Goal: Communication & Community: Answer question/provide support

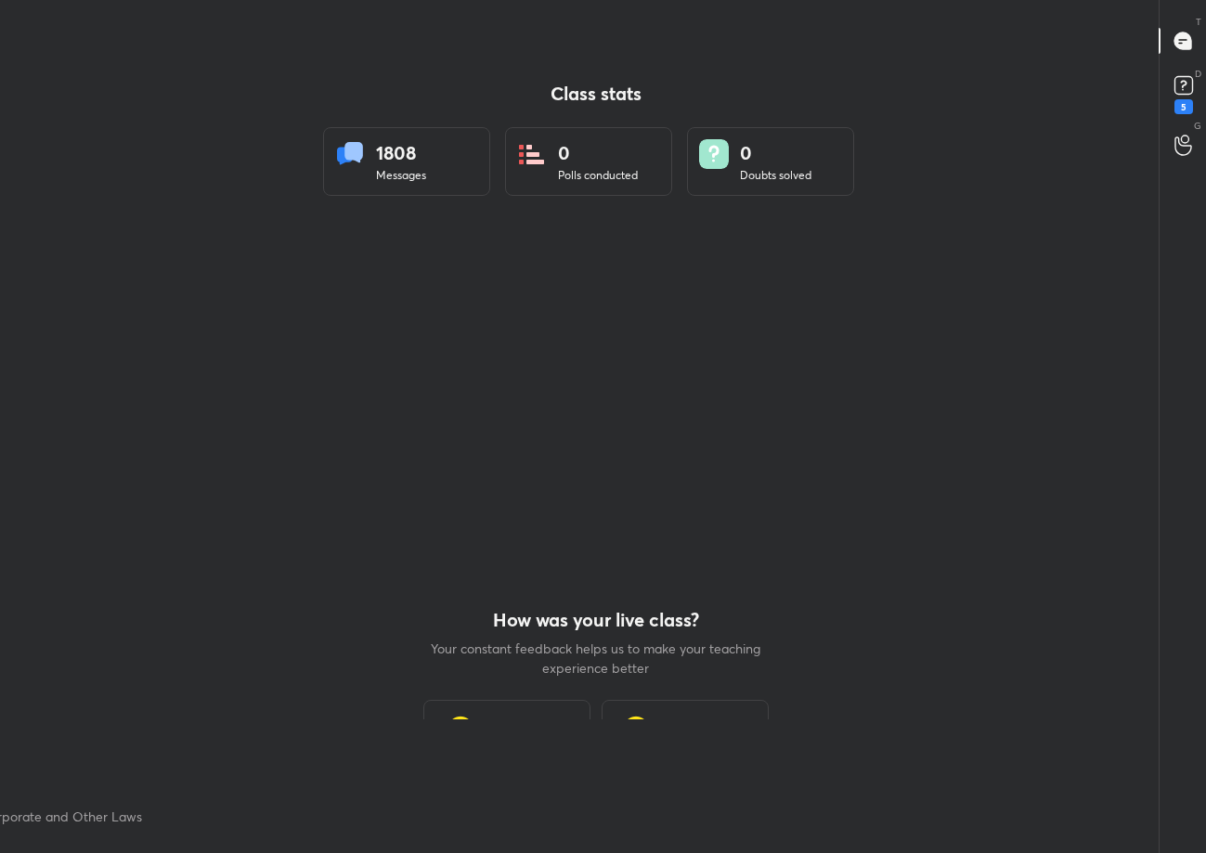
scroll to position [6, 1]
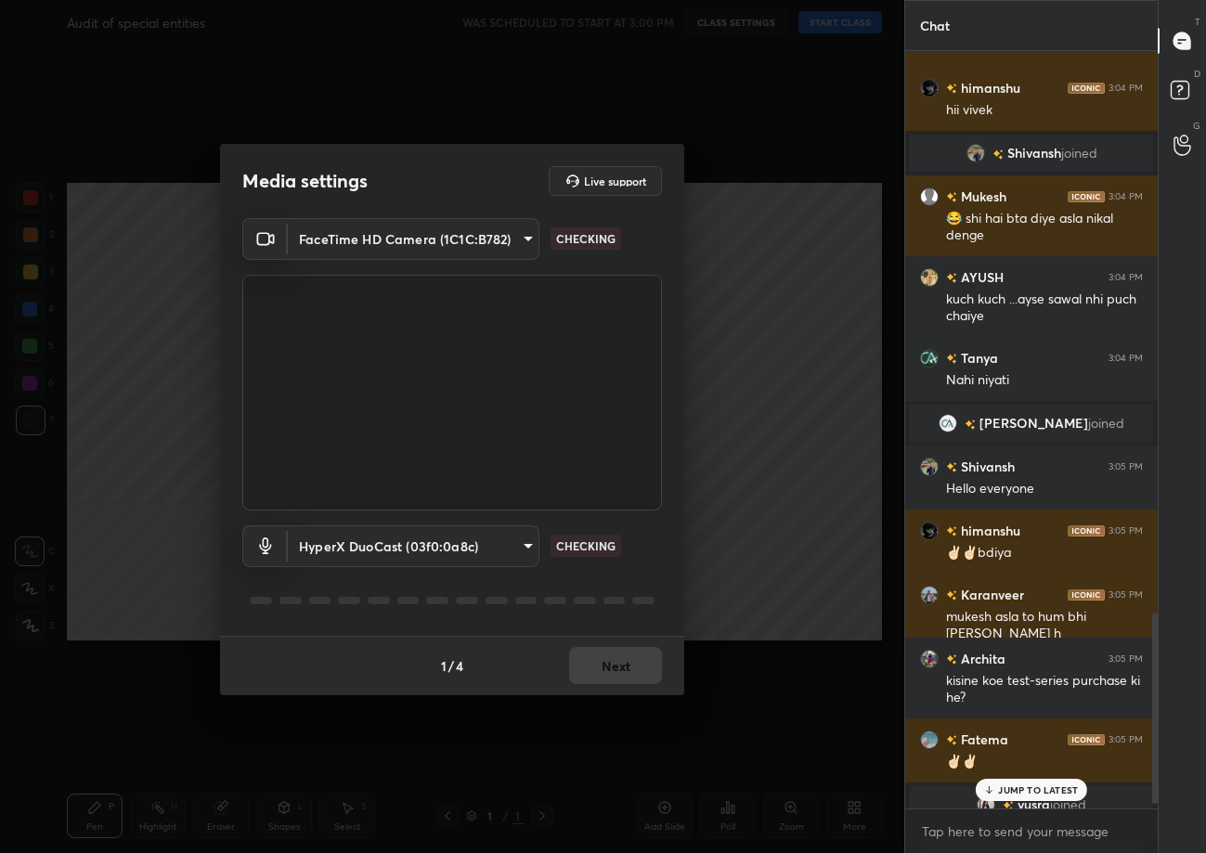
scroll to position [2011, 0]
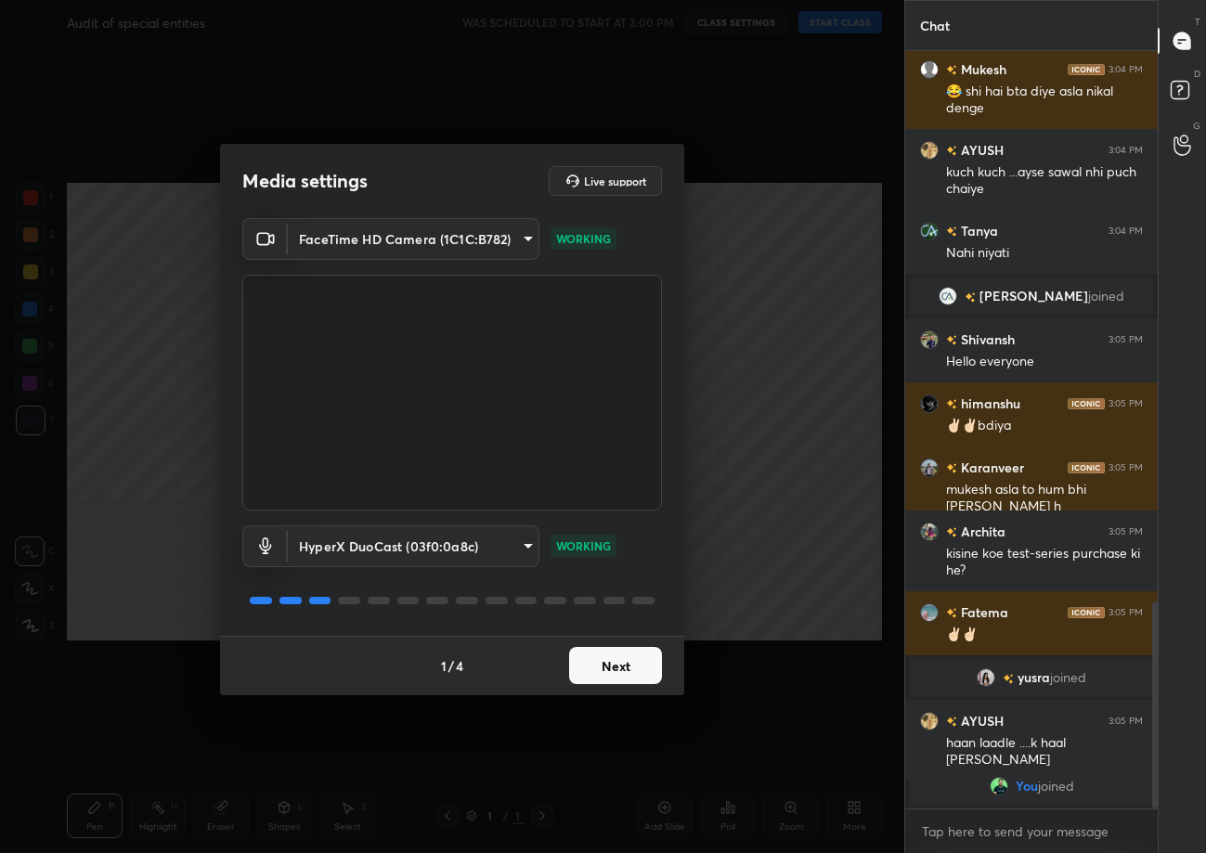
click at [638, 669] on button "Next" at bounding box center [615, 665] width 93 height 37
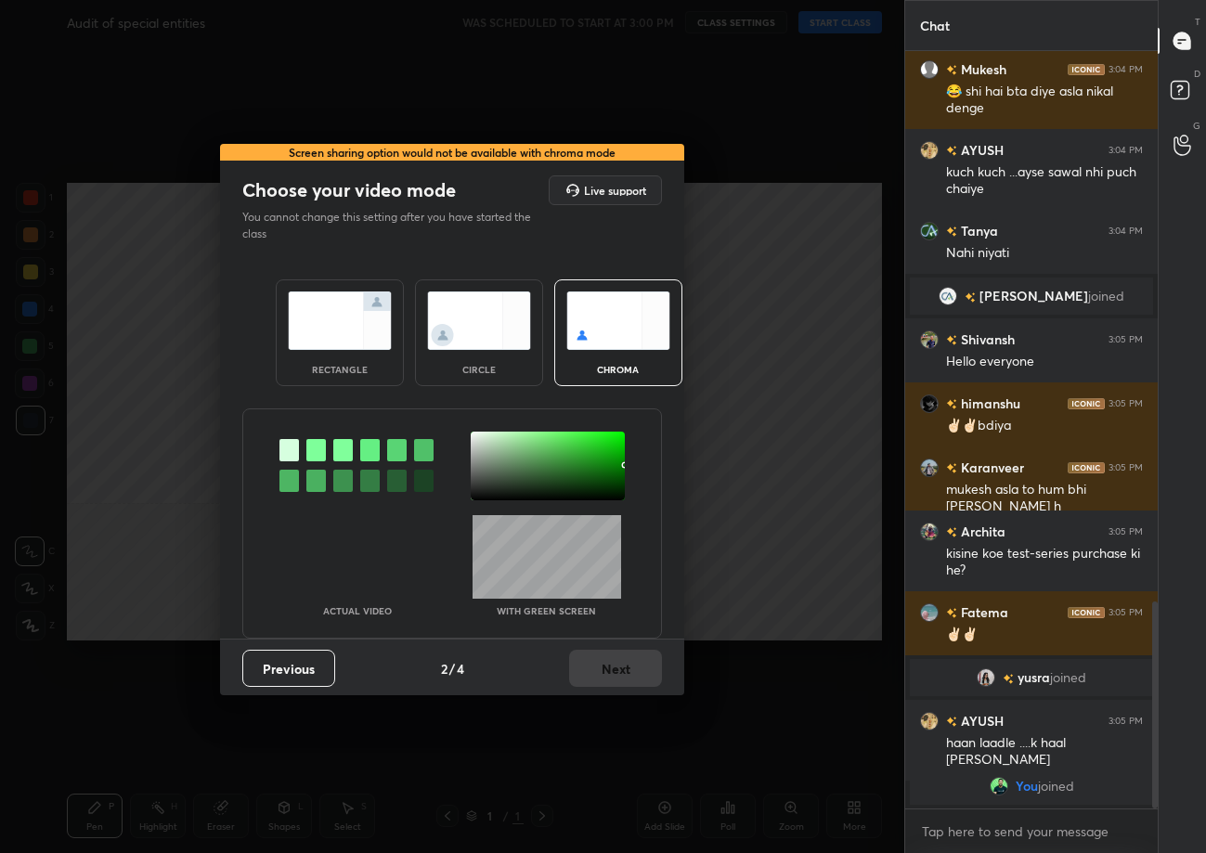
scroll to position [2075, 0]
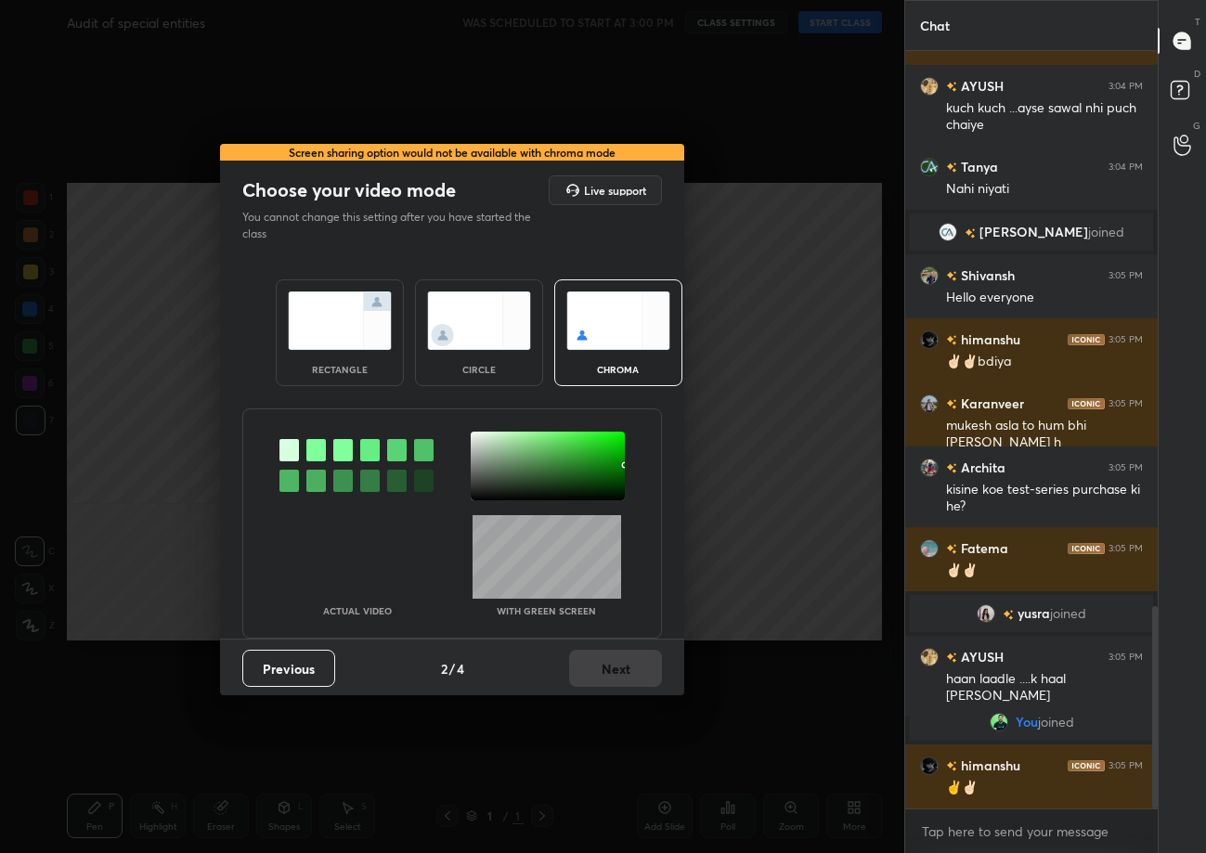
click at [293, 317] on img at bounding box center [340, 320] width 104 height 58
click at [294, 317] on img at bounding box center [340, 320] width 104 height 58
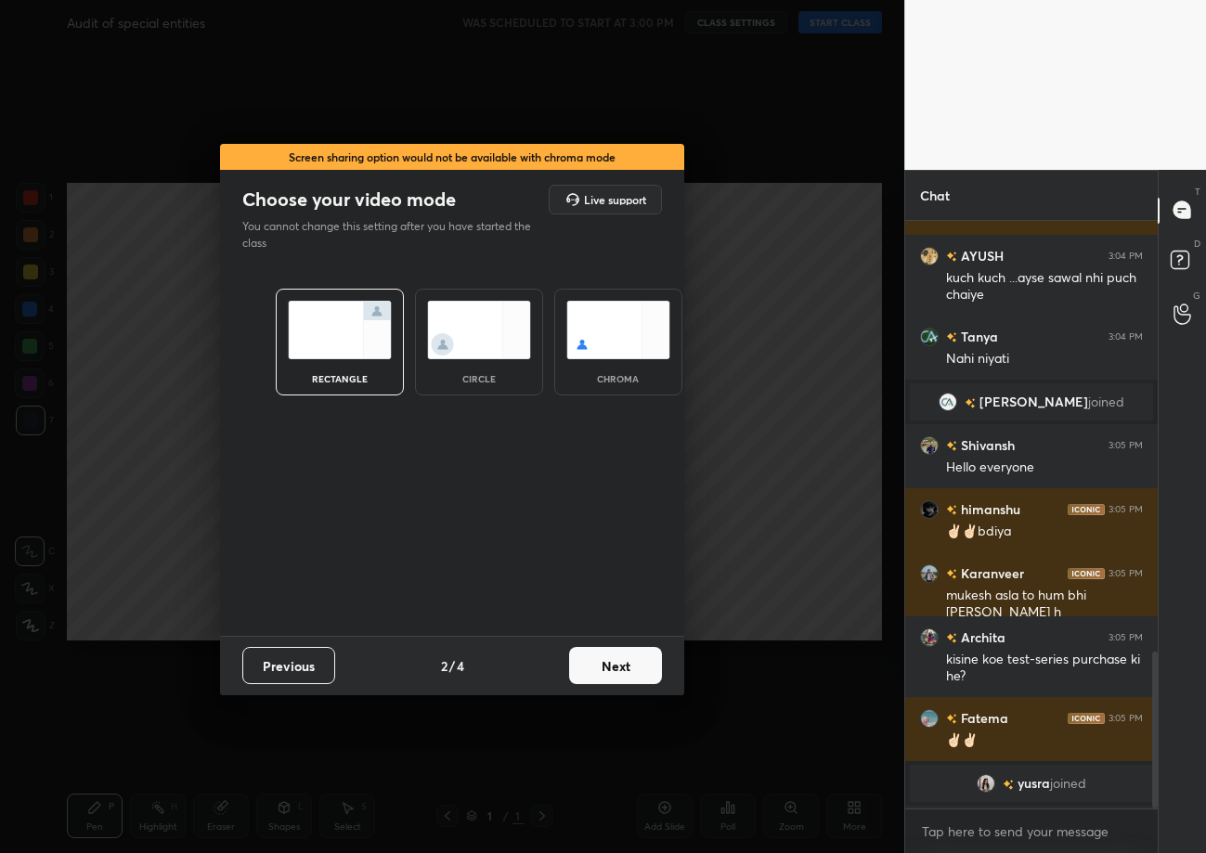
drag, startPoint x: 294, startPoint y: 318, endPoint x: 322, endPoint y: 332, distance: 31.1
click at [295, 318] on img at bounding box center [340, 330] width 104 height 58
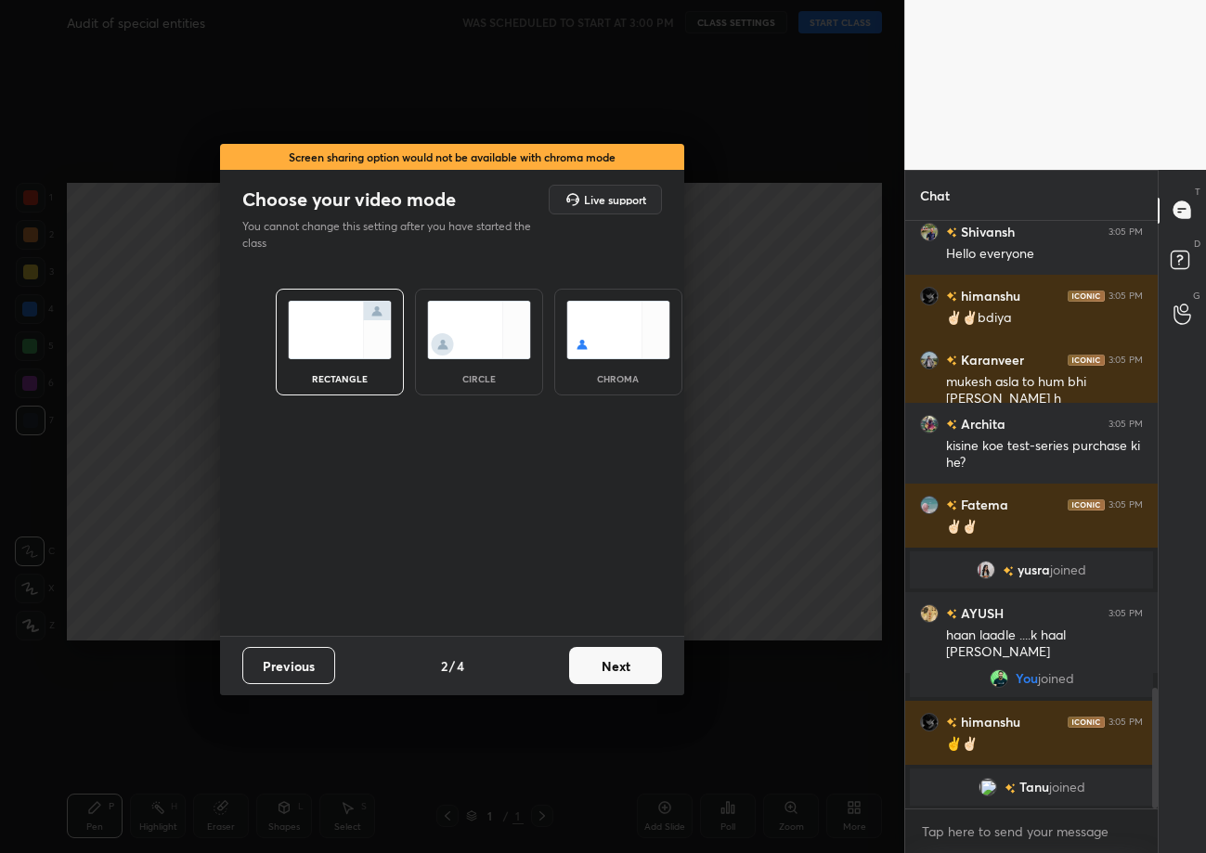
click at [628, 667] on button "Next" at bounding box center [615, 665] width 93 height 37
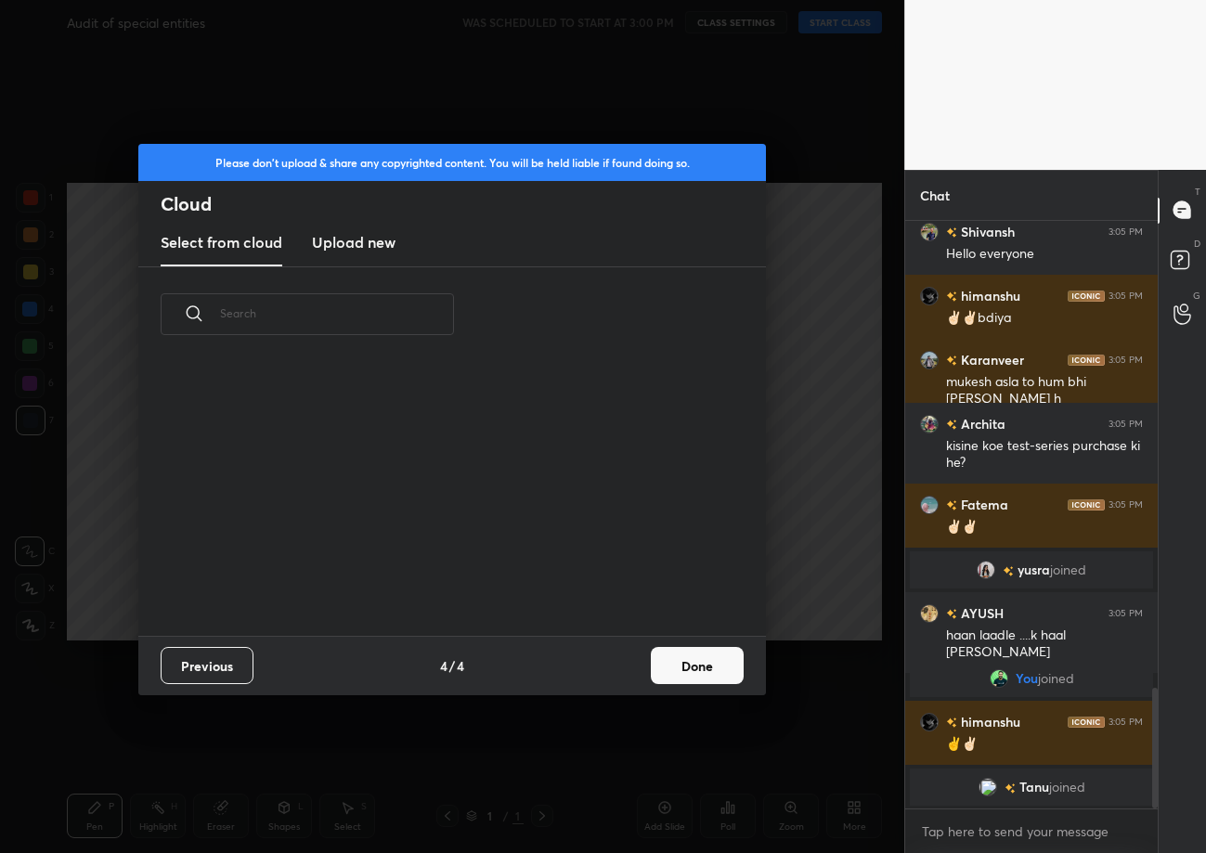
click at [652, 667] on button "Done" at bounding box center [697, 665] width 93 height 37
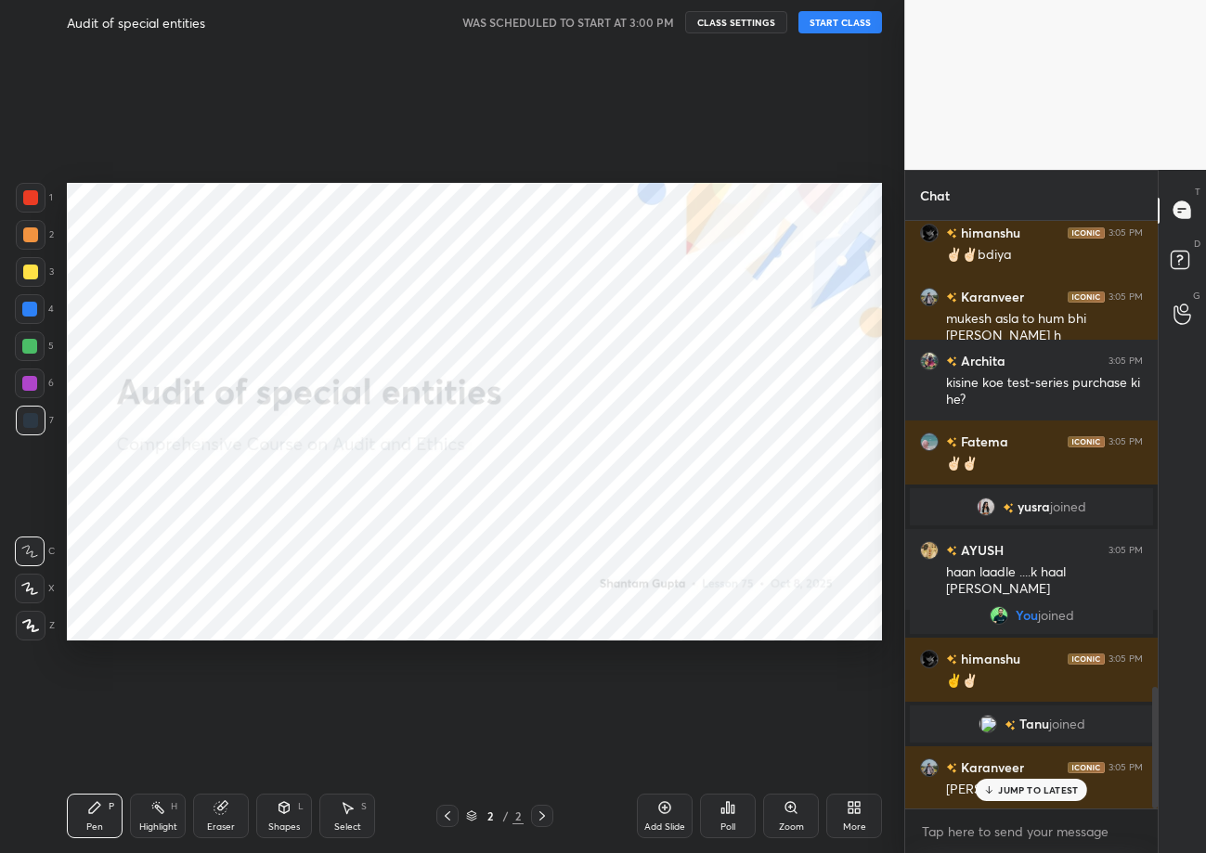
scroll to position [2364, 0]
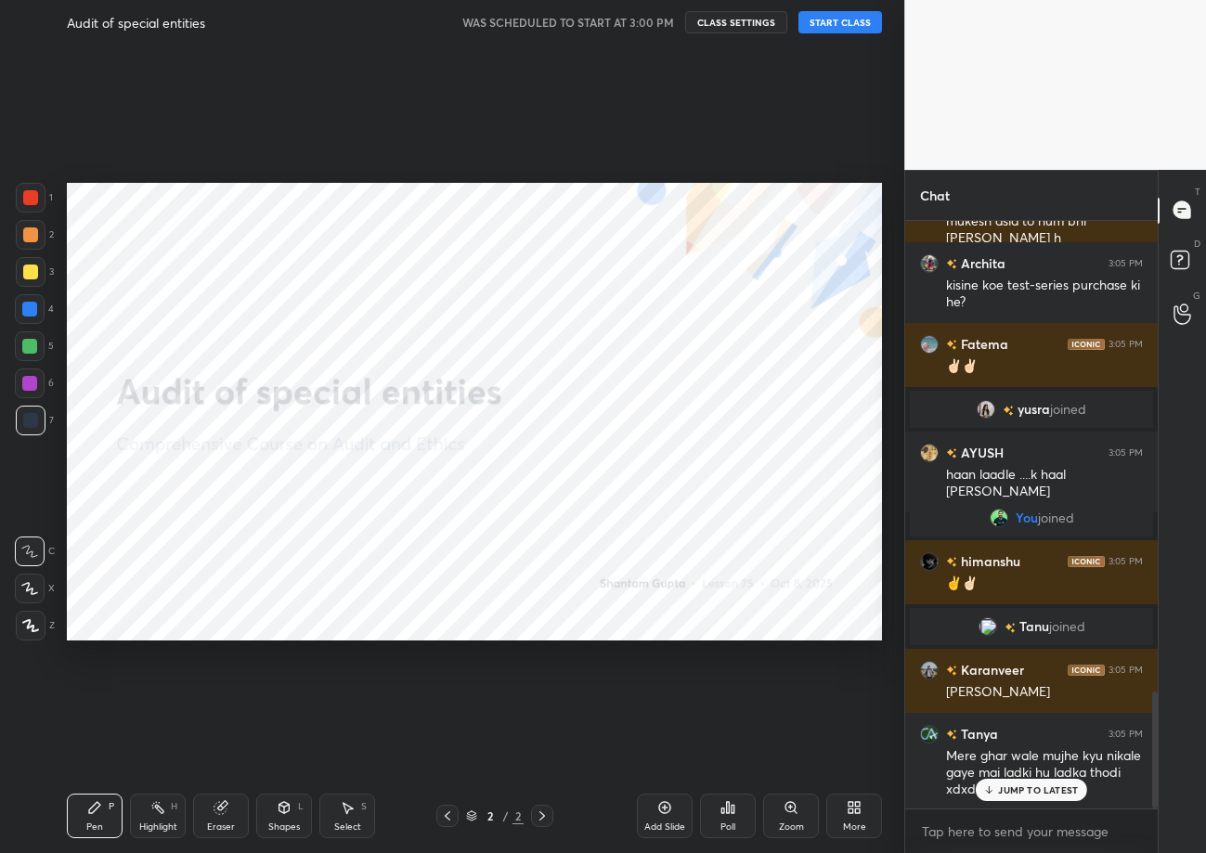
click at [857, 18] on button "START CLASS" at bounding box center [840, 22] width 84 height 22
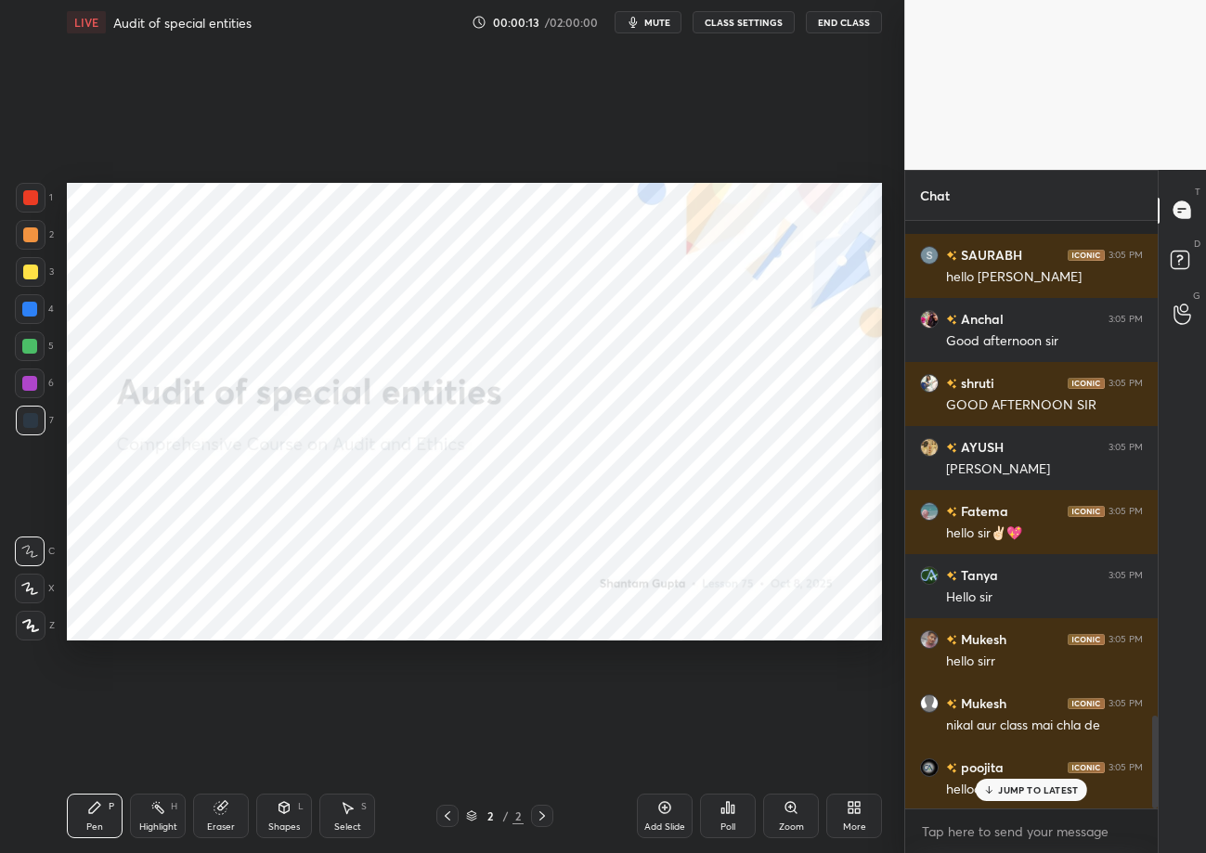
scroll to position [0, 0]
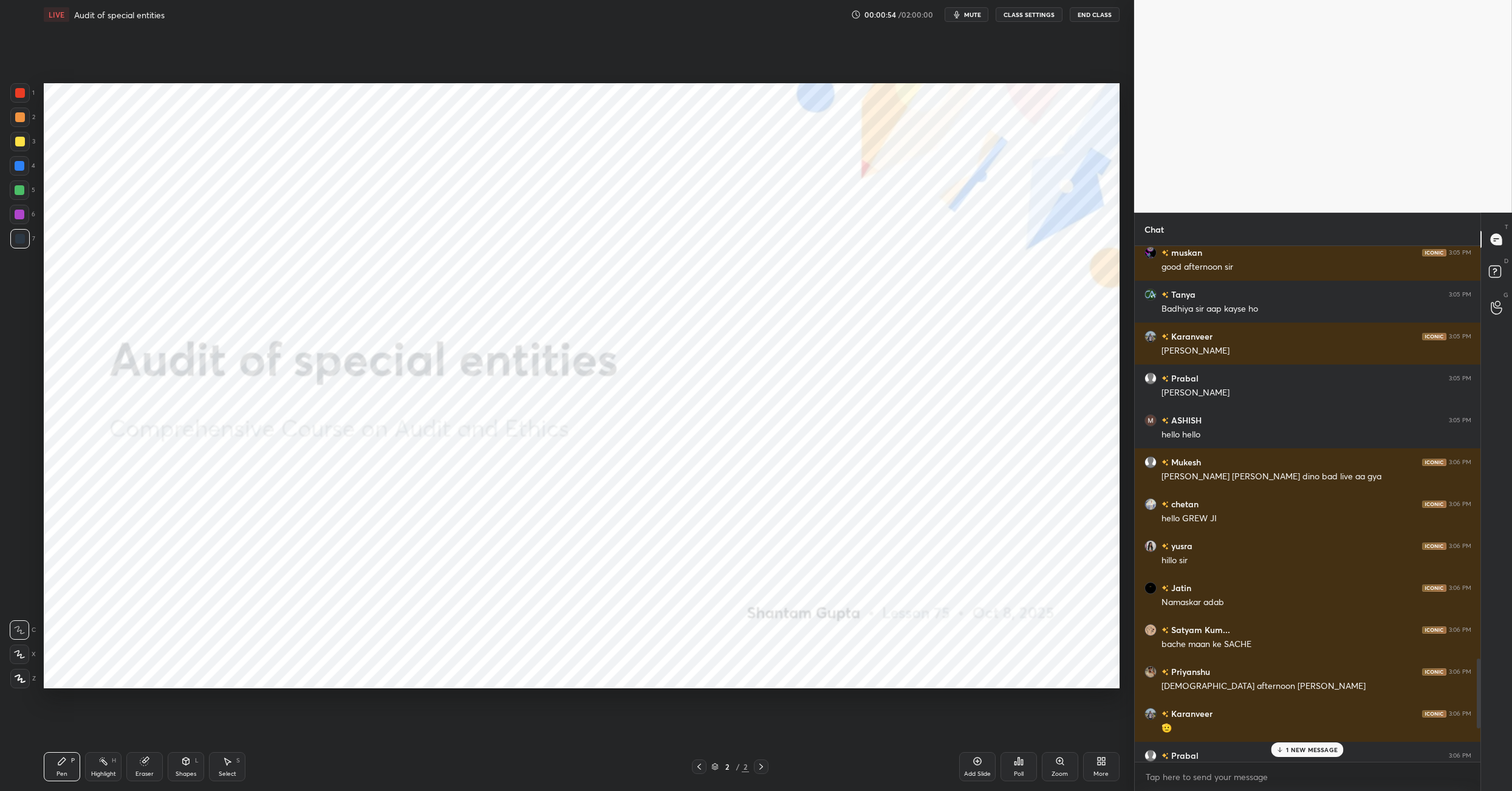
click at [789, 557] on icon at bounding box center [1102, 761] width 10 height 10
click at [789, 557] on icon at bounding box center [1032, 633] width 1 height 1
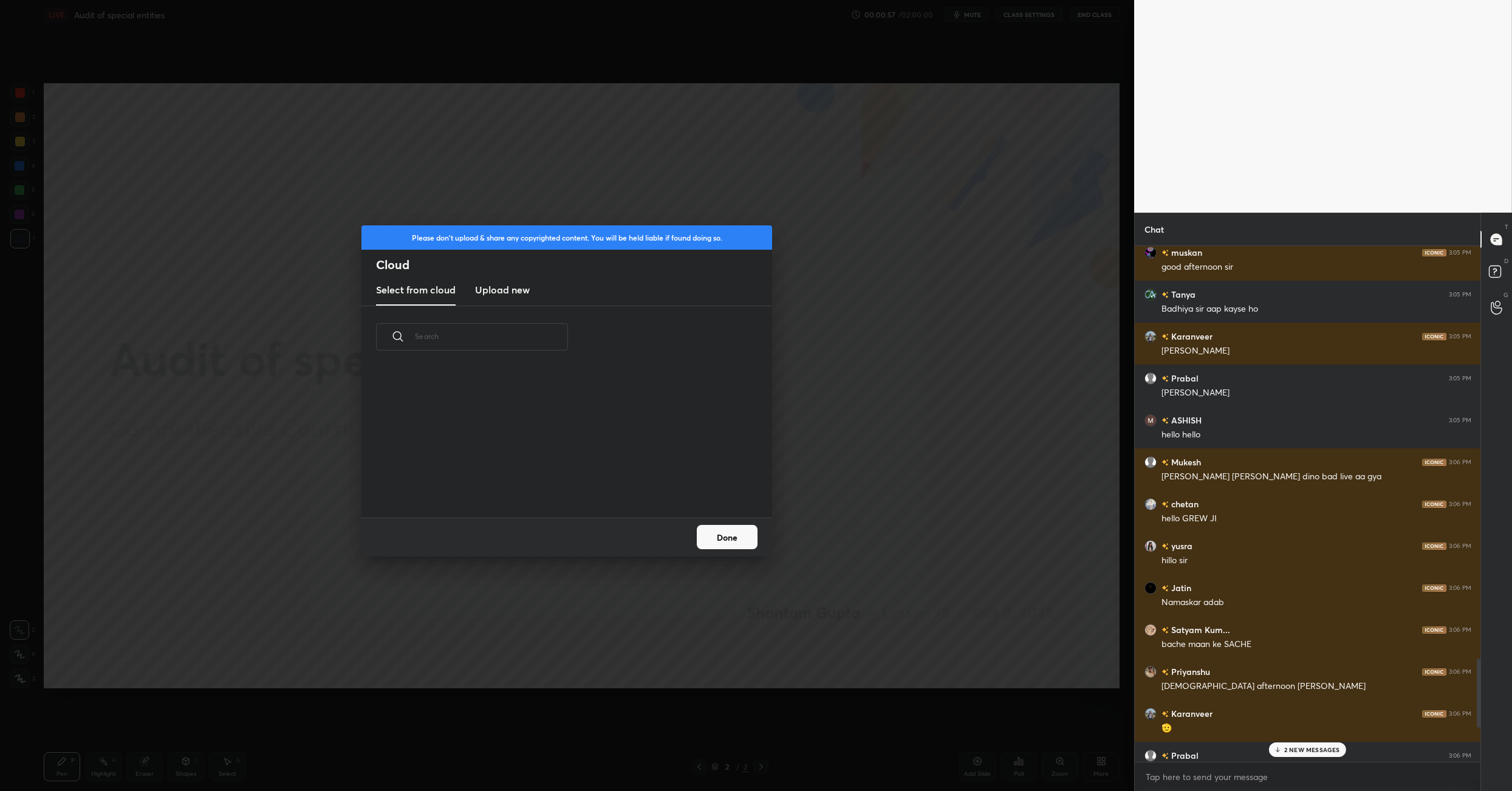
click at [501, 295] on h3 "Upload new" at bounding box center [503, 290] width 55 height 14
click at [579, 482] on label "Browse" at bounding box center [567, 483] width 54 height 20
click at [540, 482] on input "Browse" at bounding box center [540, 483] width 0 height 20
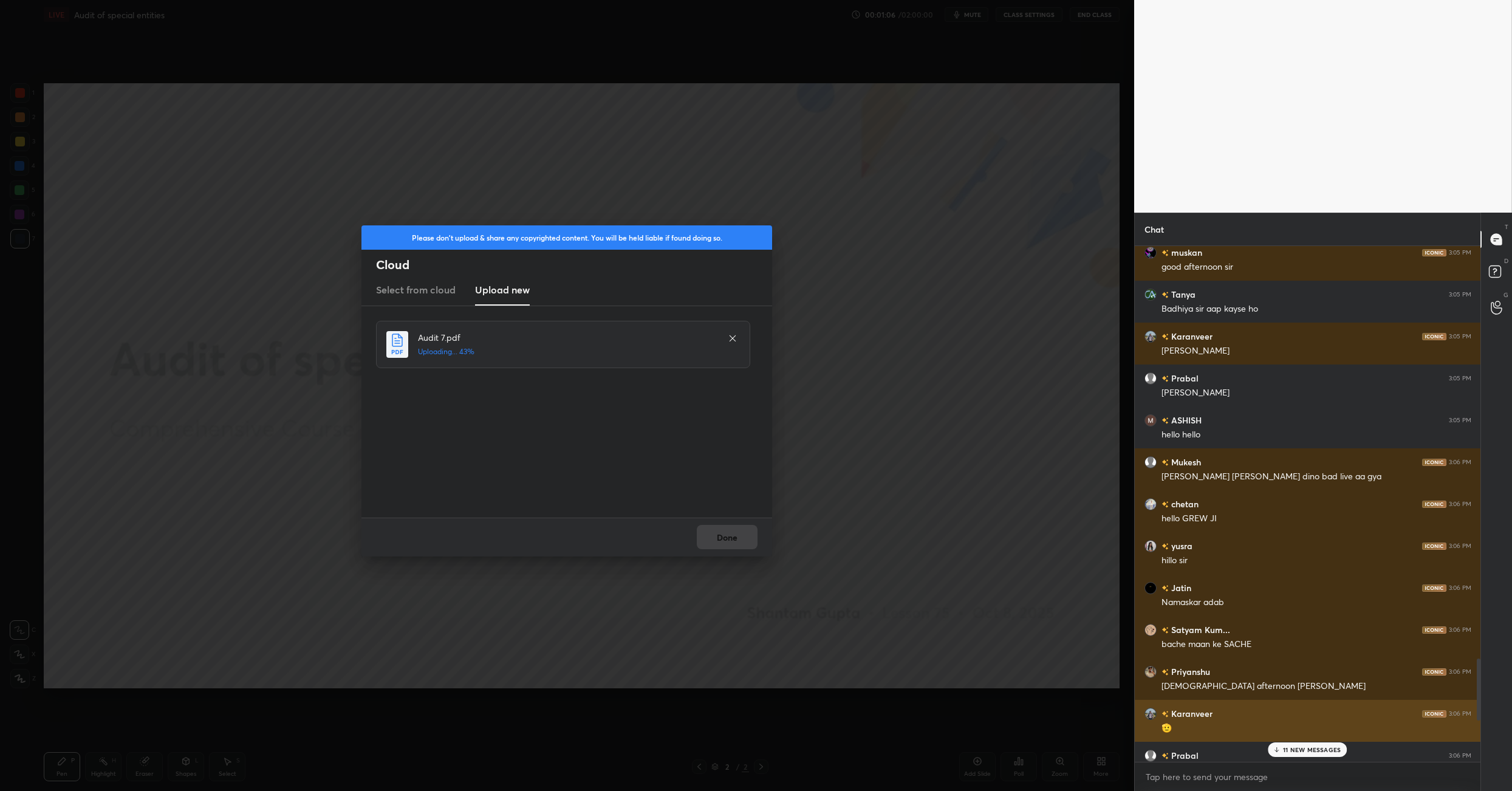
click at [789, 557] on div "Karanveer 3:06 PM 🫡" at bounding box center [1308, 720] width 346 height 42
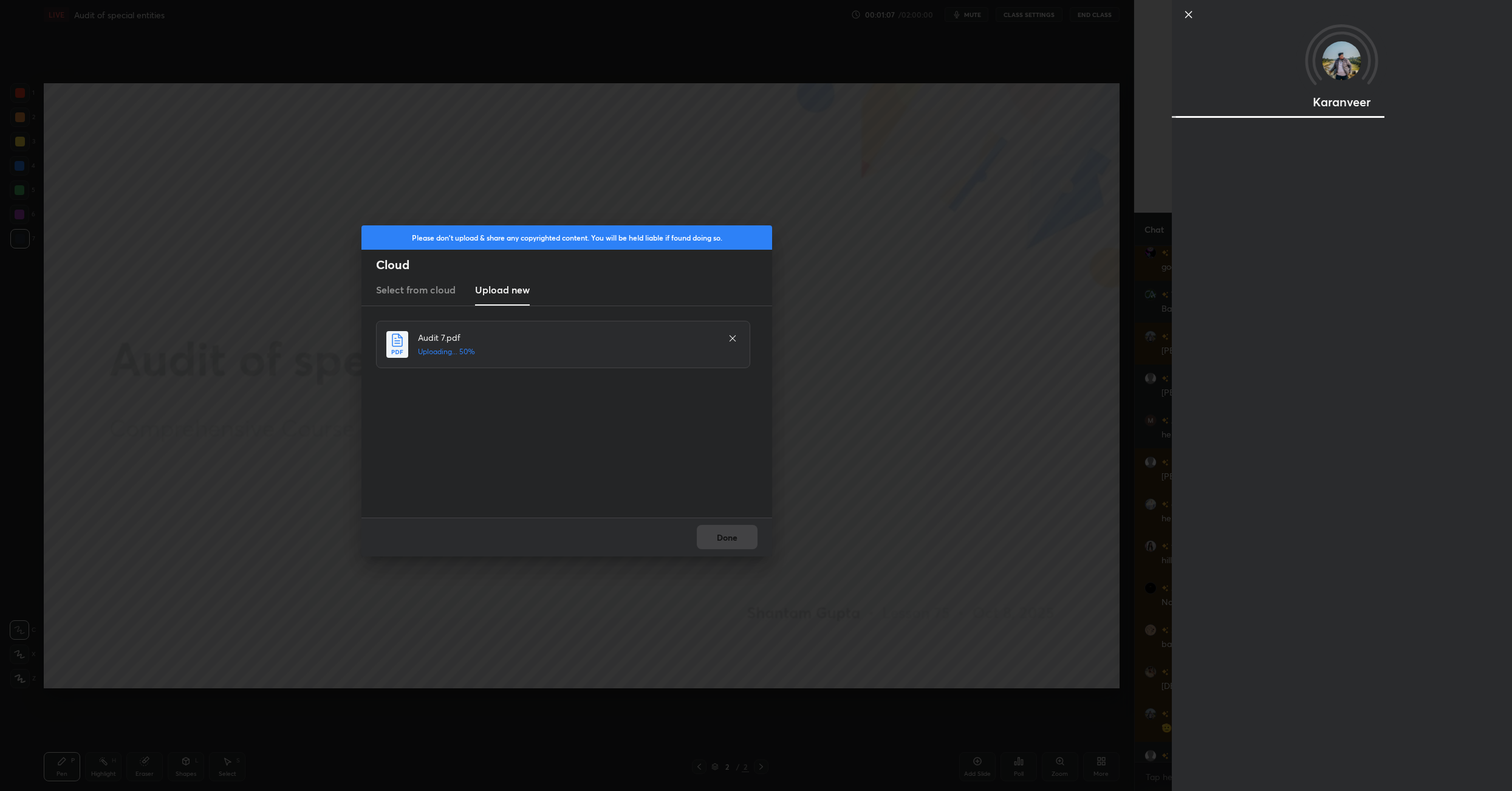
click at [789, 557] on div "Karanveer" at bounding box center [1342, 395] width 340 height 791
drag, startPoint x: 1183, startPoint y: 729, endPoint x: 1160, endPoint y: 724, distance: 23.5
click at [789, 557] on div "Karanveer Activity 0 / 10 Qs attempted 0 / 50 Mins watched About Iconic since […" at bounding box center [1342, 395] width 340 height 791
drag, startPoint x: 1160, startPoint y: 724, endPoint x: 1214, endPoint y: 736, distance: 55.3
click at [789, 557] on div "Karanveer Activity 0 / 10 Qs attempted 0 / 50 Mins watched About Iconic since […" at bounding box center [1323, 395] width 378 height 791
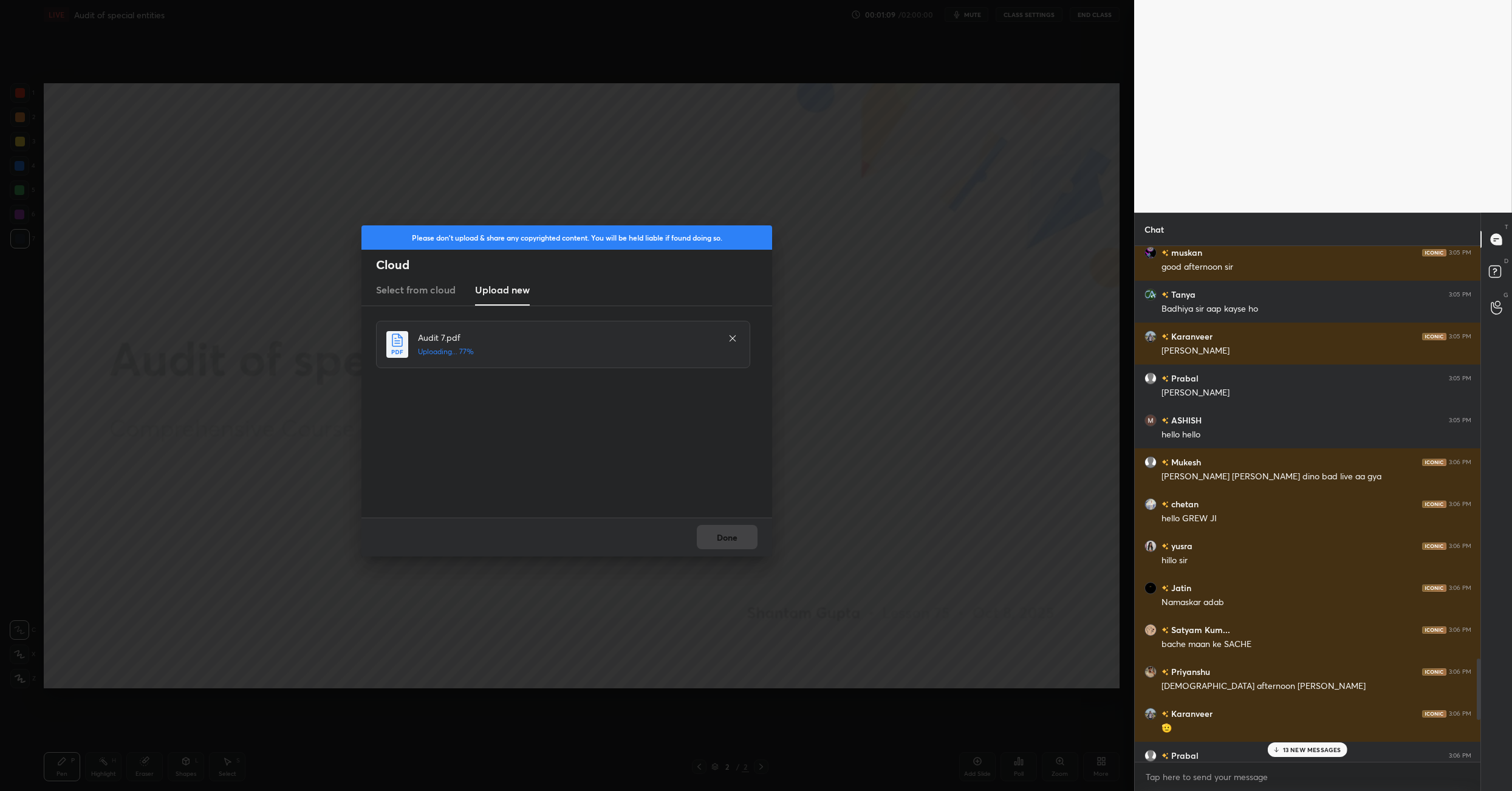
click at [789, 557] on p "13 NEW MESSAGES" at bounding box center [1312, 749] width 58 height 7
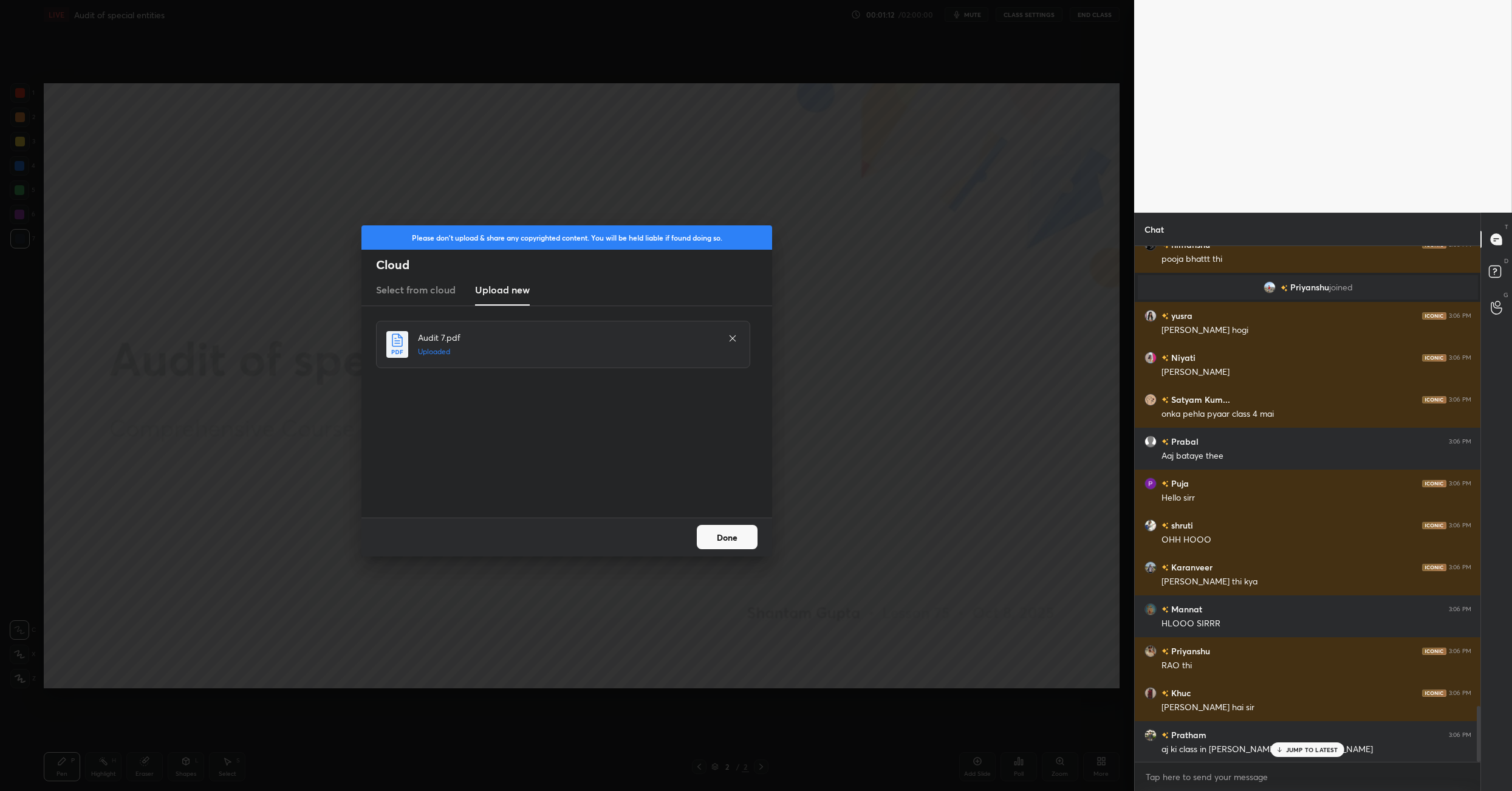
click at [712, 541] on button "Done" at bounding box center [727, 536] width 61 height 24
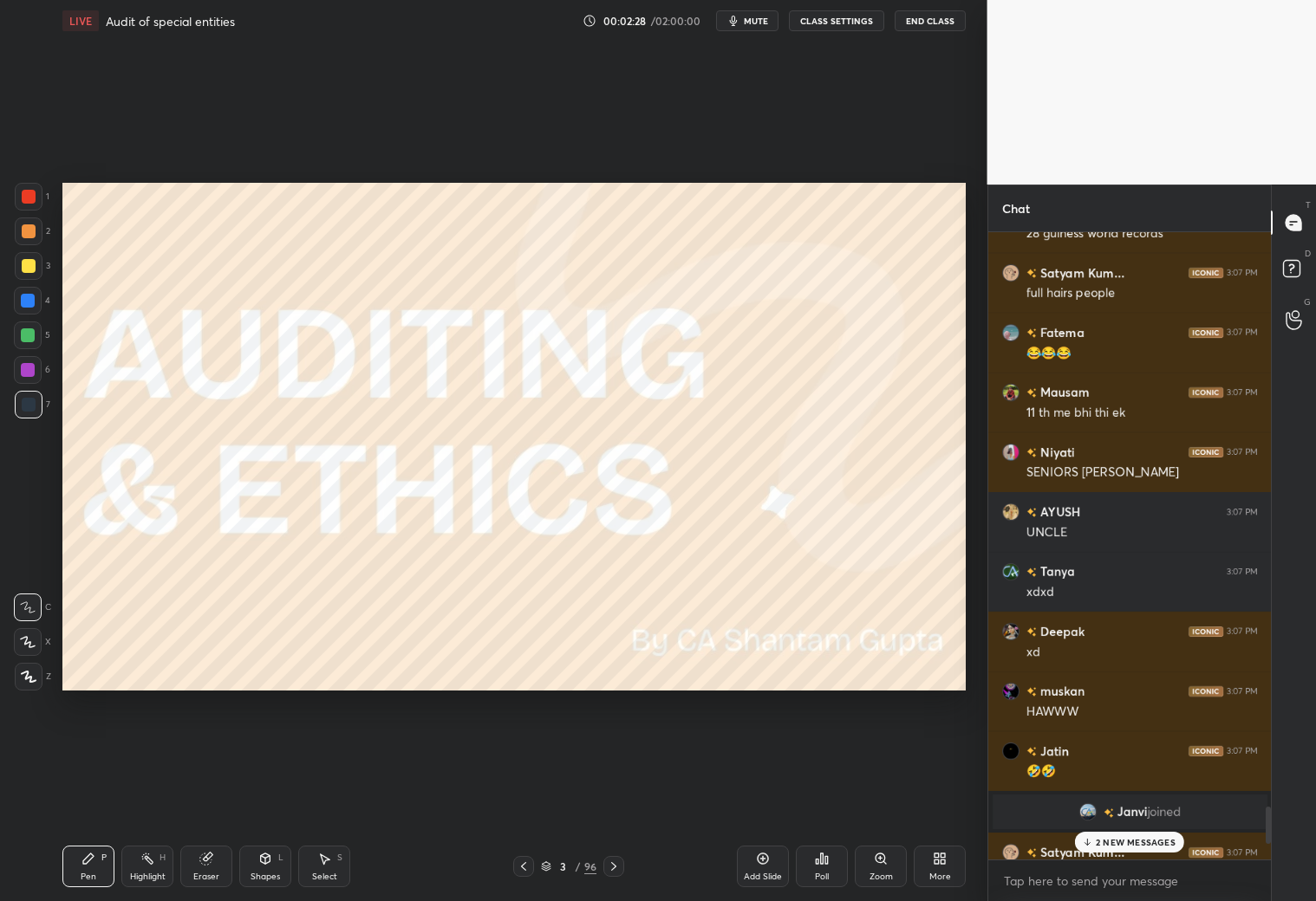
click at [612, 795] on icon at bounding box center [614, 866] width 14 height 14
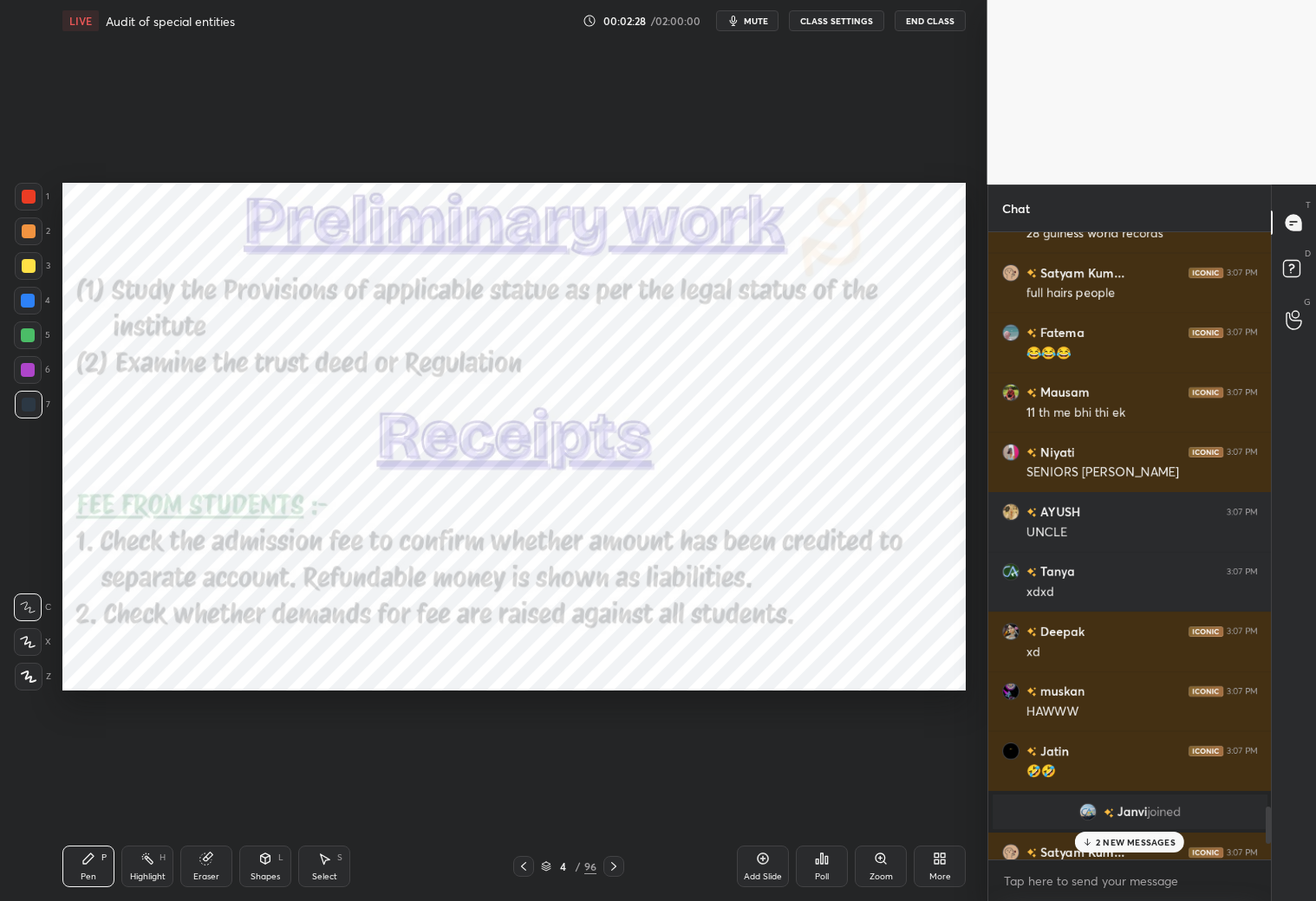
click at [611, 795] on icon at bounding box center [614, 866] width 14 height 14
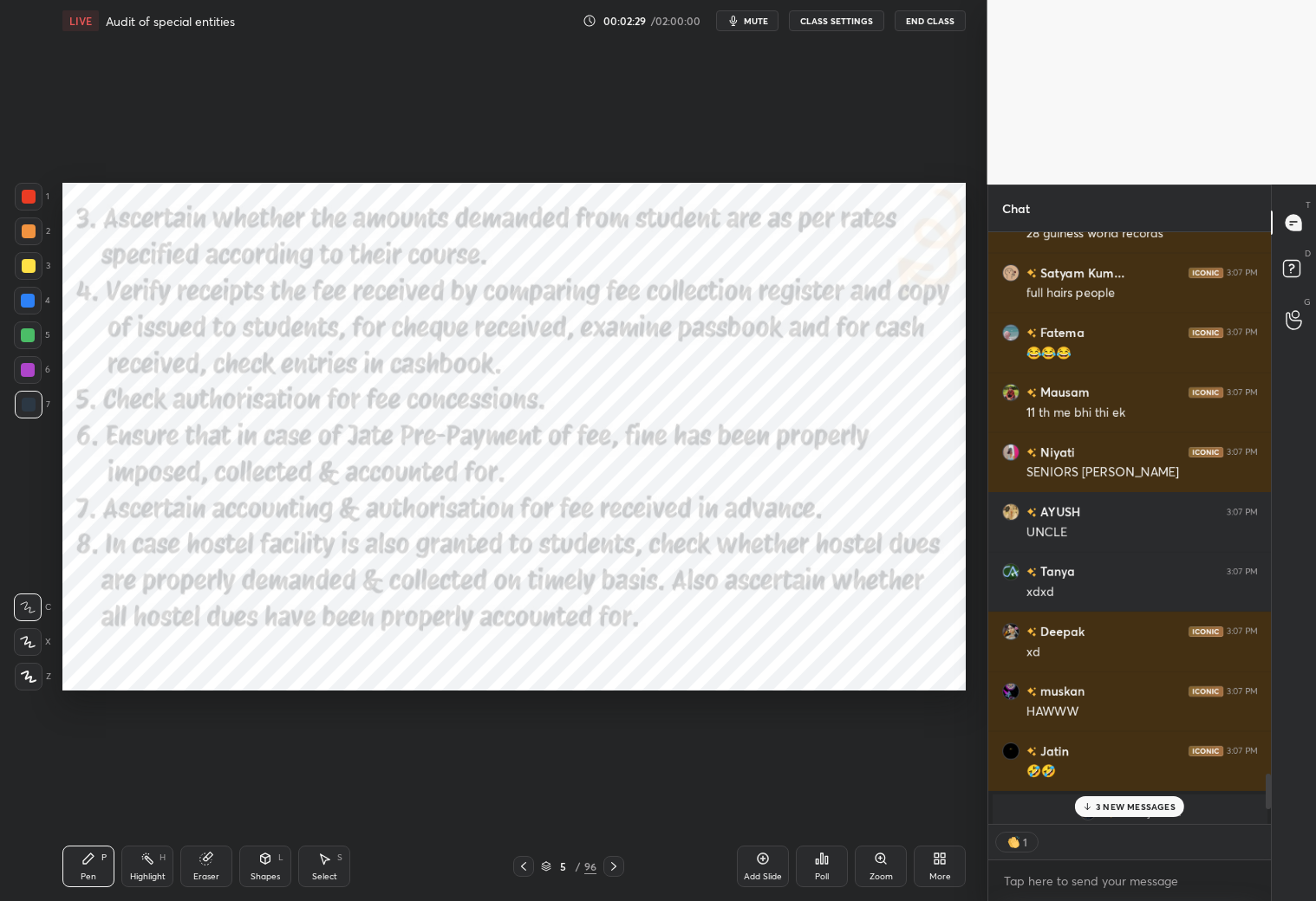
click at [611, 795] on icon at bounding box center [614, 866] width 14 height 14
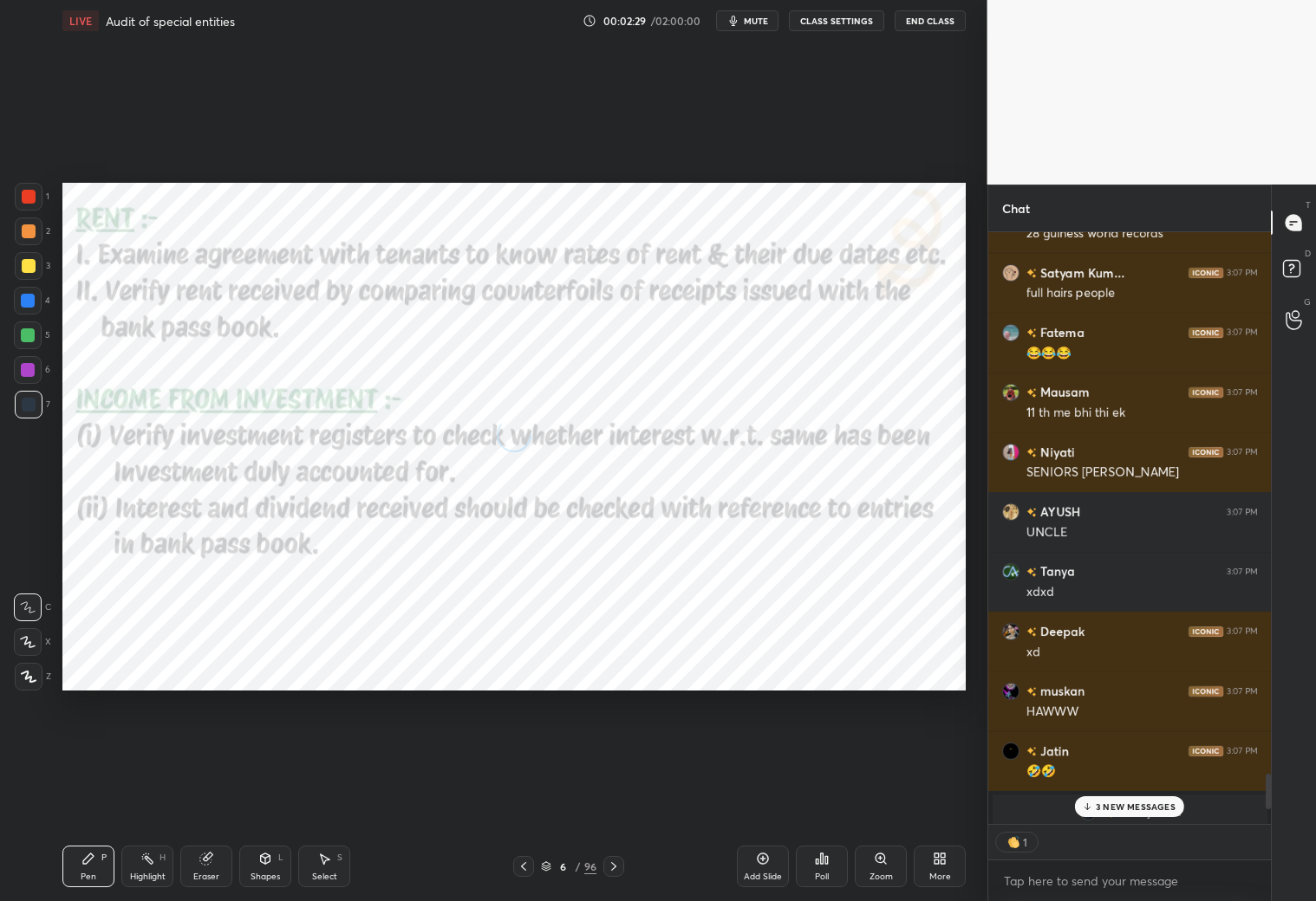
drag, startPoint x: 612, startPoint y: 868, endPoint x: 626, endPoint y: 858, distance: 17.2
click at [613, 795] on icon at bounding box center [614, 866] width 14 height 14
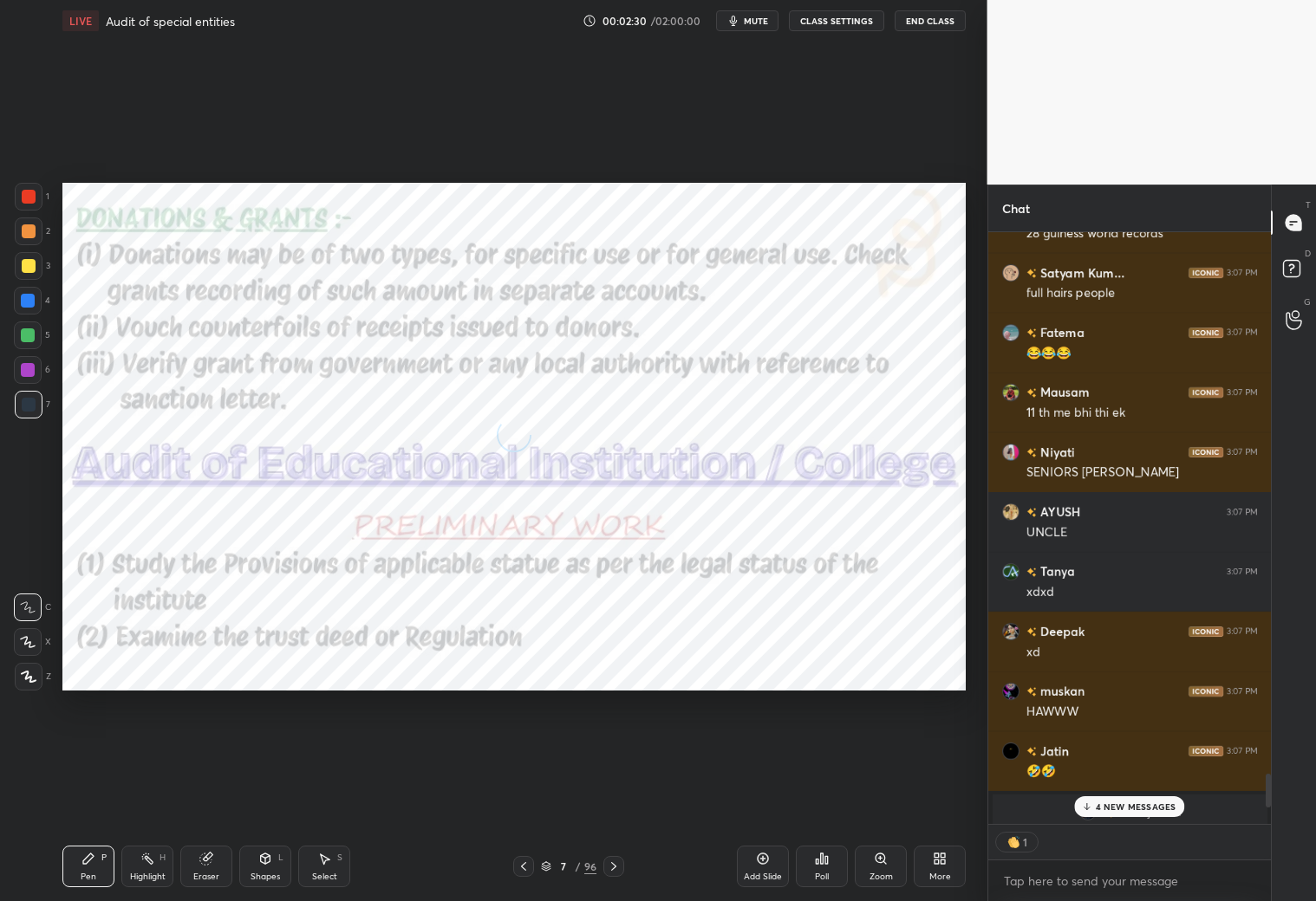
drag, startPoint x: 1152, startPoint y: 807, endPoint x: 1147, endPoint y: 792, distance: 15.8
click at [1125, 795] on p "4 NEW MESSAGES" at bounding box center [1136, 807] width 80 height 10
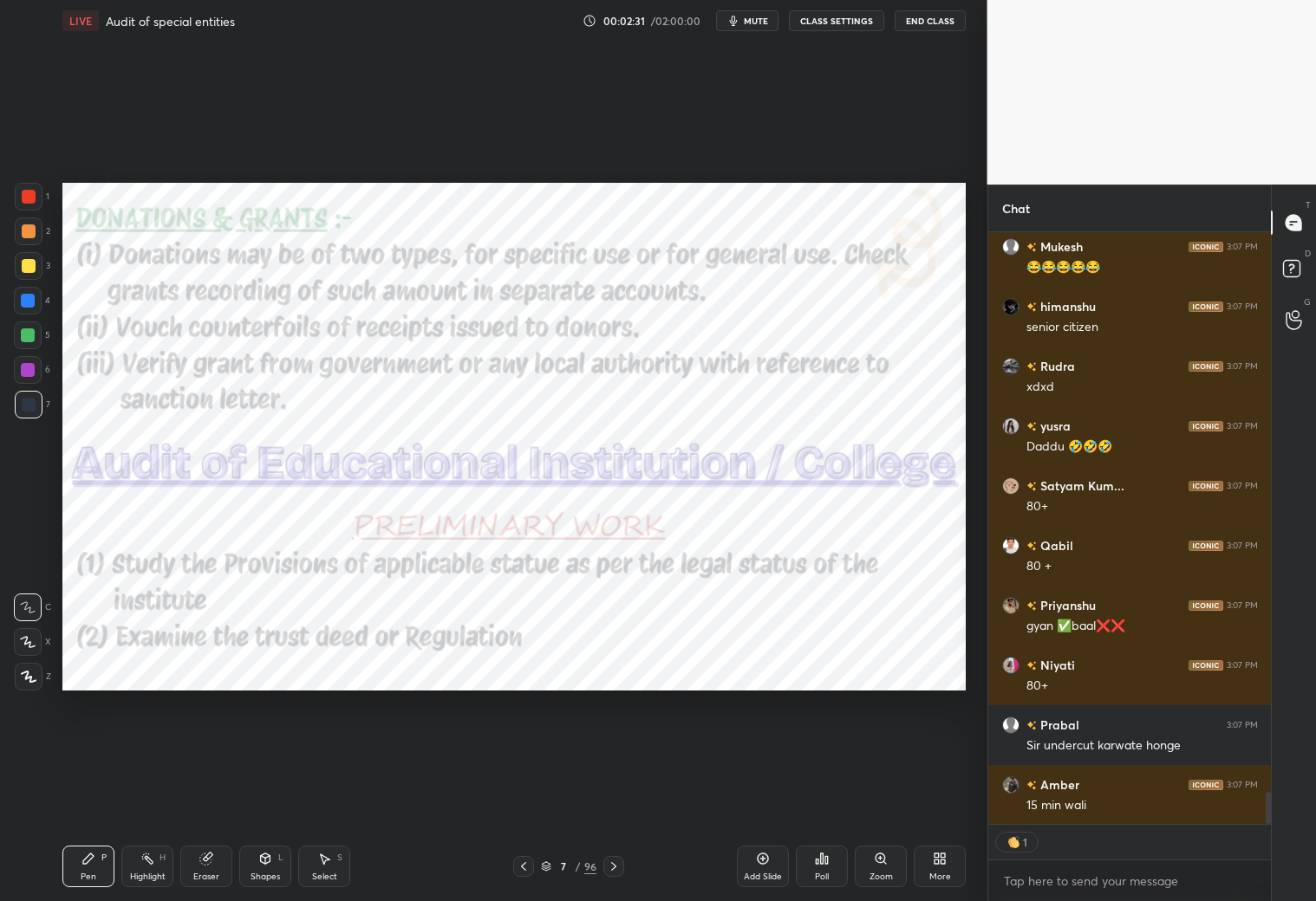
drag, startPoint x: 1092, startPoint y: 801, endPoint x: 1089, endPoint y: 792, distance: 9.5
click at [1100, 795] on div "JUMP TO LATEST" at bounding box center [1129, 862] width 104 height 21
click at [615, 795] on icon at bounding box center [614, 866] width 14 height 14
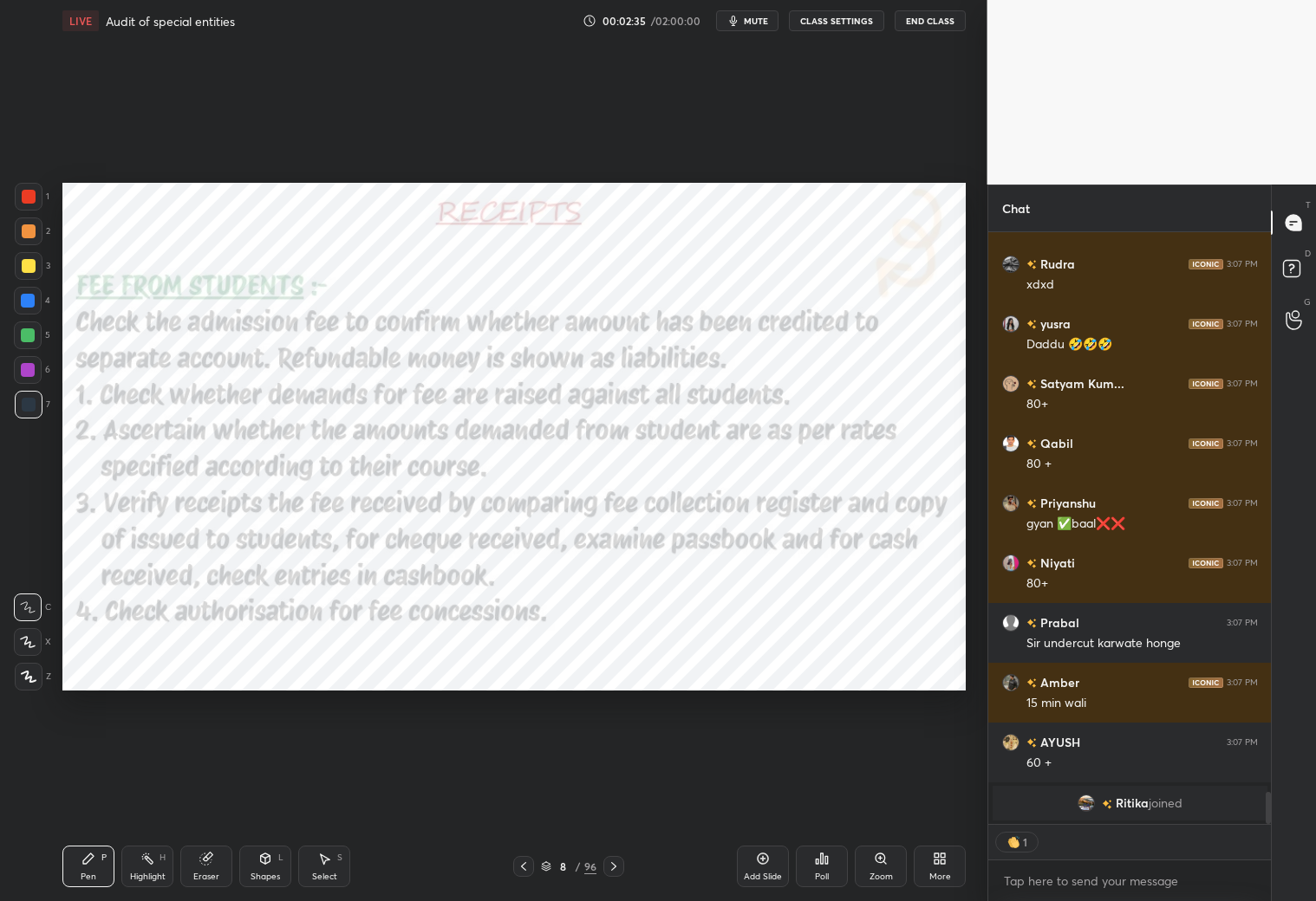
click at [619, 795] on div "Pen P Highlight H Eraser Shapes L Select S 8 / 96 Add Slide Poll Zoom More" at bounding box center [514, 866] width 903 height 69
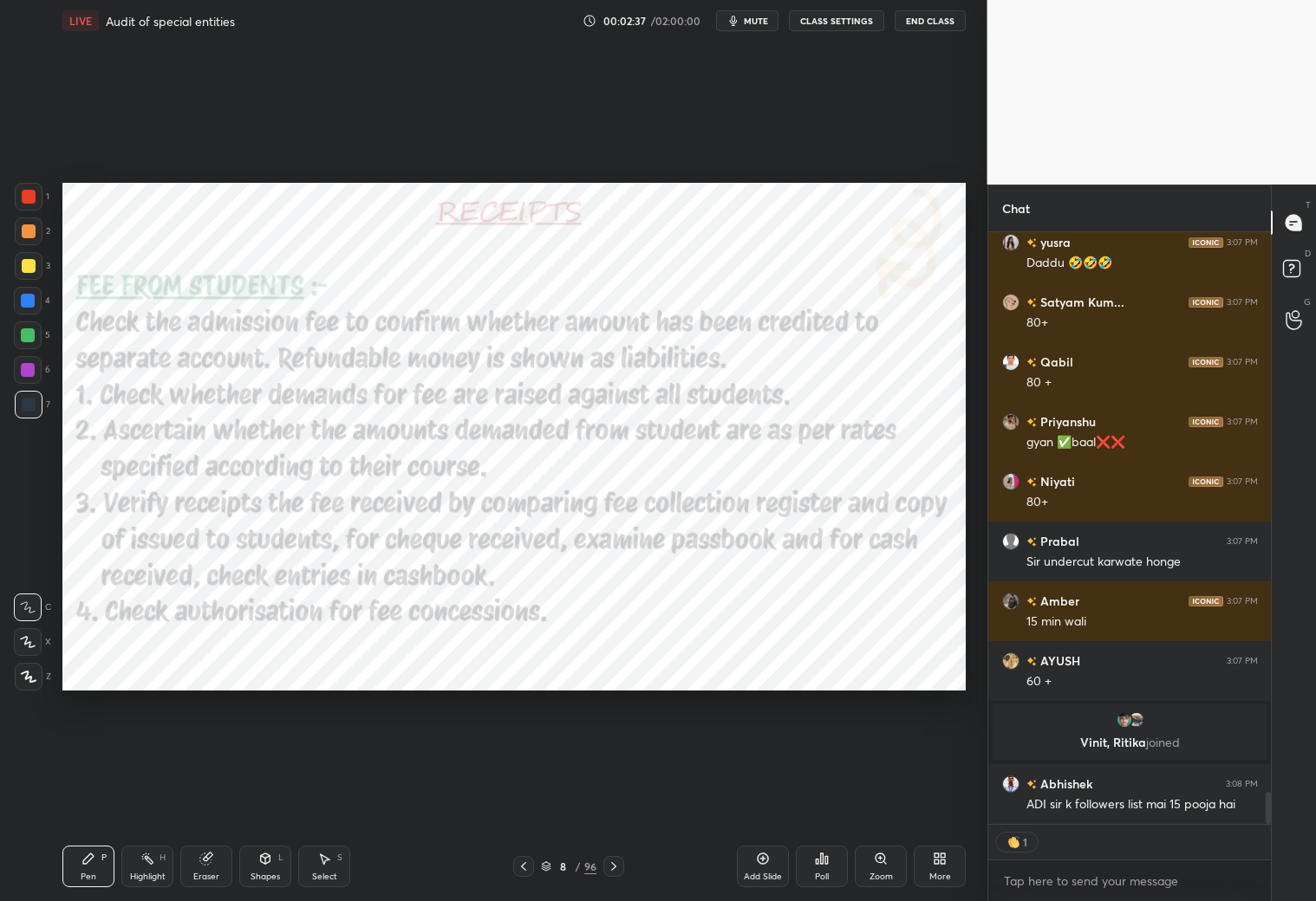
drag, startPoint x: 615, startPoint y: 868, endPoint x: 616, endPoint y: 859, distance: 9.1
click at [616, 795] on icon at bounding box center [614, 866] width 14 height 14
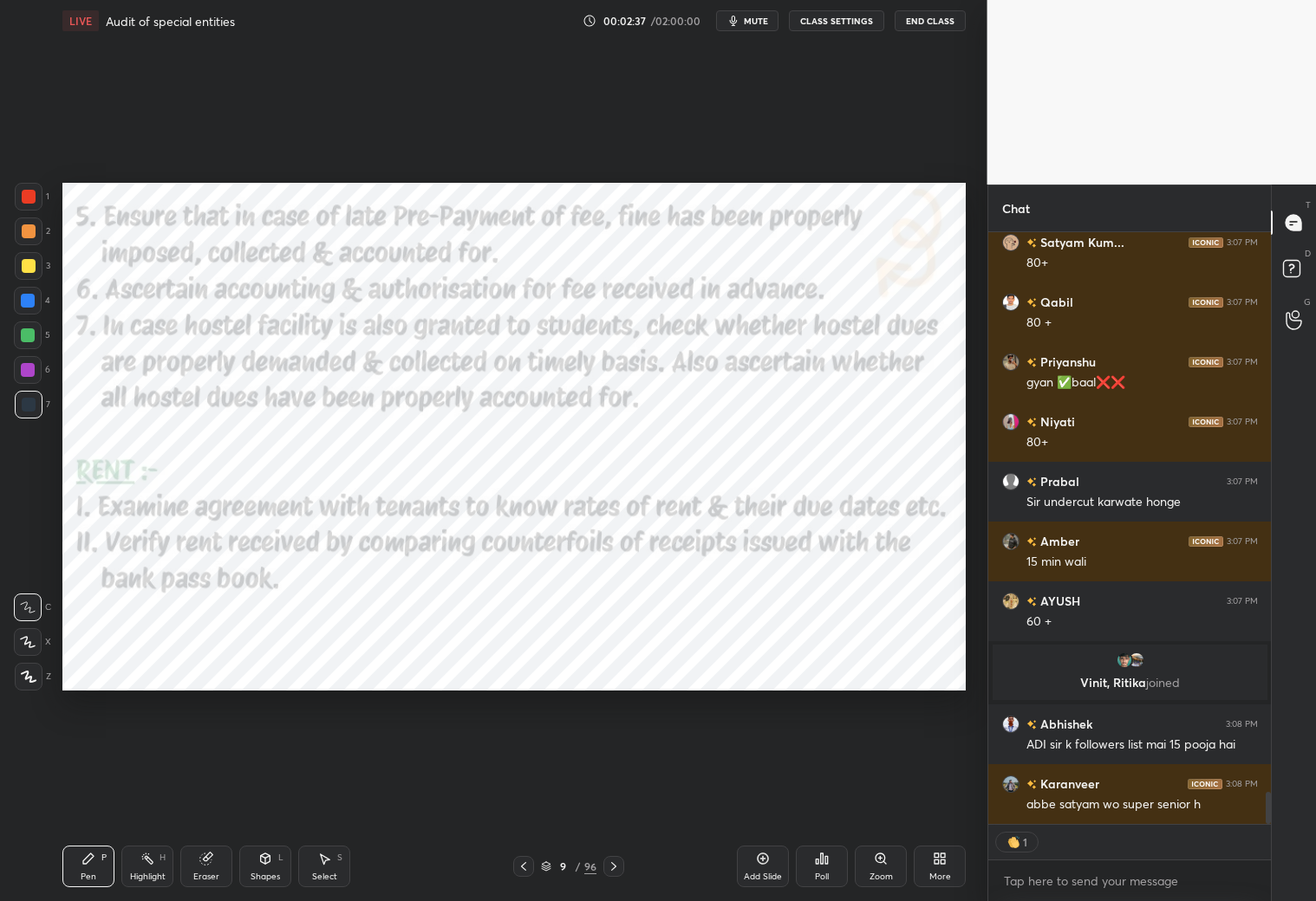
click at [617, 795] on icon at bounding box center [614, 866] width 14 height 14
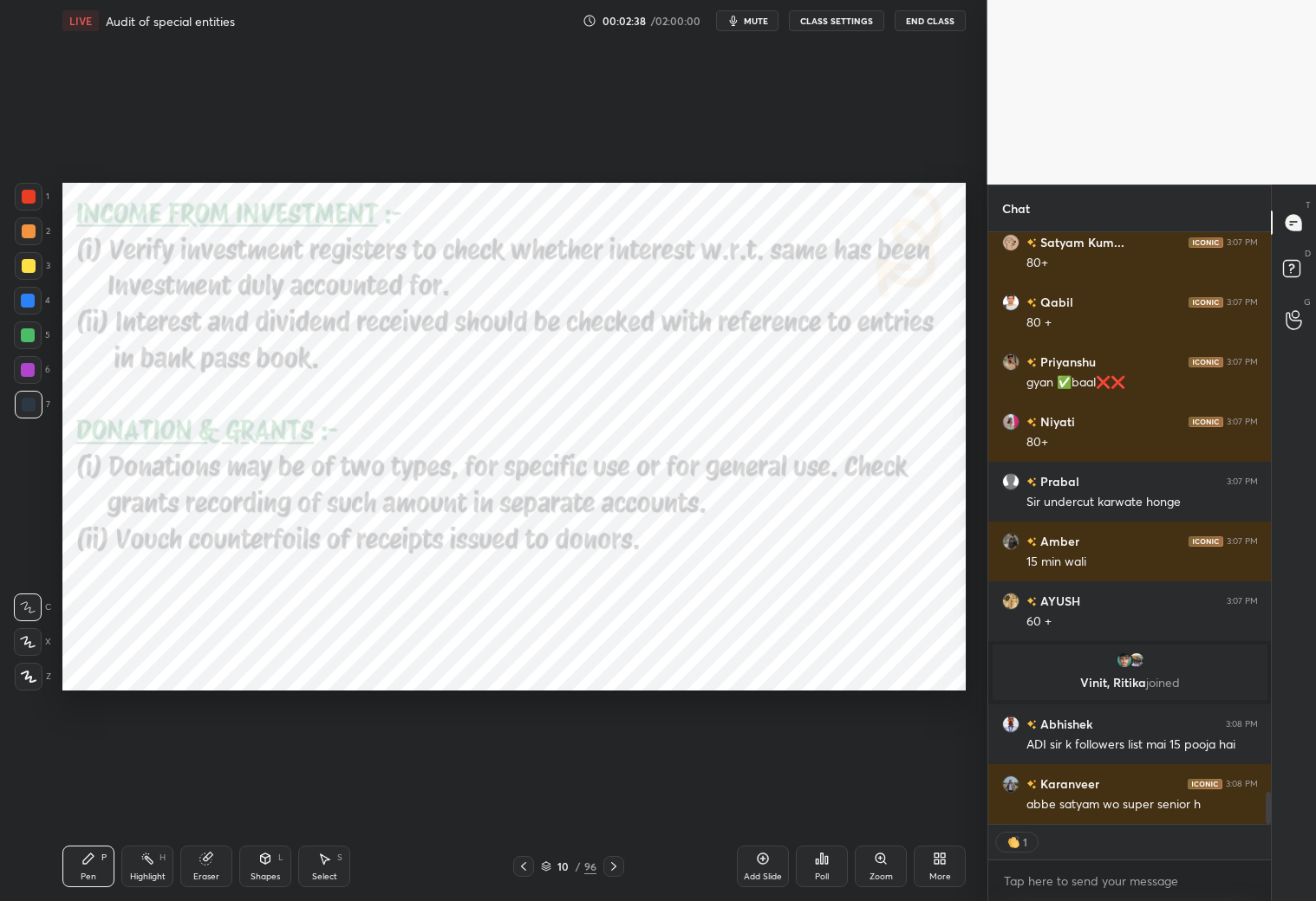
click at [617, 795] on icon at bounding box center [614, 866] width 14 height 14
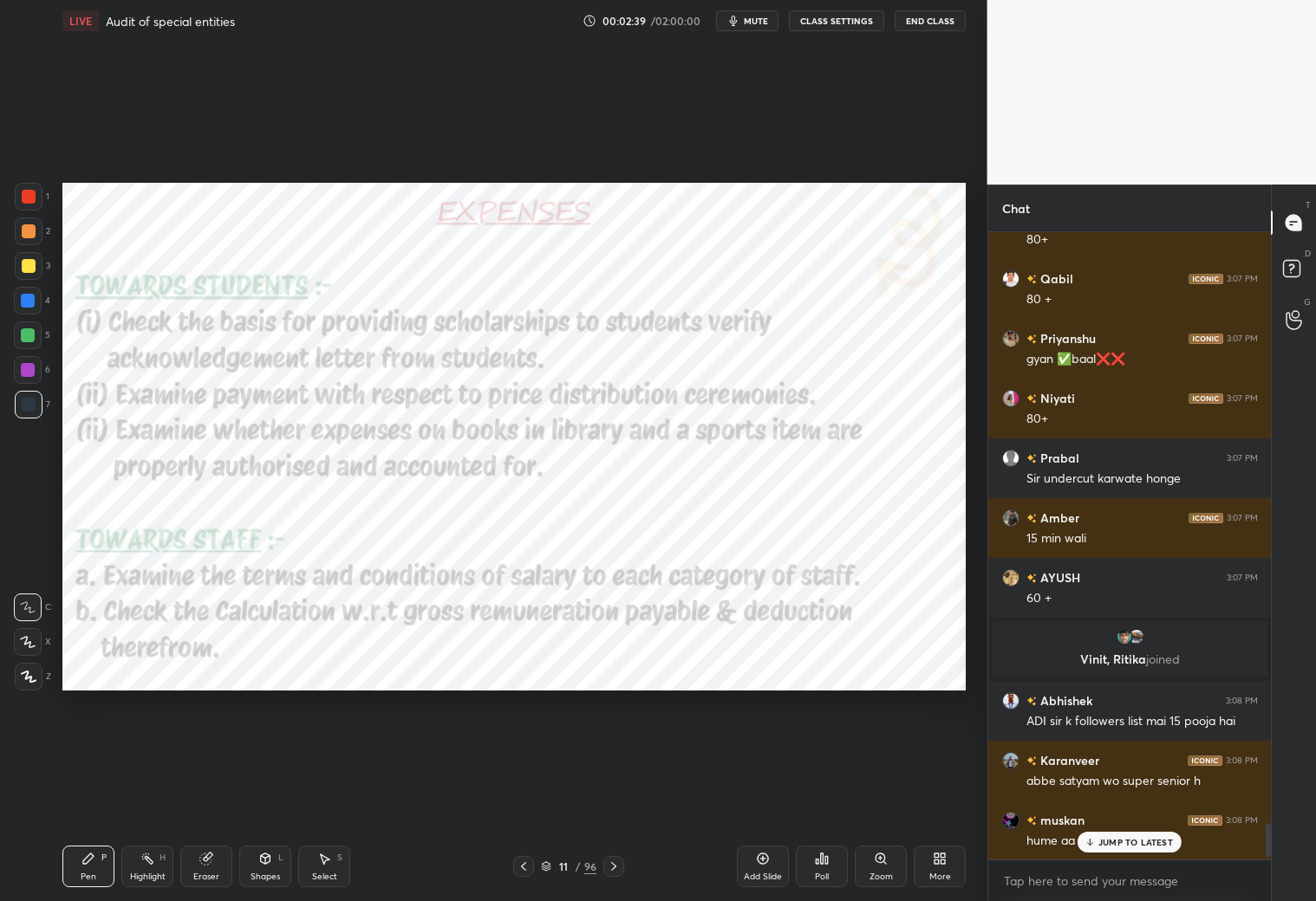
click at [619, 795] on icon at bounding box center [614, 866] width 14 height 14
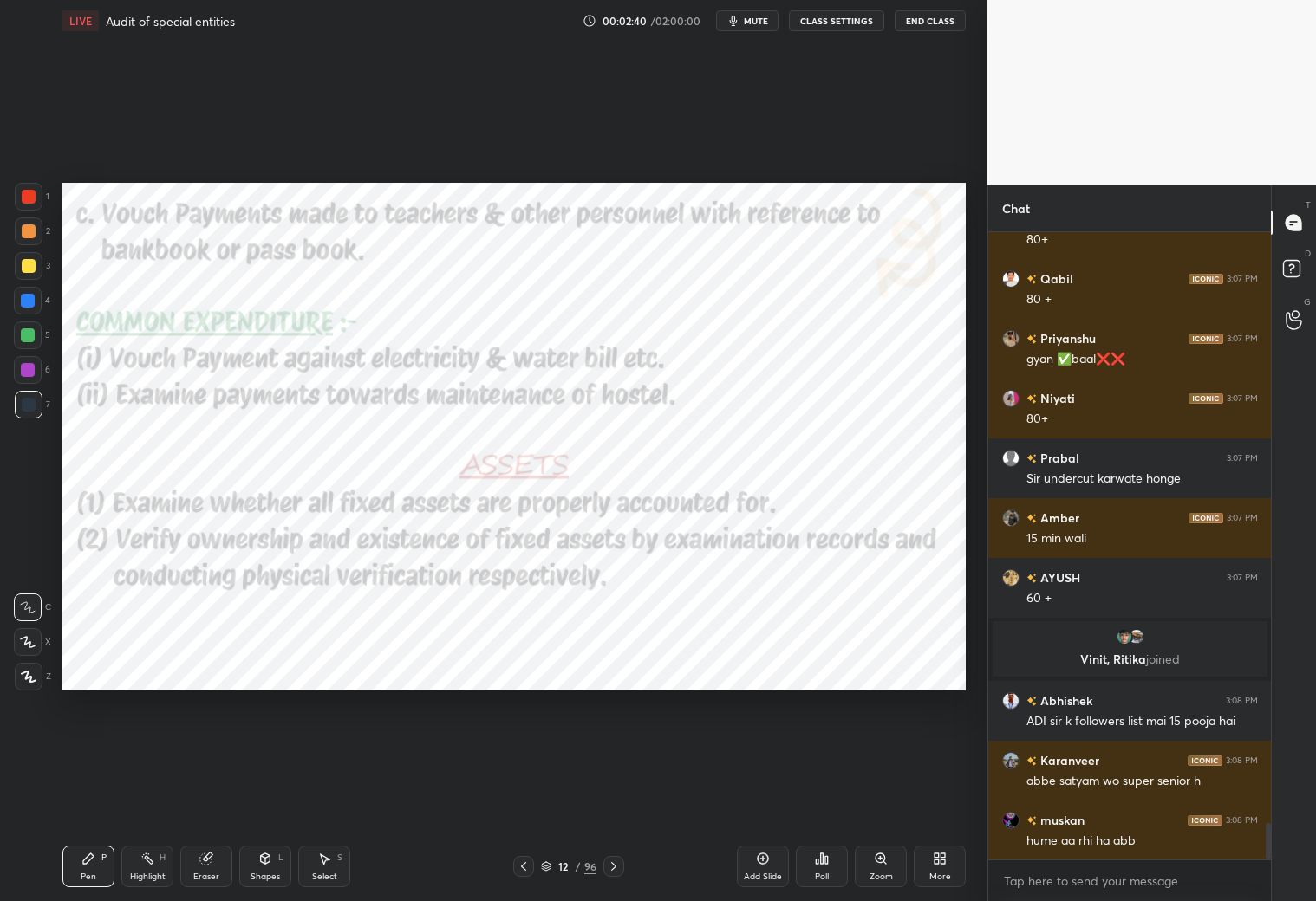
drag, startPoint x: 621, startPoint y: 866, endPoint x: 624, endPoint y: 856, distance: 10.4
click at [622, 795] on div at bounding box center [614, 866] width 21 height 21
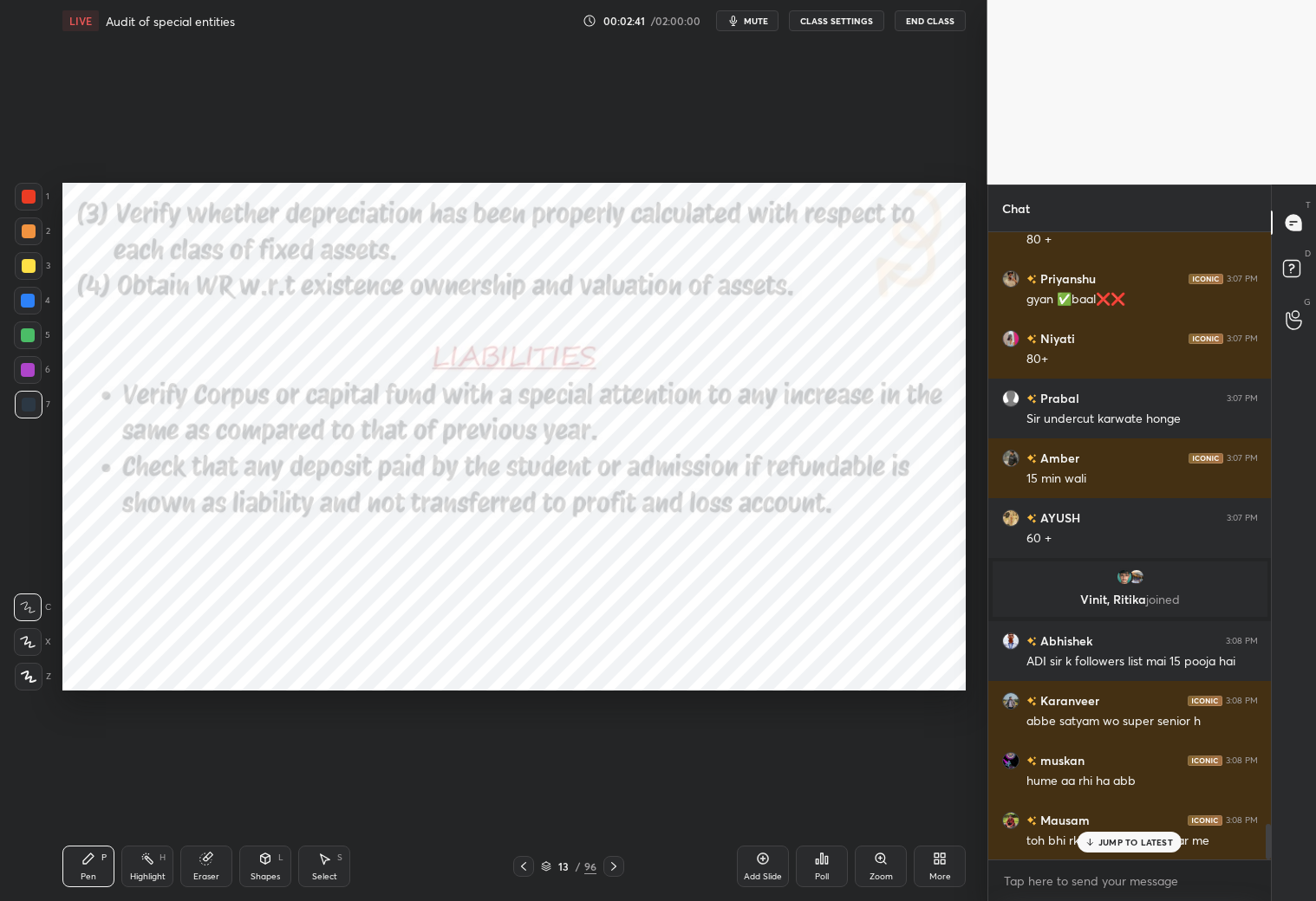
click at [623, 795] on div "13 / 96" at bounding box center [568, 866] width 337 height 21
click at [616, 795] on icon at bounding box center [614, 866] width 14 height 14
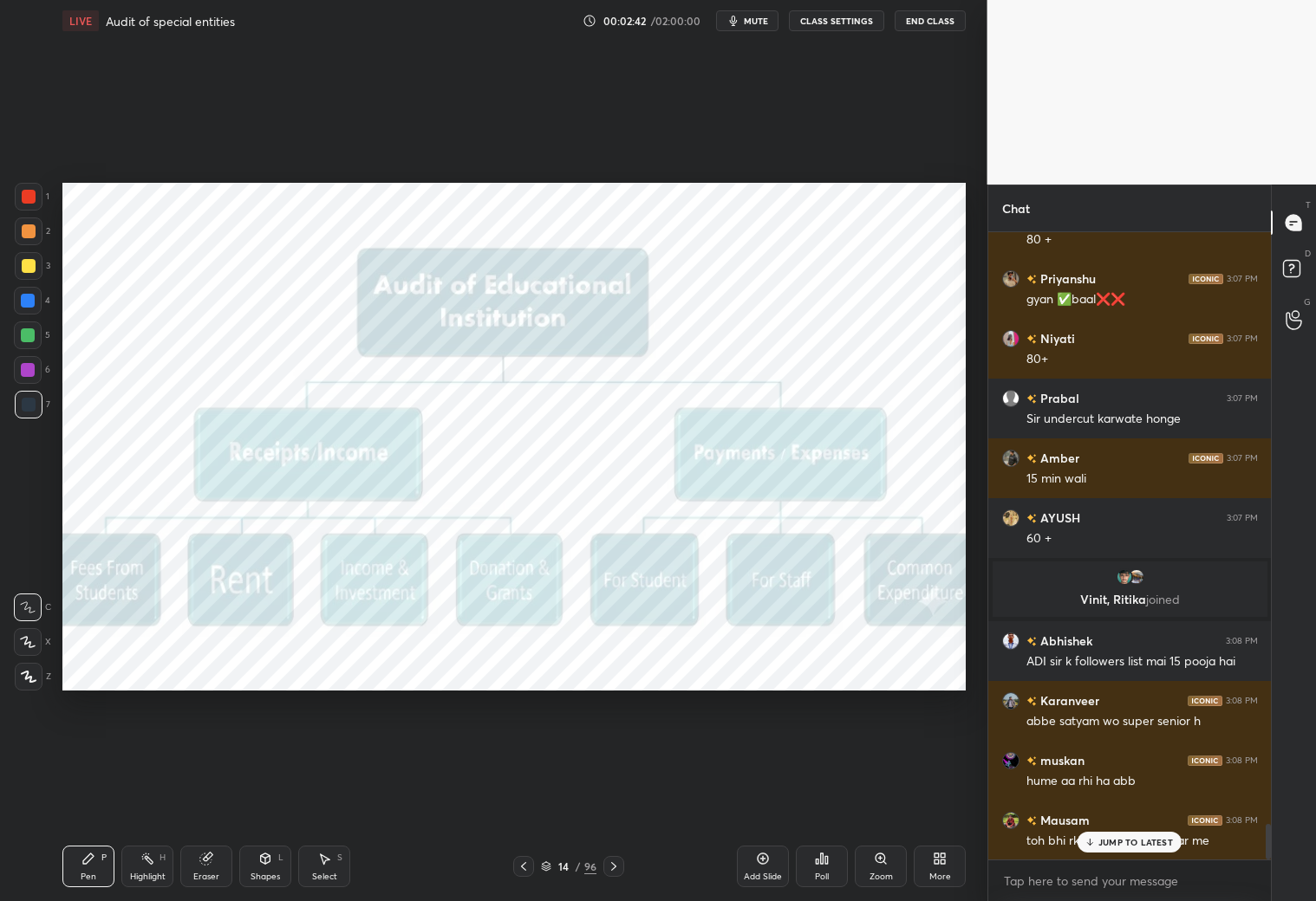
click at [619, 795] on icon at bounding box center [614, 866] width 14 height 14
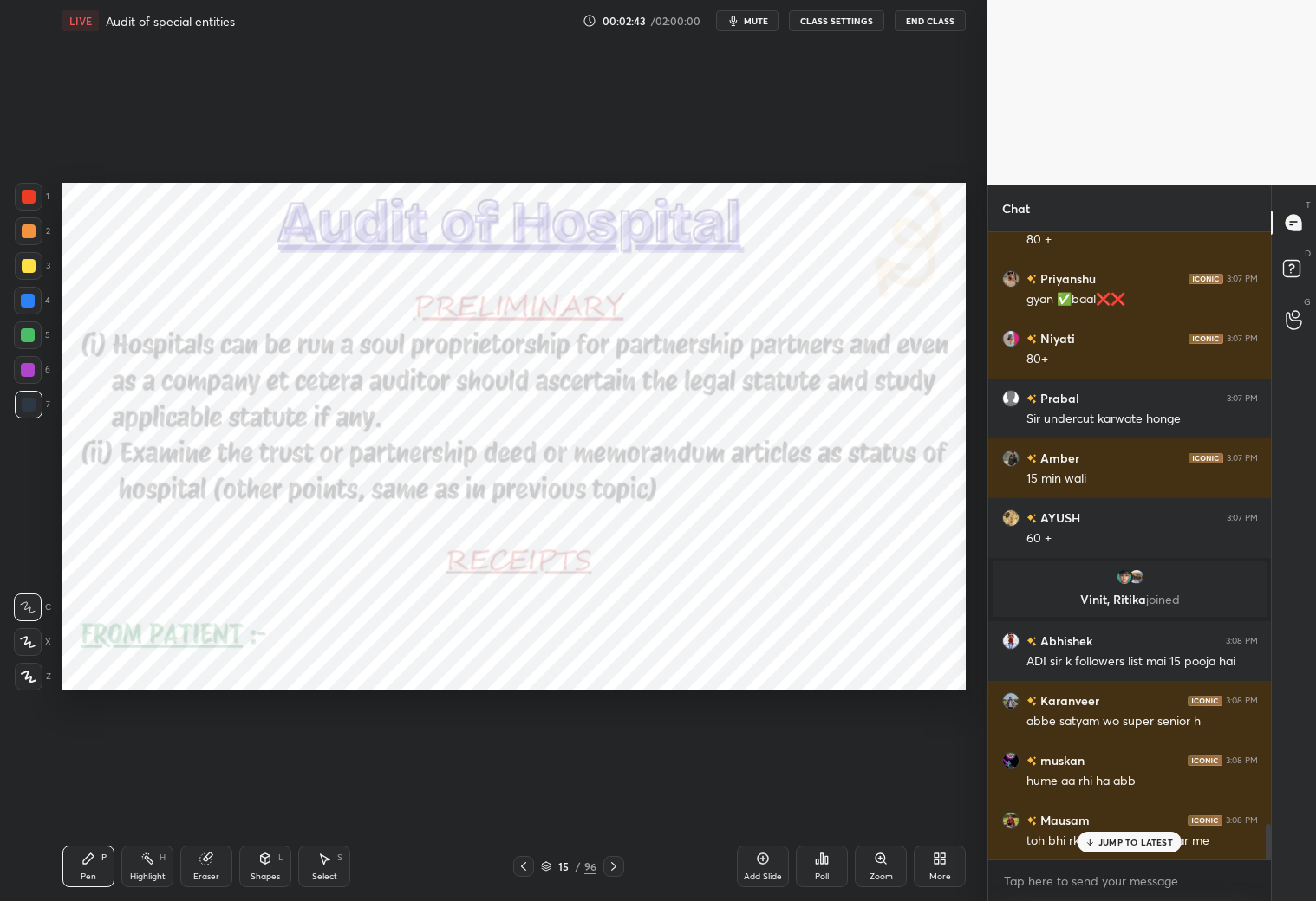
click at [618, 795] on icon at bounding box center [614, 866] width 14 height 14
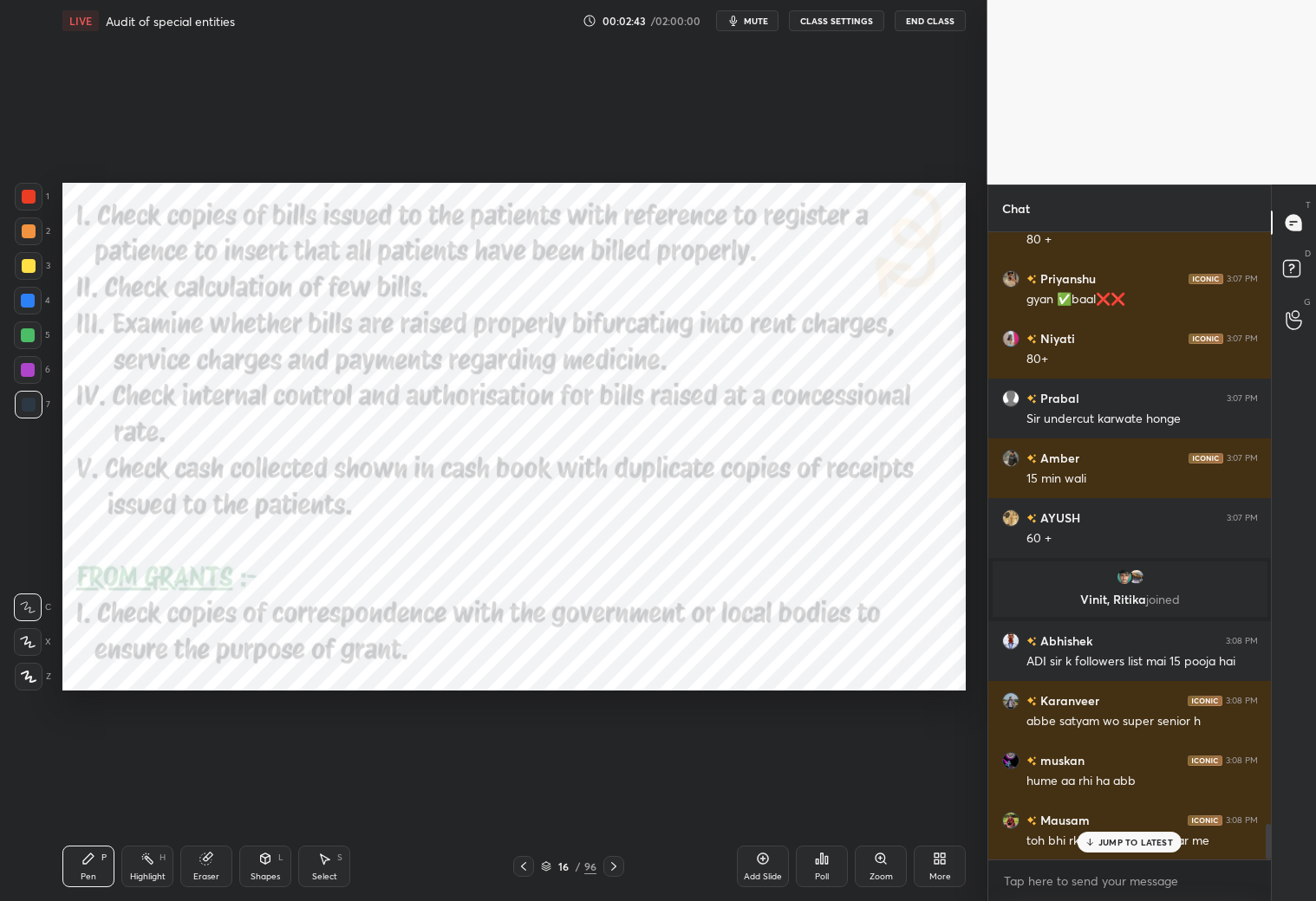
click at [619, 795] on icon at bounding box center [614, 866] width 14 height 14
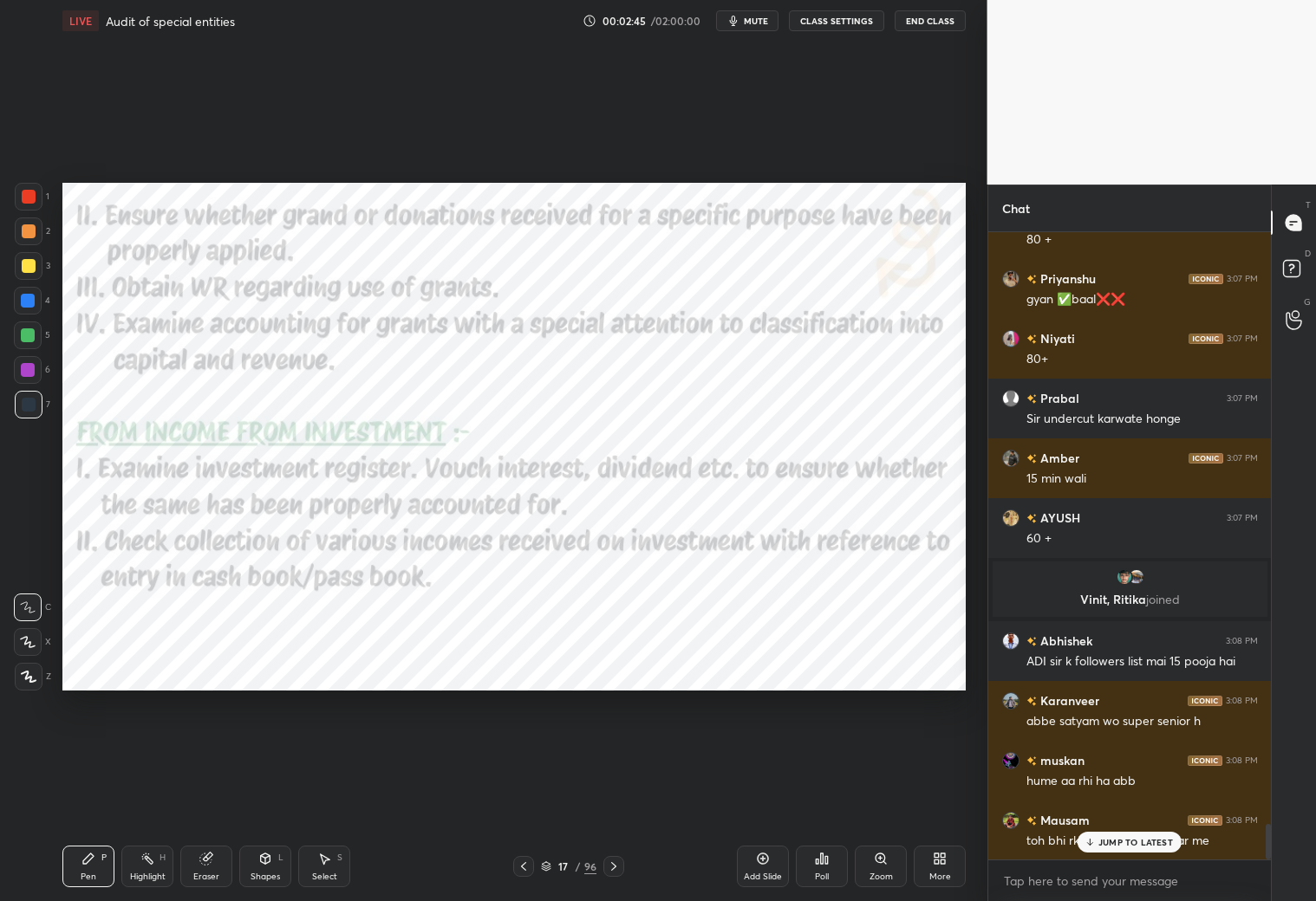
click at [614, 795] on icon at bounding box center [614, 866] width 14 height 14
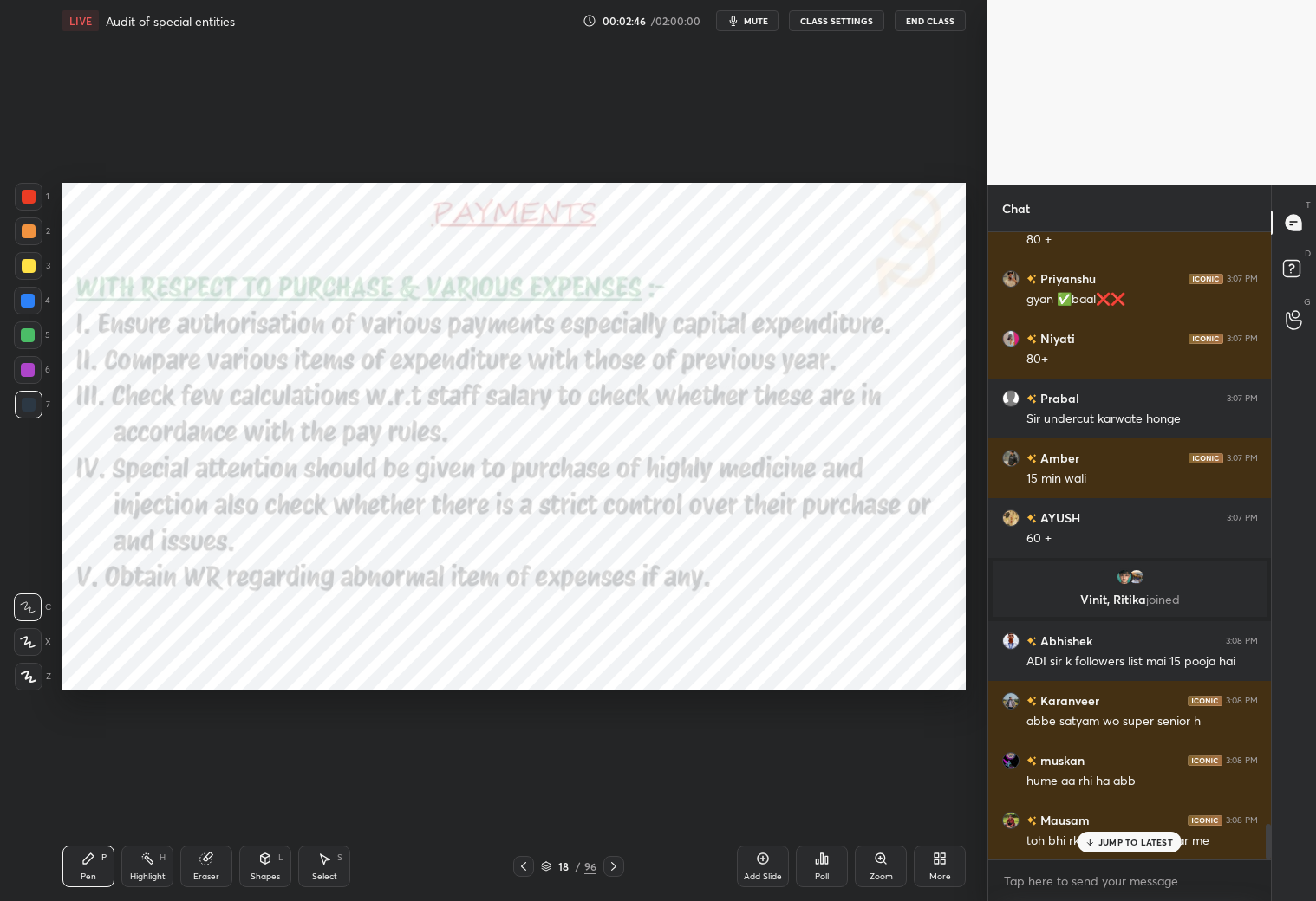
click at [625, 795] on div "18 / 96" at bounding box center [568, 866] width 337 height 21
click at [620, 795] on div at bounding box center [614, 866] width 21 height 21
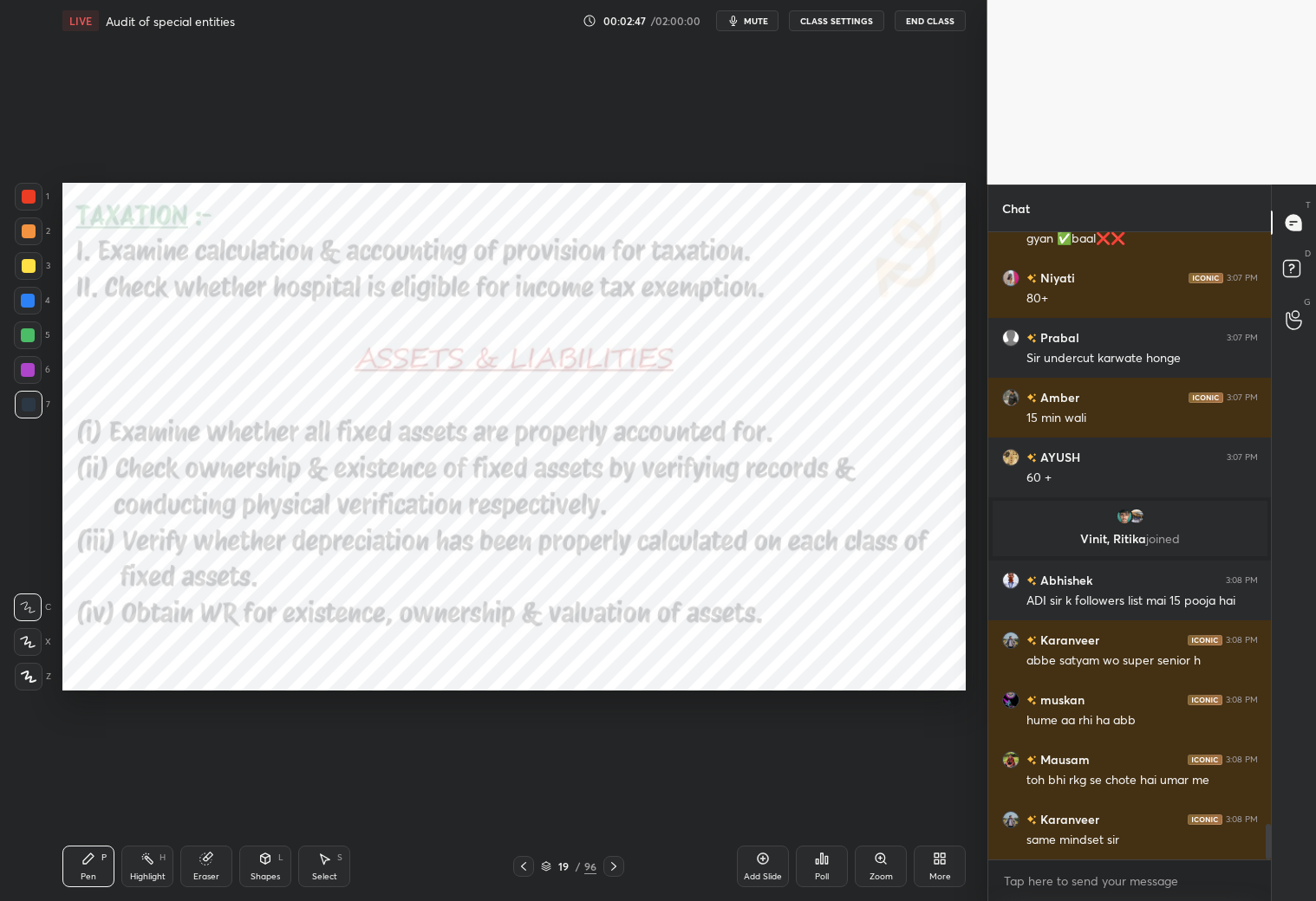
click at [616, 795] on icon at bounding box center [614, 866] width 14 height 14
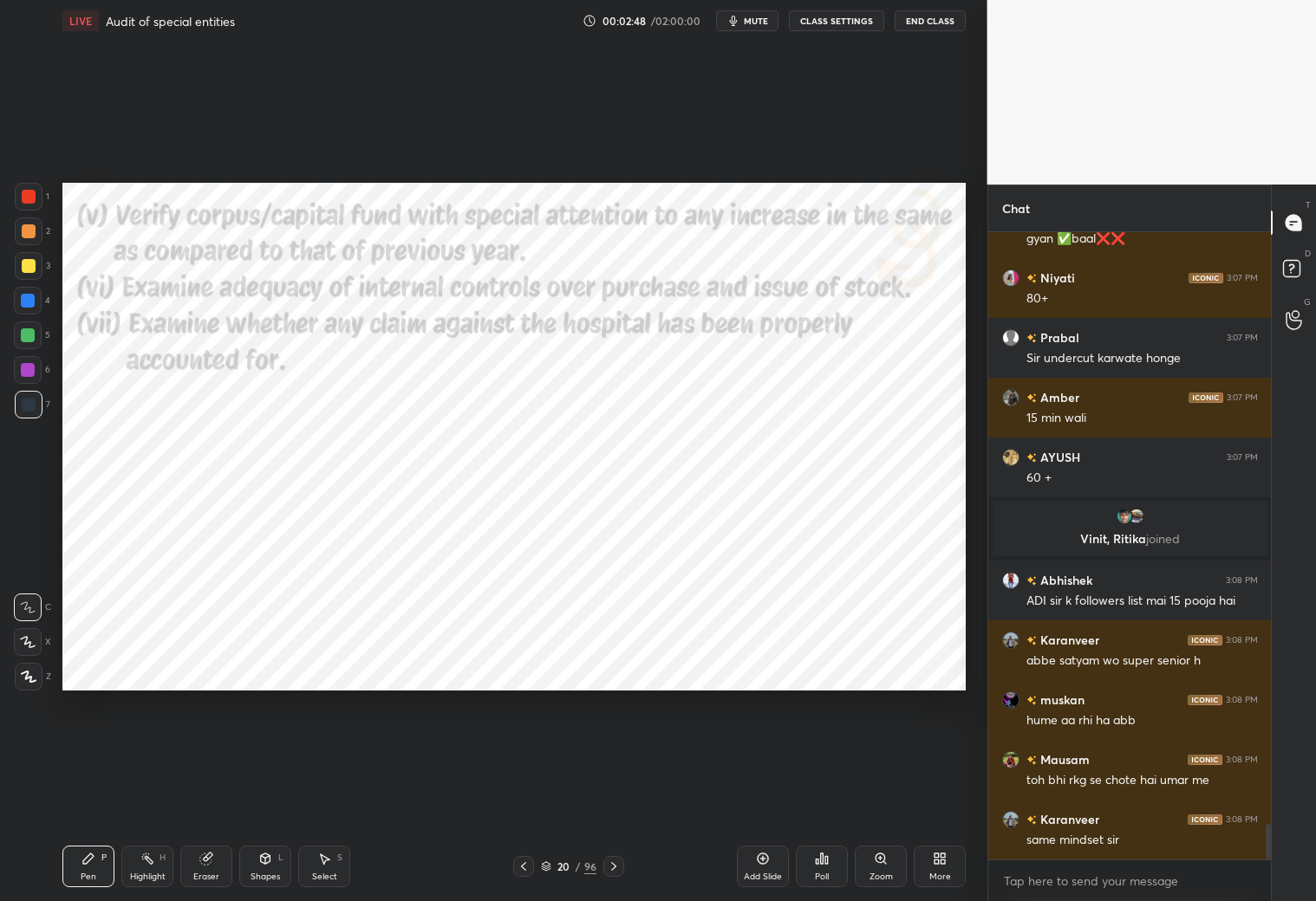
click at [614, 795] on icon at bounding box center [614, 866] width 14 height 14
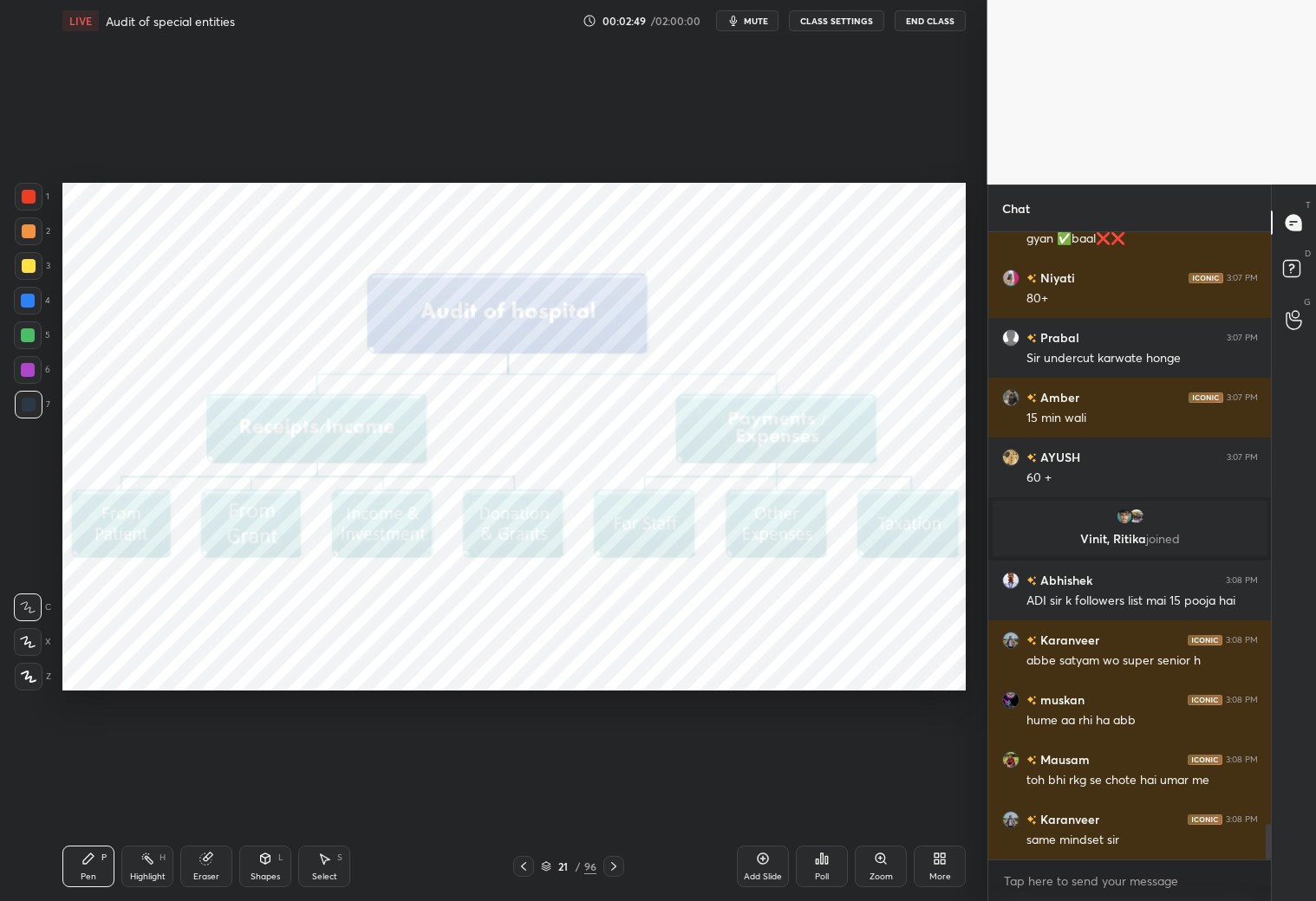
click at [621, 795] on div at bounding box center [614, 866] width 21 height 21
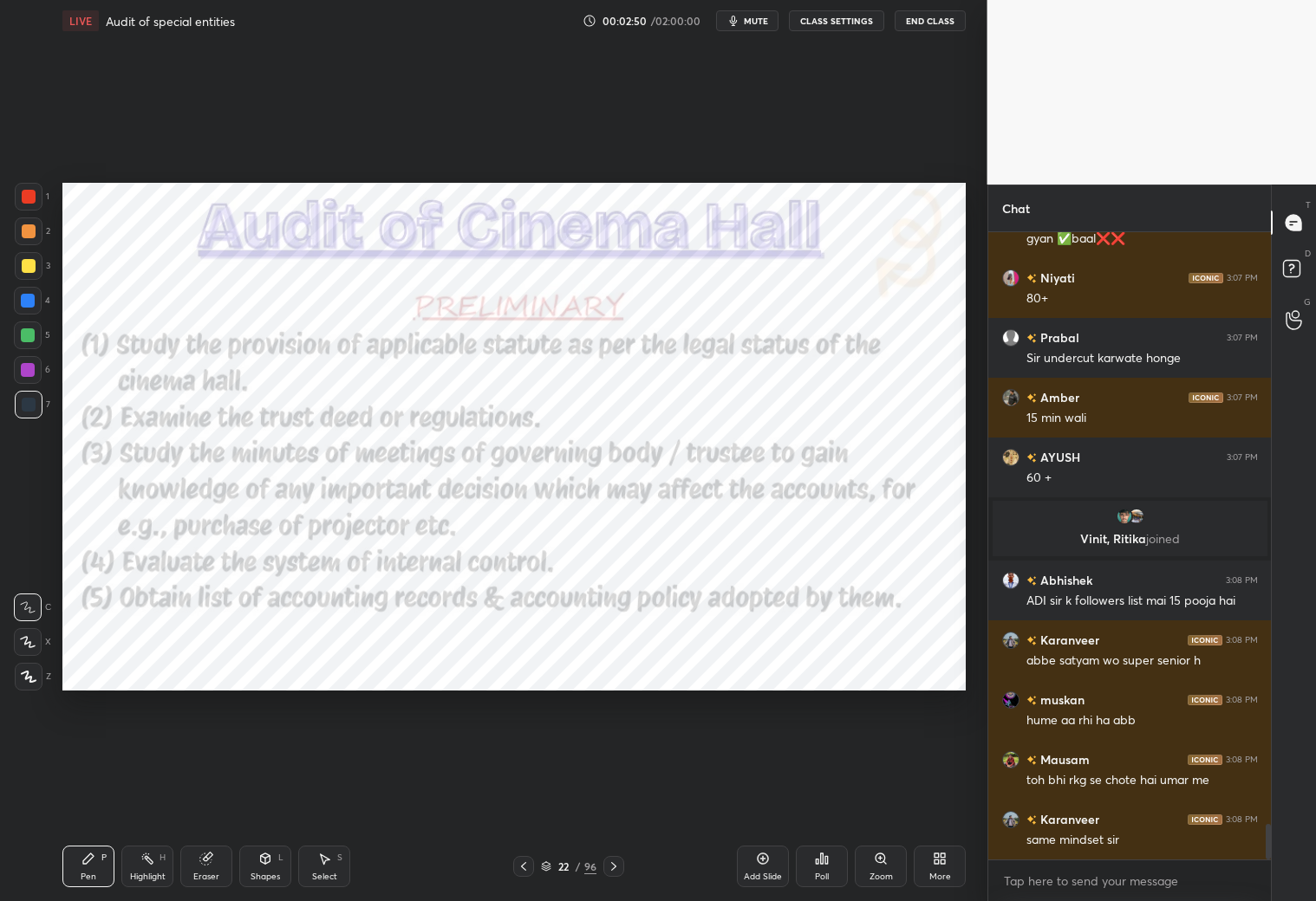
click at [617, 795] on icon at bounding box center [614, 866] width 14 height 14
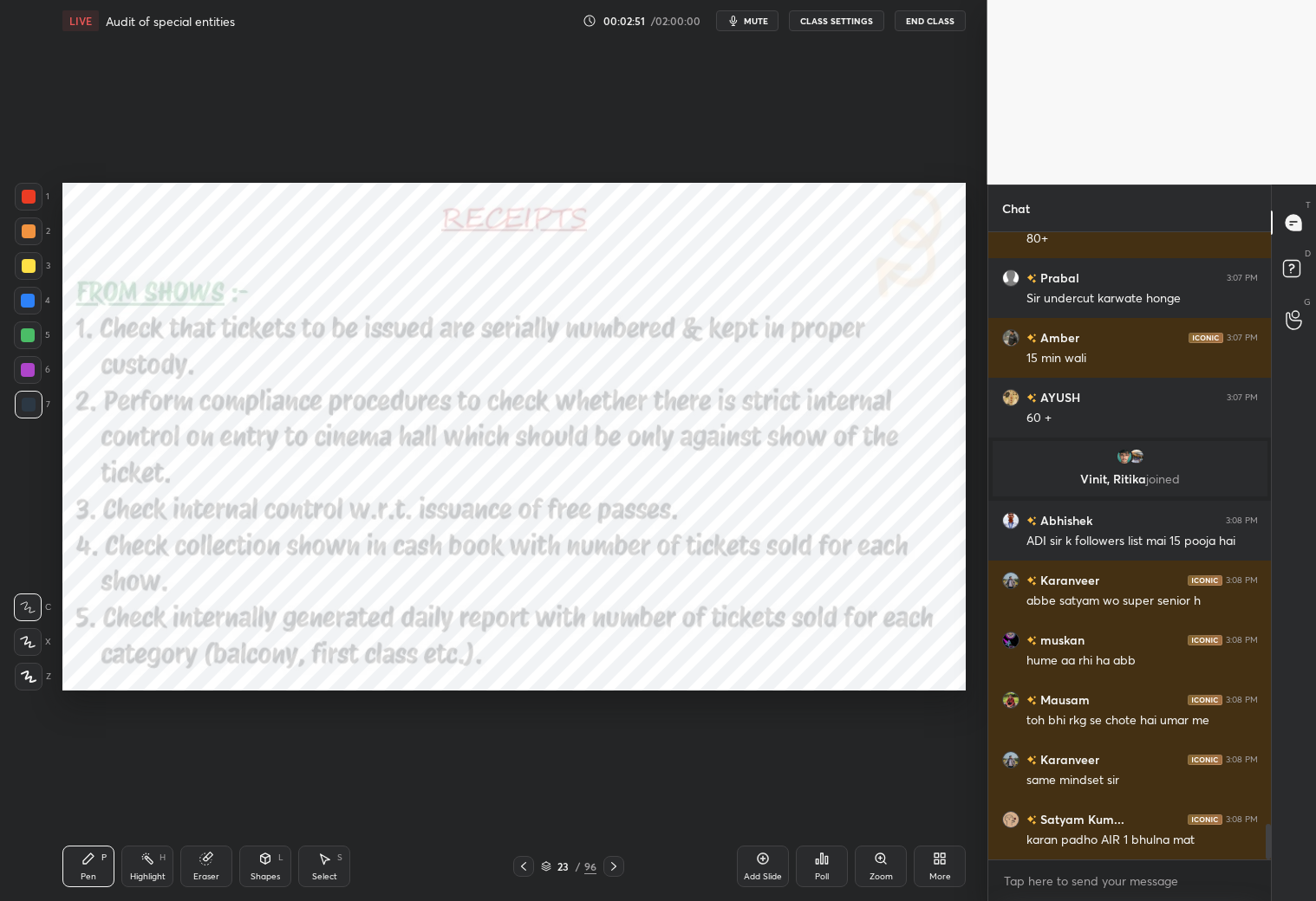
drag, startPoint x: 605, startPoint y: 871, endPoint x: 600, endPoint y: 861, distance: 11.2
click at [605, 795] on div at bounding box center [614, 866] width 21 height 21
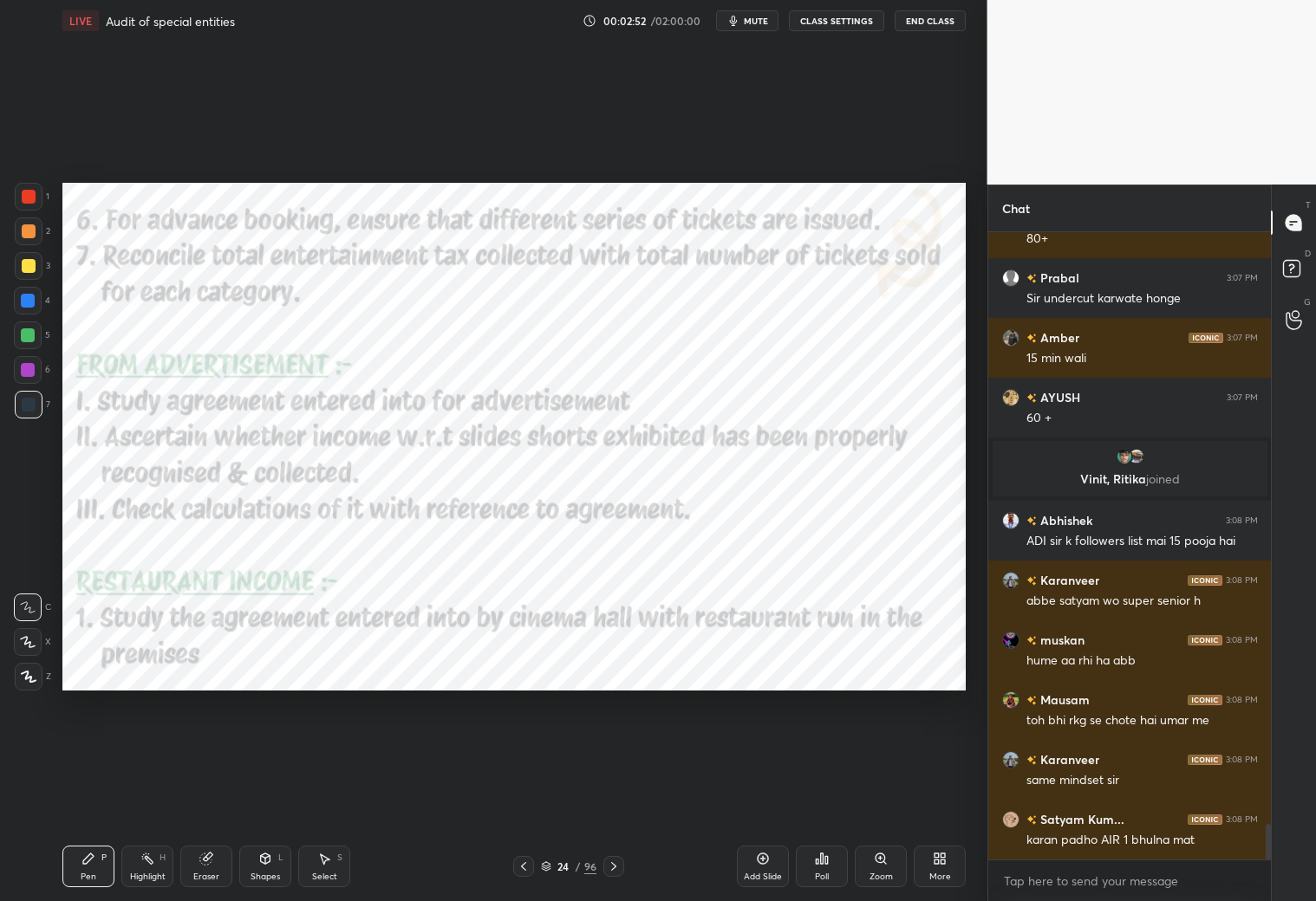
click at [613, 795] on icon at bounding box center [614, 866] width 14 height 14
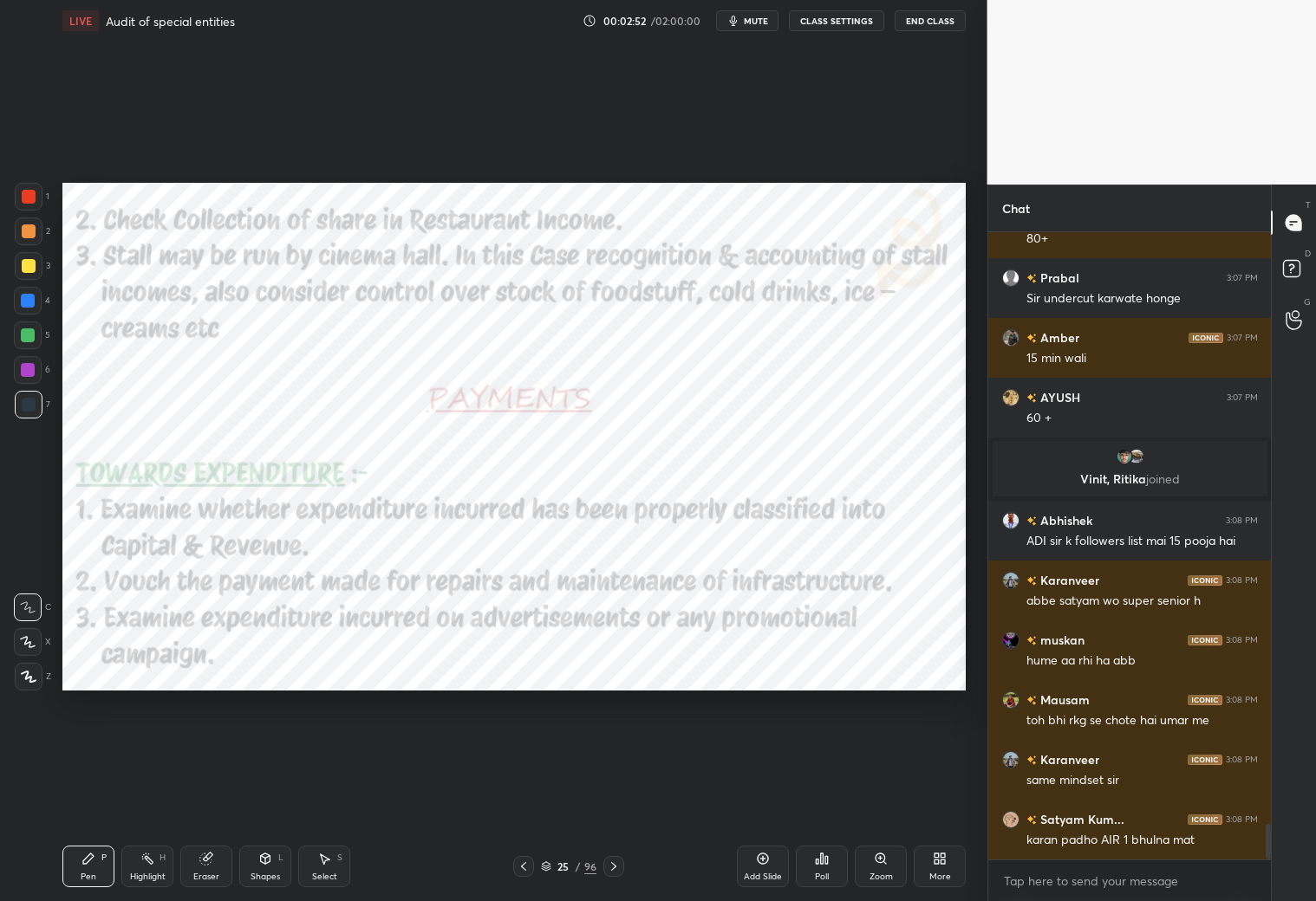
click at [615, 795] on icon at bounding box center [614, 866] width 14 height 14
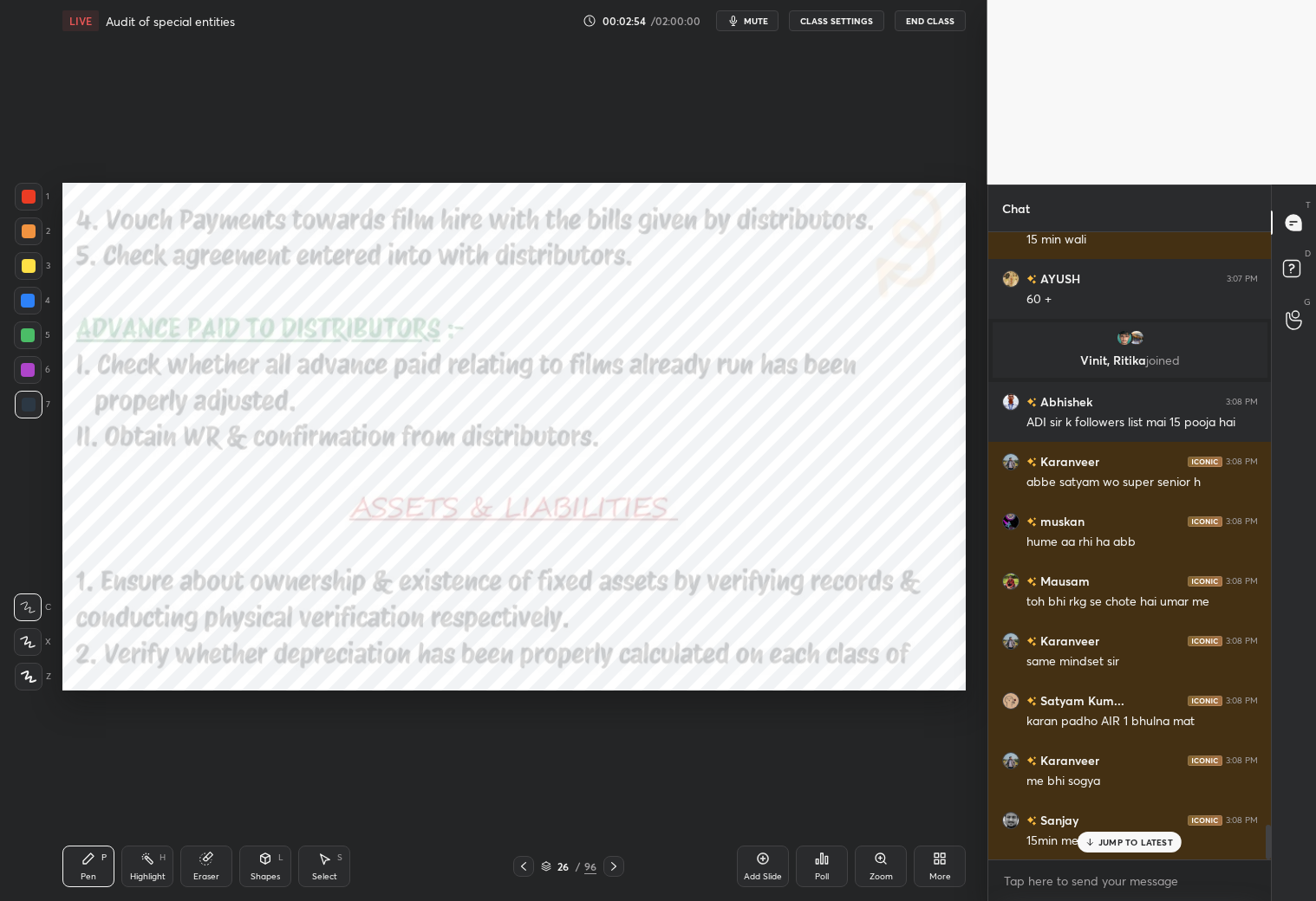
click at [609, 795] on div at bounding box center [614, 866] width 21 height 21
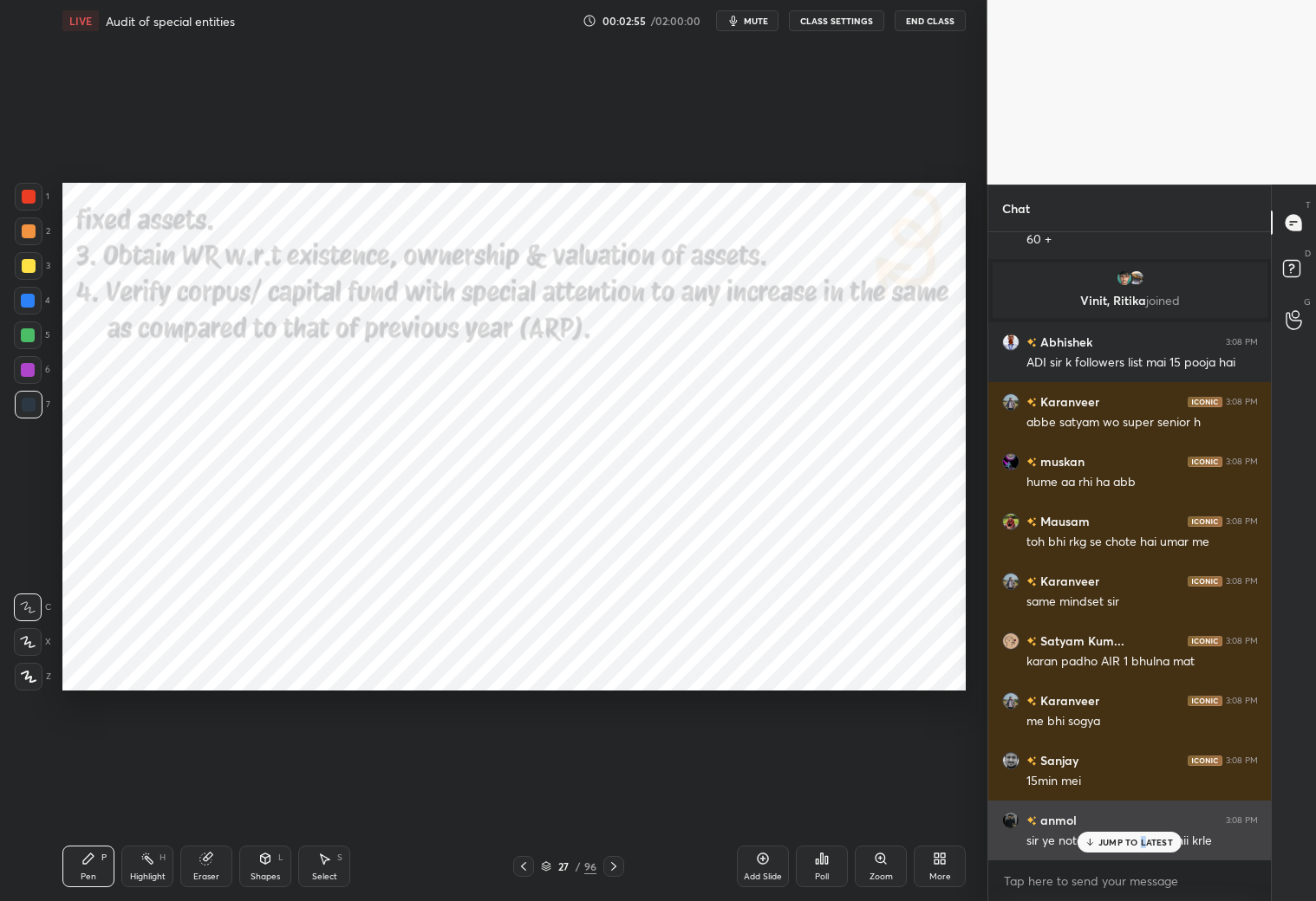
drag, startPoint x: 1145, startPoint y: 842, endPoint x: 1117, endPoint y: 834, distance: 29.1
click at [1125, 795] on p "JUMP TO LATEST" at bounding box center [1136, 842] width 75 height 10
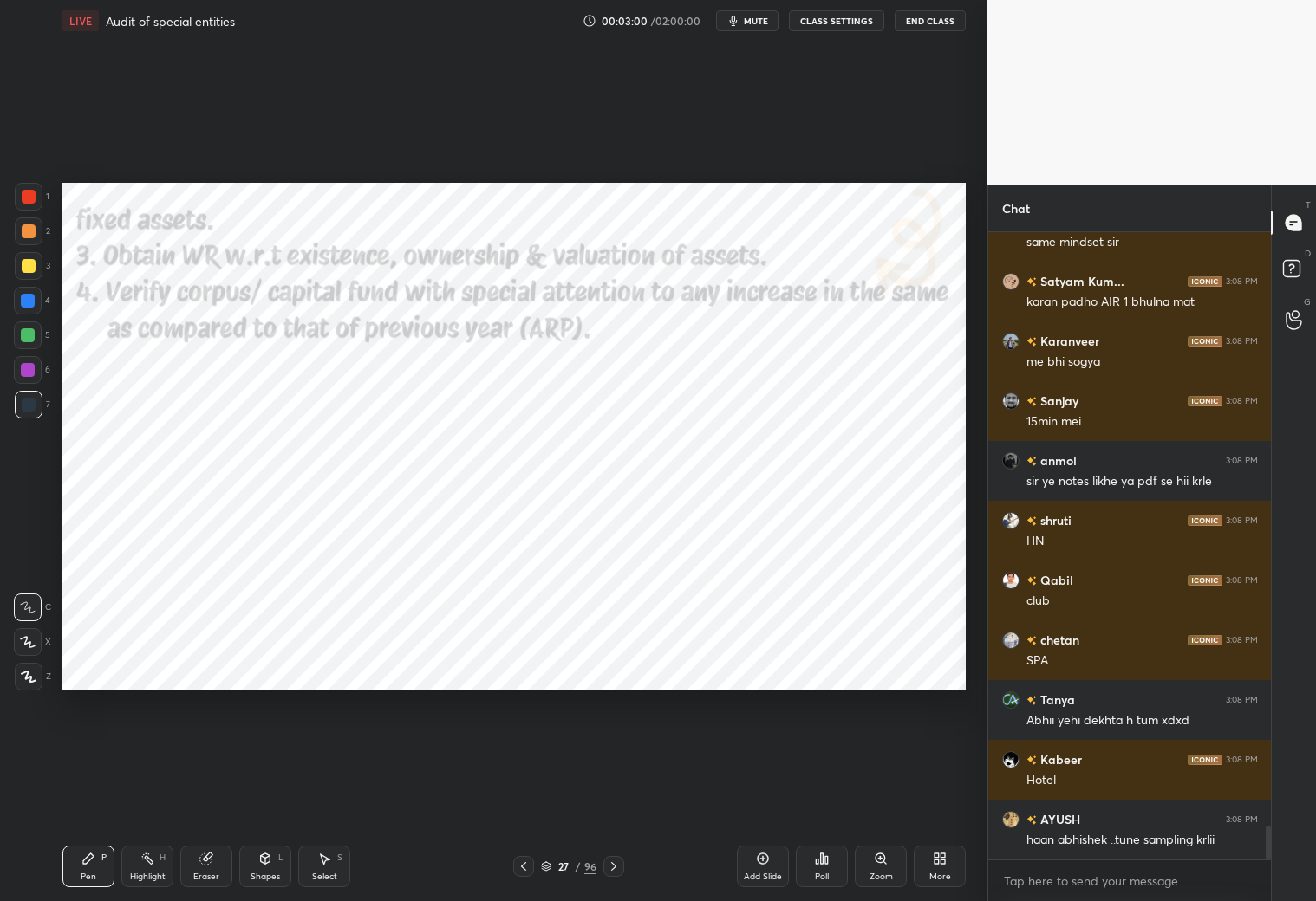
click at [614, 795] on icon at bounding box center [614, 866] width 14 height 14
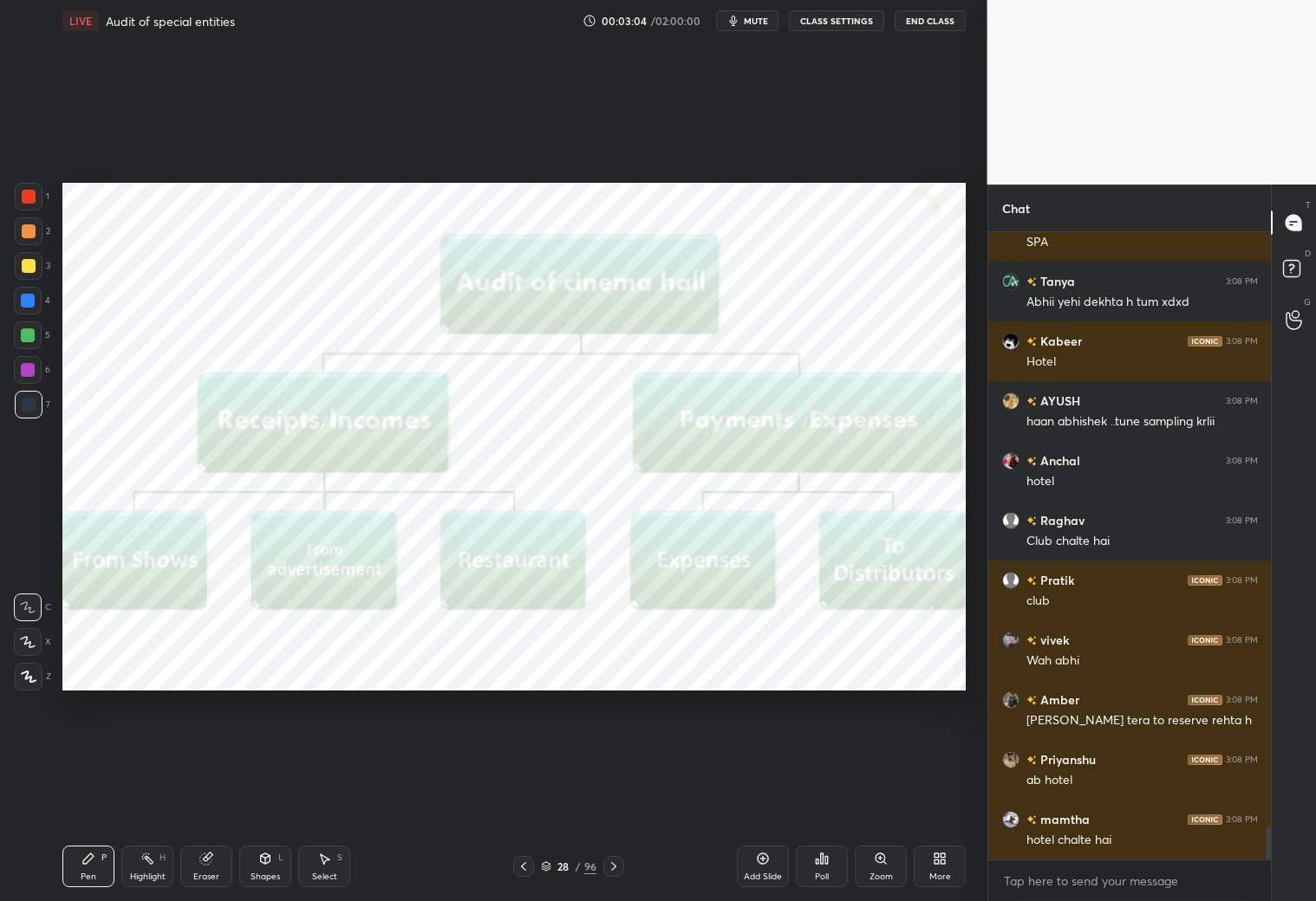
click at [516, 795] on icon at bounding box center [523, 866] width 14 height 14
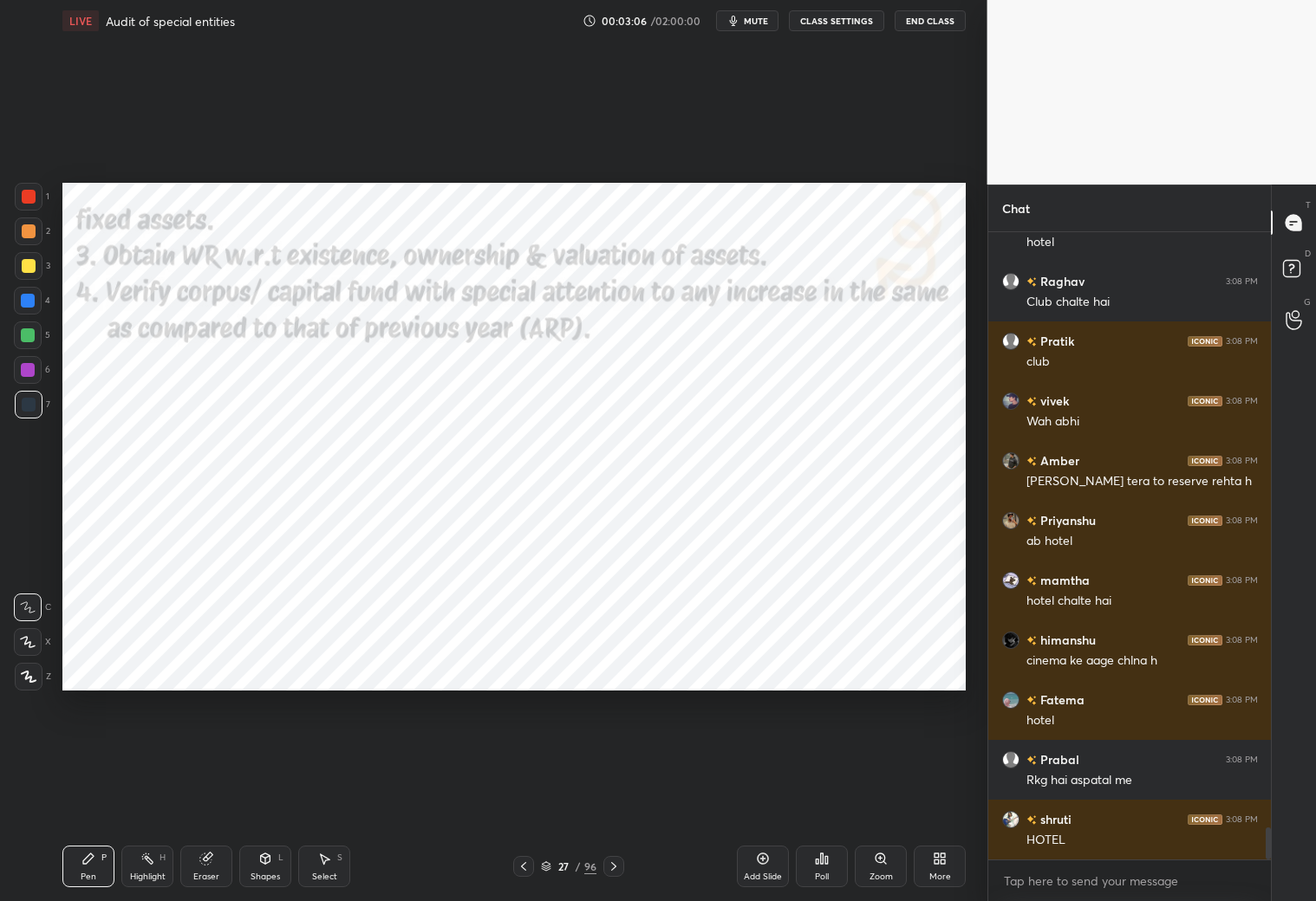
click at [260, 795] on div "Shapes" at bounding box center [265, 877] width 30 height 8
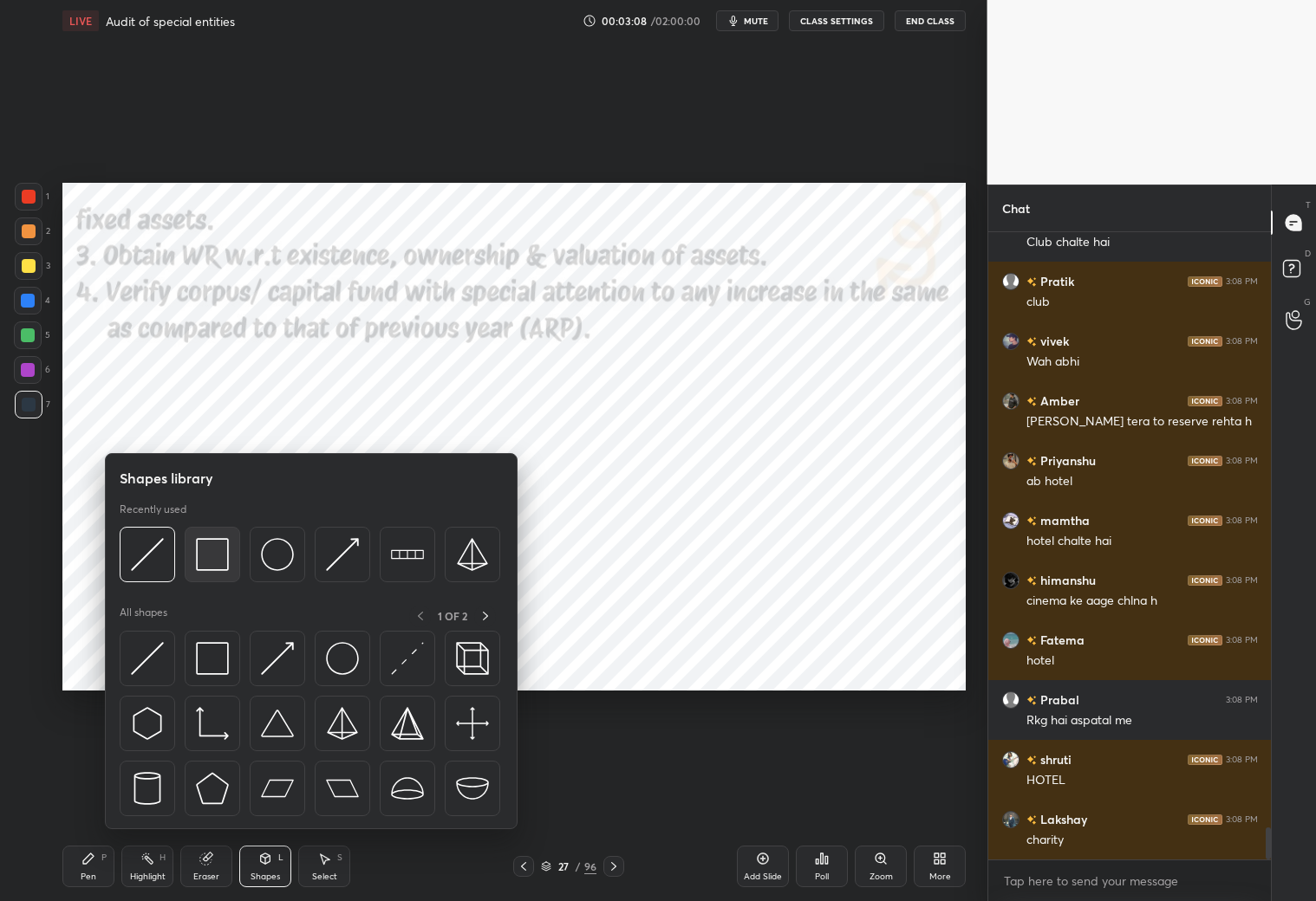
click at [206, 563] on img at bounding box center [212, 554] width 33 height 33
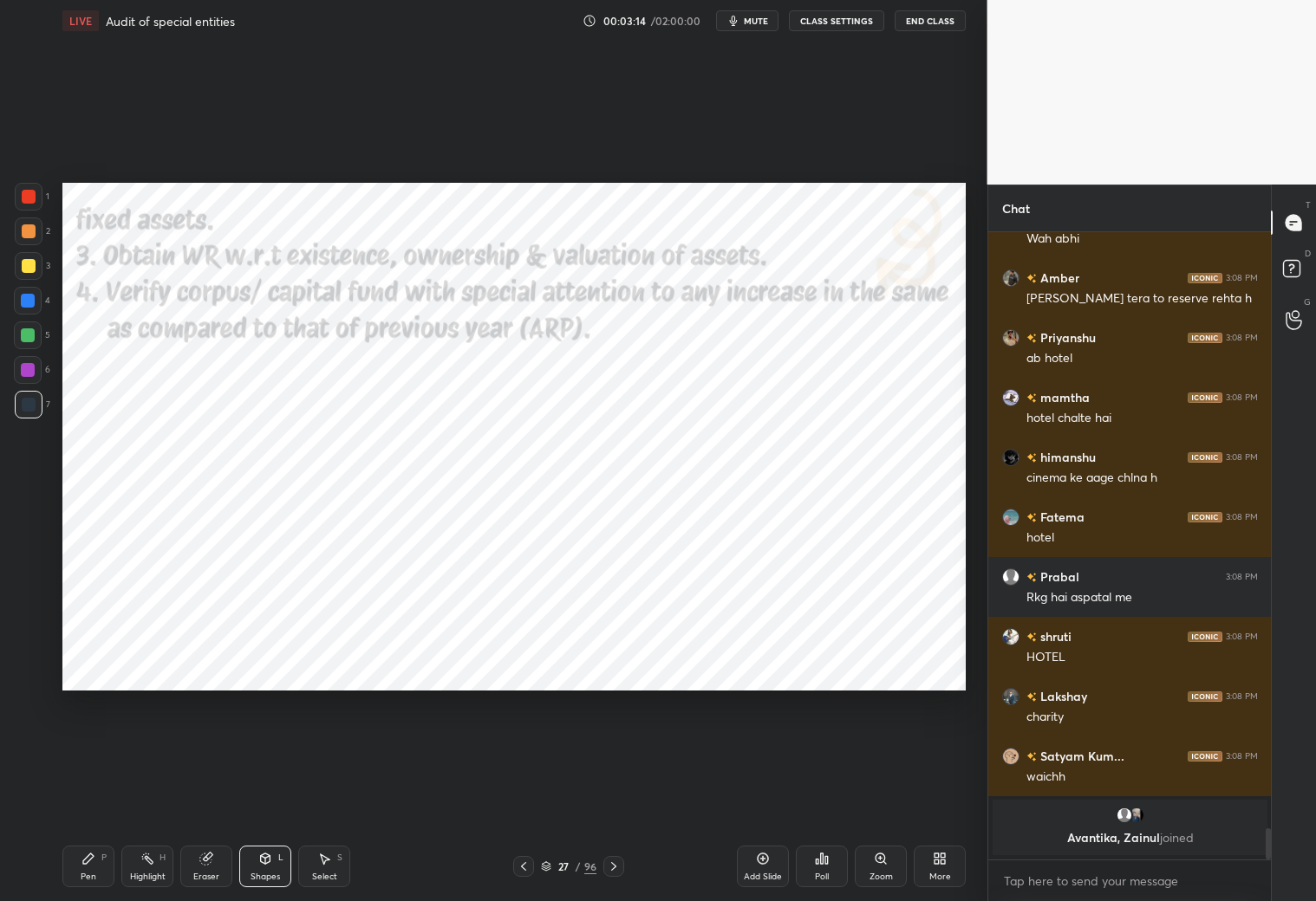
click at [99, 795] on div "Pen P" at bounding box center [89, 866] width 52 height 42
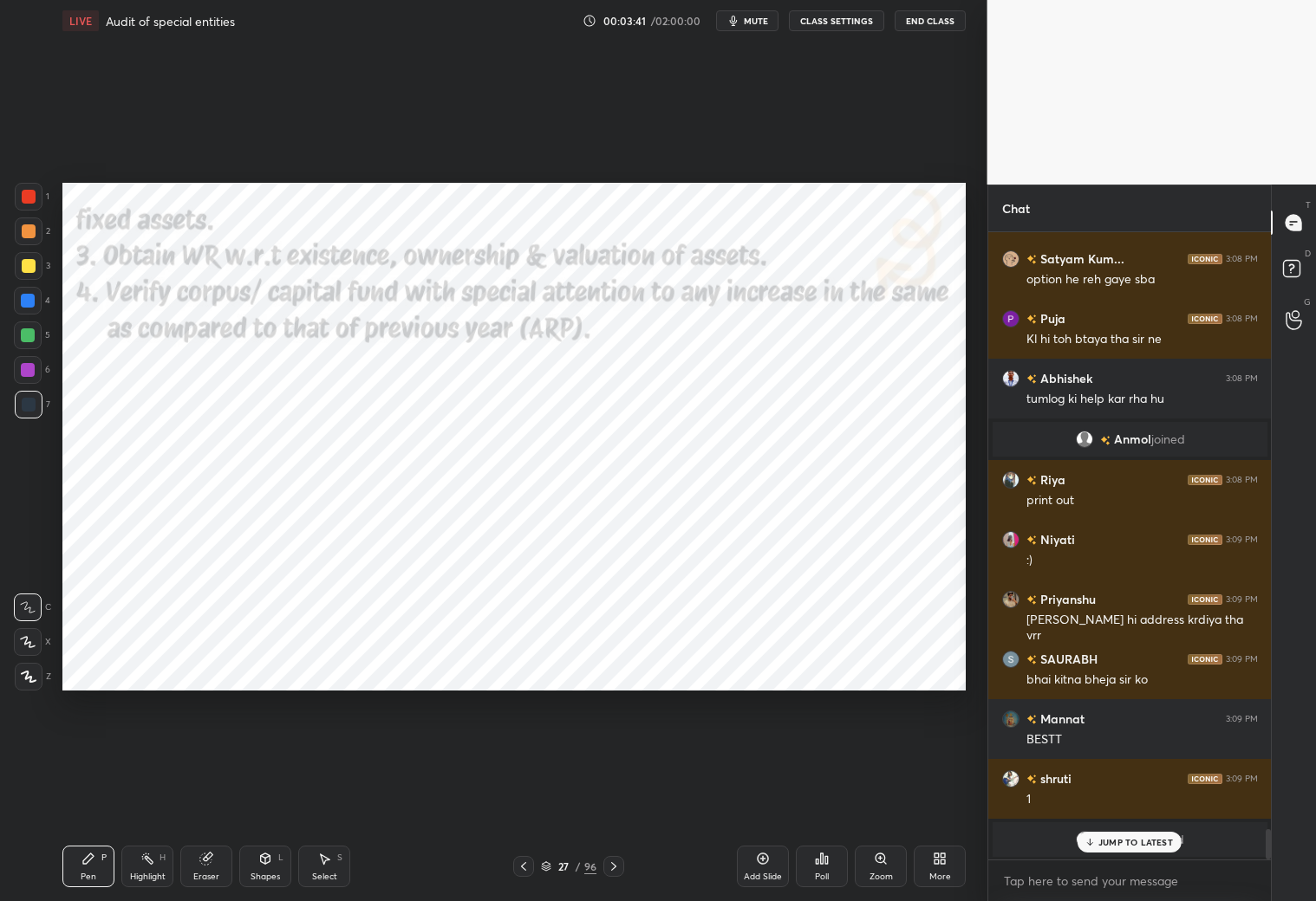
scroll to position [586, 278]
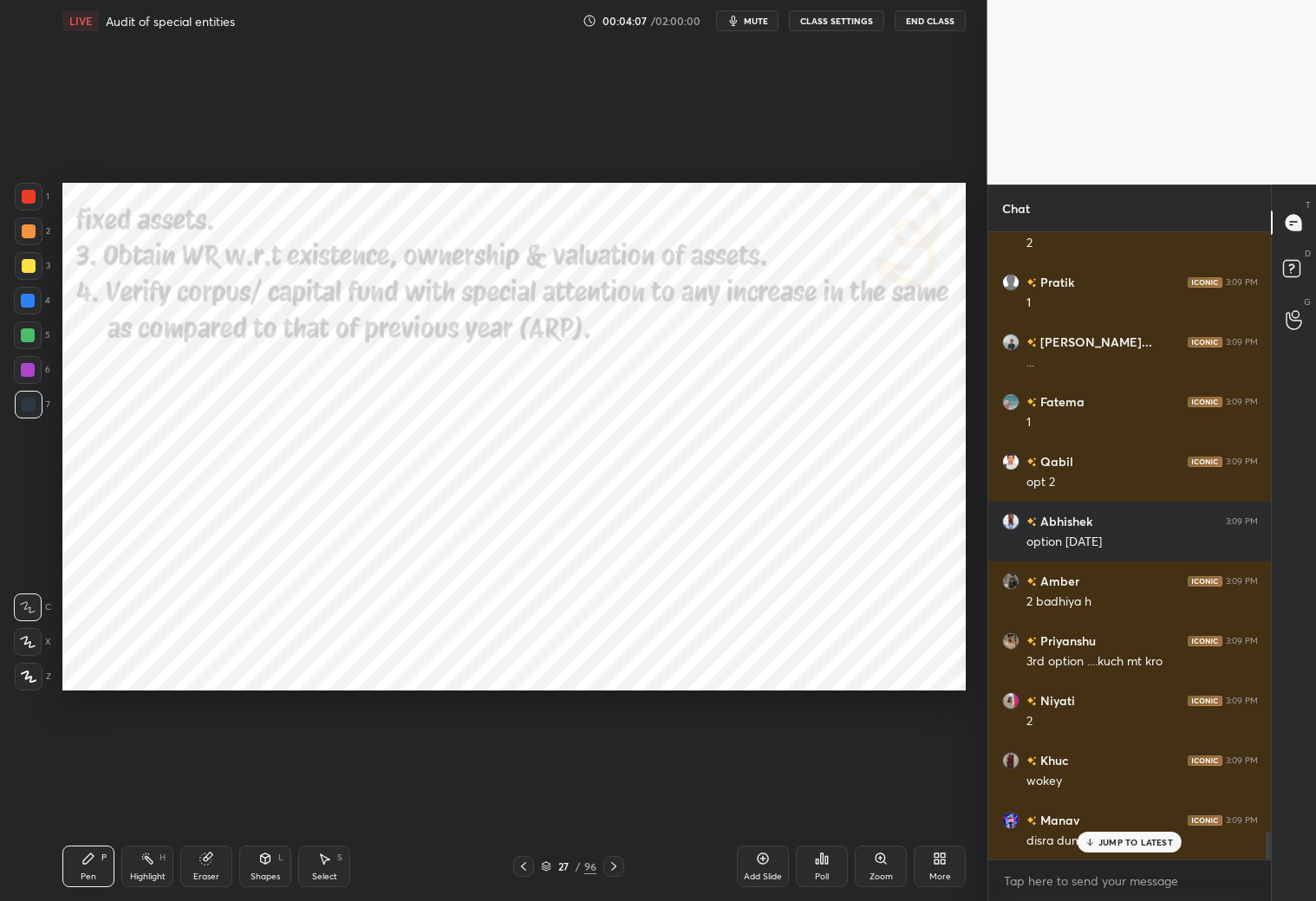
click at [200, 795] on div "Eraser" at bounding box center [206, 877] width 26 height 8
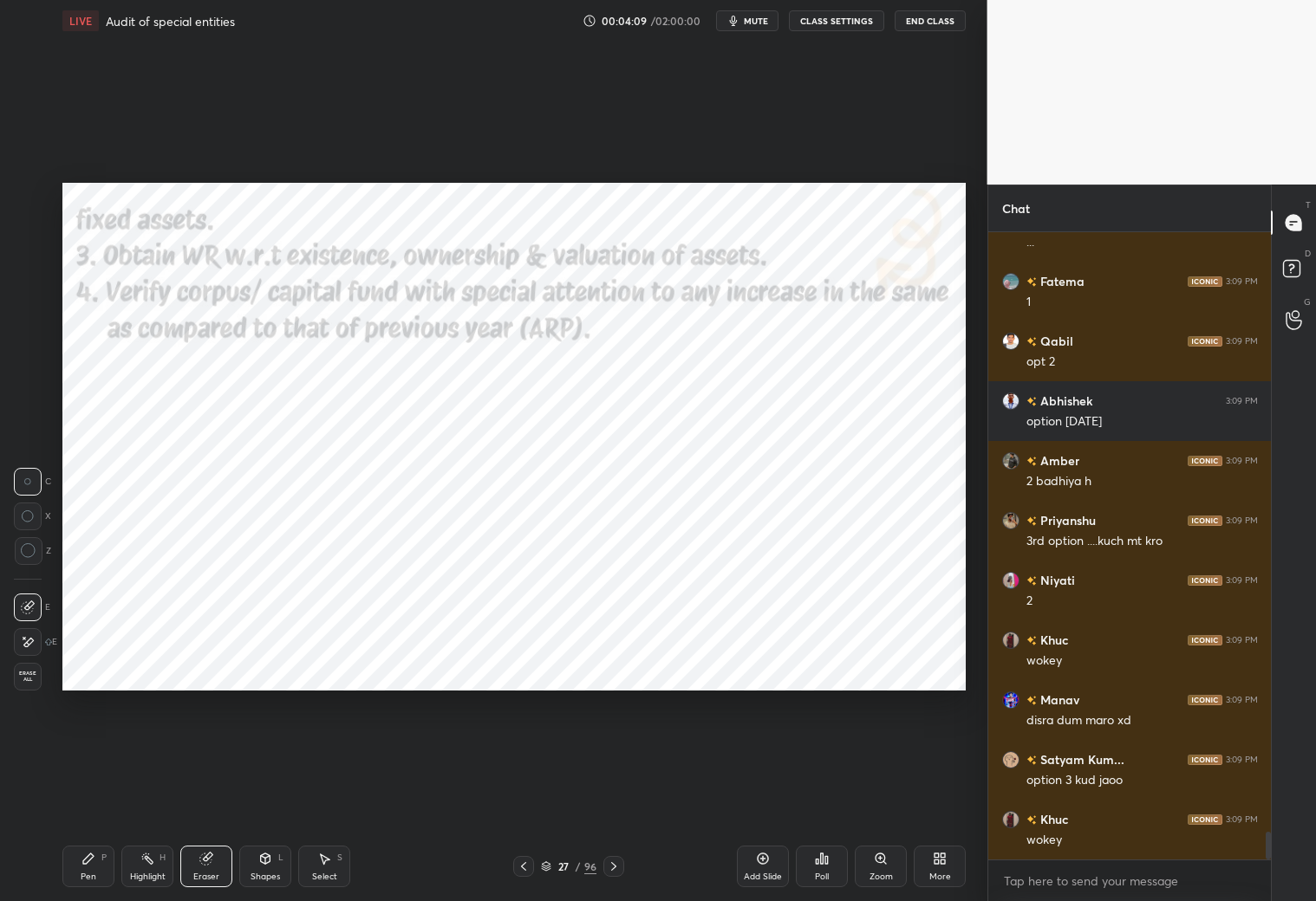
click at [91, 795] on div "Pen P" at bounding box center [89, 866] width 52 height 42
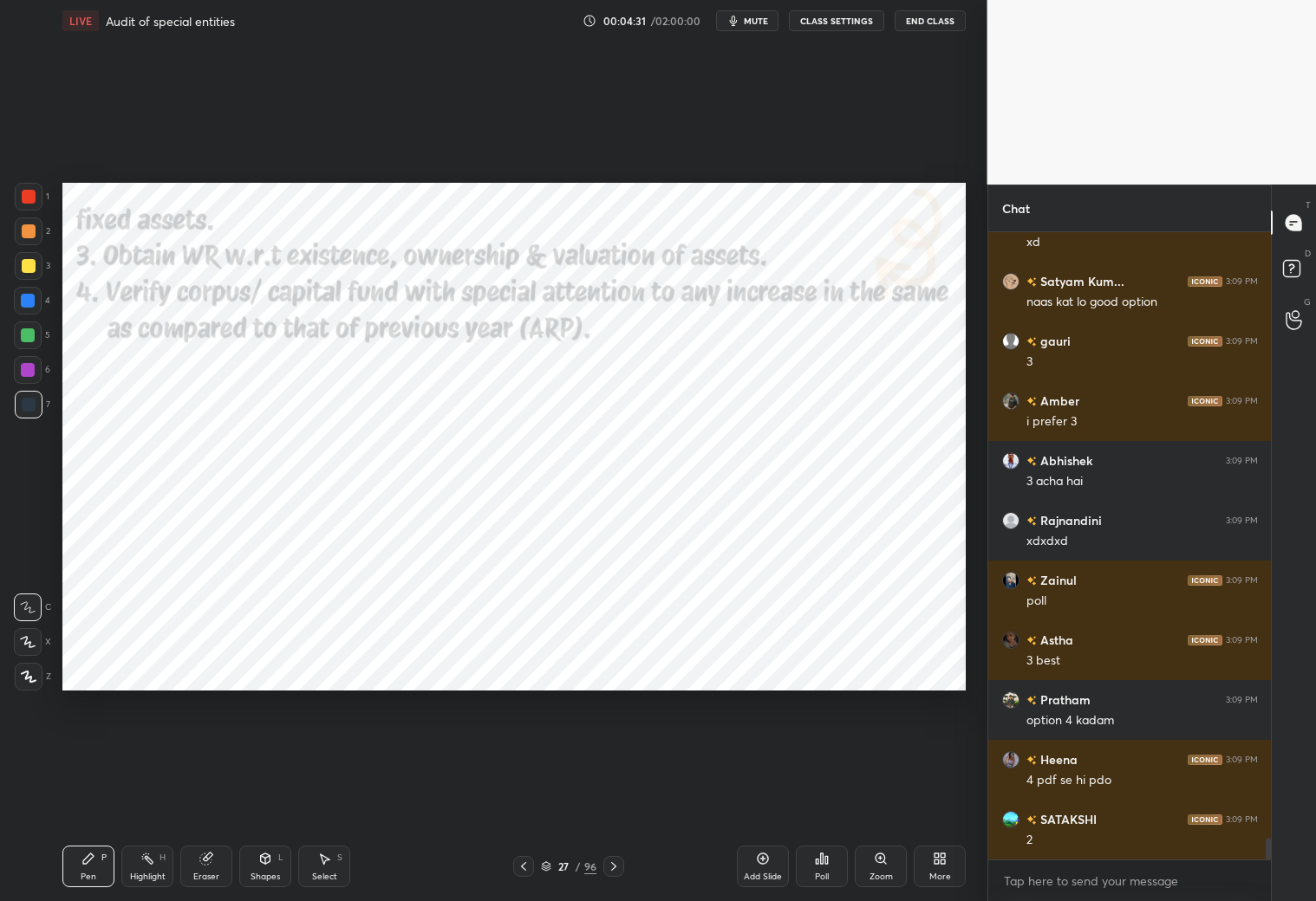
click at [831, 795] on div "Poll" at bounding box center [822, 866] width 52 height 42
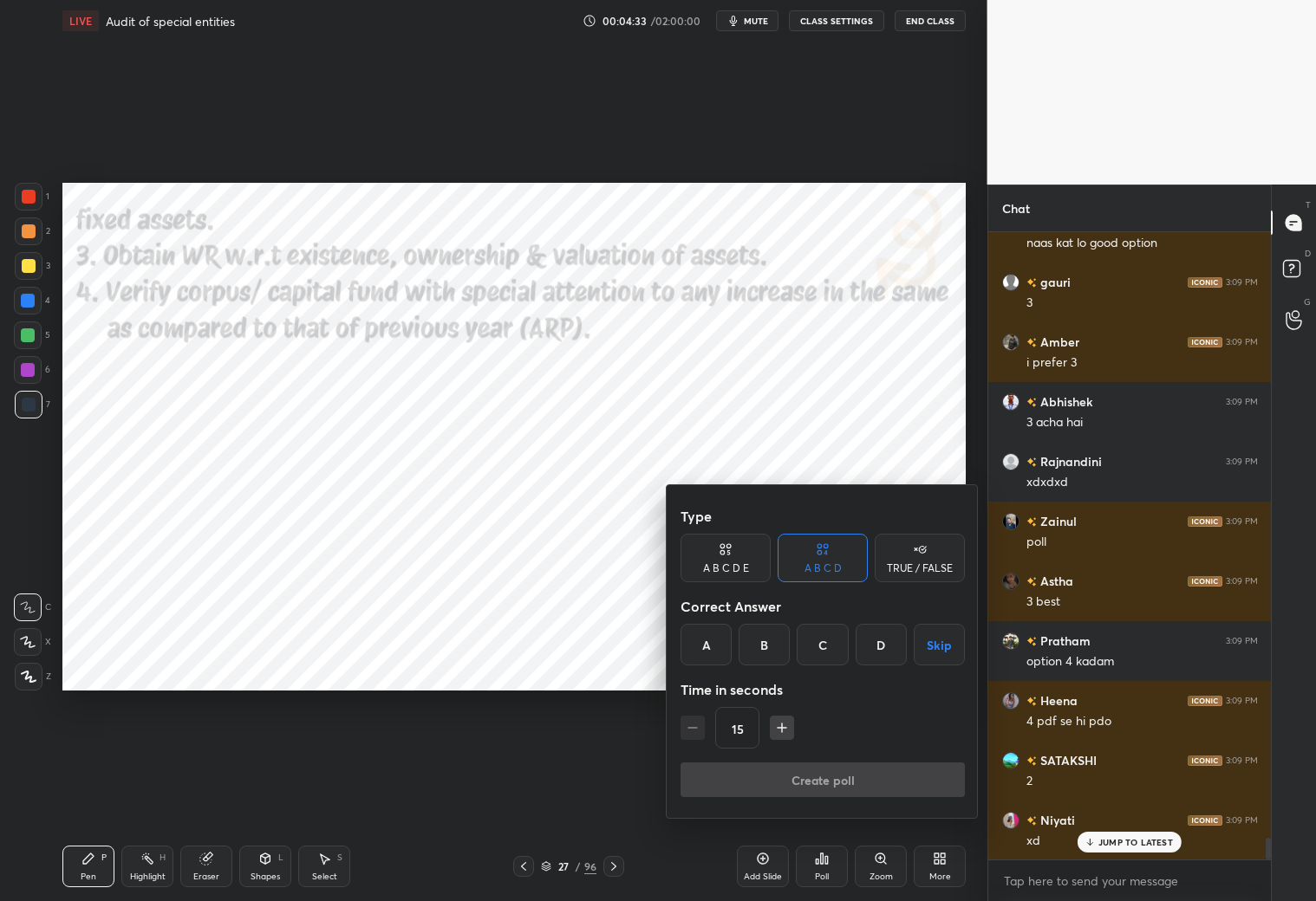
click at [892, 643] on div "D" at bounding box center [881, 644] width 51 height 42
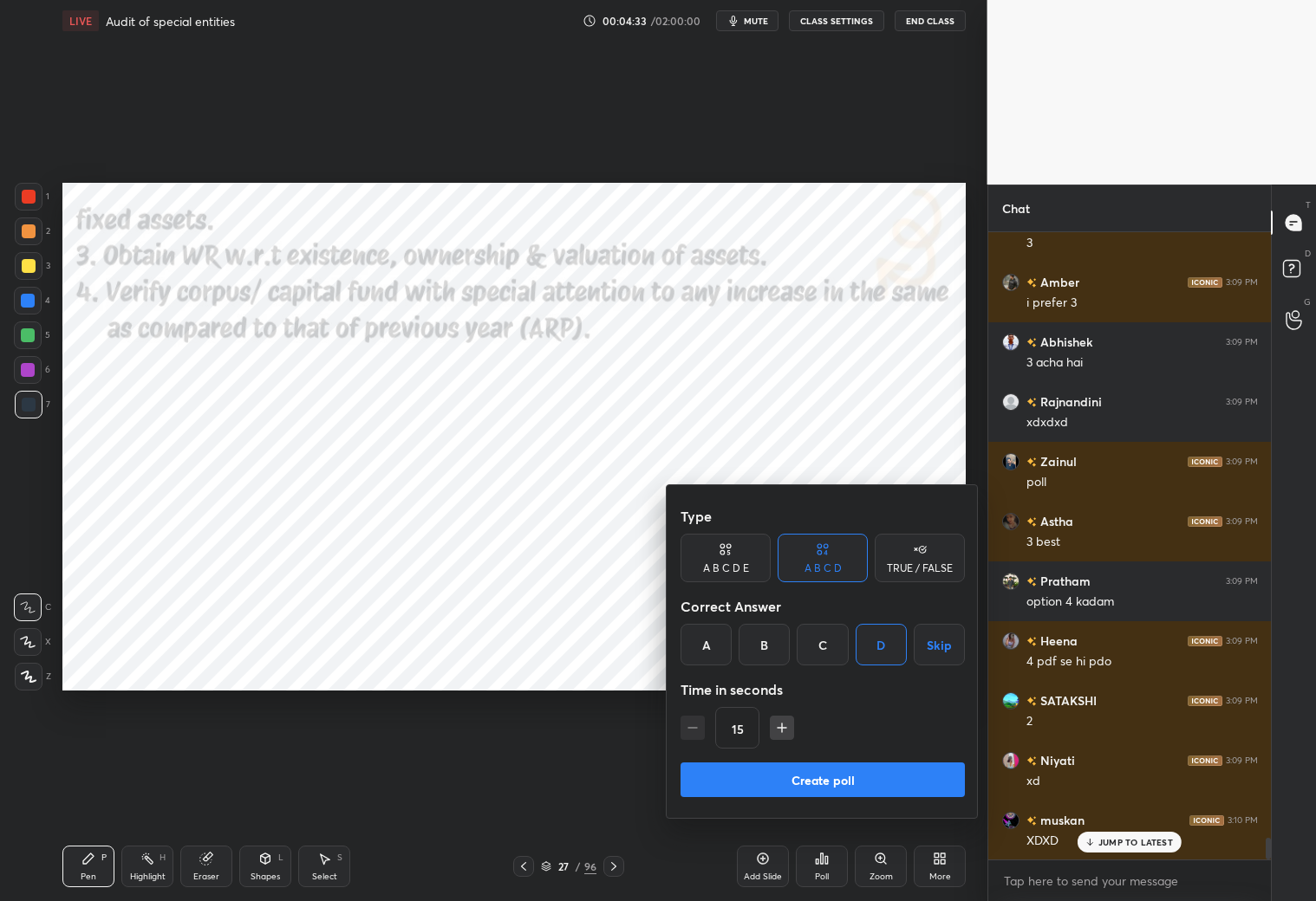
drag, startPoint x: 852, startPoint y: 780, endPoint x: 845, endPoint y: 768, distance: 13.9
click at [855, 780] on button "Create poll" at bounding box center [823, 780] width 284 height 35
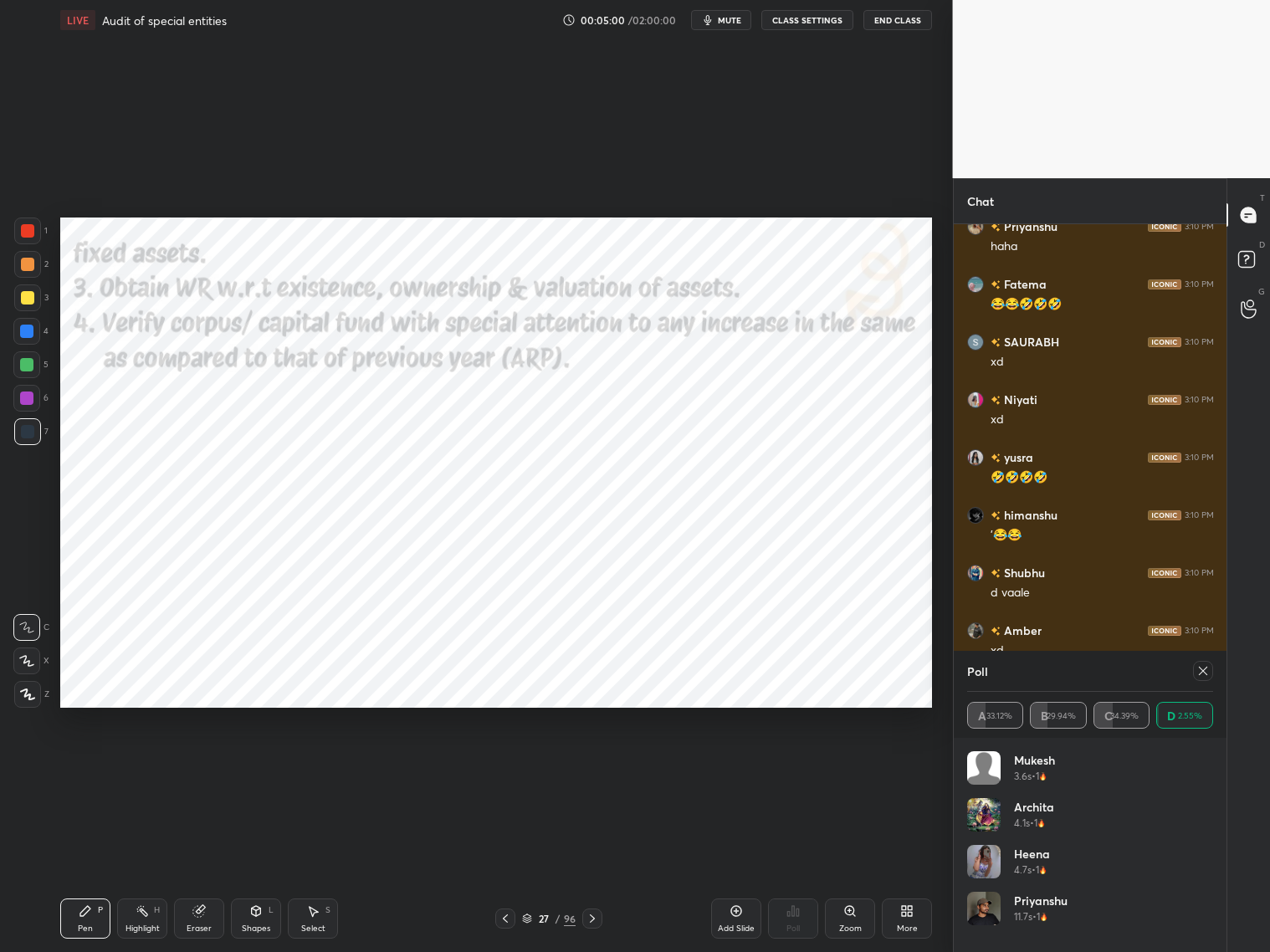
click at [1086, 672] on icon at bounding box center [1202, 671] width 14 height 14
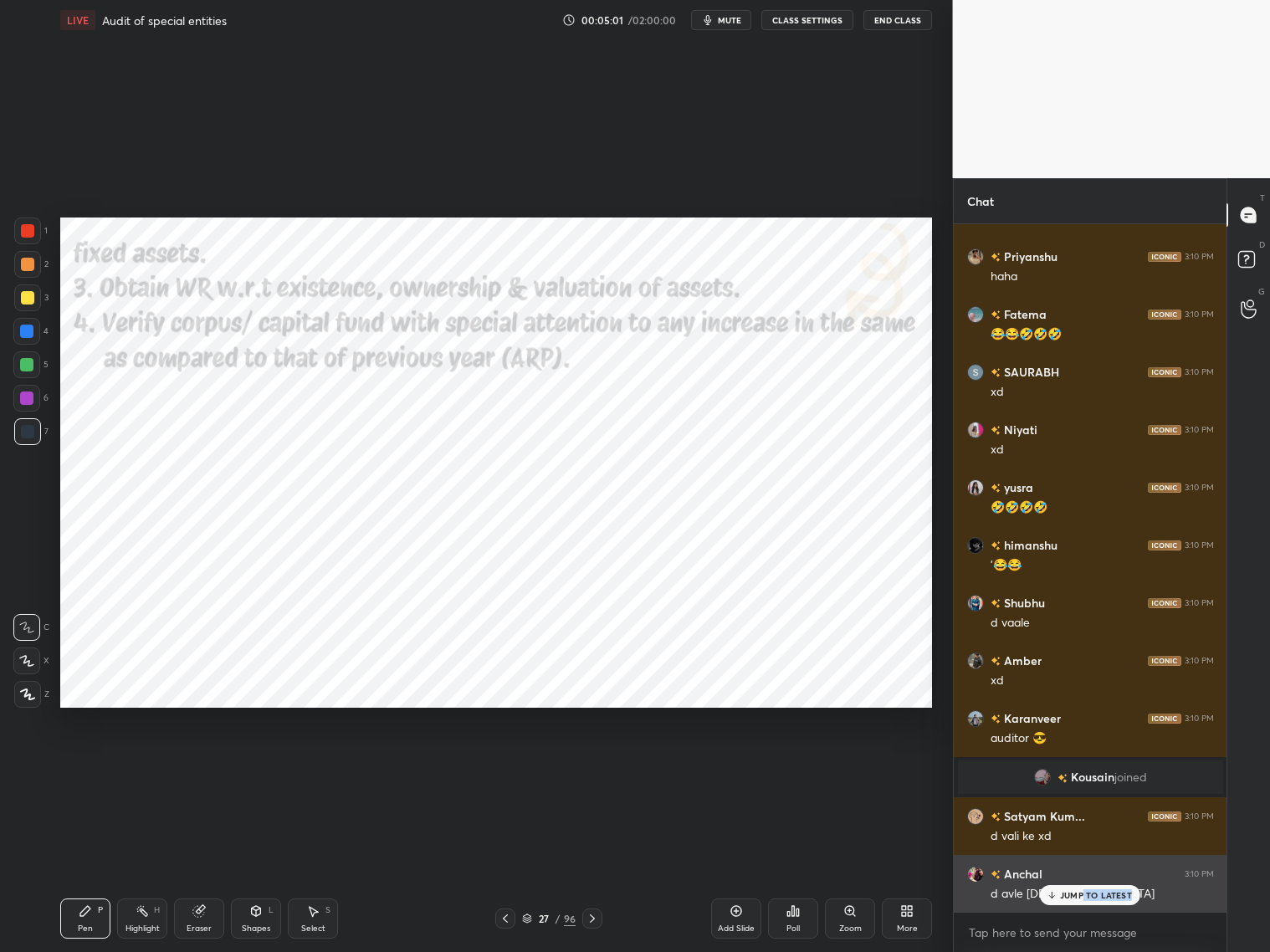
drag, startPoint x: 1079, startPoint y: 901, endPoint x: 1068, endPoint y: 888, distance: 17.0
click at [1079, 768] on div "JUMP TO LATEST" at bounding box center [1090, 895] width 100 height 20
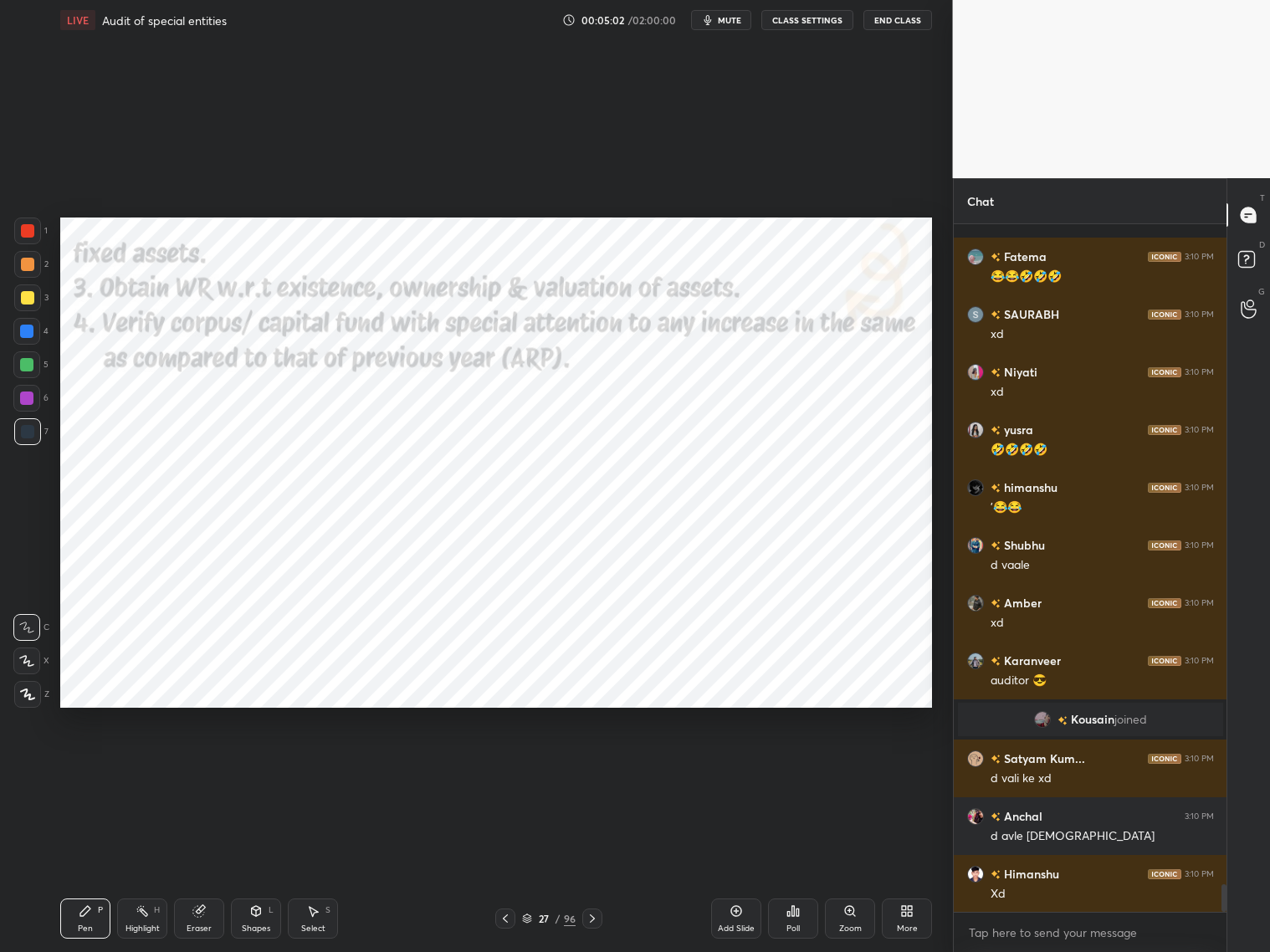
click at [590, 768] on icon at bounding box center [592, 919] width 14 height 14
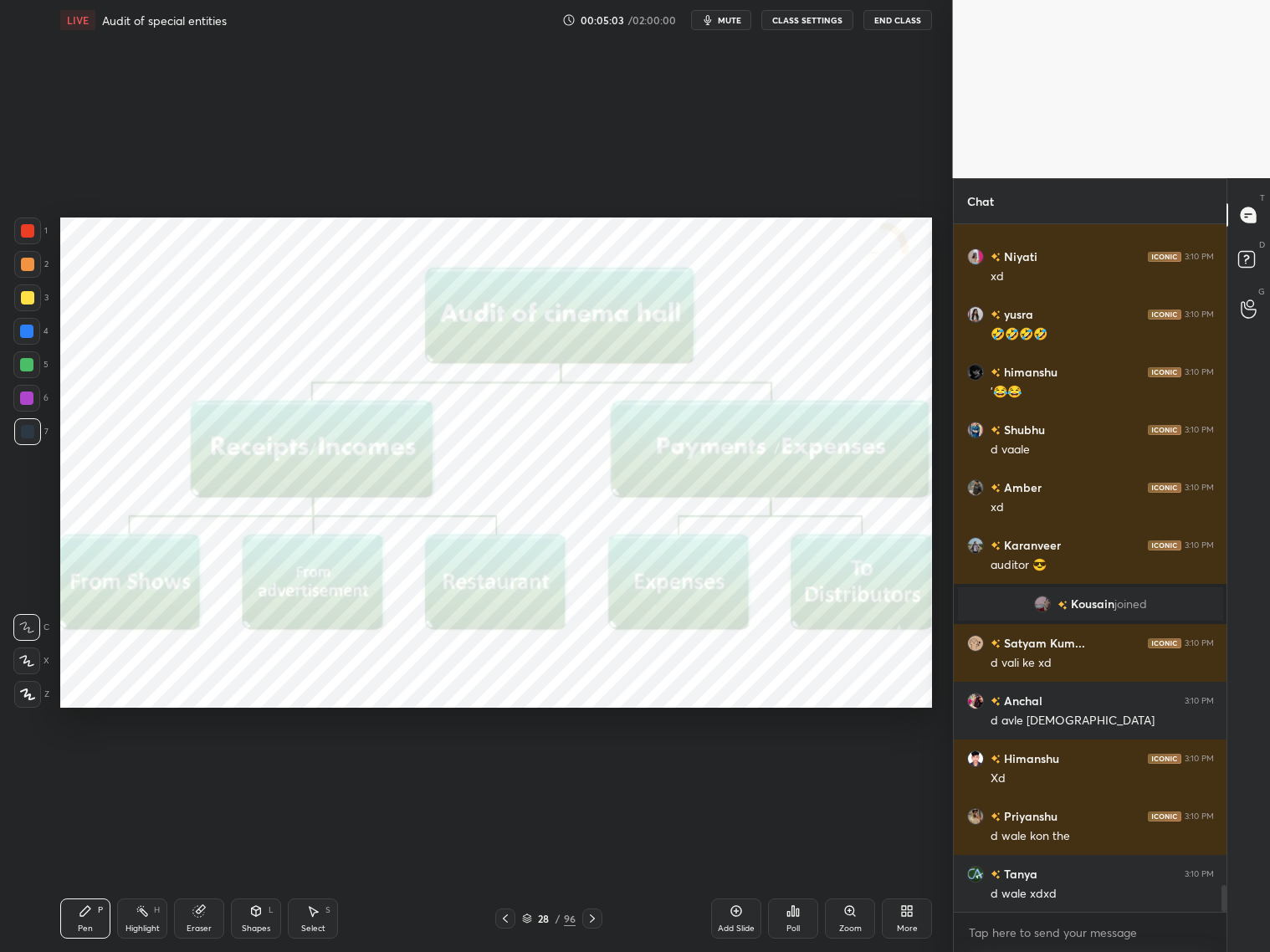
click at [590, 768] on icon at bounding box center [592, 919] width 14 height 14
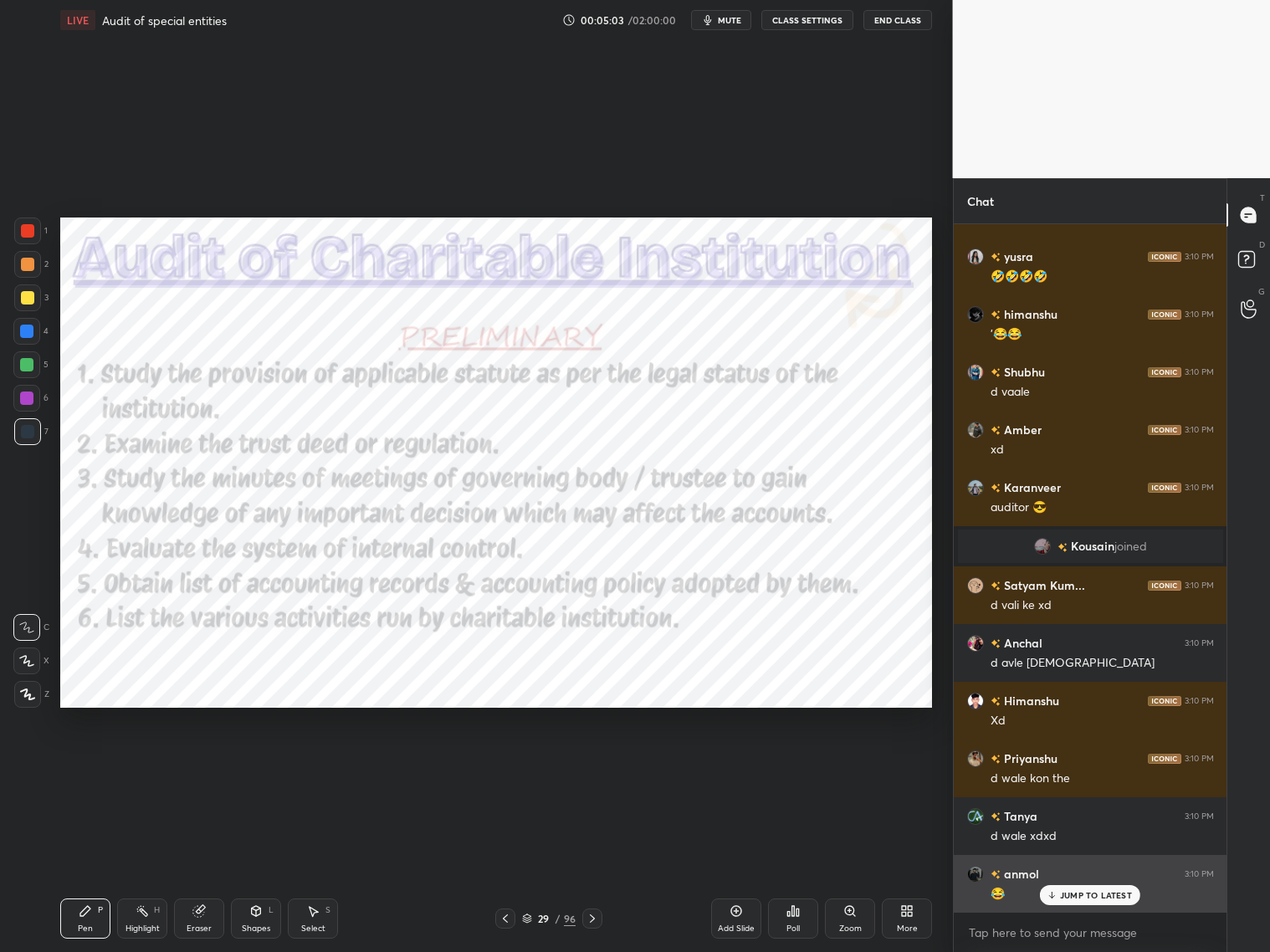
click at [1044, 768] on div "JUMP TO LATEST" at bounding box center [1090, 895] width 100 height 20
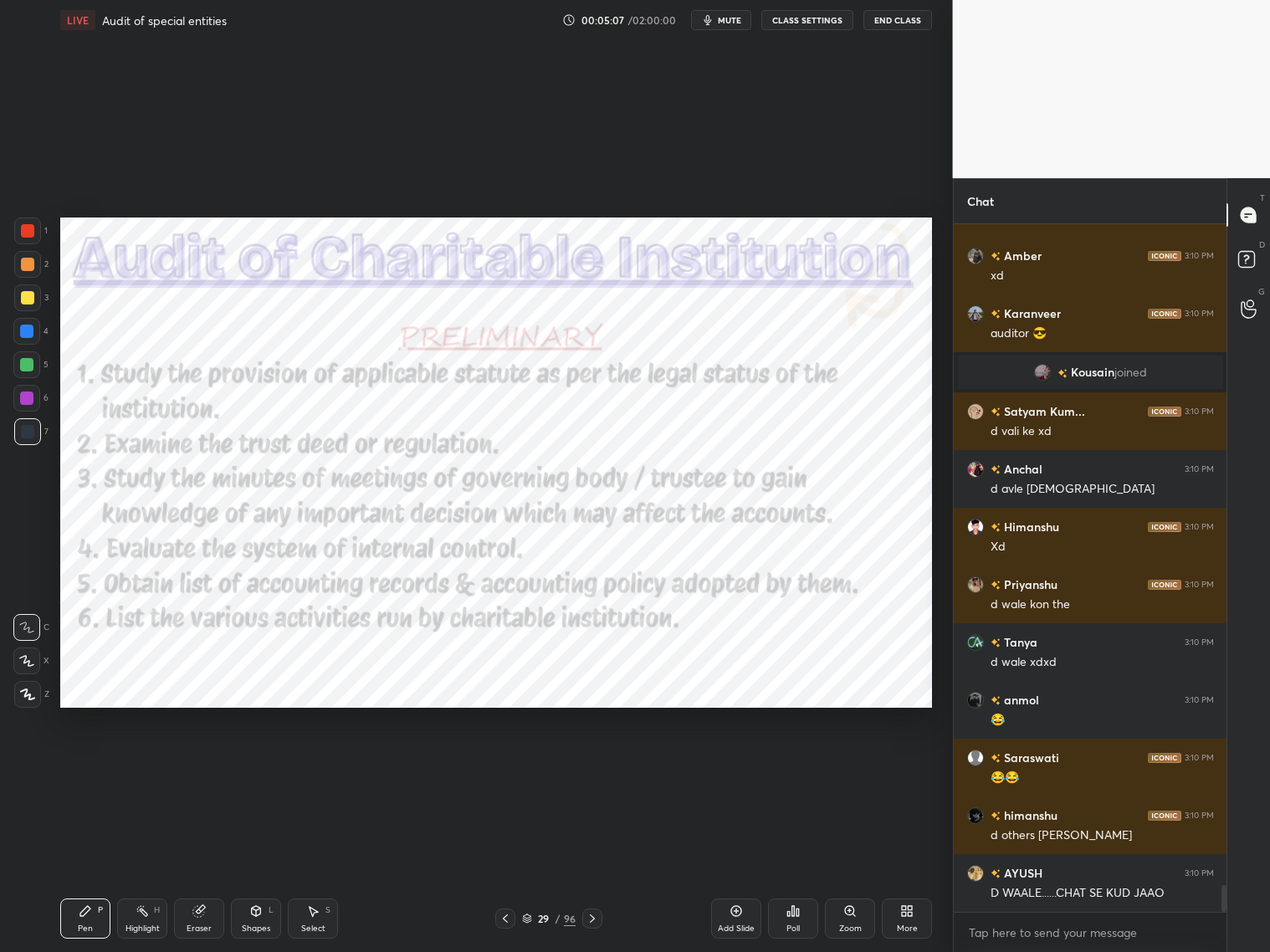
drag, startPoint x: 549, startPoint y: 923, endPoint x: 541, endPoint y: 927, distance: 8.9
click at [536, 768] on div "Pen P Highlight H Eraser Shapes L Select S 29 / 96 Add Slide Poll Zoom More" at bounding box center [496, 919] width 872 height 67
click at [509, 768] on div at bounding box center [506, 919] width 20 height 20
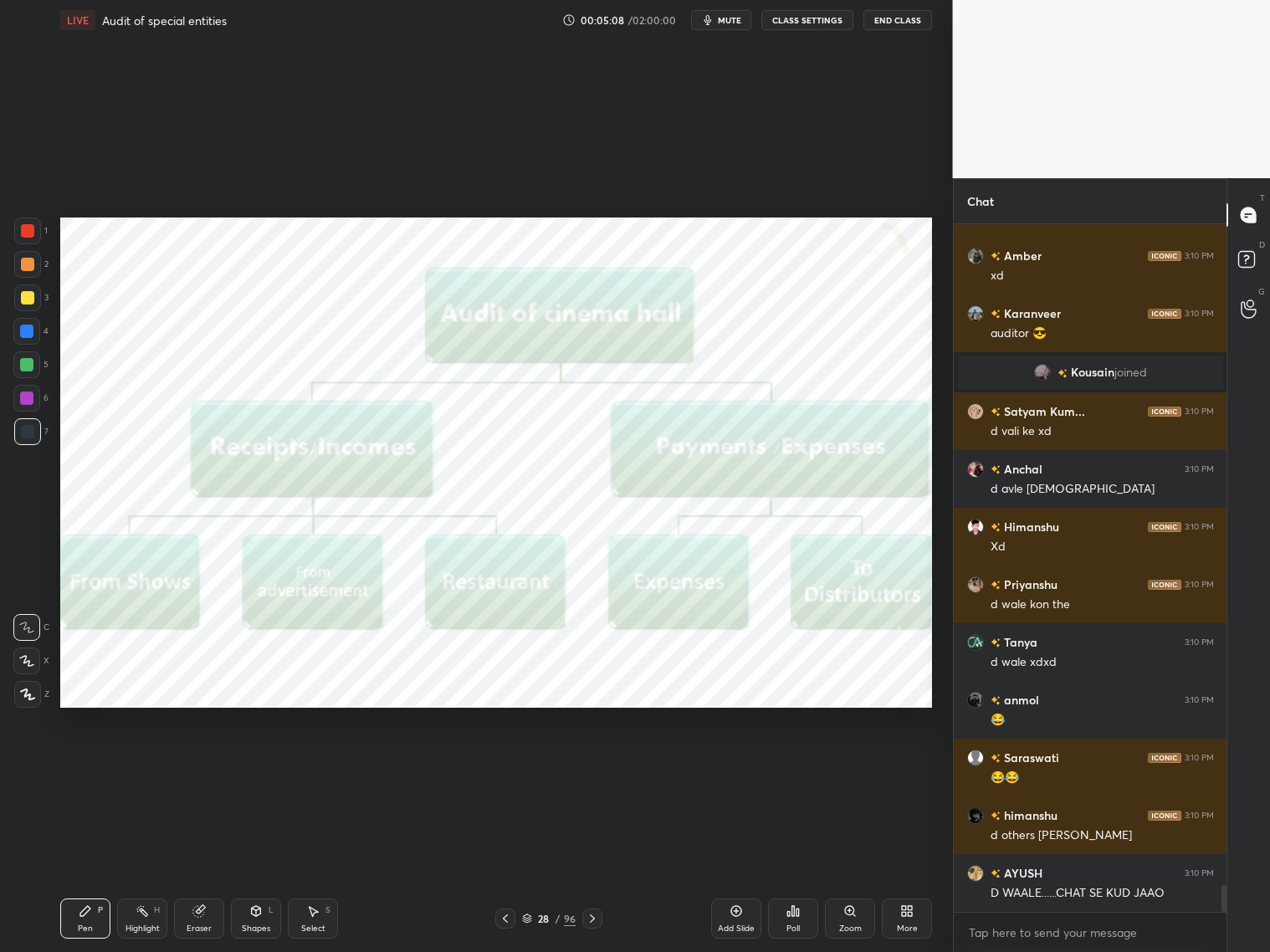
click at [508, 768] on icon at bounding box center [505, 919] width 14 height 14
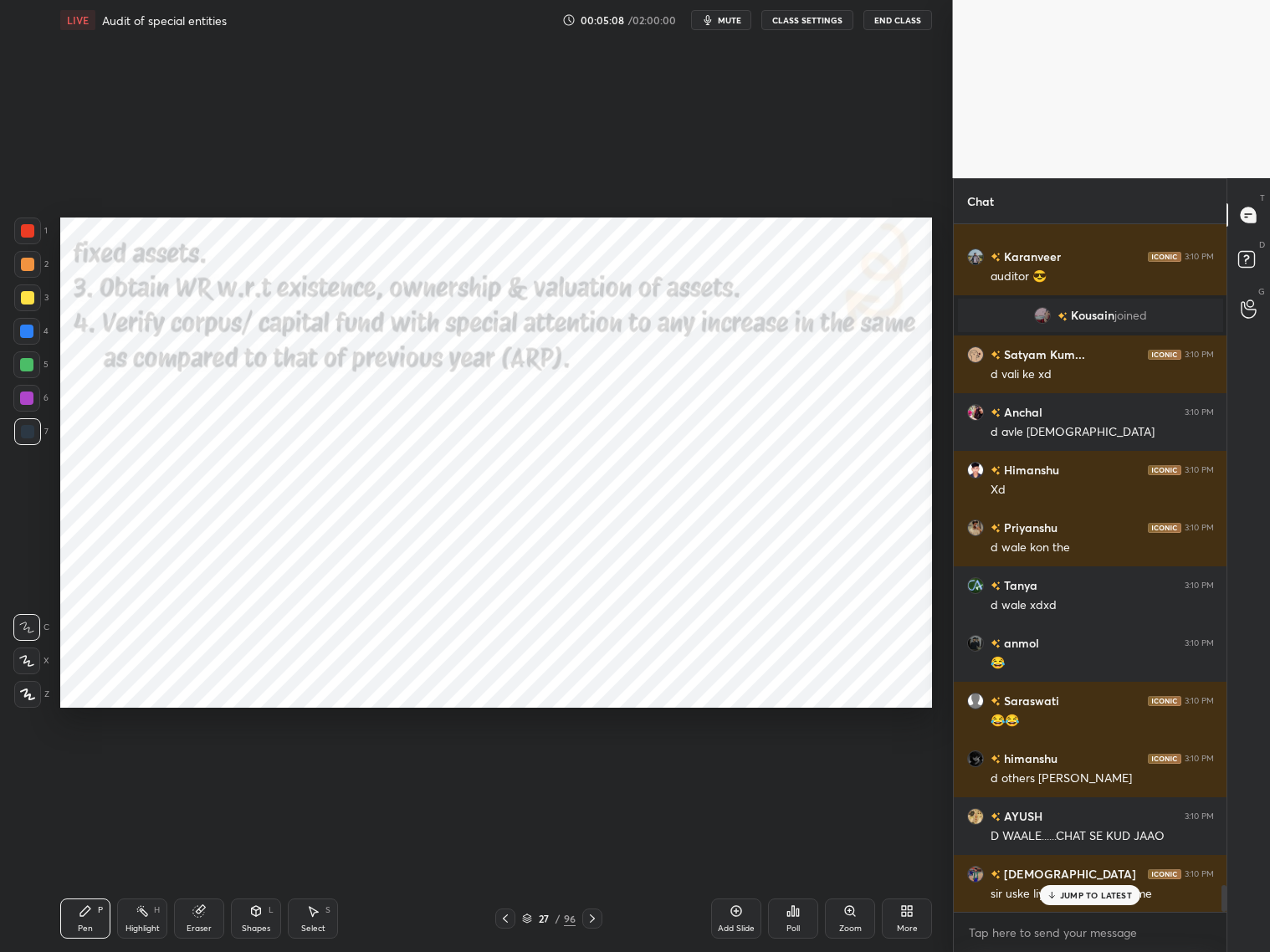
click at [508, 768] on icon at bounding box center [505, 919] width 14 height 14
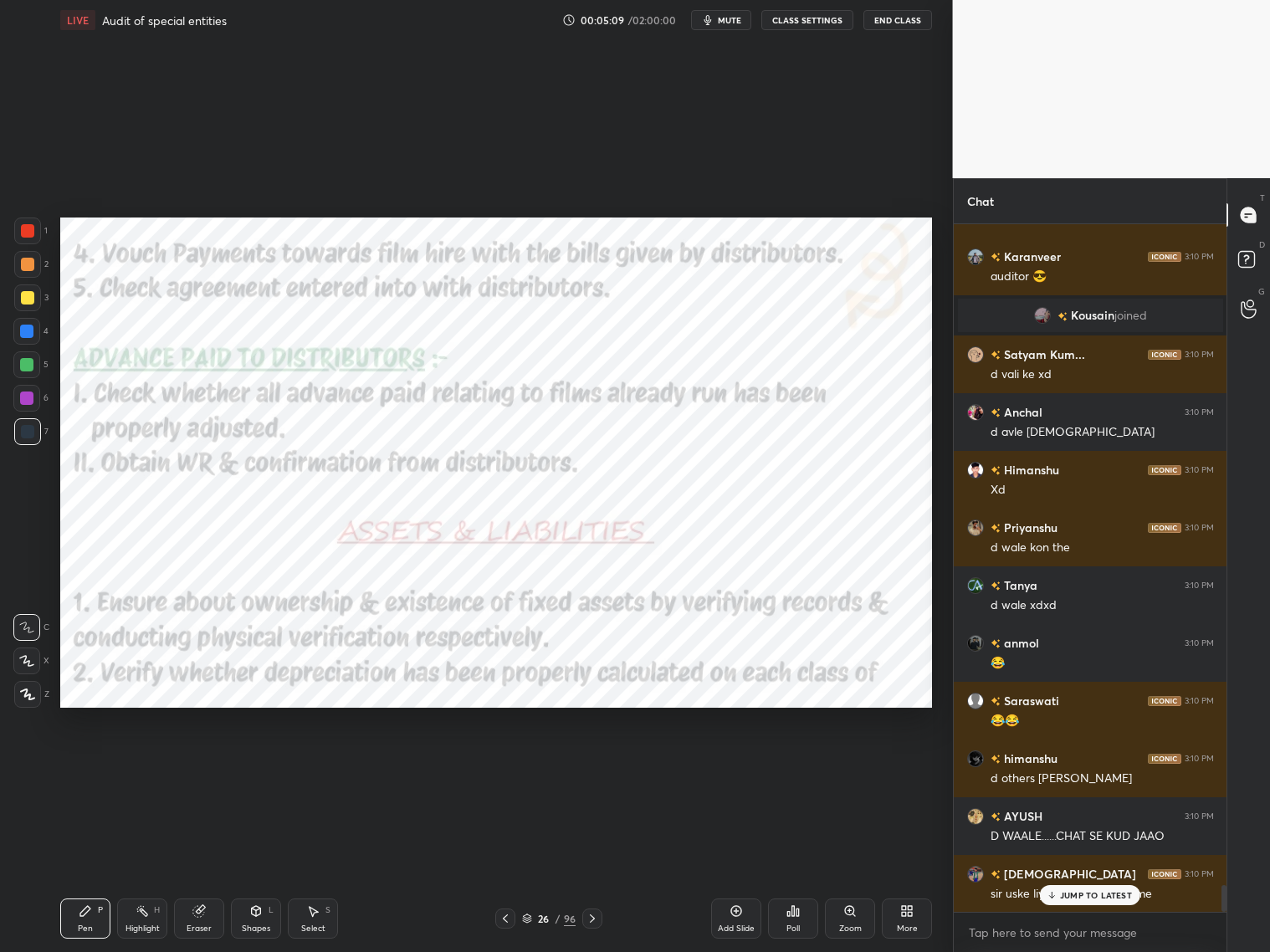
click at [514, 768] on div at bounding box center [506, 919] width 20 height 20
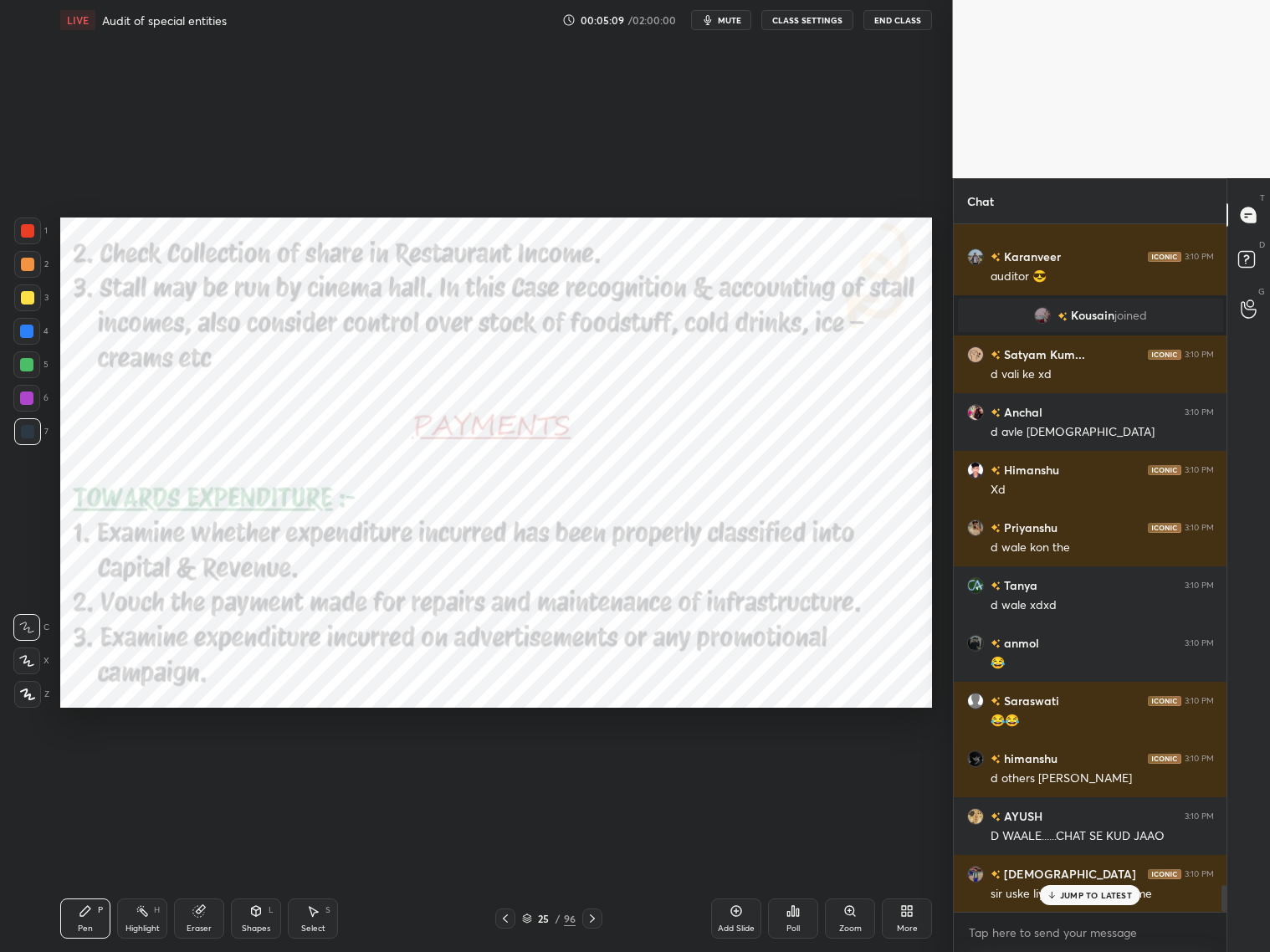
click at [511, 768] on icon at bounding box center [505, 919] width 14 height 14
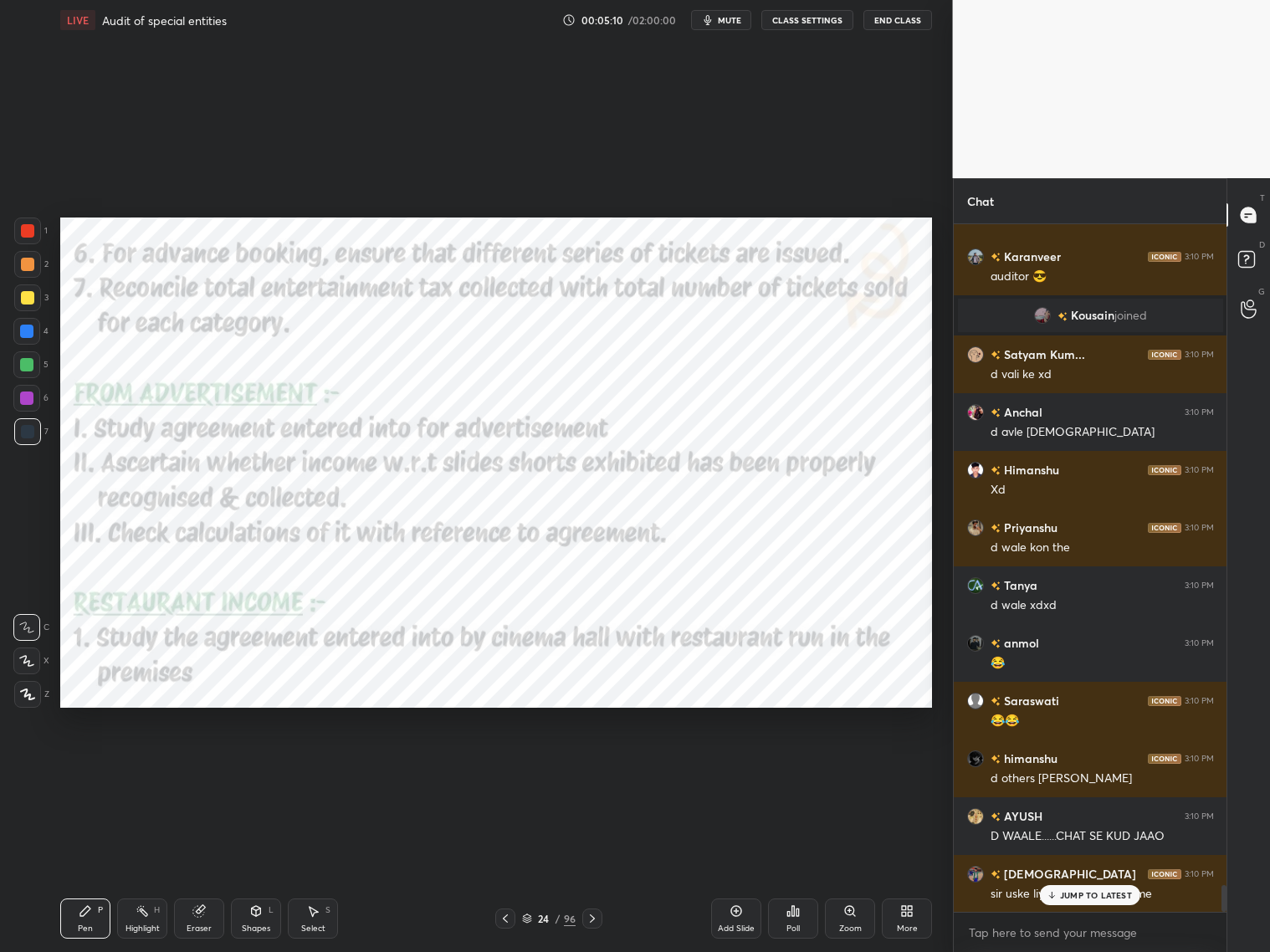
click at [515, 768] on div at bounding box center [506, 919] width 20 height 20
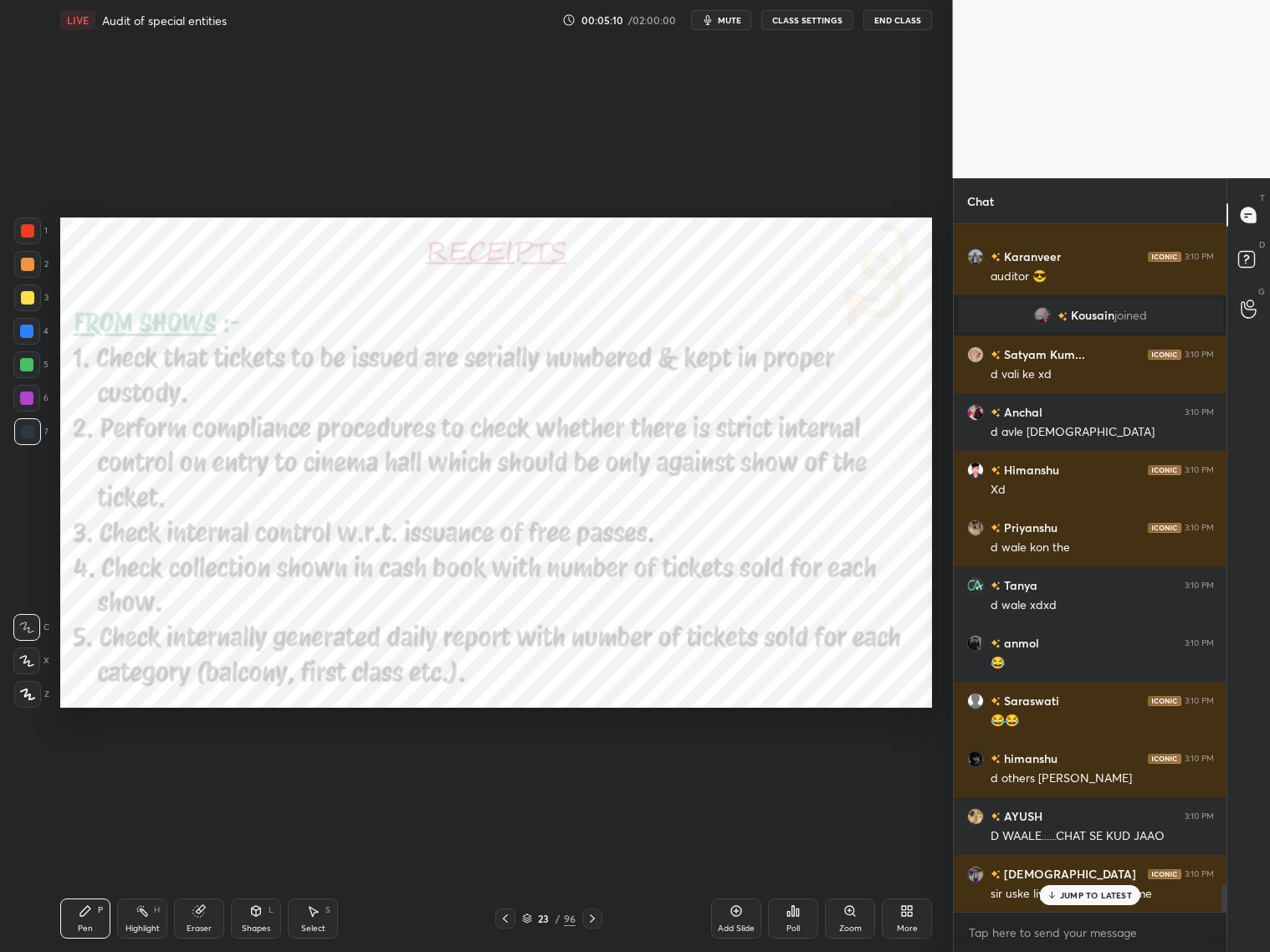
click at [517, 768] on div "23 / 96" at bounding box center [549, 919] width 107 height 20
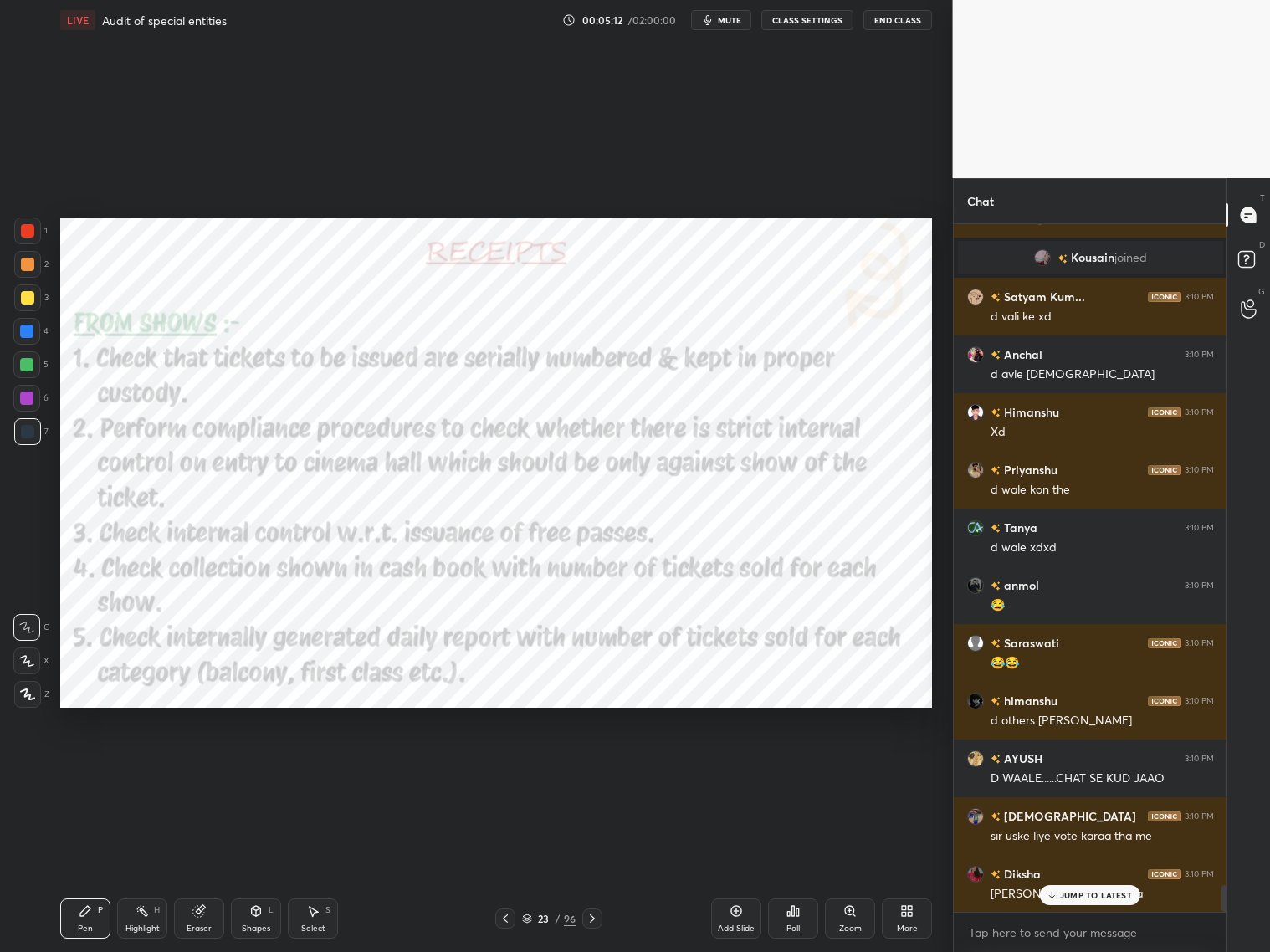
click at [594, 768] on icon at bounding box center [592, 919] width 14 height 14
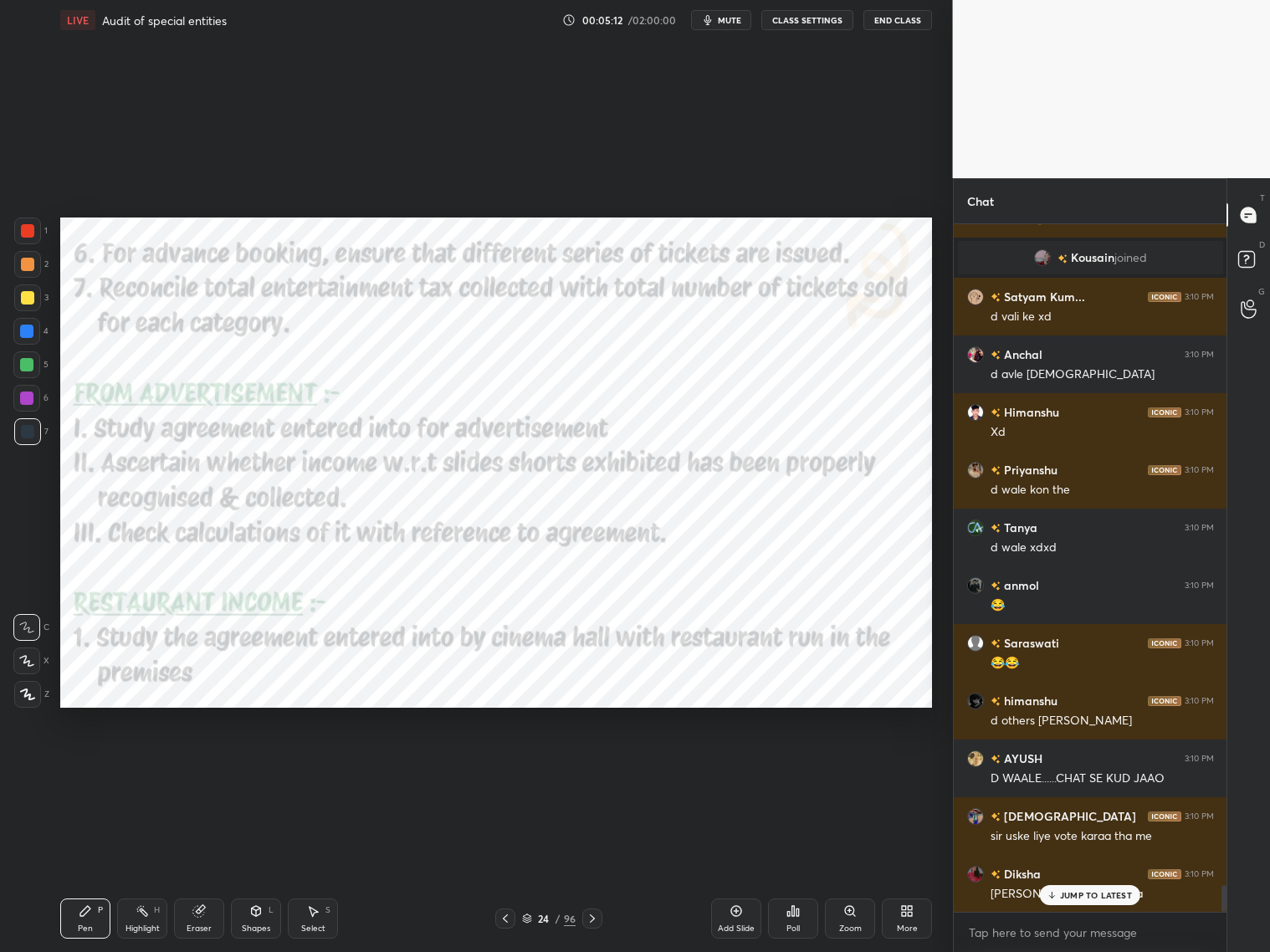
click at [589, 768] on icon at bounding box center [592, 919] width 14 height 14
click at [586, 768] on icon at bounding box center [592, 919] width 14 height 14
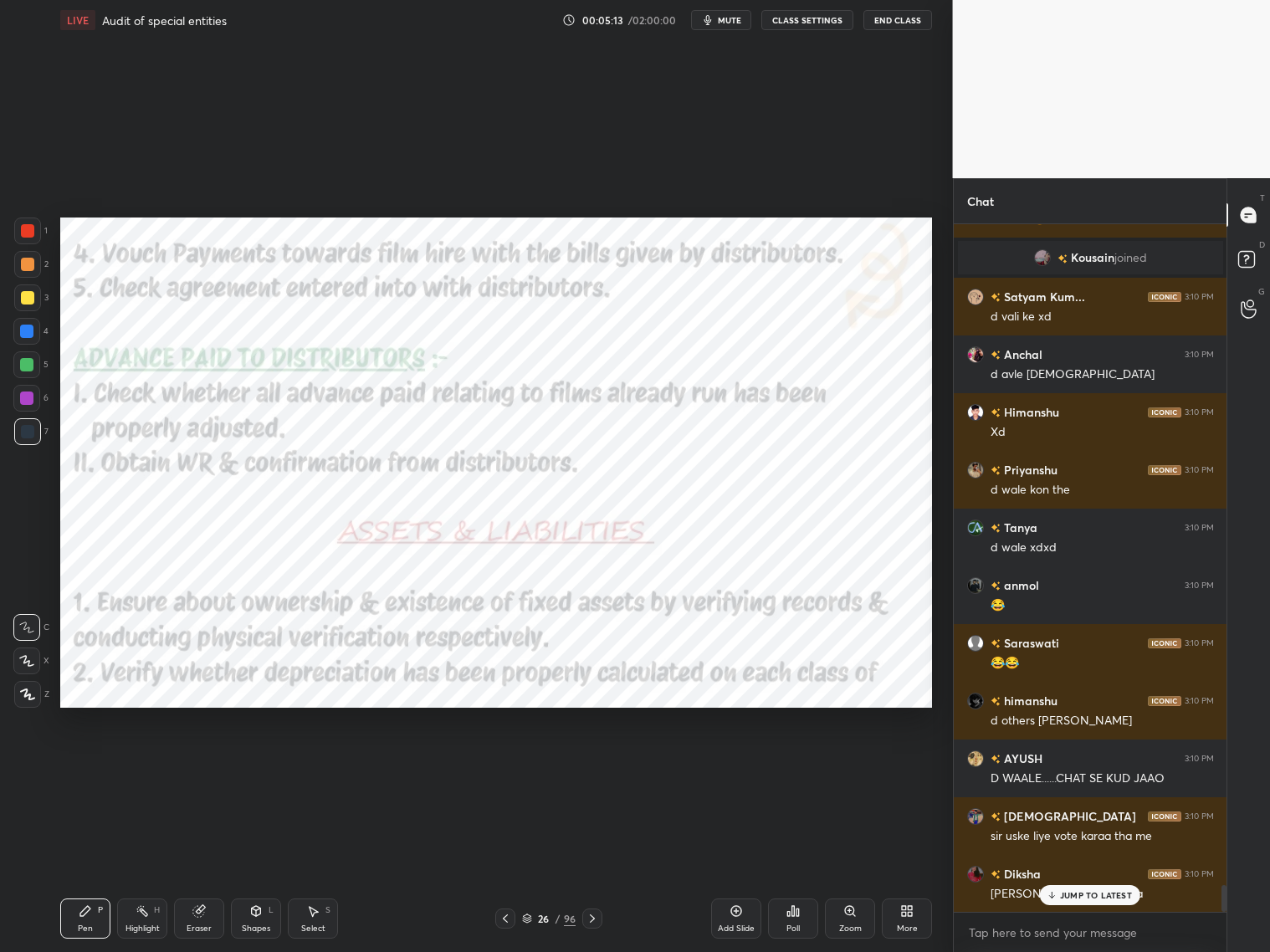
click at [579, 768] on div "26 / 96" at bounding box center [549, 919] width 107 height 20
click at [594, 768] on icon at bounding box center [592, 919] width 14 height 14
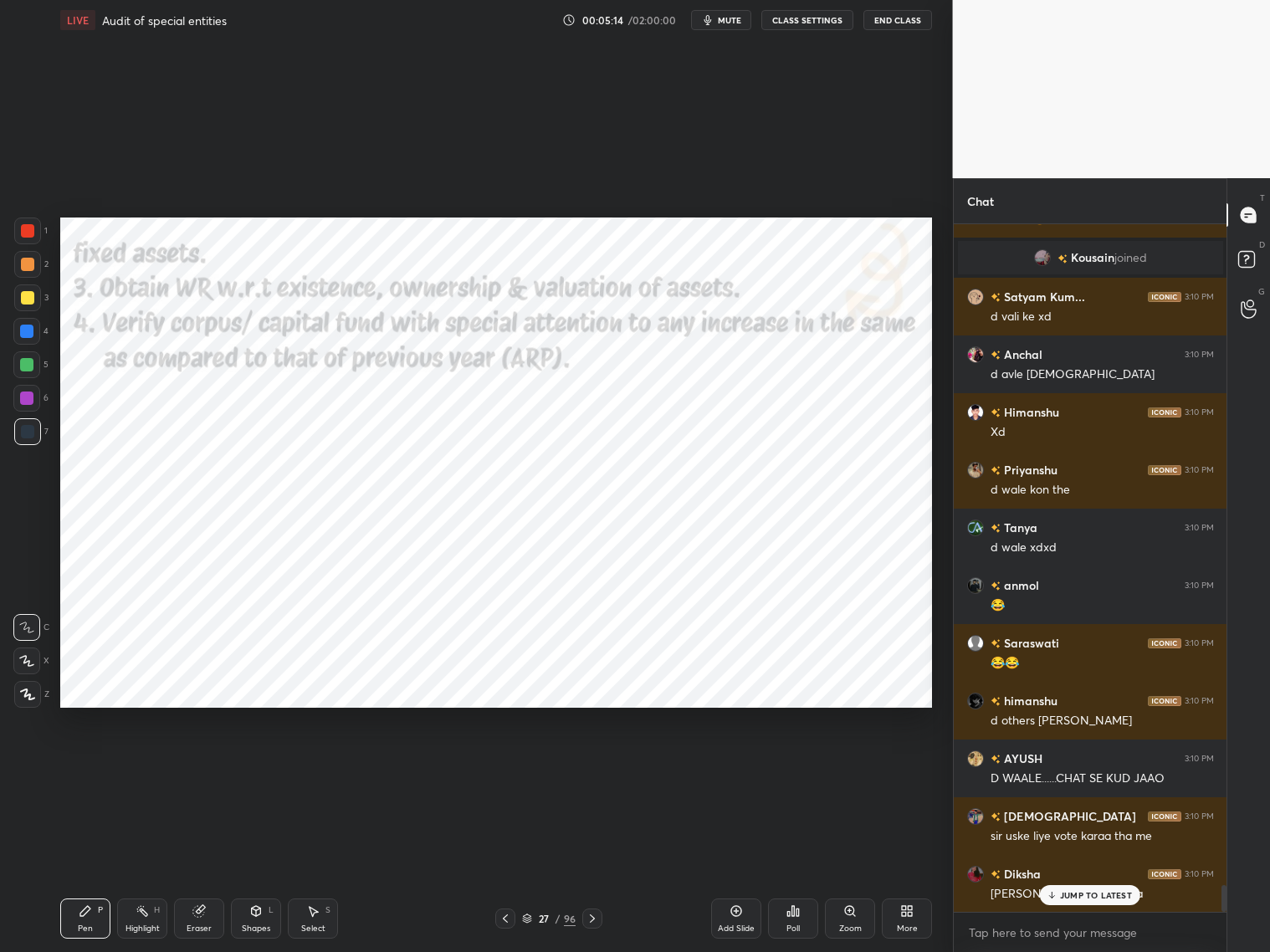
drag, startPoint x: 597, startPoint y: 921, endPoint x: 599, endPoint y: 913, distance: 8.2
click at [600, 768] on div at bounding box center [592, 919] width 20 height 20
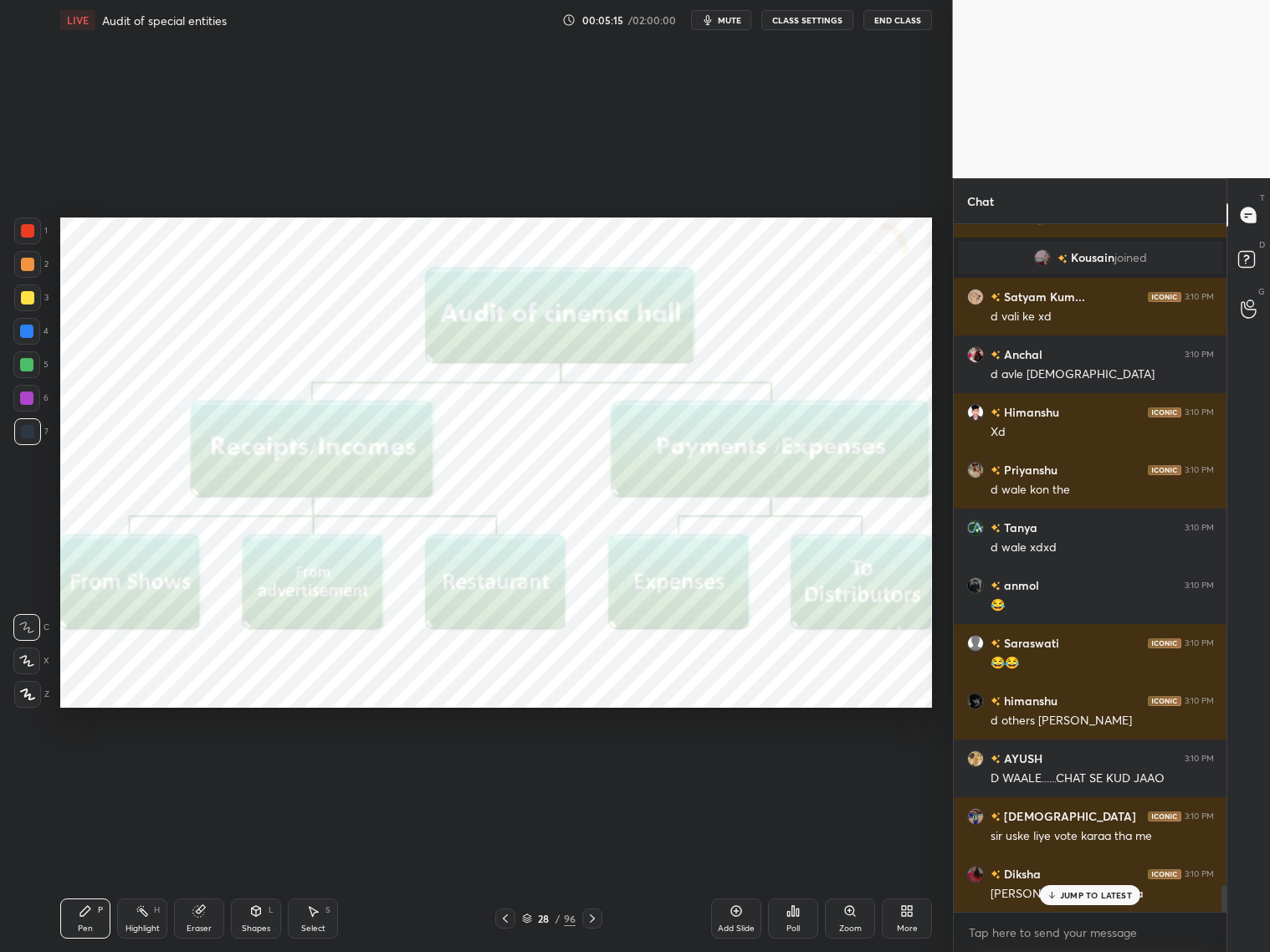
click at [605, 768] on div "28 / 96" at bounding box center [548, 919] width 325 height 20
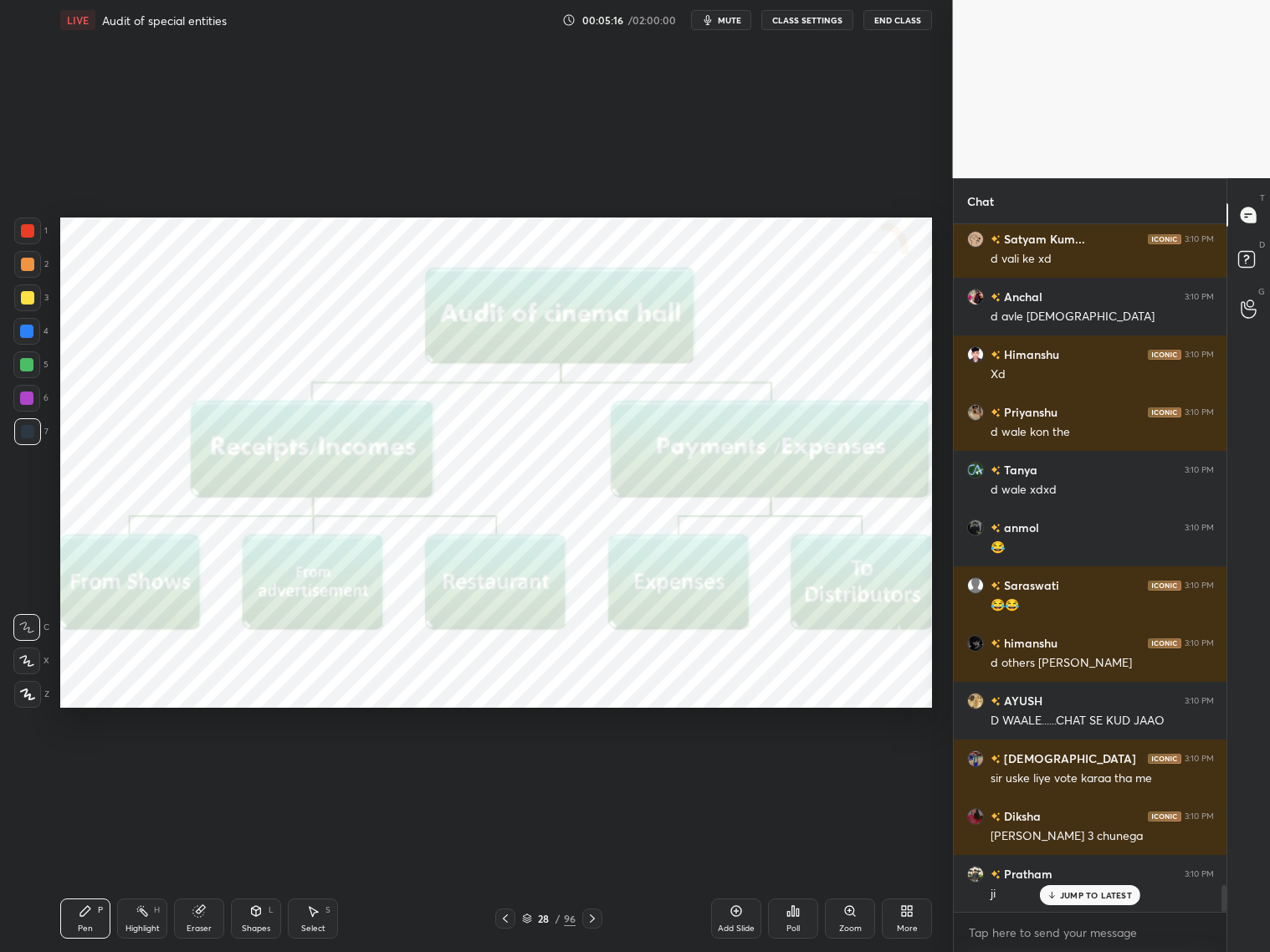
click at [595, 768] on div "Pen P Highlight H Eraser Shapes L Select S 28 / 96 Add Slide Poll Zoom More" at bounding box center [496, 919] width 872 height 67
click at [594, 768] on icon at bounding box center [592, 919] width 14 height 14
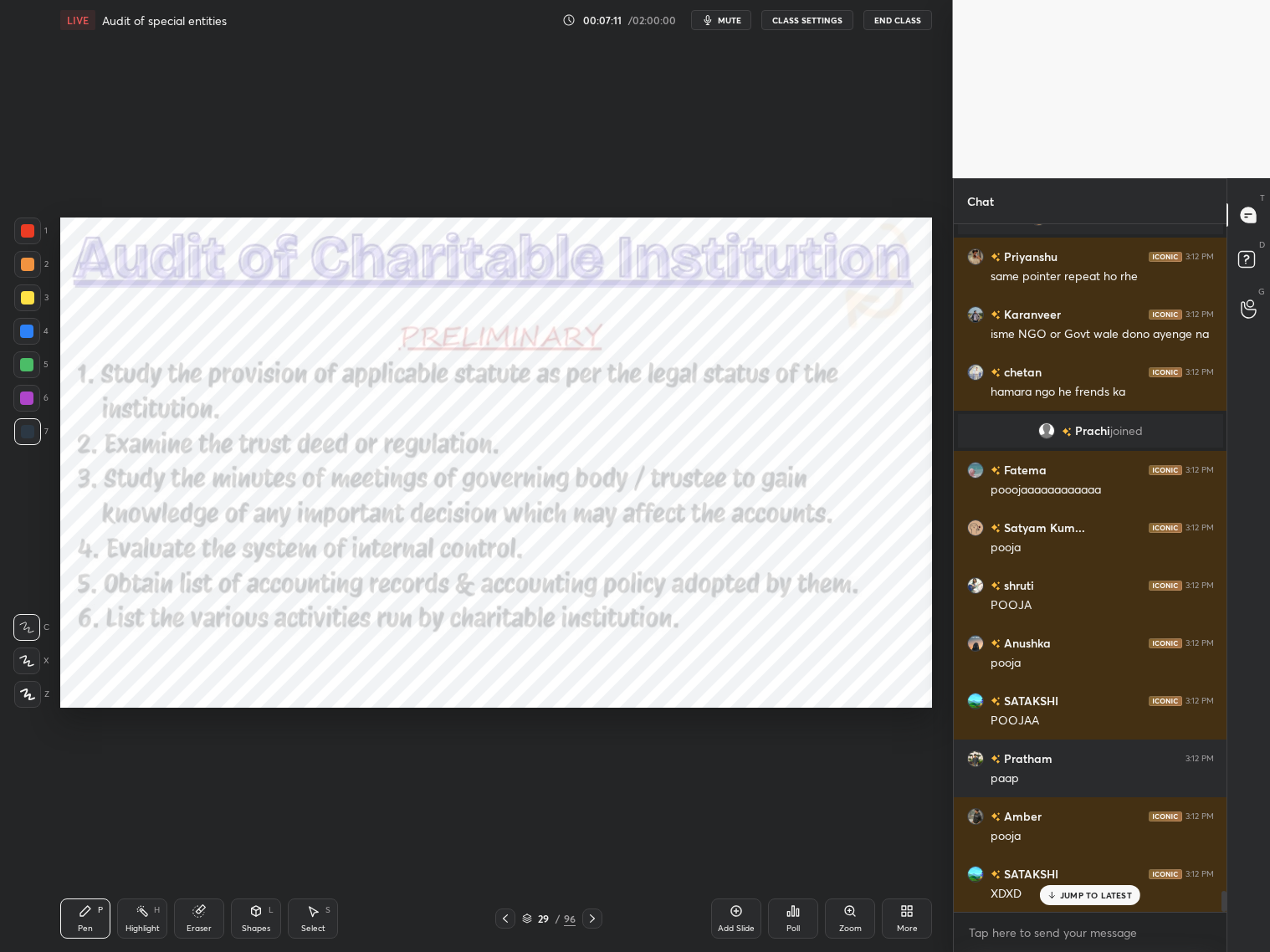
scroll to position [22430, 0]
click at [1067, 768] on p "JUMP TO LATEST" at bounding box center [1096, 895] width 72 height 10
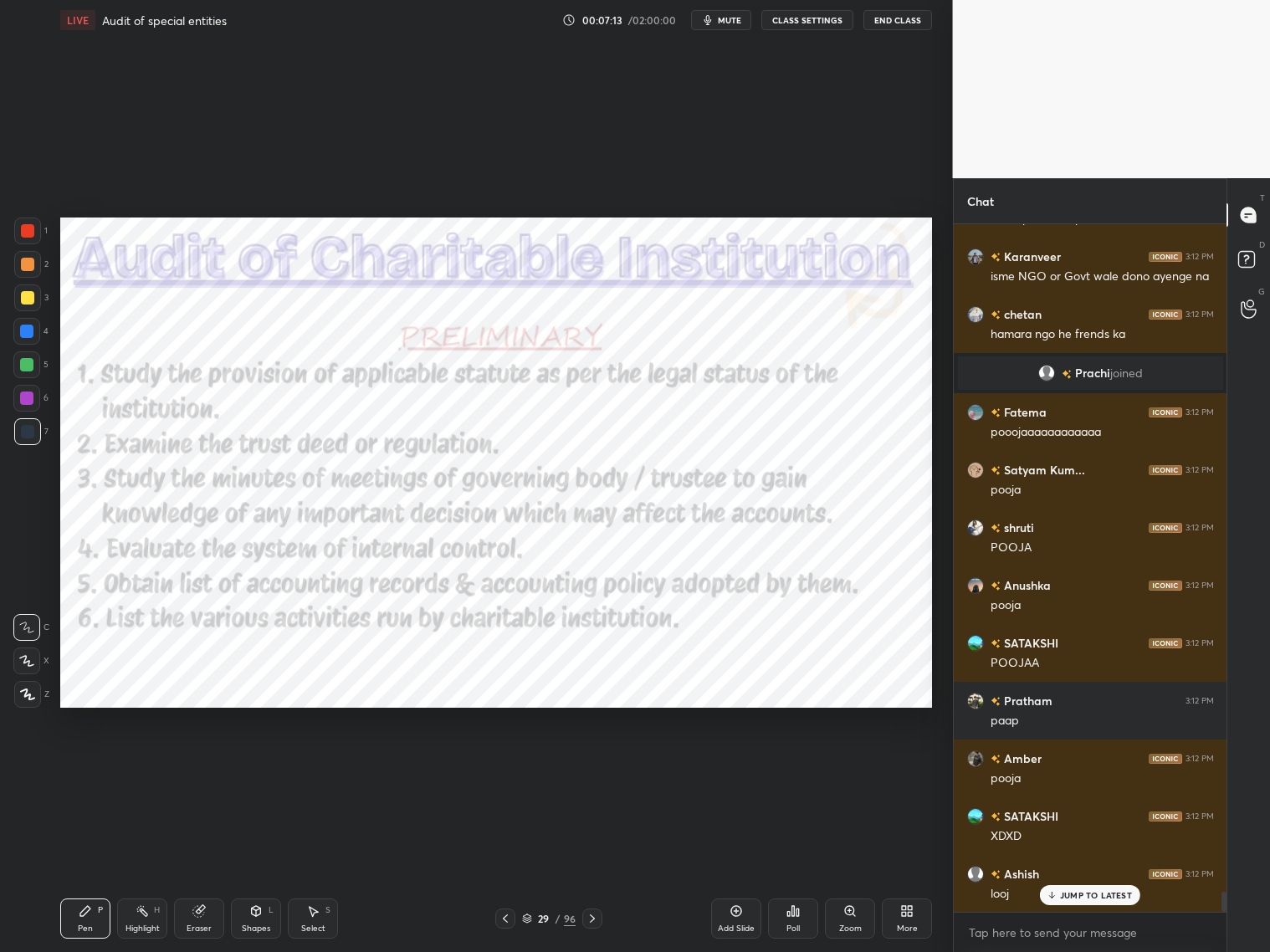
scroll to position [22487, 0]
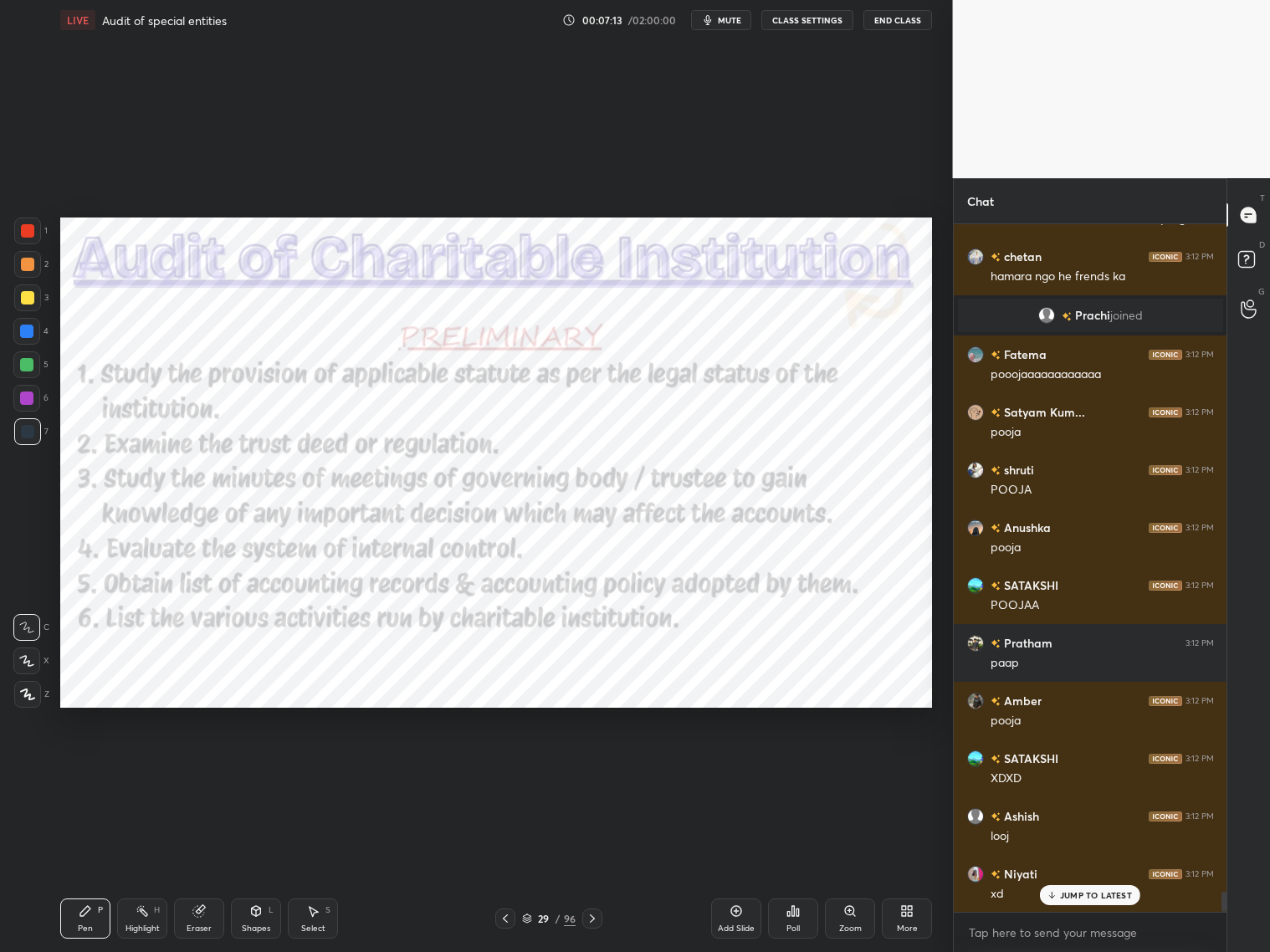
click at [589, 768] on icon at bounding box center [592, 919] width 14 height 14
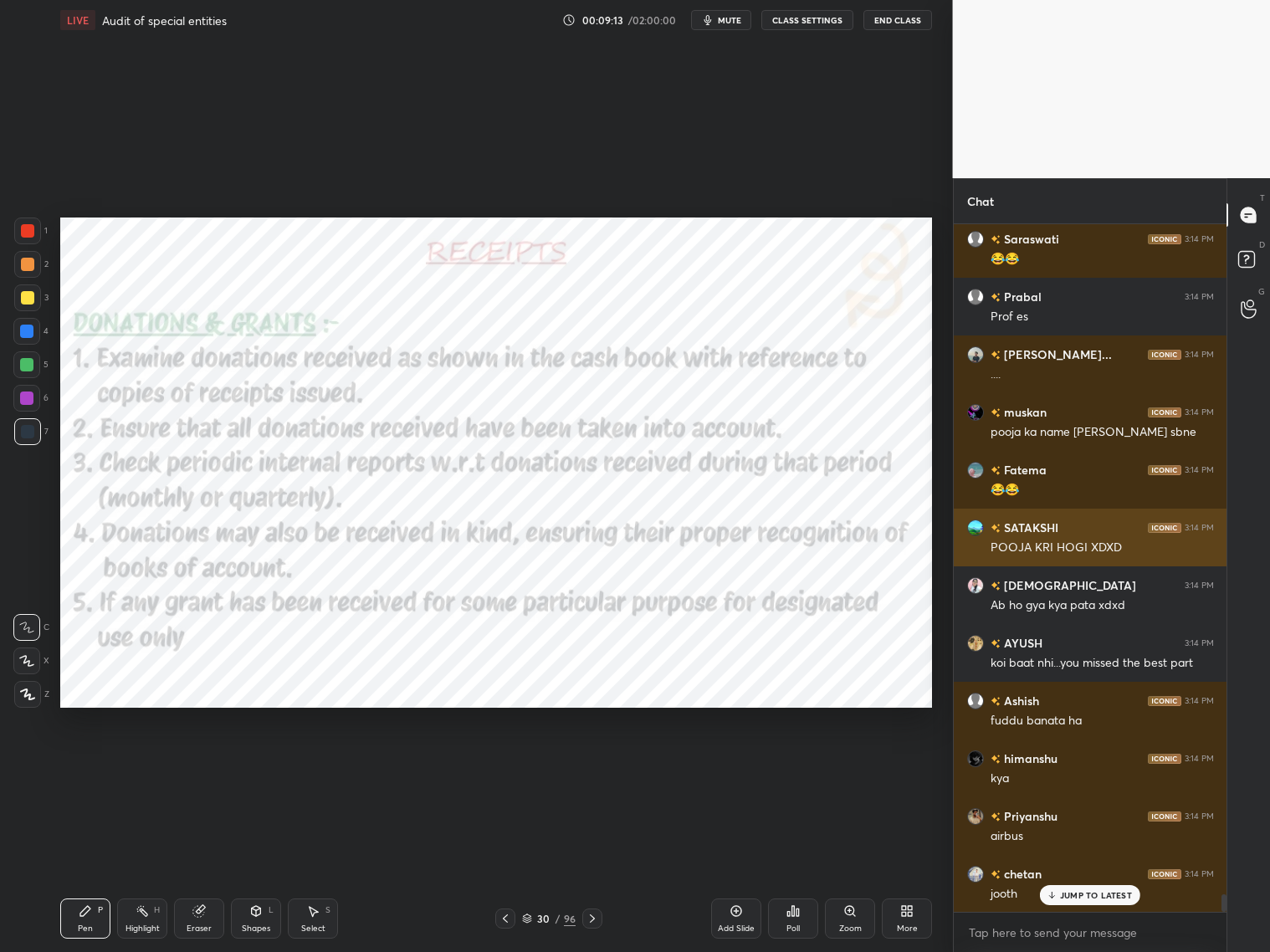
scroll to position [5, 5]
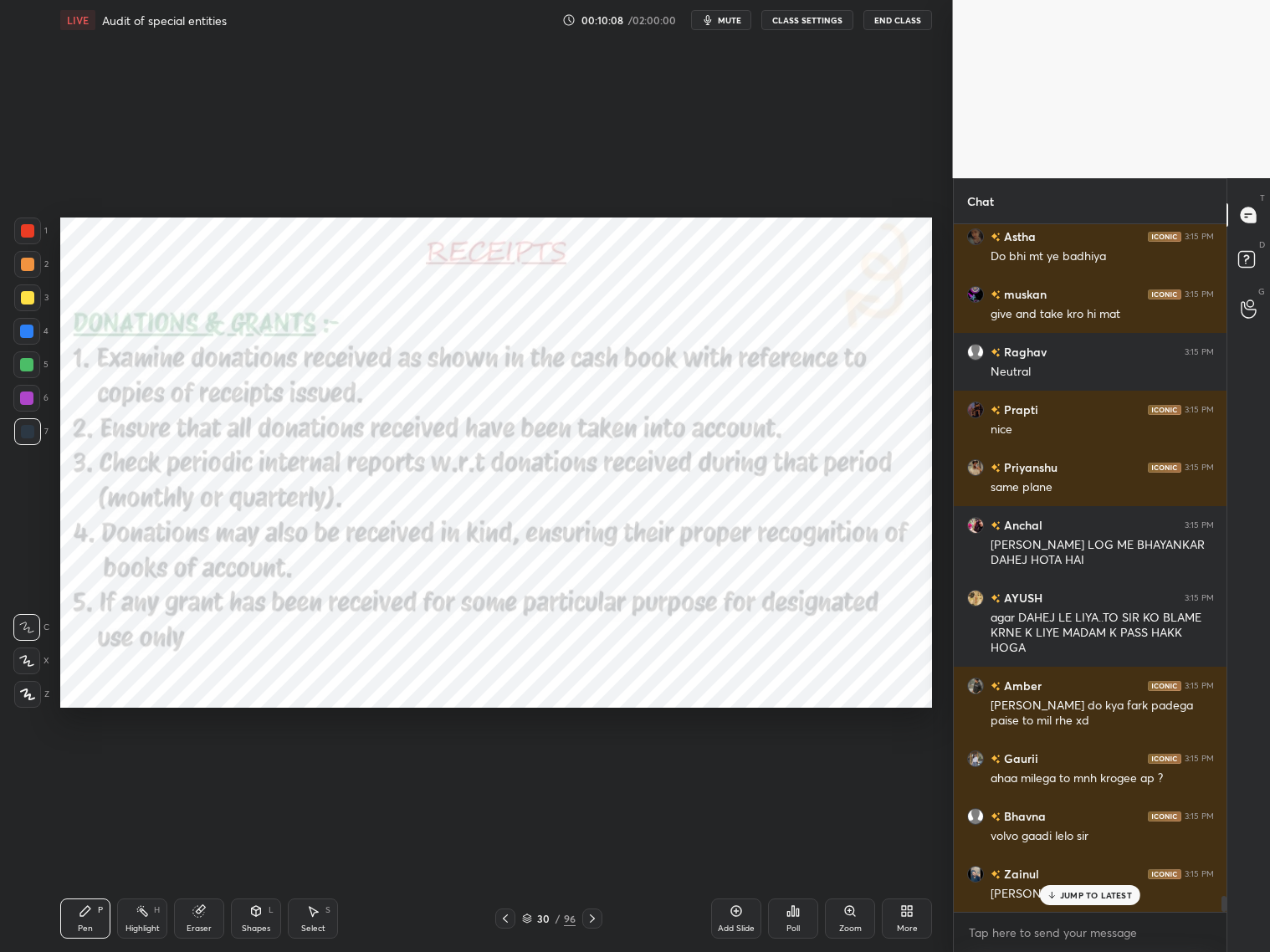
click at [138, 325] on div "Setting up your live class Poll for secs No correct answer Start poll" at bounding box center [496, 463] width 886 height 846
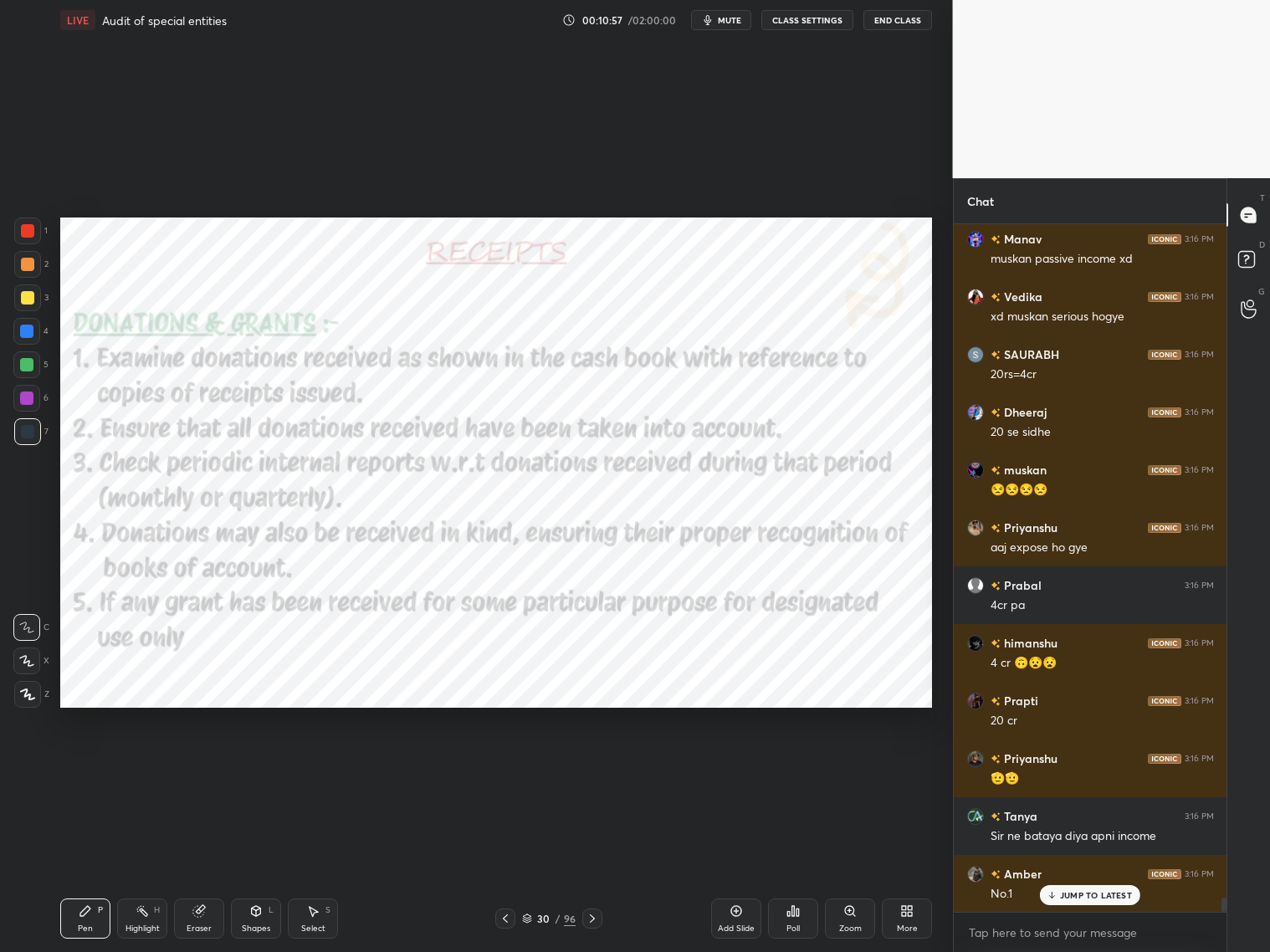
scroll to position [32254, 0]
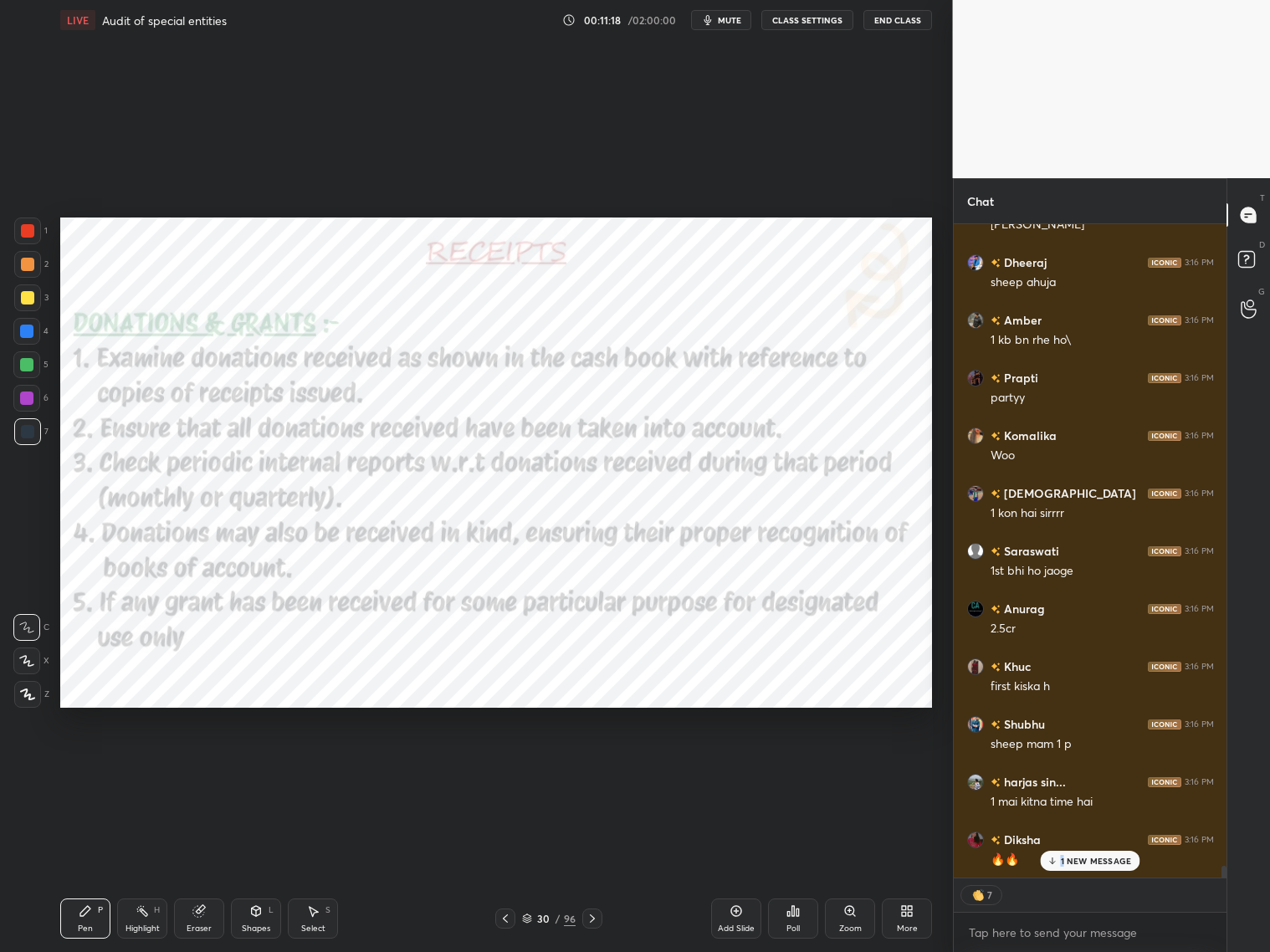
click at [1067, 768] on div "1 NEW MESSAGE" at bounding box center [1090, 861] width 99 height 20
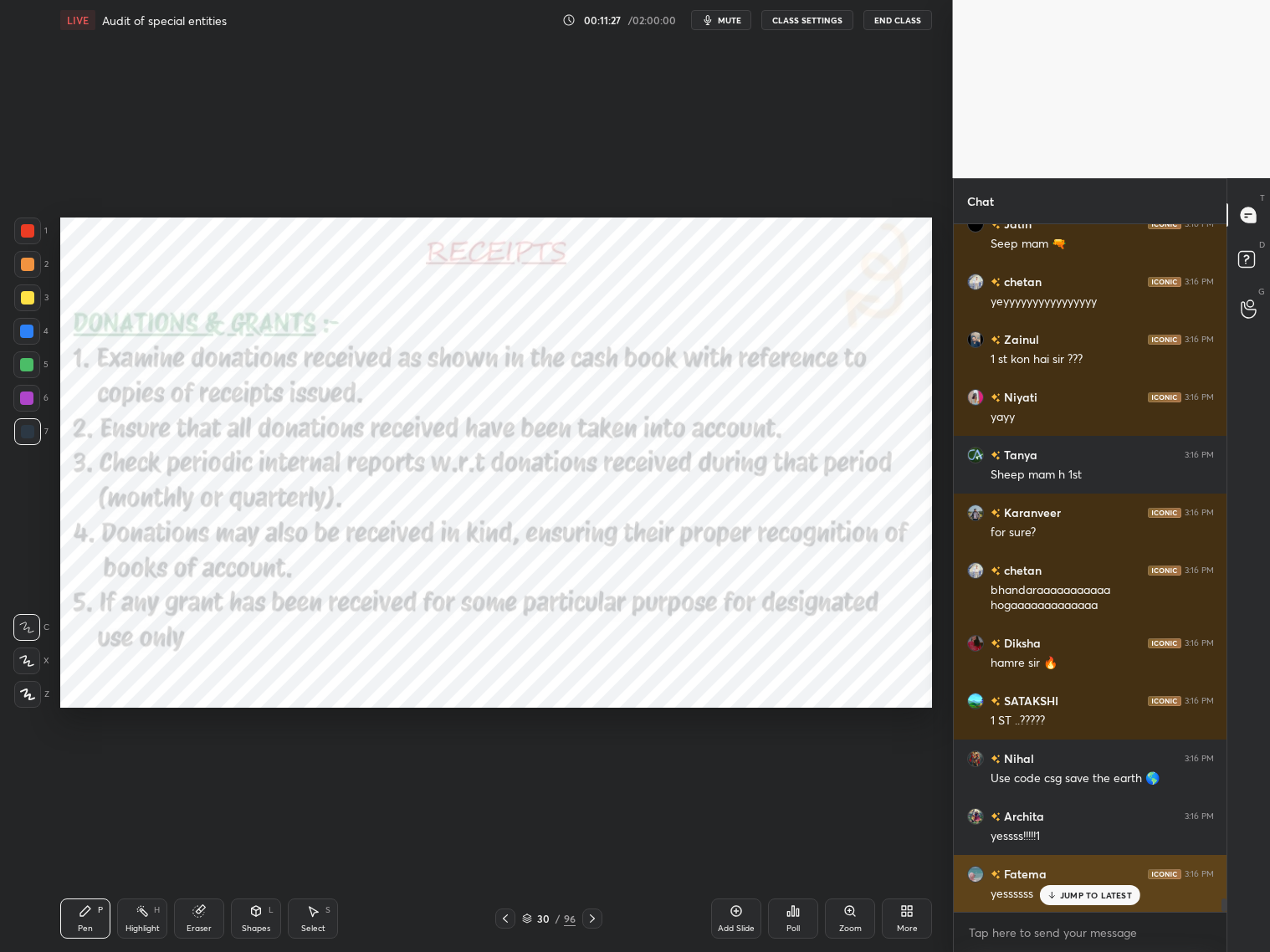
click at [1086, 768] on p "JUMP TO LATEST" at bounding box center [1096, 895] width 72 height 10
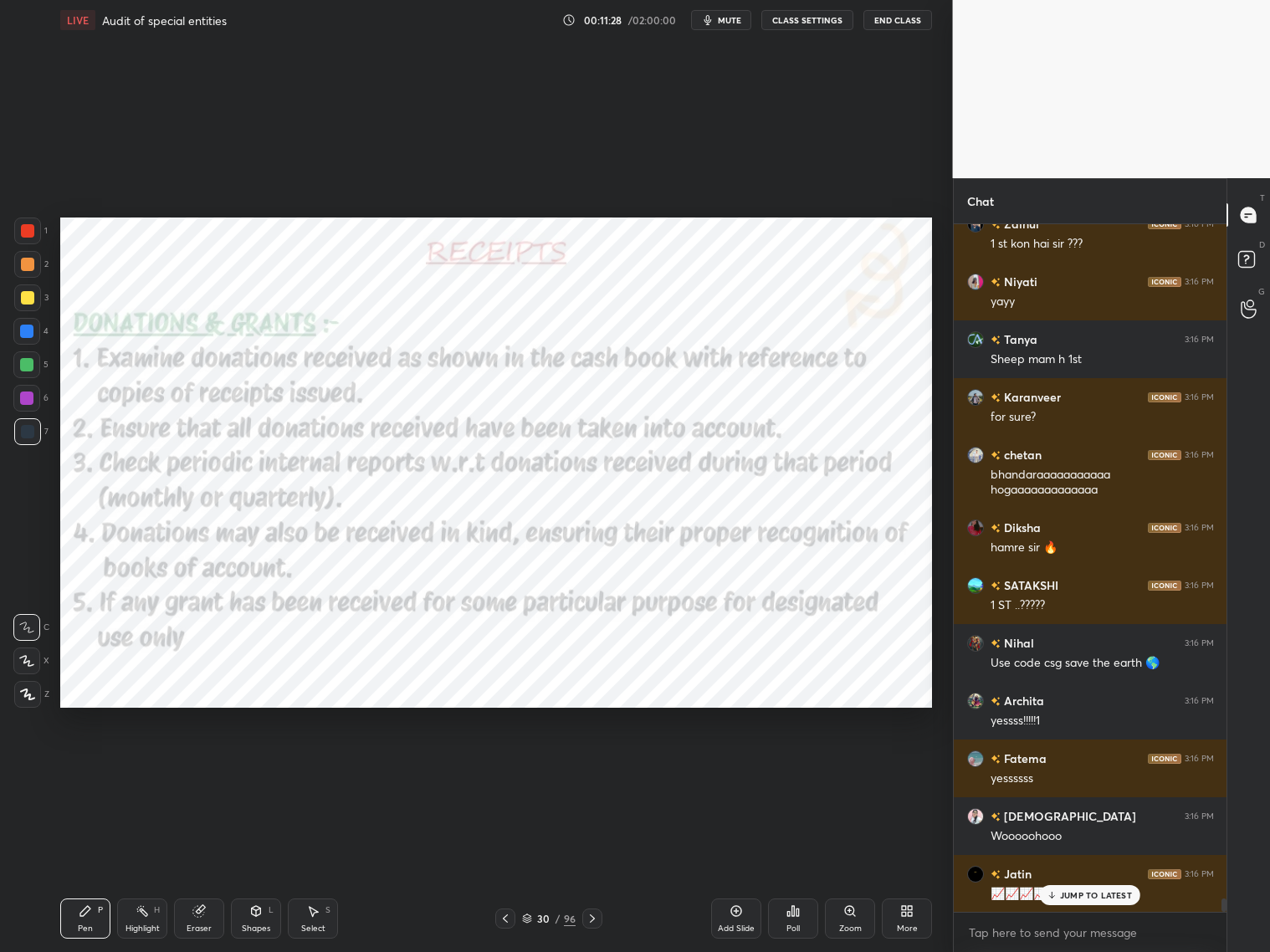
click at [1086, 768] on p "JUMP TO LATEST" at bounding box center [1096, 895] width 72 height 10
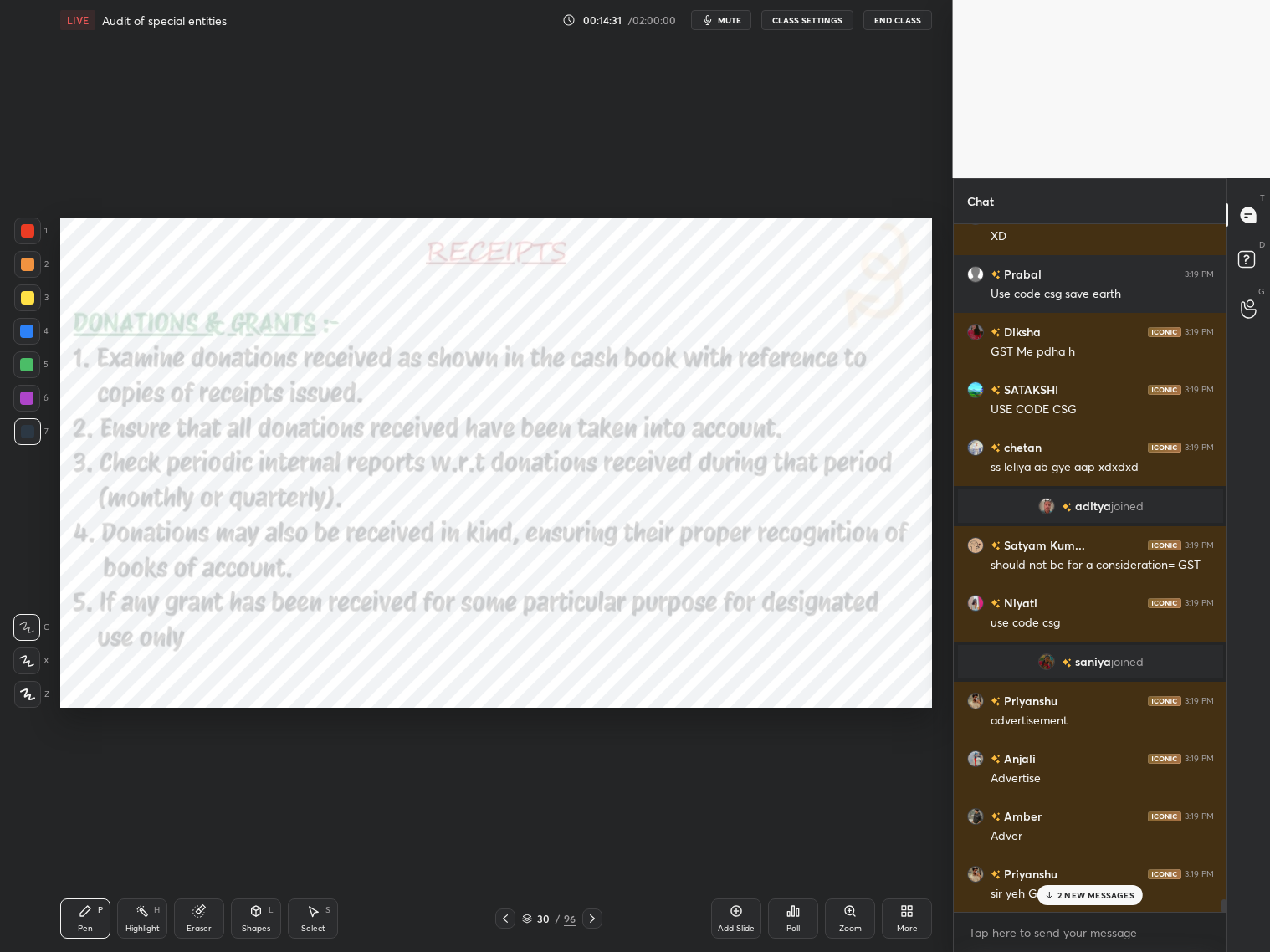
scroll to position [36675, 0]
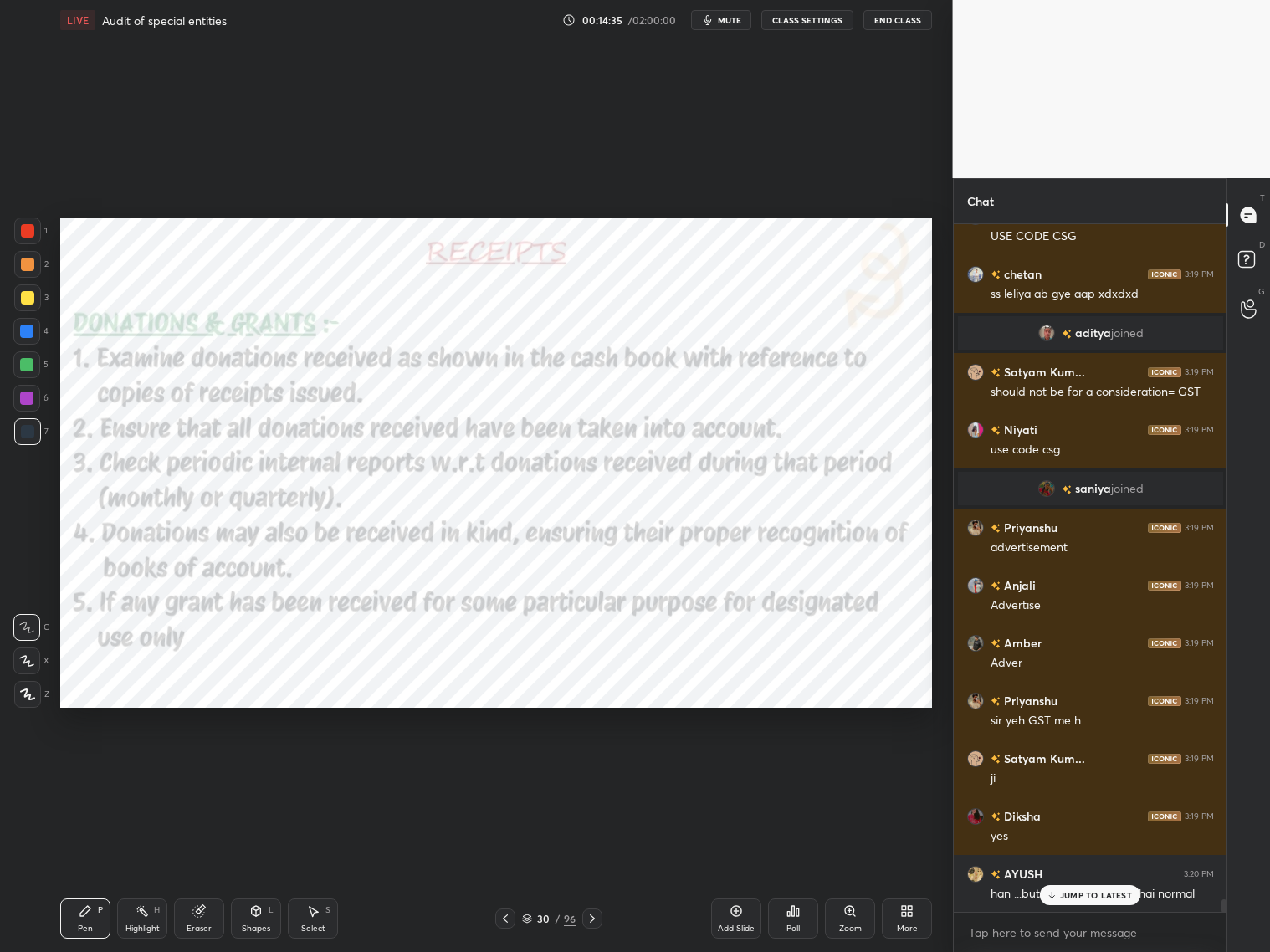
click at [553, 768] on div "Setting up your live class Poll for secs No correct answer Start poll" at bounding box center [496, 463] width 886 height 846
click at [588, 768] on div at bounding box center [592, 919] width 20 height 20
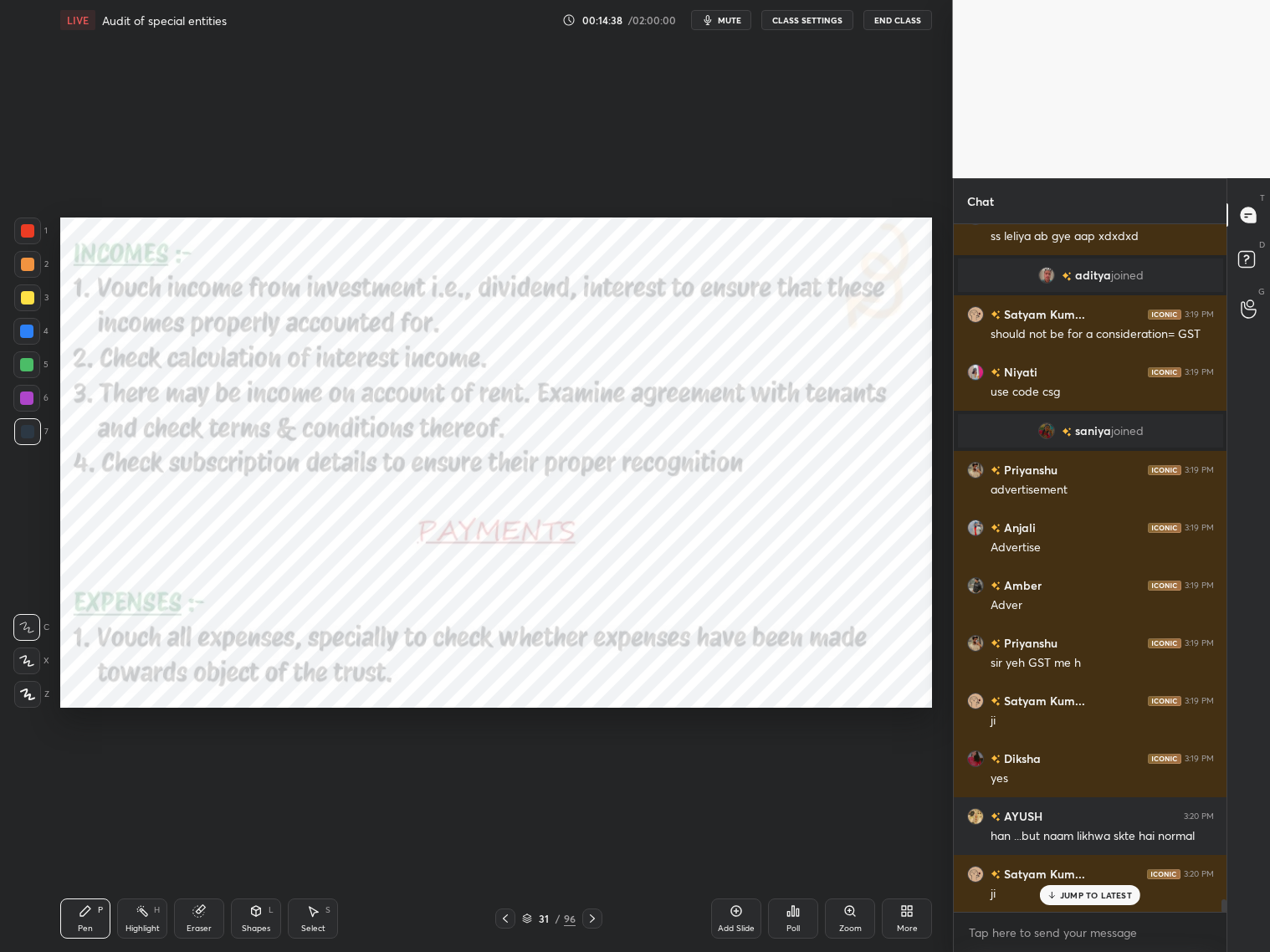
click at [1086, 768] on div "JUMP TO LATEST" at bounding box center [1090, 895] width 100 height 20
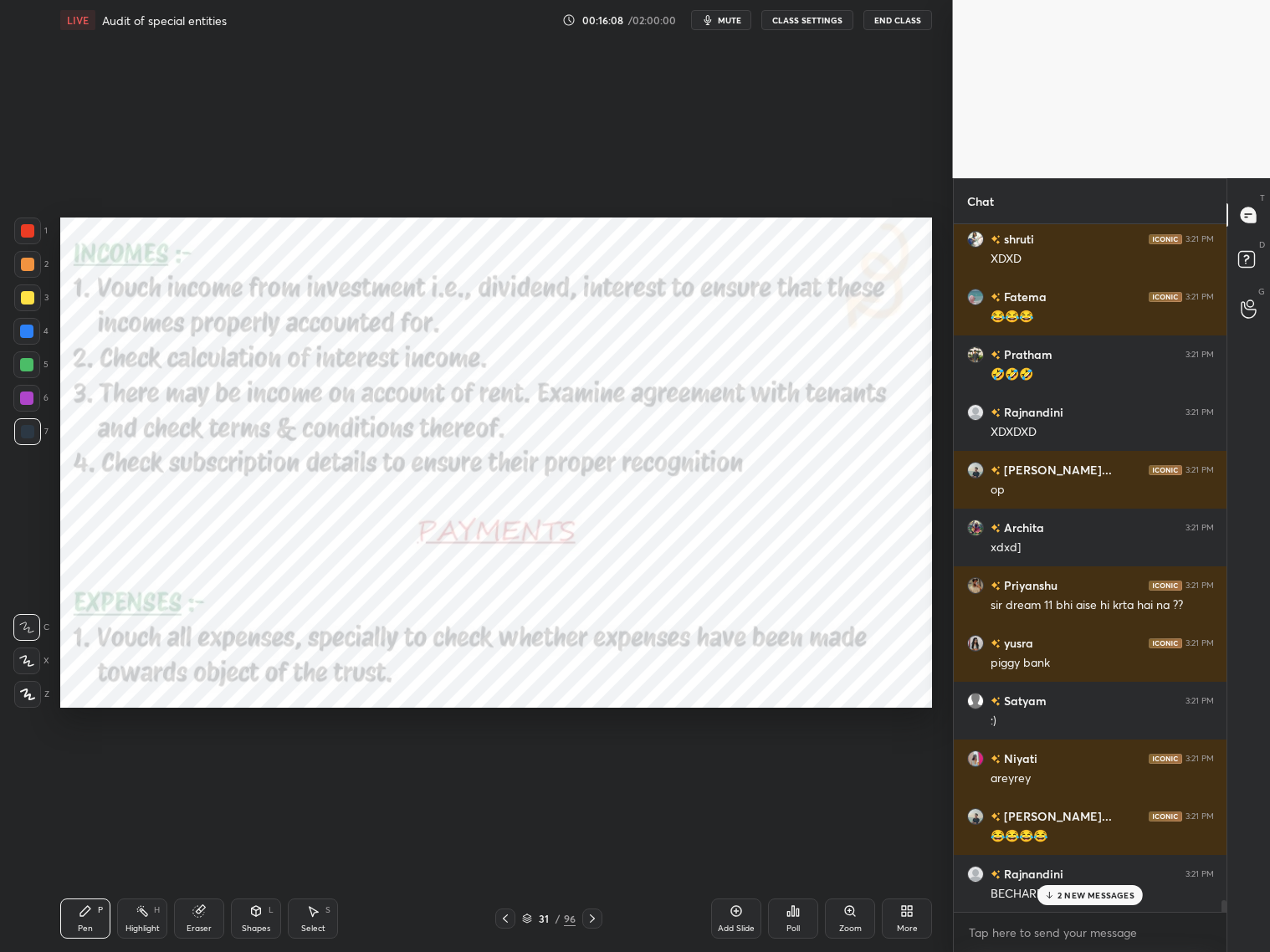
scroll to position [40237, 0]
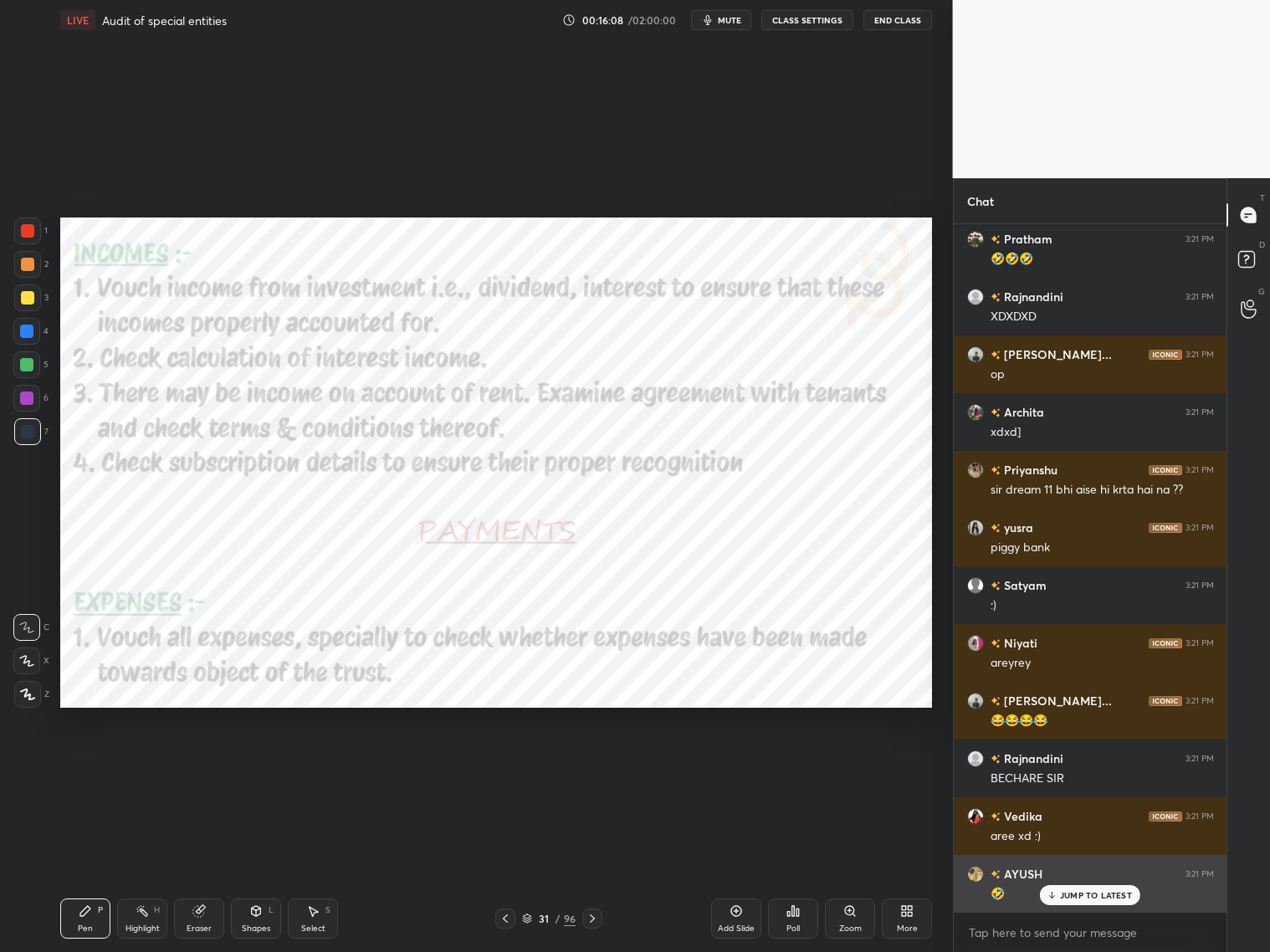
click at [1075, 768] on div "AYUSH 3:21 PM 🤣" at bounding box center [1091, 884] width 274 height 58
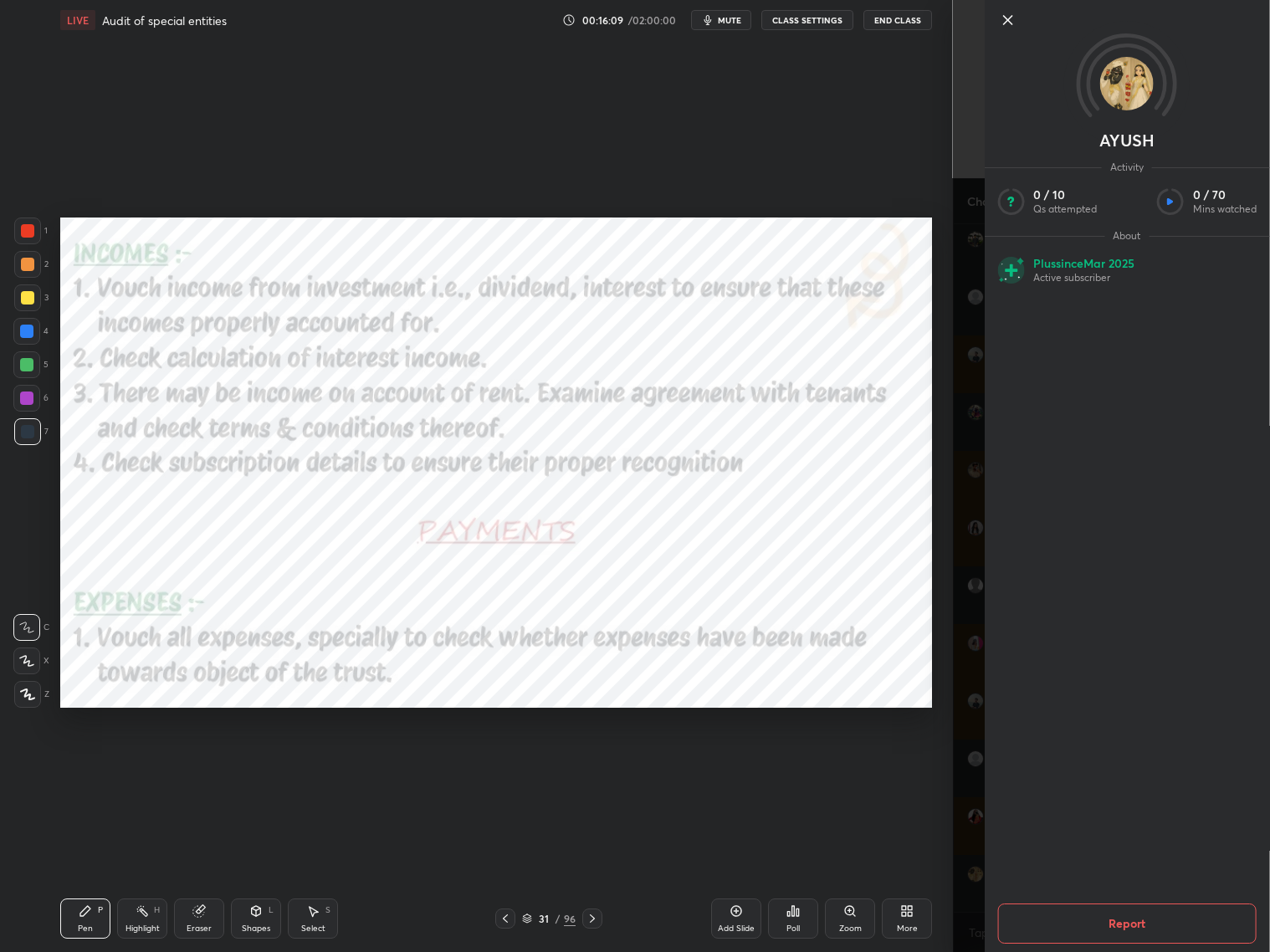
drag, startPoint x: 974, startPoint y: 834, endPoint x: 1000, endPoint y: 819, distance: 30.0
click at [979, 768] on div "AYUSH Activity 0 / 10 Qs attempted 0 / 70 Mins watched About Plus since [DATE] …" at bounding box center [1111, 476] width 318 height 952
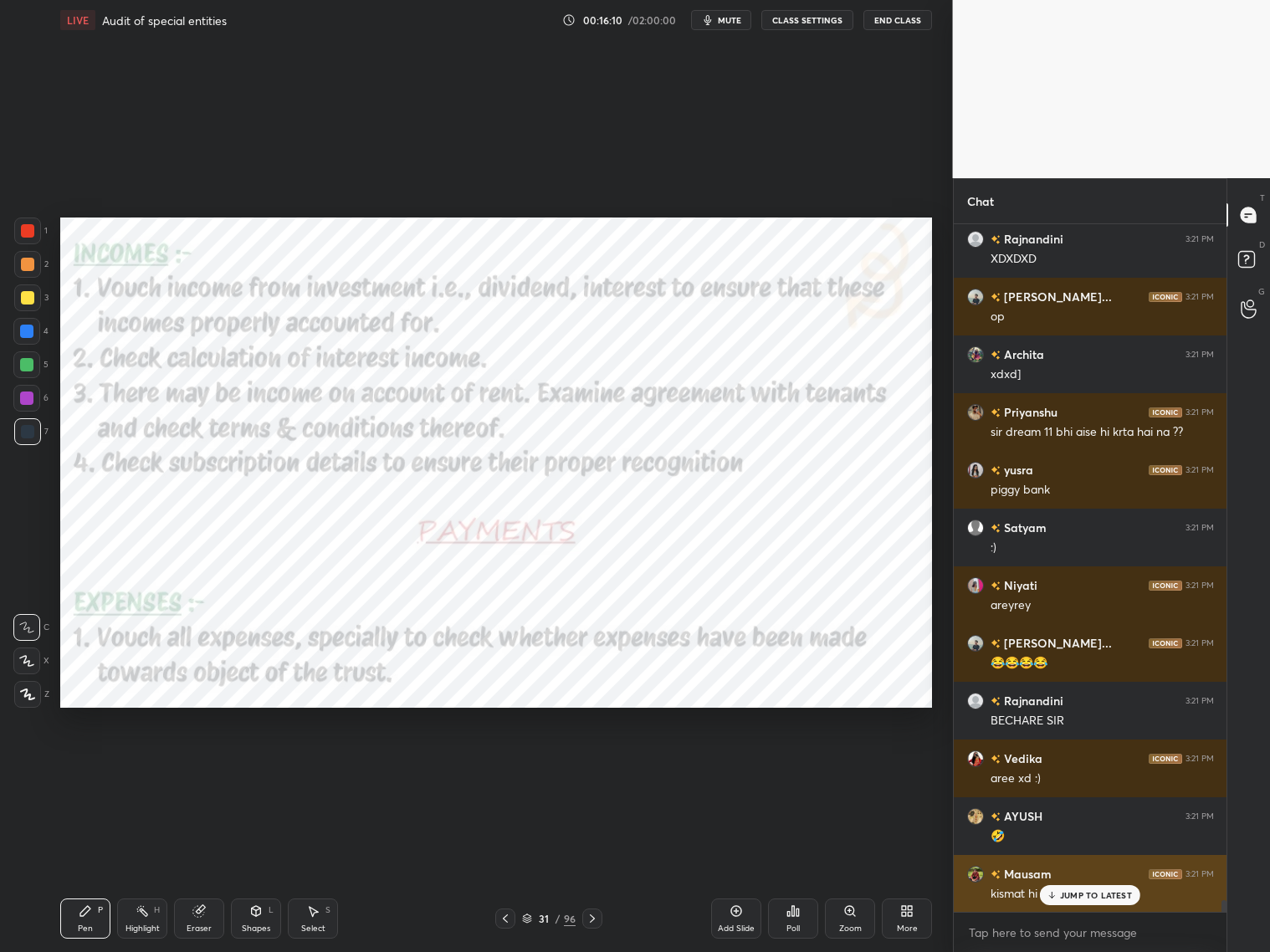
drag, startPoint x: 1069, startPoint y: 892, endPoint x: 1071, endPoint y: 883, distance: 9.2
click at [1069, 768] on p "JUMP TO LATEST" at bounding box center [1096, 895] width 72 height 10
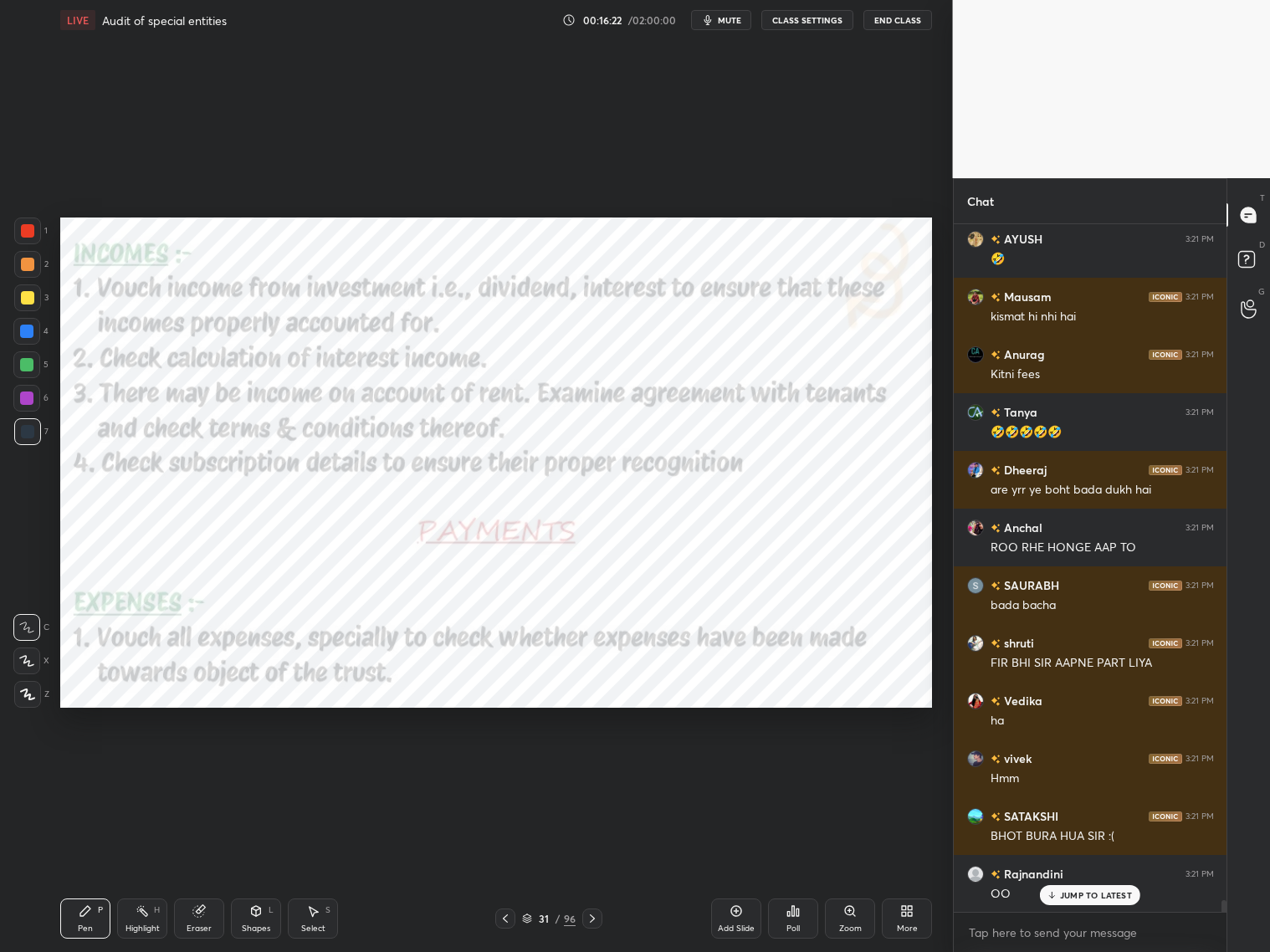
scroll to position [40889, 0]
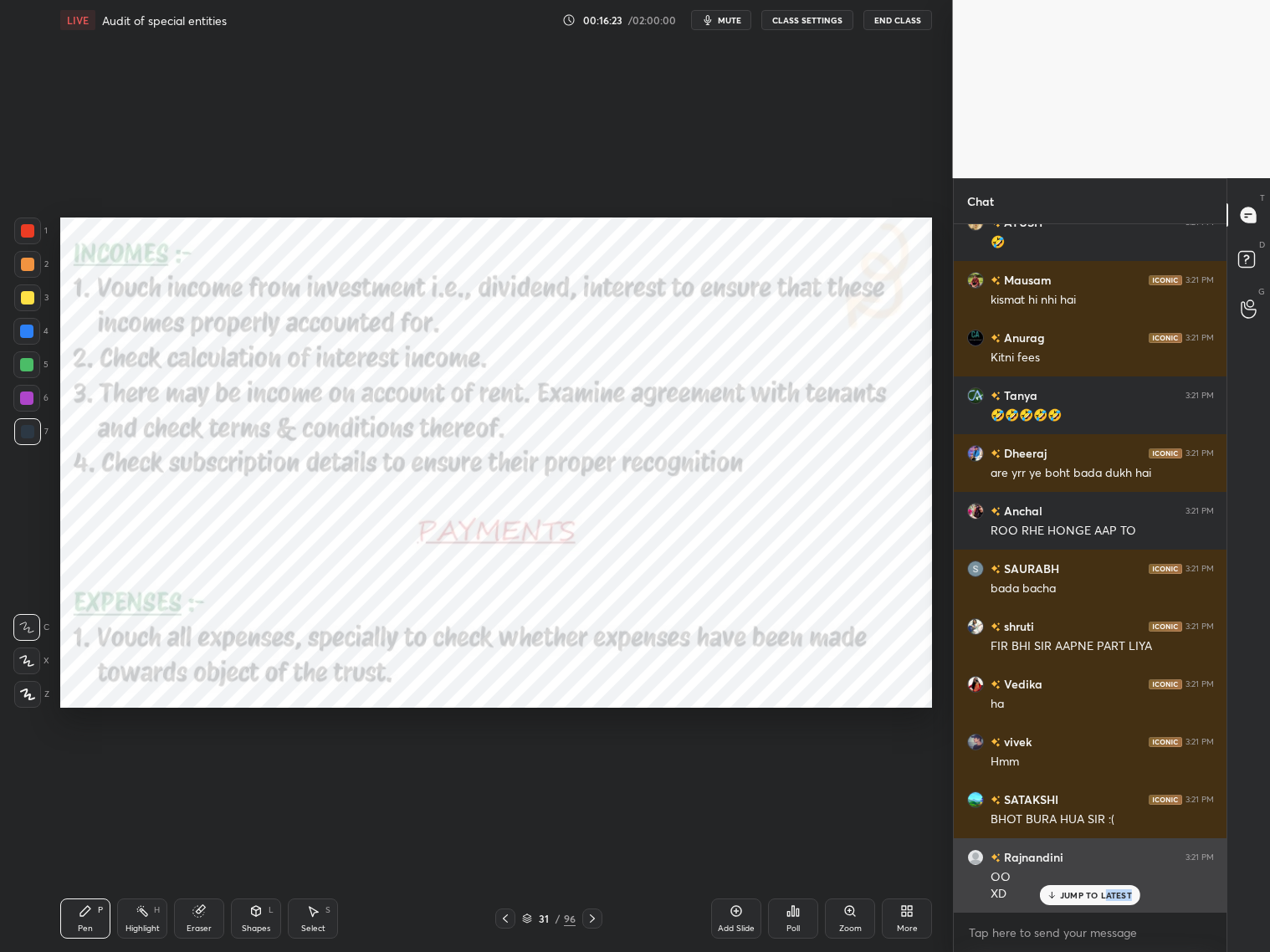
drag, startPoint x: 1104, startPoint y: 896, endPoint x: 1090, endPoint y: 881, distance: 20.5
click at [1086, 768] on div "JUMP TO LATEST" at bounding box center [1090, 895] width 100 height 20
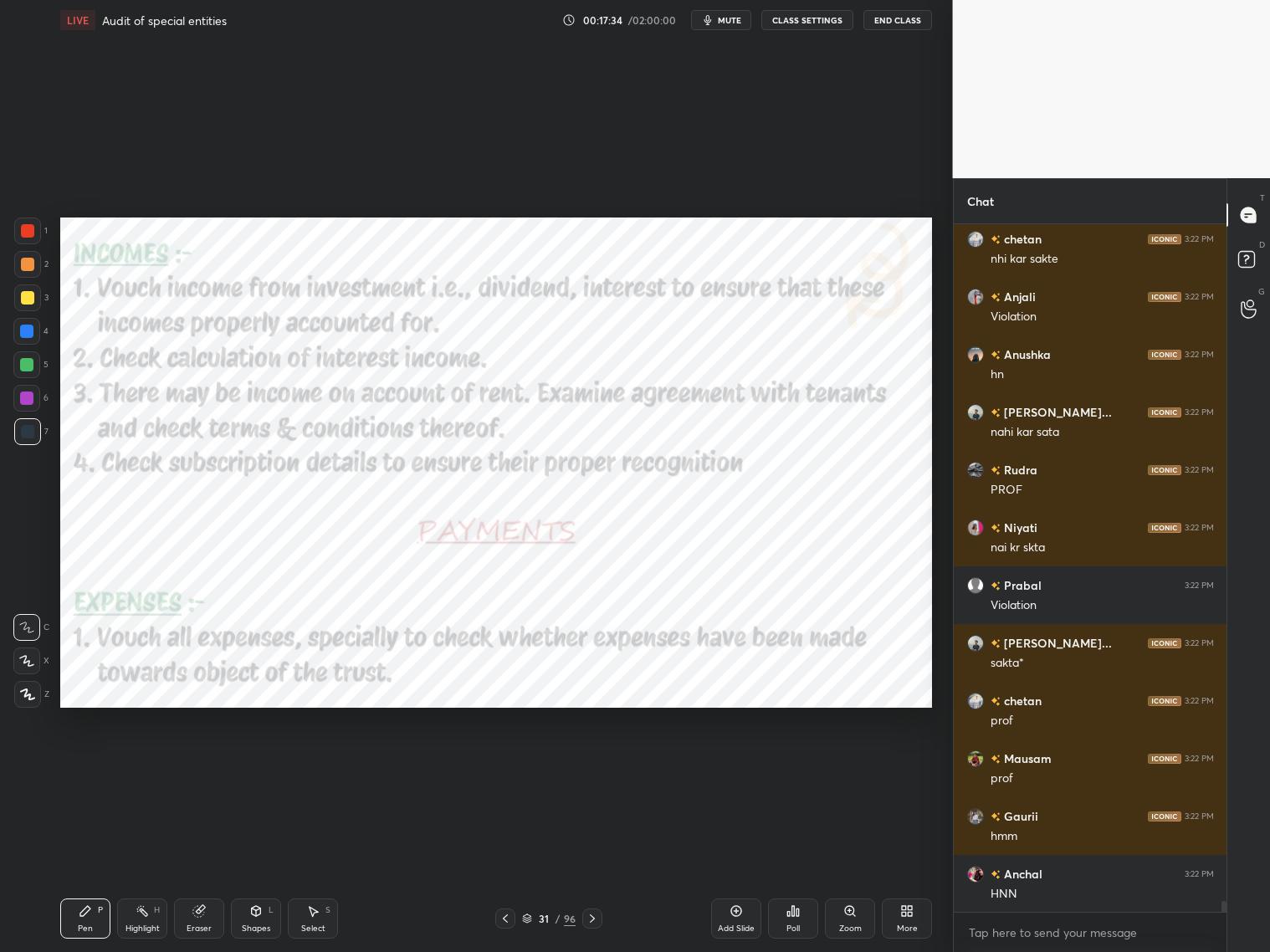
scroll to position [44111, 0]
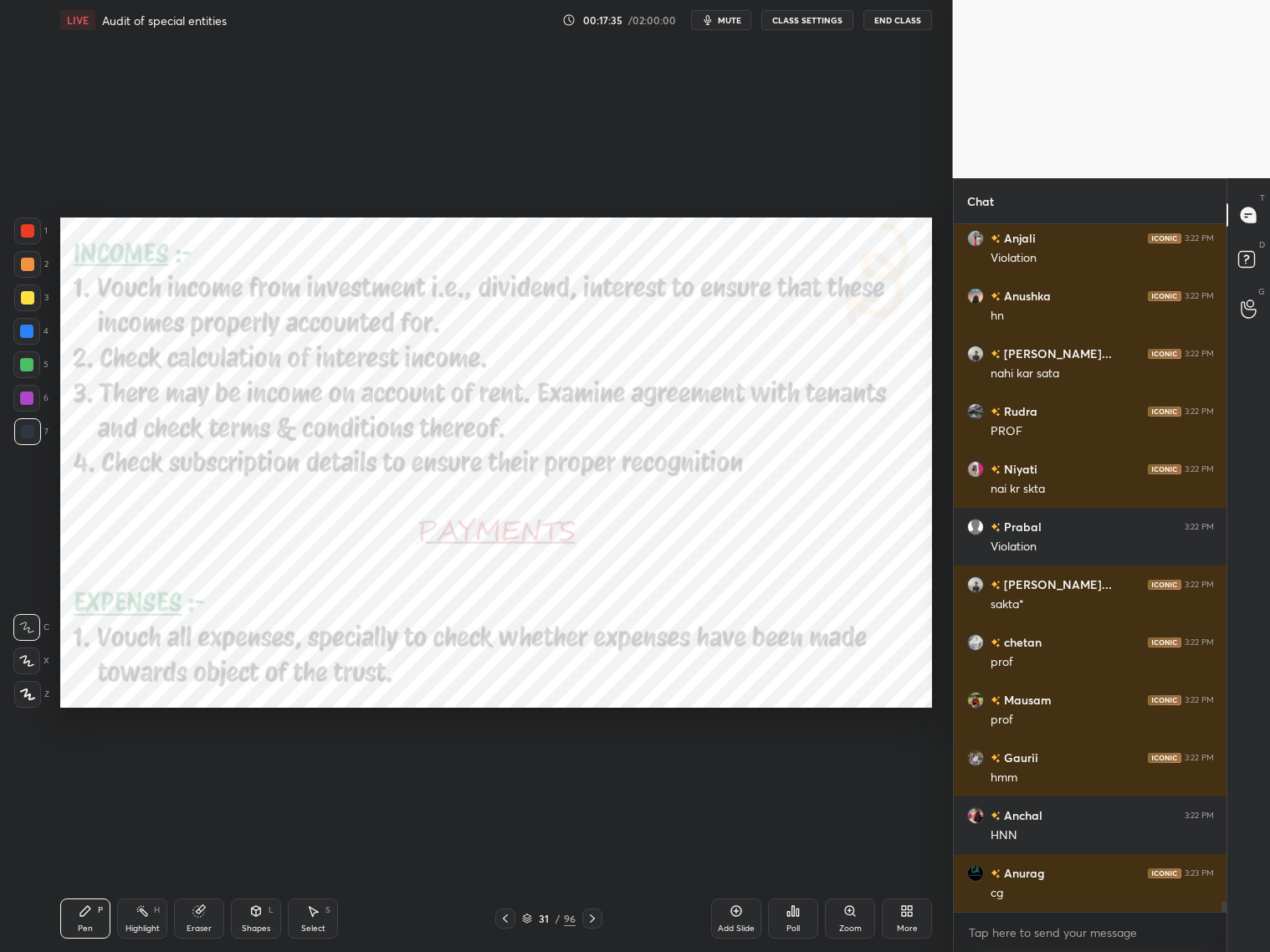
click at [593, 768] on icon at bounding box center [592, 919] width 14 height 14
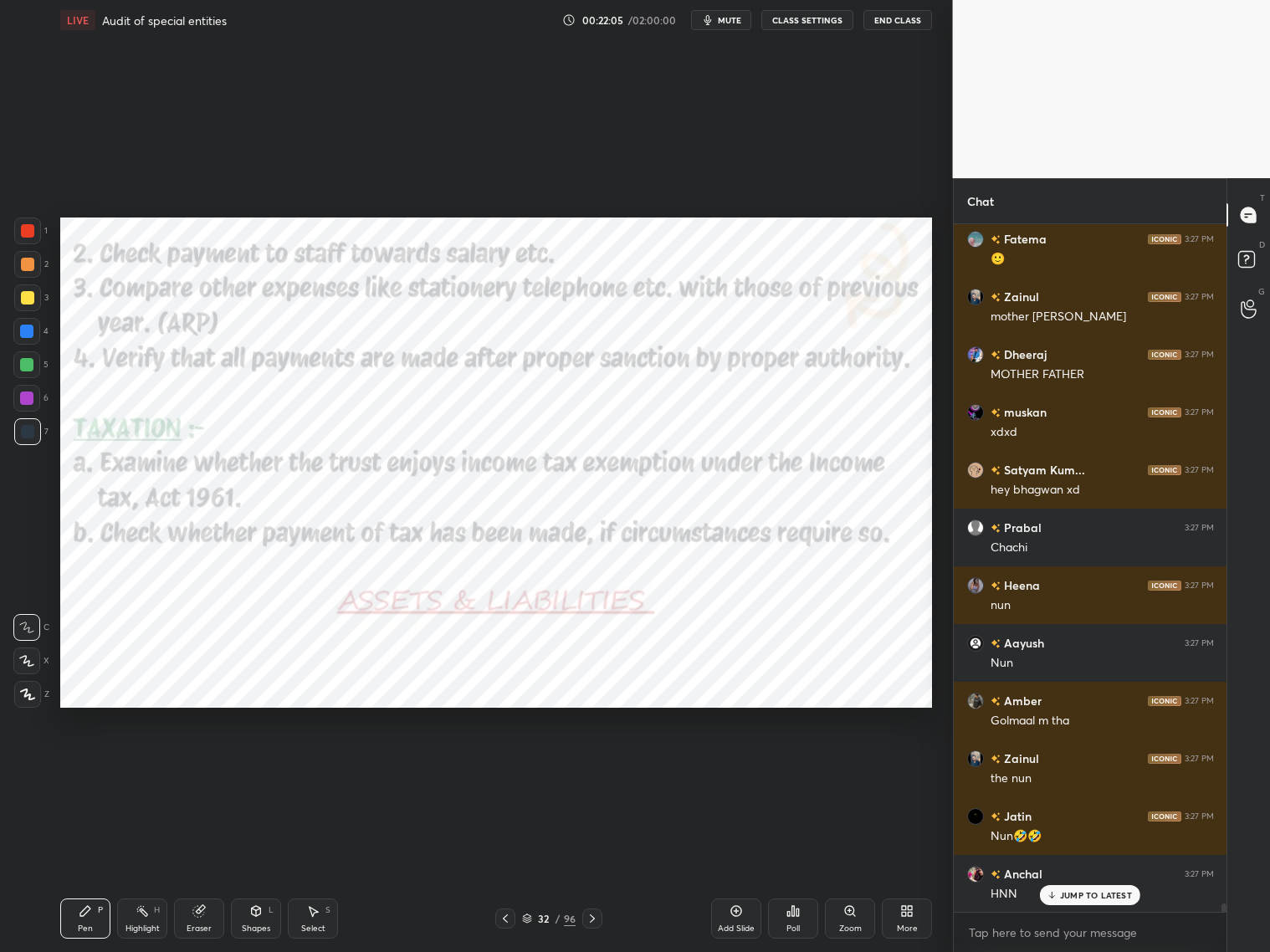
scroll to position [56251, 0]
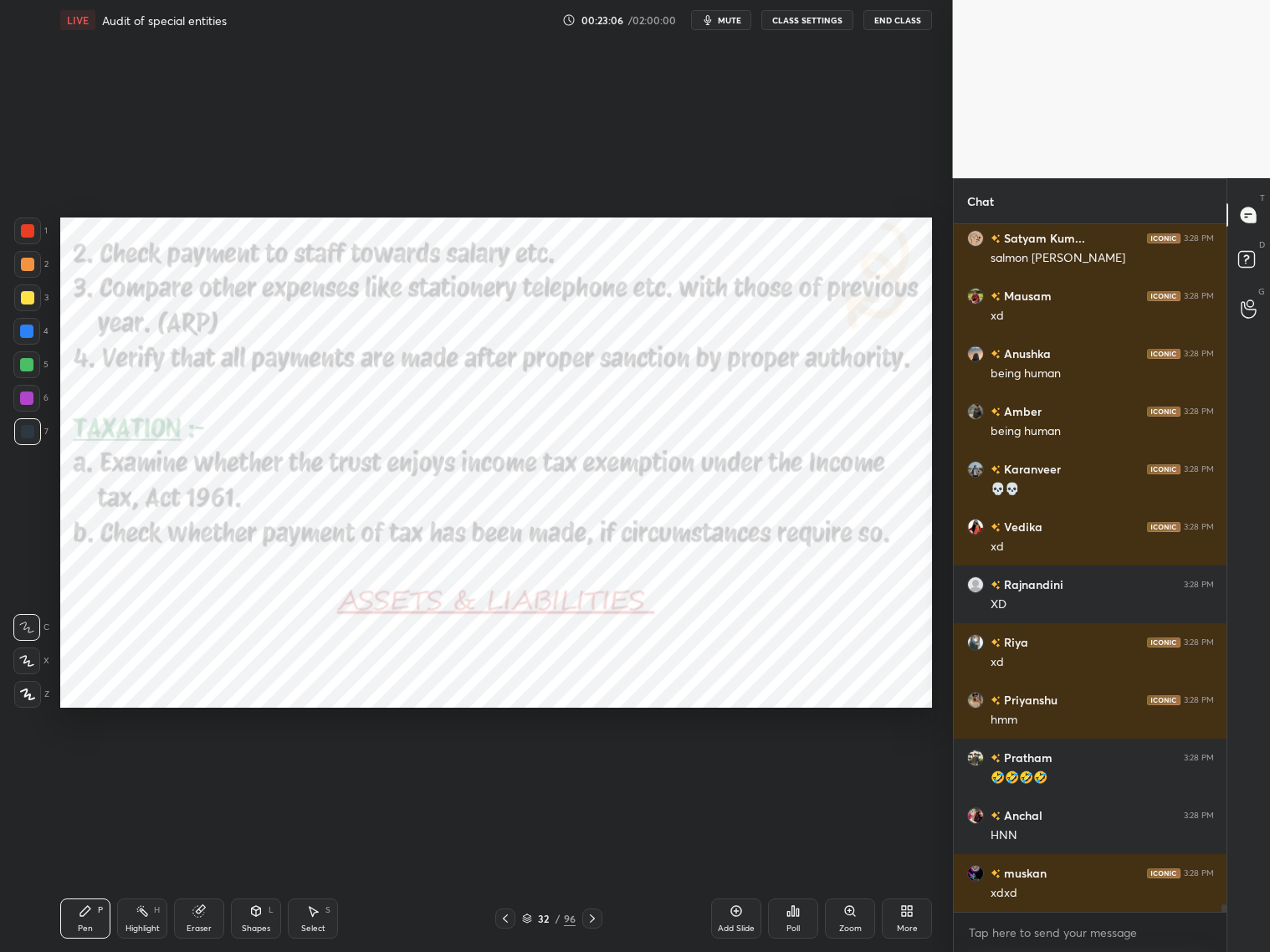
click at [599, 768] on div at bounding box center [592, 919] width 20 height 20
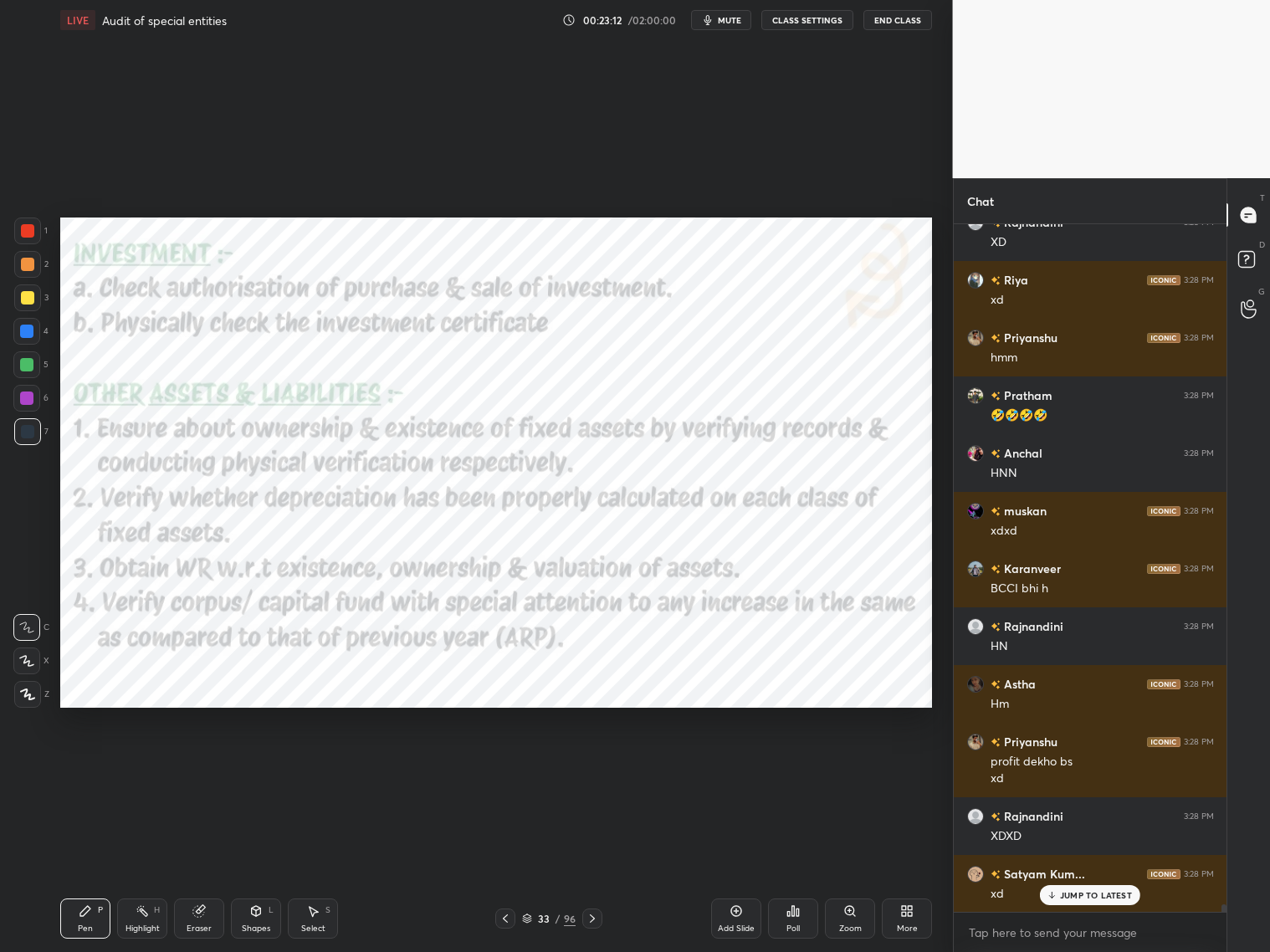
click at [507, 768] on icon at bounding box center [505, 919] width 14 height 14
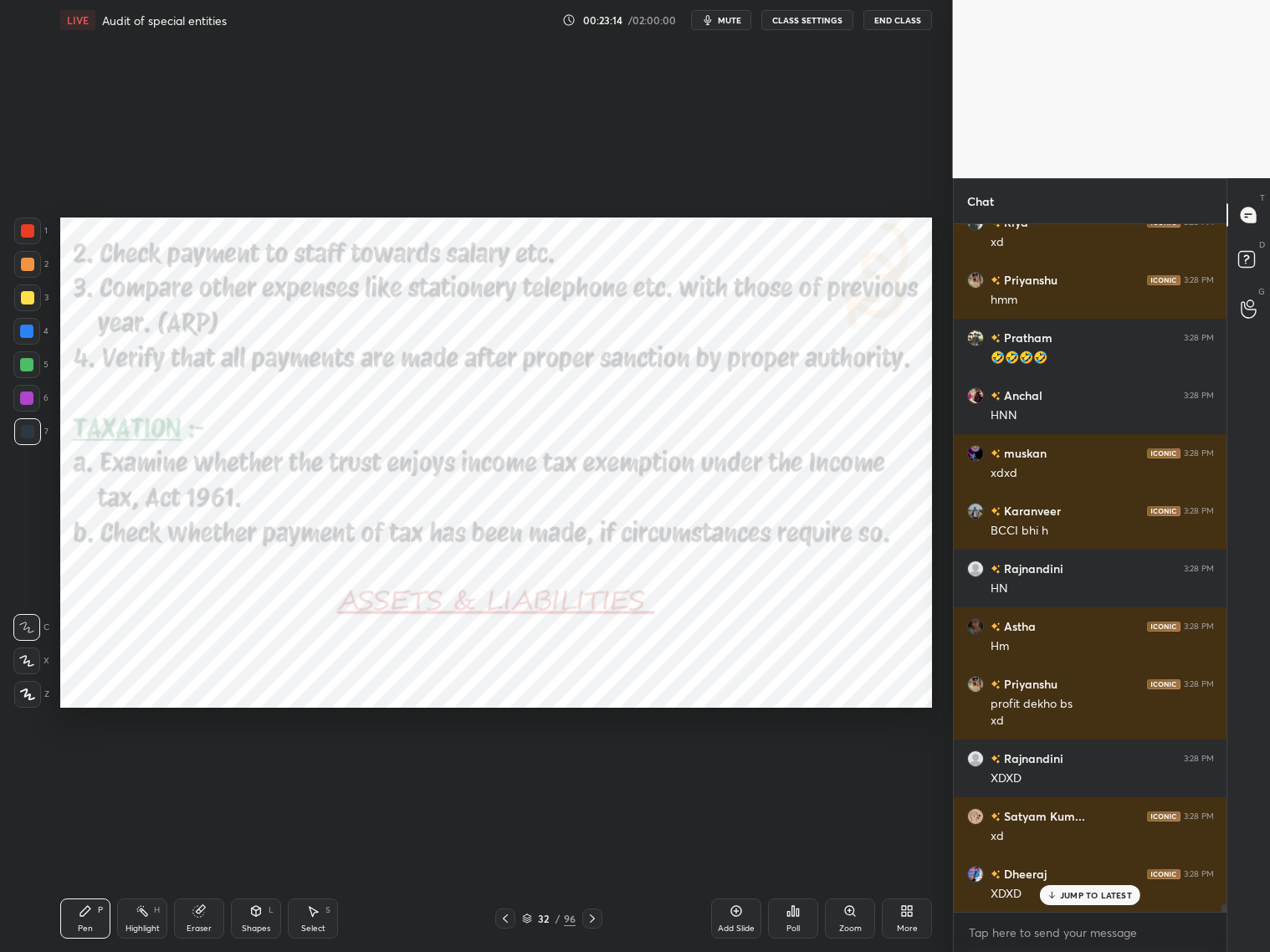
click at [591, 768] on icon at bounding box center [592, 919] width 14 height 14
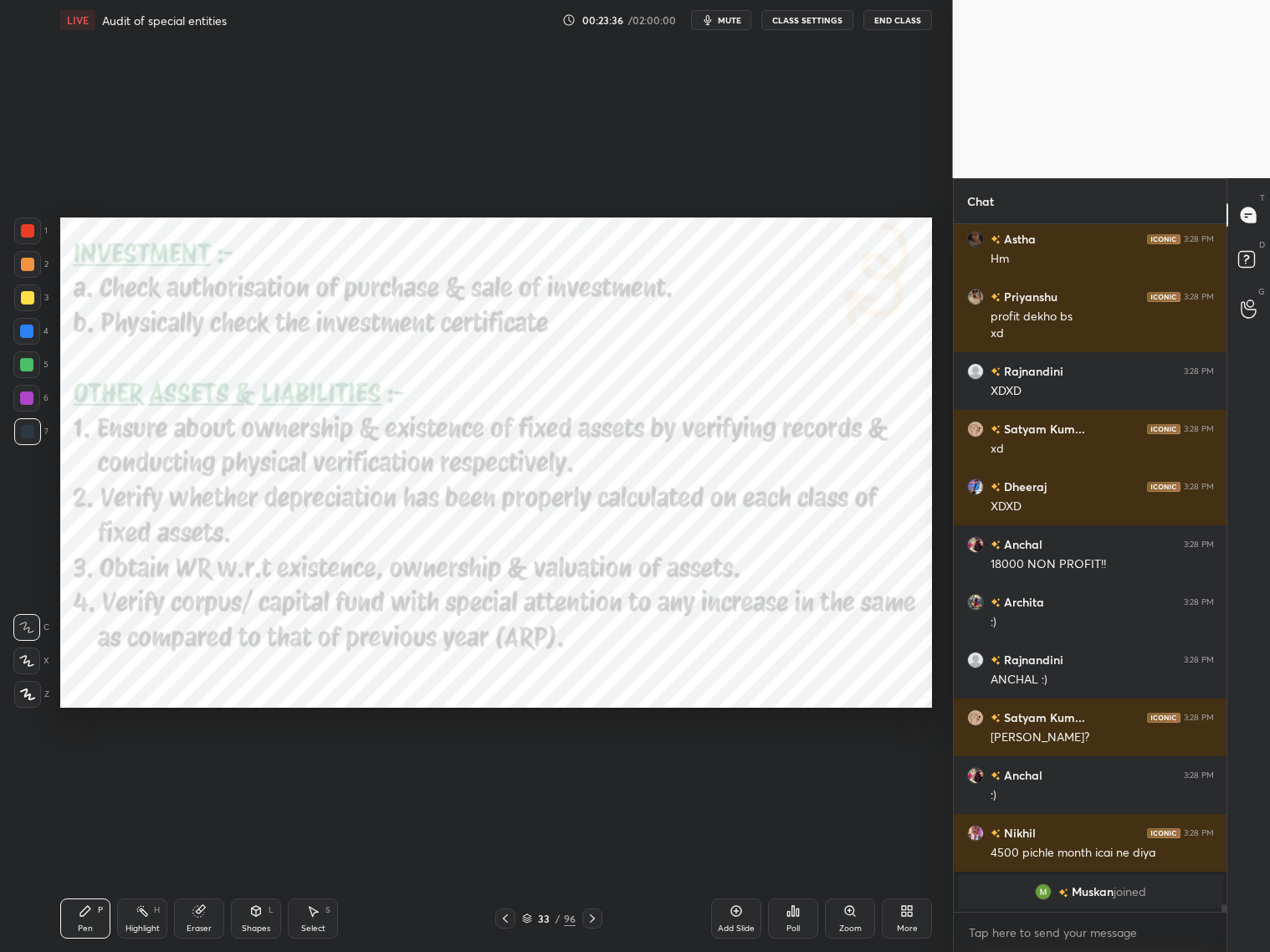
click at [1086, 768] on div "[PERSON_NAME] joined" at bounding box center [1091, 892] width 265 height 33
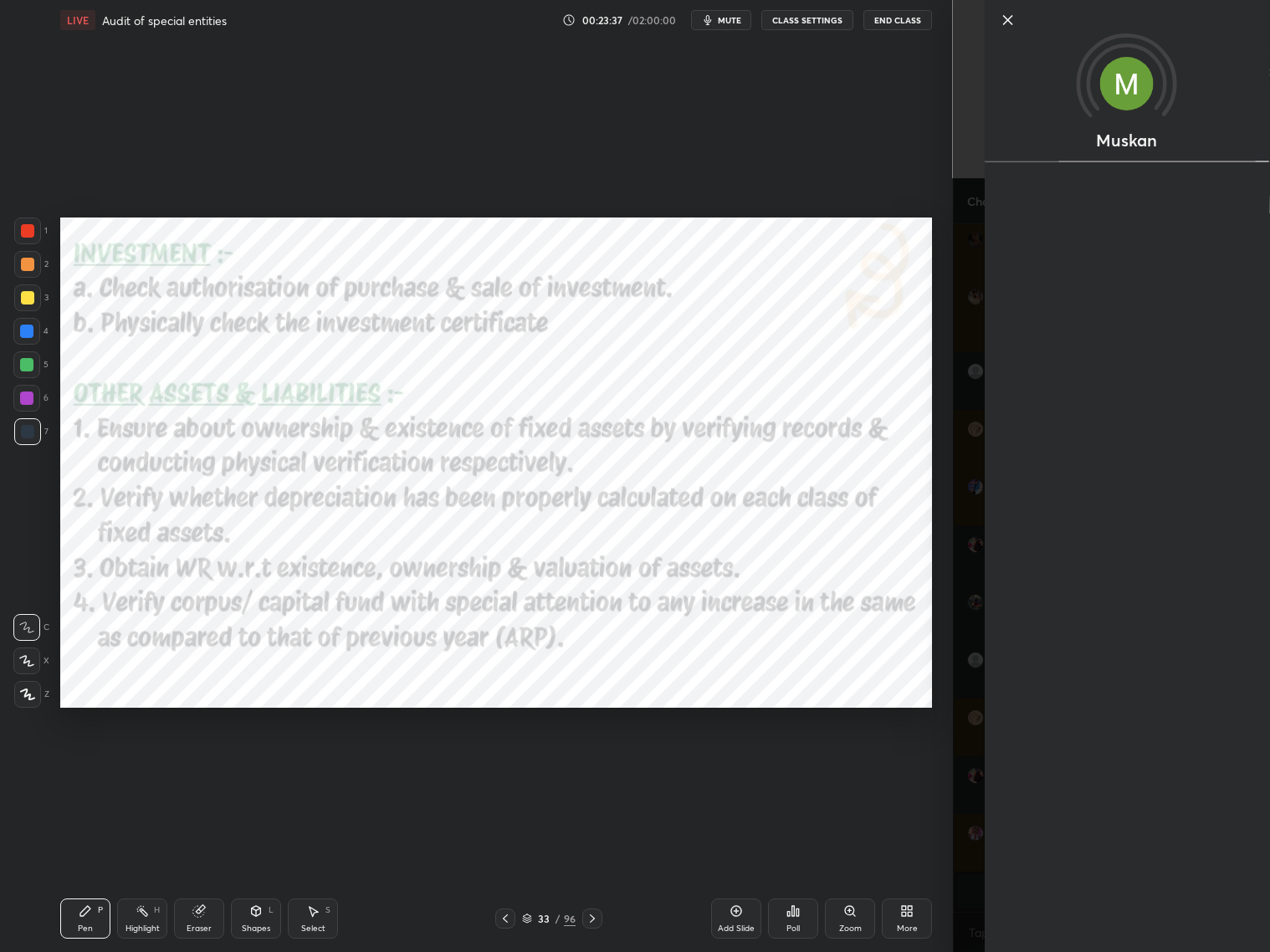
drag, startPoint x: 974, startPoint y: 875, endPoint x: 983, endPoint y: 864, distance: 14.2
click at [977, 768] on div "Muskan" at bounding box center [1111, 476] width 318 height 952
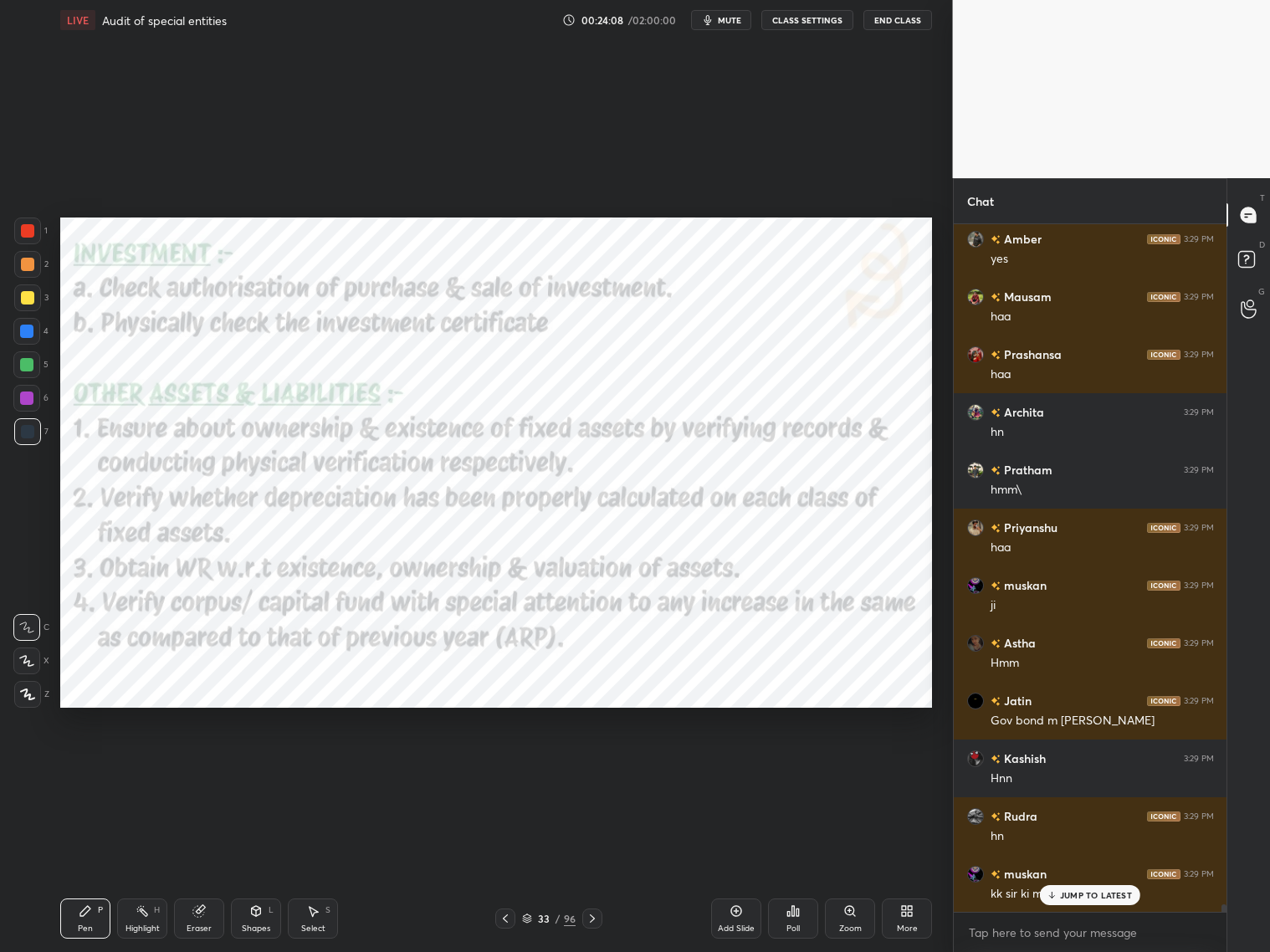
scroll to position [61923, 0]
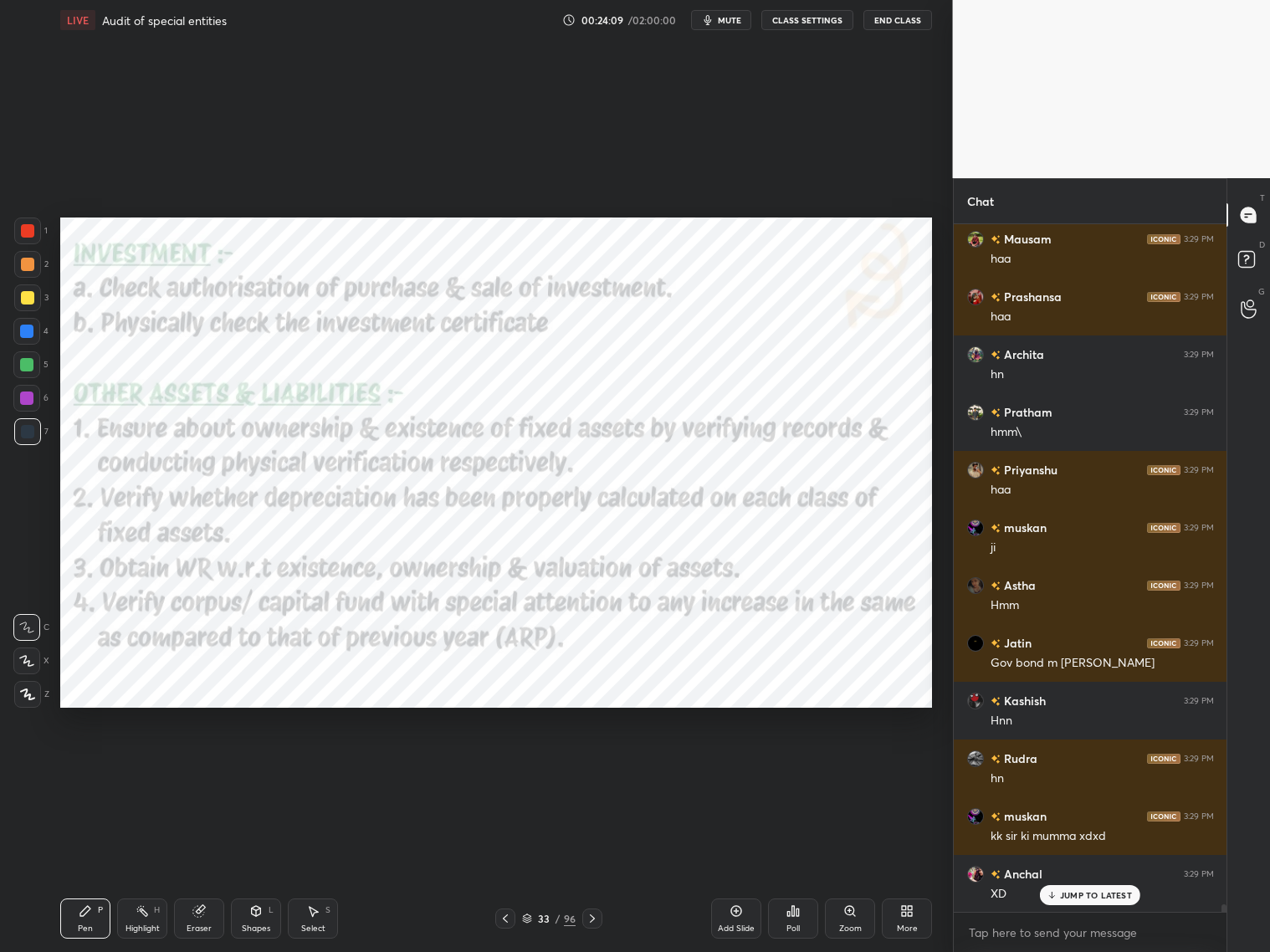
click at [25, 274] on div at bounding box center [28, 264] width 27 height 27
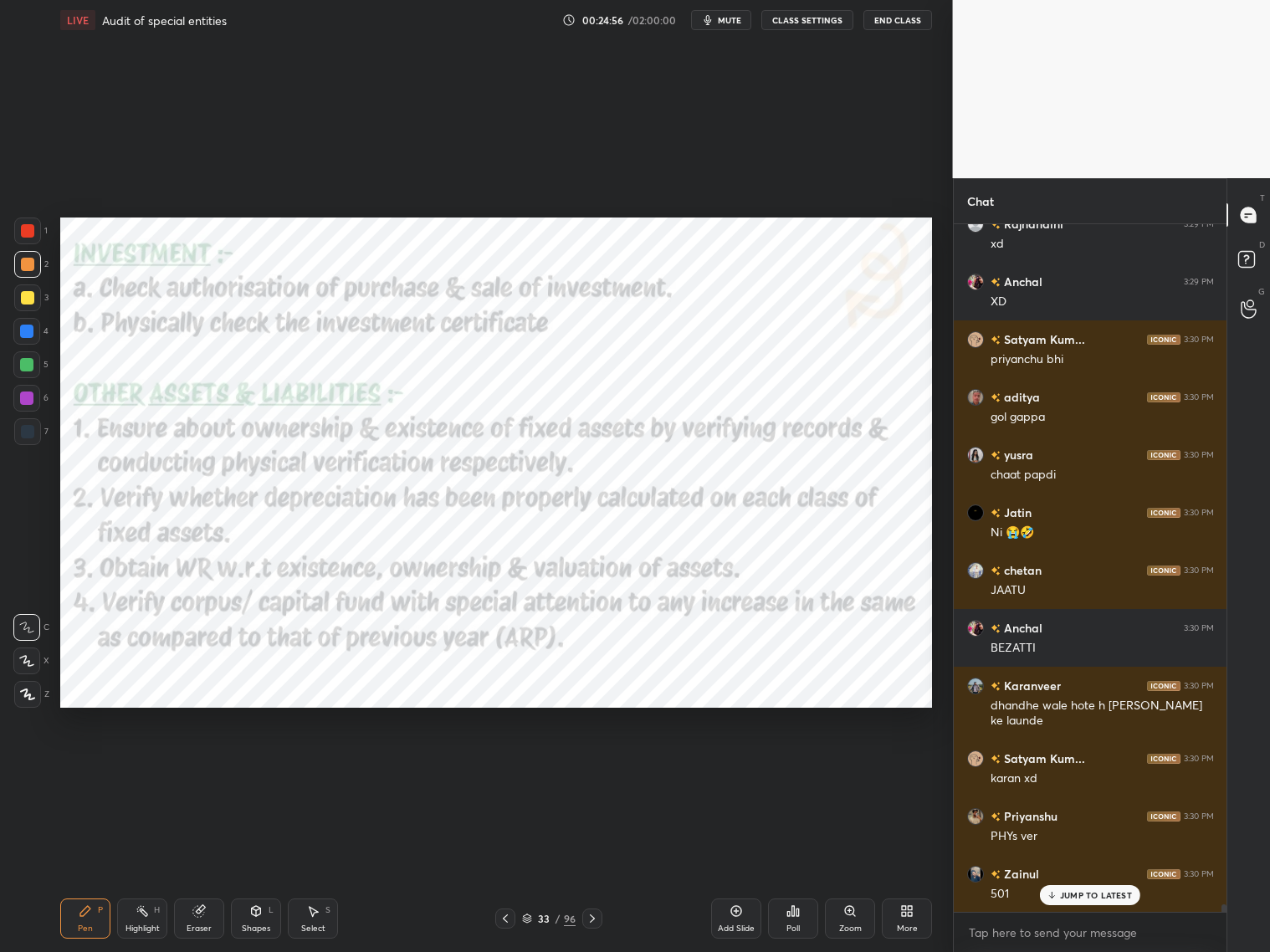
scroll to position [63497, 0]
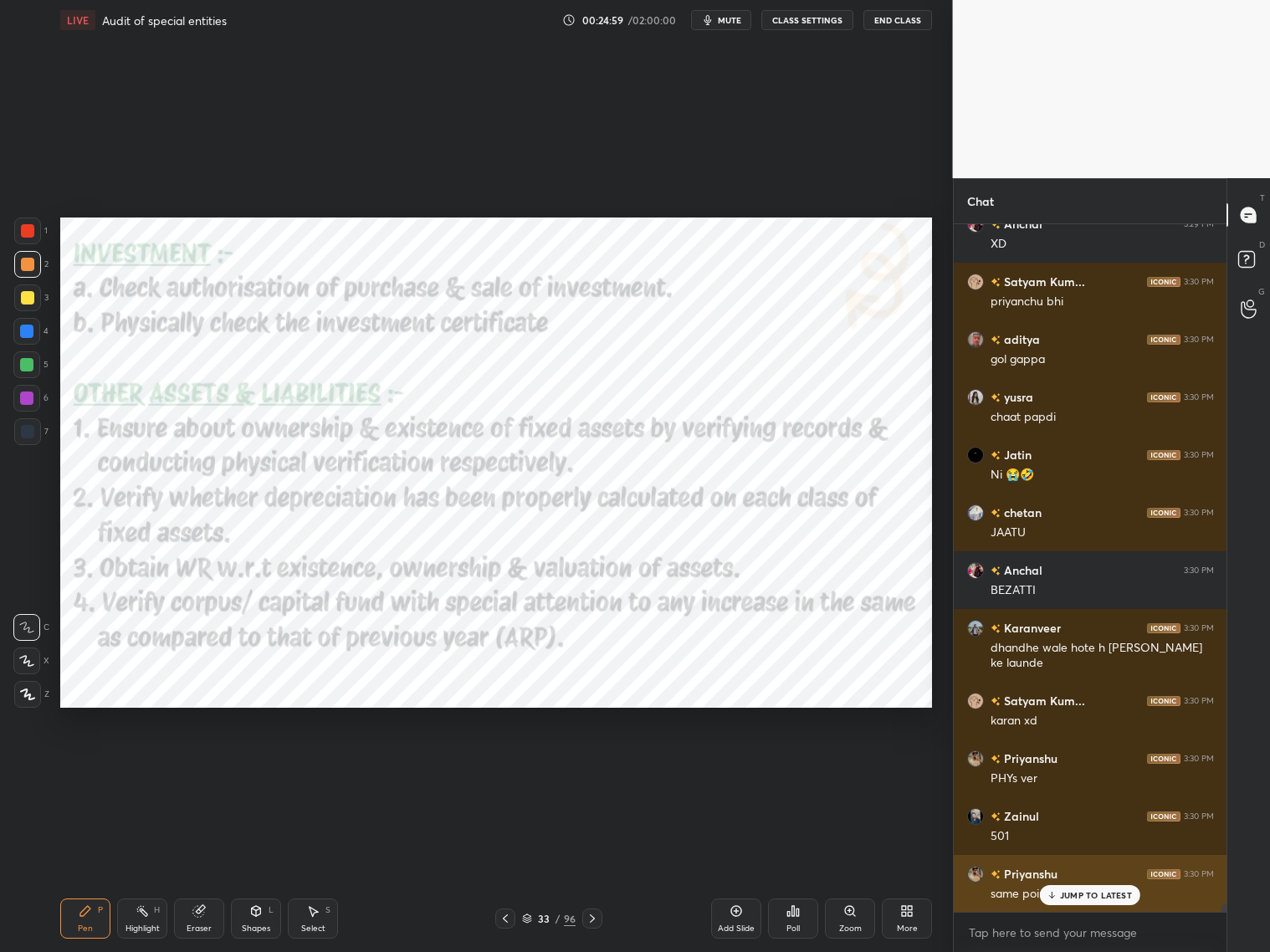
click at [1086, 768] on p "JUMP TO LATEST" at bounding box center [1096, 895] width 72 height 10
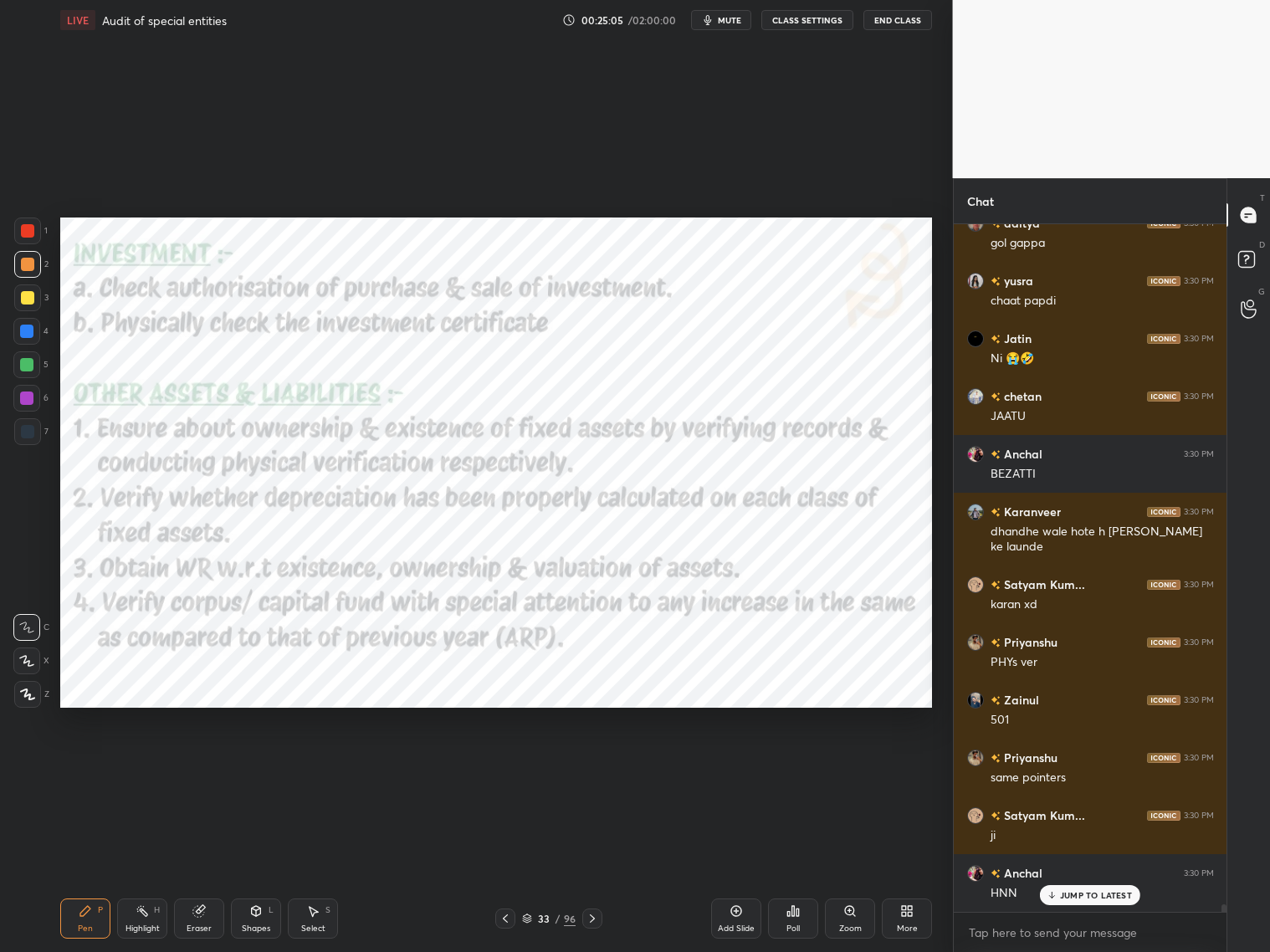
scroll to position [63786, 0]
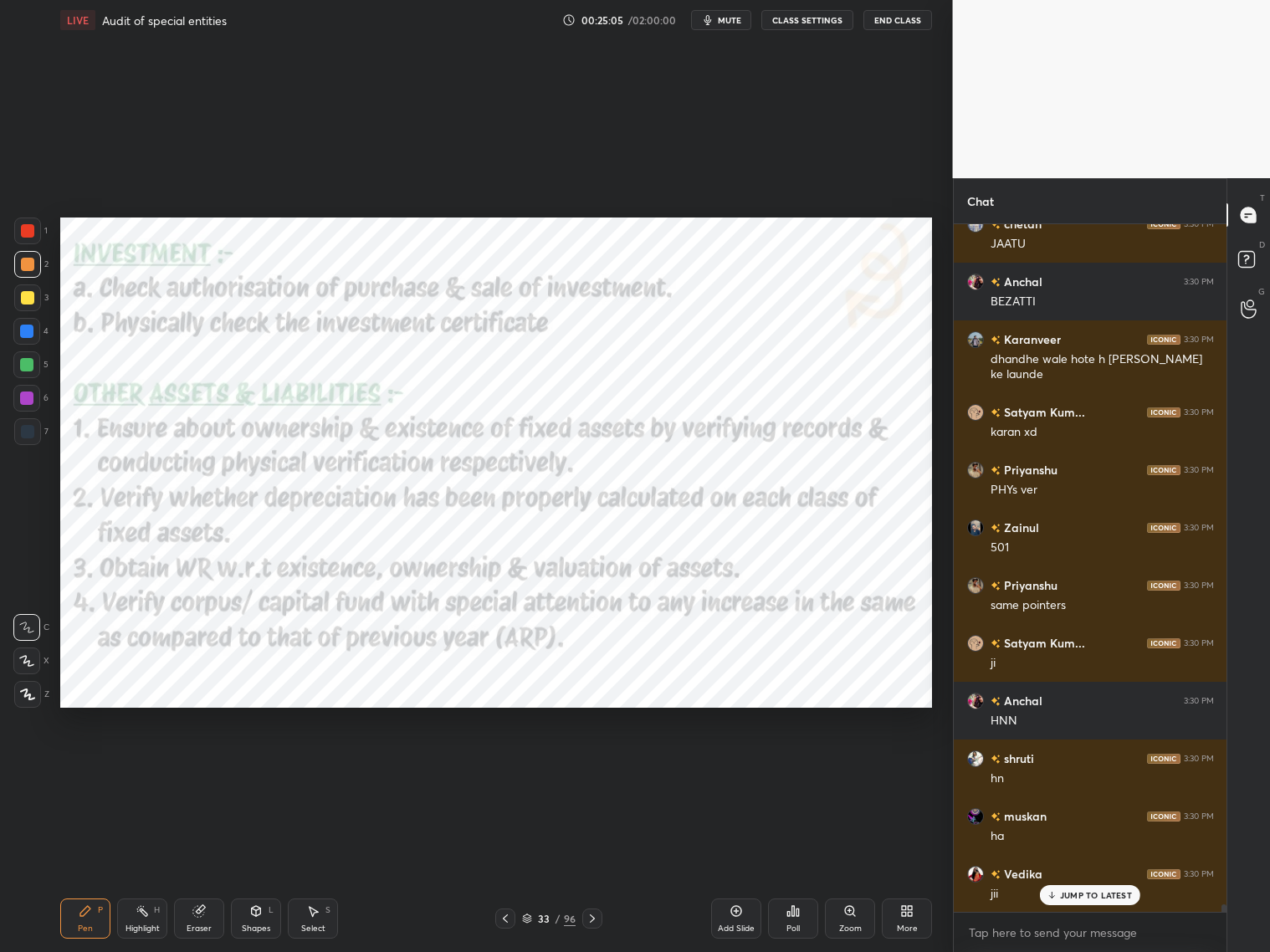
click at [589, 768] on icon at bounding box center [592, 919] width 14 height 14
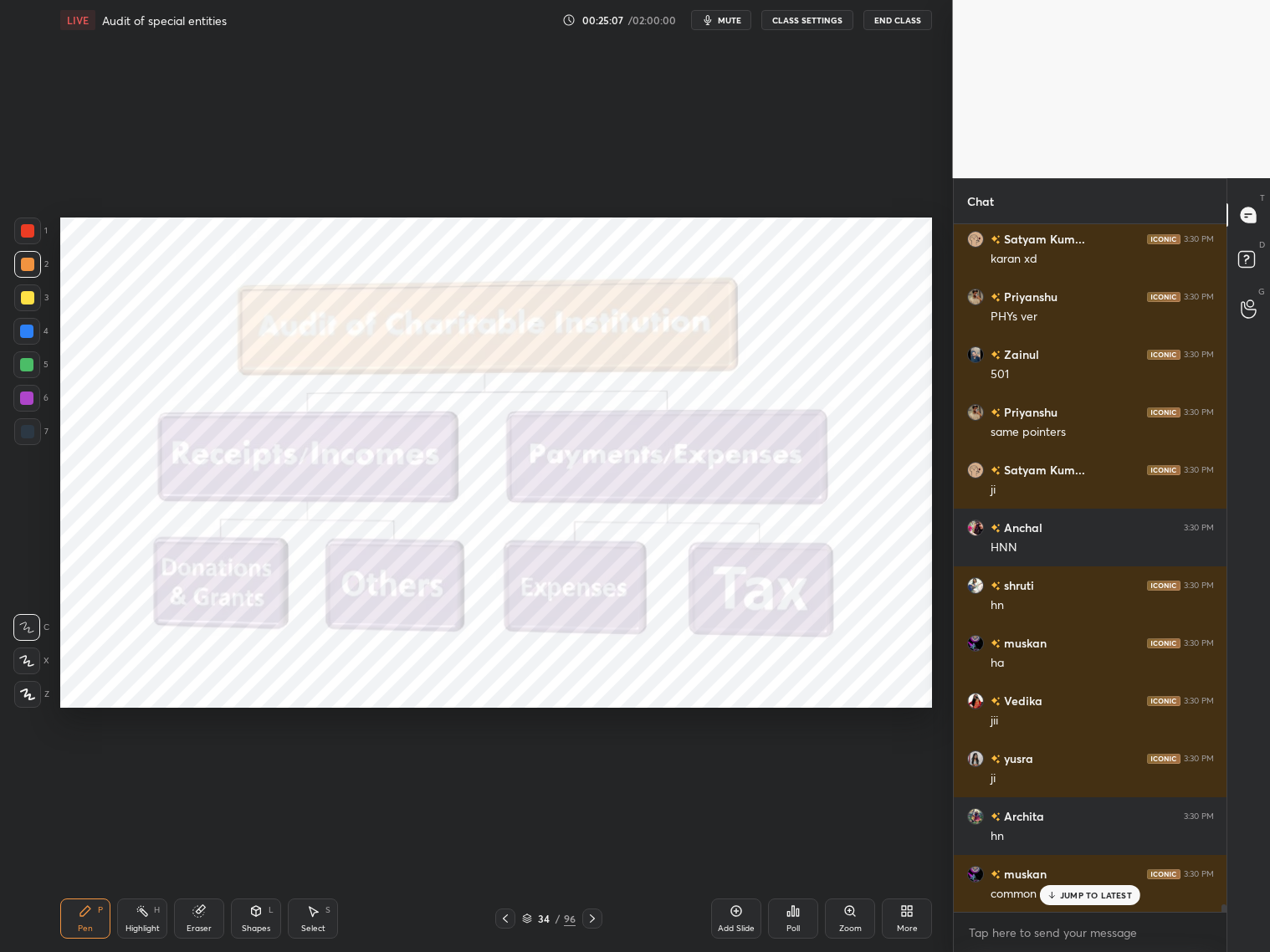
scroll to position [64017, 0]
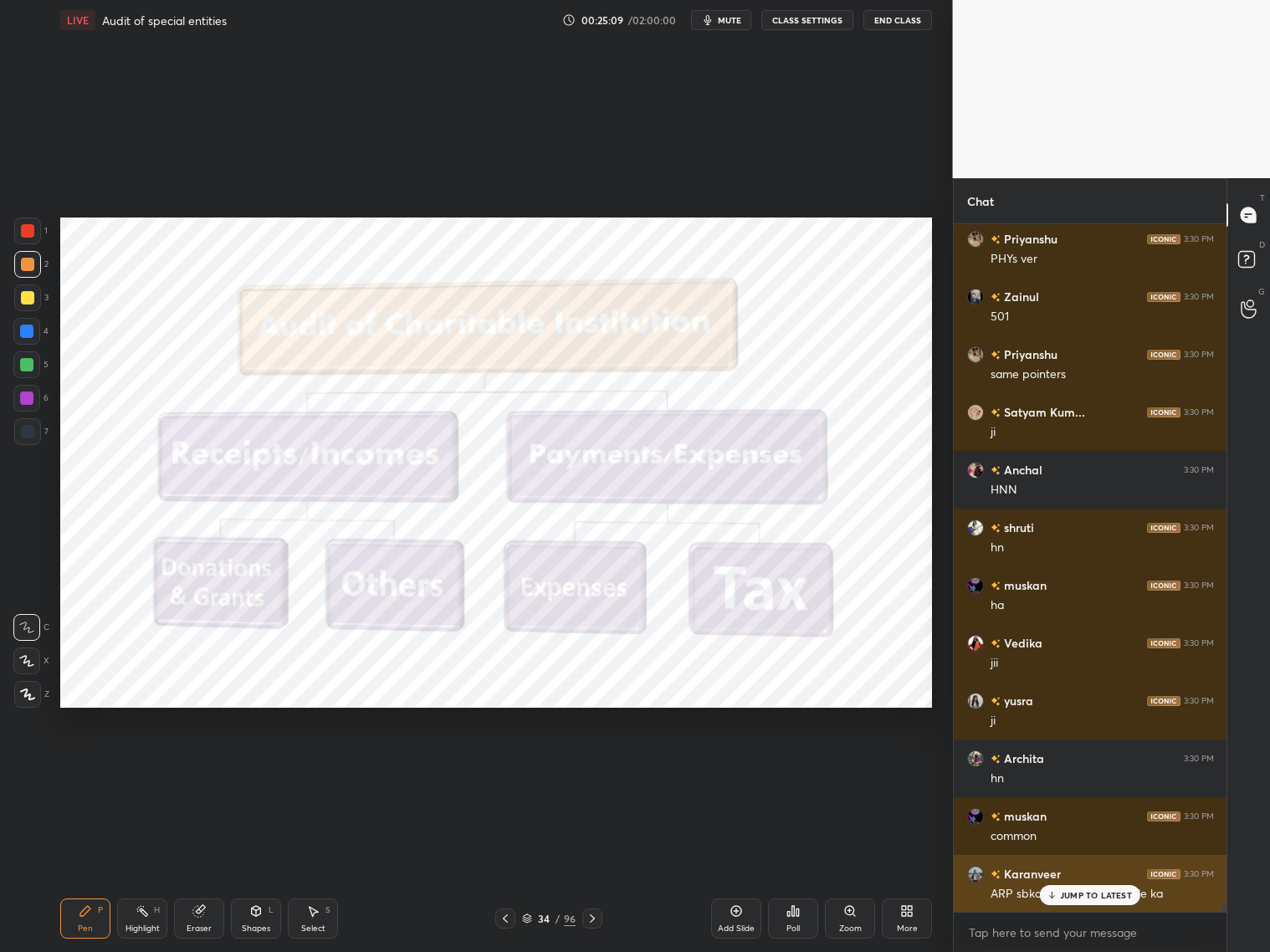
drag, startPoint x: 1067, startPoint y: 892, endPoint x: 1039, endPoint y: 879, distance: 30.9
click at [1063, 768] on p "JUMP TO LATEST" at bounding box center [1096, 895] width 72 height 10
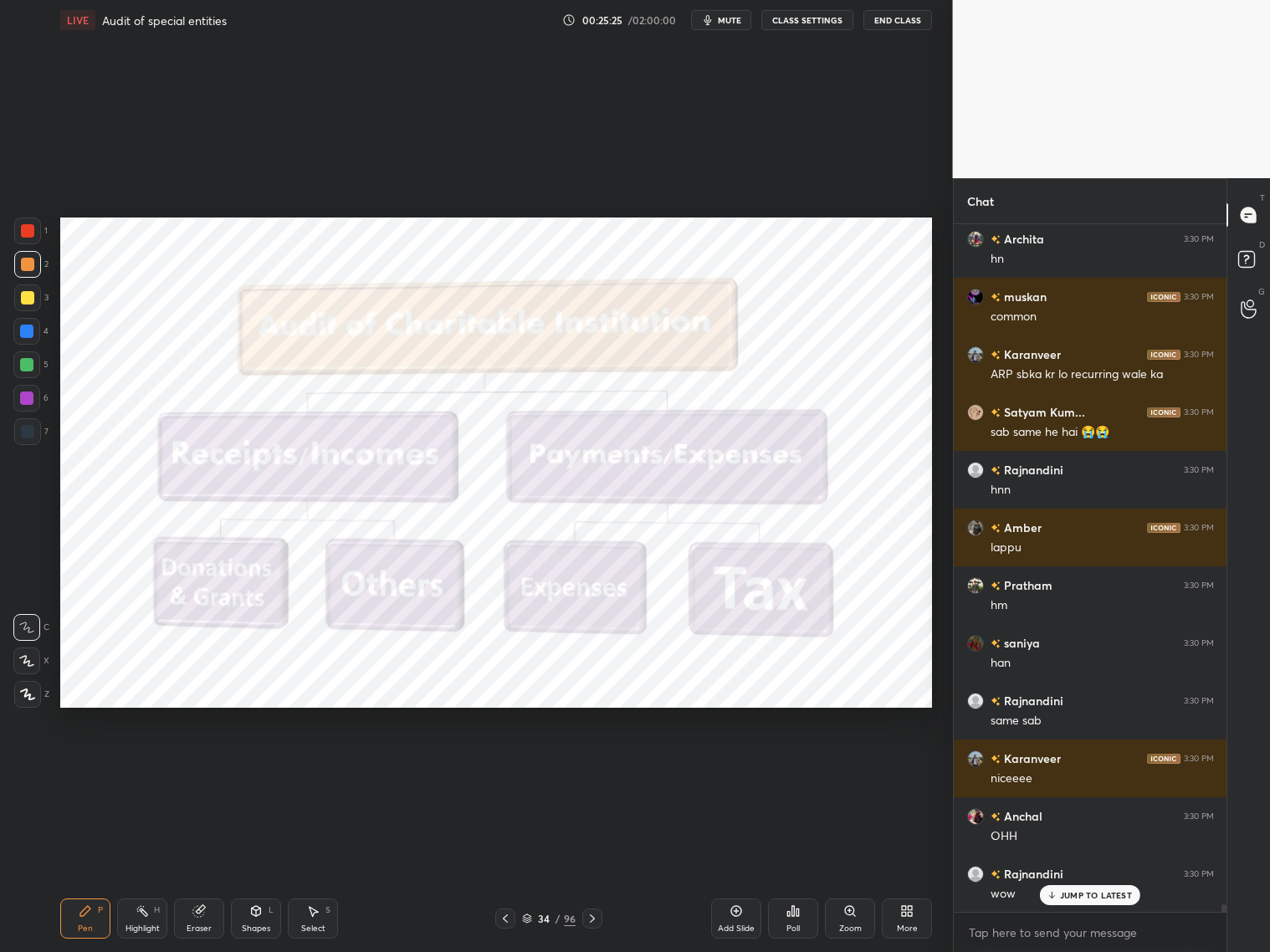
scroll to position [64594, 0]
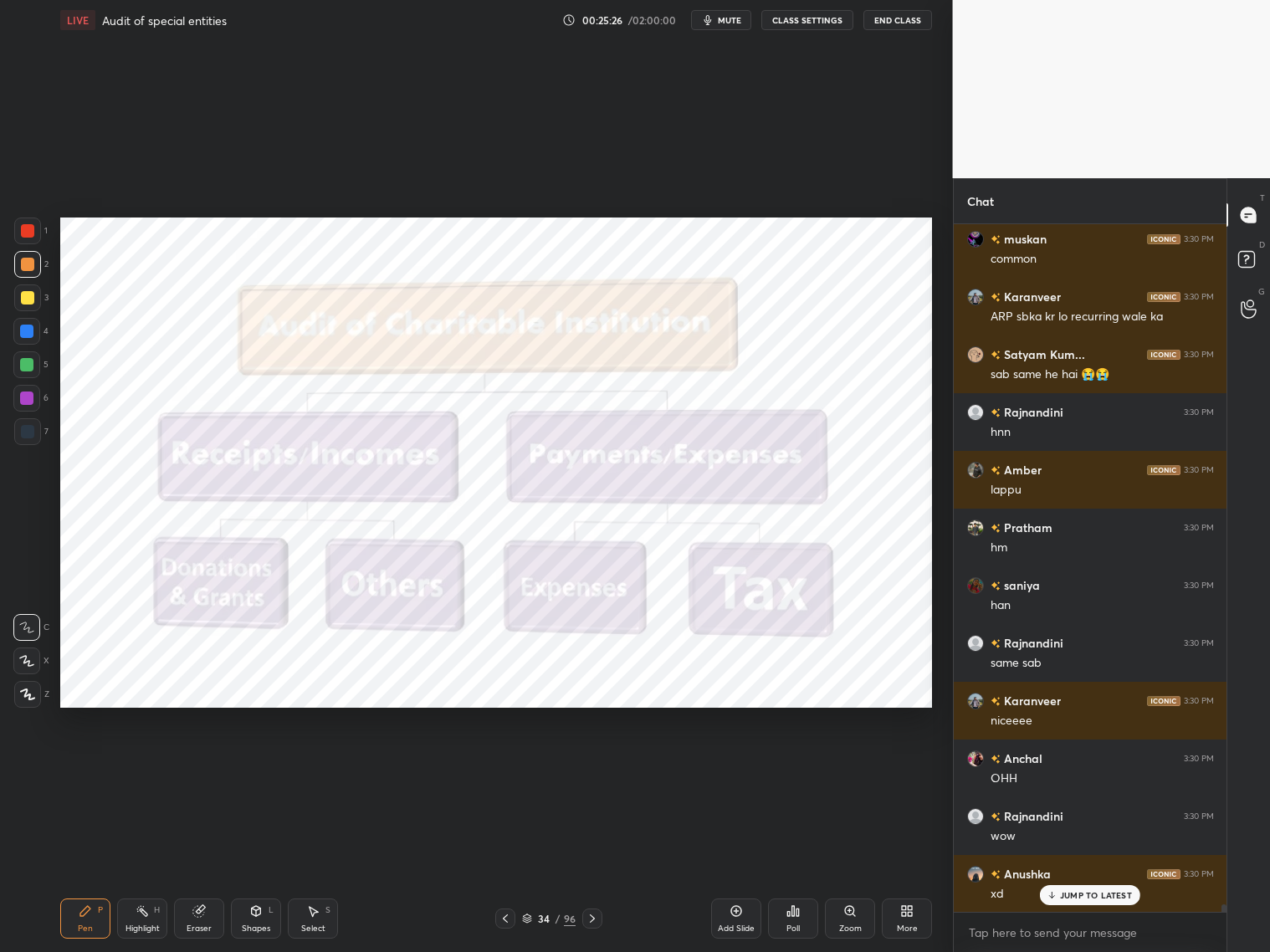
click at [599, 768] on div "Pen P Highlight H Eraser Shapes L Select S 34 / 96 Add Slide Poll Zoom More" at bounding box center [496, 919] width 872 height 67
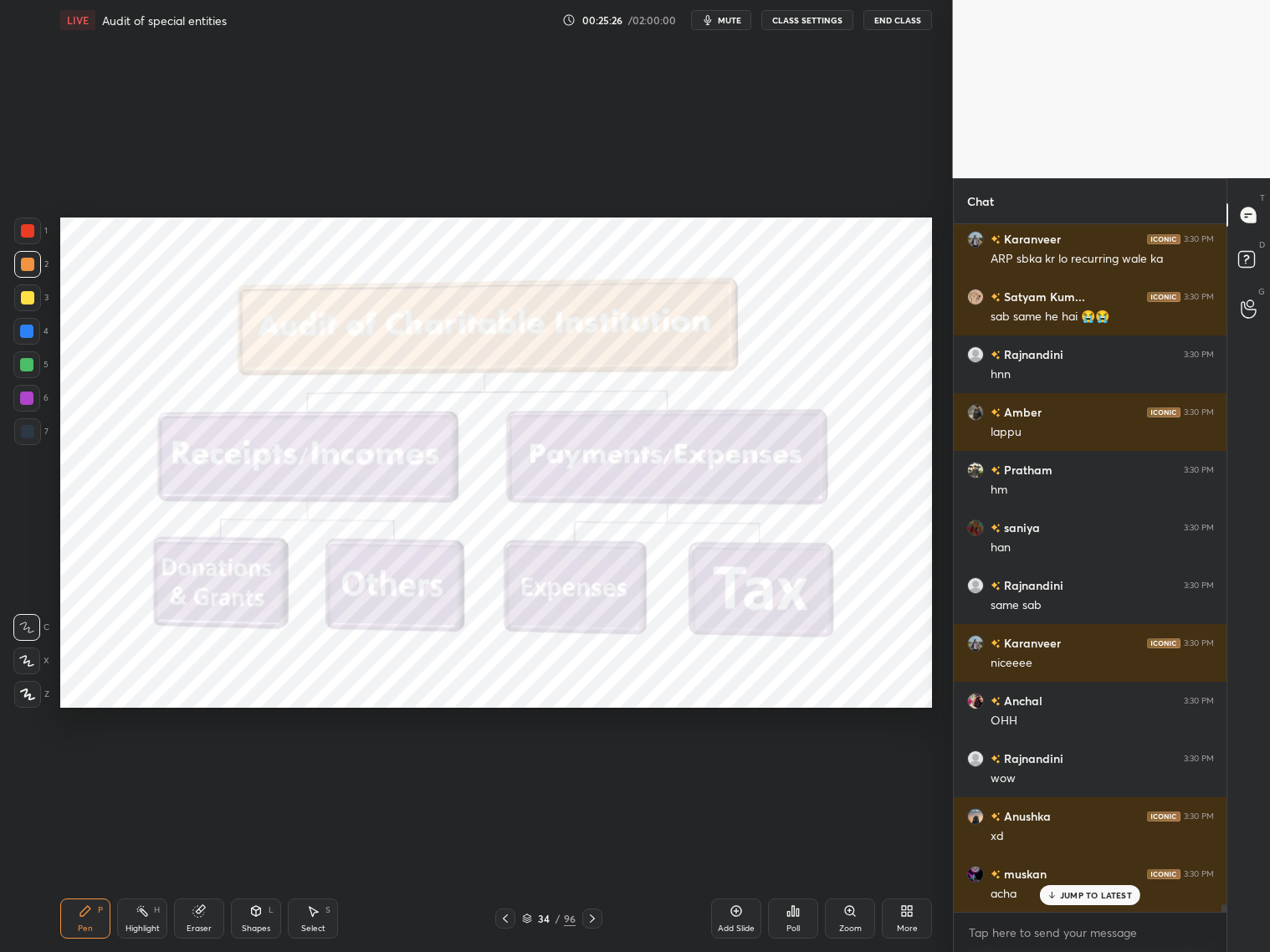
scroll to position [64710, 0]
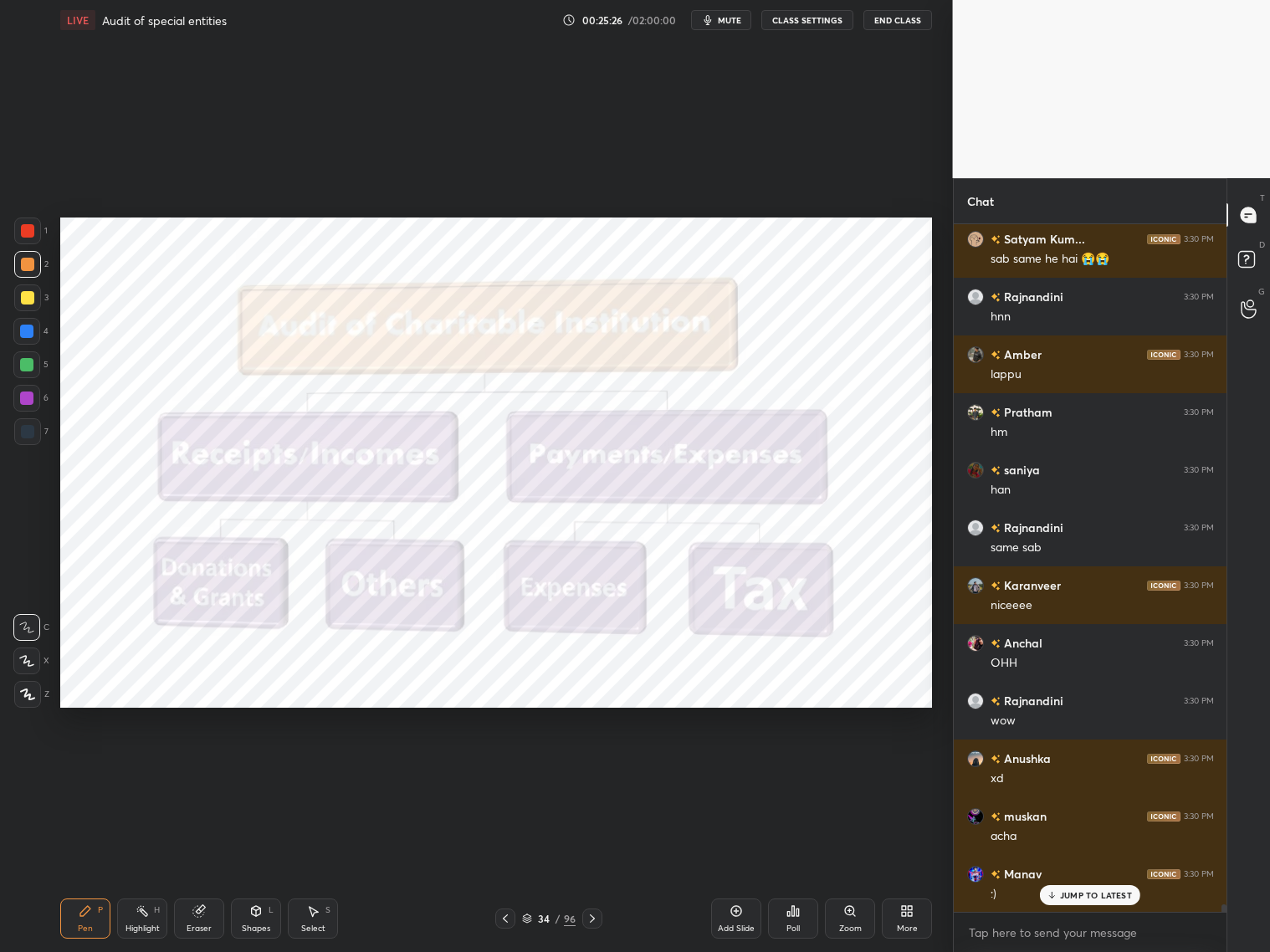
click at [598, 768] on div at bounding box center [592, 919] width 20 height 20
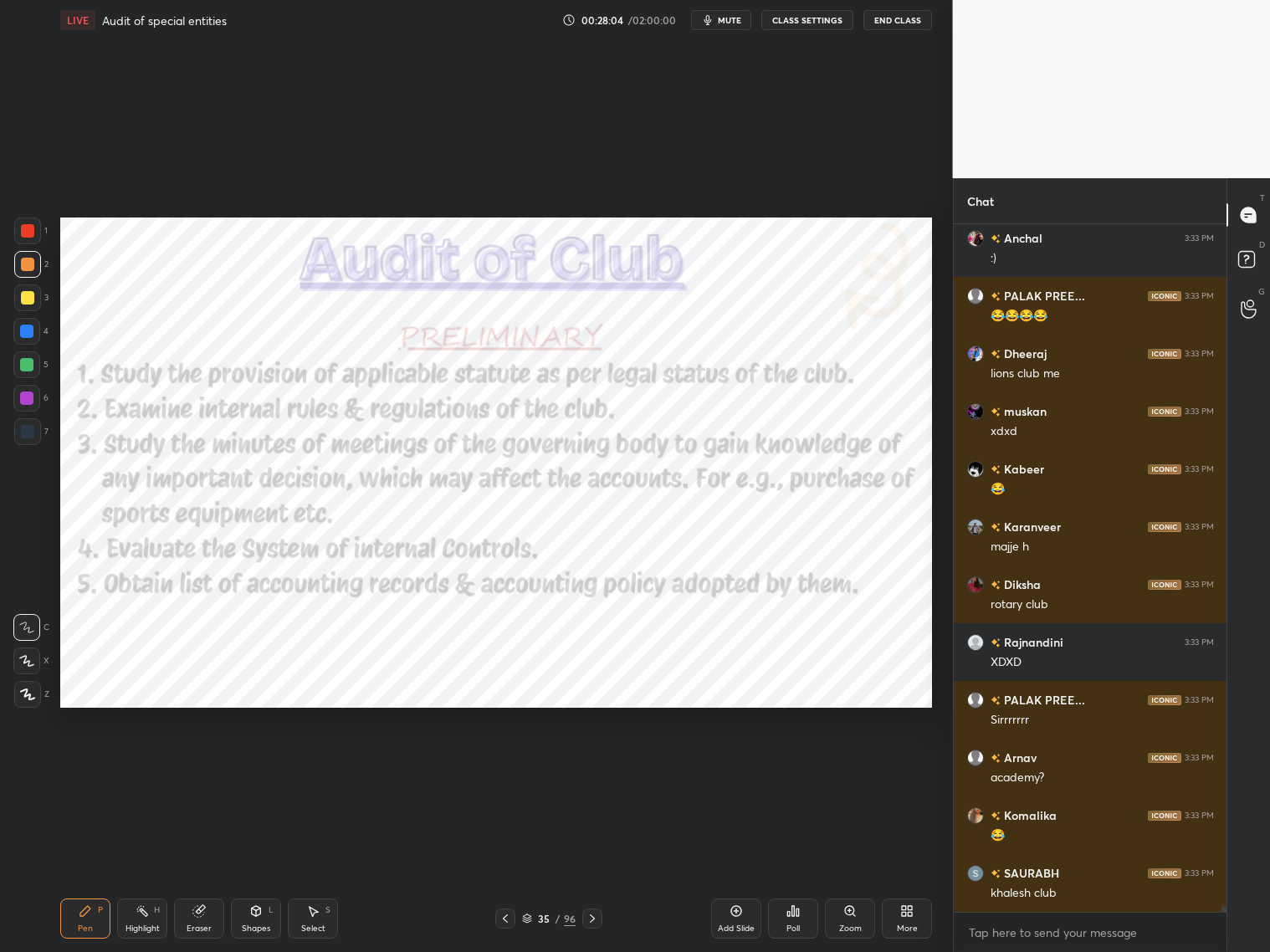
scroll to position [76750, 0]
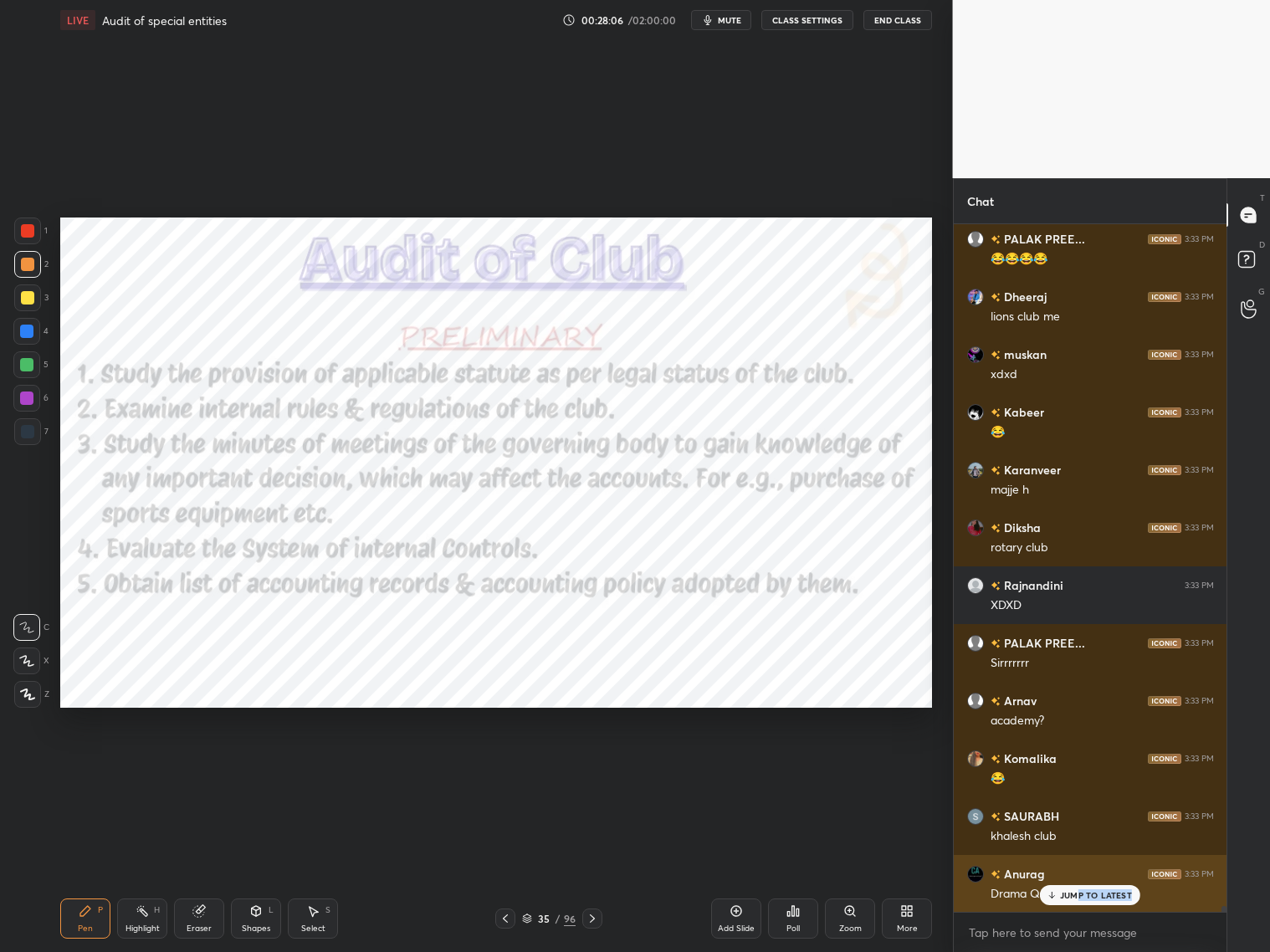
drag, startPoint x: 1075, startPoint y: 902, endPoint x: 1060, endPoint y: 883, distance: 24.2
click at [1065, 768] on div "JUMP TO LATEST" at bounding box center [1090, 895] width 100 height 20
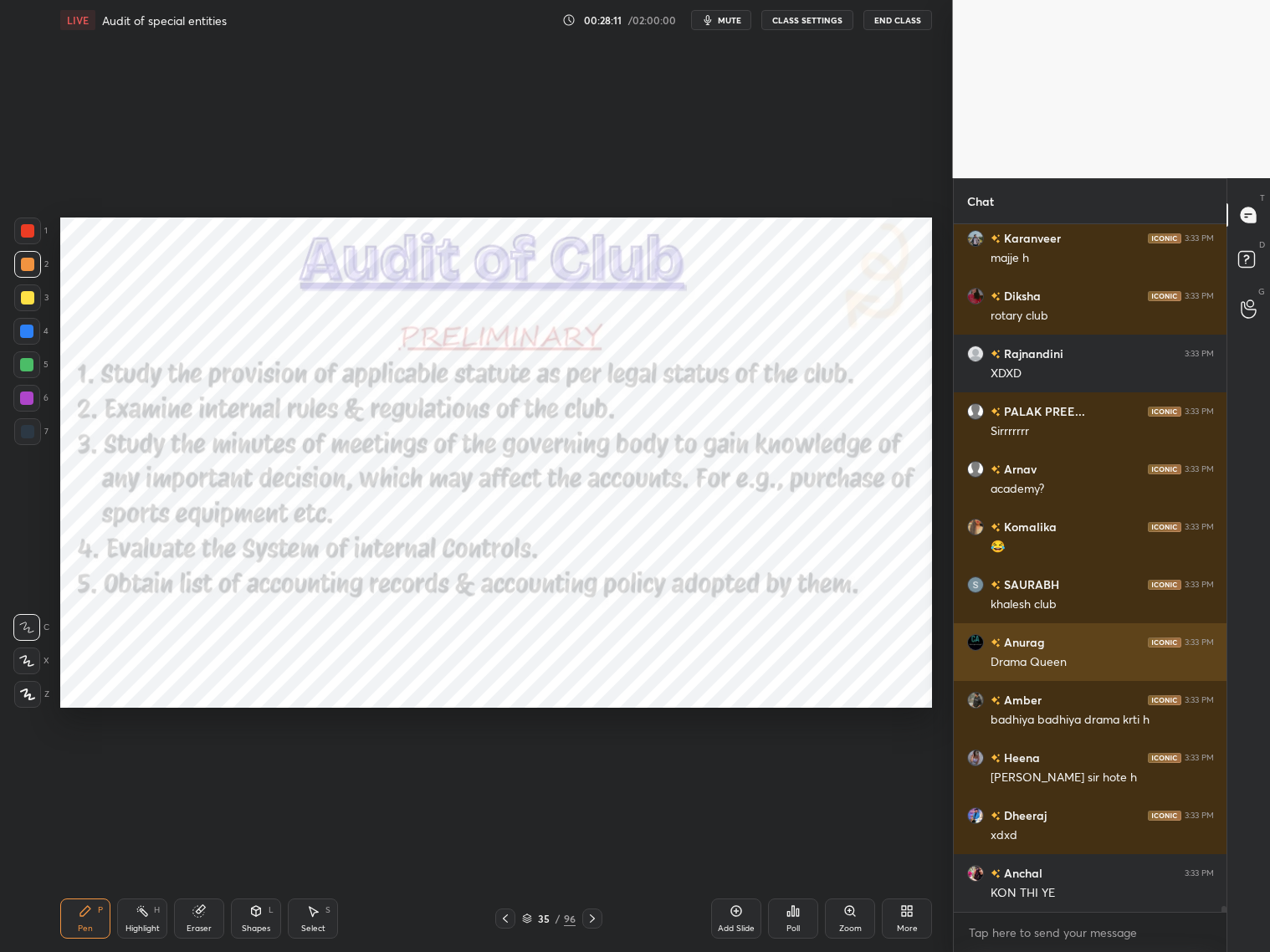
scroll to position [77054, 0]
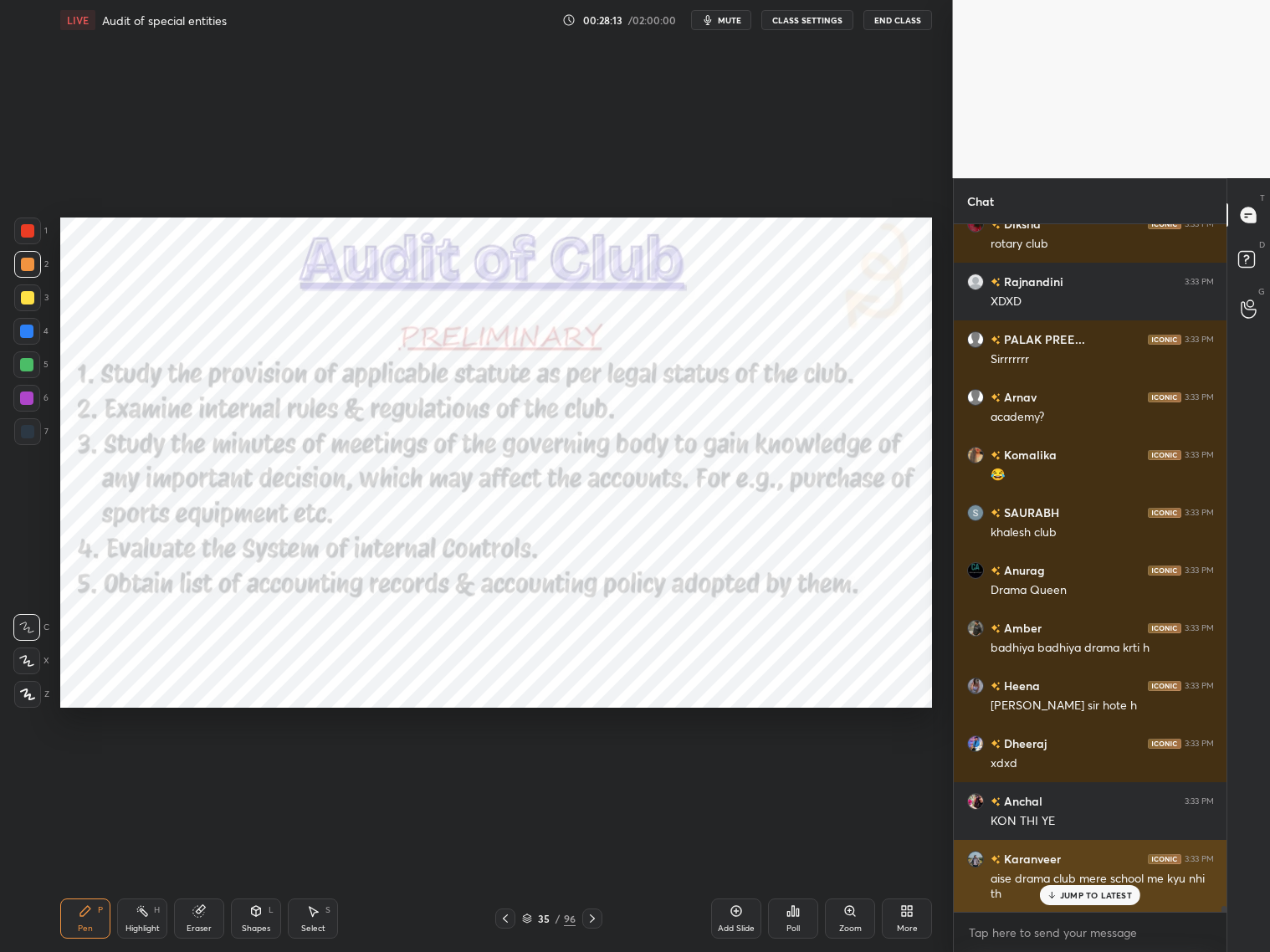
drag, startPoint x: 1079, startPoint y: 897, endPoint x: 1073, endPoint y: 889, distance: 10.0
click at [1075, 768] on p "JUMP TO LATEST" at bounding box center [1096, 895] width 72 height 10
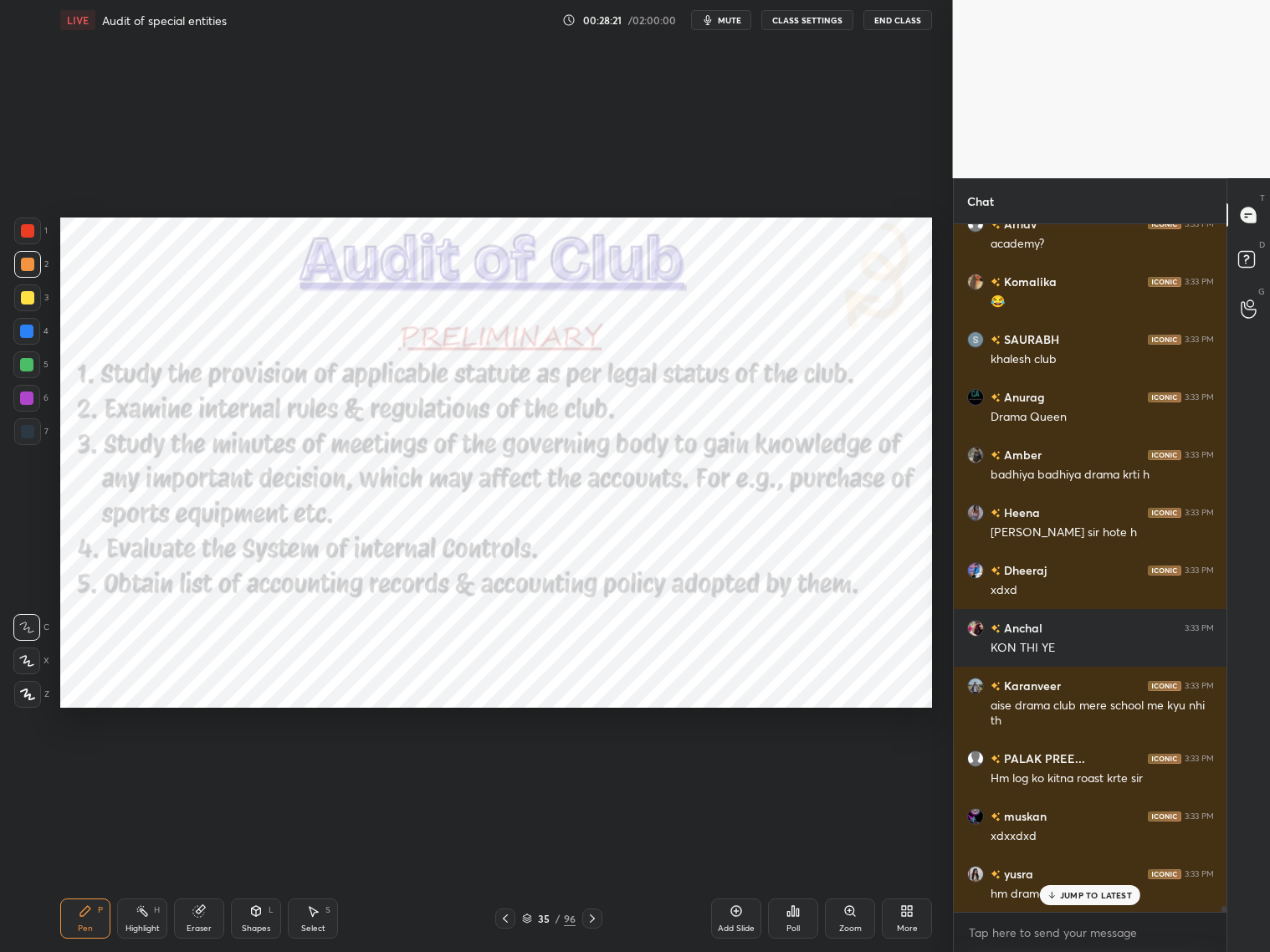
click at [590, 768] on icon at bounding box center [592, 919] width 14 height 14
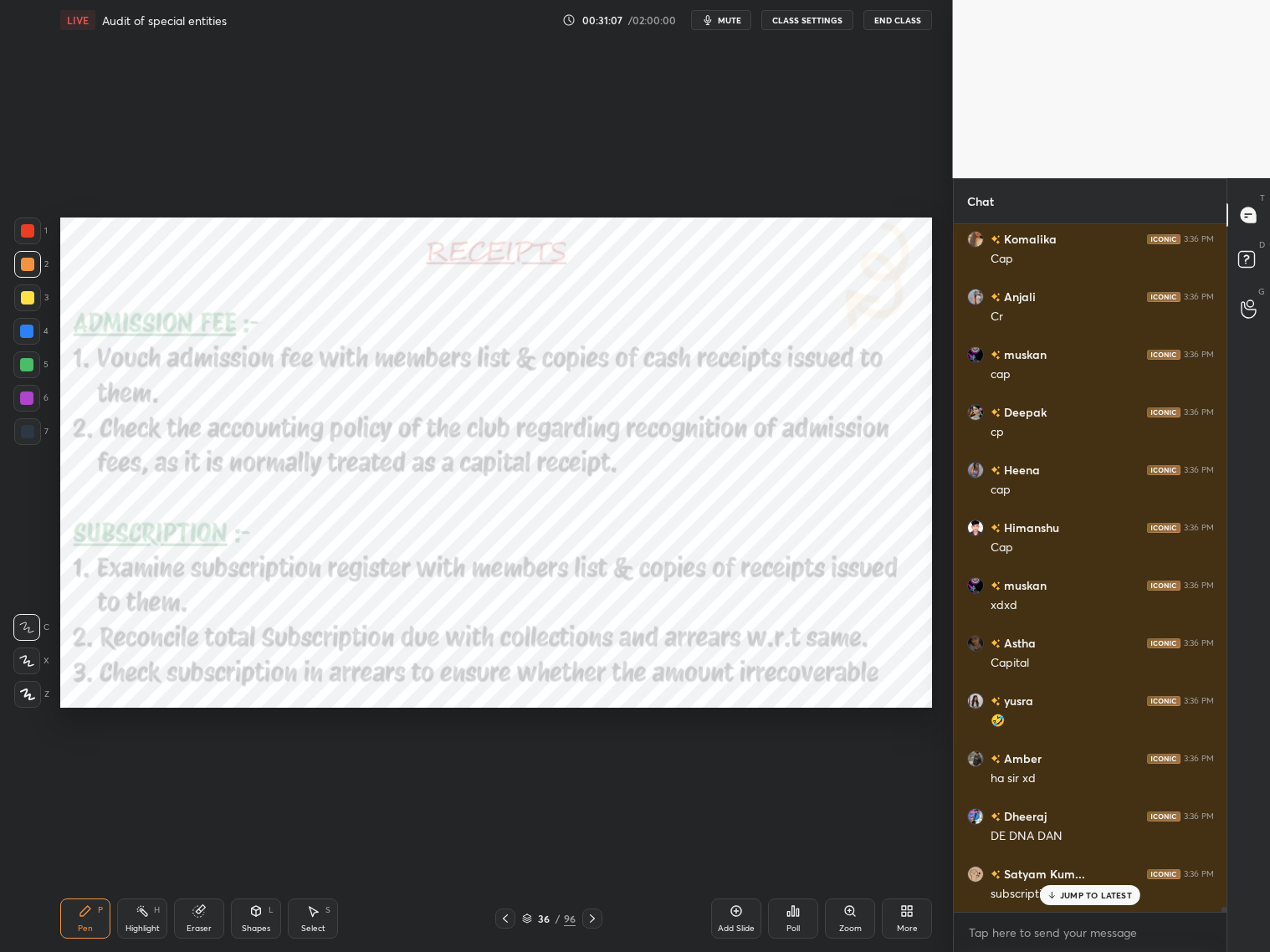
scroll to position [89386, 0]
click at [1077, 768] on p "JUMP TO LATEST" at bounding box center [1096, 895] width 72 height 10
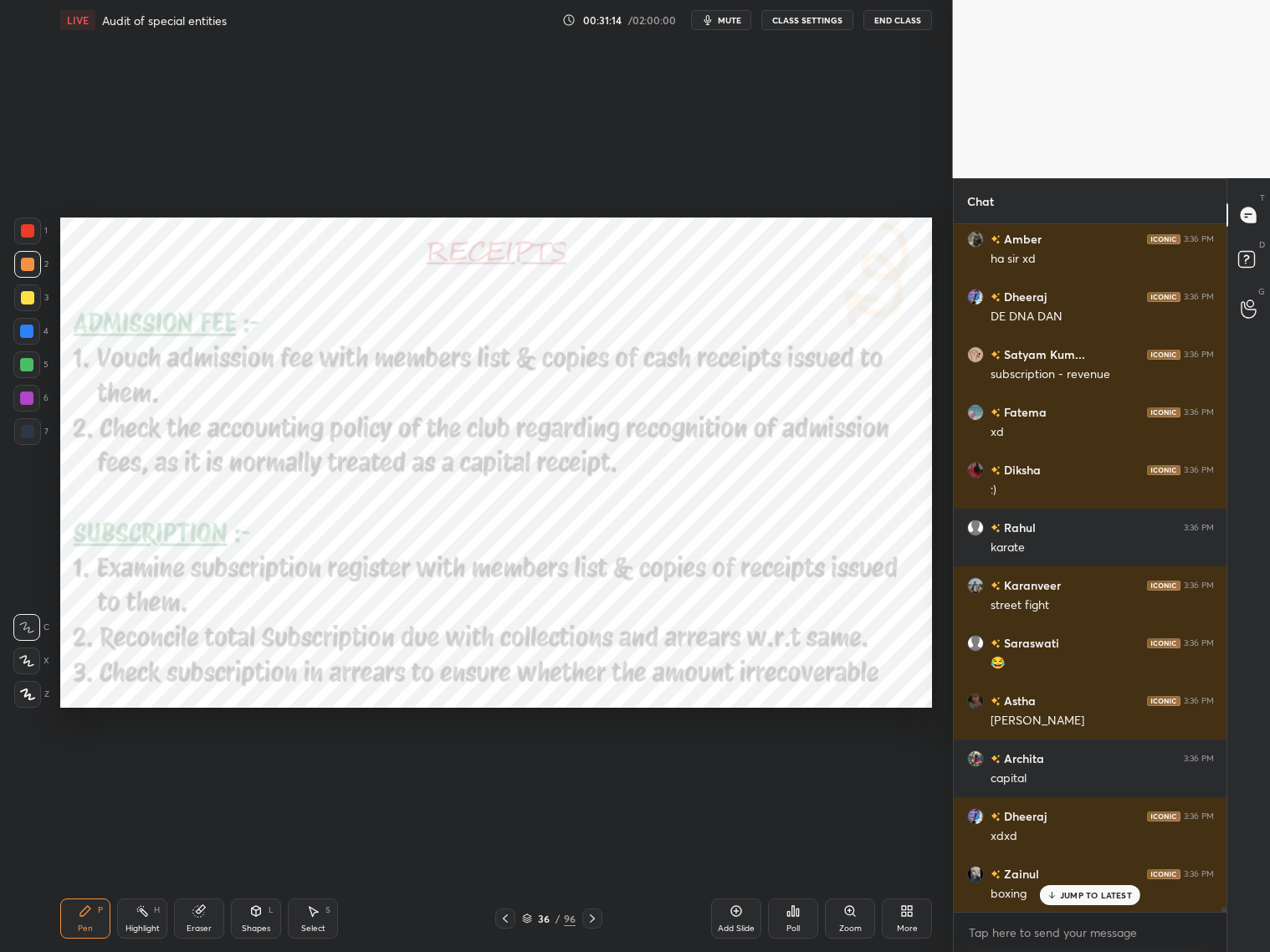
scroll to position [89905, 0]
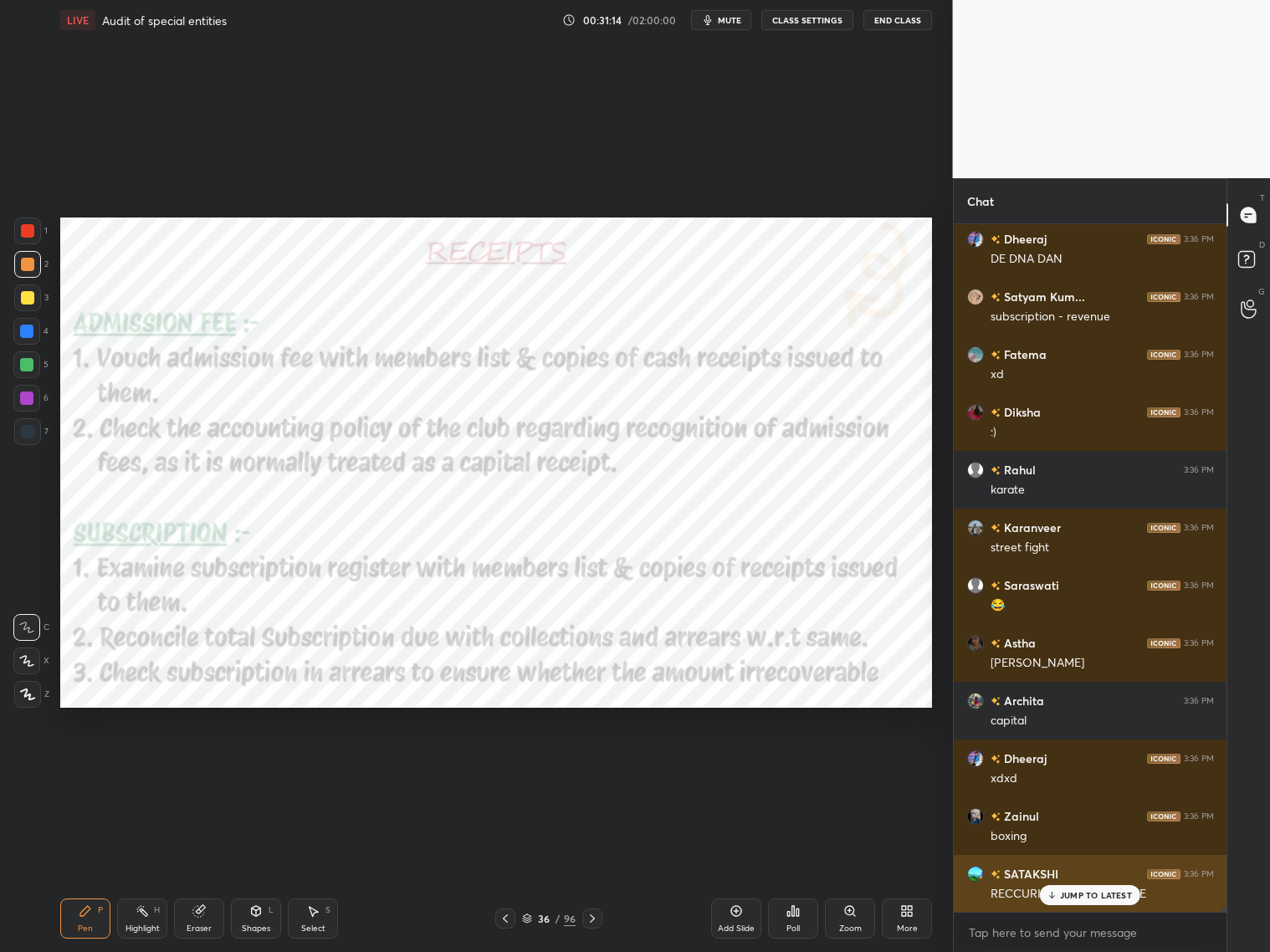
click at [1067, 768] on div "JUMP TO LATEST" at bounding box center [1090, 895] width 100 height 20
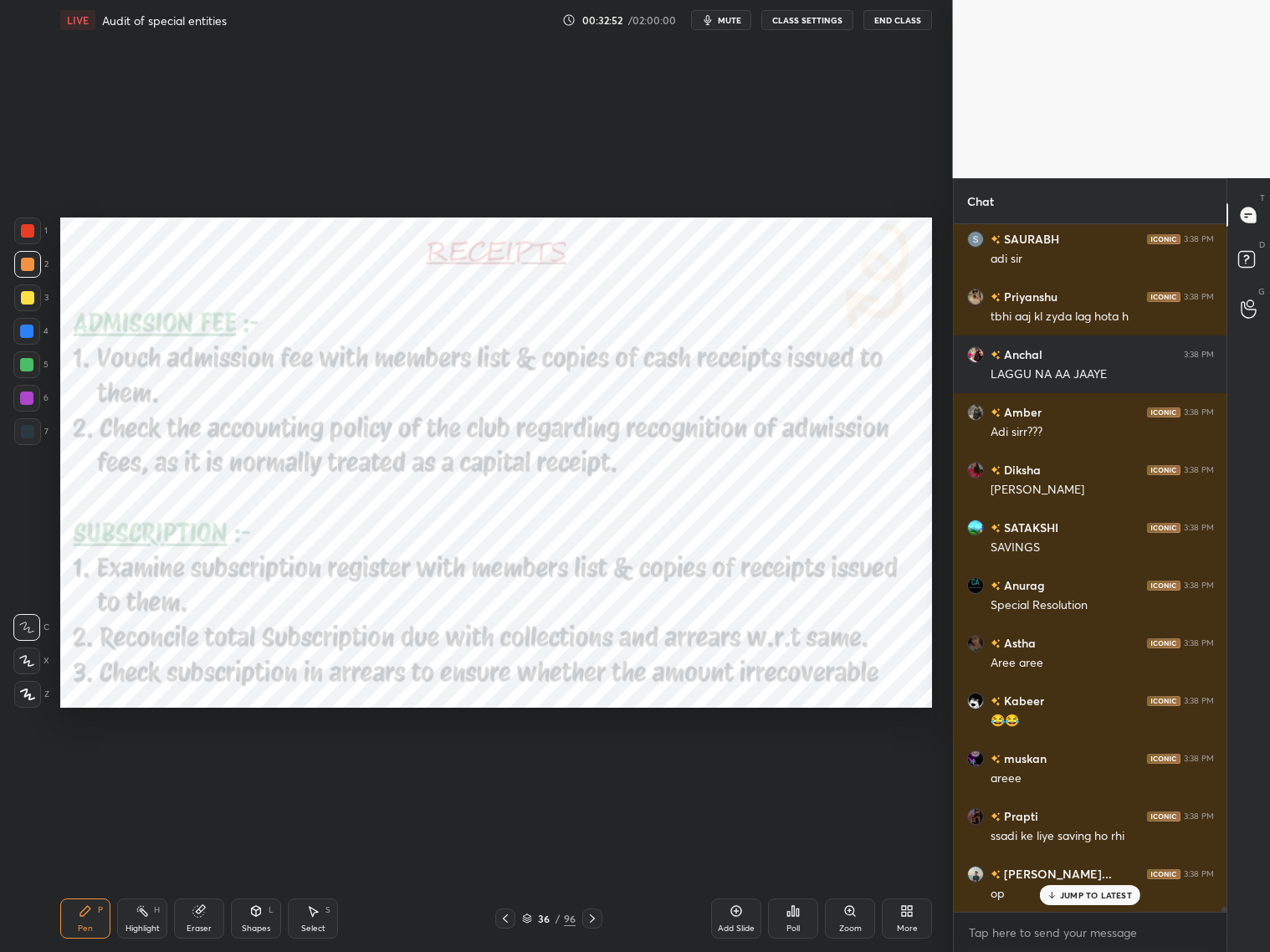
scroll to position [94008, 0]
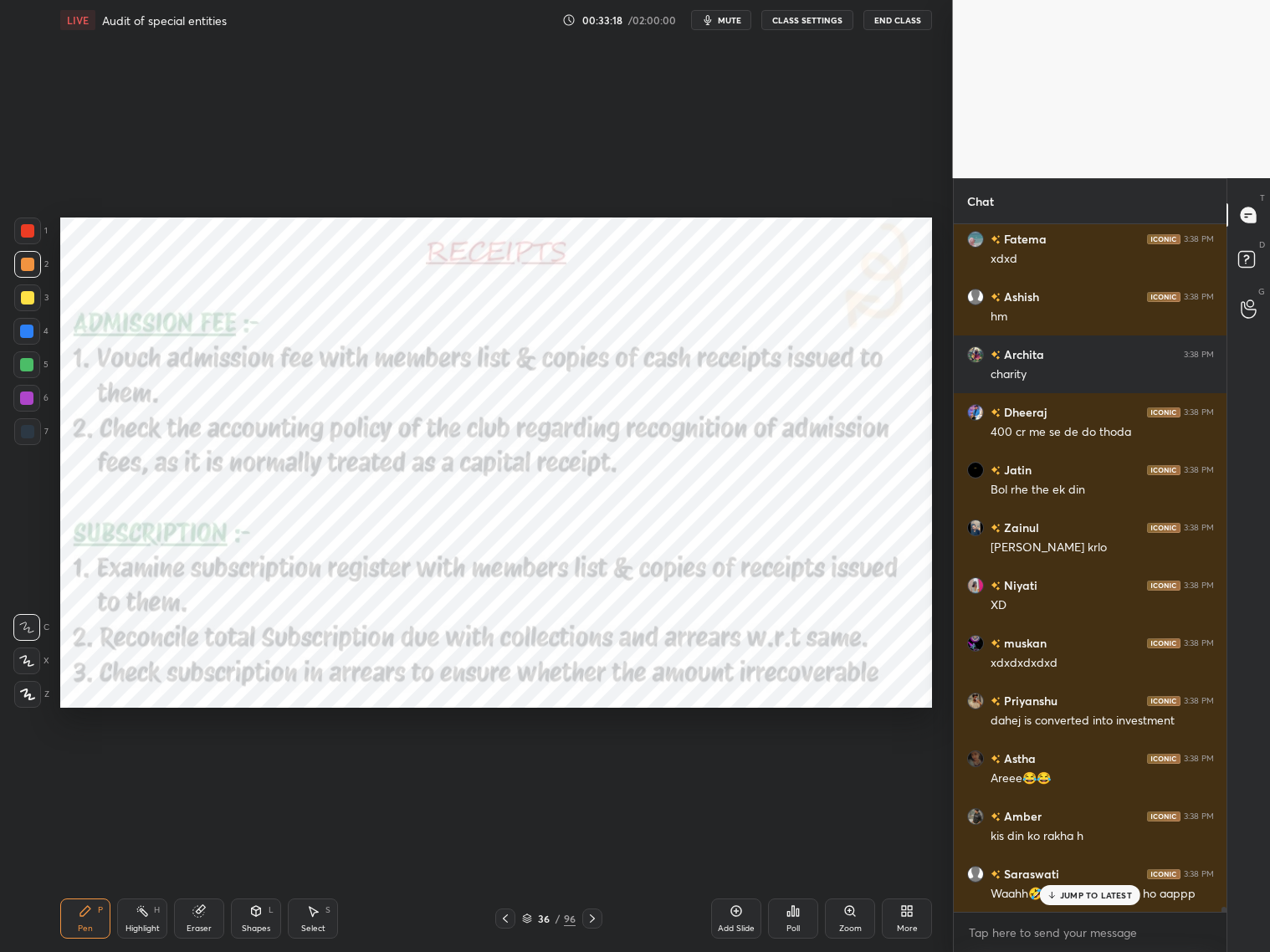
drag, startPoint x: 592, startPoint y: 921, endPoint x: 591, endPoint y: 912, distance: 9.1
click at [598, 768] on icon at bounding box center [592, 919] width 14 height 14
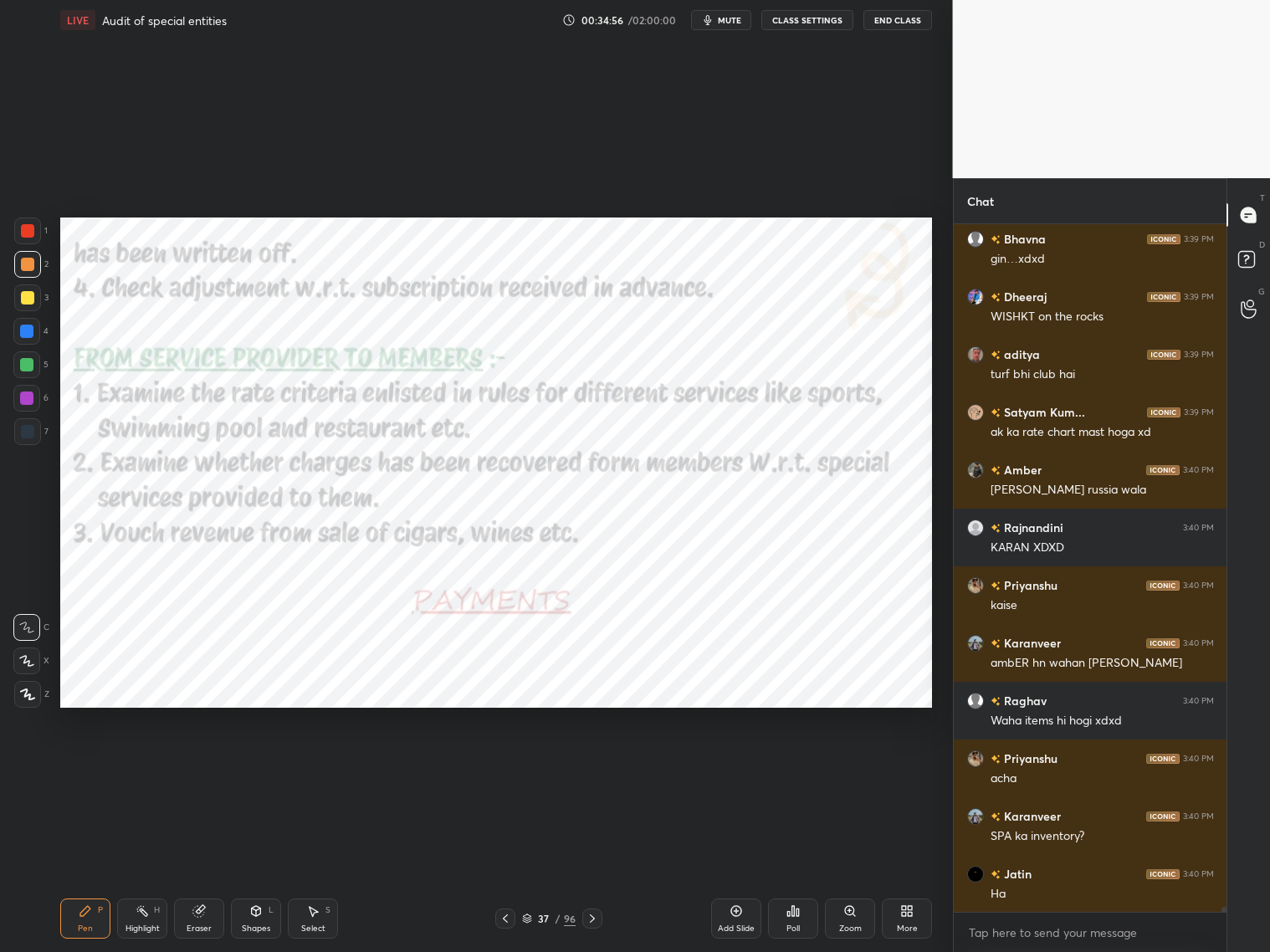
scroll to position [97473, 0]
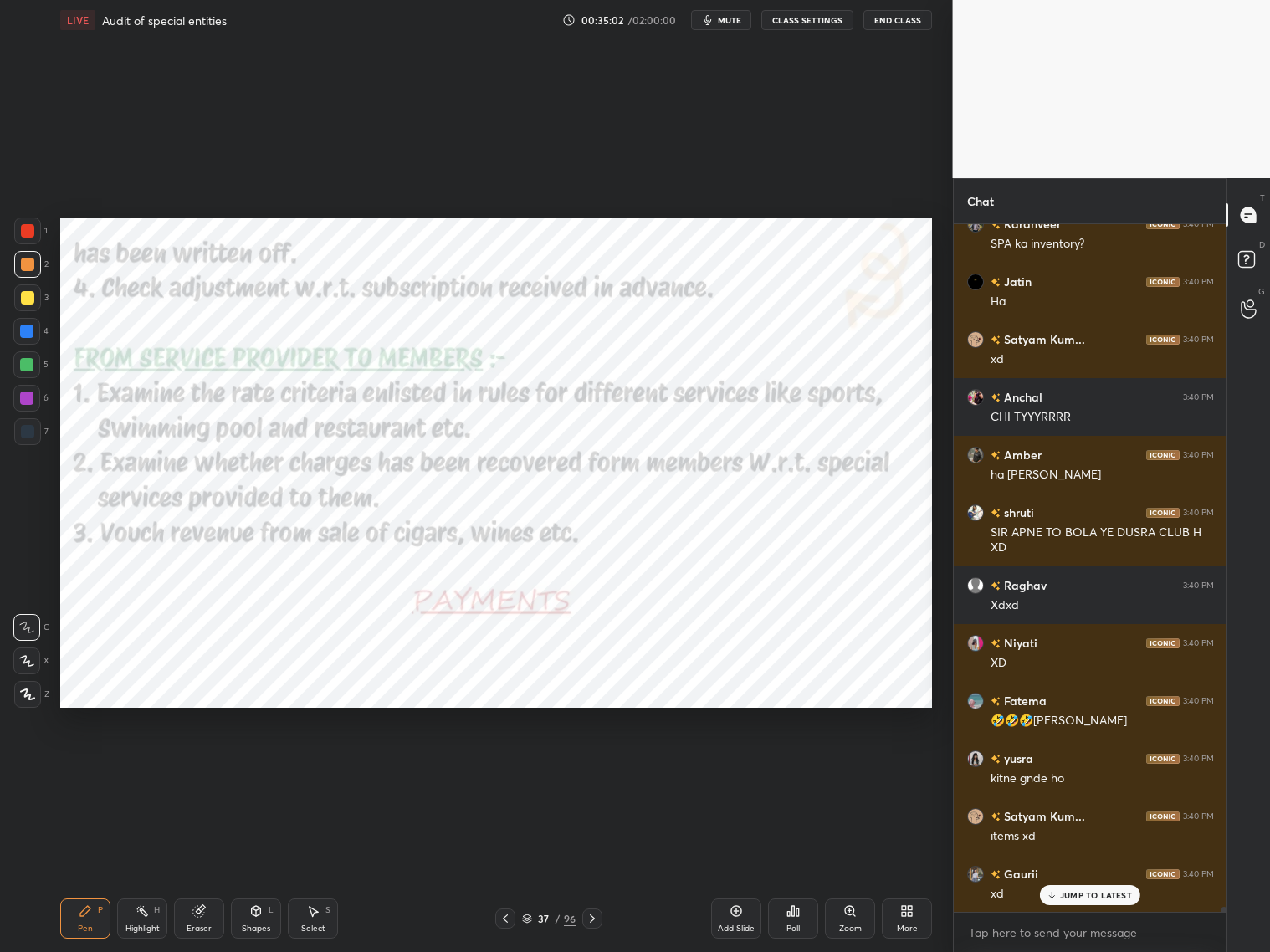
click at [590, 768] on icon at bounding box center [592, 919] width 14 height 14
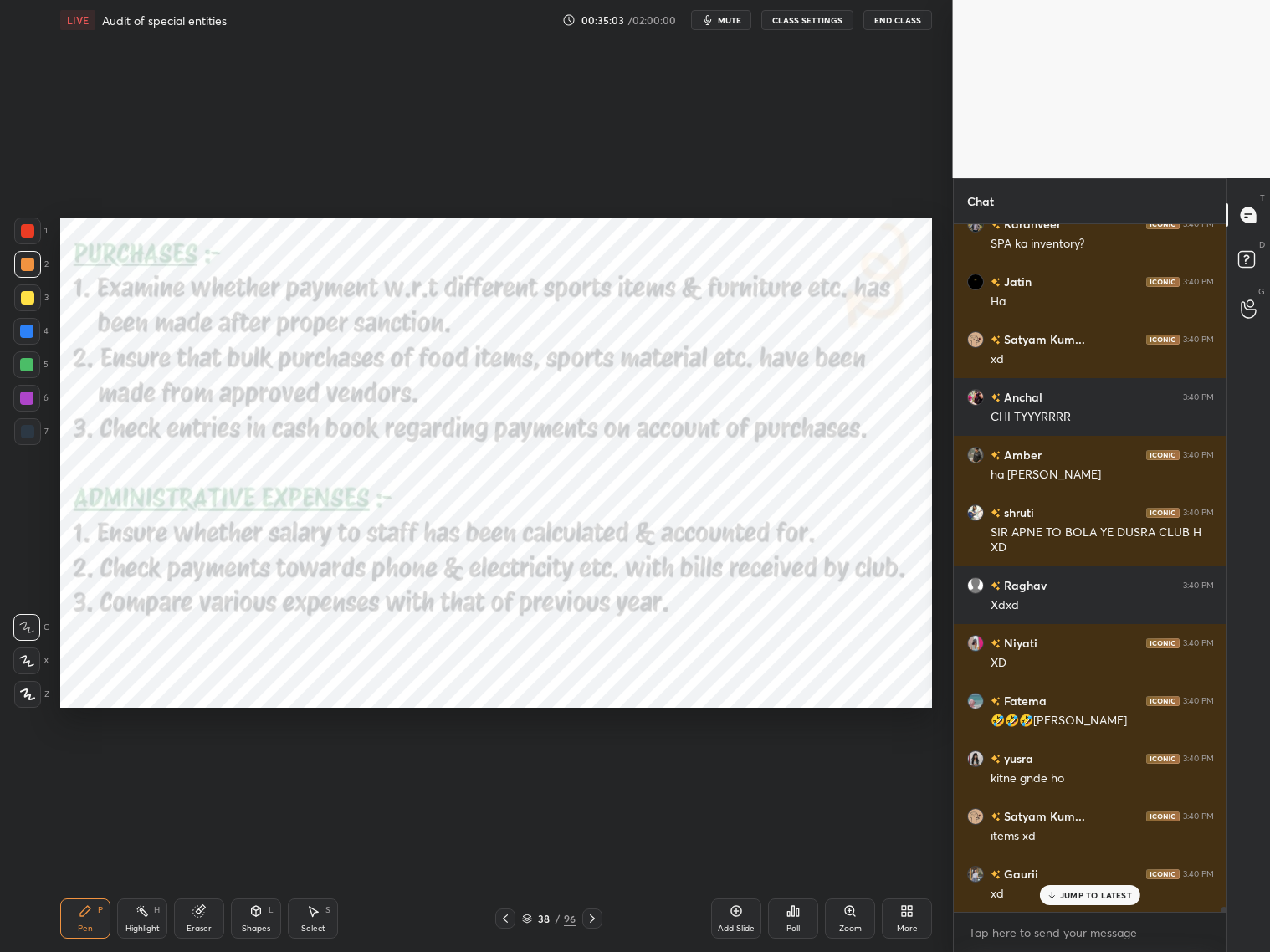
click at [1064, 768] on p "JUMP TO LATEST" at bounding box center [1096, 895] width 72 height 10
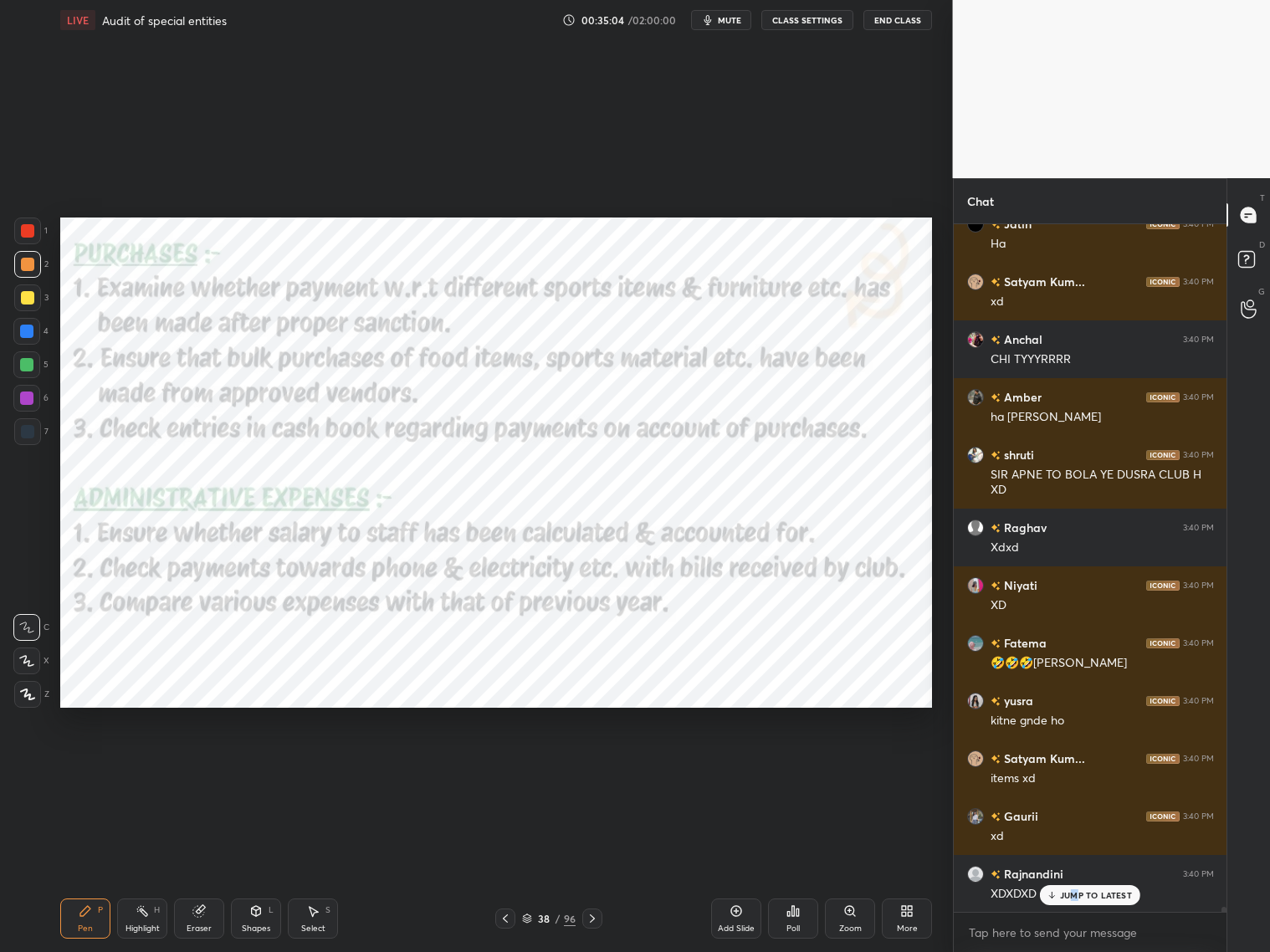
click at [1078, 768] on p "JUMP TO LATEST" at bounding box center [1096, 895] width 72 height 10
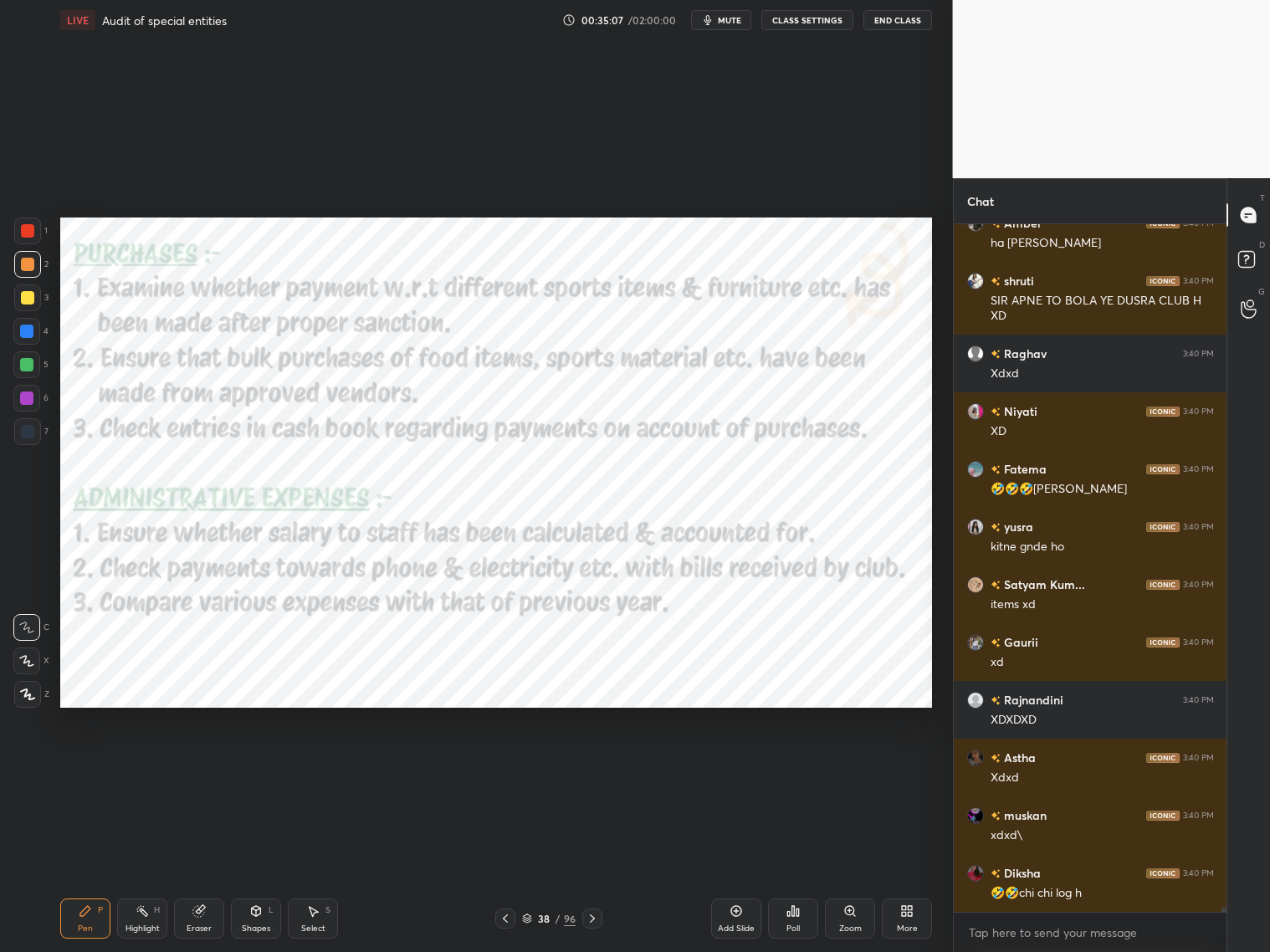
click at [507, 768] on icon at bounding box center [505, 919] width 14 height 14
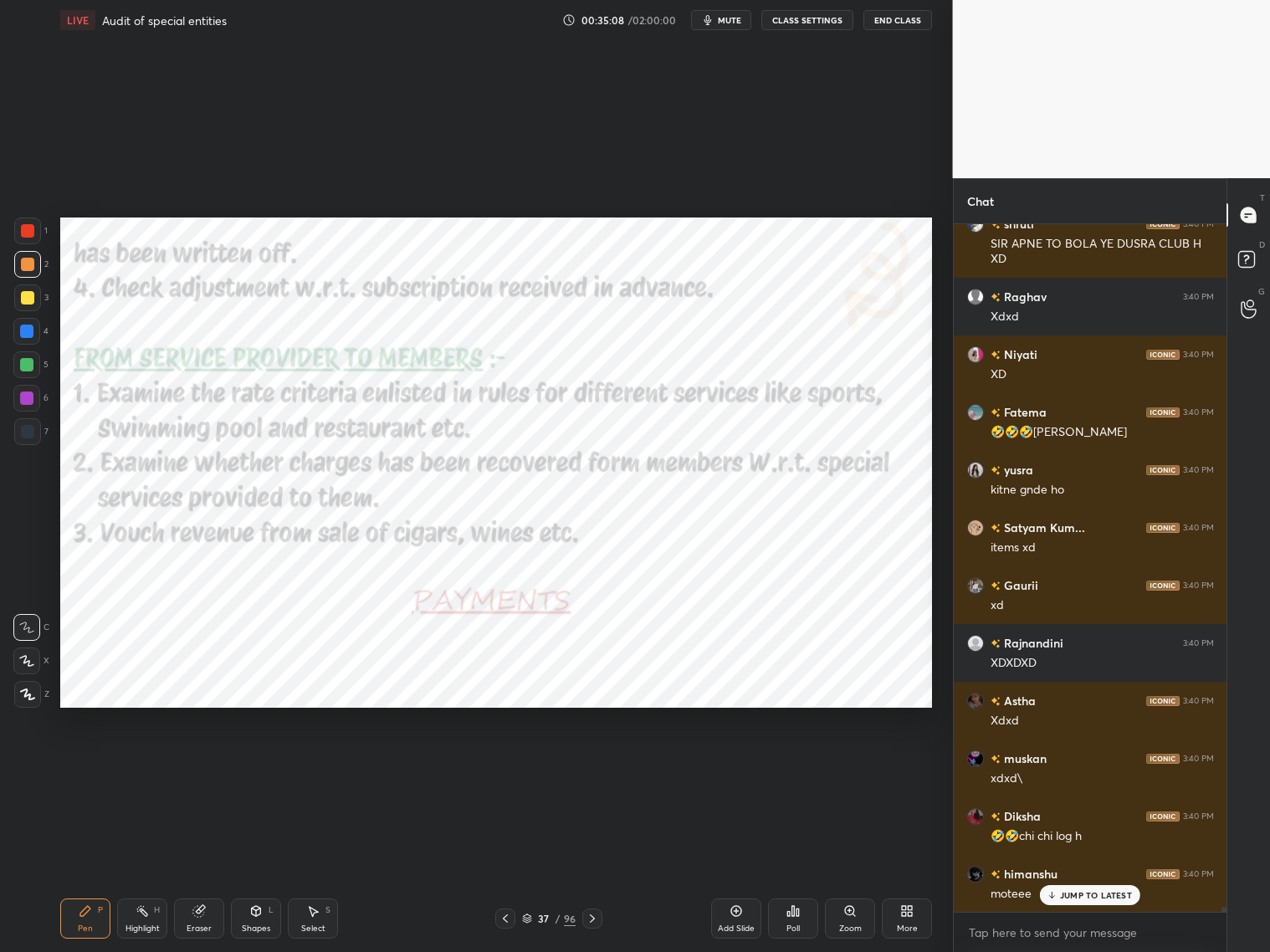
click at [589, 768] on icon at bounding box center [592, 919] width 14 height 14
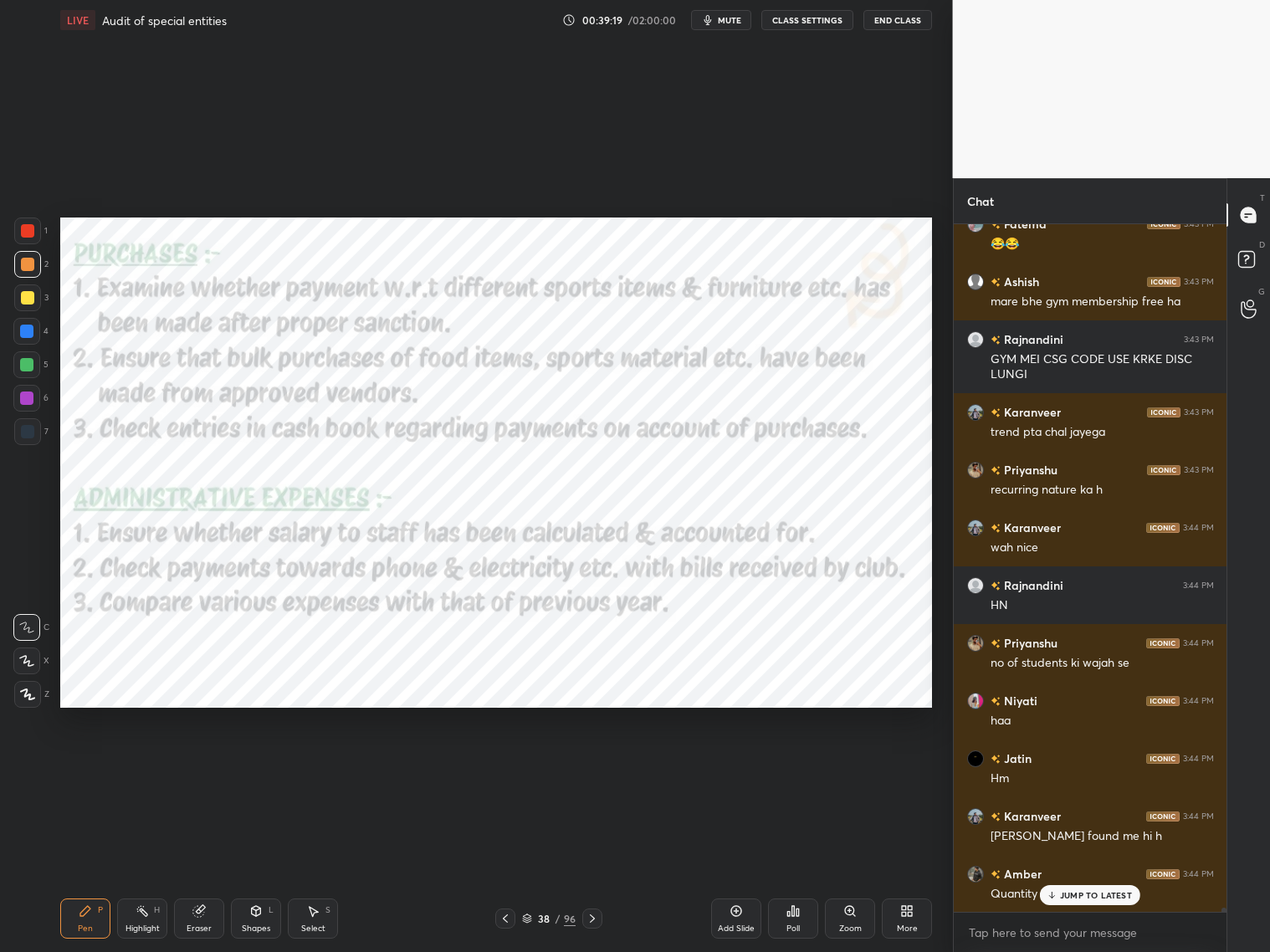
scroll to position [104067, 0]
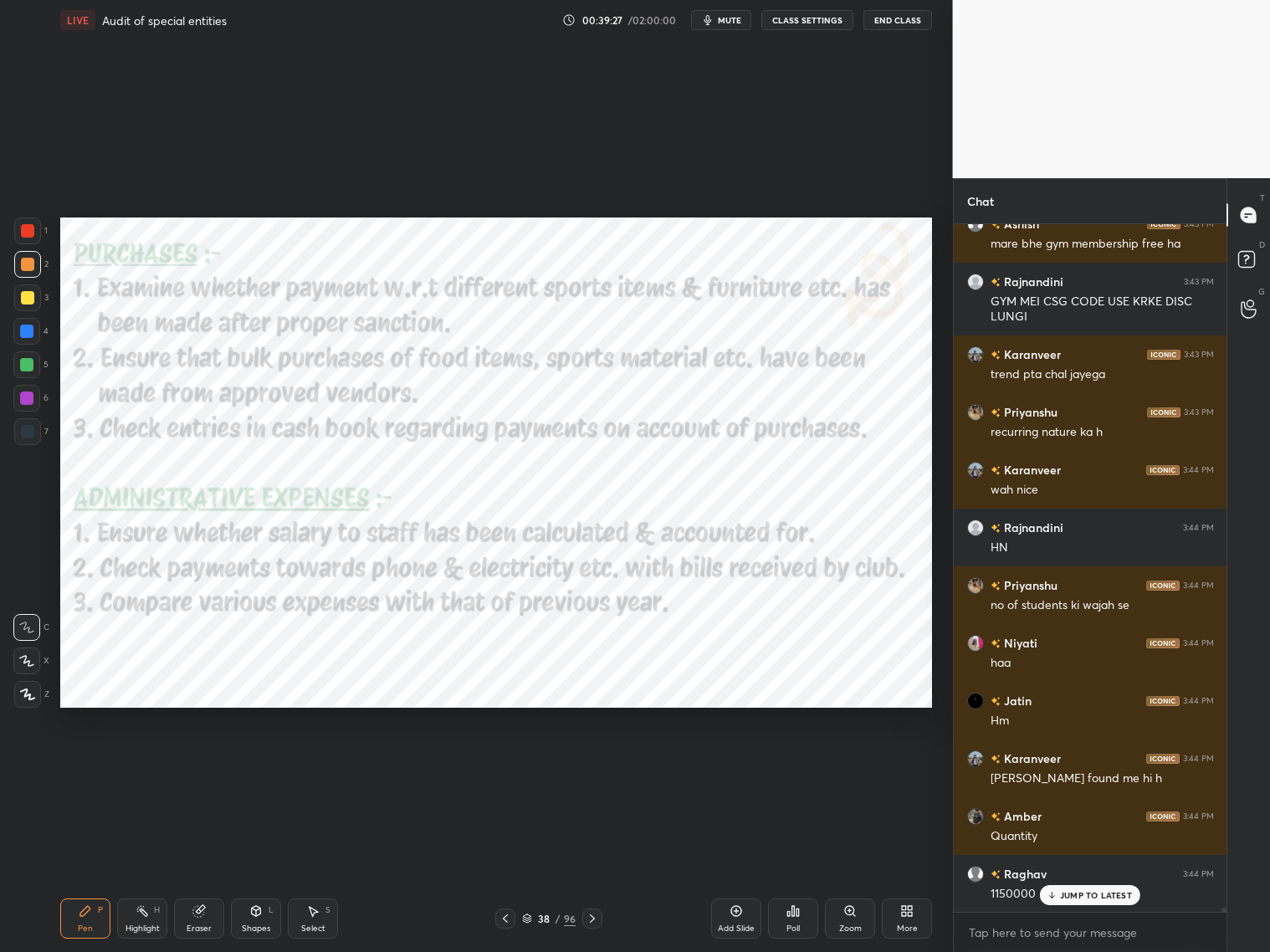
drag, startPoint x: 587, startPoint y: 916, endPoint x: 589, endPoint y: 905, distance: 11.2
click at [588, 768] on icon at bounding box center [592, 919] width 14 height 14
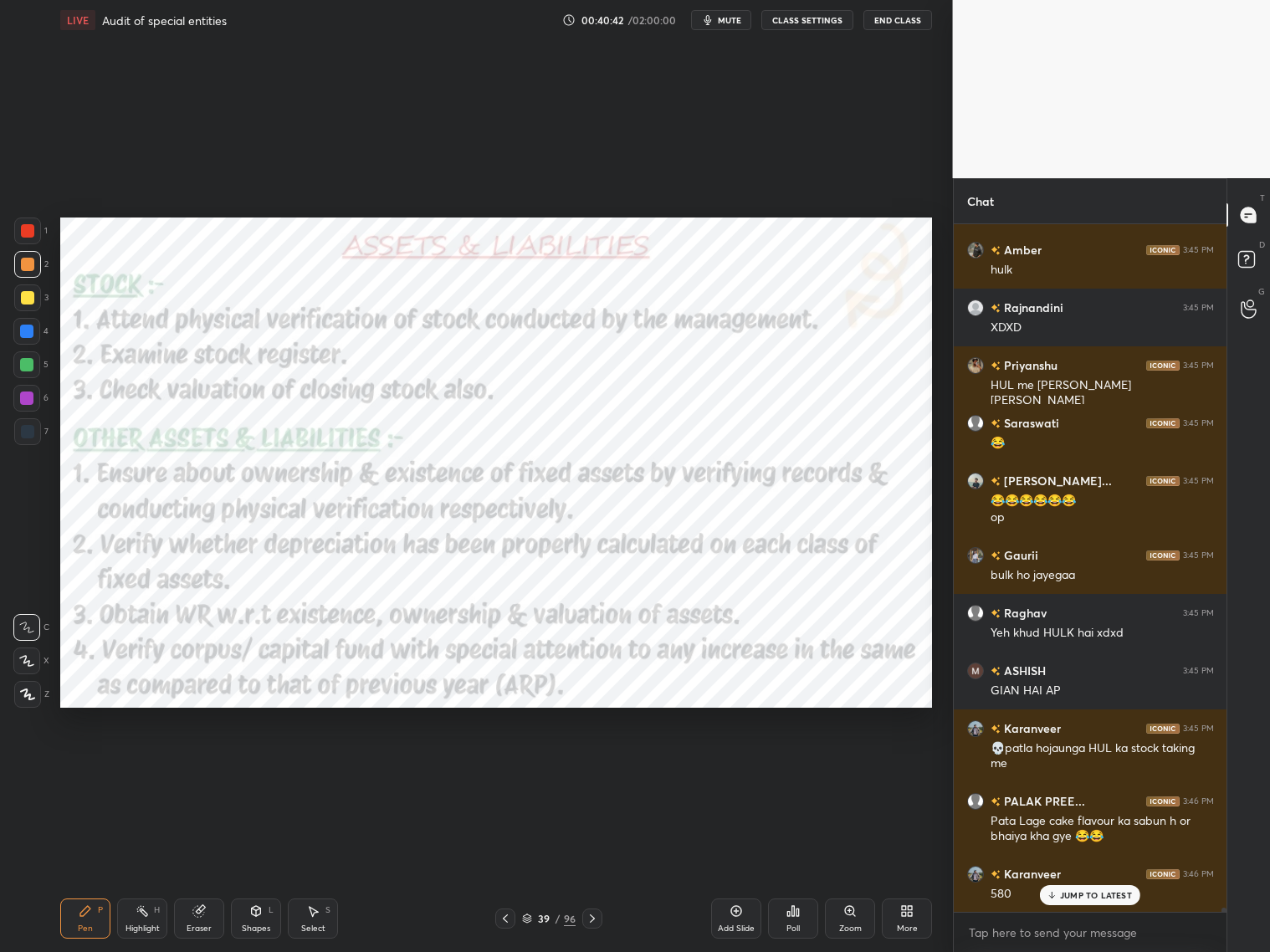
scroll to position [107190, 0]
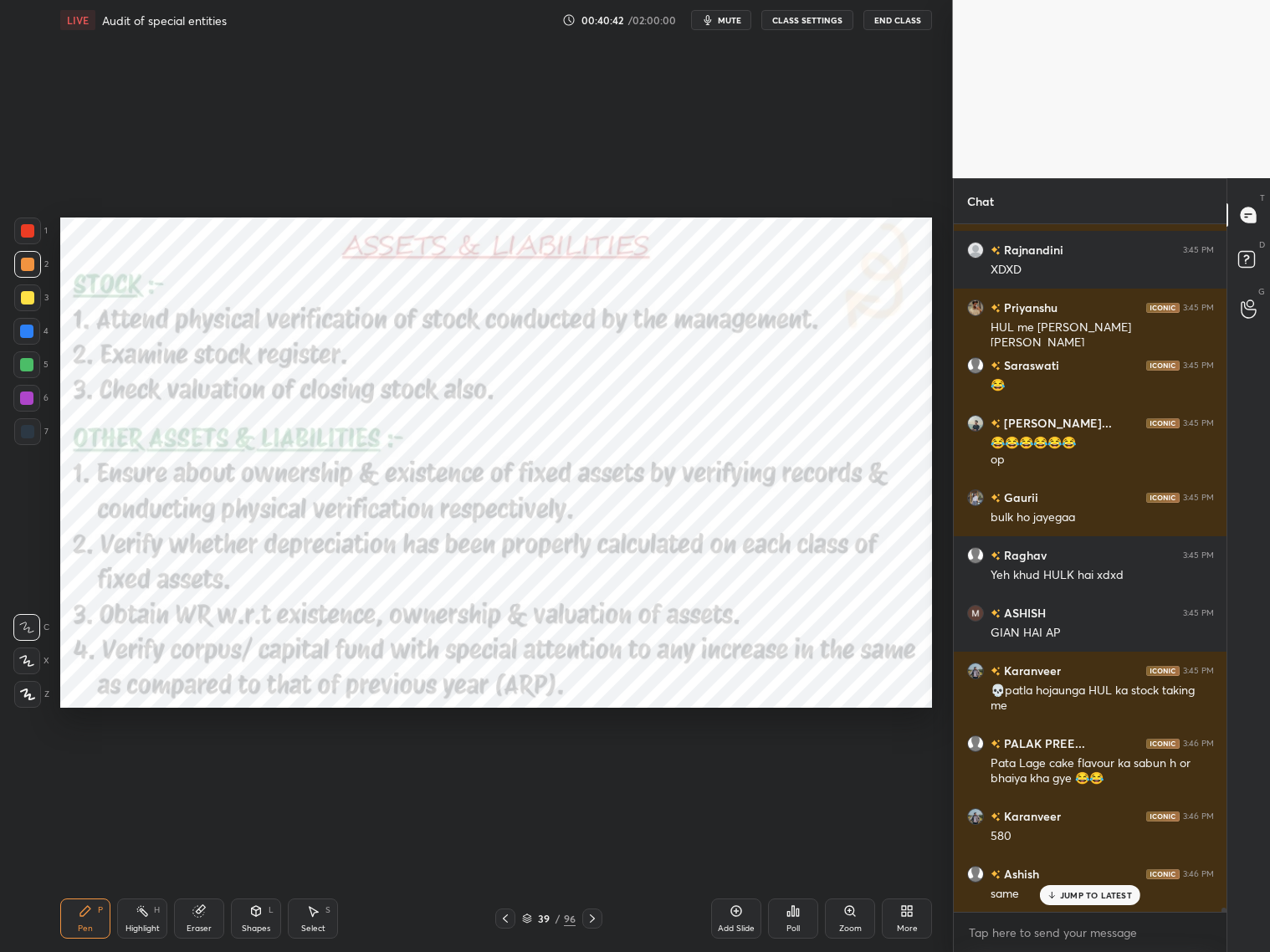
click at [589, 768] on icon at bounding box center [592, 919] width 14 height 14
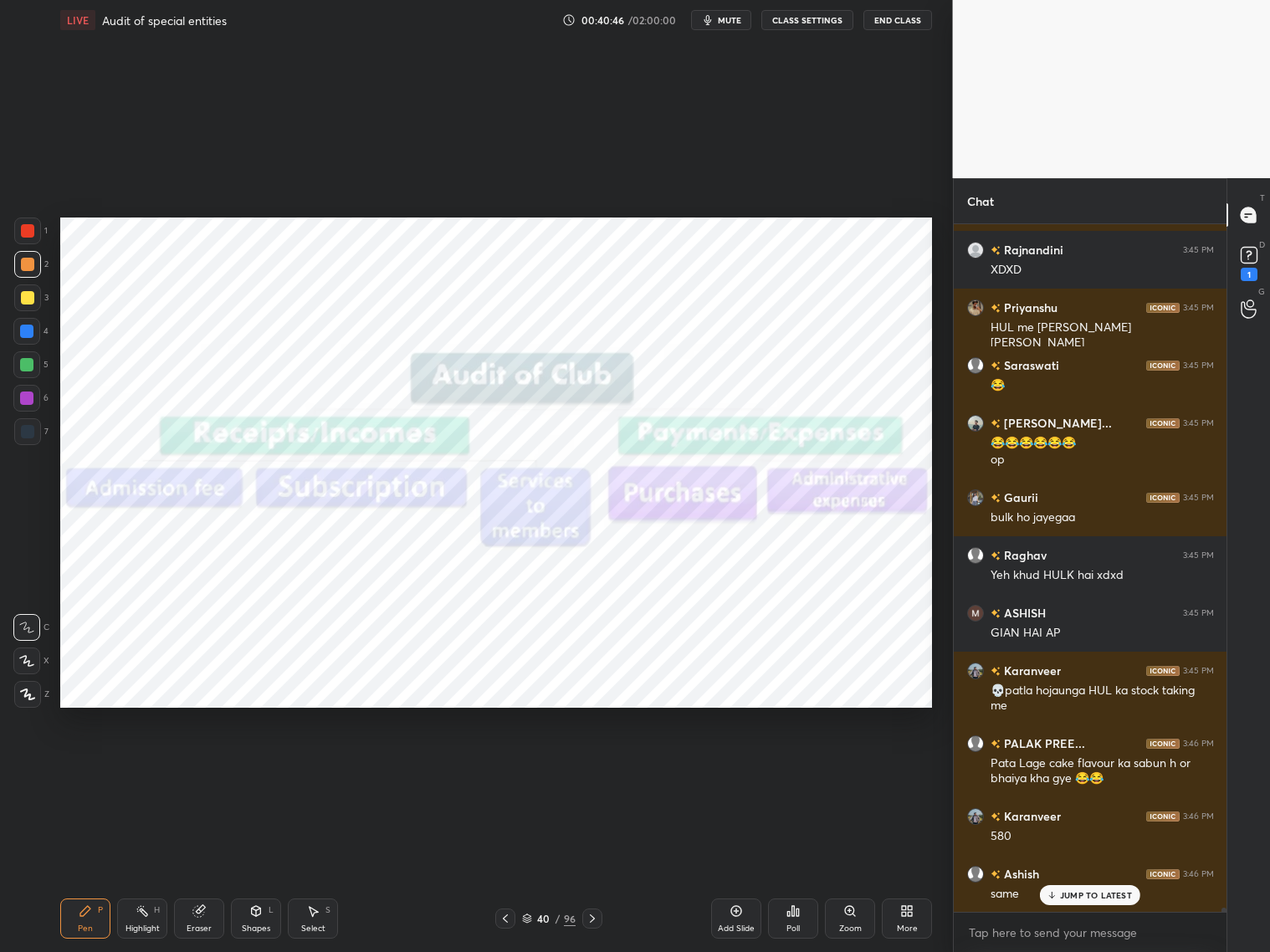
scroll to position [107248, 0]
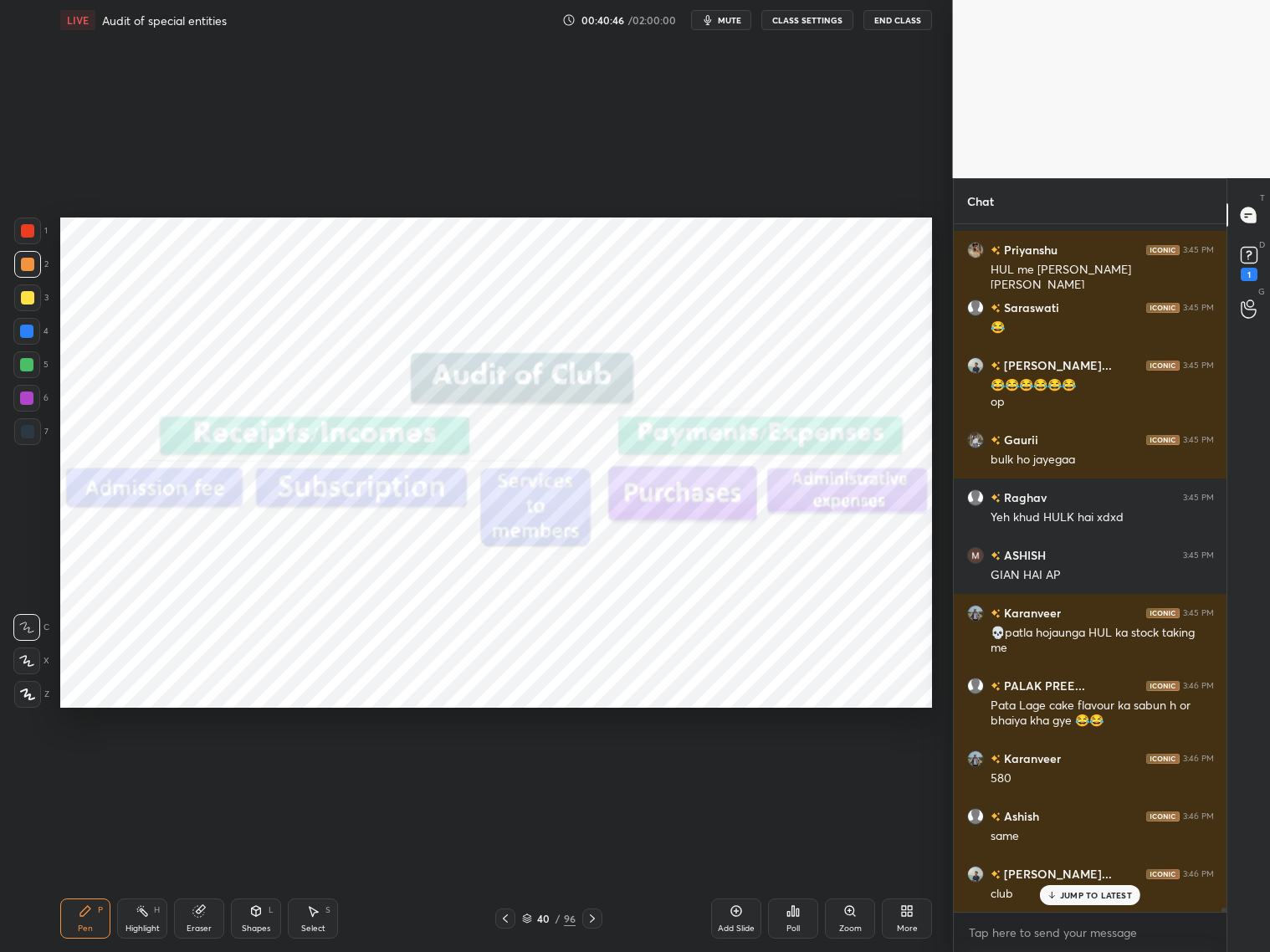
click at [32, 429] on div at bounding box center [27, 432] width 14 height 14
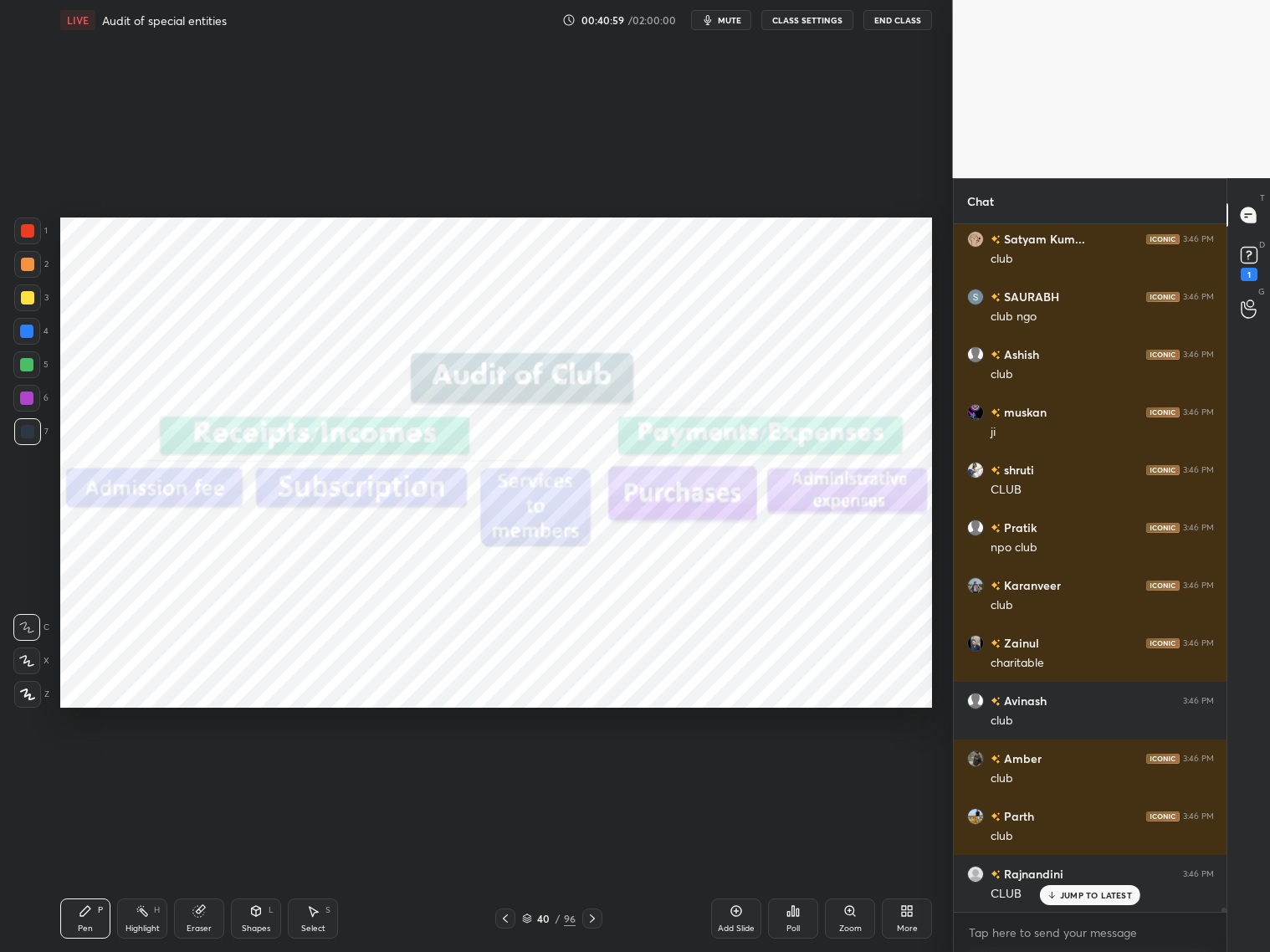
scroll to position [108750, 0]
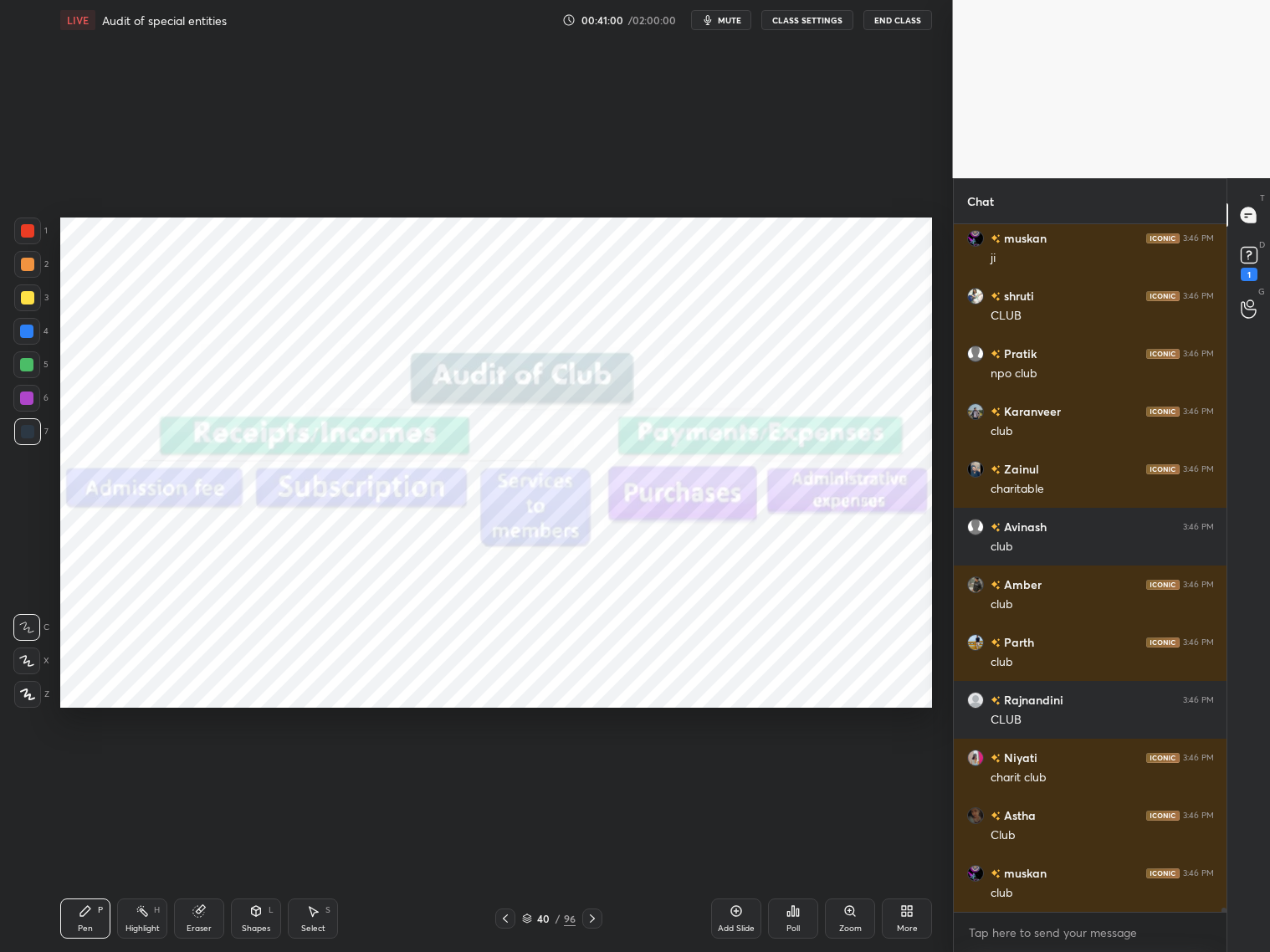
drag, startPoint x: 619, startPoint y: 808, endPoint x: 595, endPoint y: 797, distance: 26.4
click at [619, 768] on div "Setting up your live class Poll for secs No correct answer Start poll" at bounding box center [496, 463] width 886 height 846
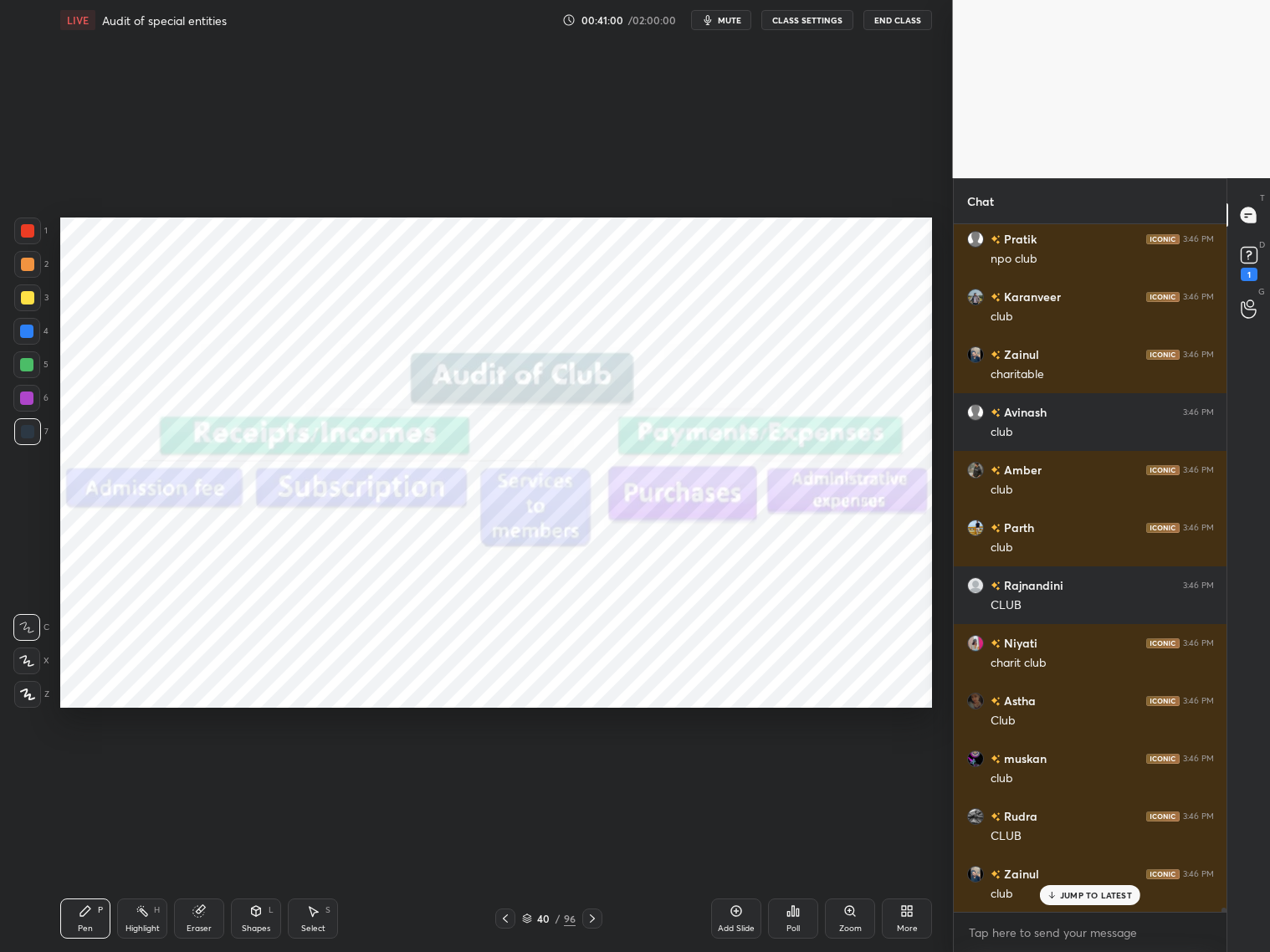
click at [597, 768] on icon at bounding box center [592, 919] width 14 height 14
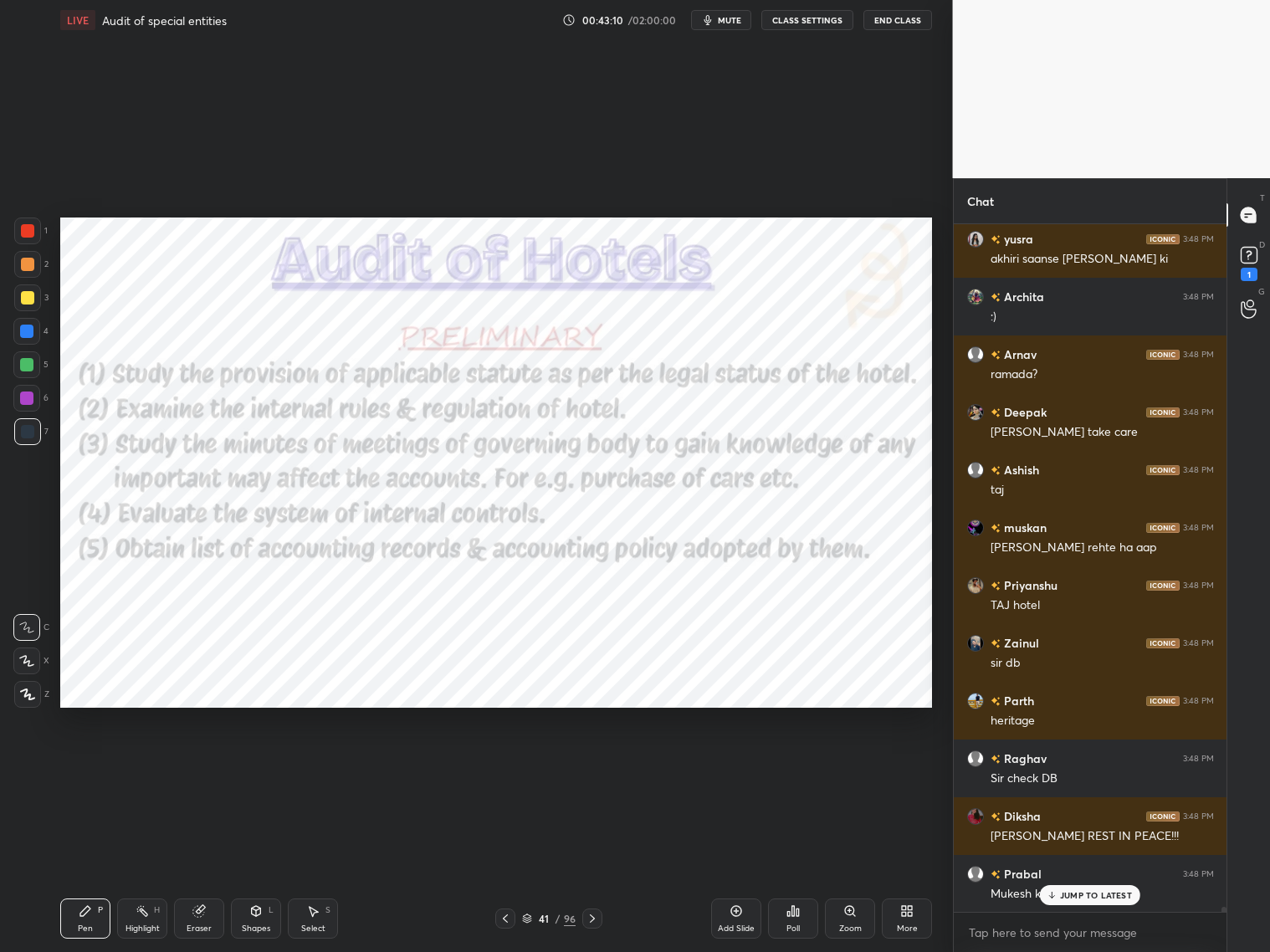
scroll to position [92876, 0]
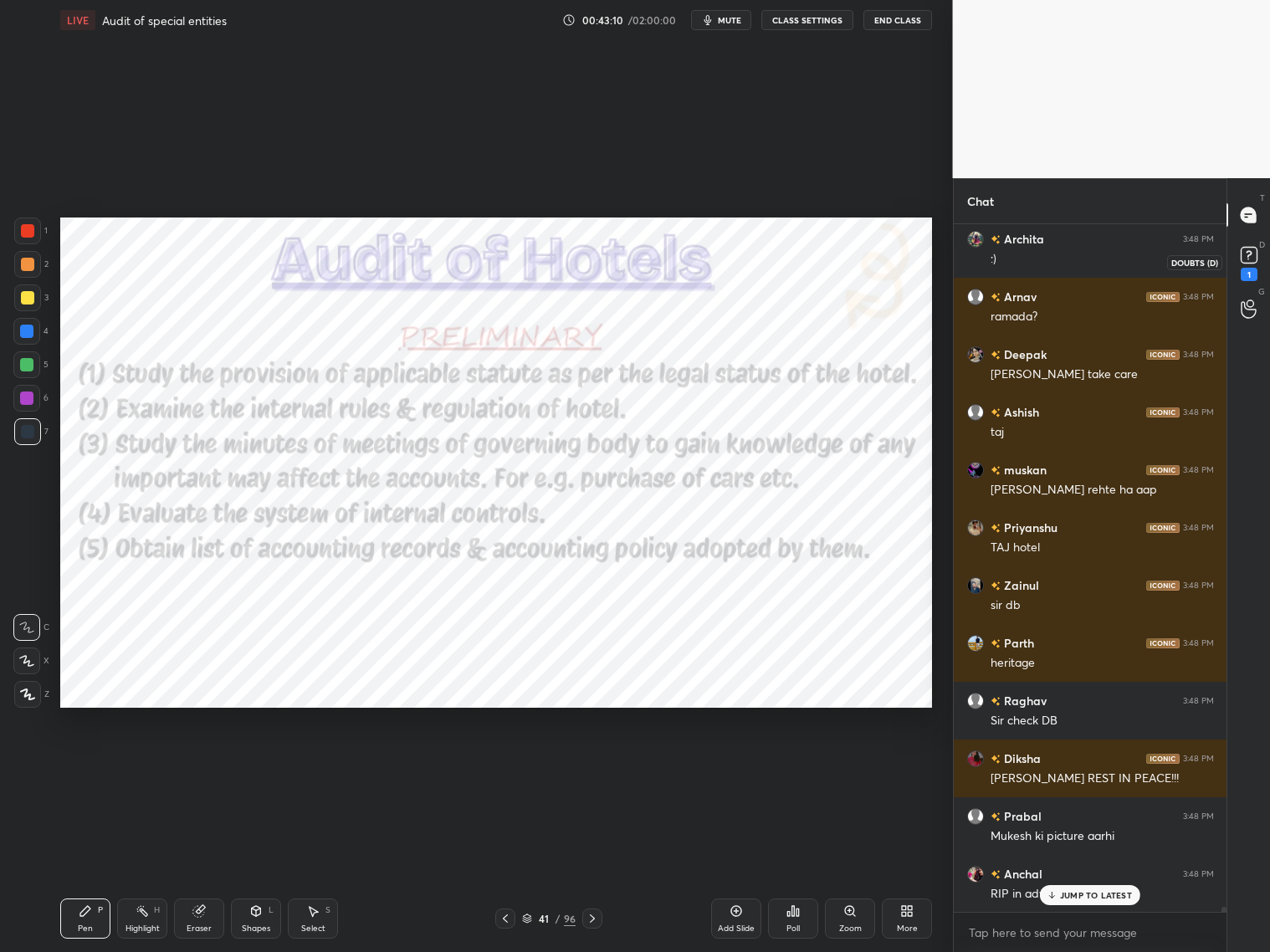
click at [1086, 252] on icon at bounding box center [1249, 255] width 25 height 25
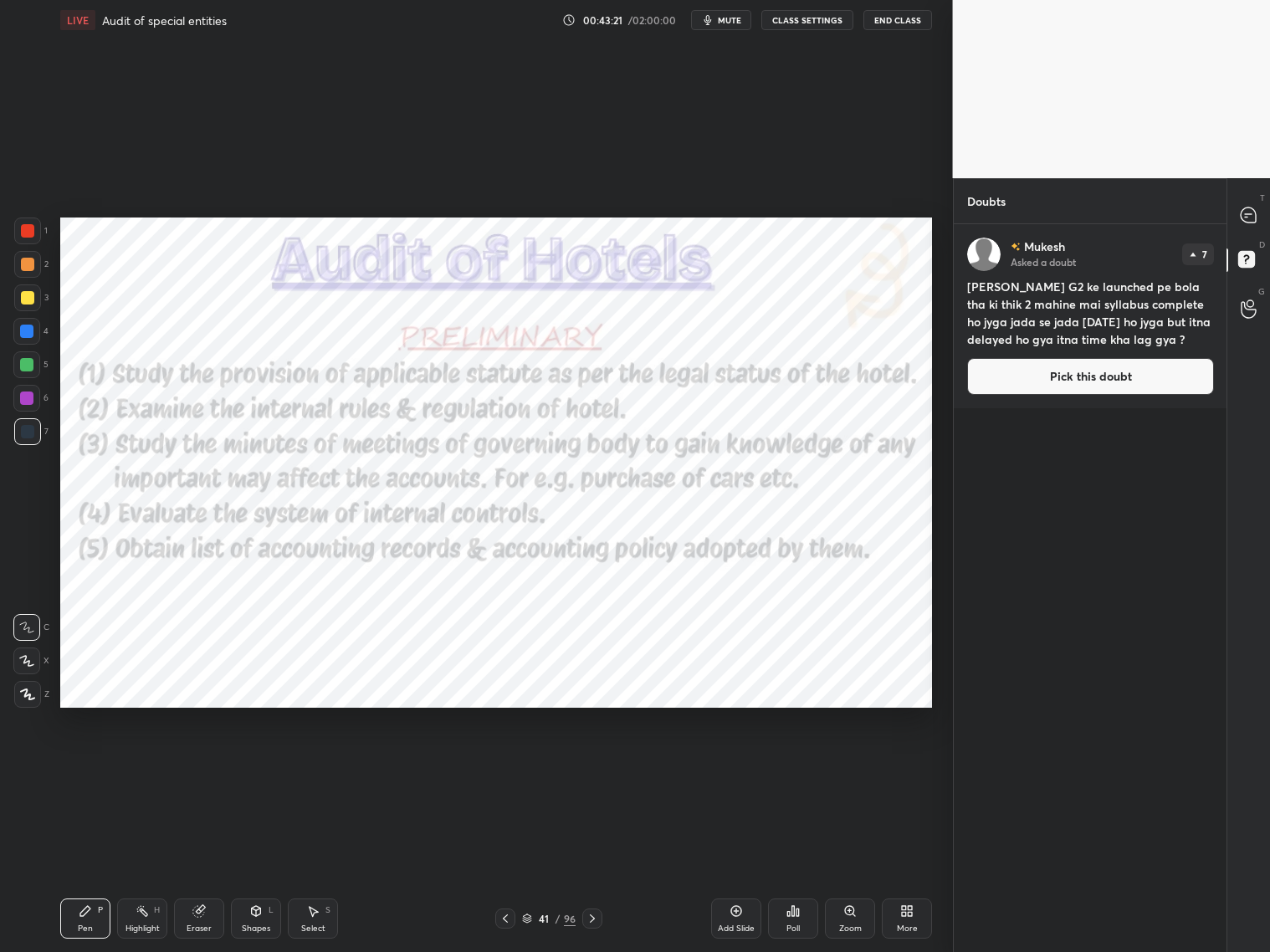
drag, startPoint x: 1126, startPoint y: 377, endPoint x: 1138, endPoint y: 369, distance: 14.4
click at [1086, 377] on button "Pick this doubt" at bounding box center [1091, 376] width 247 height 37
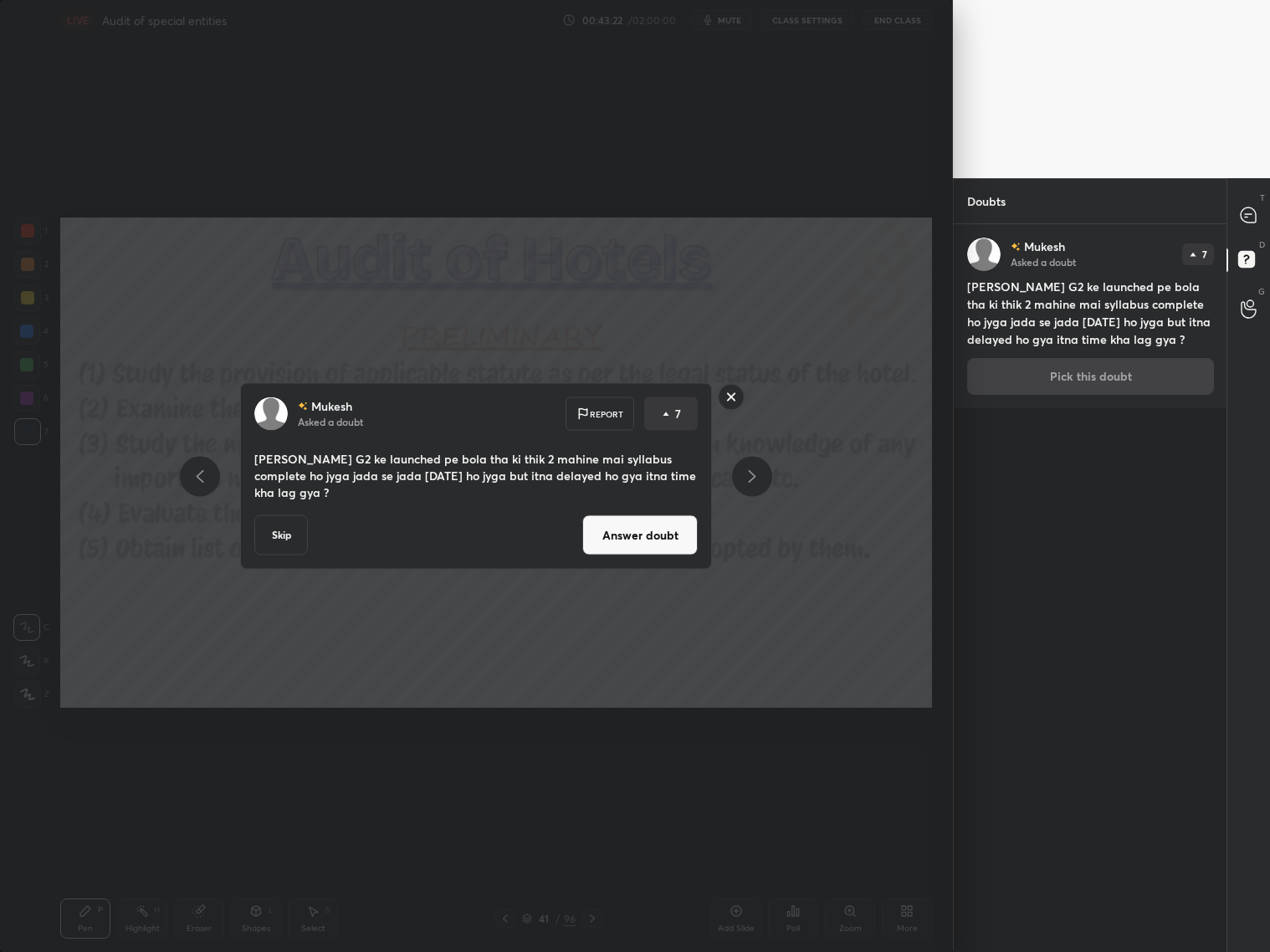
click at [658, 527] on button "Answer doubt" at bounding box center [640, 536] width 115 height 41
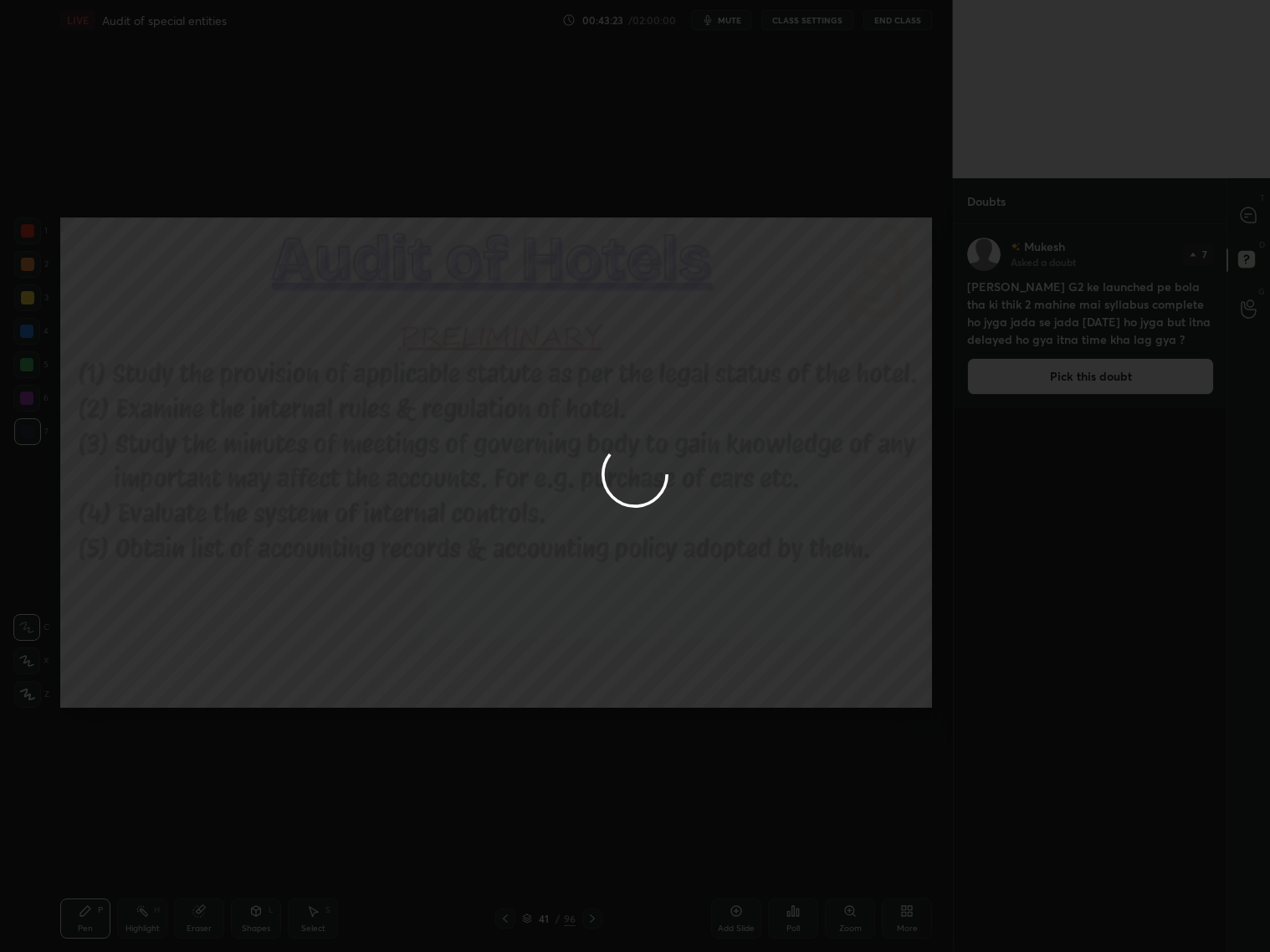
click at [1086, 215] on div at bounding box center [635, 476] width 1270 height 952
click at [1086, 217] on div at bounding box center [635, 476] width 1270 height 952
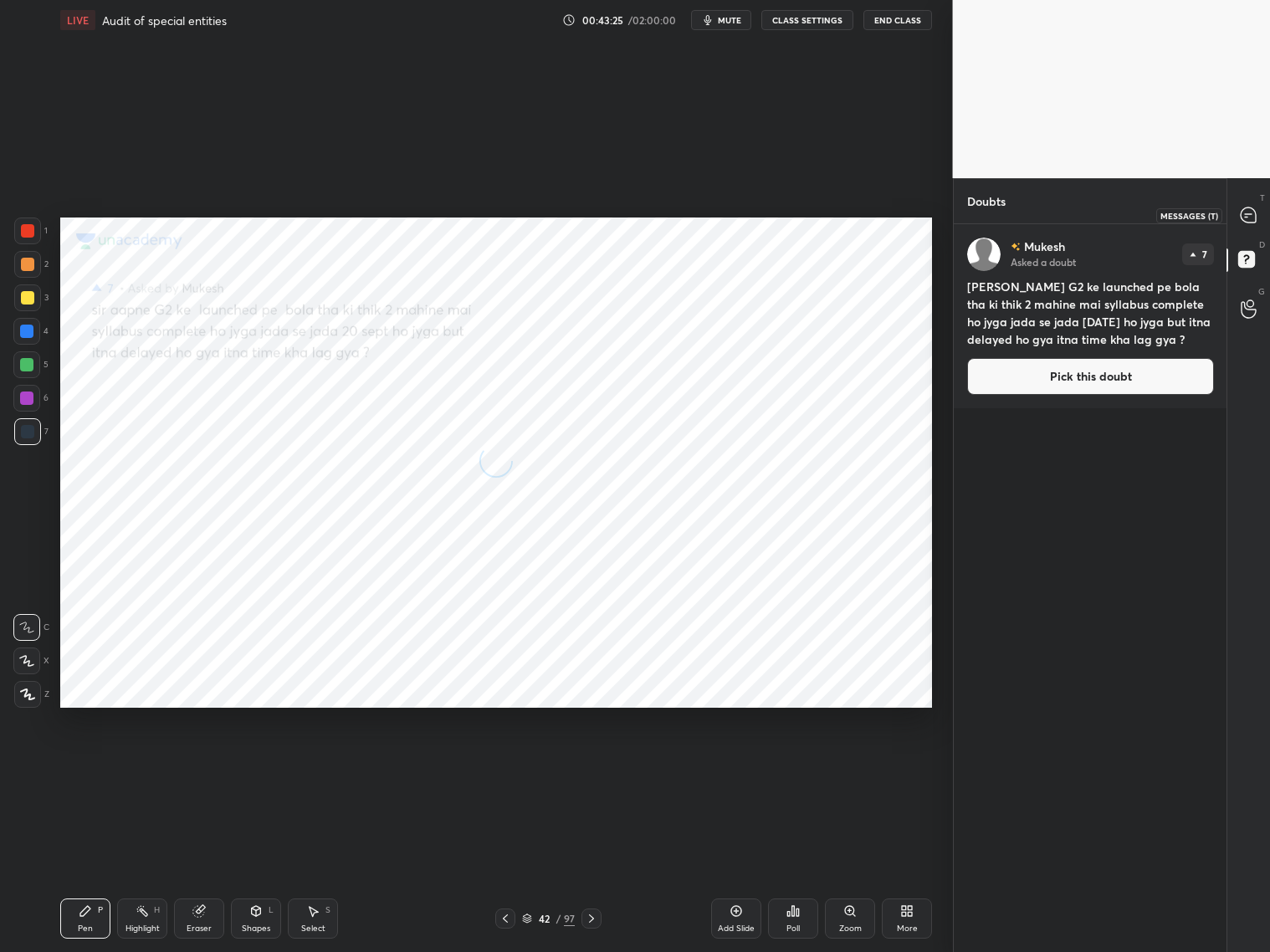
click at [1086, 220] on icon at bounding box center [1248, 215] width 15 height 15
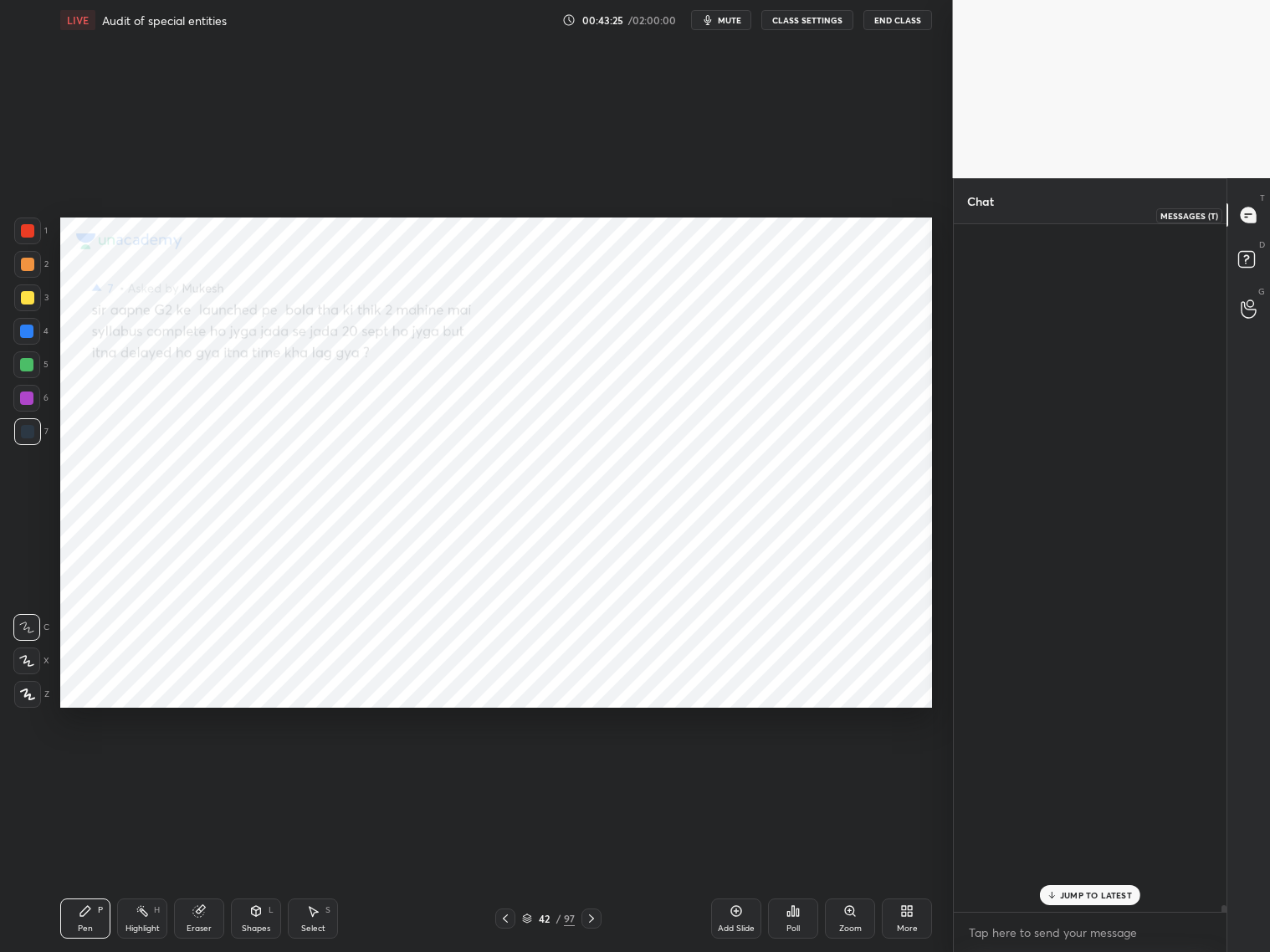
scroll to position [682, 269]
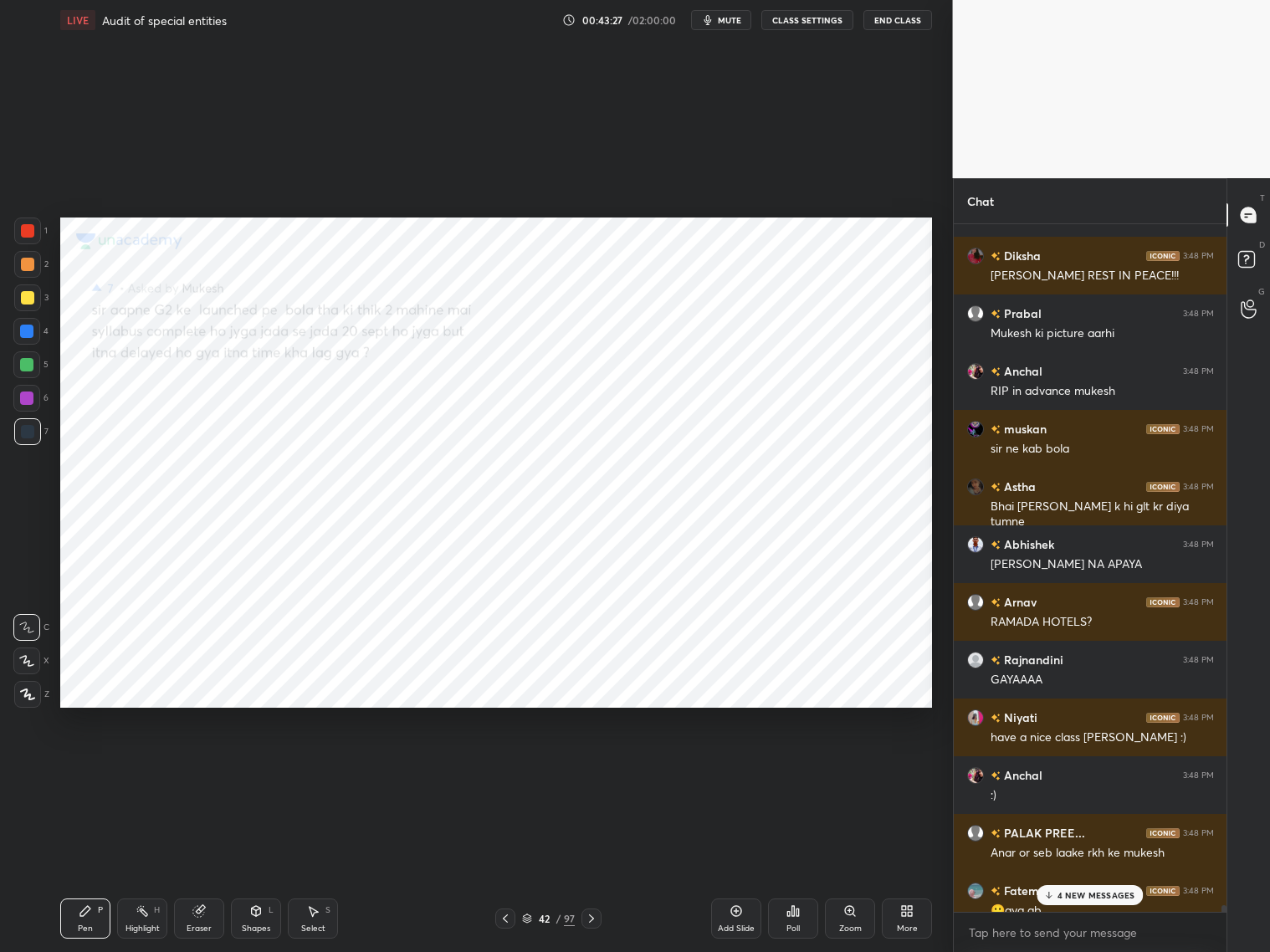
click at [1086, 768] on p "4 NEW MESSAGES" at bounding box center [1096, 895] width 78 height 10
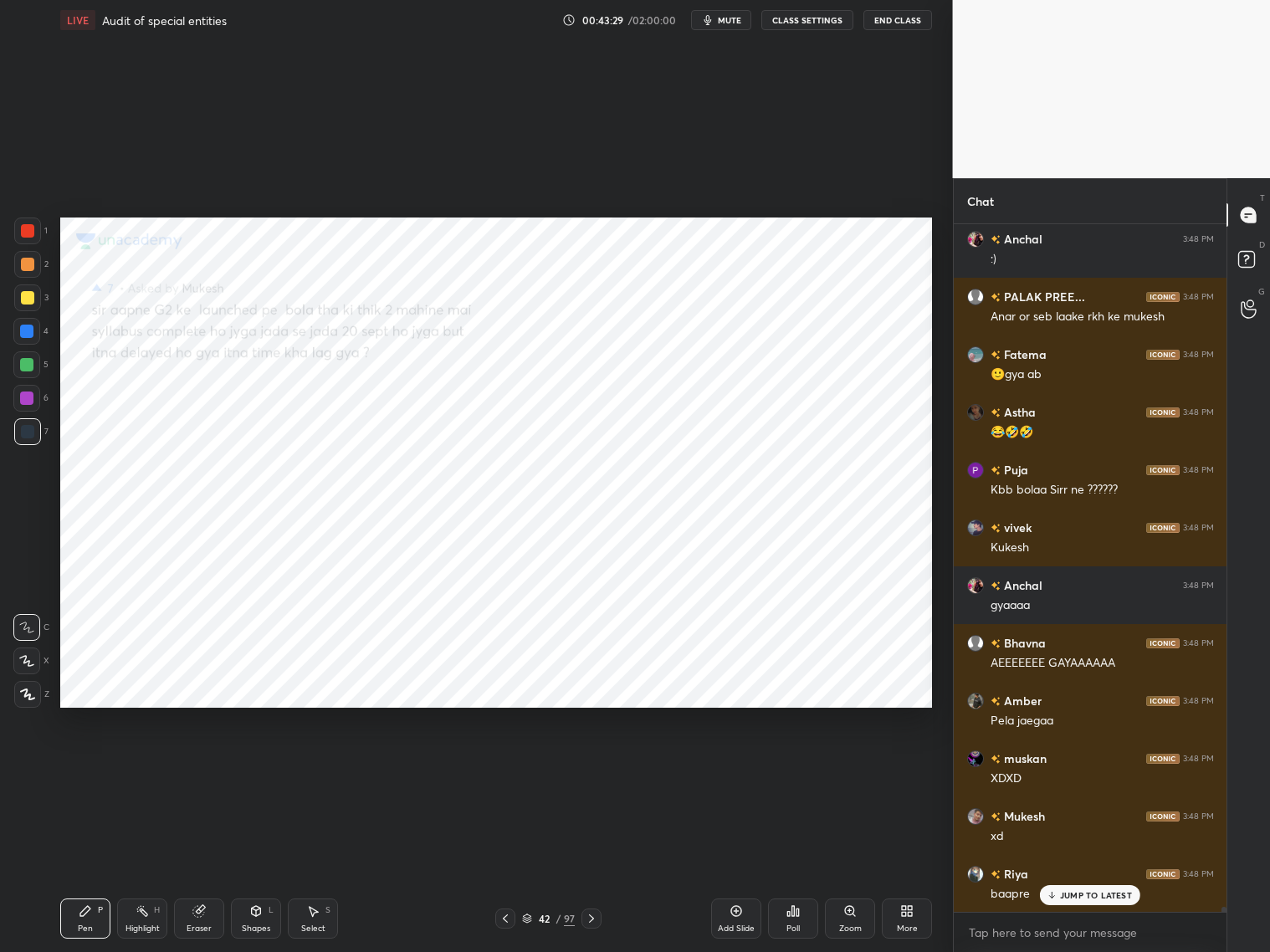
scroll to position [94344, 0]
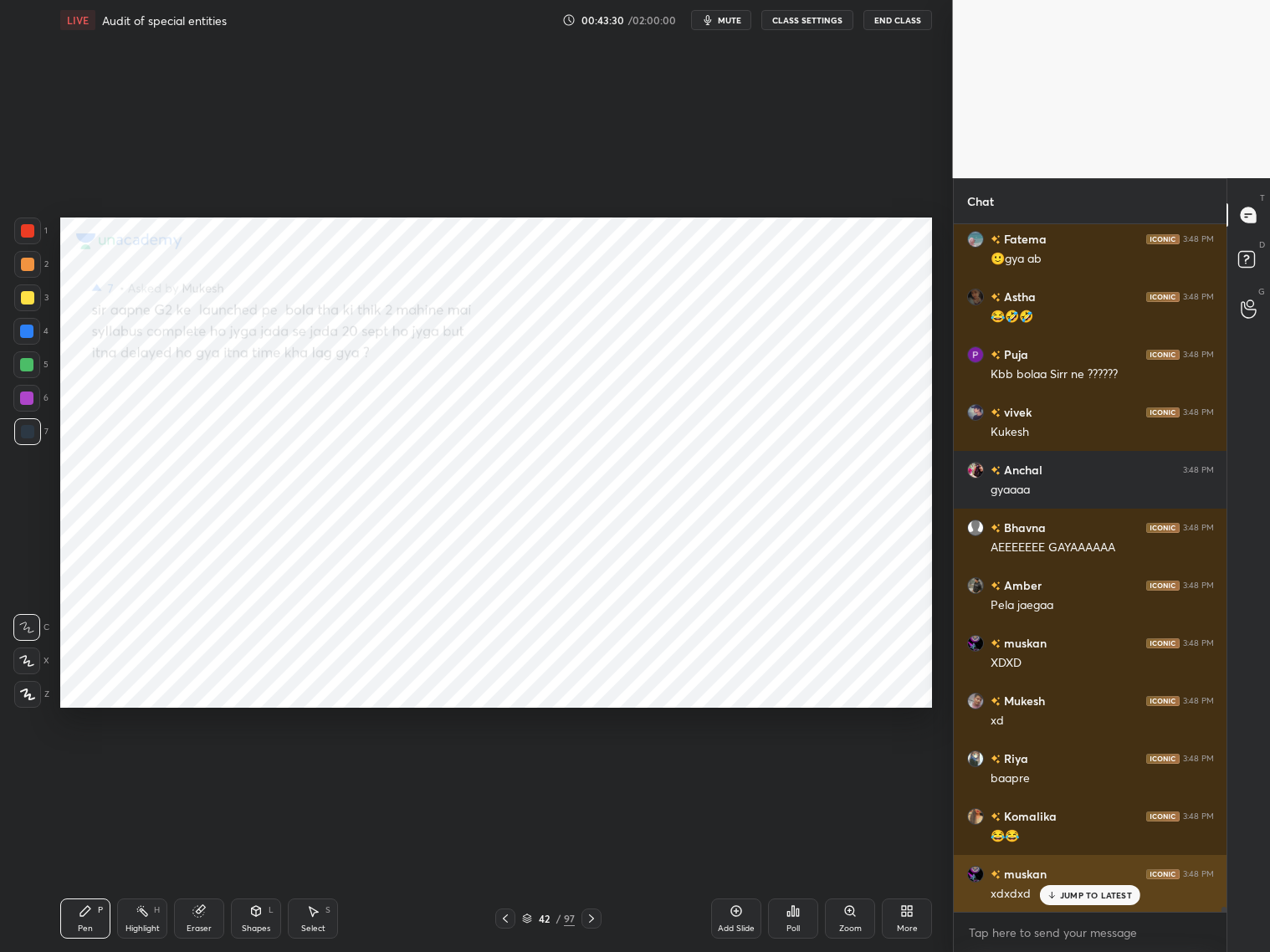
click at [1071, 768] on div "muskan 3:48 PM xdxdxd" at bounding box center [1091, 884] width 274 height 58
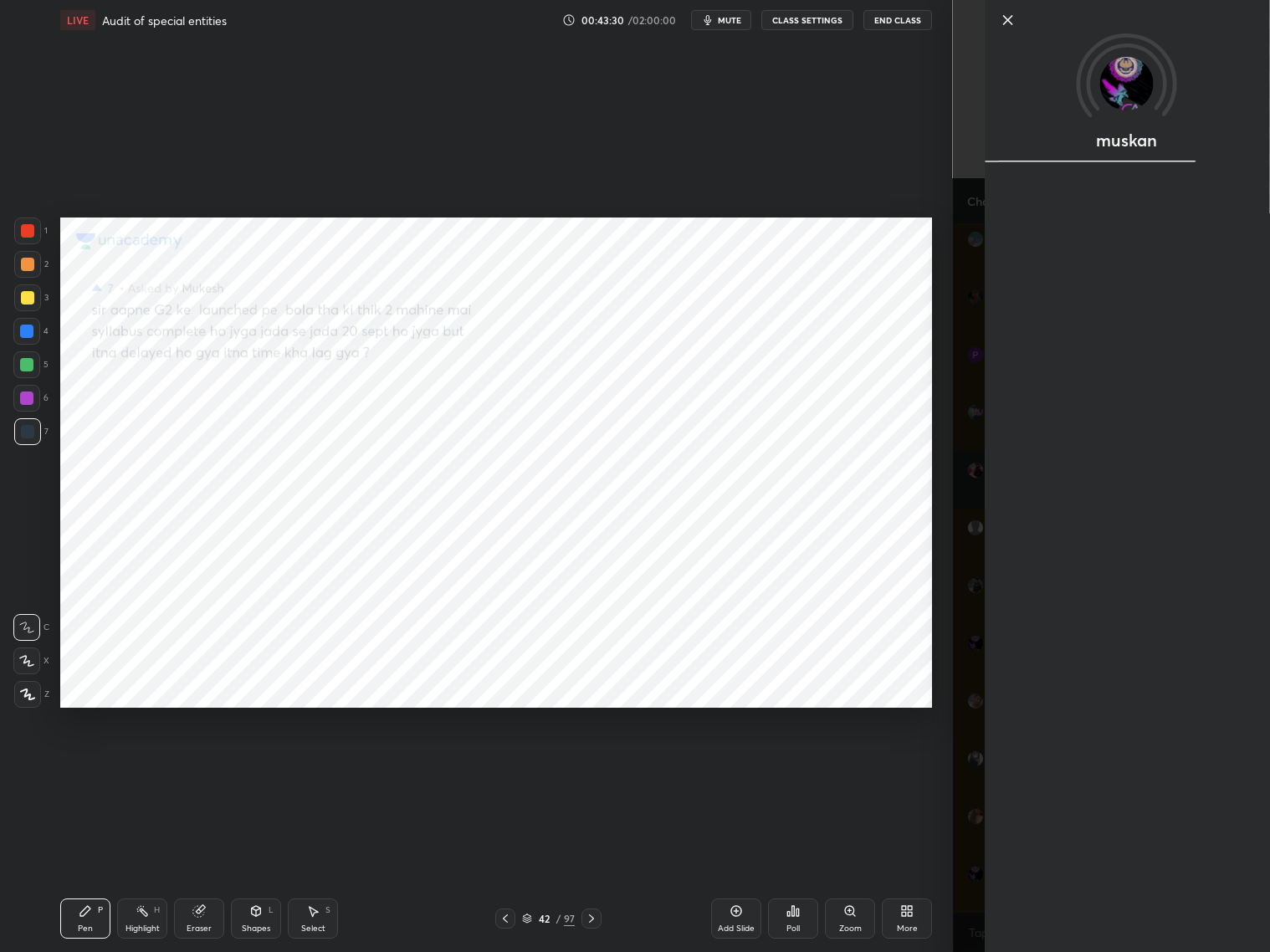
scroll to position [94459, 0]
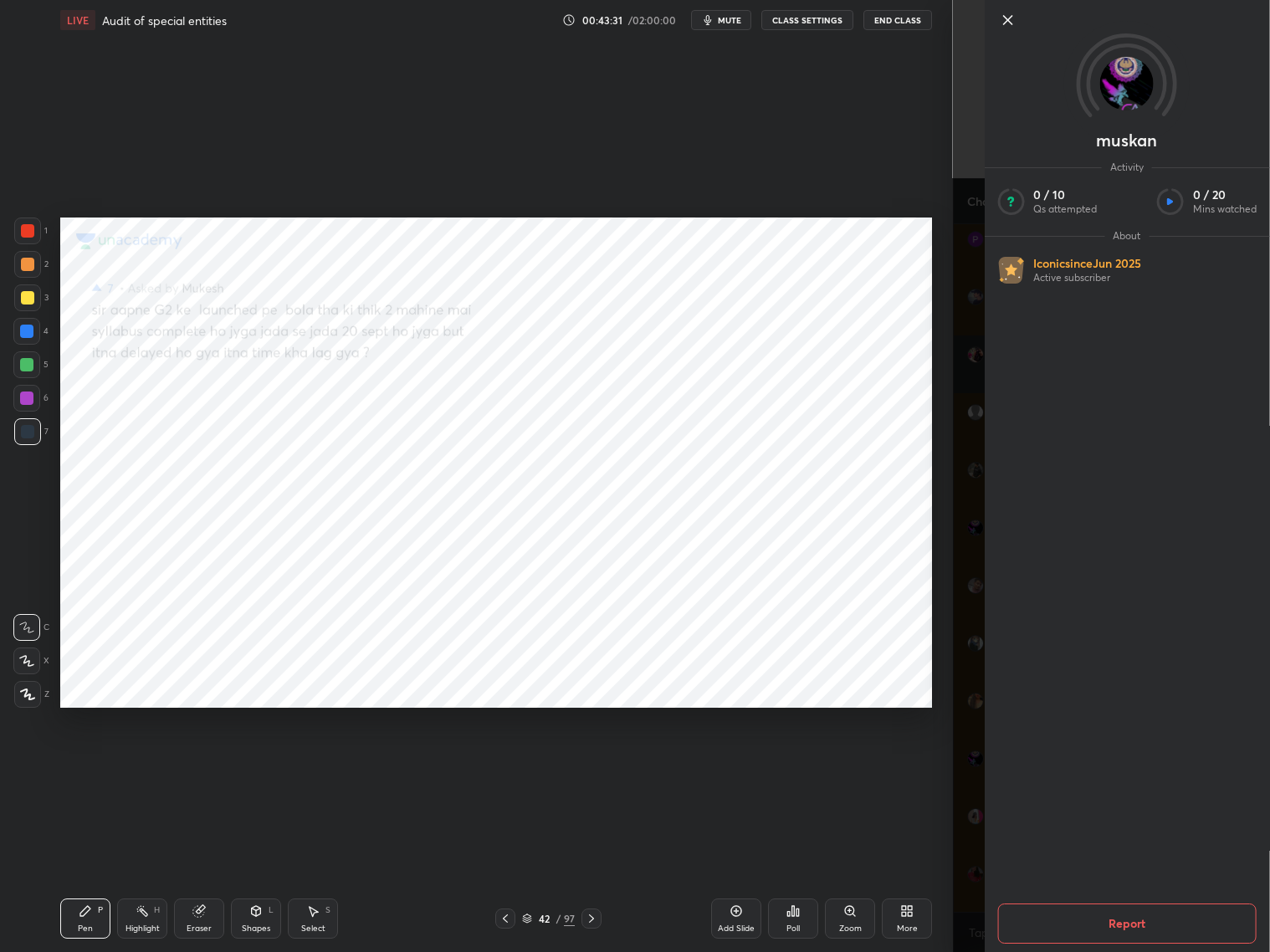
drag, startPoint x: 983, startPoint y: 839, endPoint x: 973, endPoint y: 838, distance: 10.0
click at [975, 768] on div "muskan Activity 0 / 10 Qs attempted 0 / 20 Mins watched About Iconic since [DAT…" at bounding box center [1111, 476] width 318 height 952
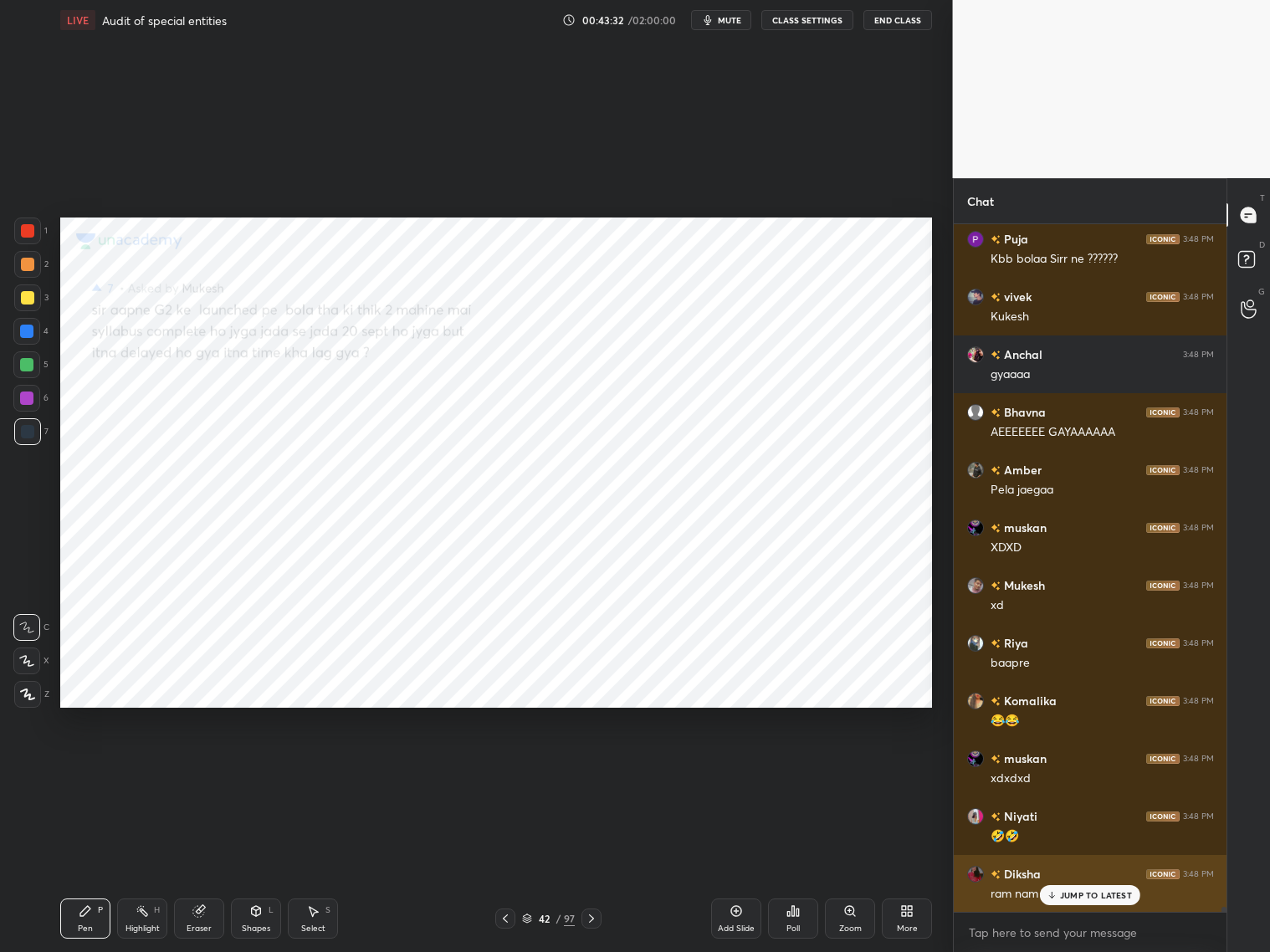
drag, startPoint x: 1076, startPoint y: 902, endPoint x: 1068, endPoint y: 892, distance: 12.8
click at [1075, 768] on div "JUMP TO LATEST" at bounding box center [1090, 895] width 100 height 20
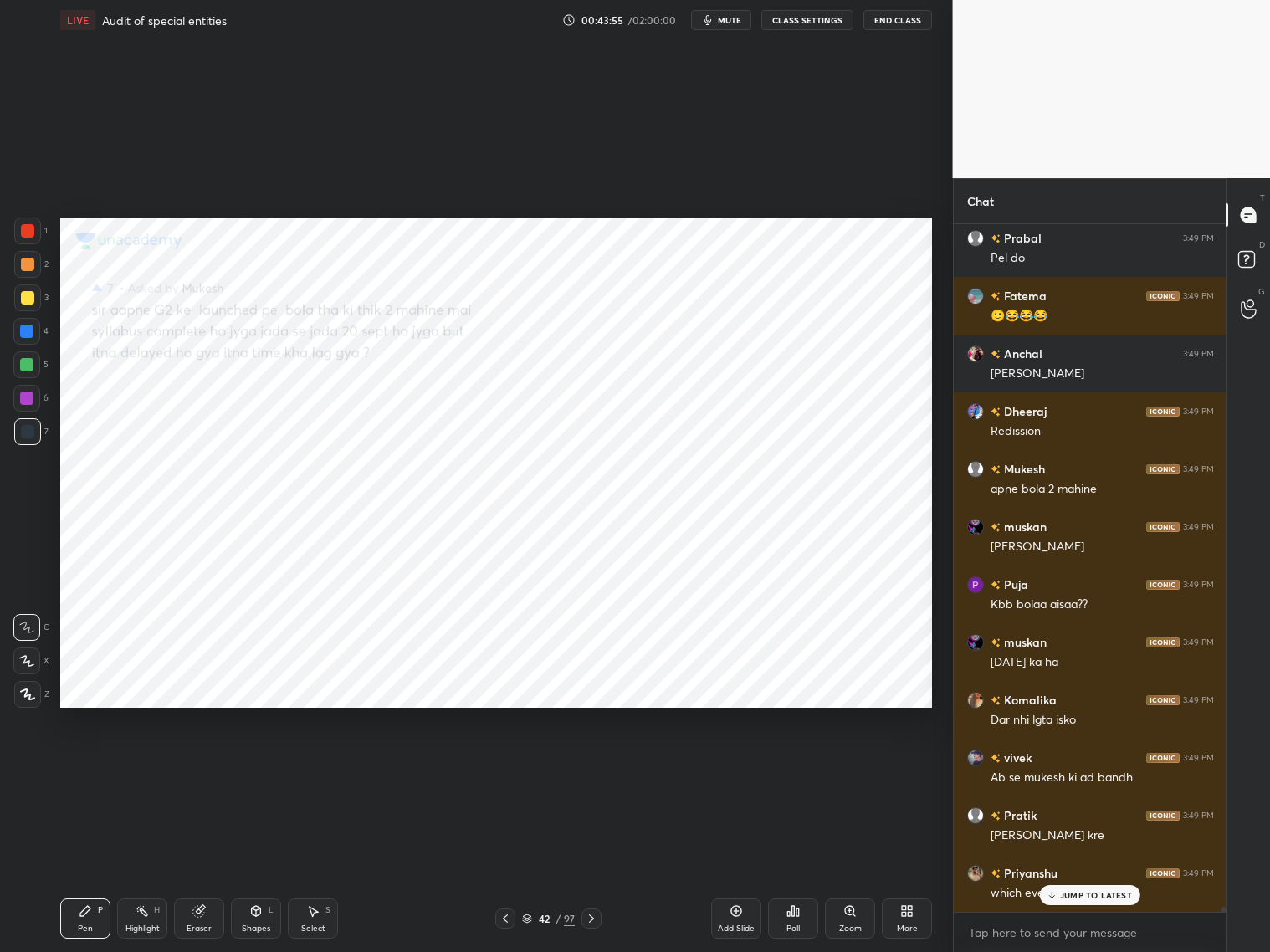
scroll to position [95325, 0]
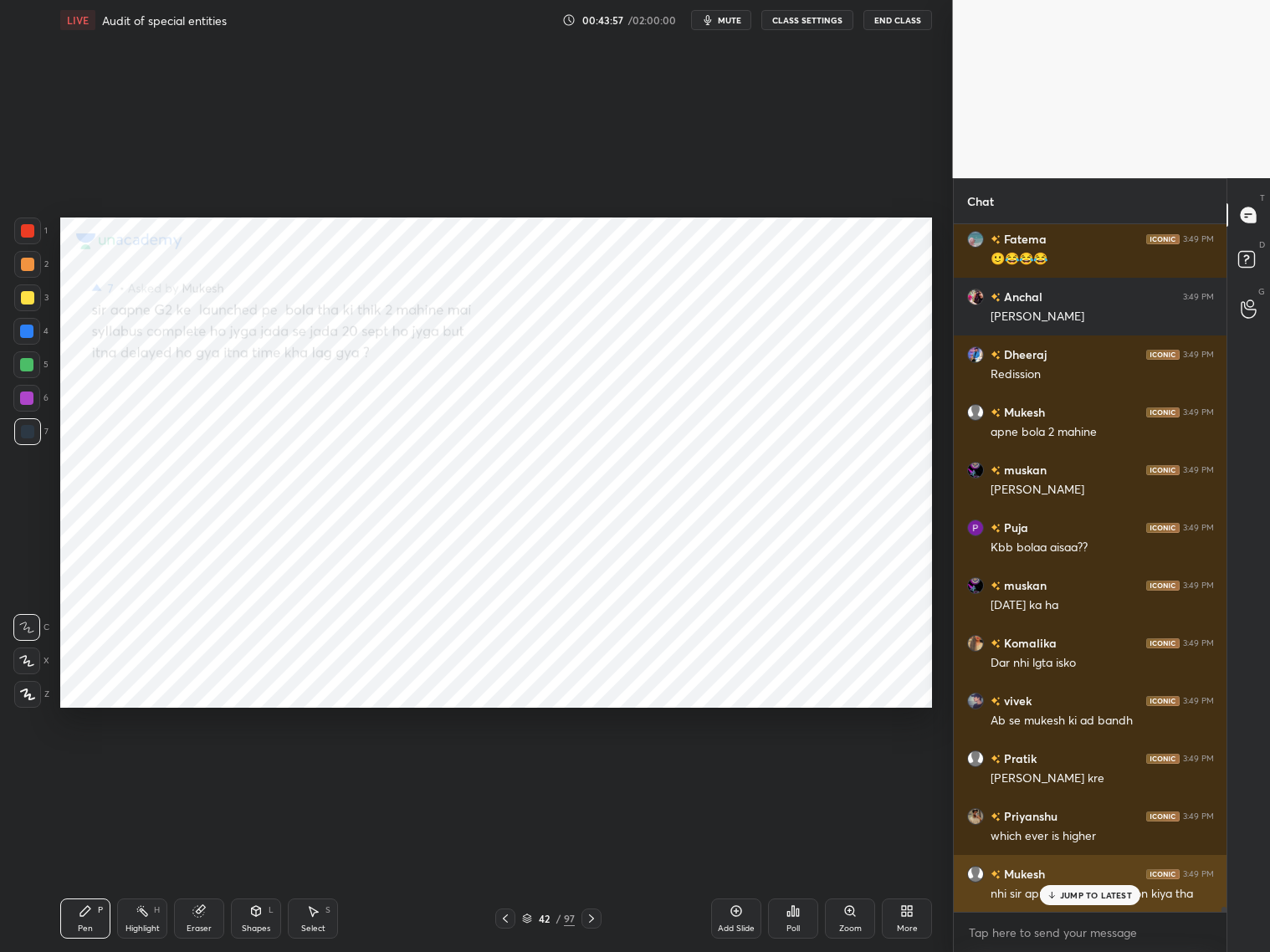
click at [1086, 768] on div "Mukesh 3:49 PM nhi sir apne date bhi mention [PERSON_NAME]" at bounding box center [1091, 884] width 274 height 58
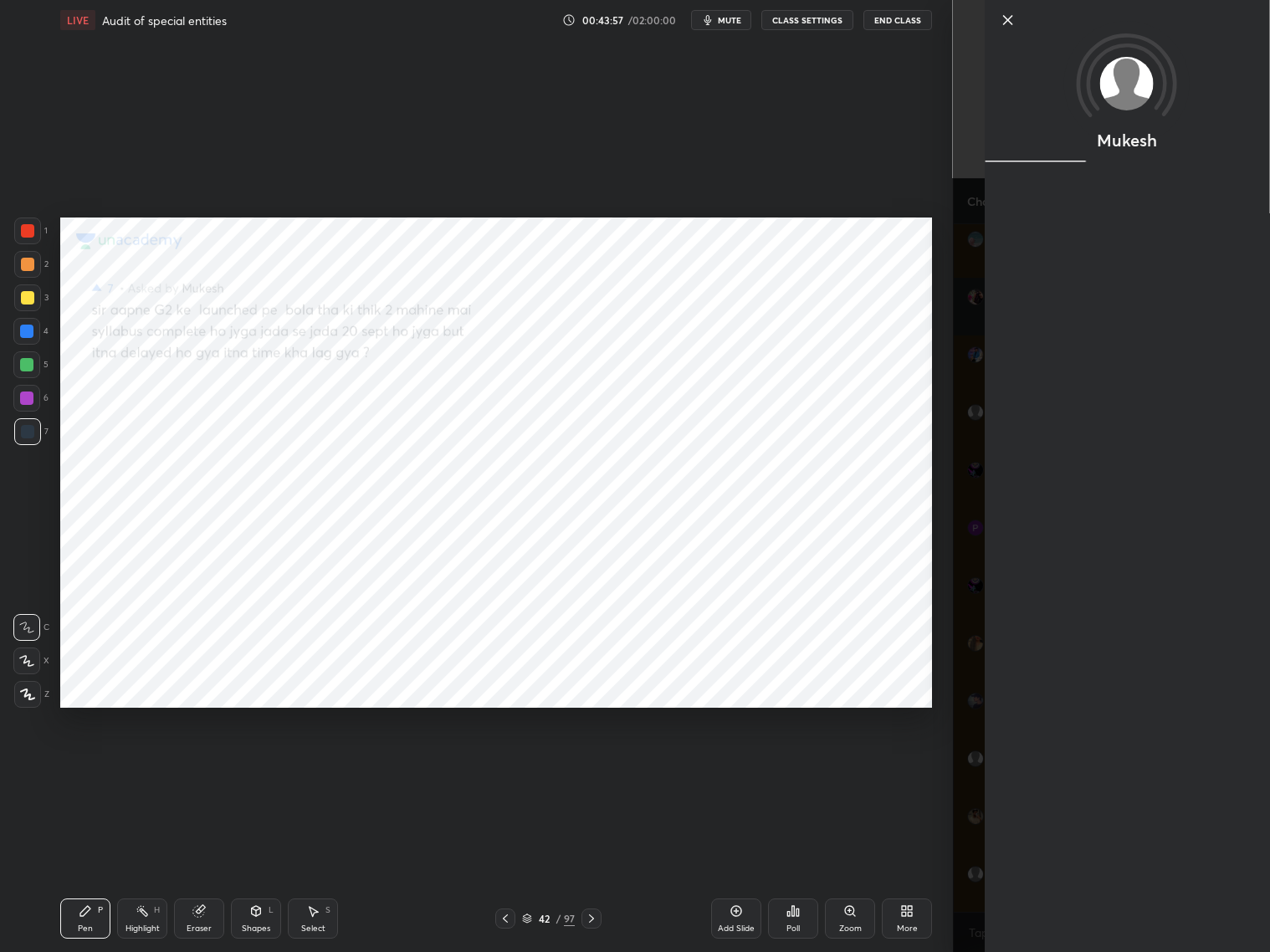
click at [1084, 768] on div "Mukesh" at bounding box center [1111, 476] width 318 height 952
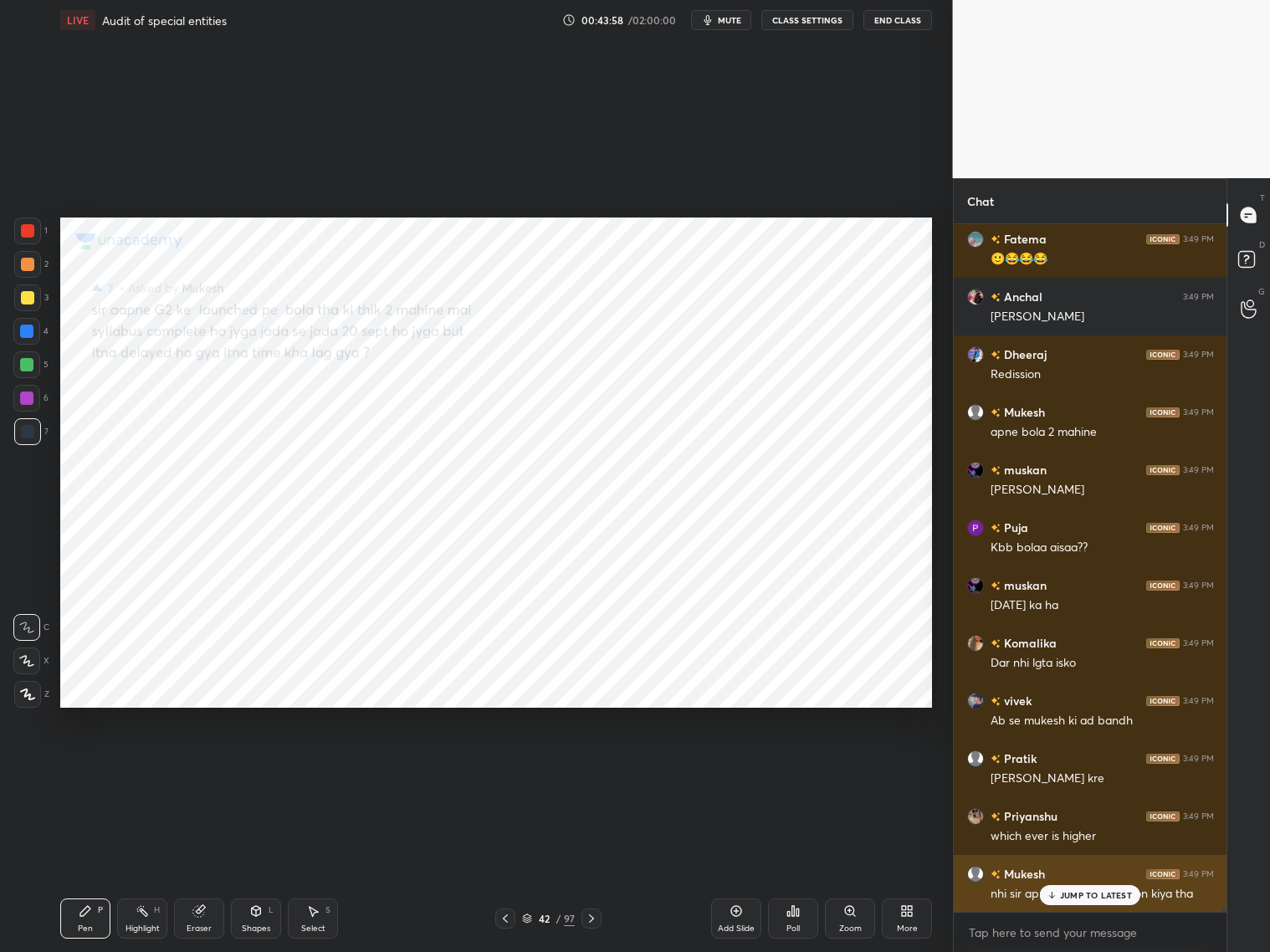
click at [1058, 768] on div "JUMP TO LATEST" at bounding box center [1090, 895] width 100 height 20
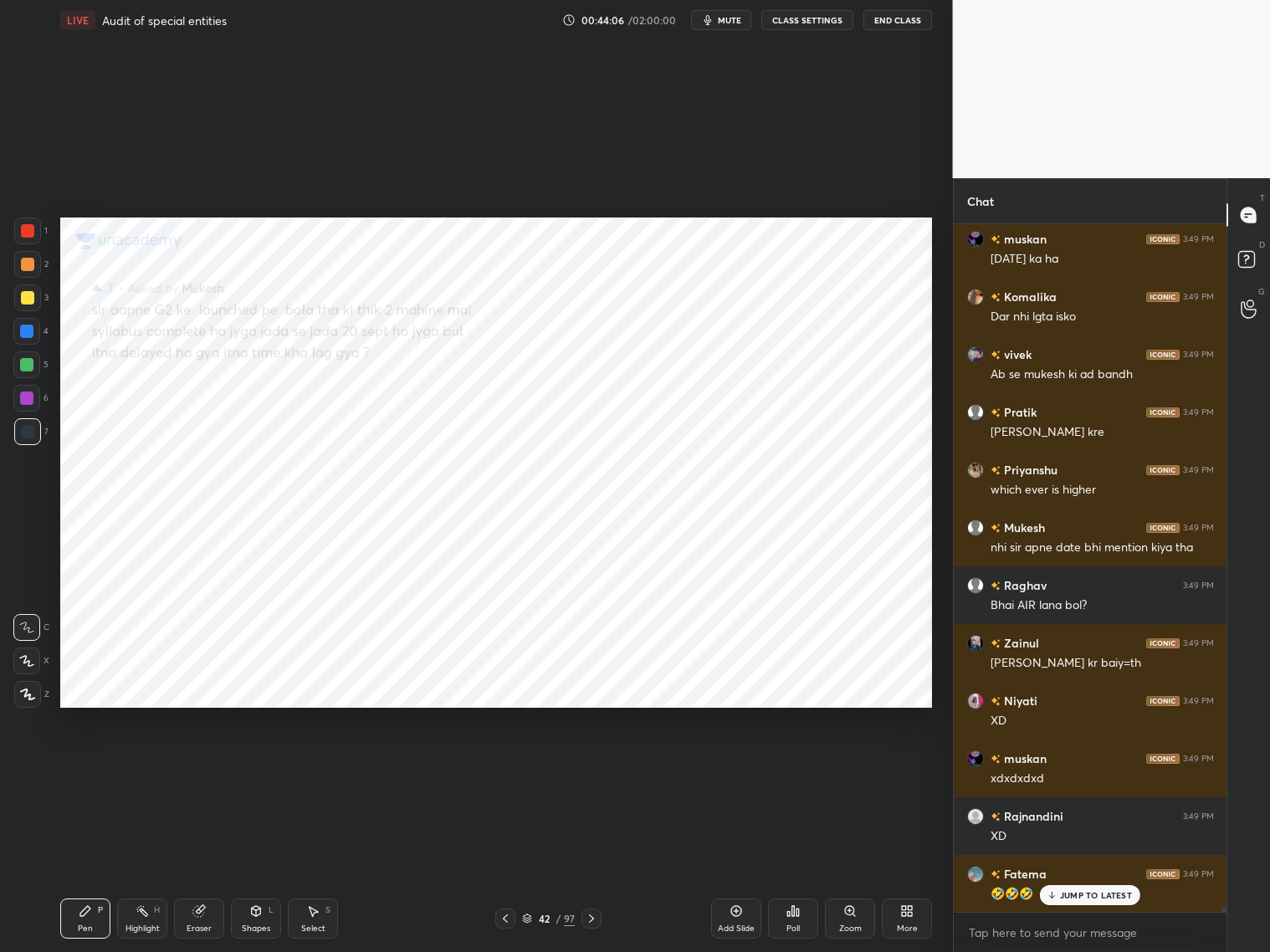
scroll to position [95729, 0]
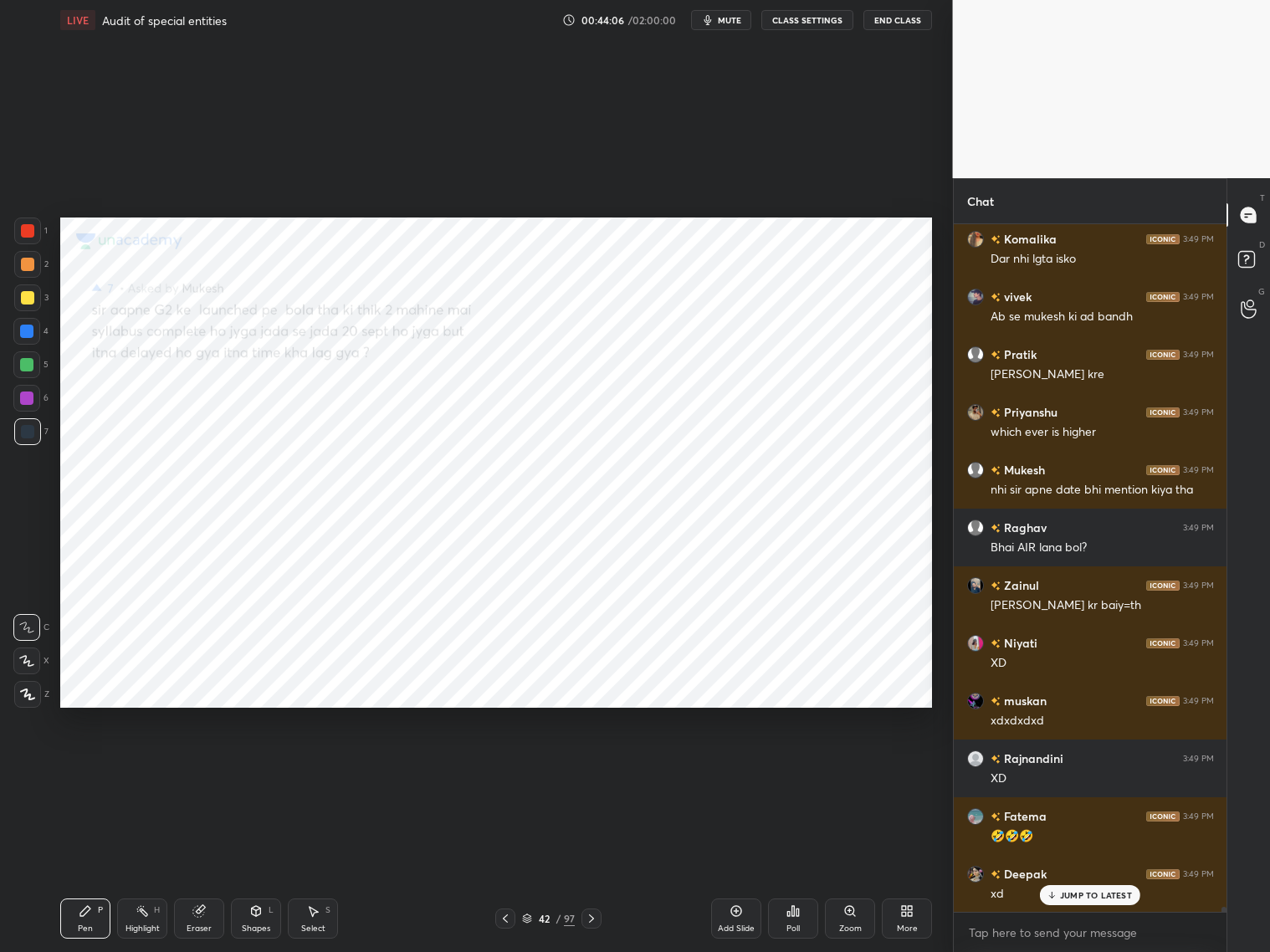
click at [1055, 768] on icon at bounding box center [1052, 895] width 11 height 10
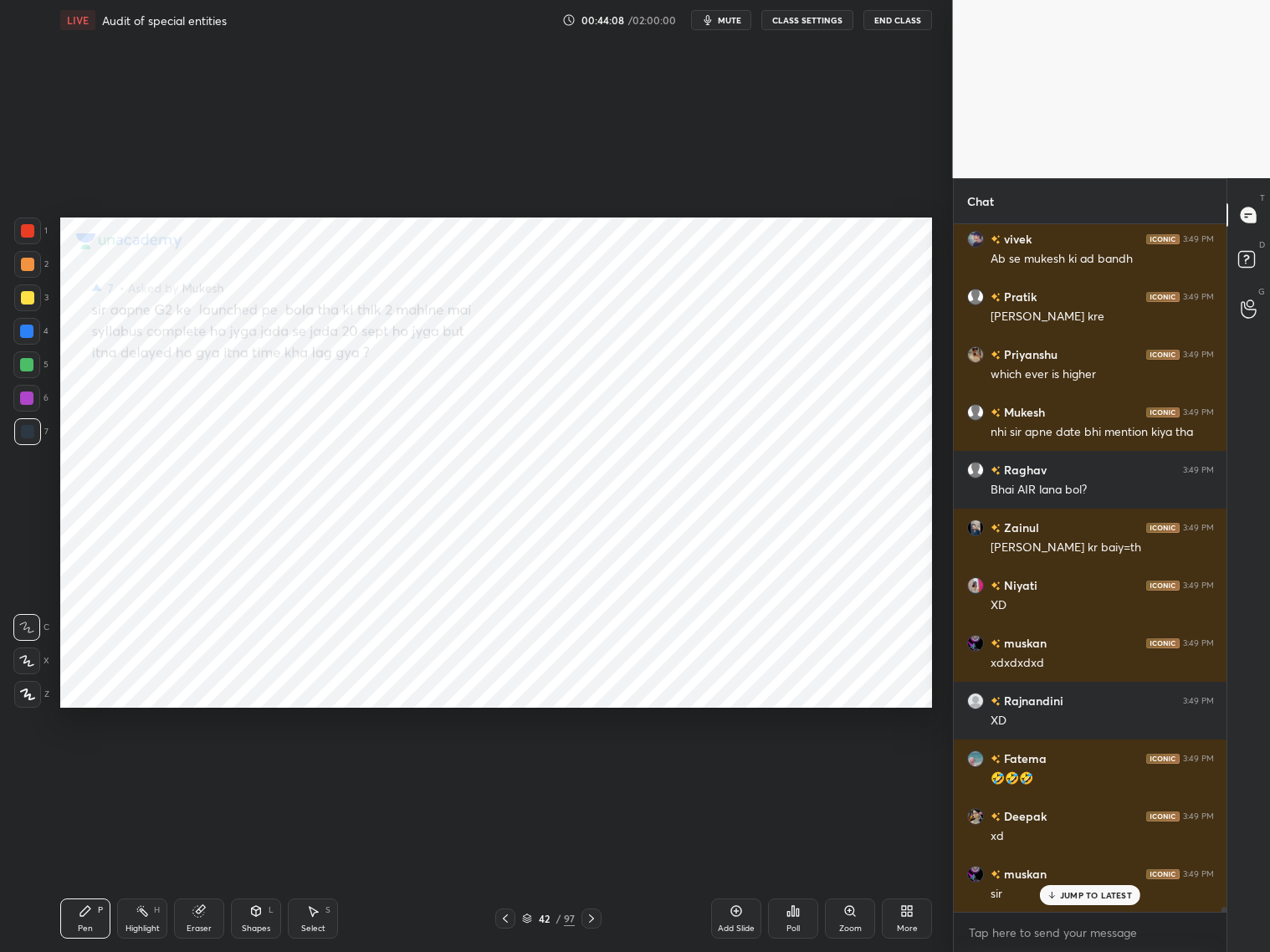
click at [507, 768] on icon at bounding box center [505, 919] width 14 height 14
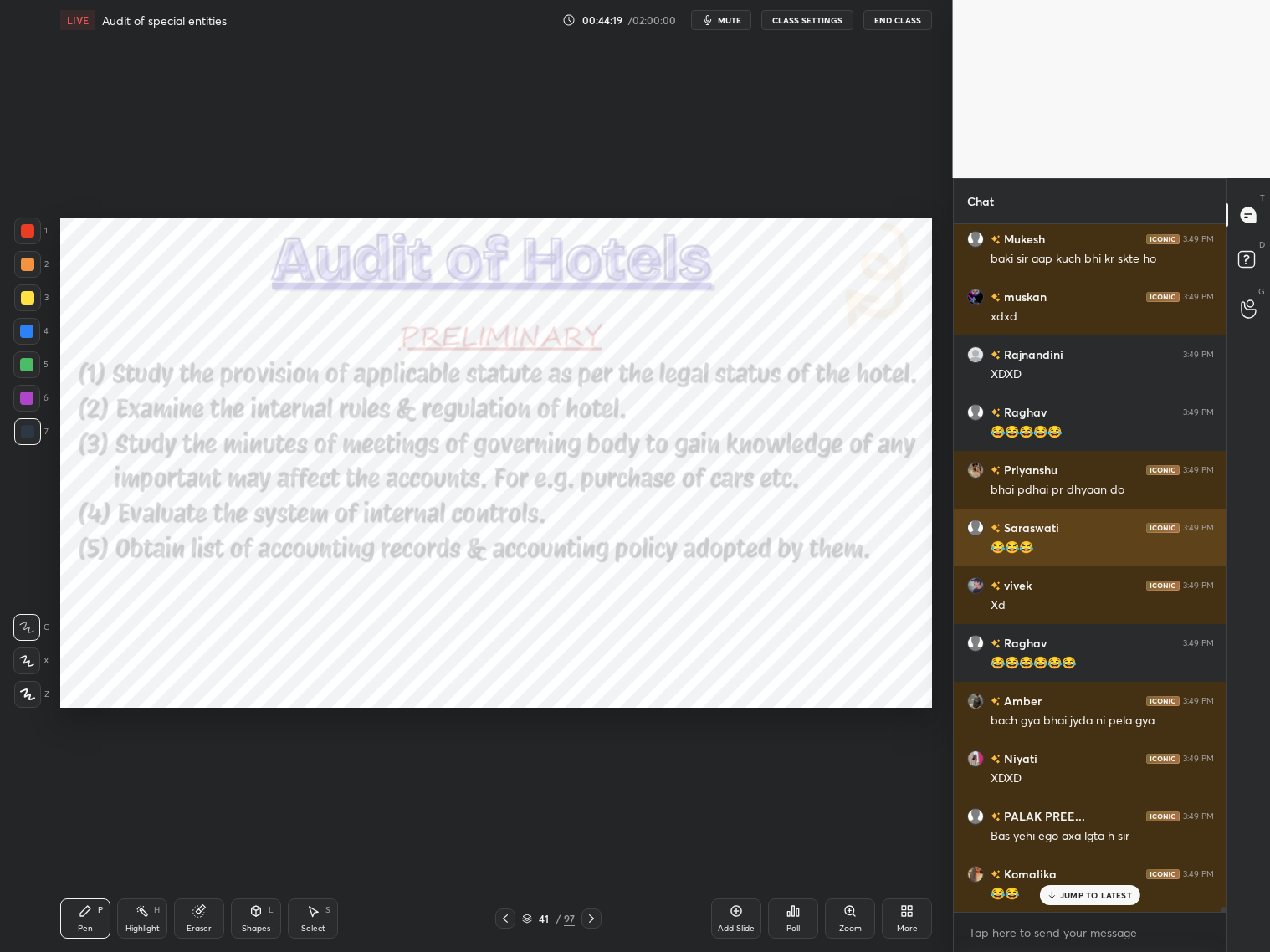
scroll to position [96653, 0]
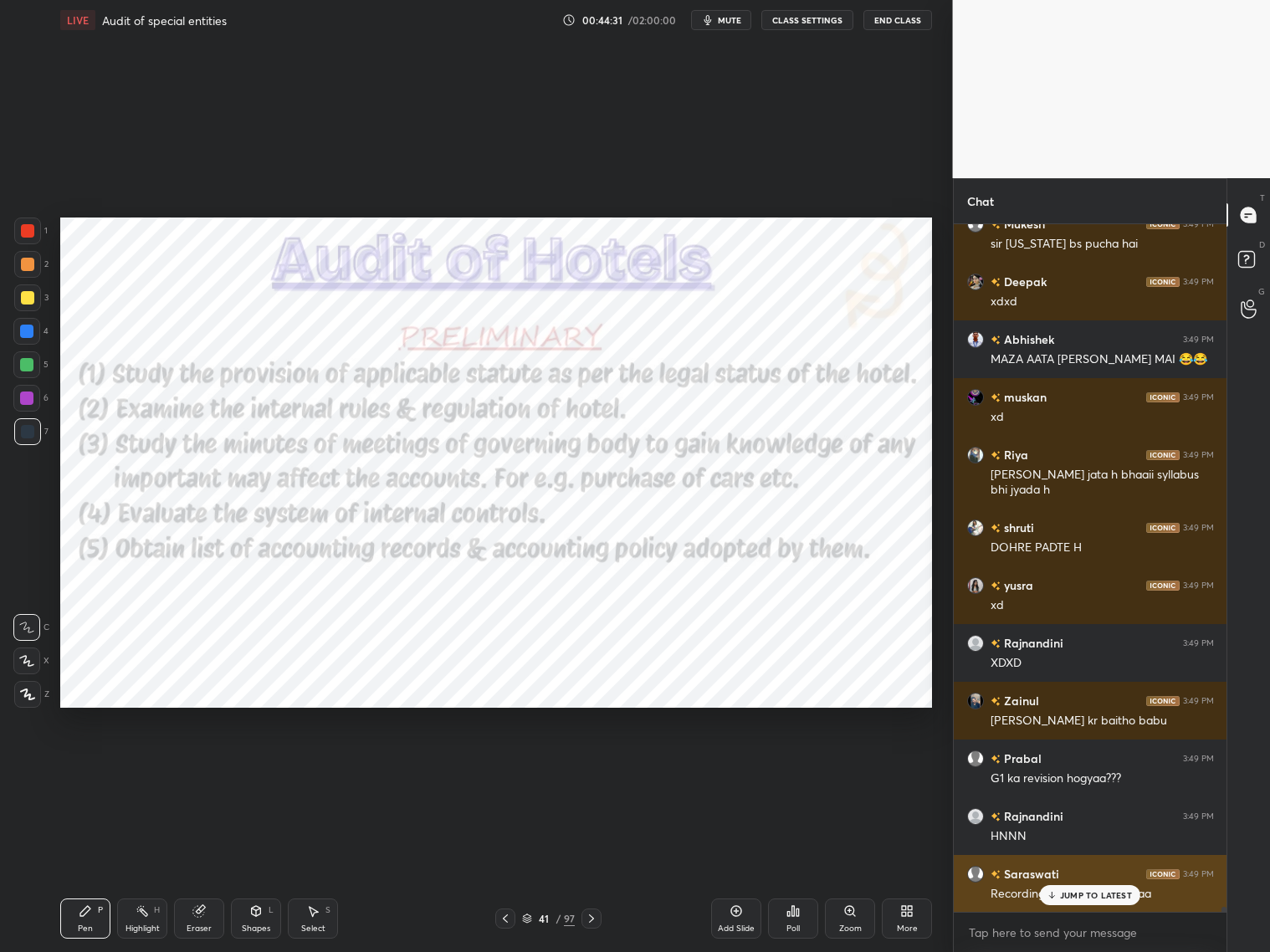
drag, startPoint x: 1076, startPoint y: 900, endPoint x: 1091, endPoint y: 888, distance: 19.2
click at [1074, 768] on p "JUMP TO LATEST" at bounding box center [1096, 895] width 72 height 10
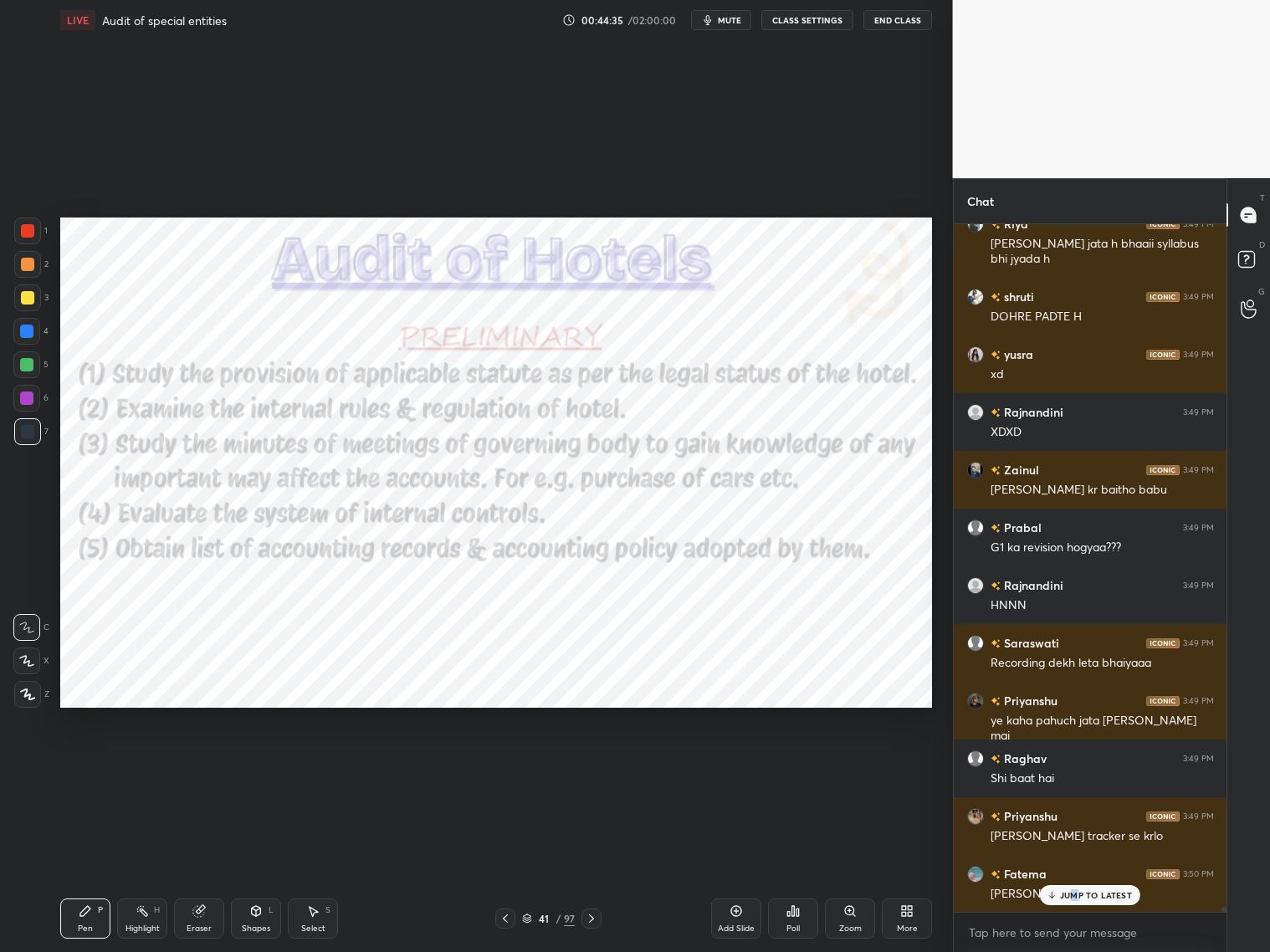
click at [1073, 768] on p "JUMP TO LATEST" at bounding box center [1096, 895] width 72 height 10
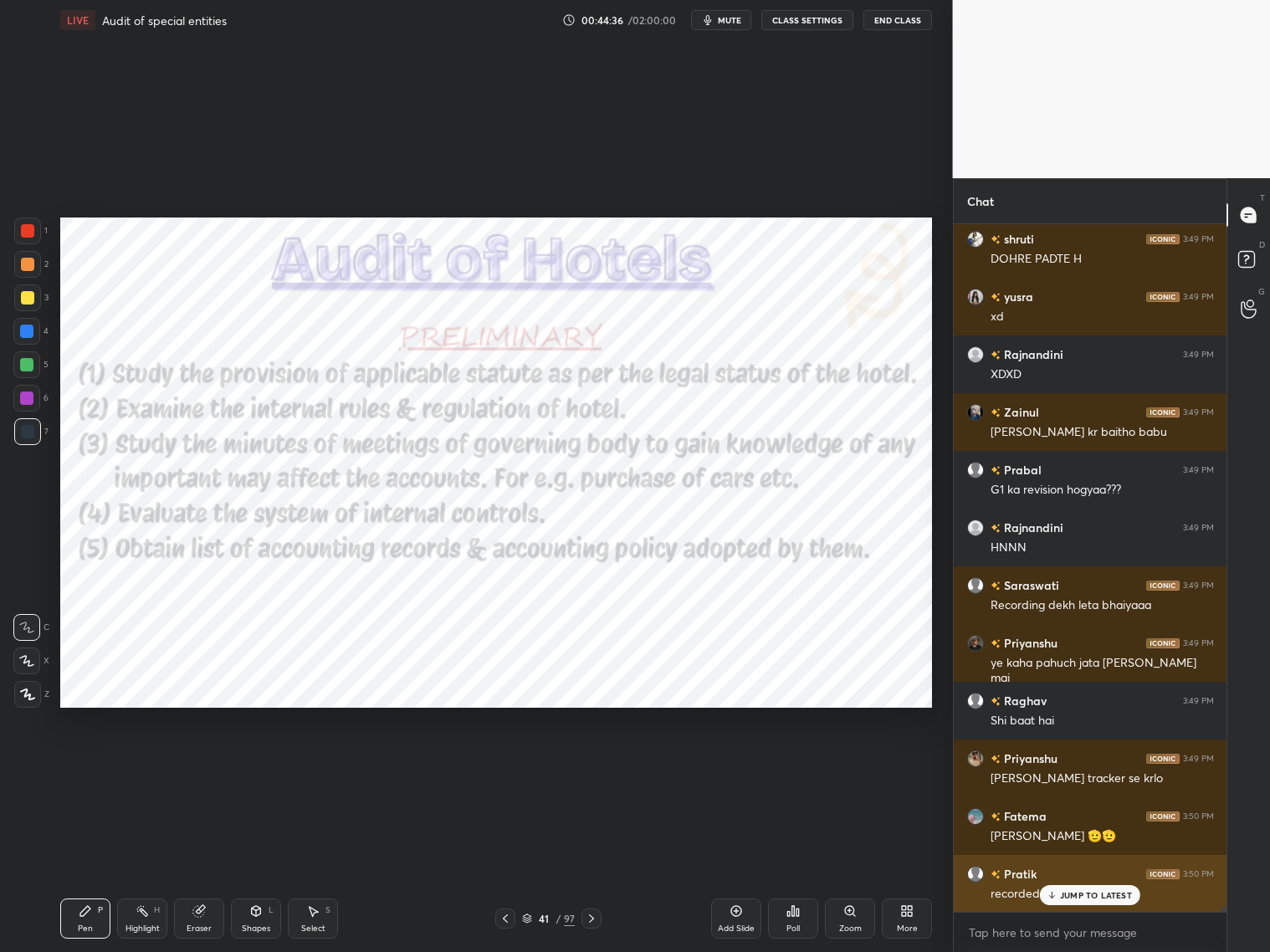
click at [1072, 768] on p "JUMP TO LATEST" at bounding box center [1096, 895] width 72 height 10
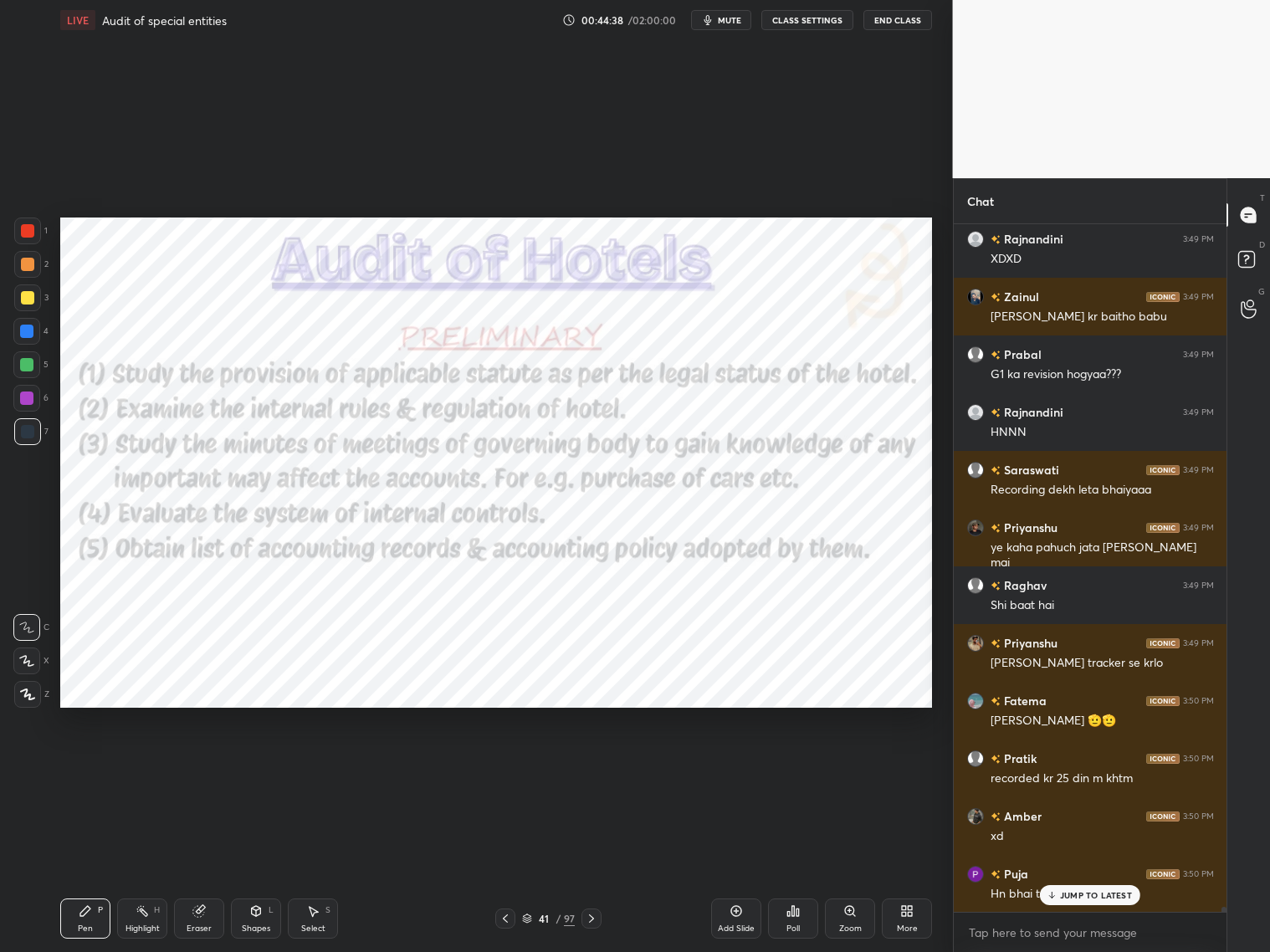
drag, startPoint x: 521, startPoint y: 922, endPoint x: 530, endPoint y: 917, distance: 10.3
click at [529, 768] on icon at bounding box center [526, 919] width 10 height 10
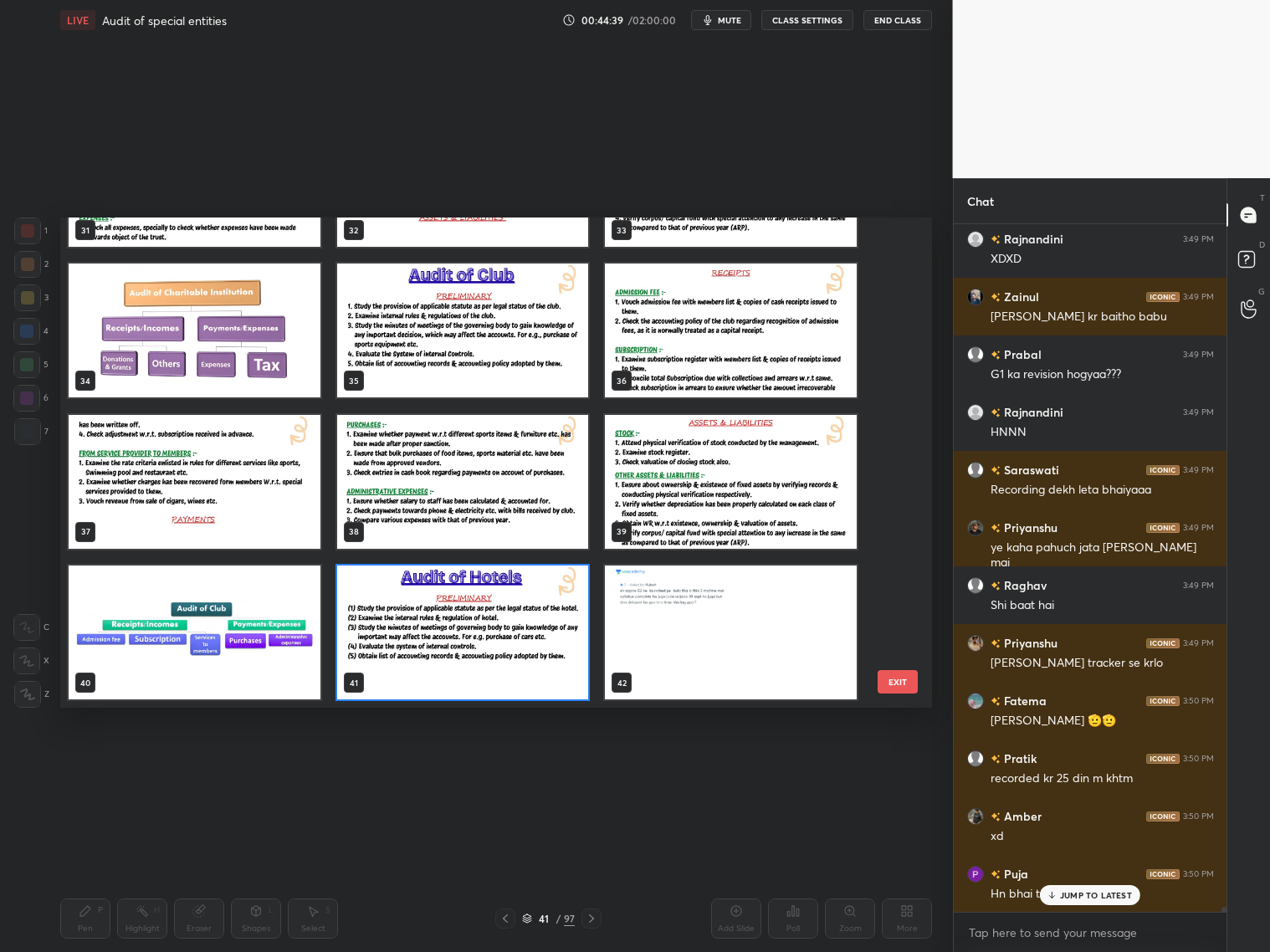
drag, startPoint x: 904, startPoint y: 382, endPoint x: 900, endPoint y: 363, distance: 19.4
click at [897, 352] on div "31 32 33 34 35 36 37 38 39 40 41 42 43 44 45 46 47 48 EXIT" at bounding box center [496, 462] width 872 height 490
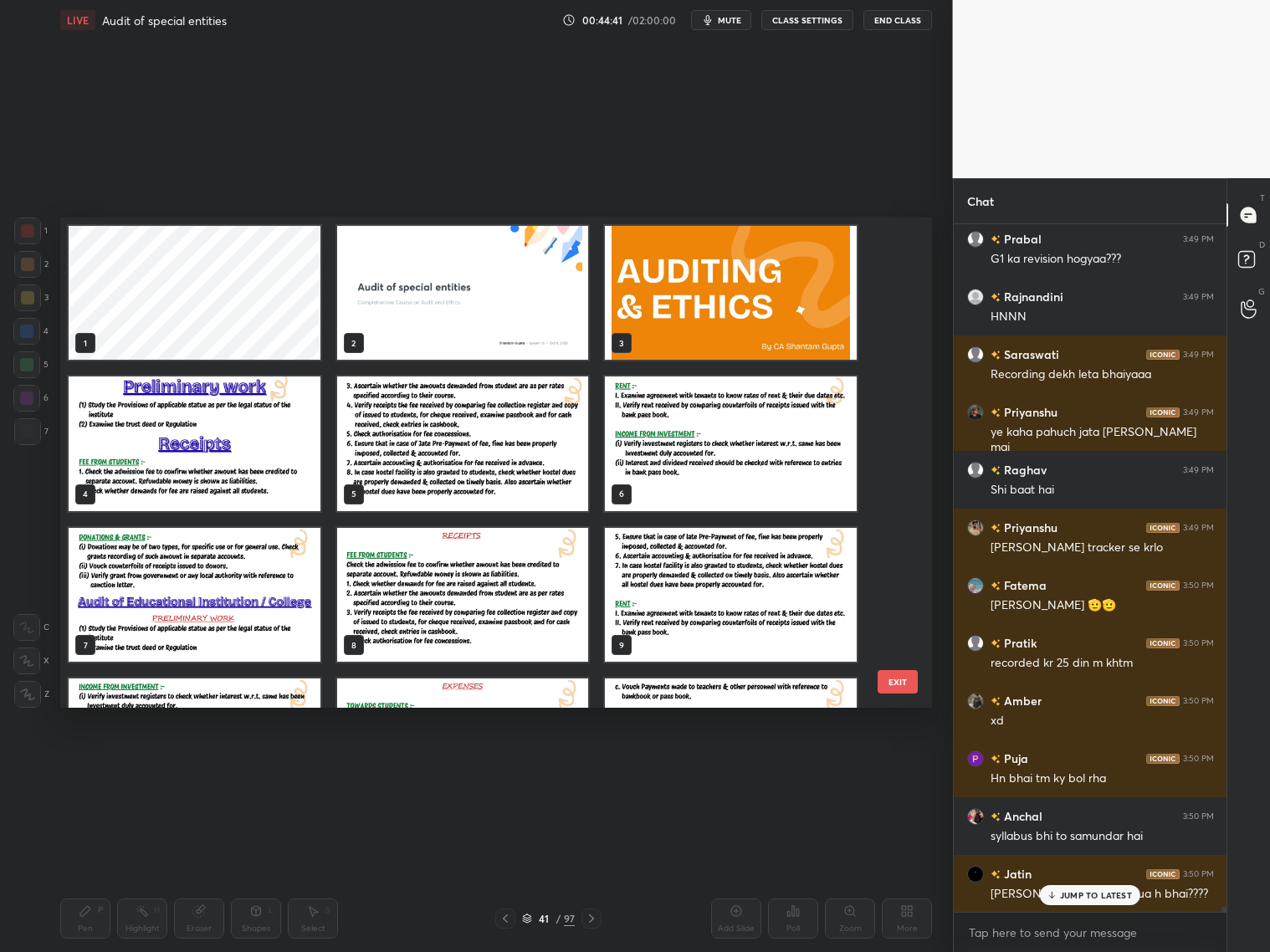
click at [461, 304] on img "grid" at bounding box center [462, 293] width 251 height 134
click at [466, 303] on img "grid" at bounding box center [462, 293] width 251 height 134
click at [471, 304] on img "grid" at bounding box center [462, 293] width 251 height 134
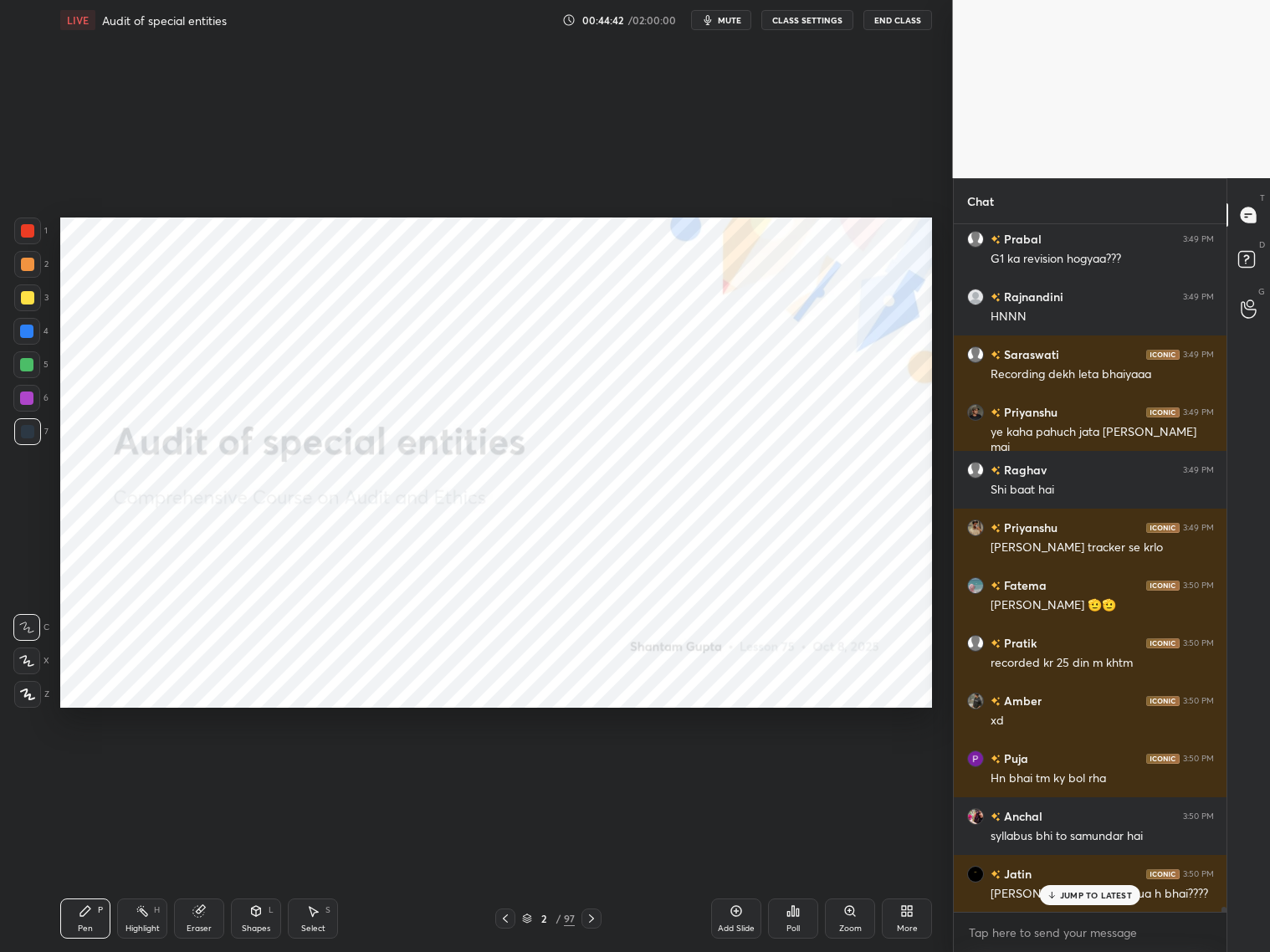
click at [476, 304] on img "grid" at bounding box center [462, 293] width 251 height 134
click at [481, 303] on img "grid" at bounding box center [462, 293] width 251 height 134
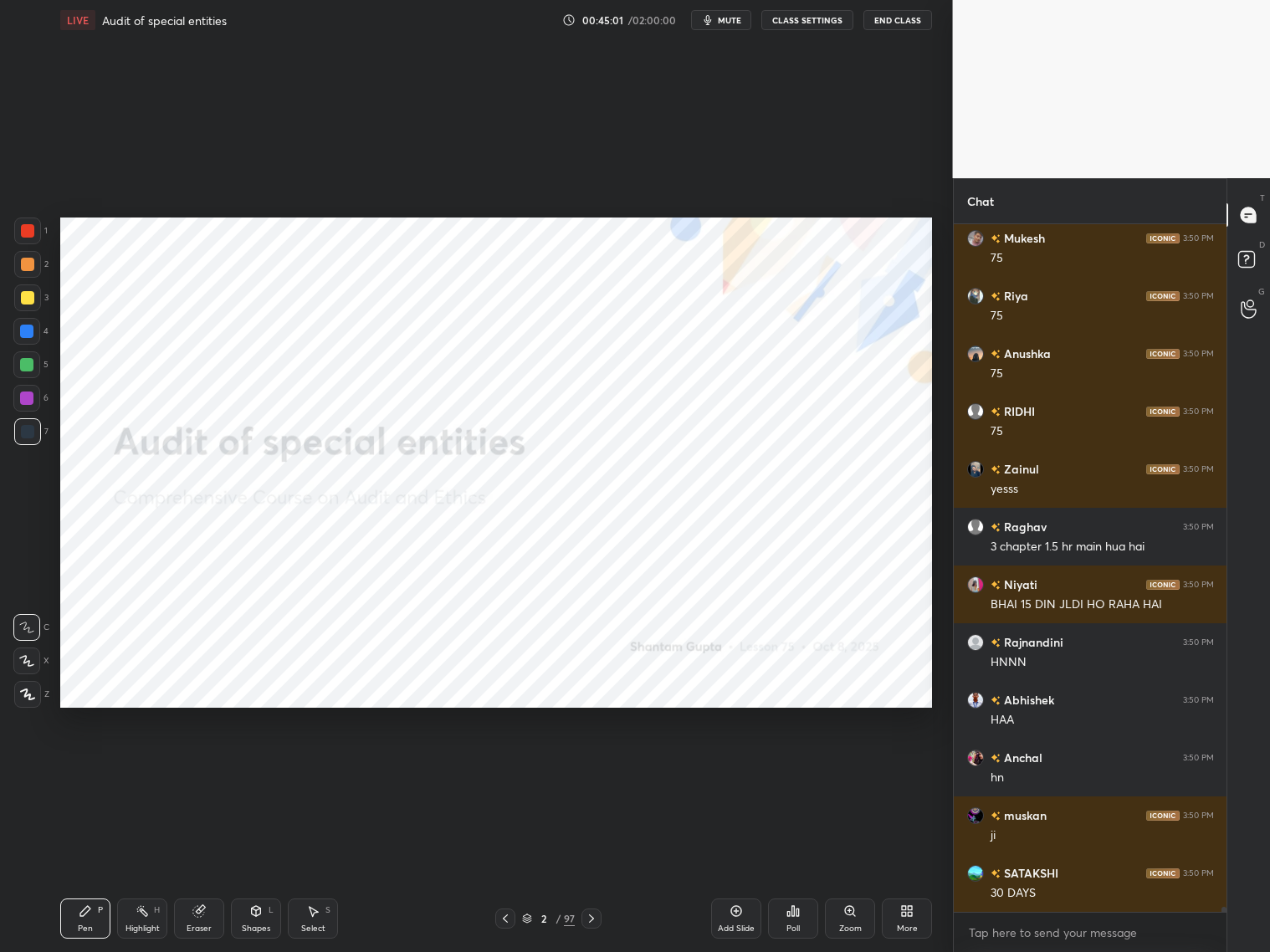
click at [522, 768] on div "2 / 97" at bounding box center [549, 919] width 106 height 20
click at [527, 768] on icon at bounding box center [526, 919] width 10 height 10
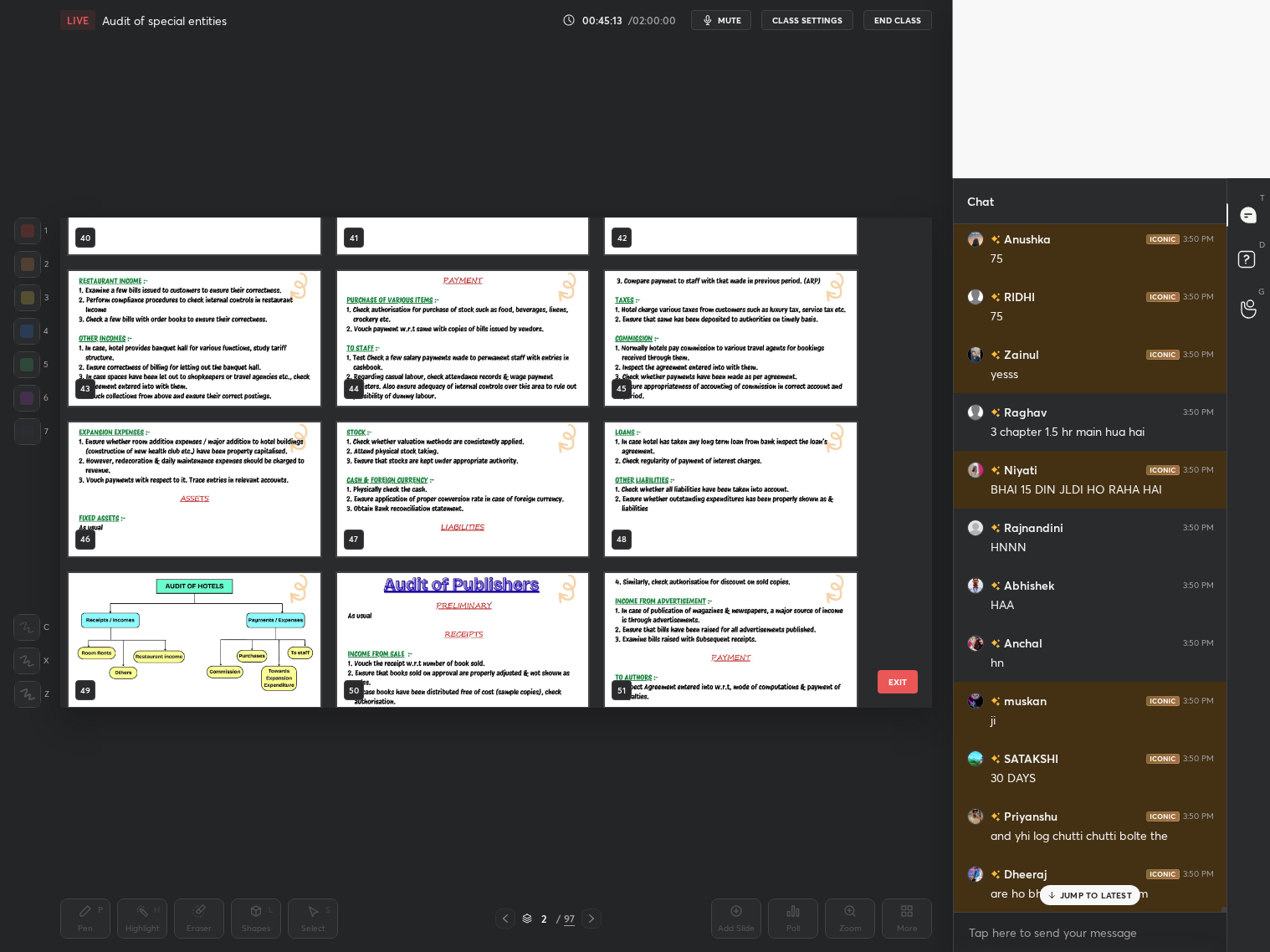
click at [554, 237] on img "grid" at bounding box center [462, 188] width 251 height 134
click at [554, 239] on img "grid" at bounding box center [462, 188] width 251 height 134
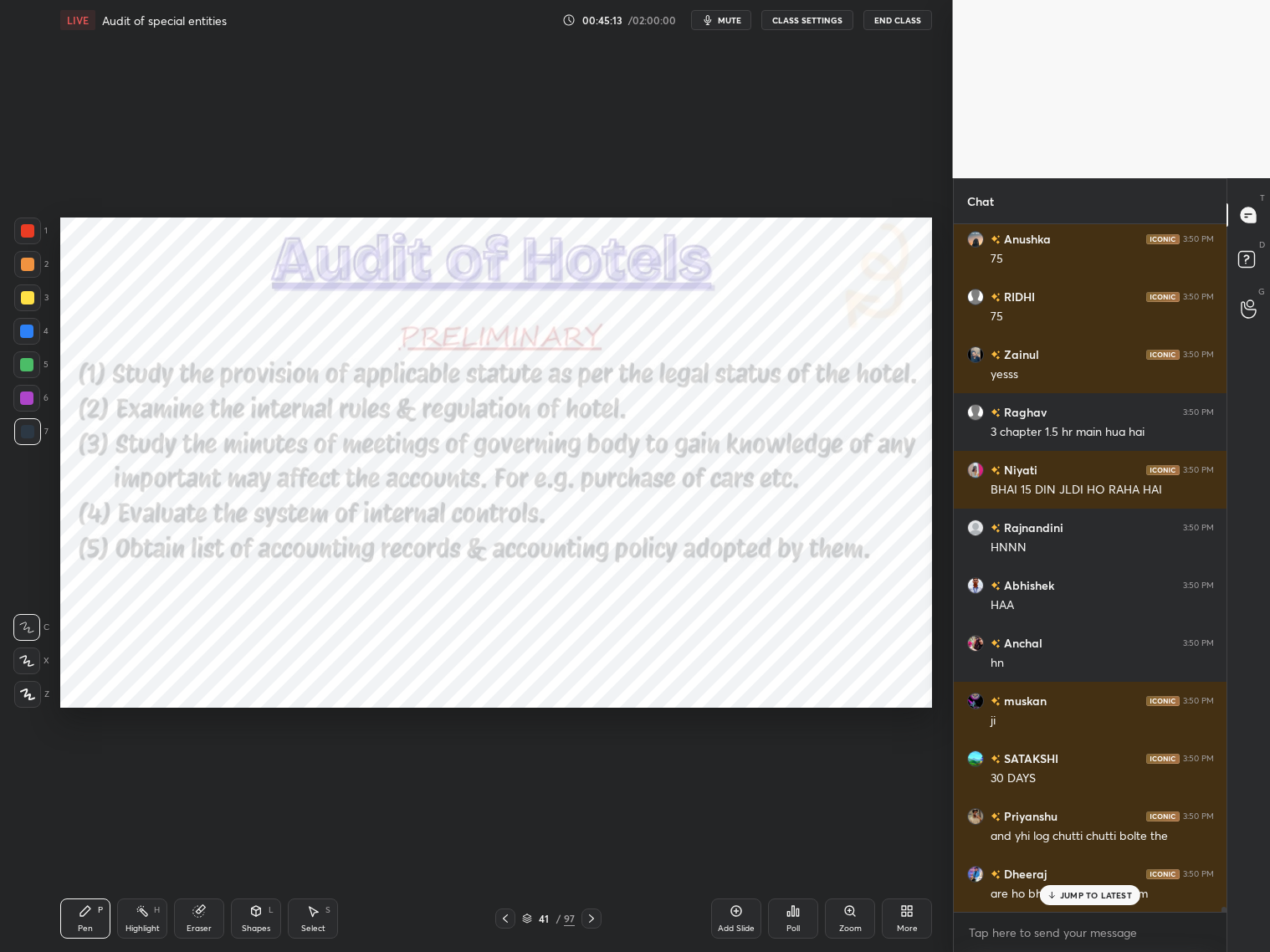
click at [554, 243] on div "40 41 42 43 44 45 46 47 48 49 50 51 52 53 54" at bounding box center [481, 462] width 843 height 490
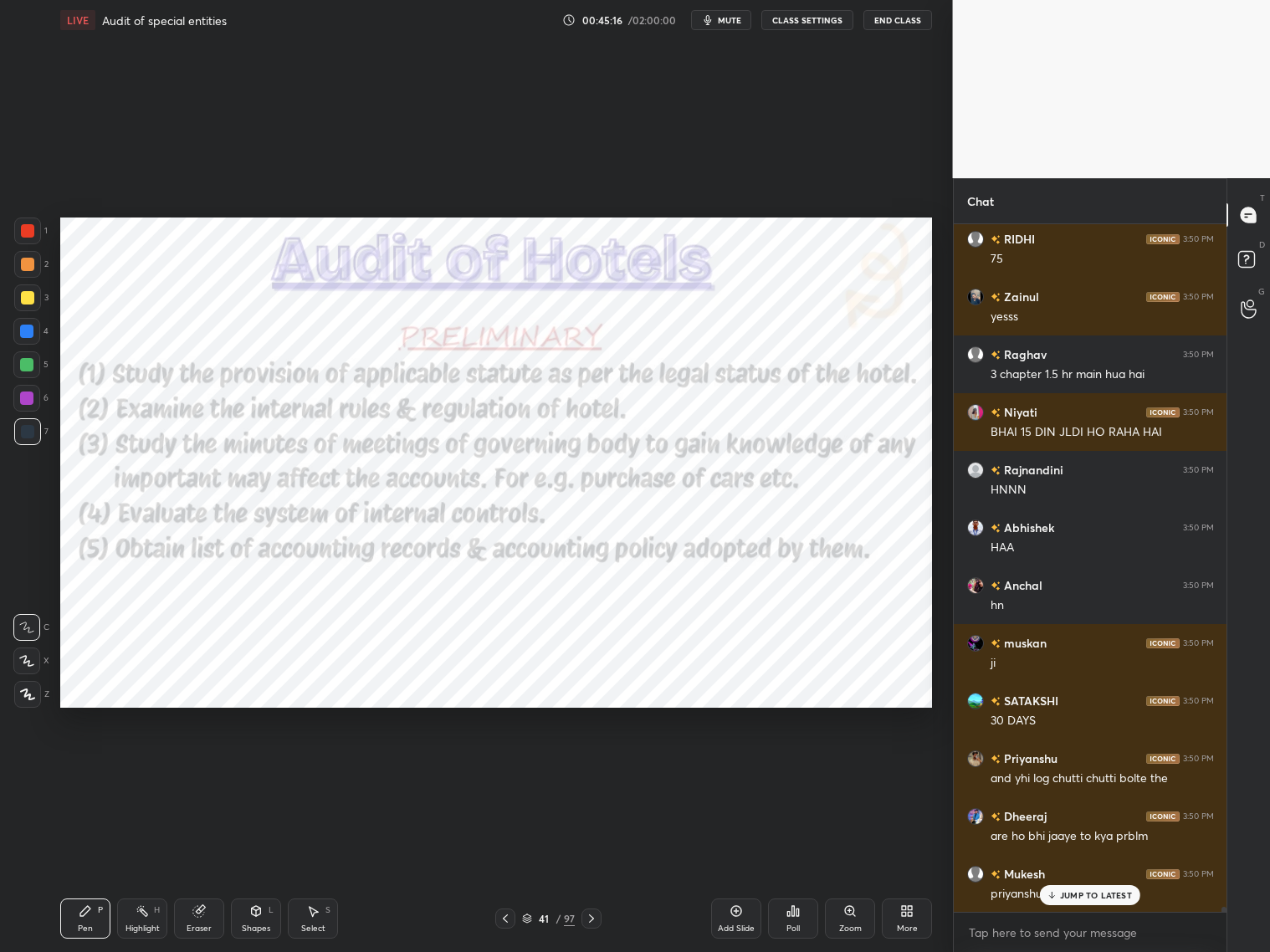
click at [1062, 768] on div "JUMP TO LATEST" at bounding box center [1090, 895] width 100 height 20
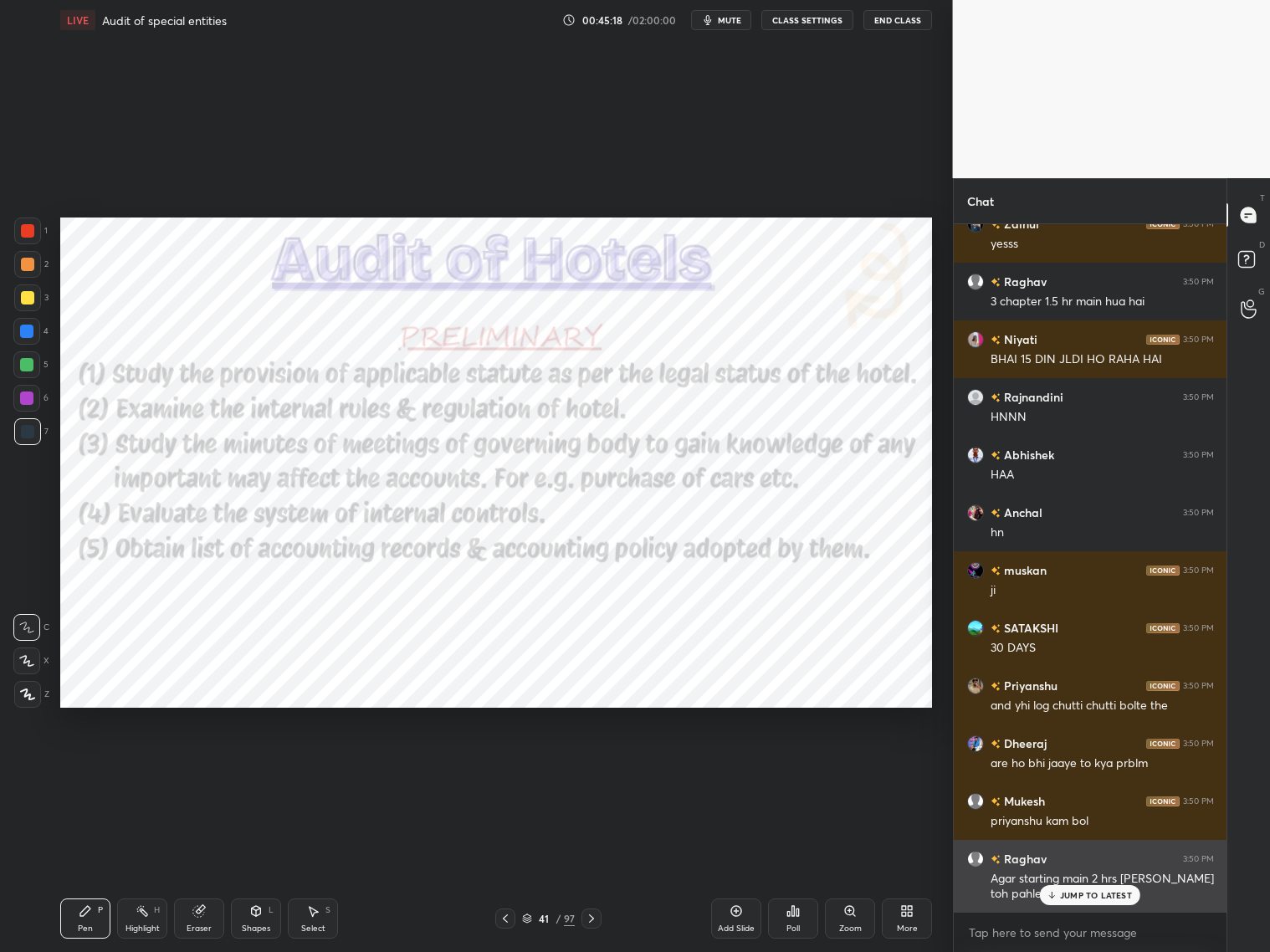
click at [1064, 768] on div "Agar starting main 2 hrs [PERSON_NAME] toh pahle hota bhai" at bounding box center [1102, 886] width 224 height 32
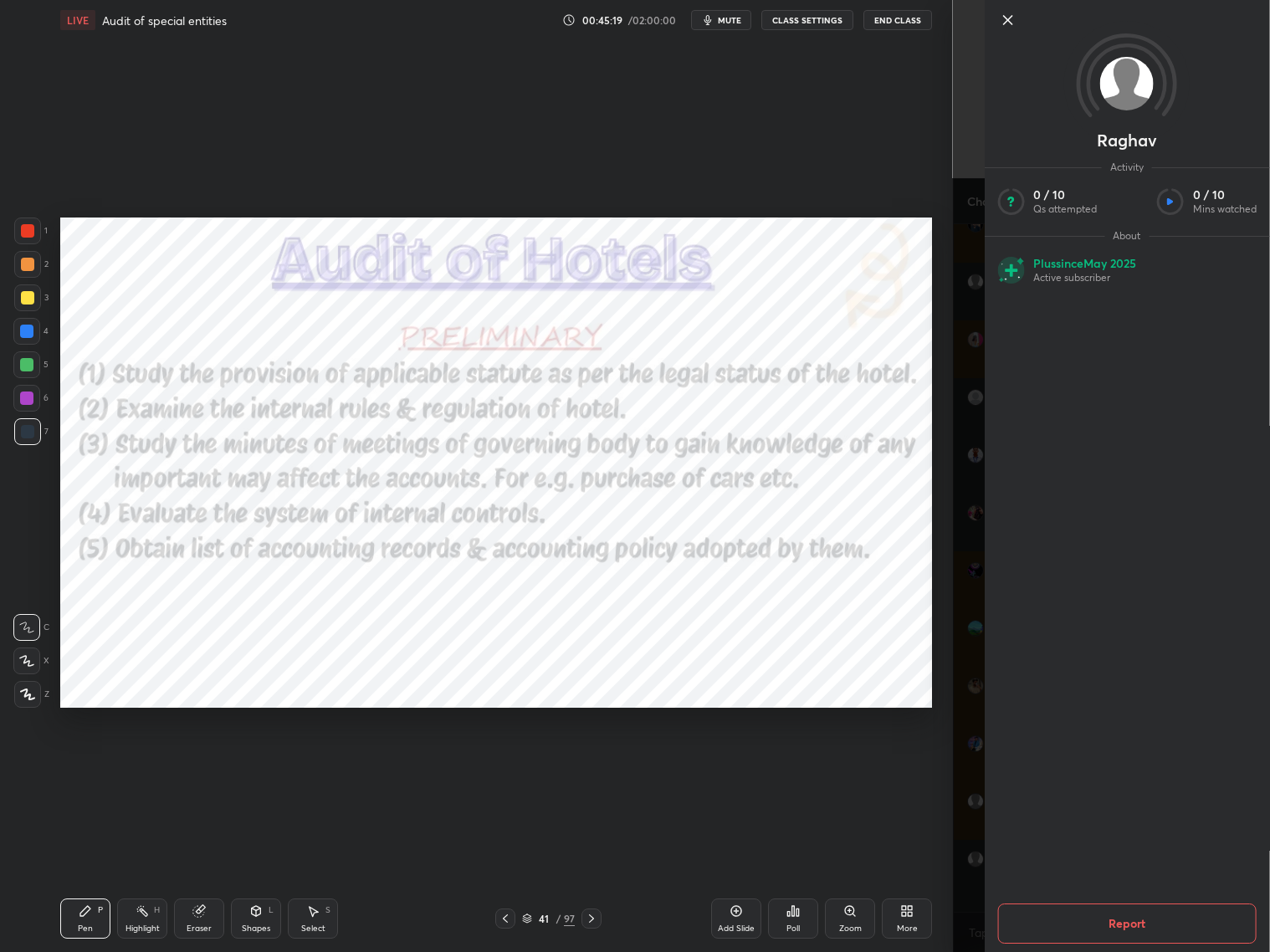
click at [985, 768] on div "Raghav Activity 0 / 10 Qs attempted 0 / 10 Mins watched About Plus since [DATE]…" at bounding box center [1111, 476] width 318 height 952
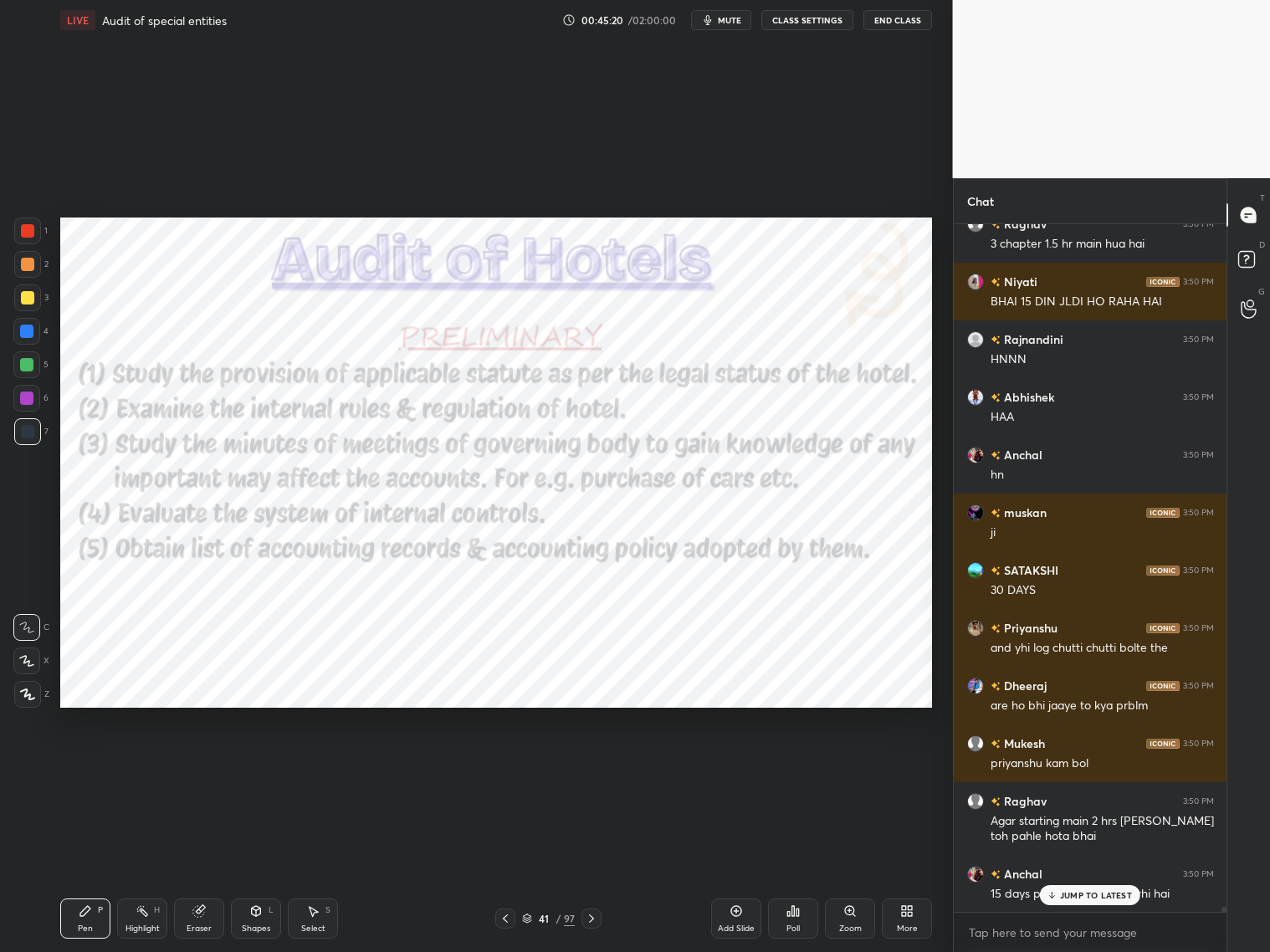
click at [1058, 768] on div "JUMP TO LATEST" at bounding box center [1090, 895] width 100 height 20
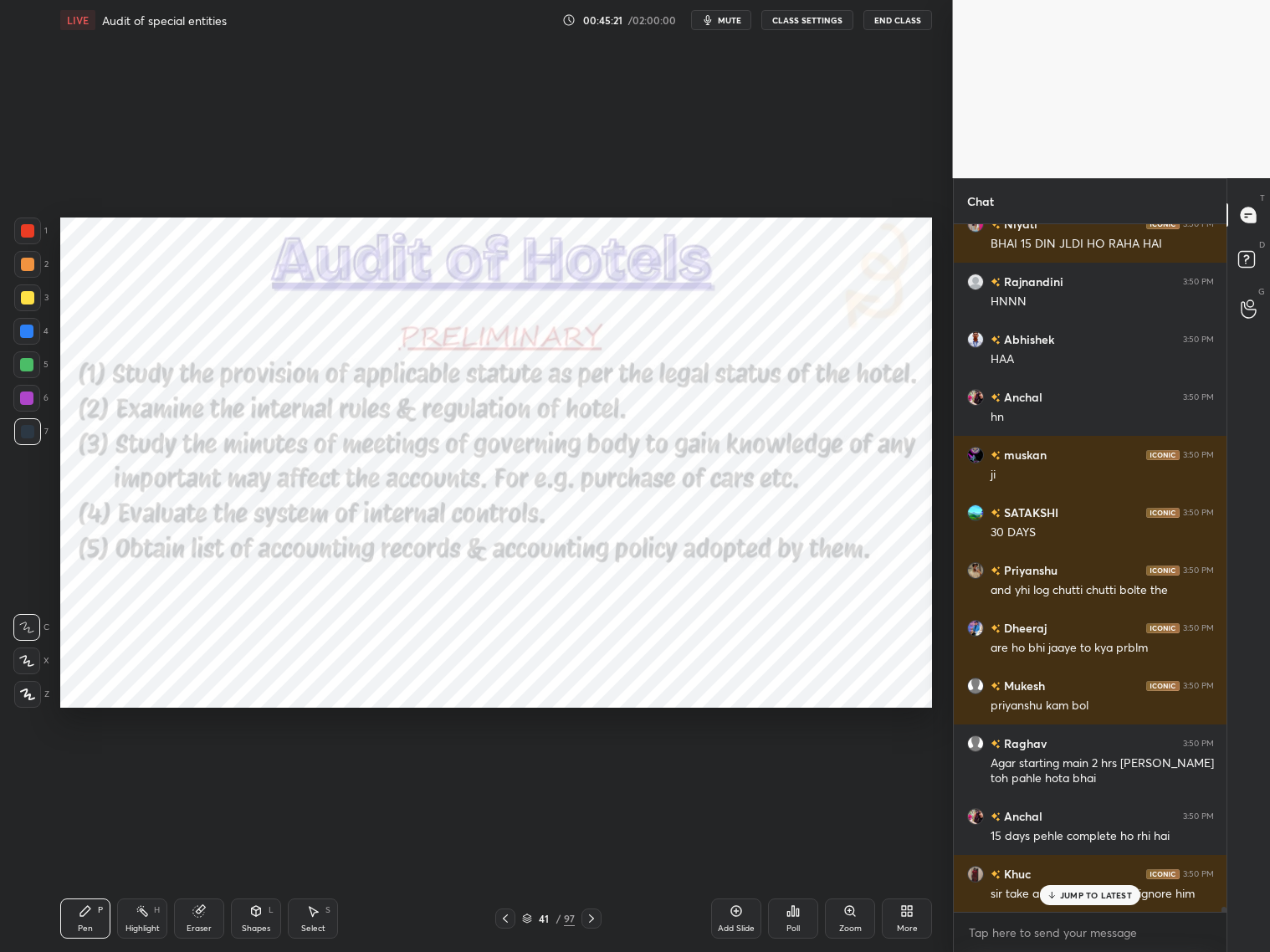
click at [1066, 768] on p "JUMP TO LATEST" at bounding box center [1096, 895] width 72 height 10
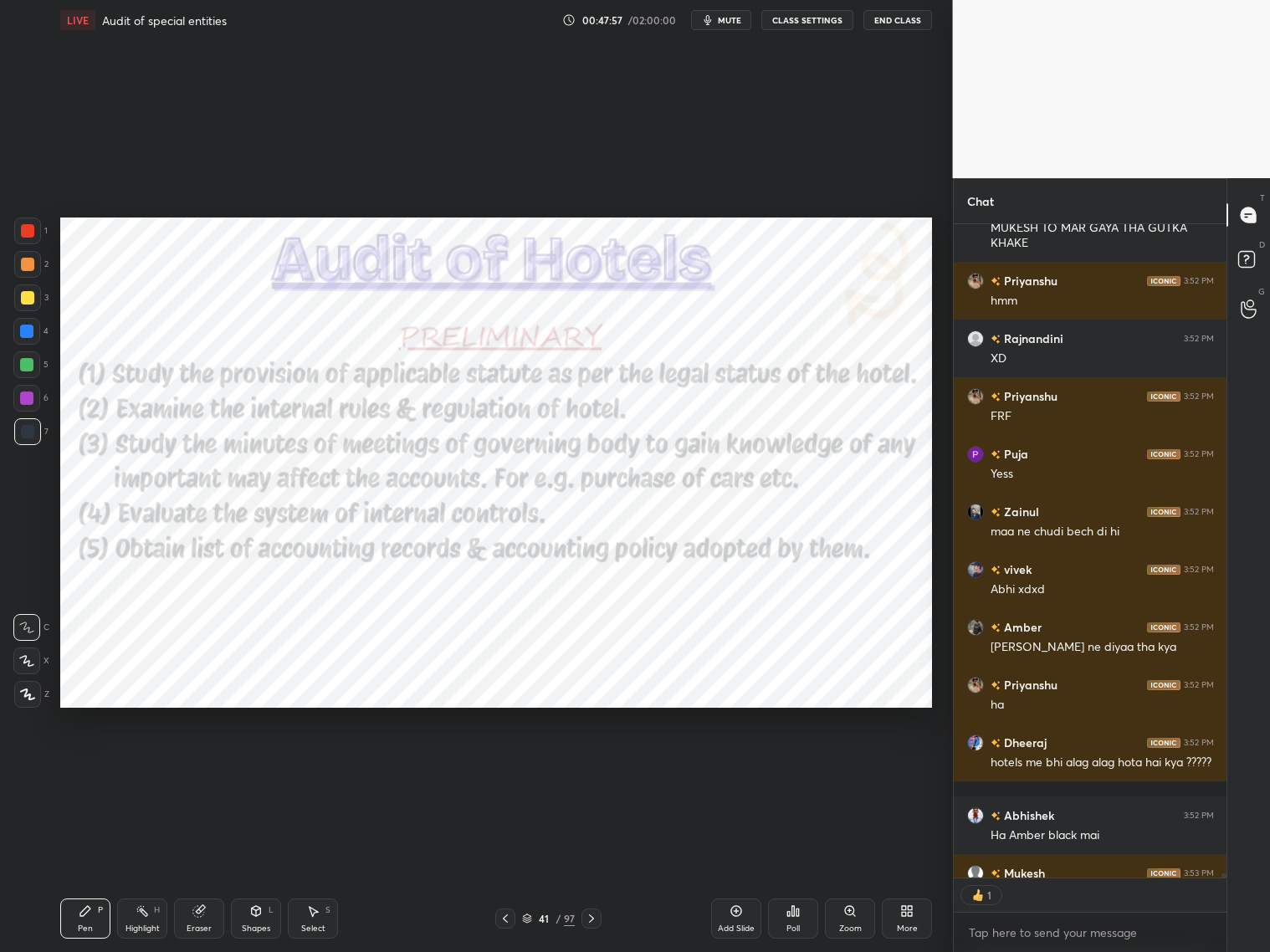
scroll to position [5, 5]
click at [1010, 768] on h6 "Mukesh" at bounding box center [1022, 873] width 44 height 17
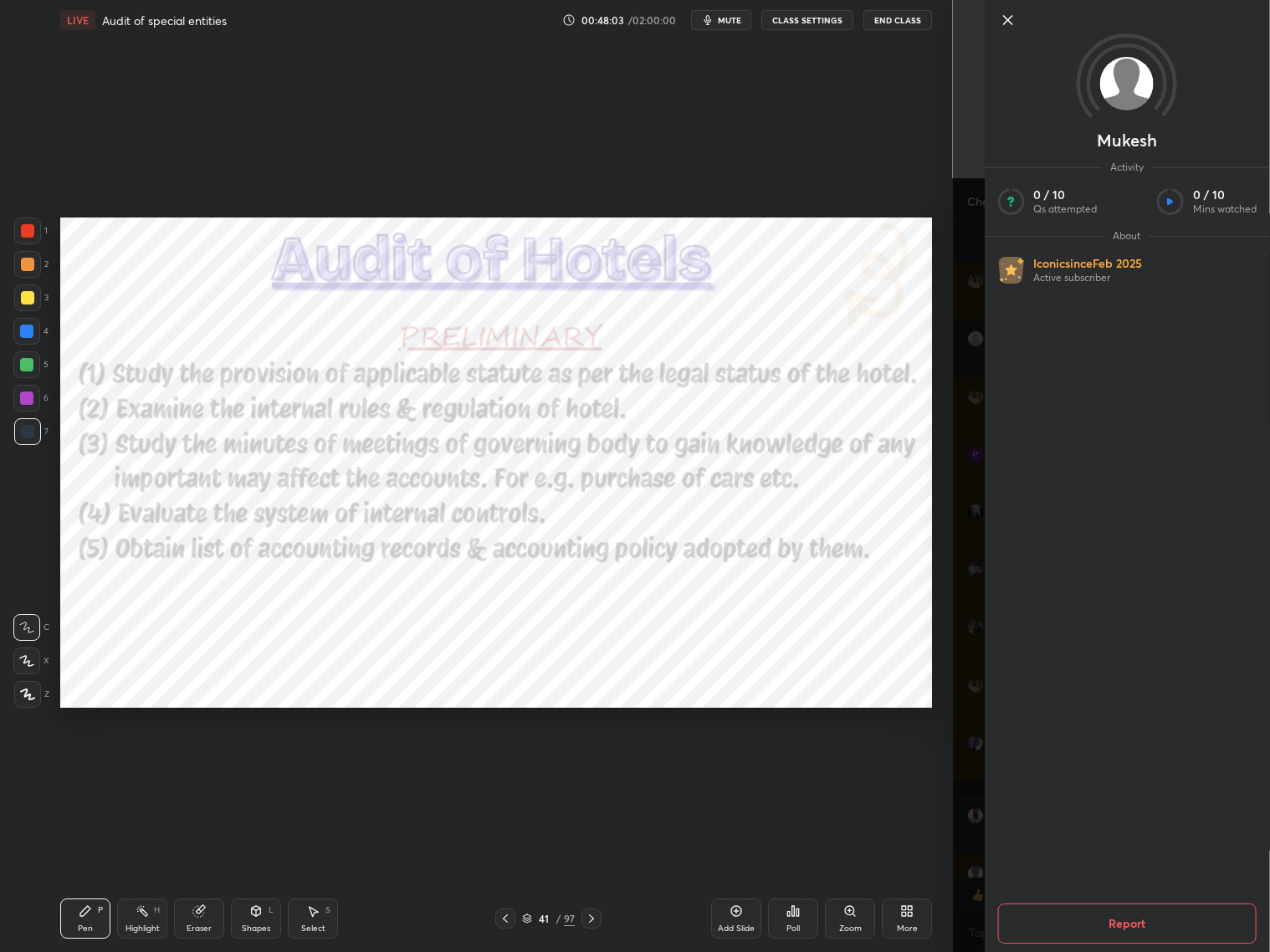
click at [1086, 768] on button "Report" at bounding box center [1128, 924] width 260 height 41
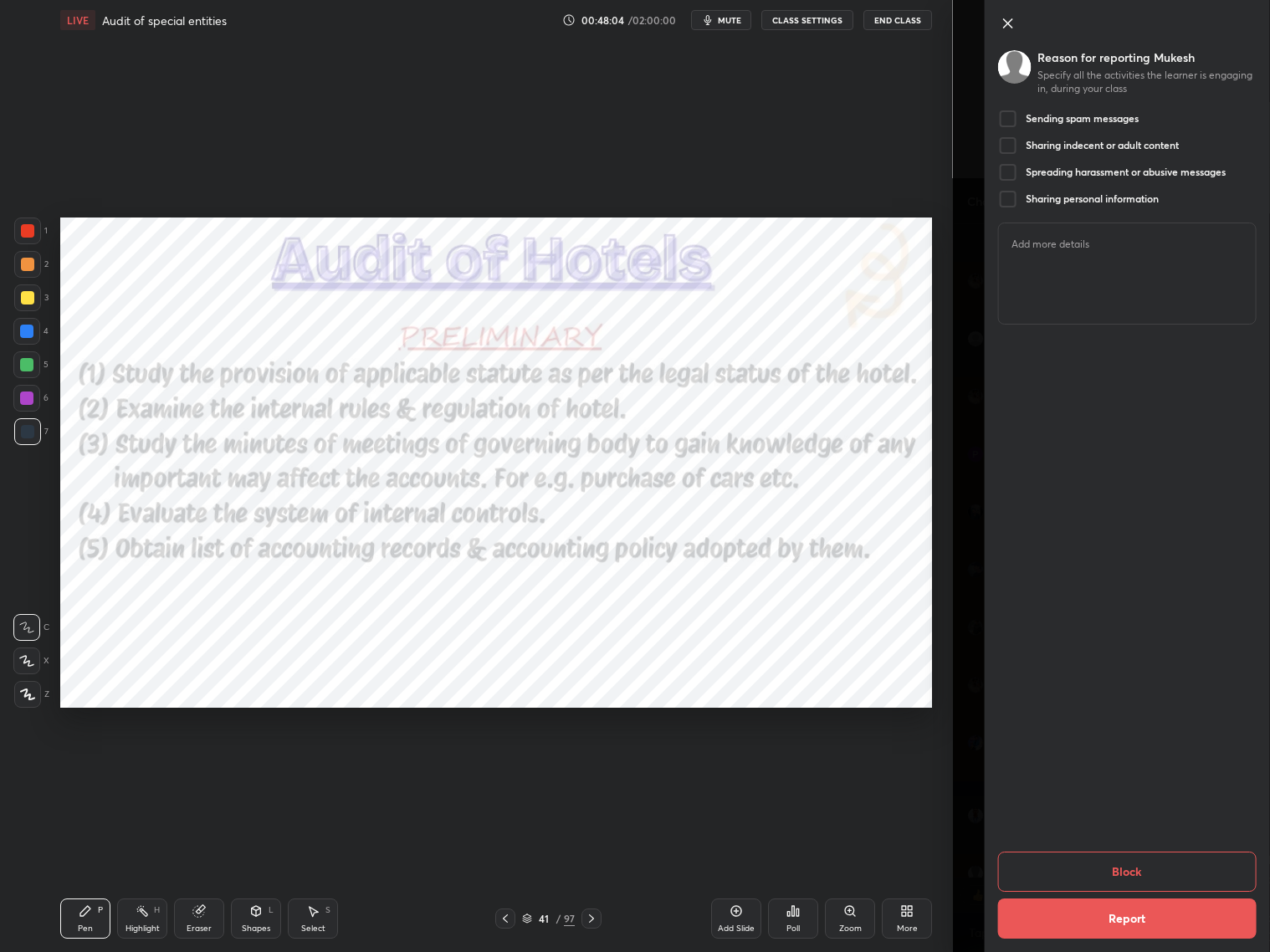
click at [998, 149] on div at bounding box center [1008, 145] width 20 height 20
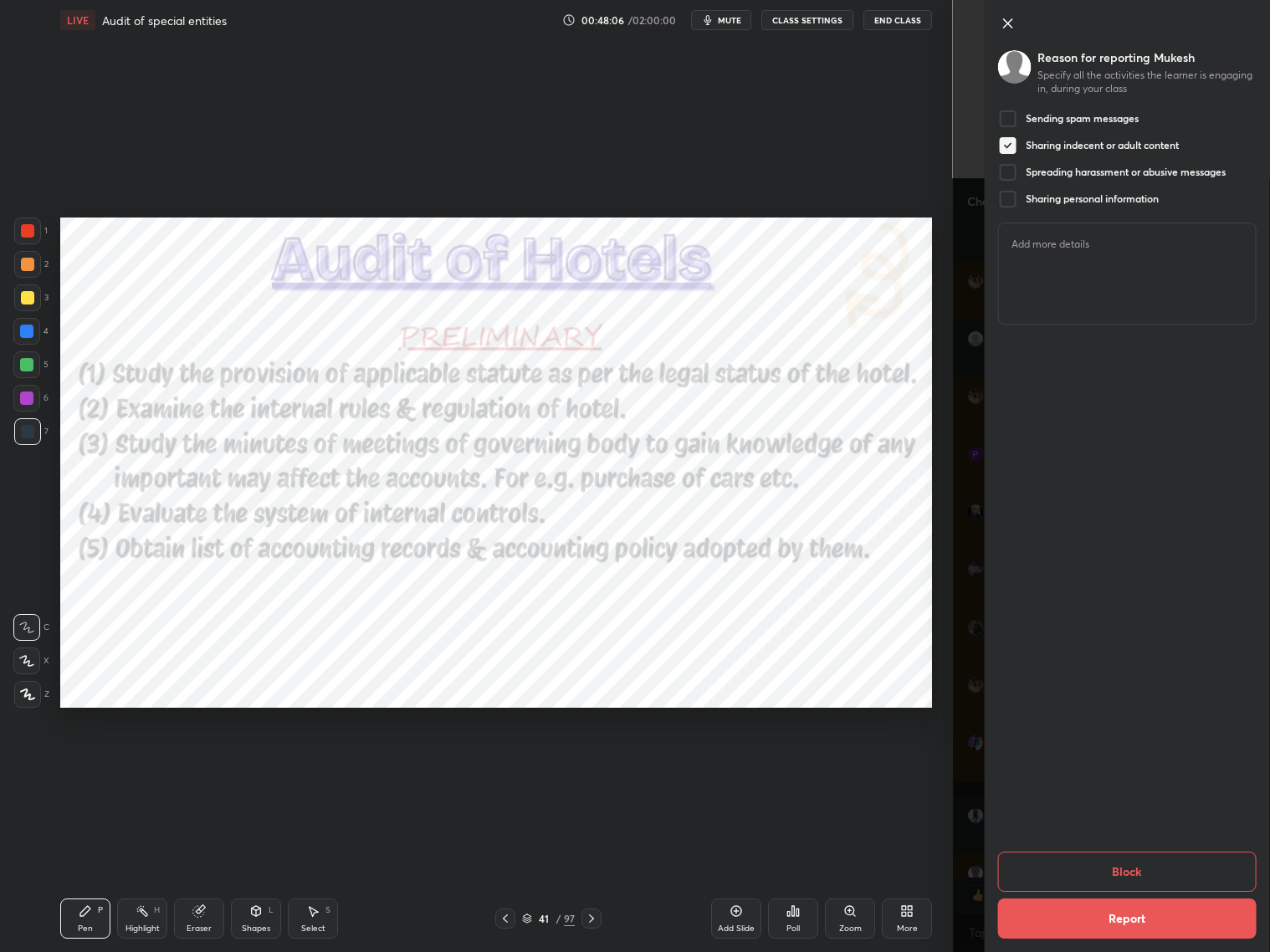
click at [1086, 768] on button "Block" at bounding box center [1128, 872] width 260 height 41
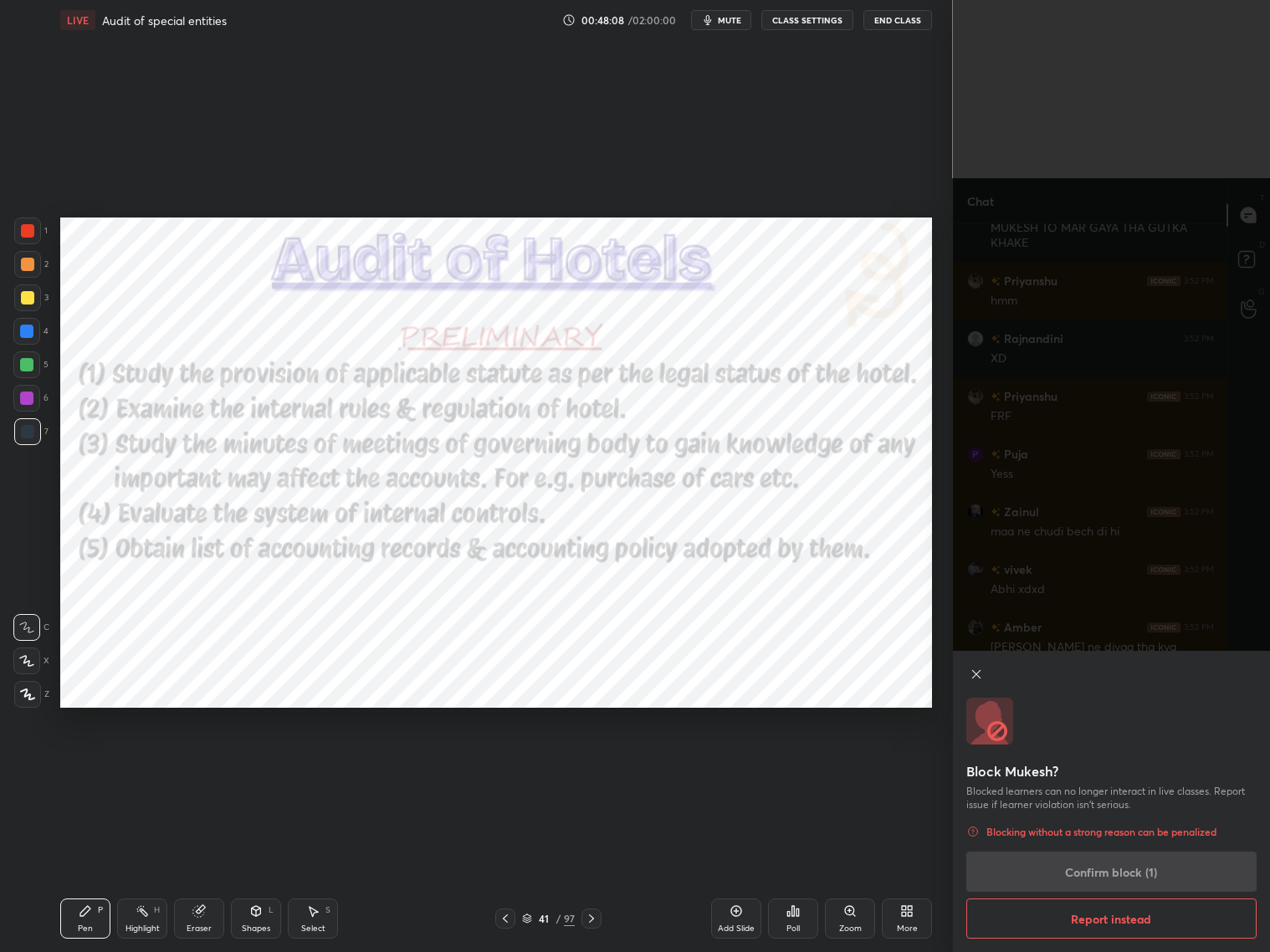
scroll to position [106853, 0]
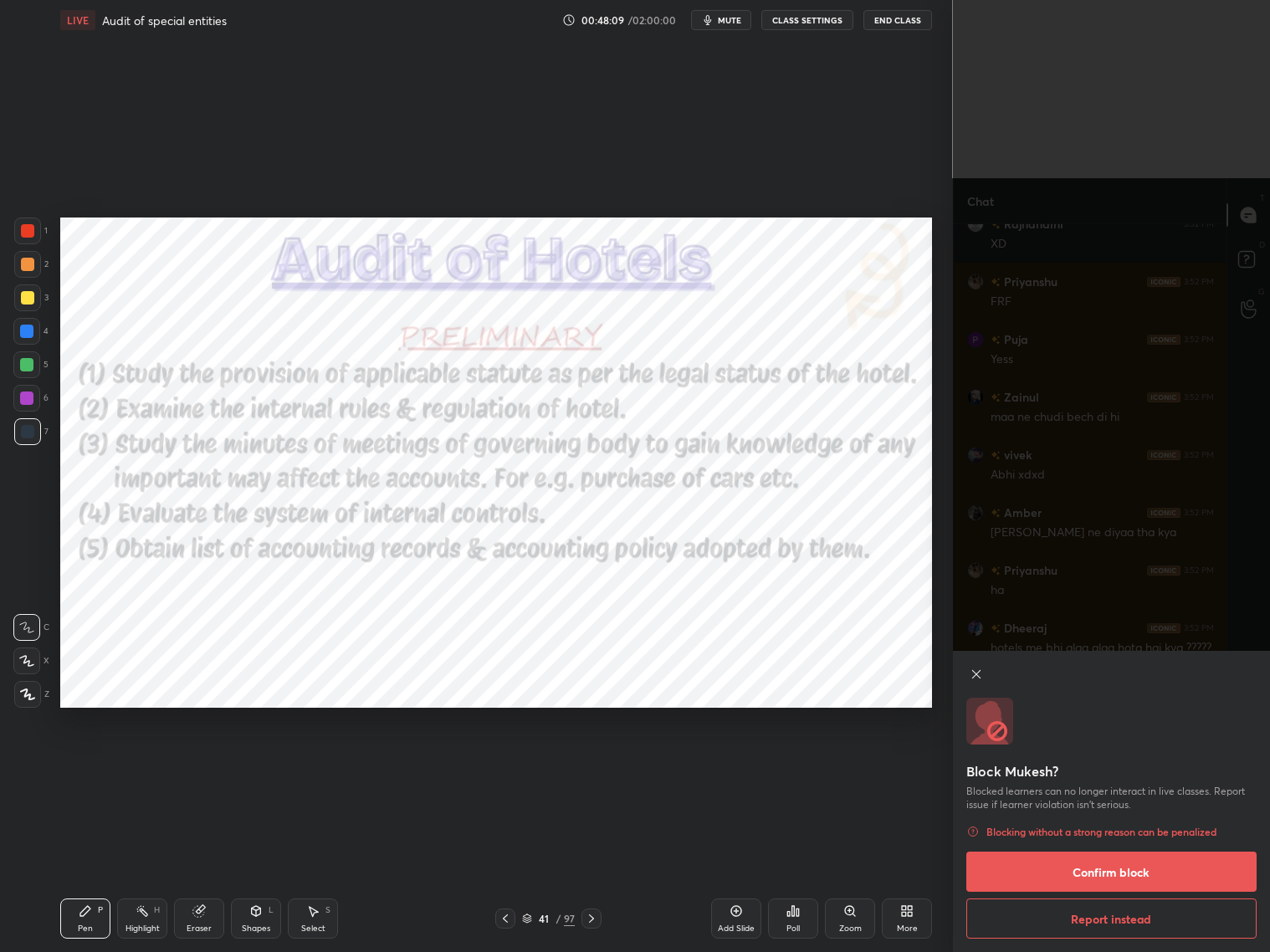
click at [1086, 768] on button "Confirm block" at bounding box center [1111, 872] width 291 height 41
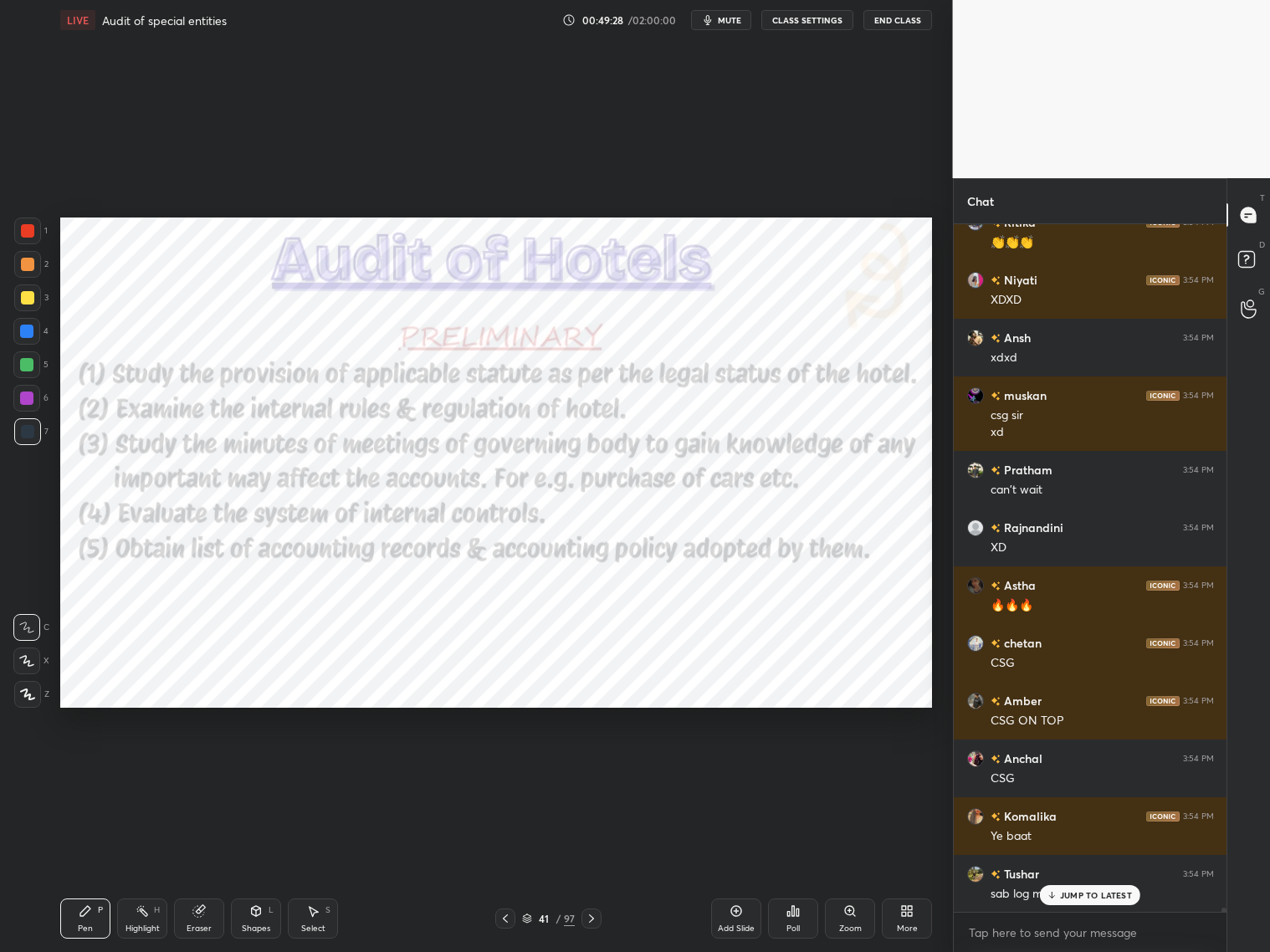
scroll to position [104152, 0]
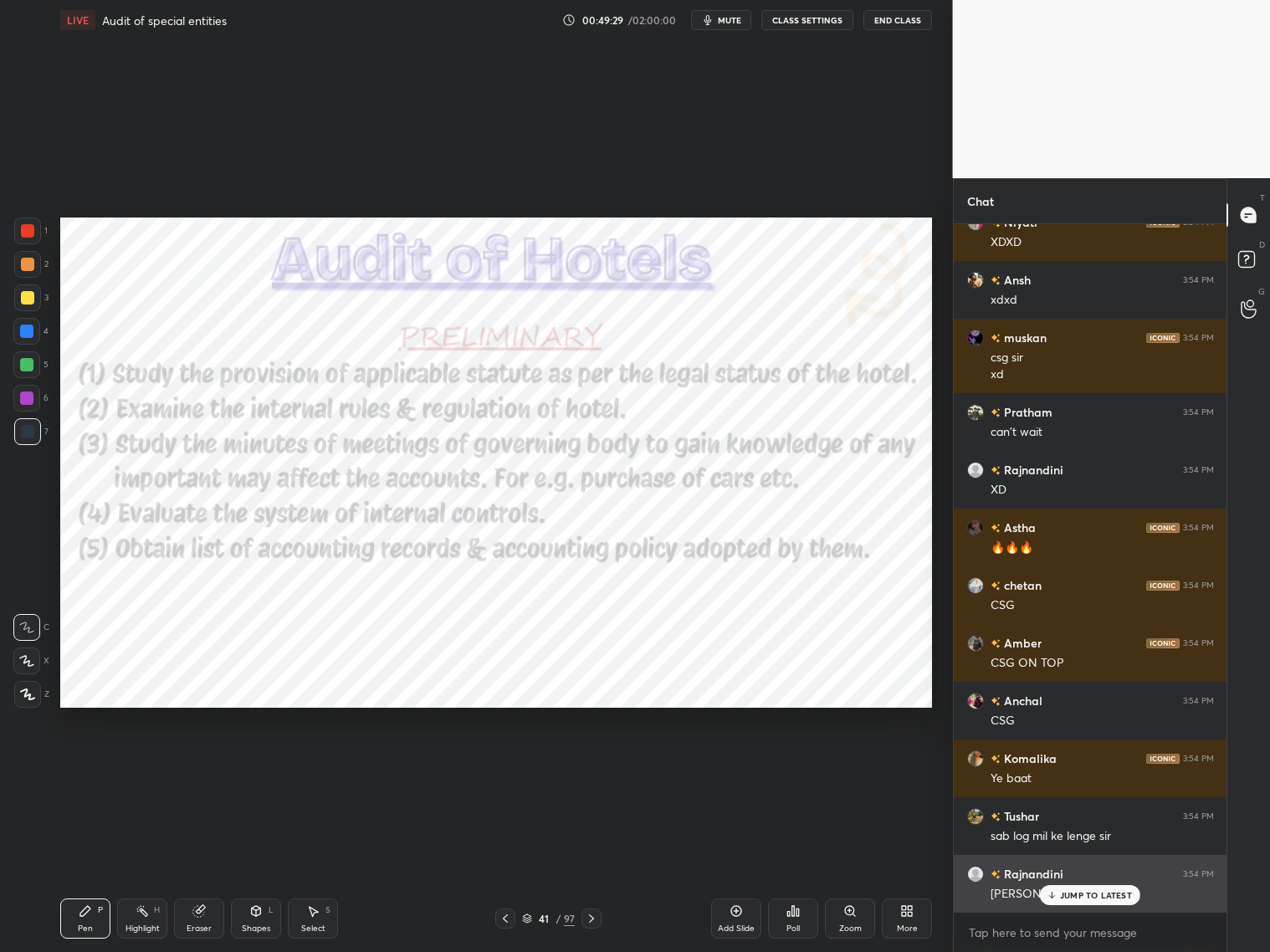
click at [1084, 768] on div "JUMP TO LATEST" at bounding box center [1090, 895] width 100 height 20
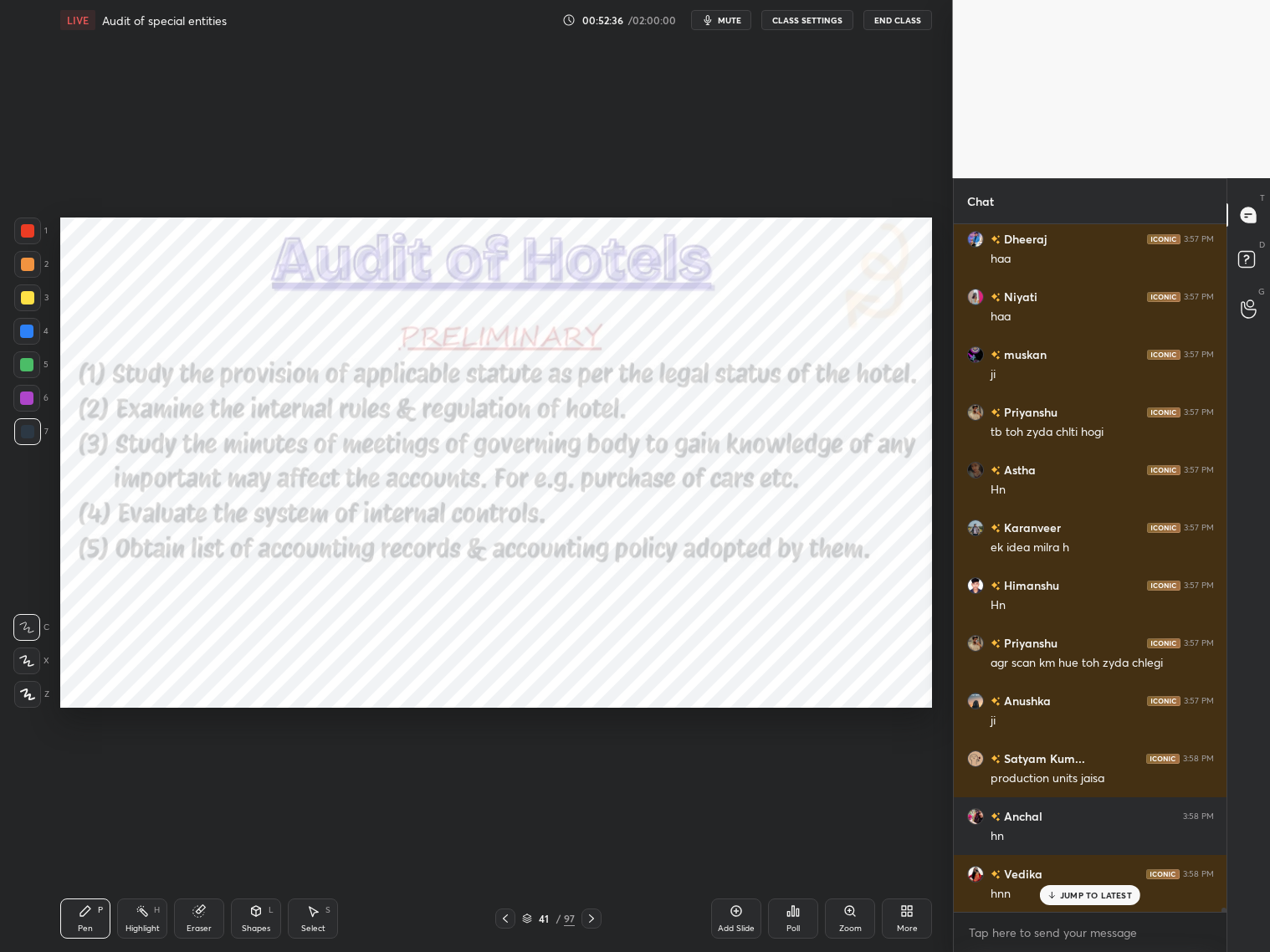
scroll to position [5, 5]
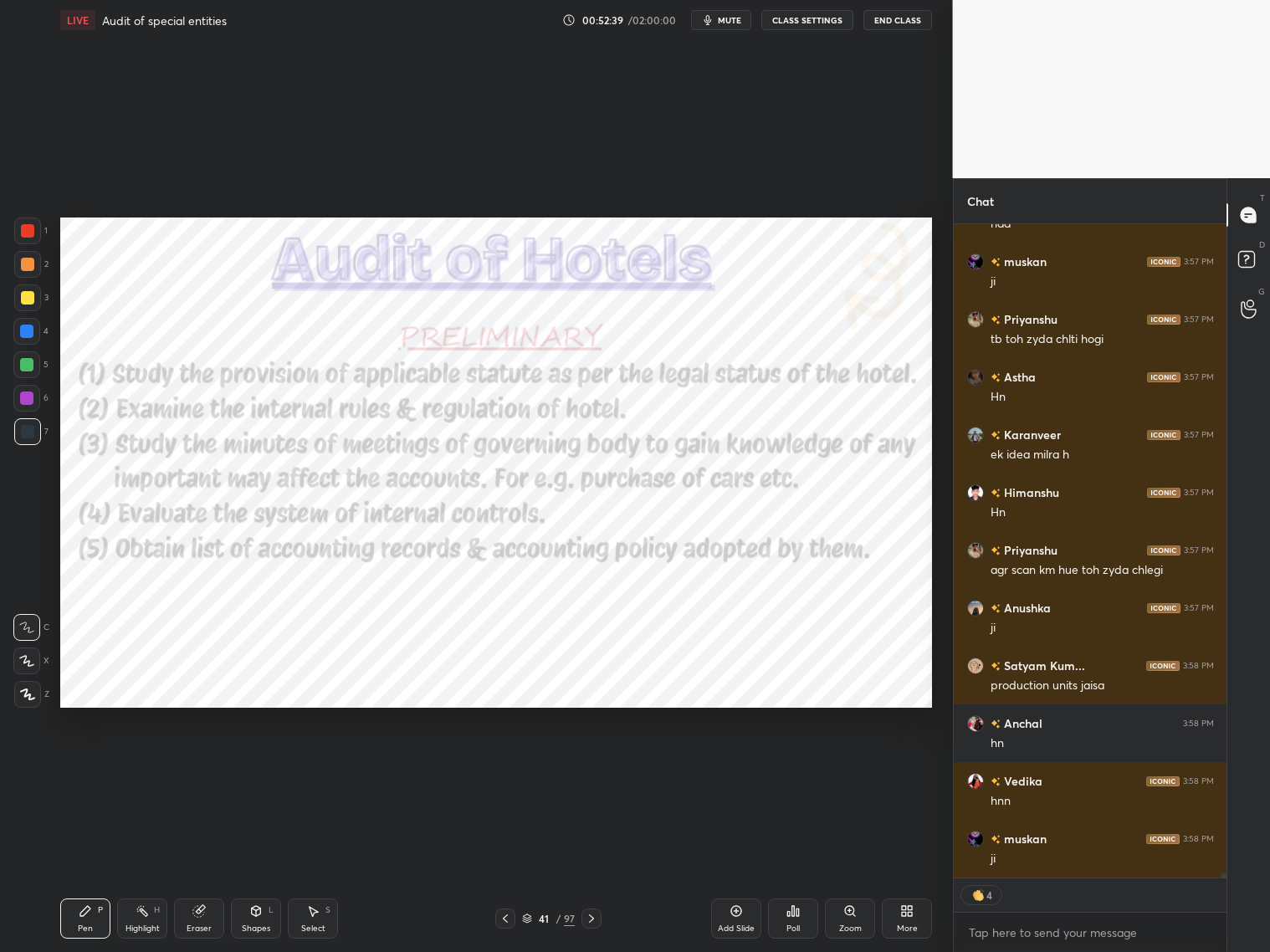
drag, startPoint x: 589, startPoint y: 916, endPoint x: 592, endPoint y: 908, distance: 8.5
click at [591, 768] on icon at bounding box center [591, 919] width 14 height 14
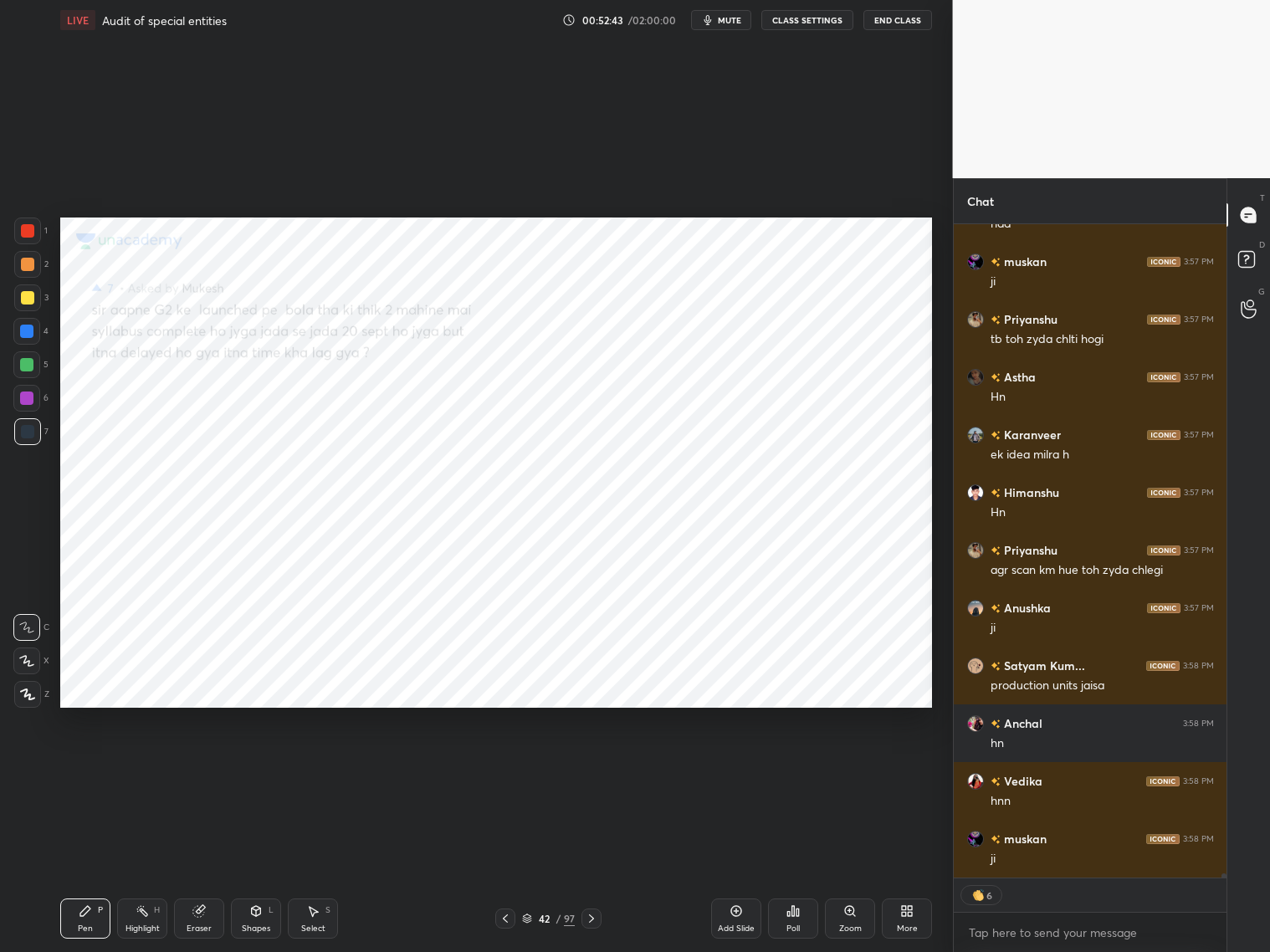
drag, startPoint x: 589, startPoint y: 916, endPoint x: 598, endPoint y: 911, distance: 10.3
click at [591, 768] on icon at bounding box center [591, 919] width 14 height 14
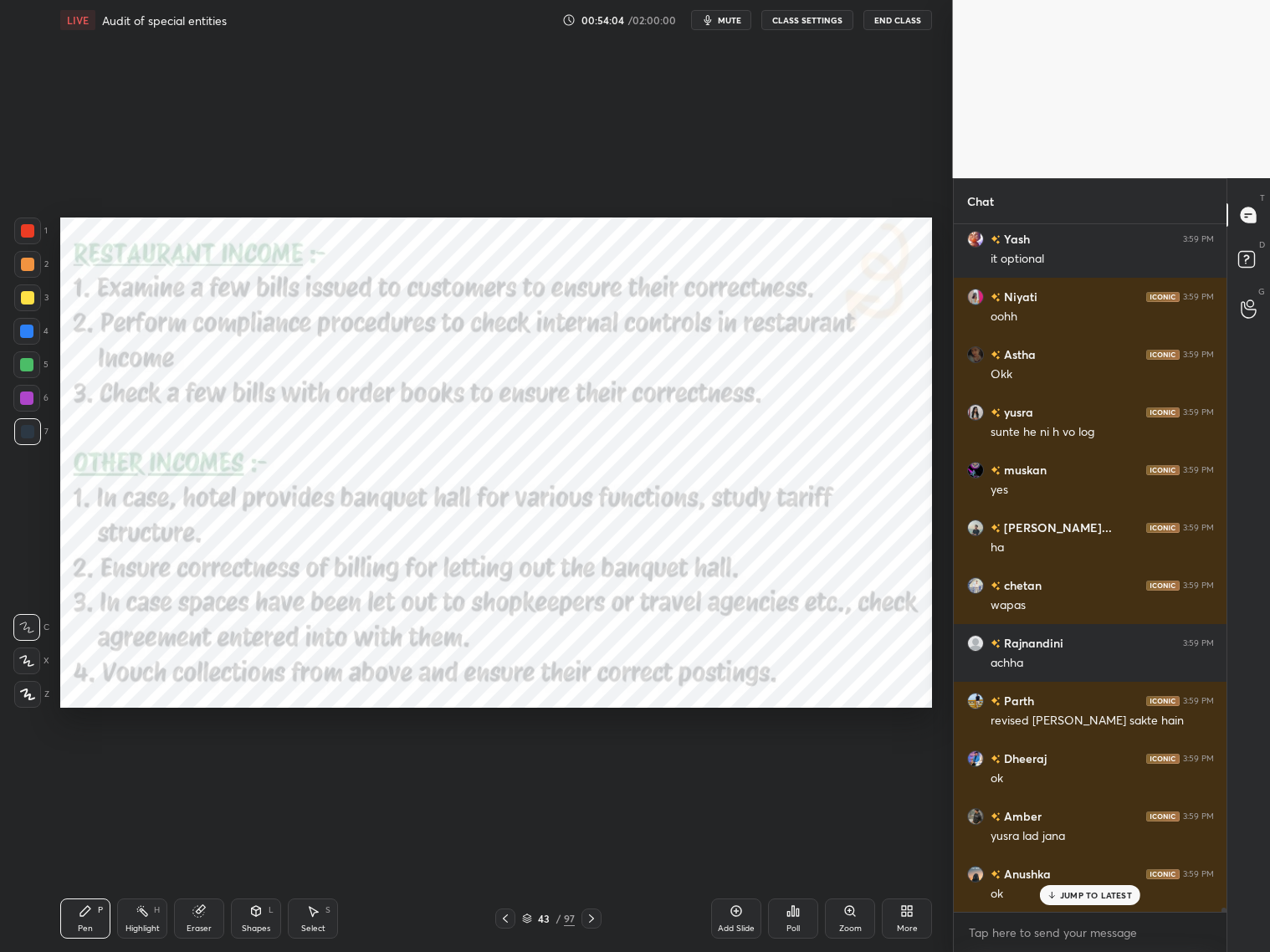
scroll to position [114379, 0]
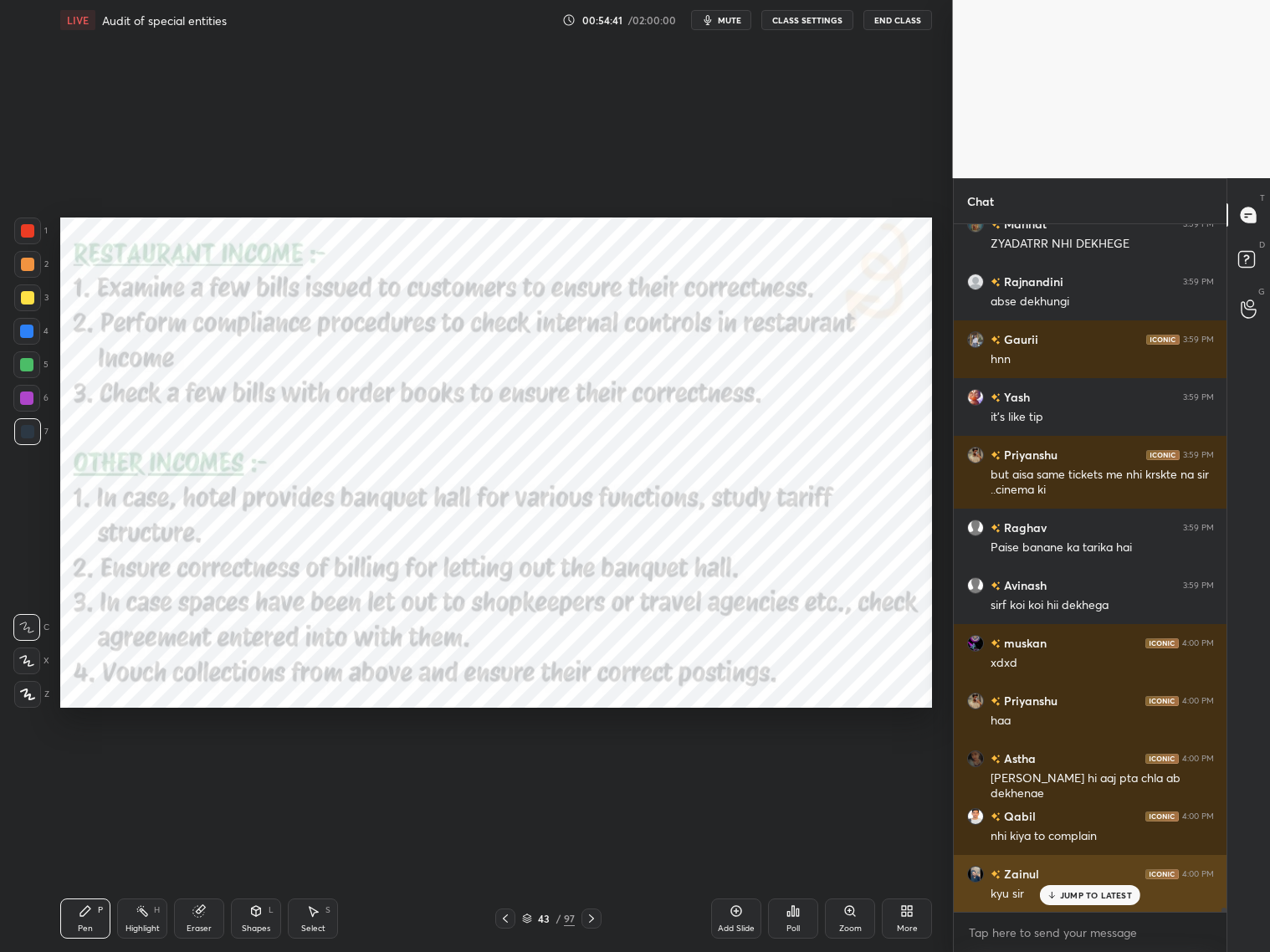
drag, startPoint x: 1097, startPoint y: 894, endPoint x: 1099, endPoint y: 884, distance: 10.2
click at [1086, 768] on p "JUMP TO LATEST" at bounding box center [1096, 895] width 72 height 10
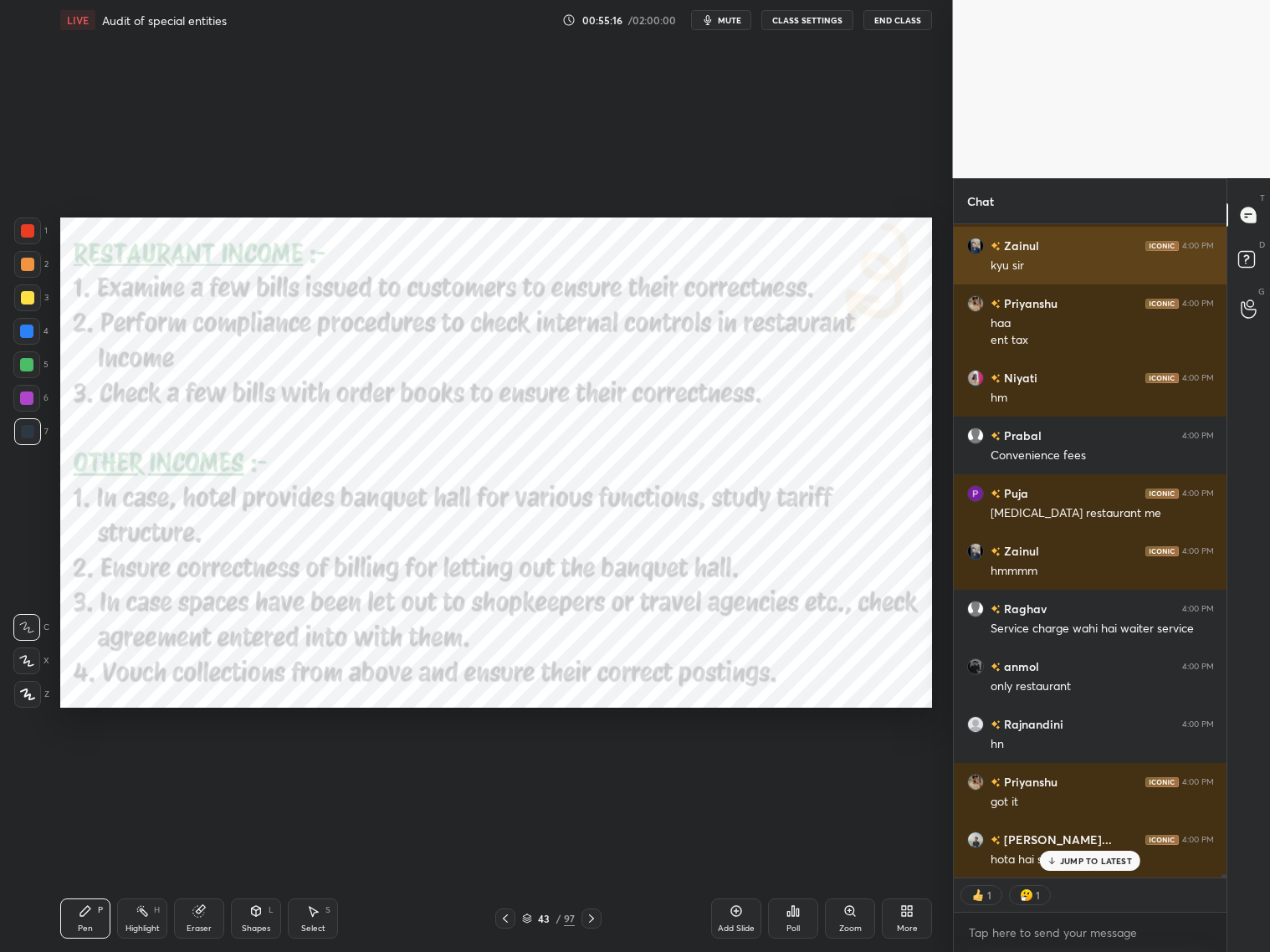
scroll to position [116539, 0]
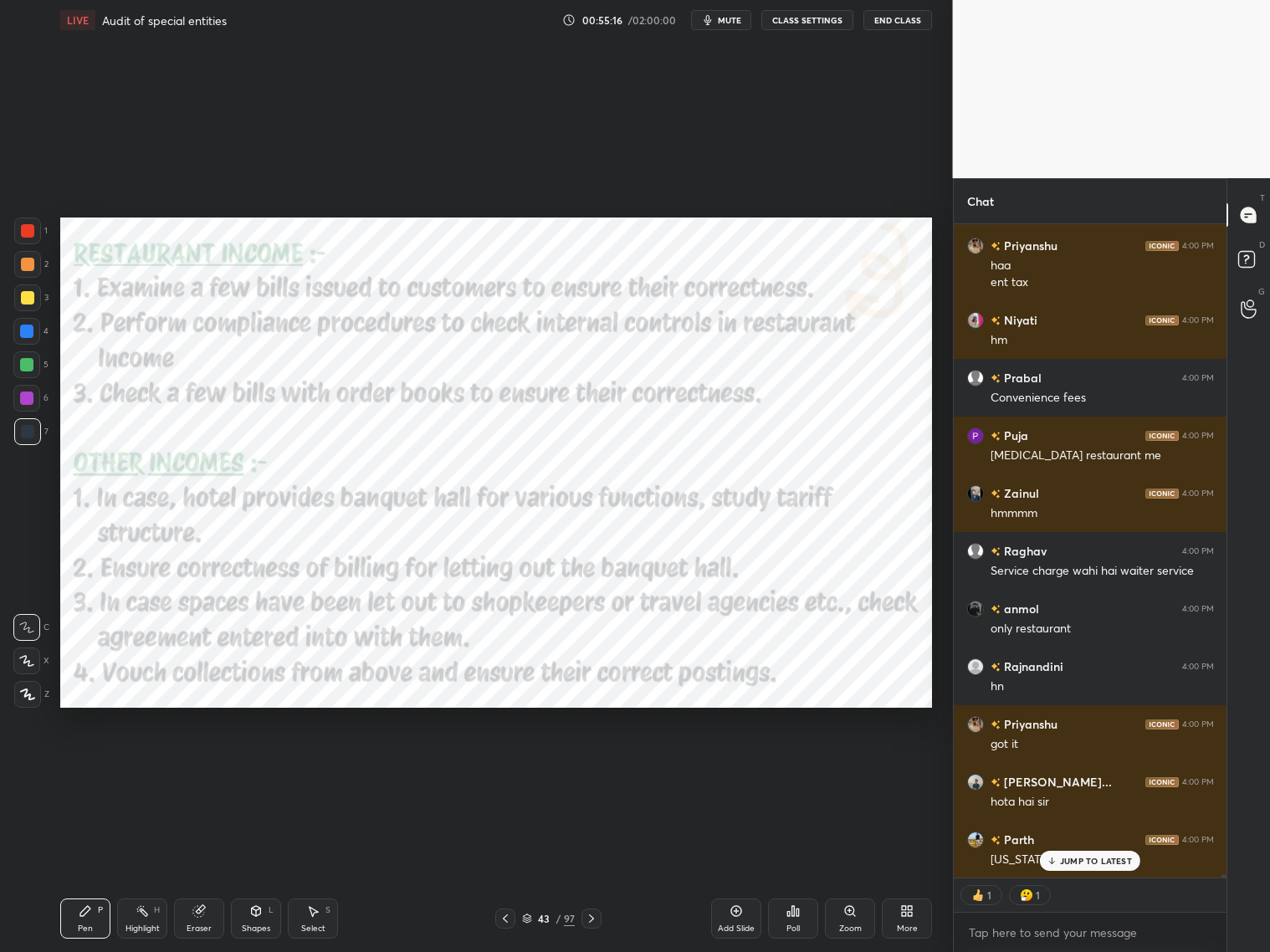
click at [1086, 768] on p "JUMP TO LATEST" at bounding box center [1096, 861] width 72 height 10
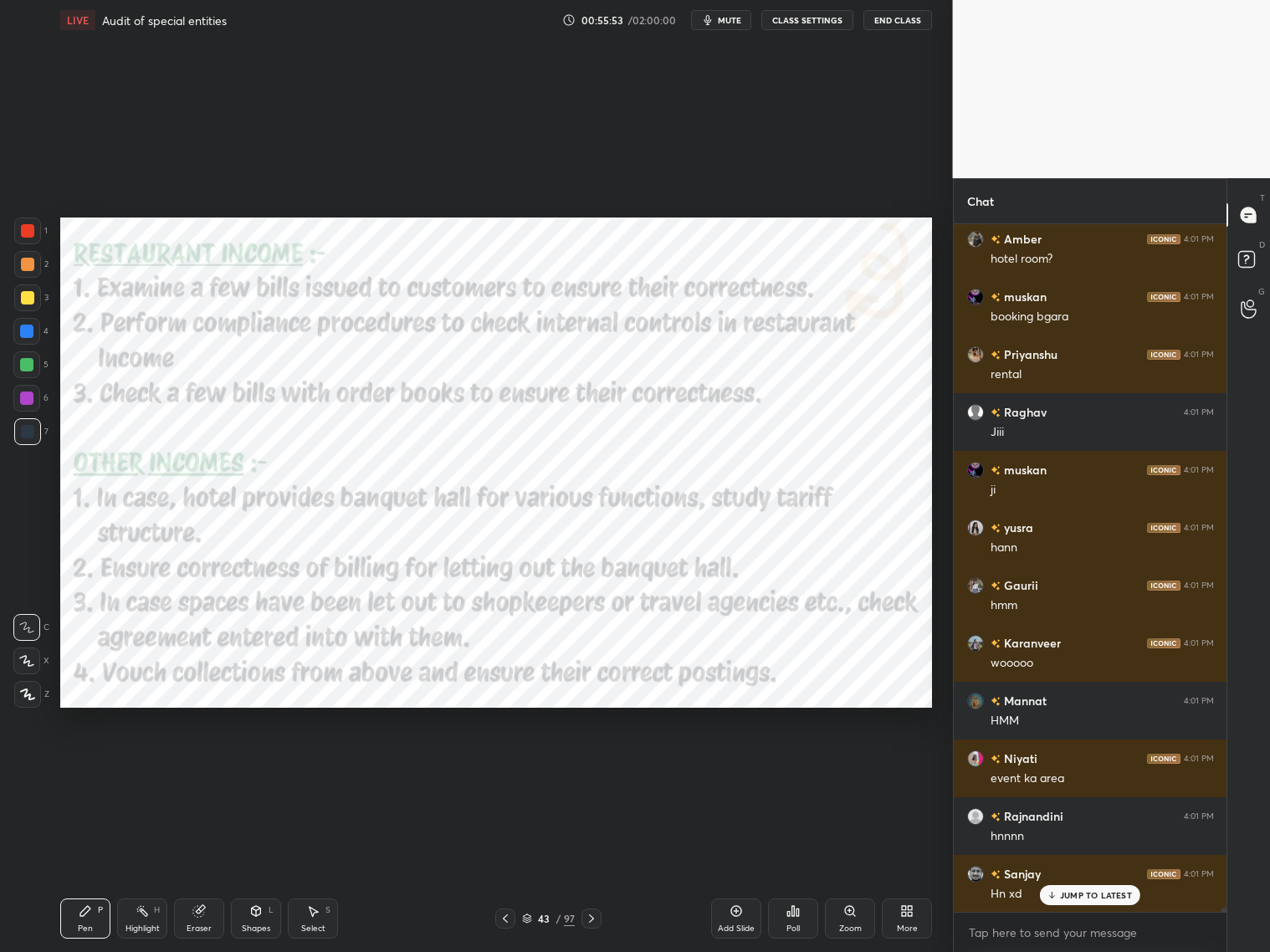
scroll to position [118294, 0]
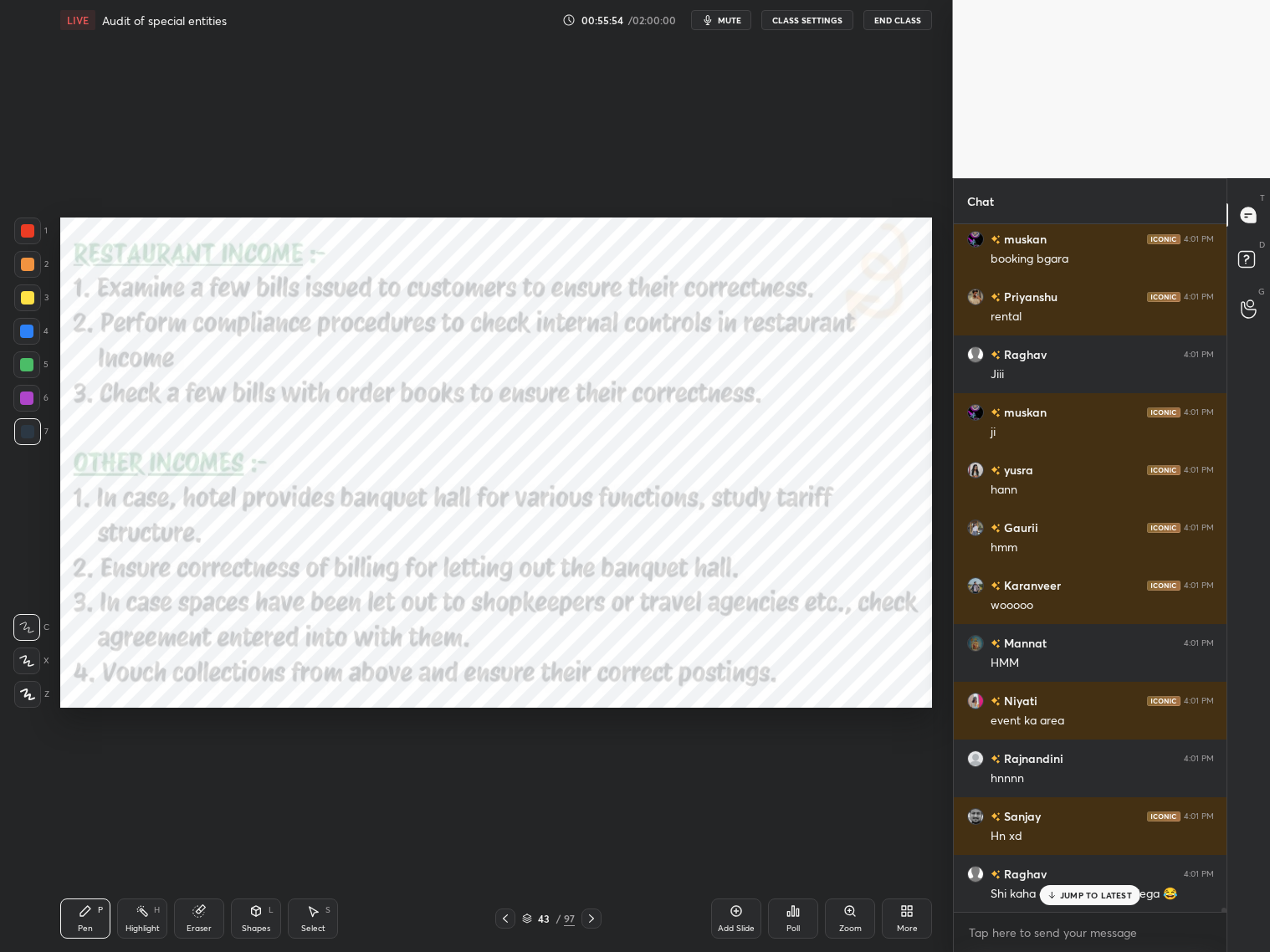
click at [729, 27] on div "LIVE Audit of special entities 00:55:54 / 02:00:00 mute CLASS SETTINGS End Class" at bounding box center [496, 20] width 872 height 41
click at [731, 23] on span "mute" at bounding box center [729, 20] width 23 height 12
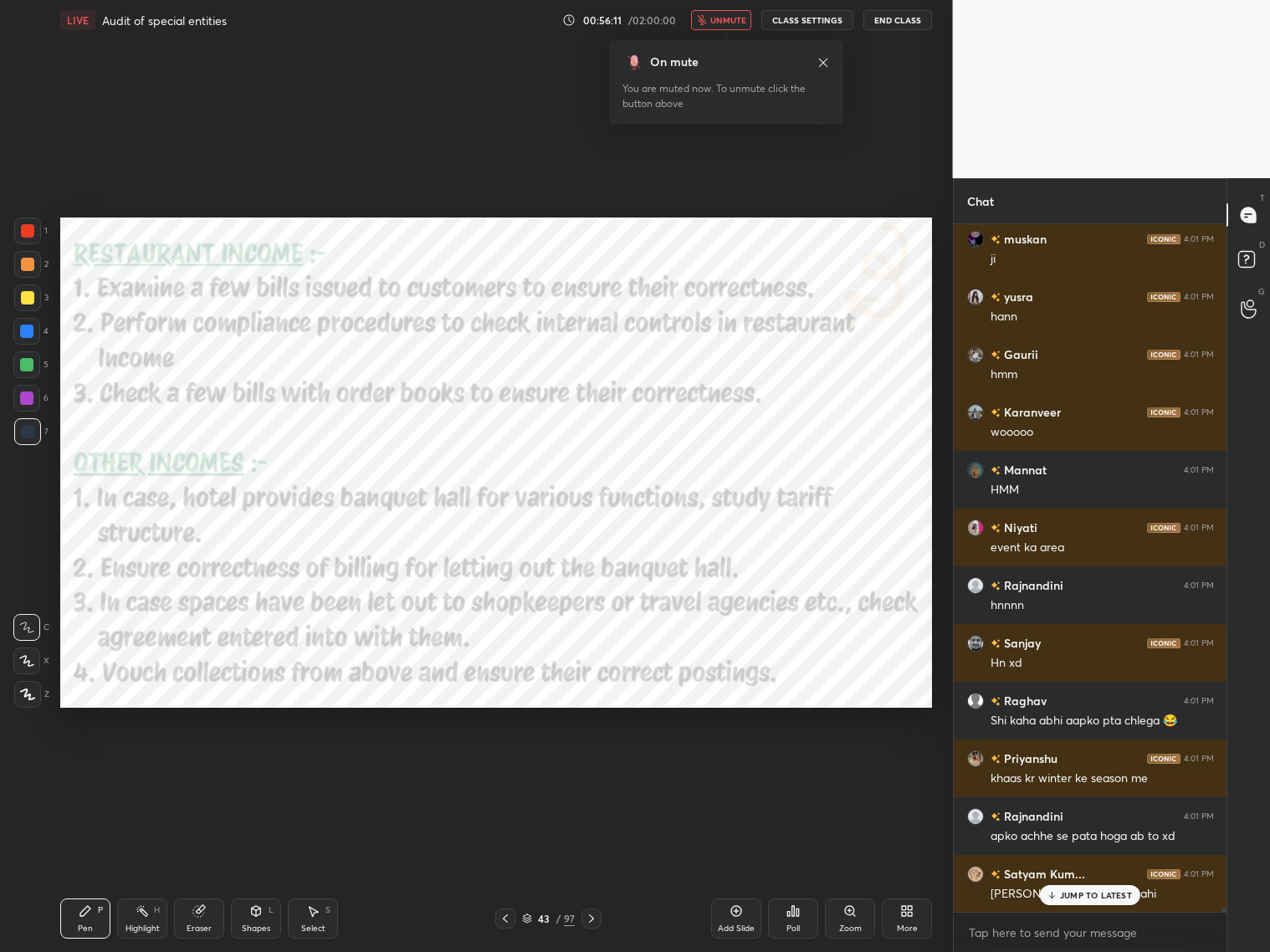
scroll to position [118525, 0]
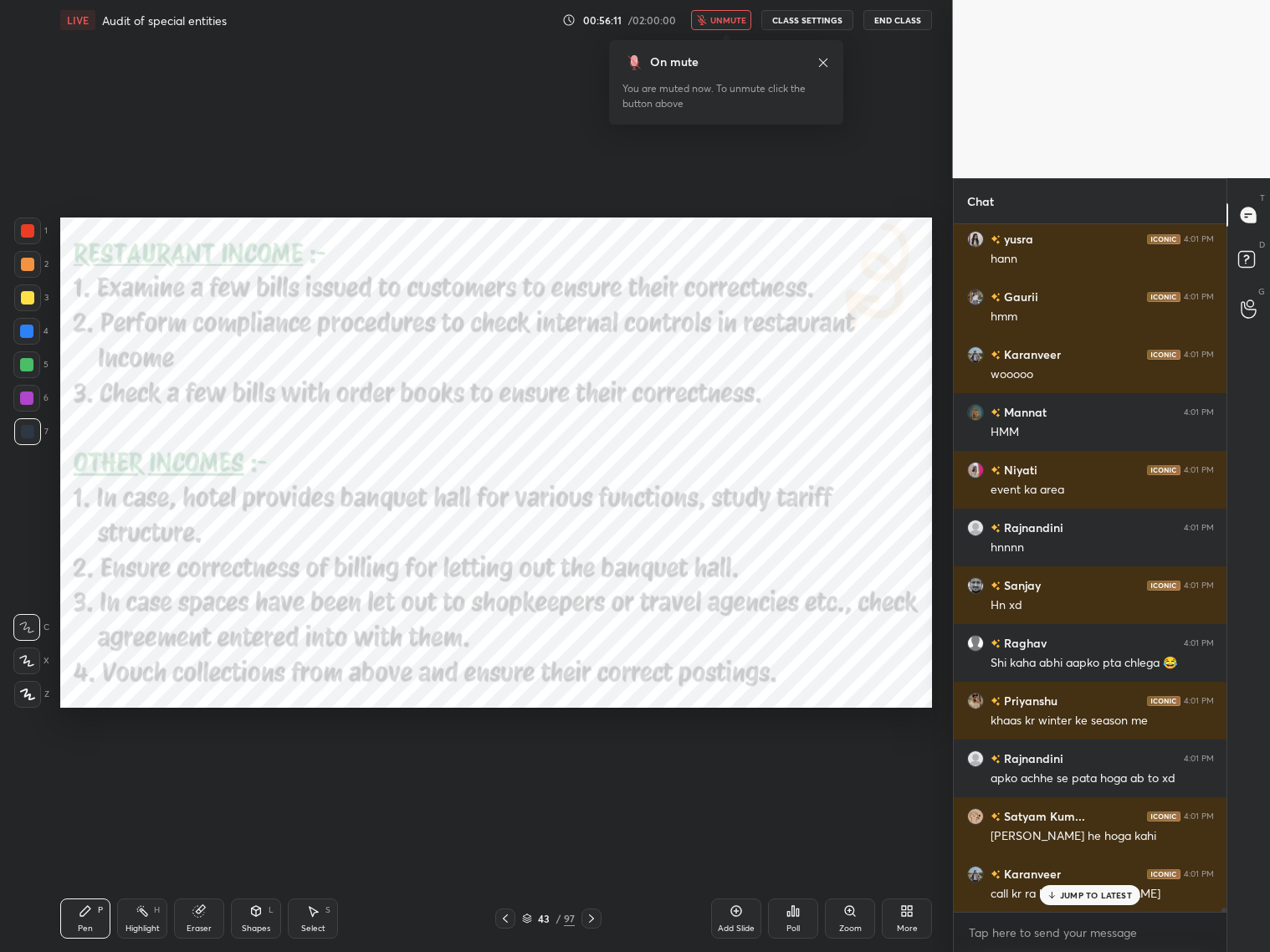
click at [736, 21] on span "unmute" at bounding box center [728, 20] width 36 height 12
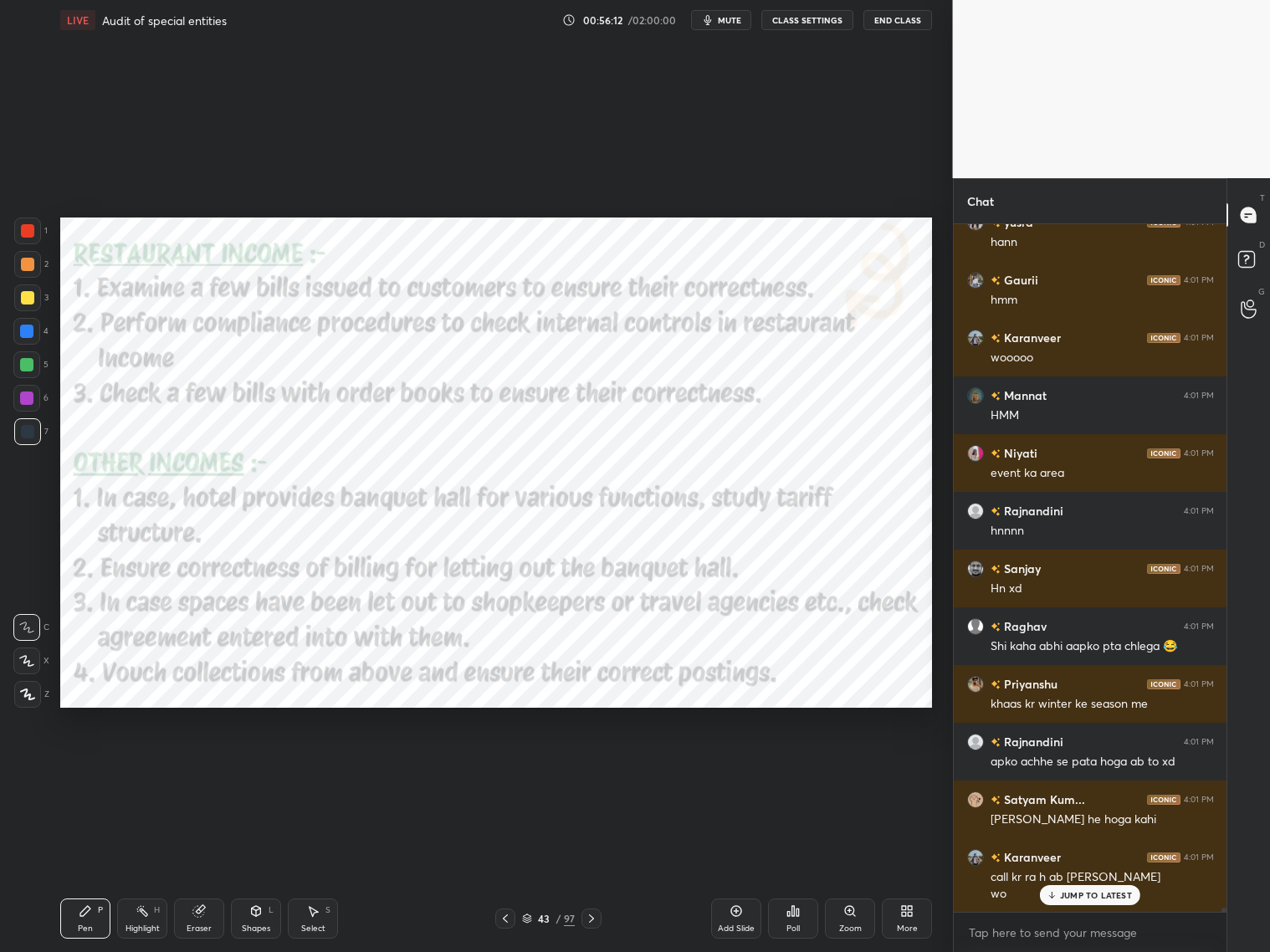
click at [1074, 768] on div "JUMP TO LATEST" at bounding box center [1090, 895] width 100 height 20
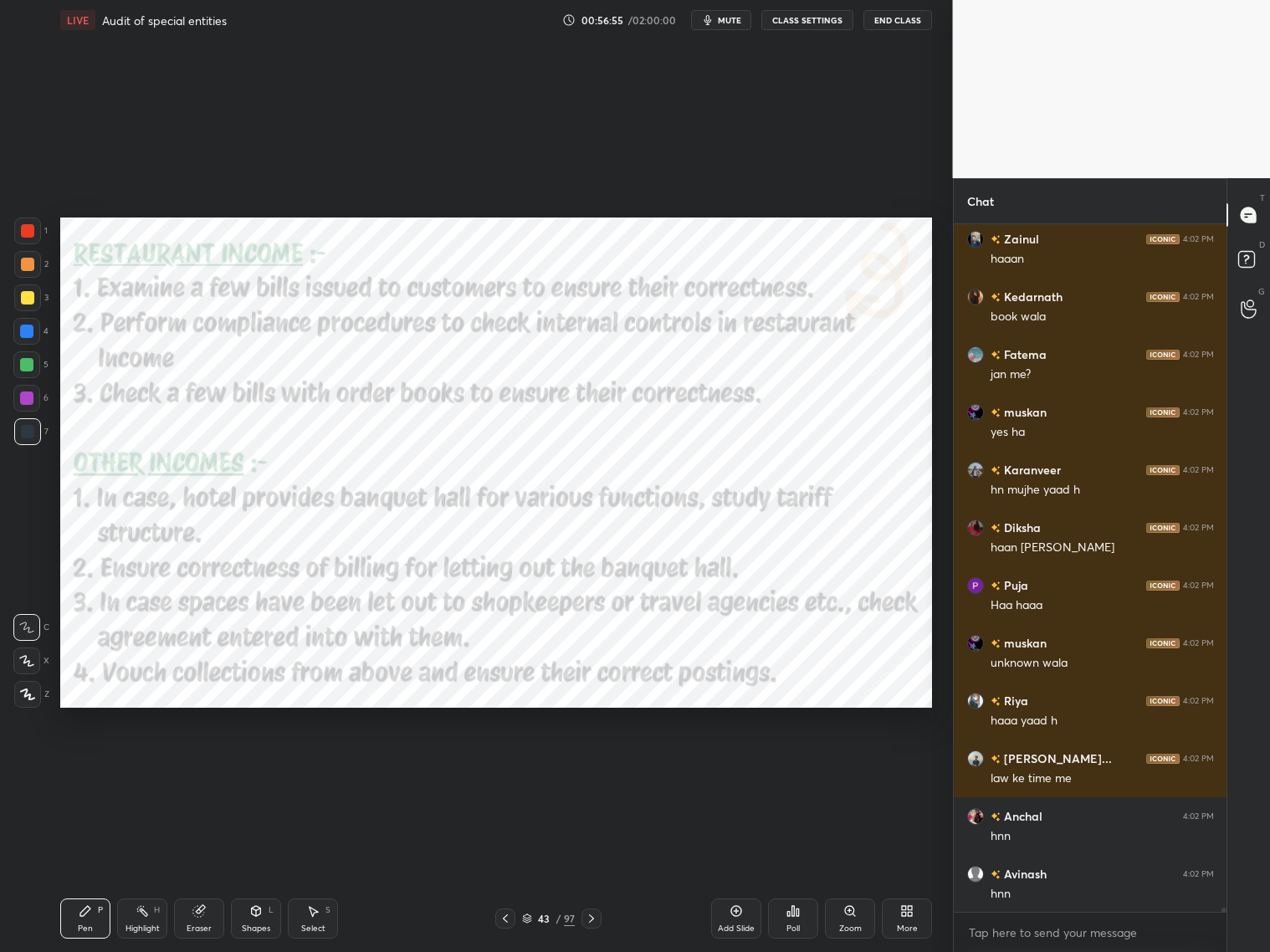
scroll to position [121329, 0]
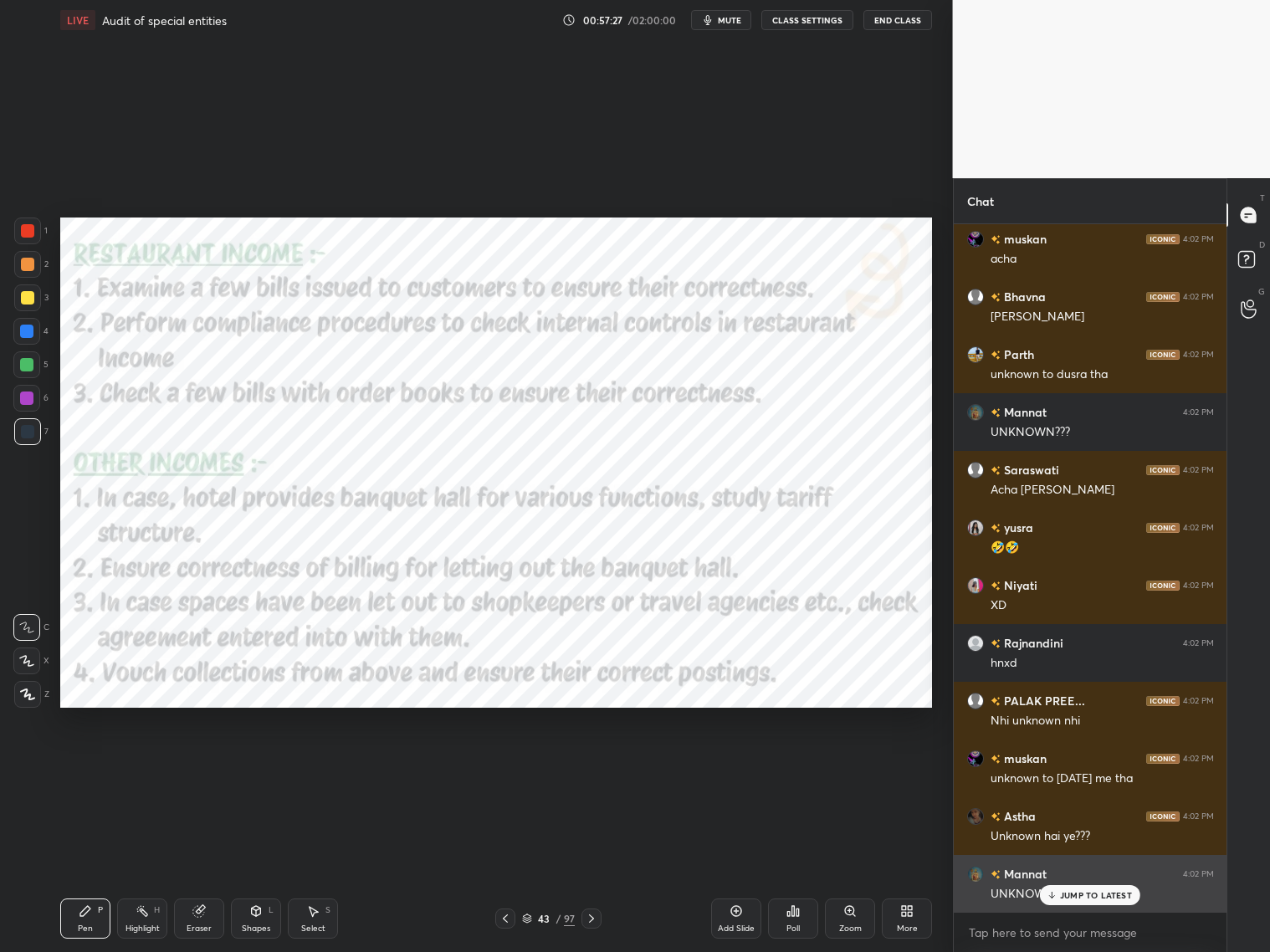
click at [1077, 768] on p "JUMP TO LATEST" at bounding box center [1096, 895] width 72 height 10
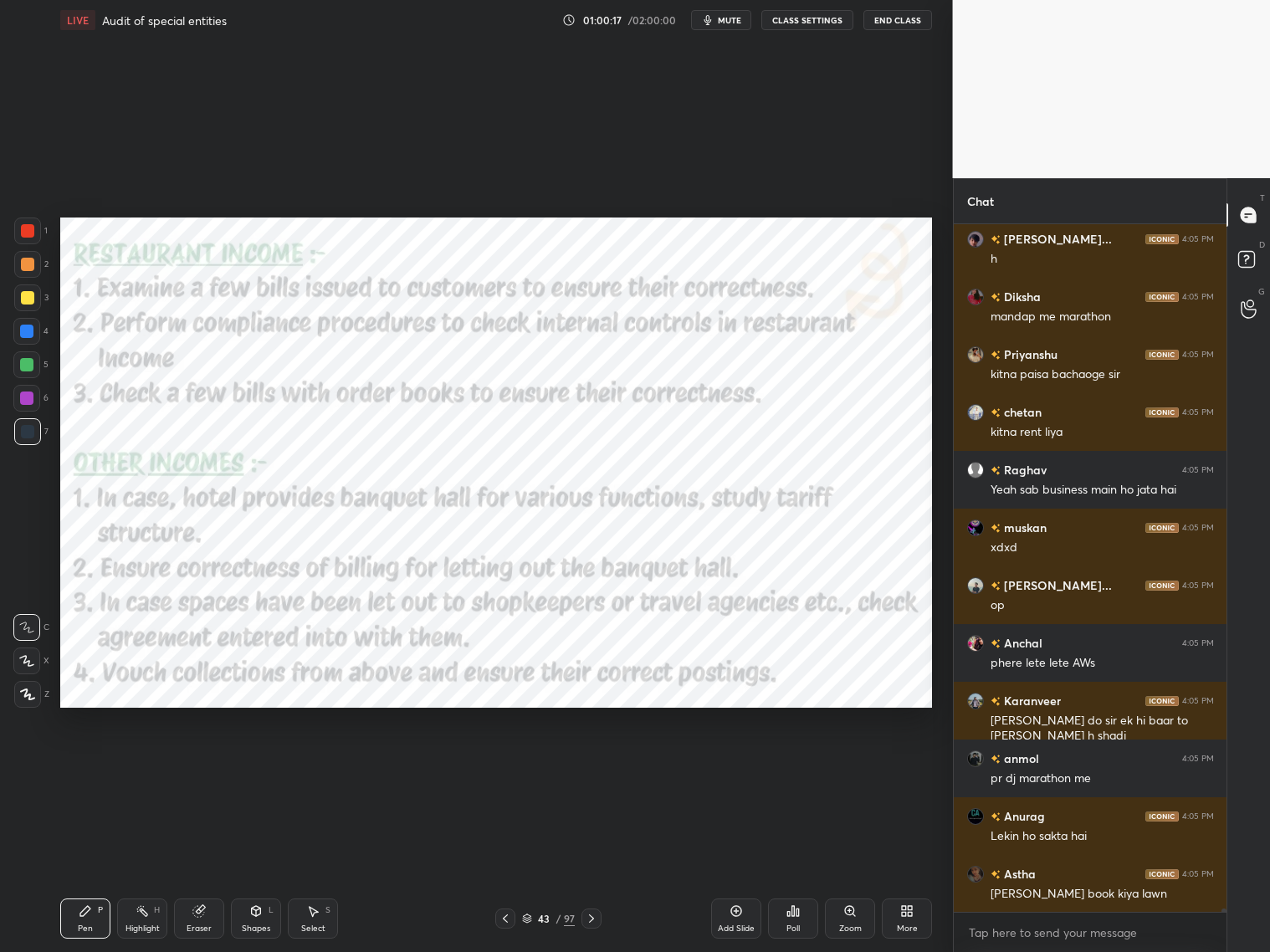
scroll to position [128563, 0]
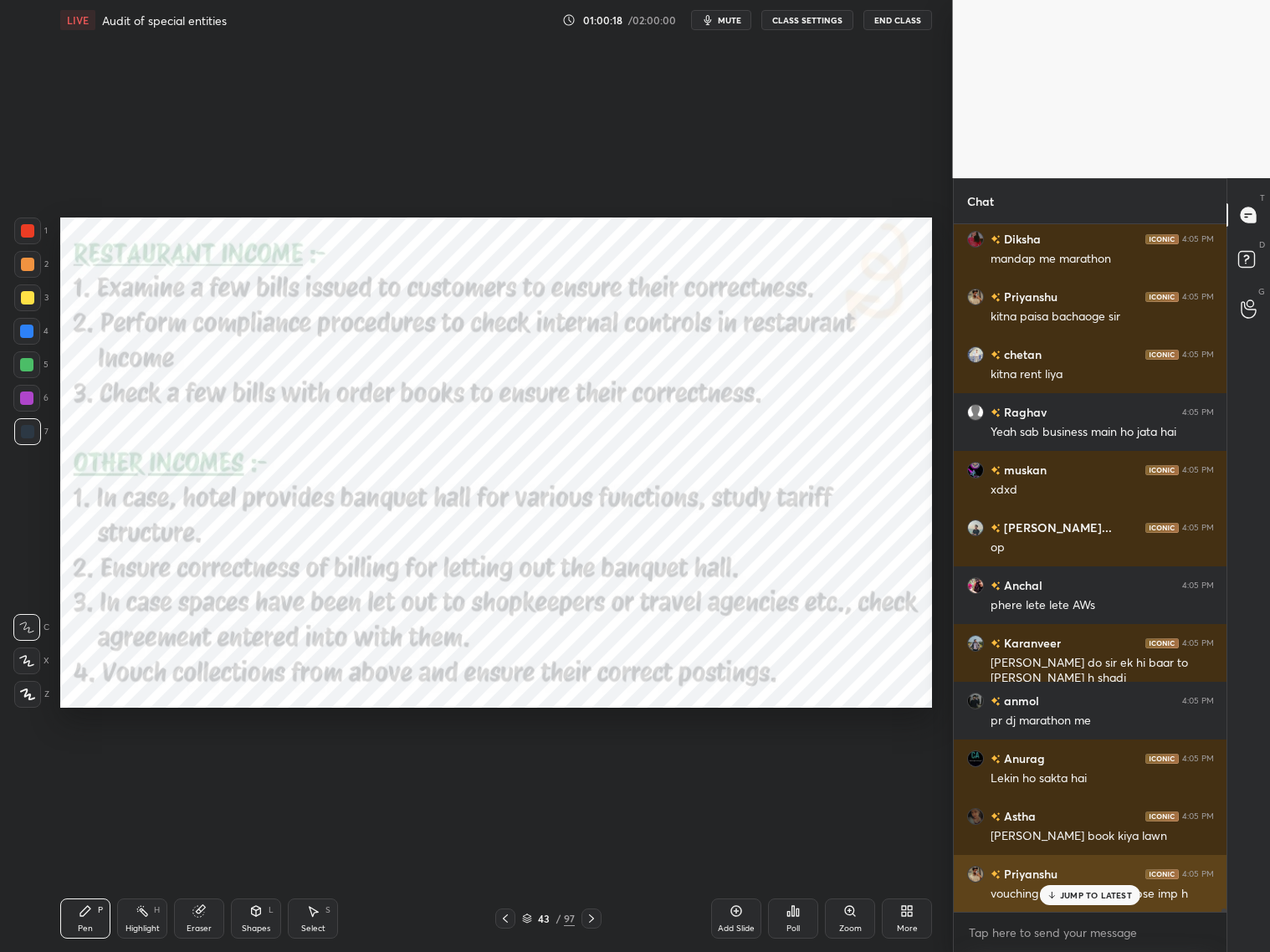
drag, startPoint x: 1102, startPoint y: 897, endPoint x: 1111, endPoint y: 881, distance: 18.4
click at [1086, 768] on div "JUMP TO LATEST" at bounding box center [1090, 895] width 100 height 20
click at [593, 768] on icon at bounding box center [591, 919] width 14 height 14
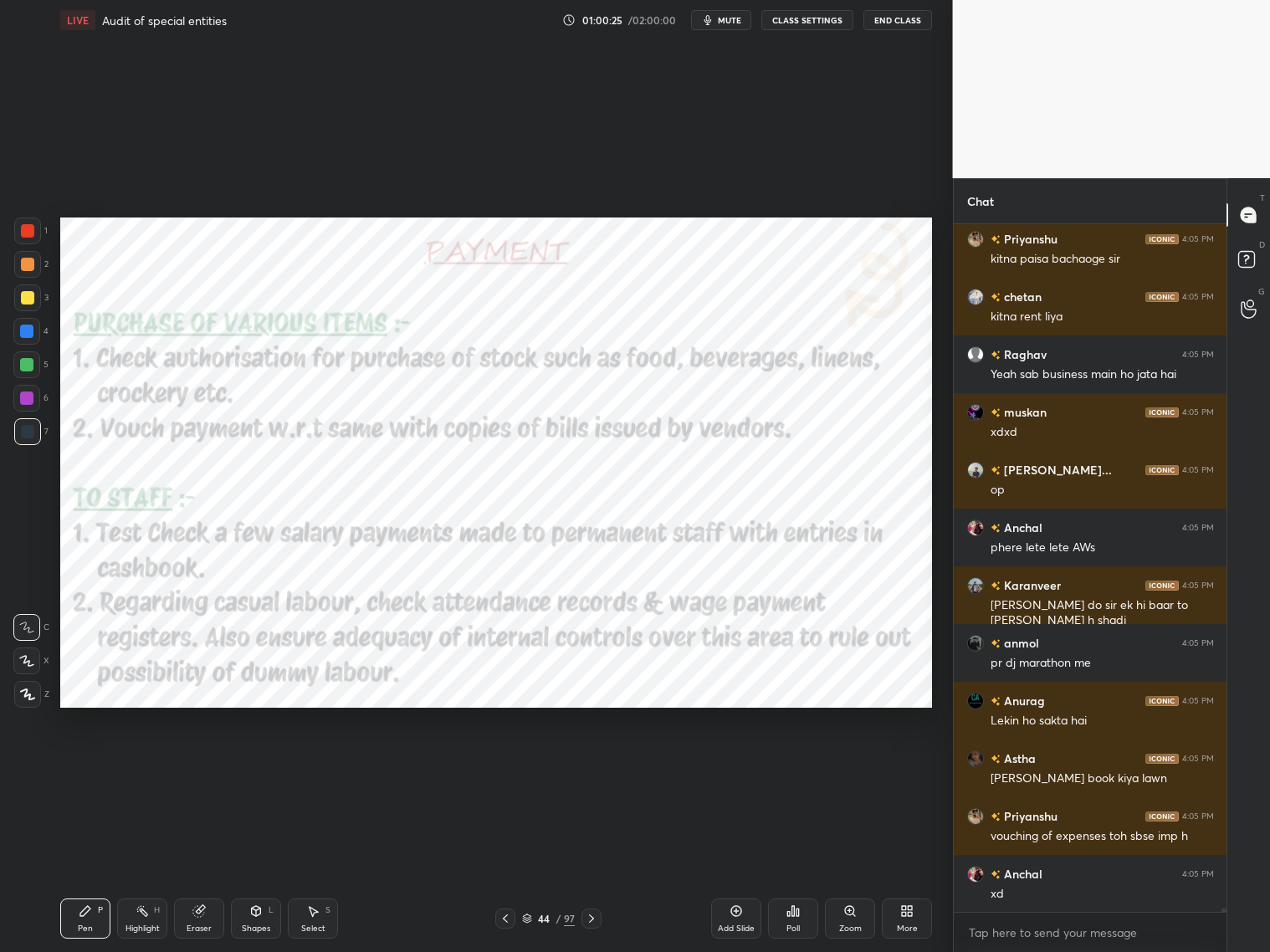
scroll to position [128680, 0]
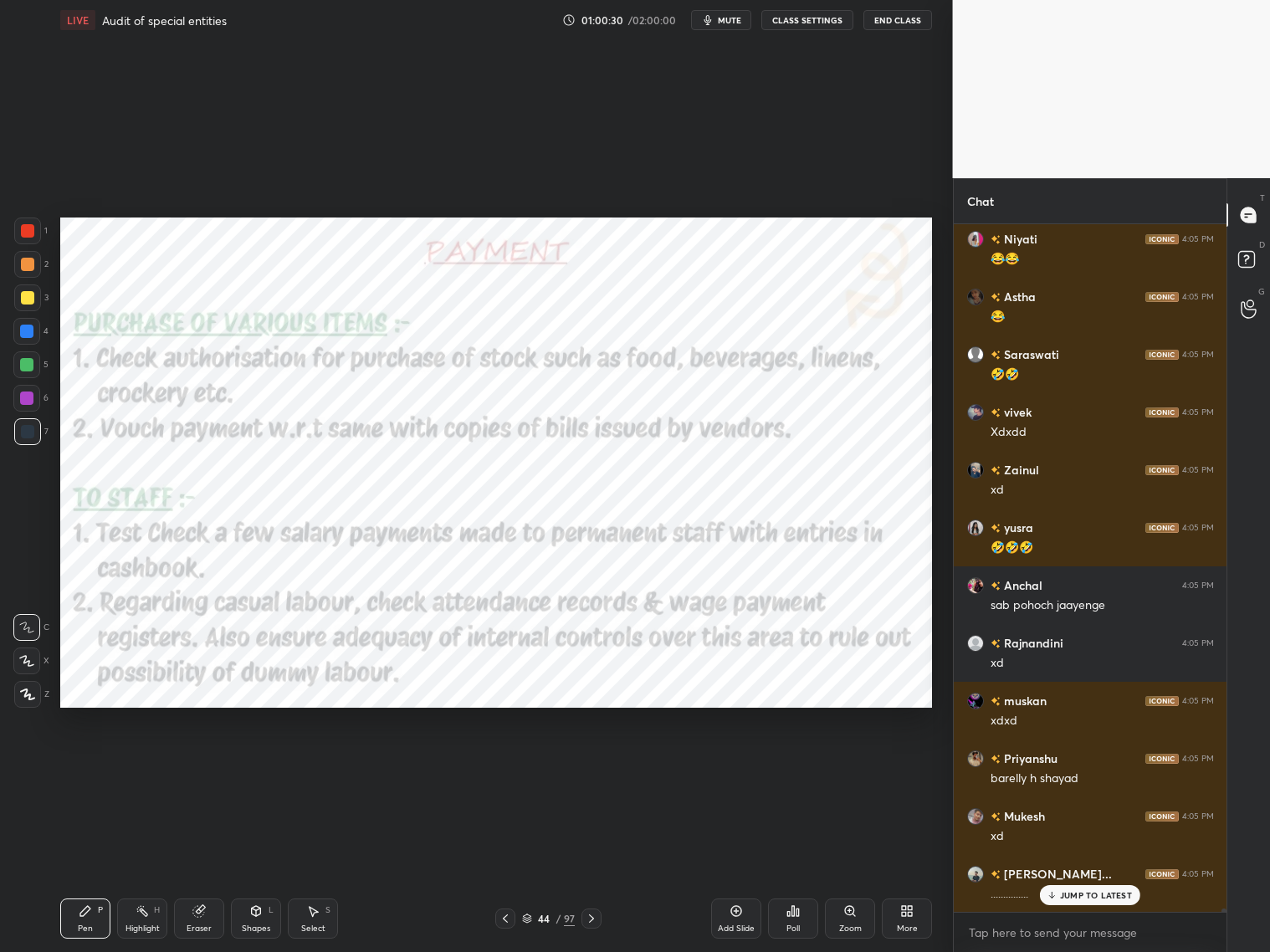
click at [1043, 768] on div "JUMP TO LATEST" at bounding box center [1090, 895] width 100 height 20
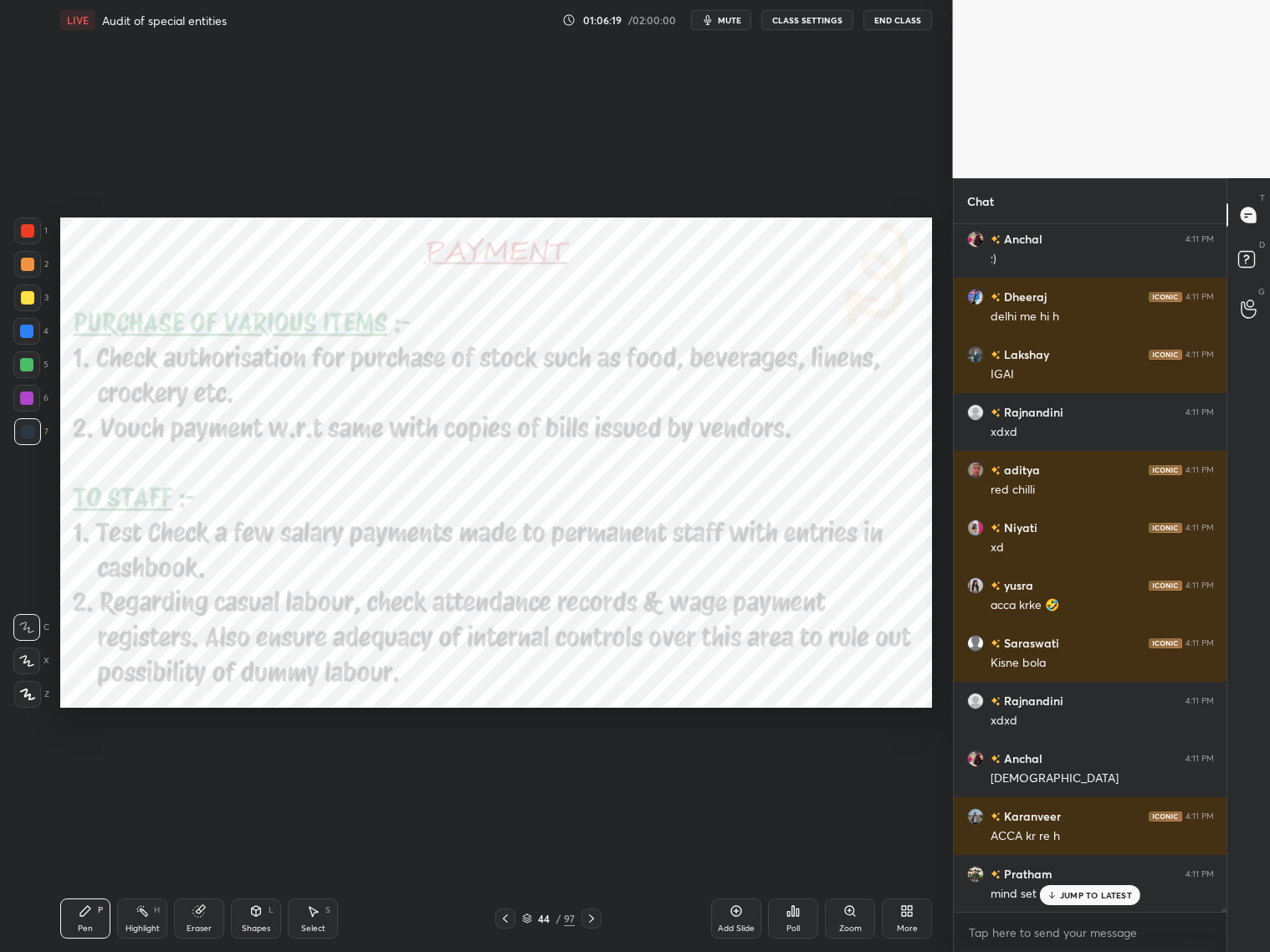
scroll to position [145433, 0]
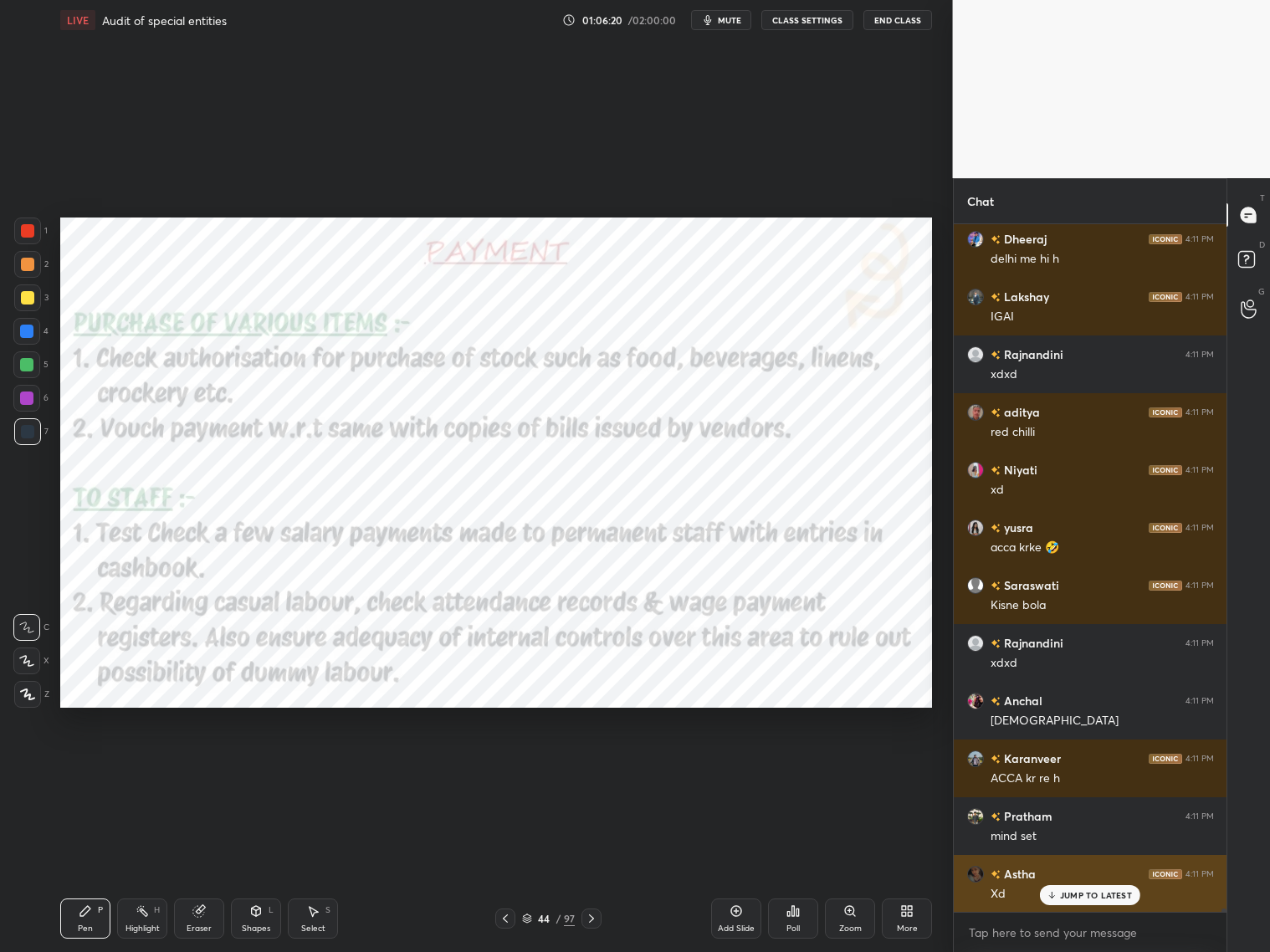
click at [1078, 768] on div "JUMP TO LATEST" at bounding box center [1090, 895] width 100 height 20
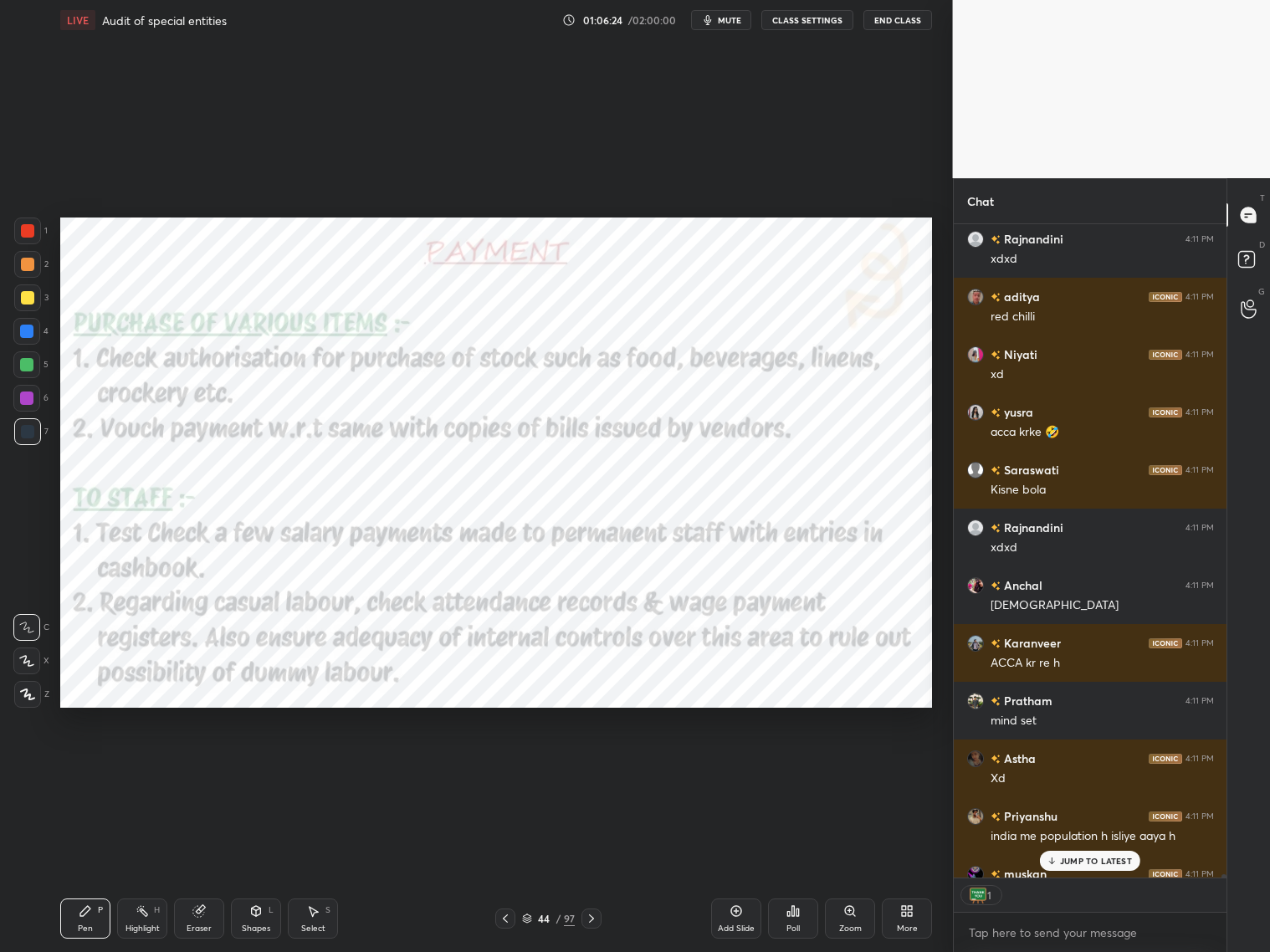
scroll to position [648, 269]
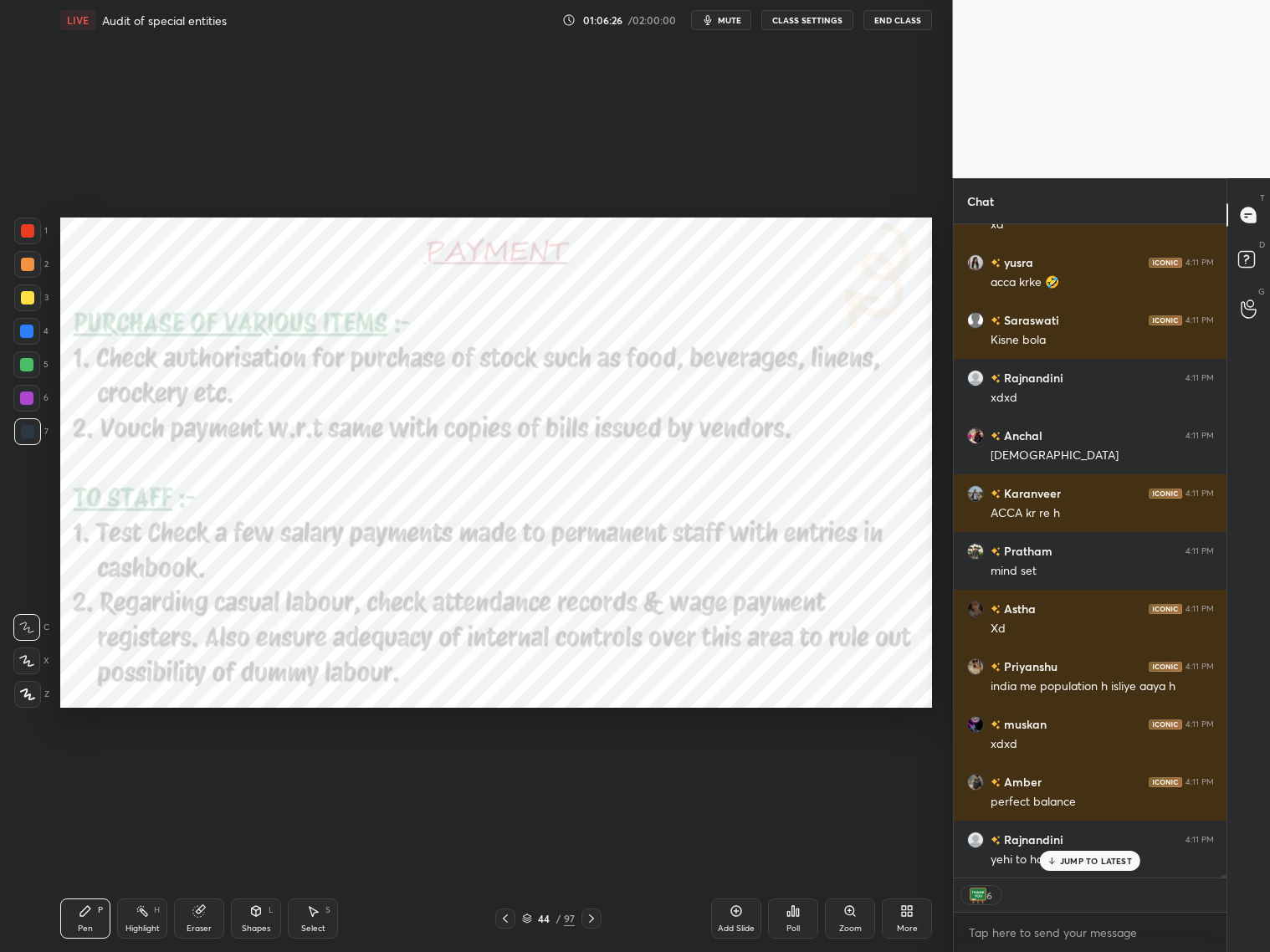
click at [587, 768] on icon at bounding box center [591, 919] width 14 height 14
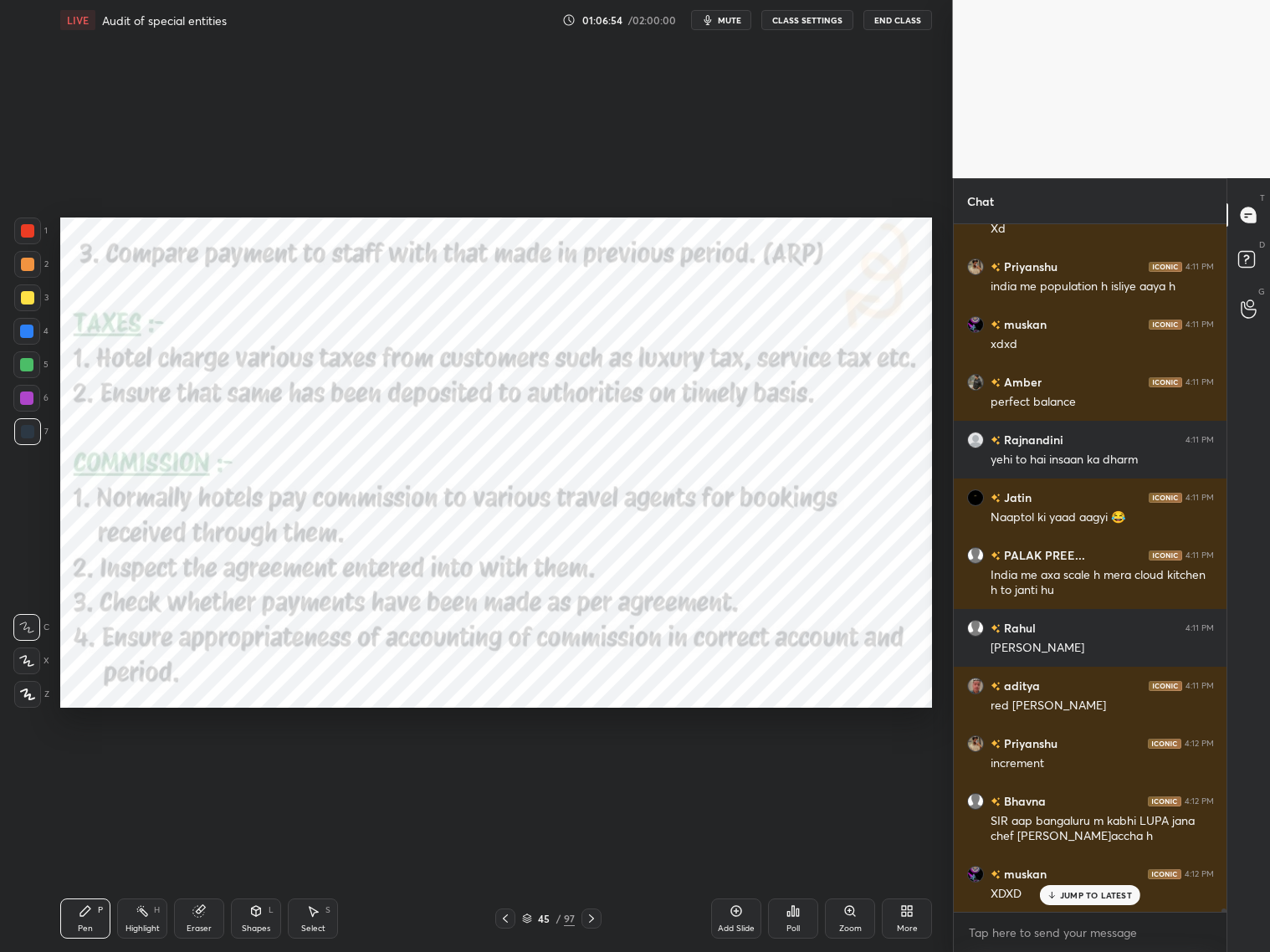
scroll to position [146157, 0]
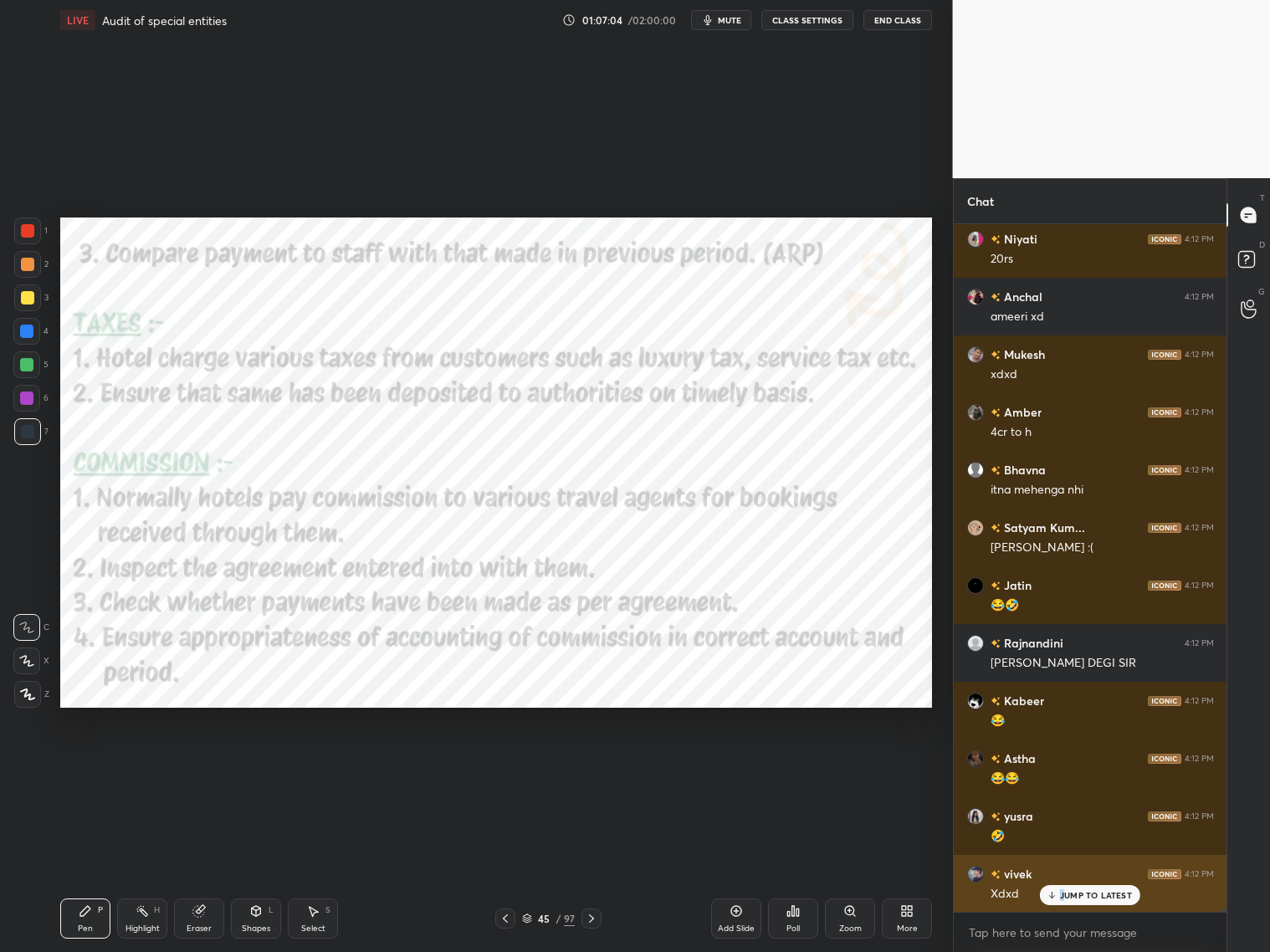
click at [1061, 768] on p "JUMP TO LATEST" at bounding box center [1096, 895] width 72 height 10
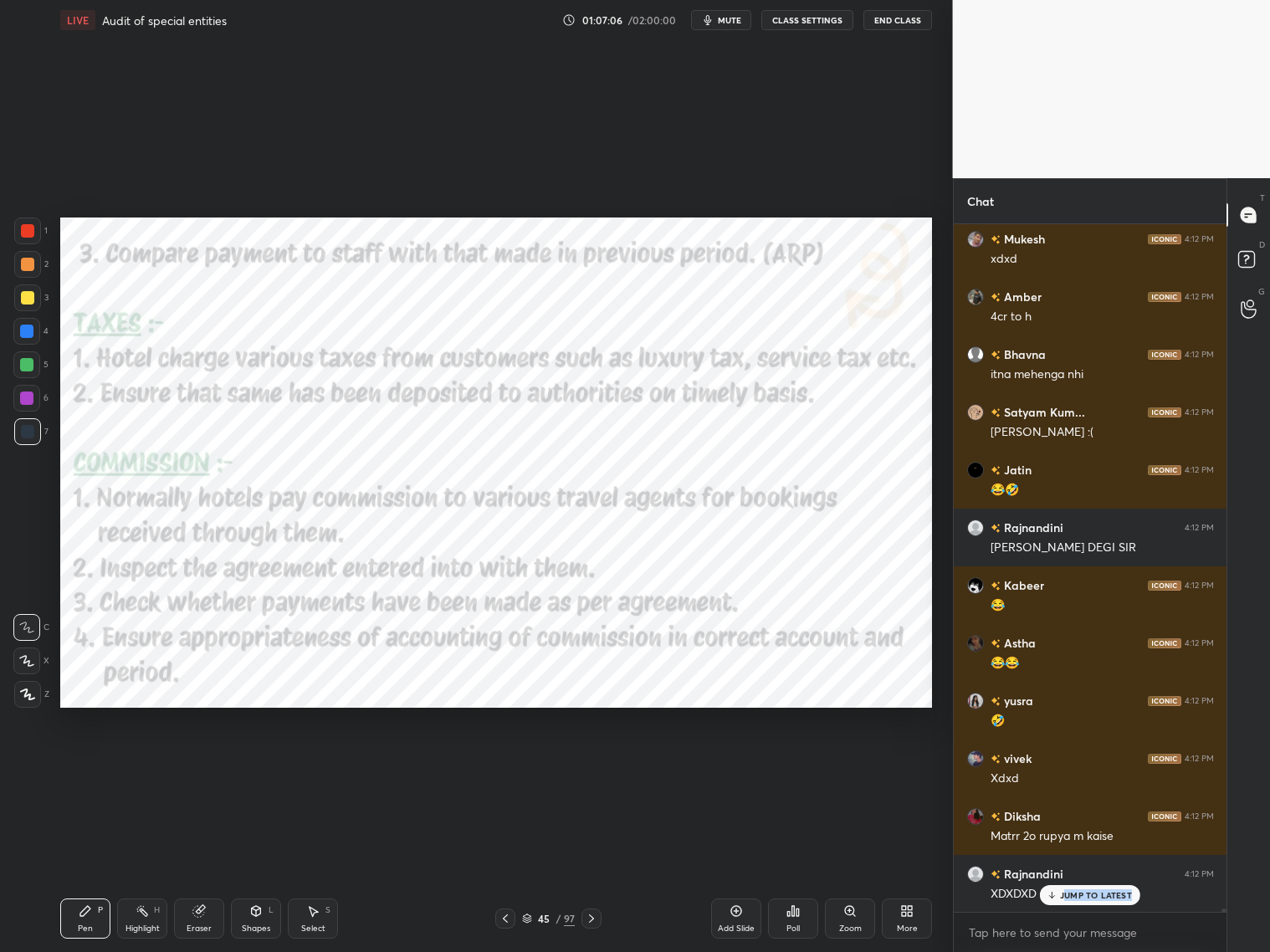
click at [1071, 768] on div "JUMP TO LATEST" at bounding box center [1090, 895] width 100 height 20
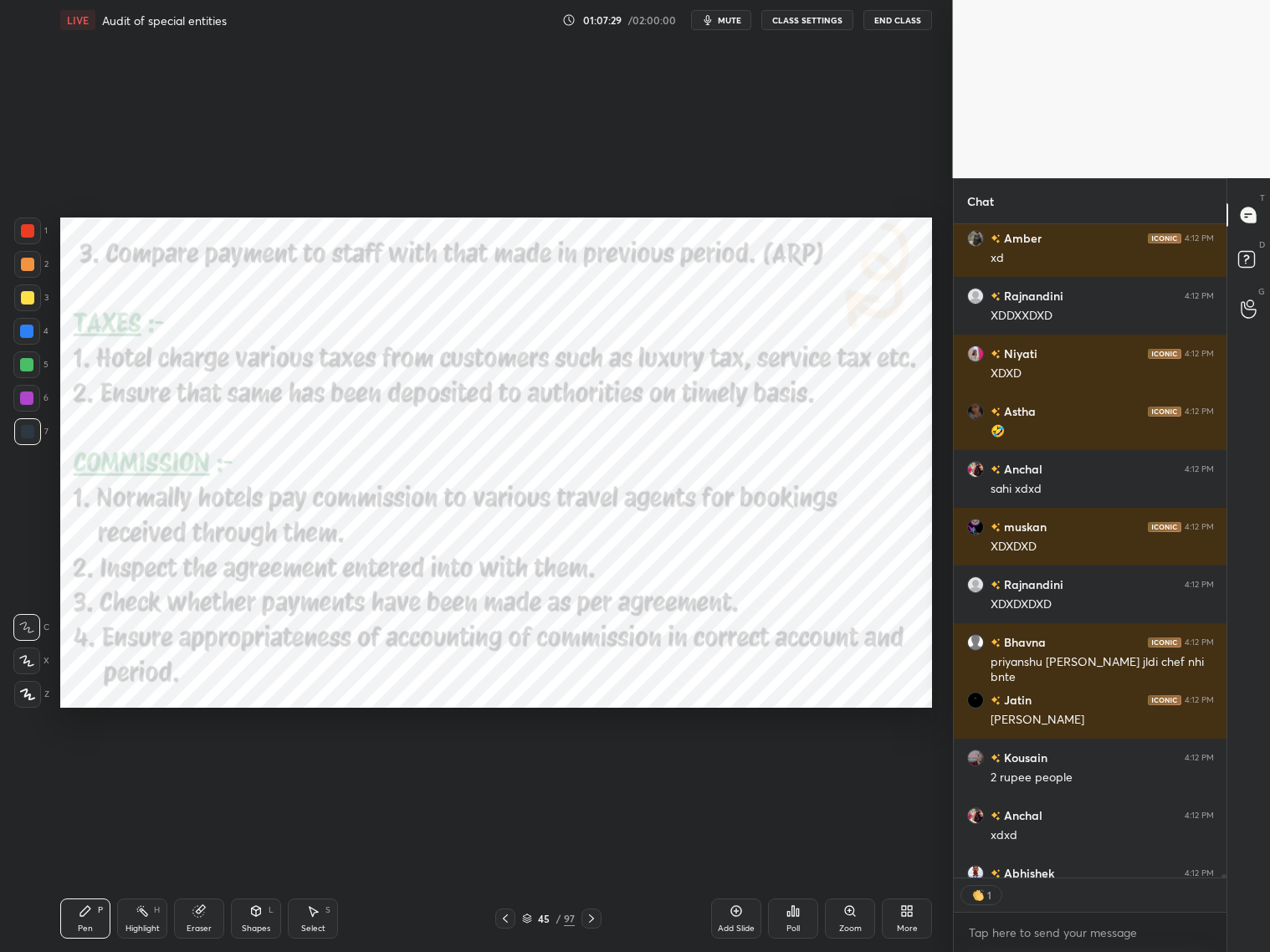
scroll to position [148327, 0]
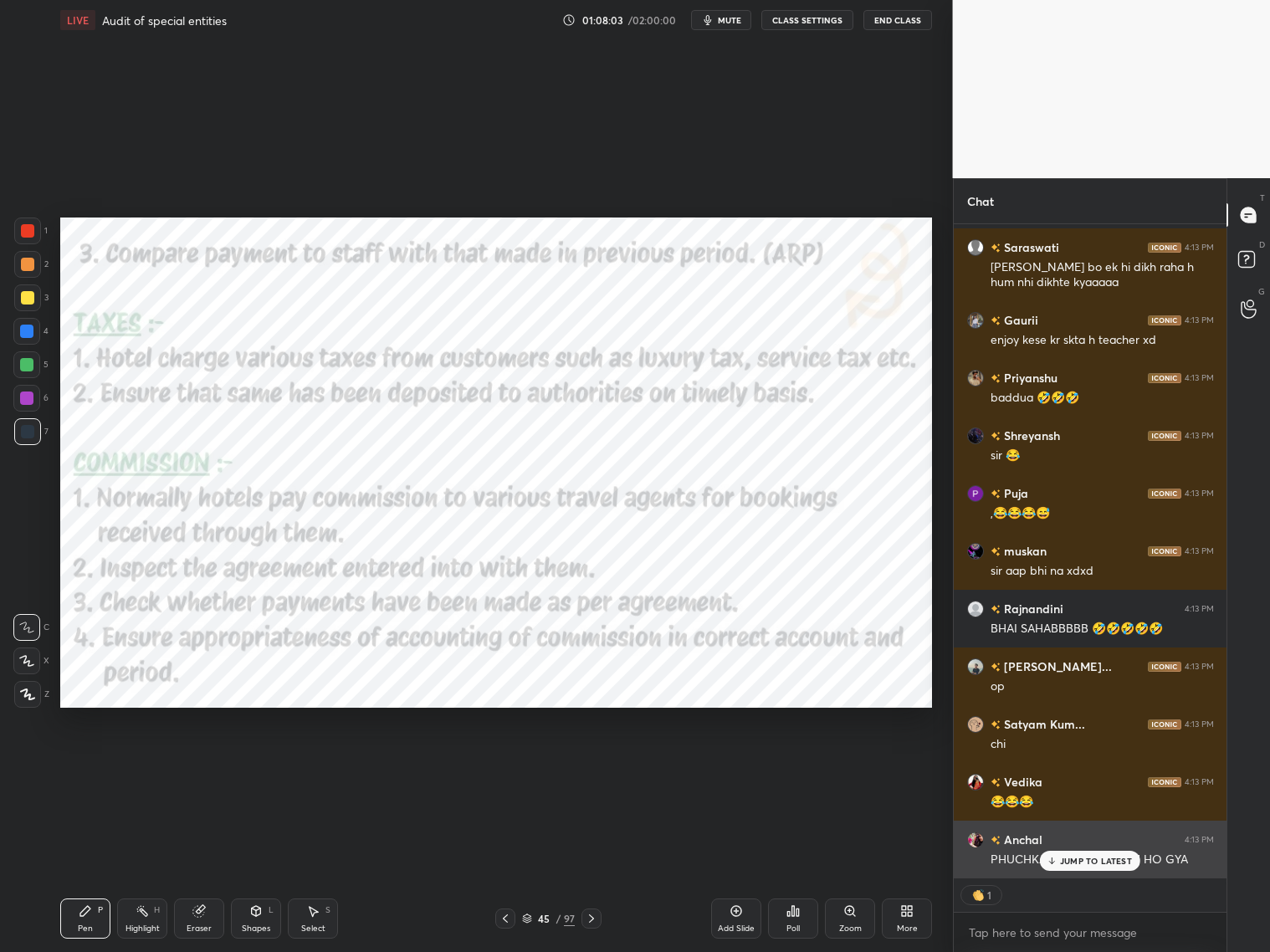
click at [1073, 768] on p "JUMP TO LATEST" at bounding box center [1096, 861] width 72 height 10
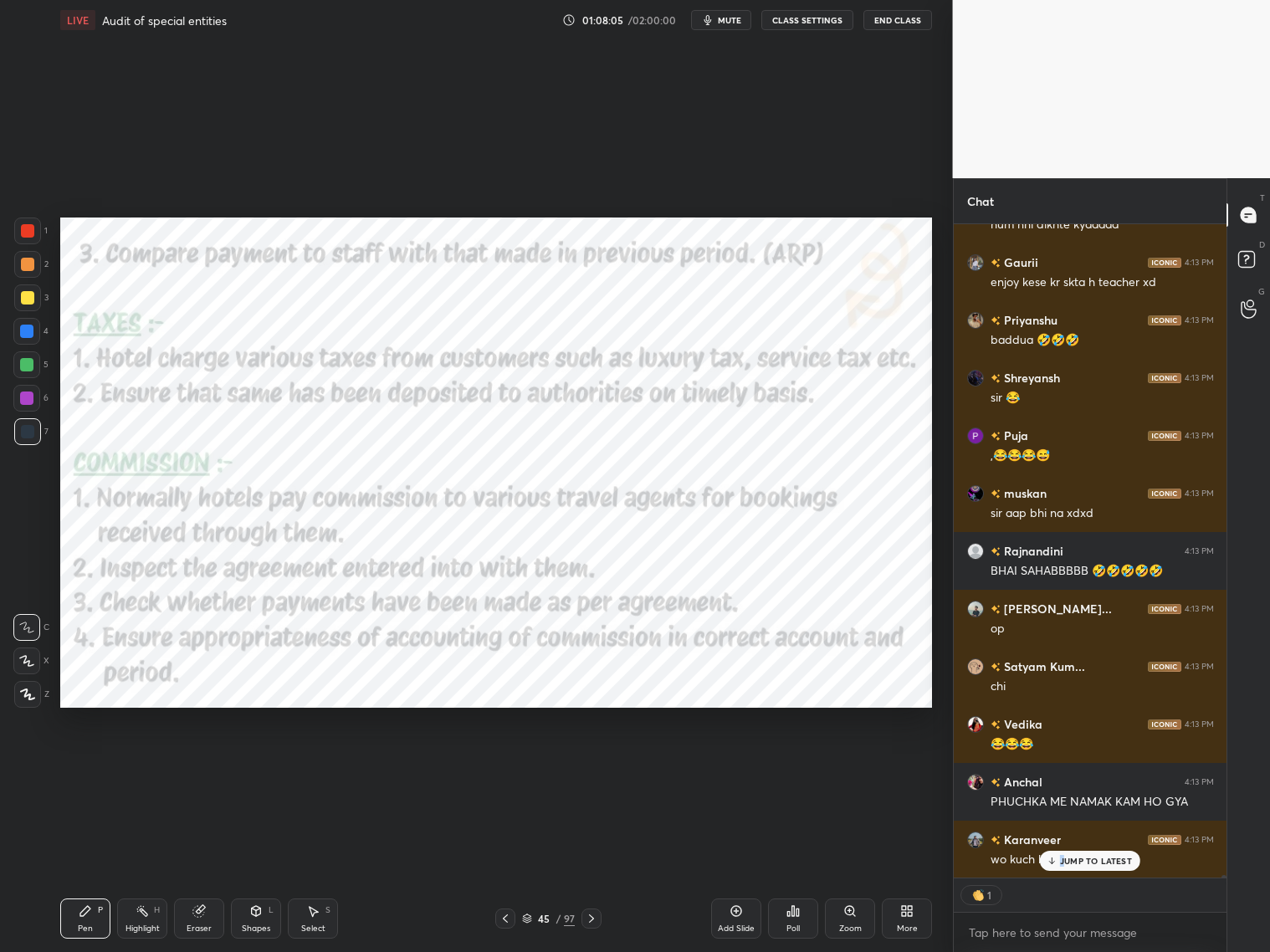
click at [1067, 768] on p "JUMP TO LATEST" at bounding box center [1096, 861] width 72 height 10
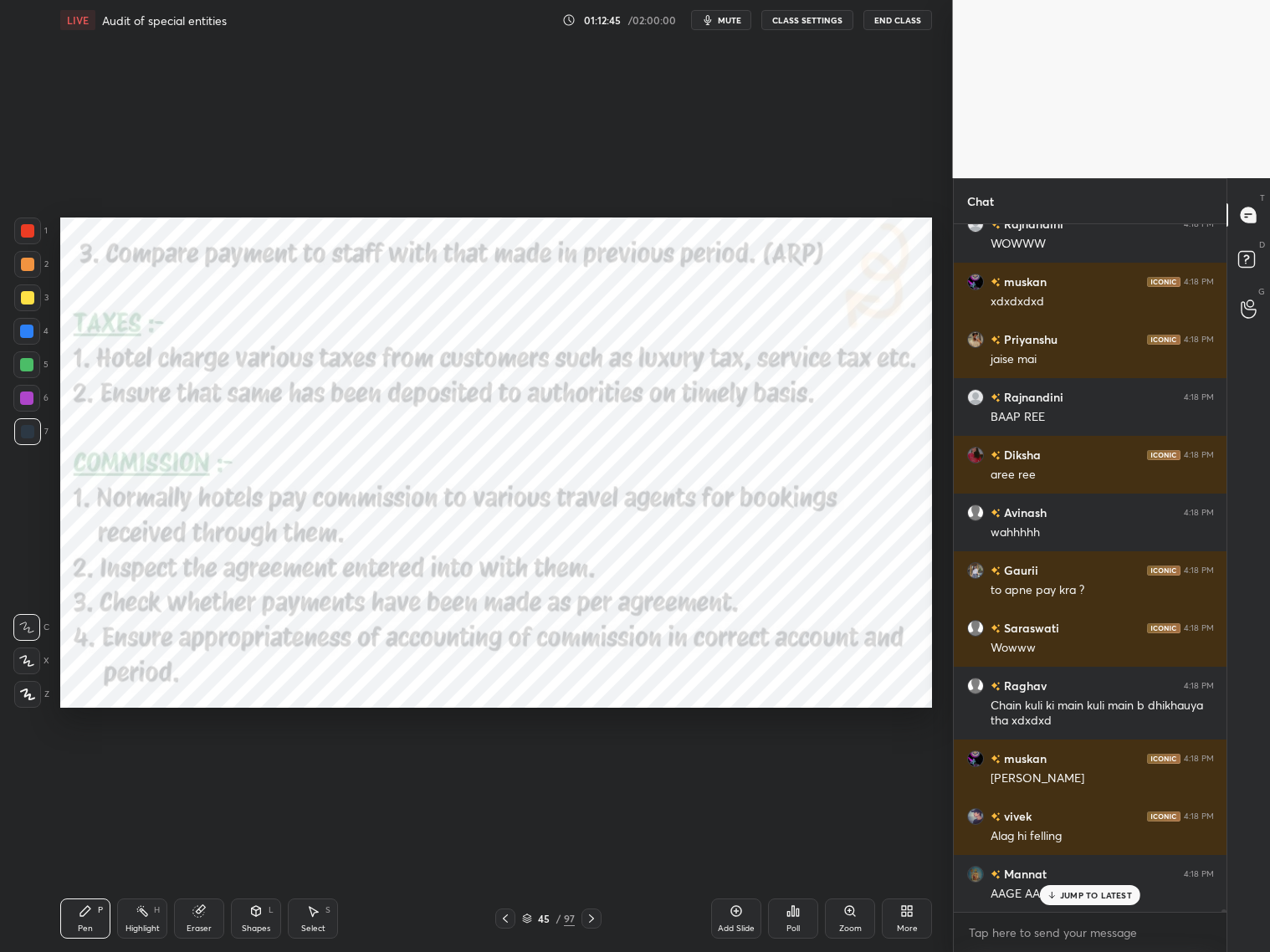
scroll to position [161096, 0]
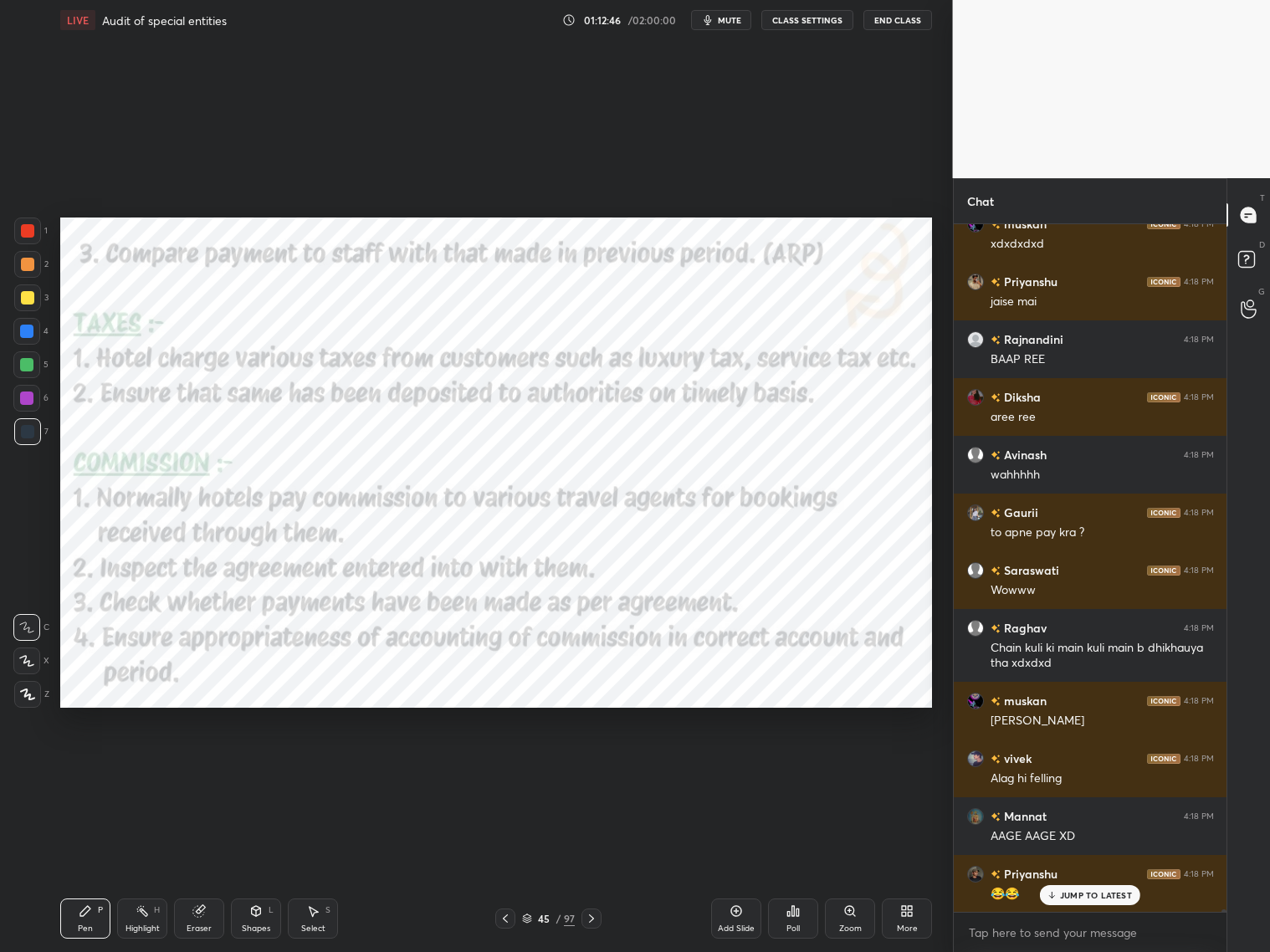
click at [732, 20] on span "mute" at bounding box center [729, 20] width 23 height 12
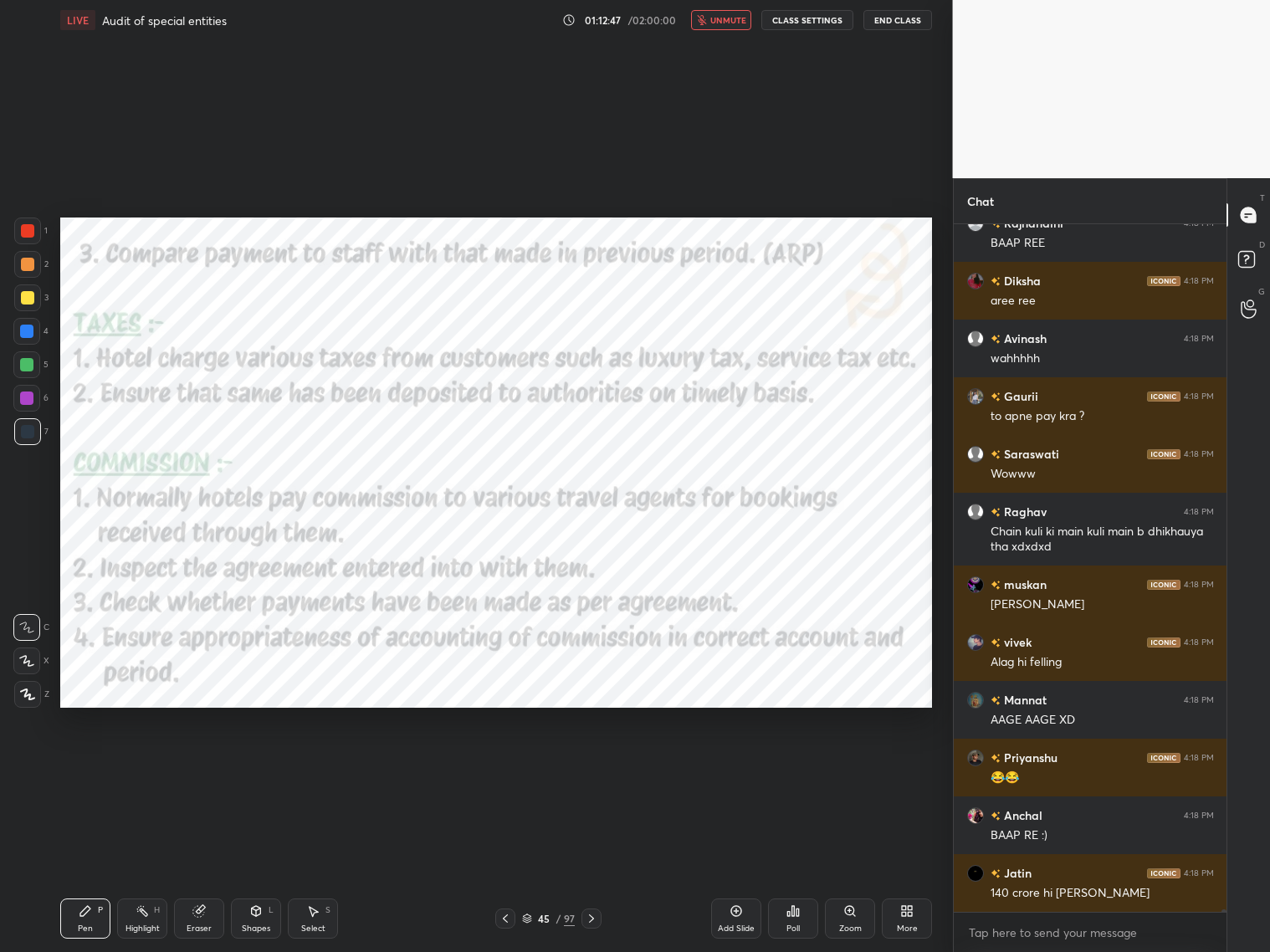
scroll to position [161285, 0]
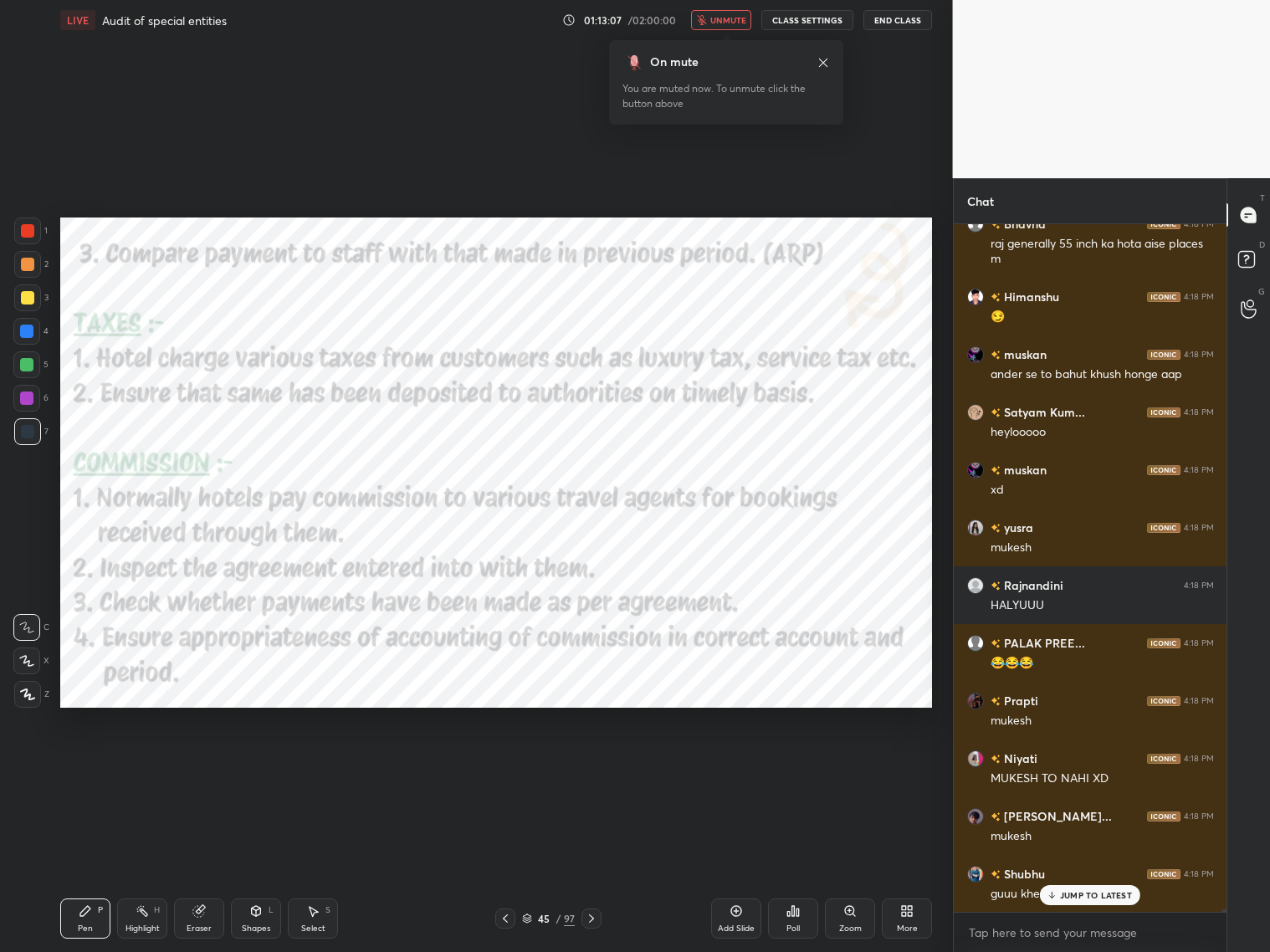
drag, startPoint x: 726, startPoint y: 859, endPoint x: 727, endPoint y: 17, distance: 842.0
click at [729, 17] on span "unmute" at bounding box center [728, 20] width 36 height 12
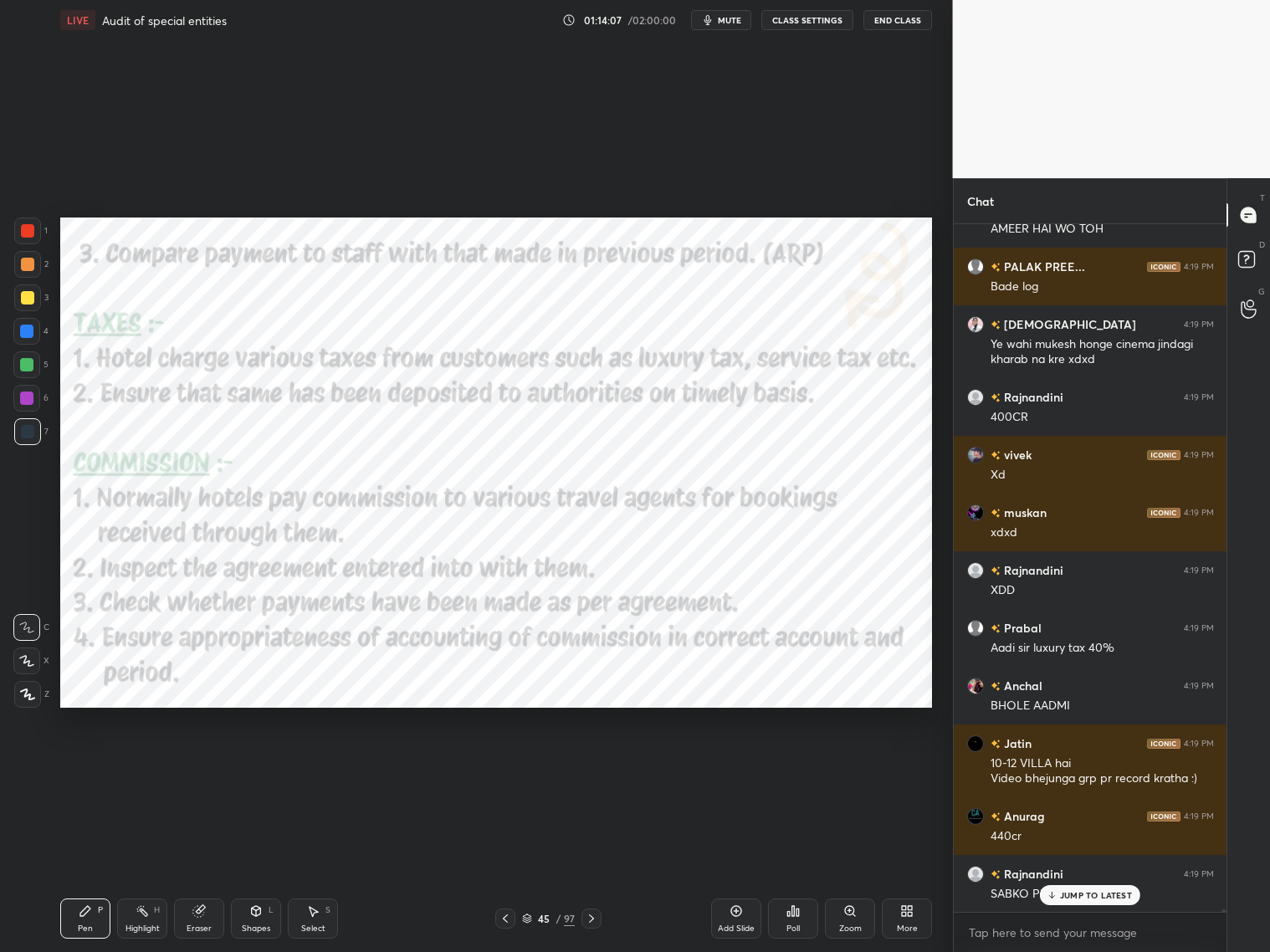
click at [730, 17] on span "mute" at bounding box center [729, 20] width 23 height 12
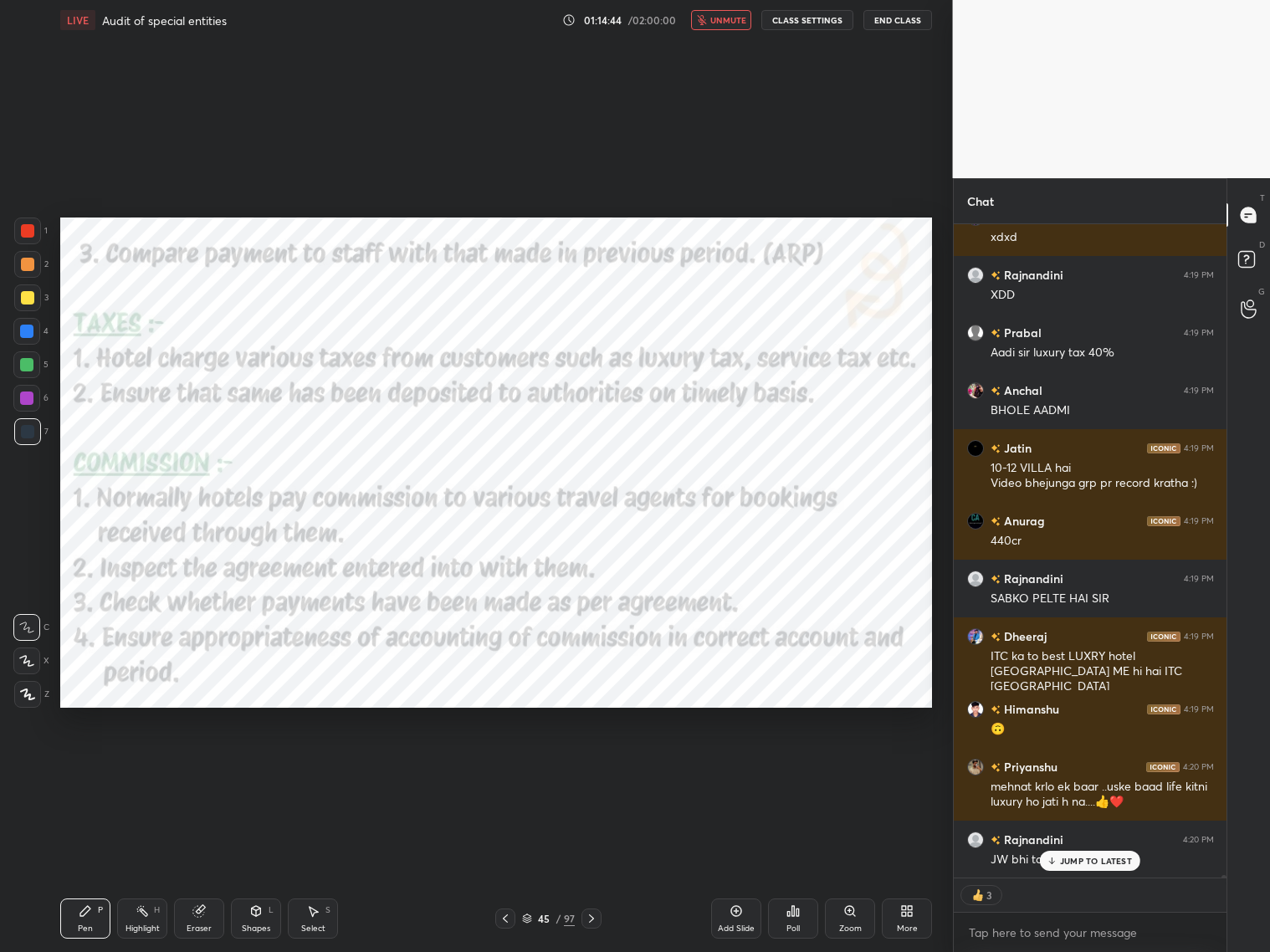
scroll to position [164412, 0]
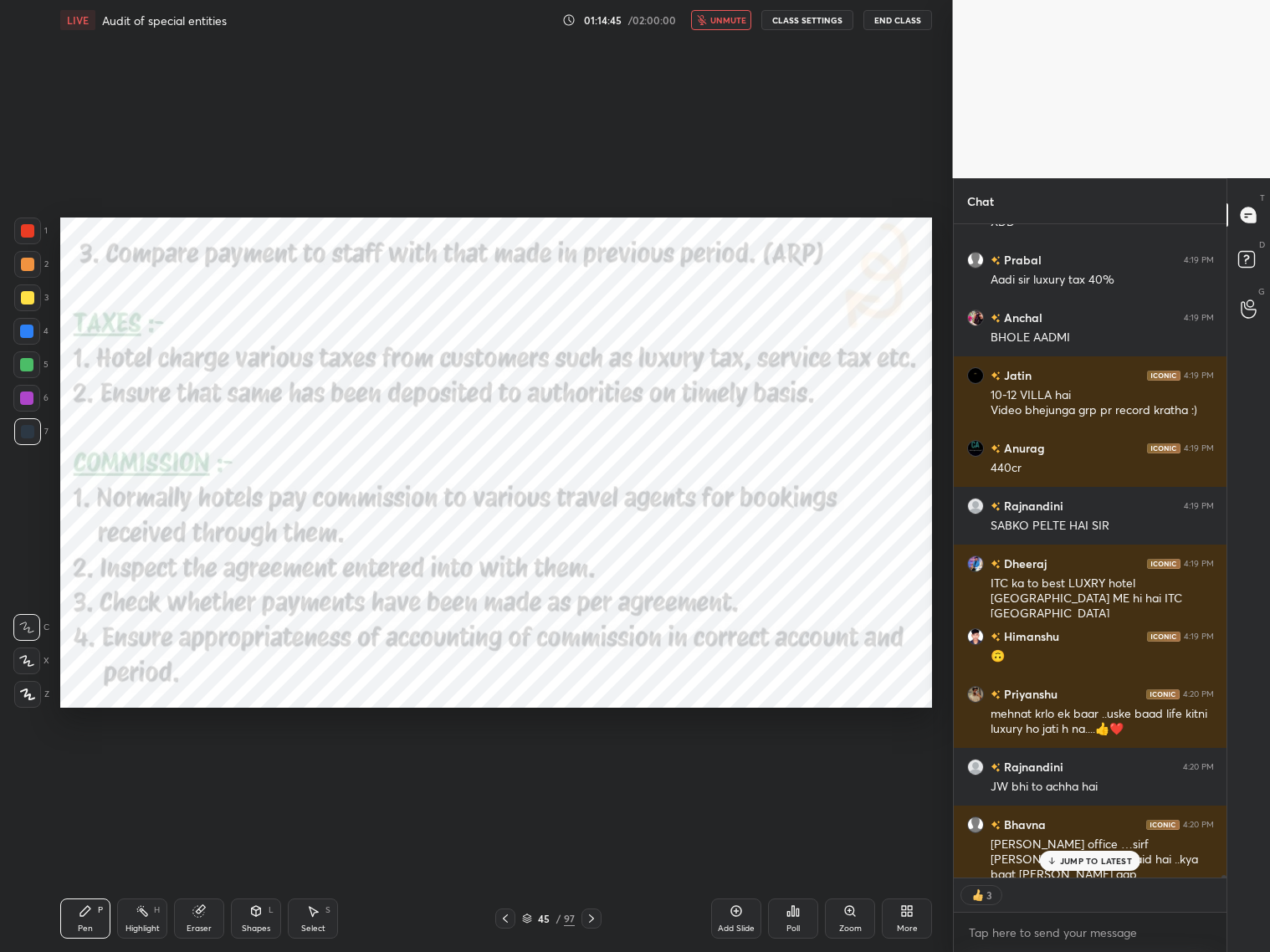
drag, startPoint x: 736, startPoint y: 14, endPoint x: 753, endPoint y: 14, distance: 17.0
click at [737, 14] on span "unmute" at bounding box center [728, 20] width 36 height 12
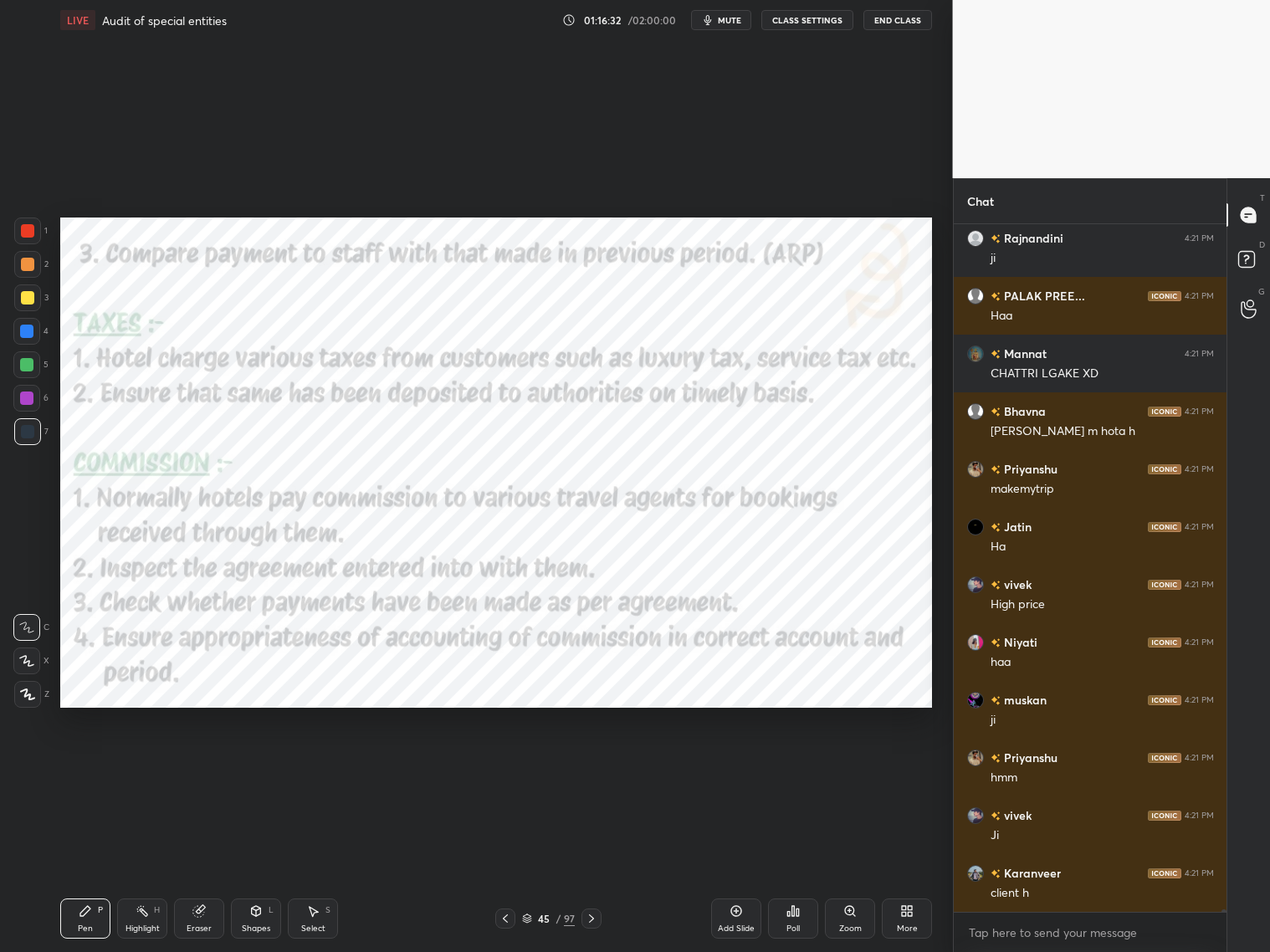
scroll to position [167023, 0]
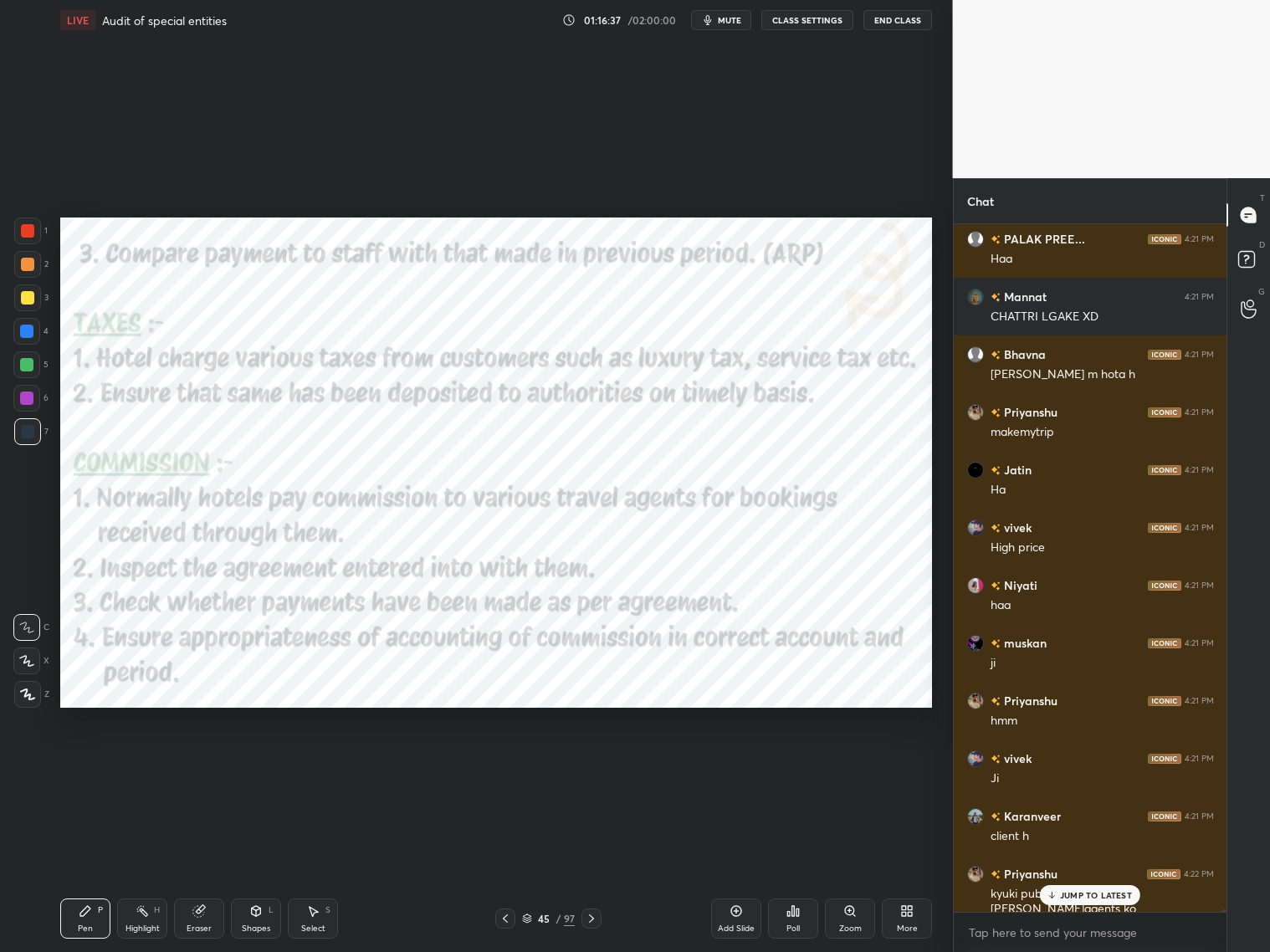
click at [1086, 768] on div "JUMP TO LATEST" at bounding box center [1090, 895] width 100 height 20
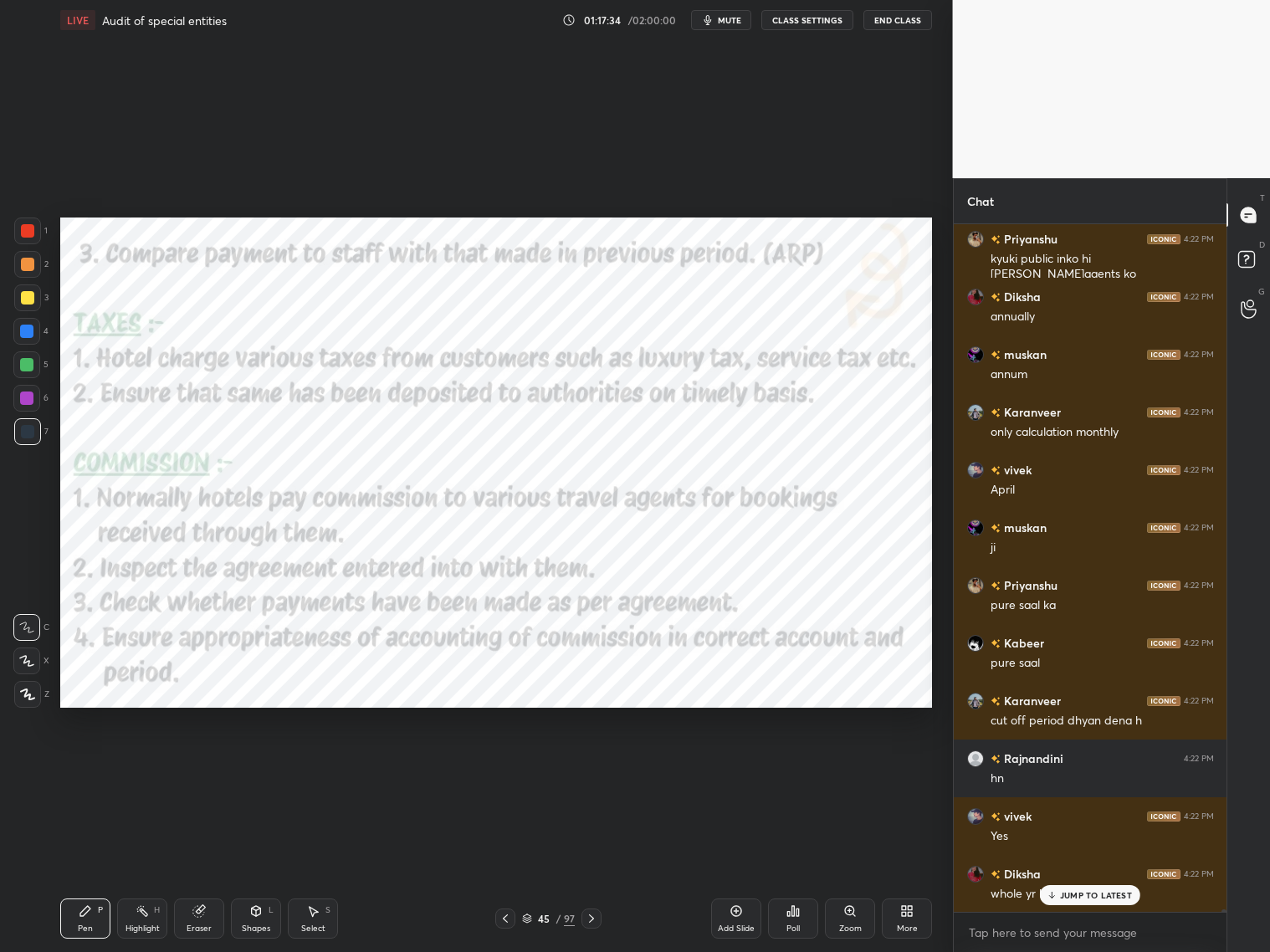
scroll to position [167716, 0]
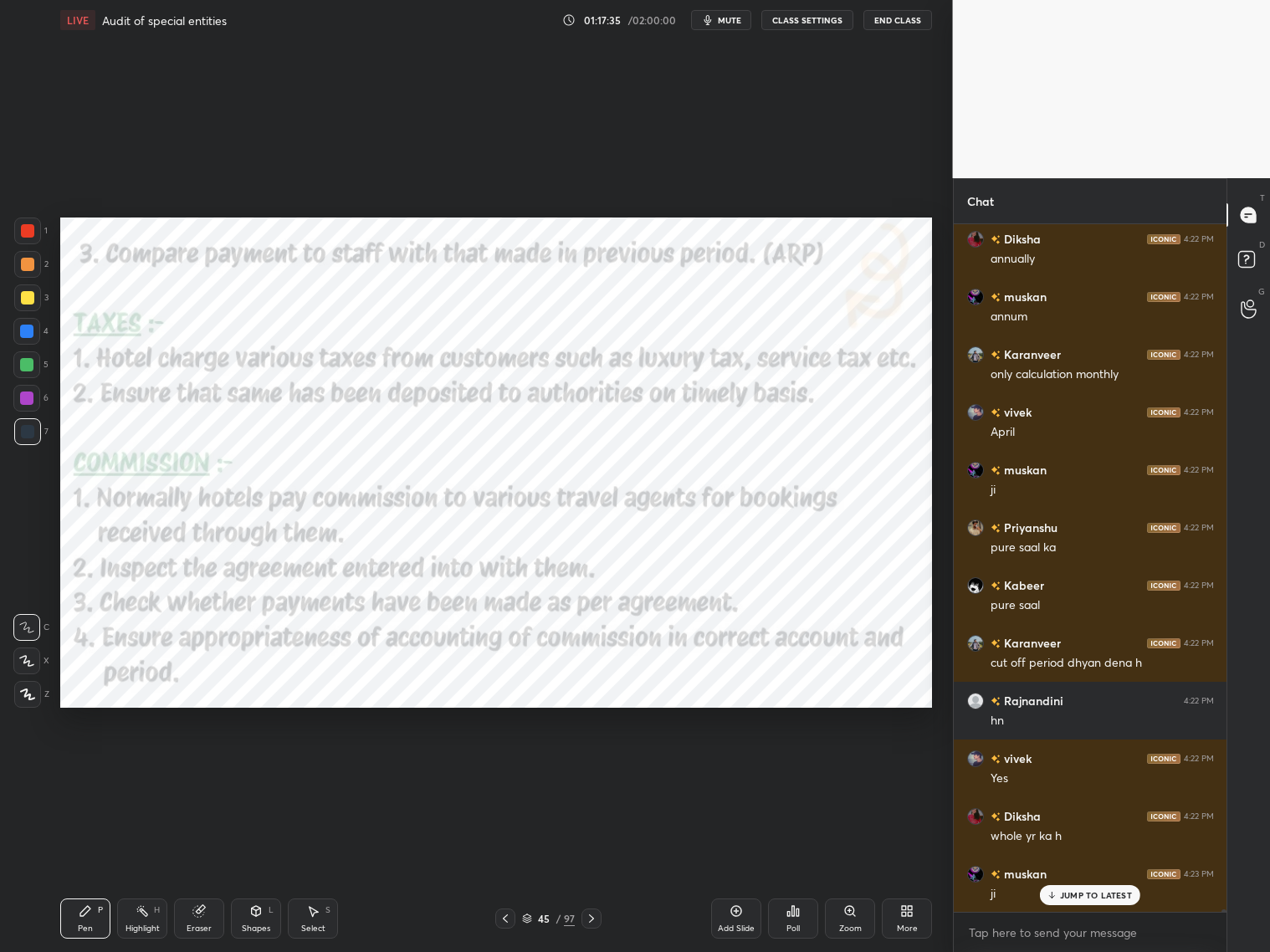
click at [589, 768] on icon at bounding box center [591, 919] width 14 height 14
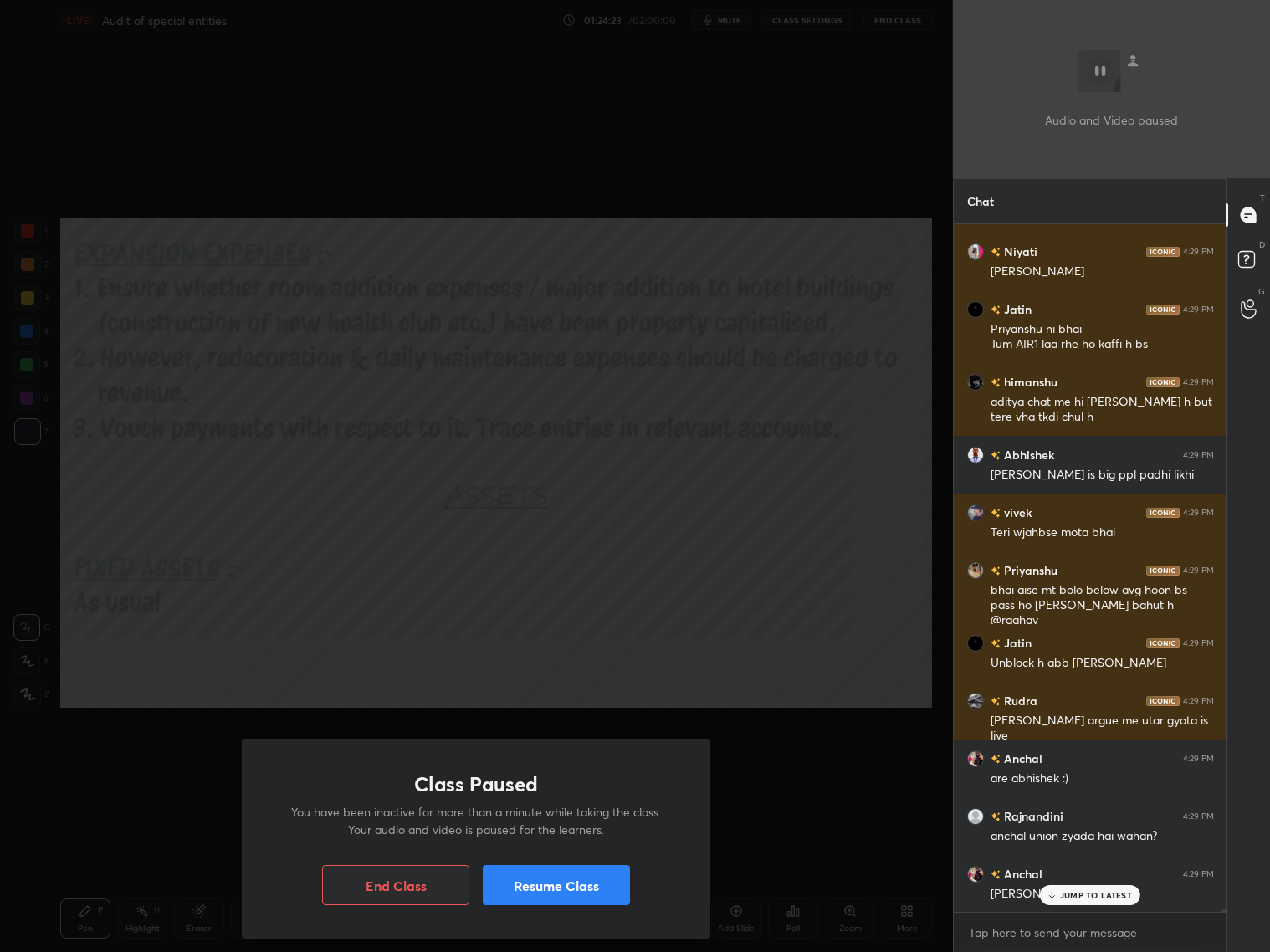
scroll to position [178938, 0]
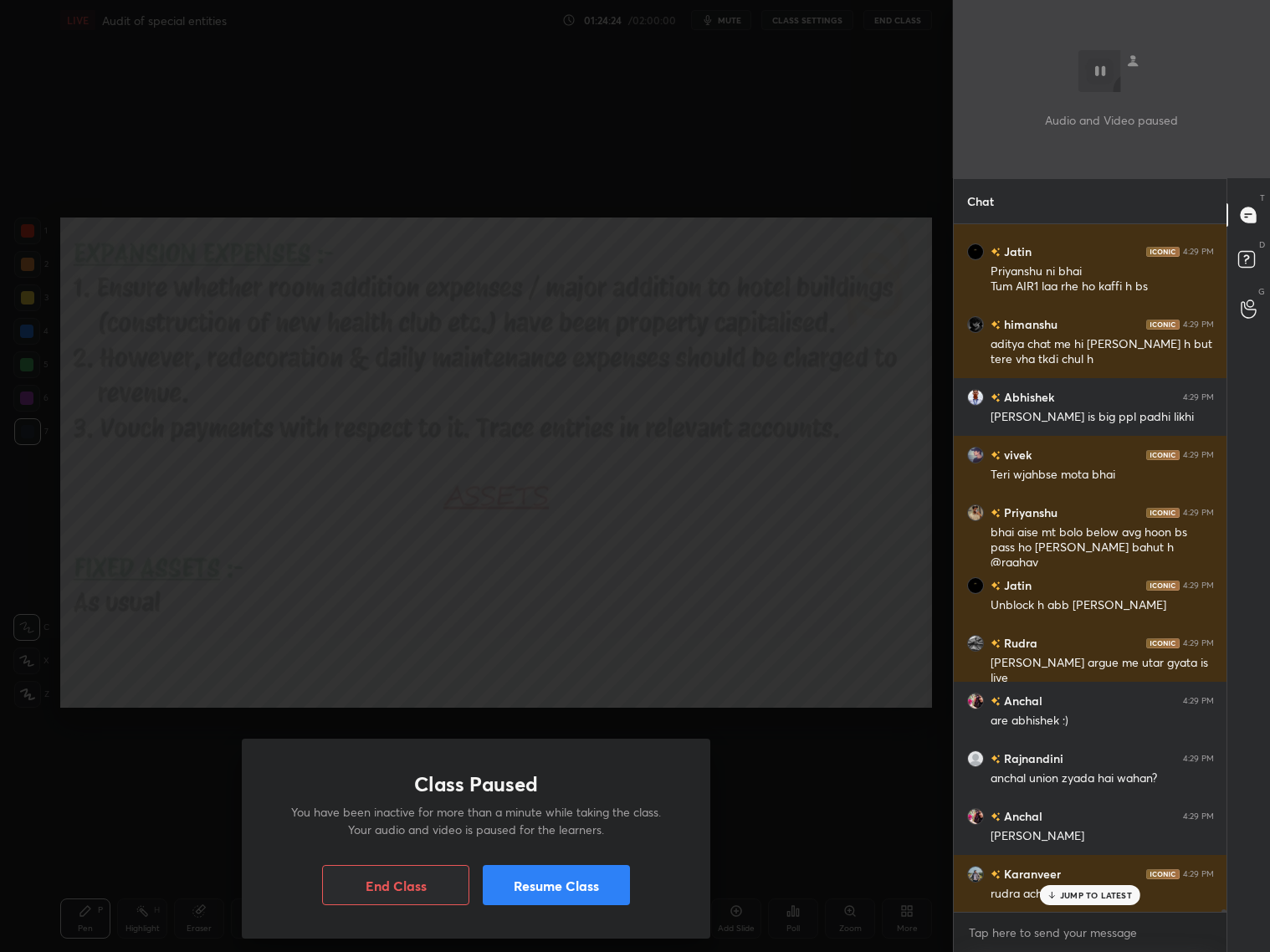
drag, startPoint x: 605, startPoint y: 852, endPoint x: 607, endPoint y: 867, distance: 15.1
click at [606, 768] on div "Class Paused You have been inactive for more than a minute while taking the cla…" at bounding box center [476, 839] width 469 height 200
click at [609, 768] on button "Resume Class" at bounding box center [556, 885] width 147 height 41
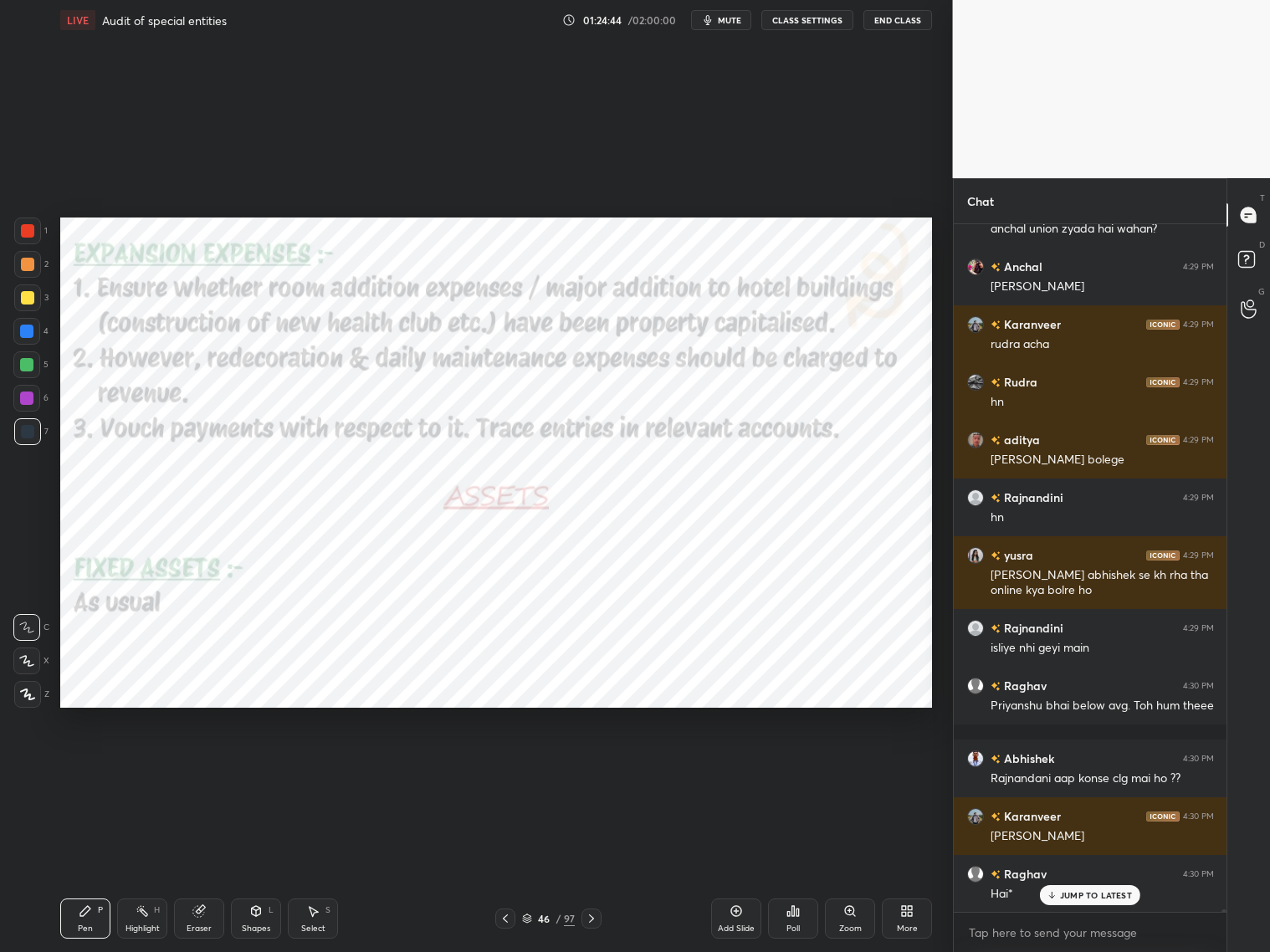
scroll to position [179546, 0]
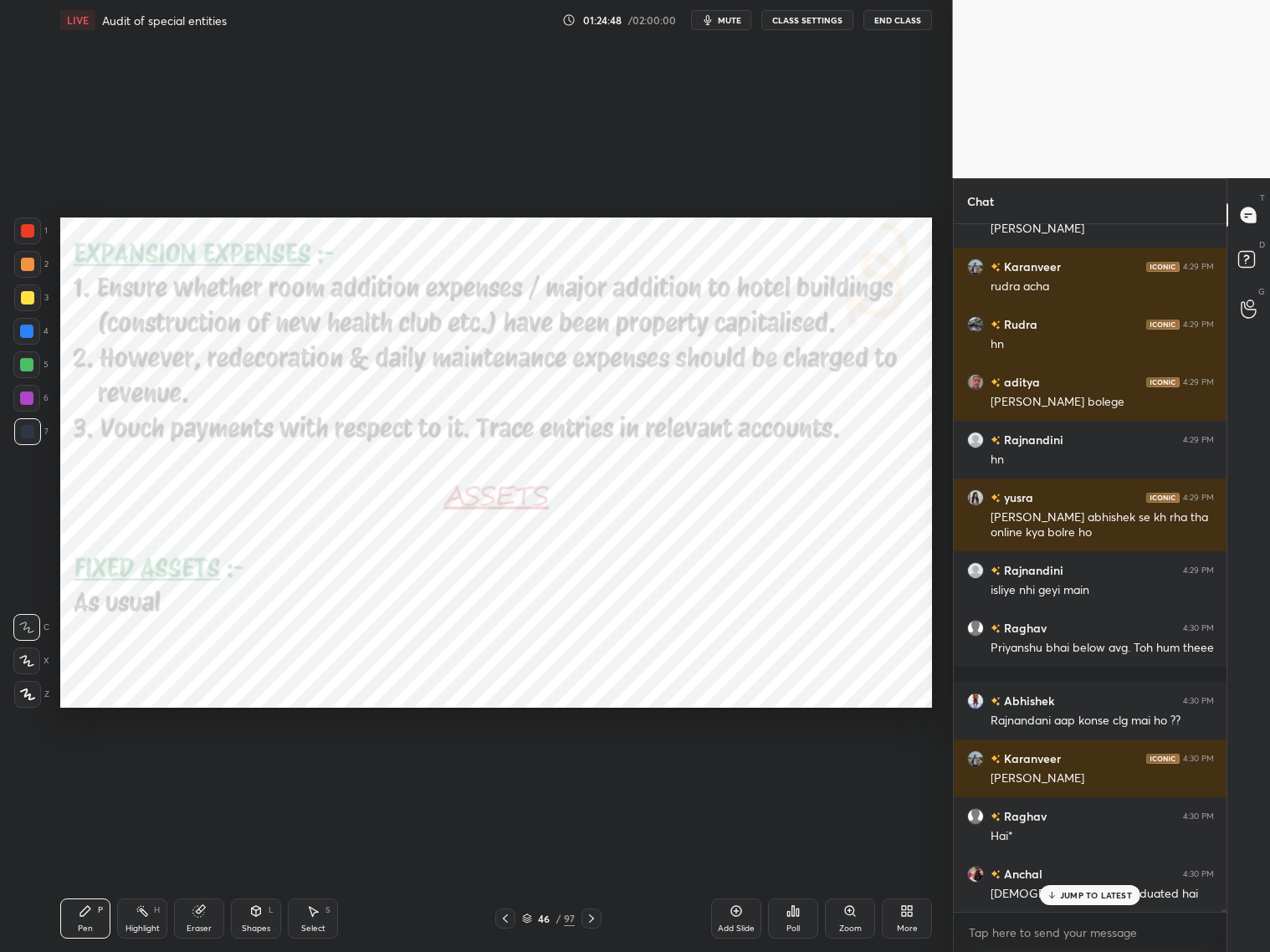
click at [1086, 768] on div "Niyati 4:29 PM NAI KIYA Jatin 4:29 PM Priyanshu ni bhai Tum AIR1 laa rhe ho kaf…" at bounding box center [1091, 568] width 274 height 688
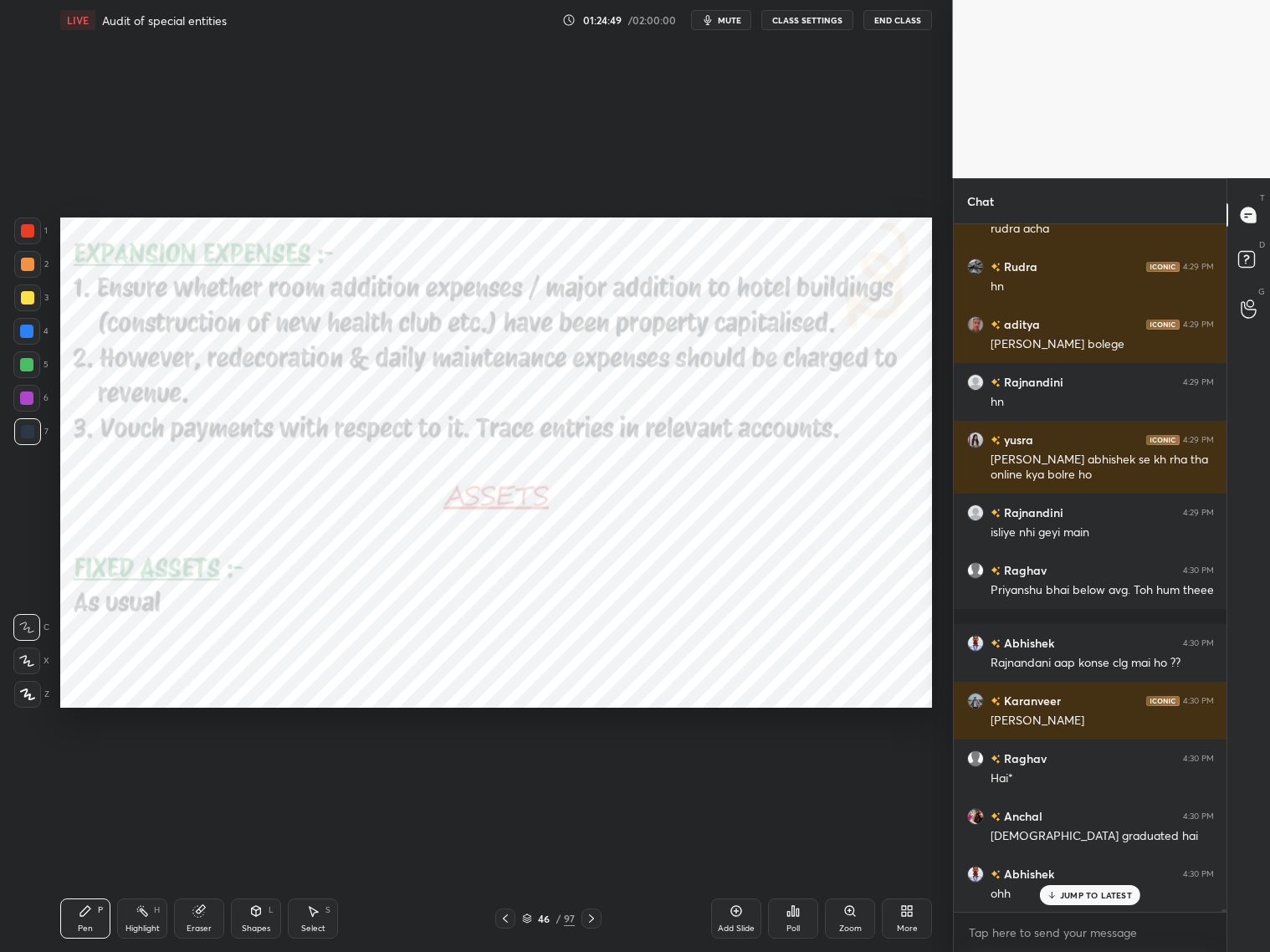
scroll to position [179661, 0]
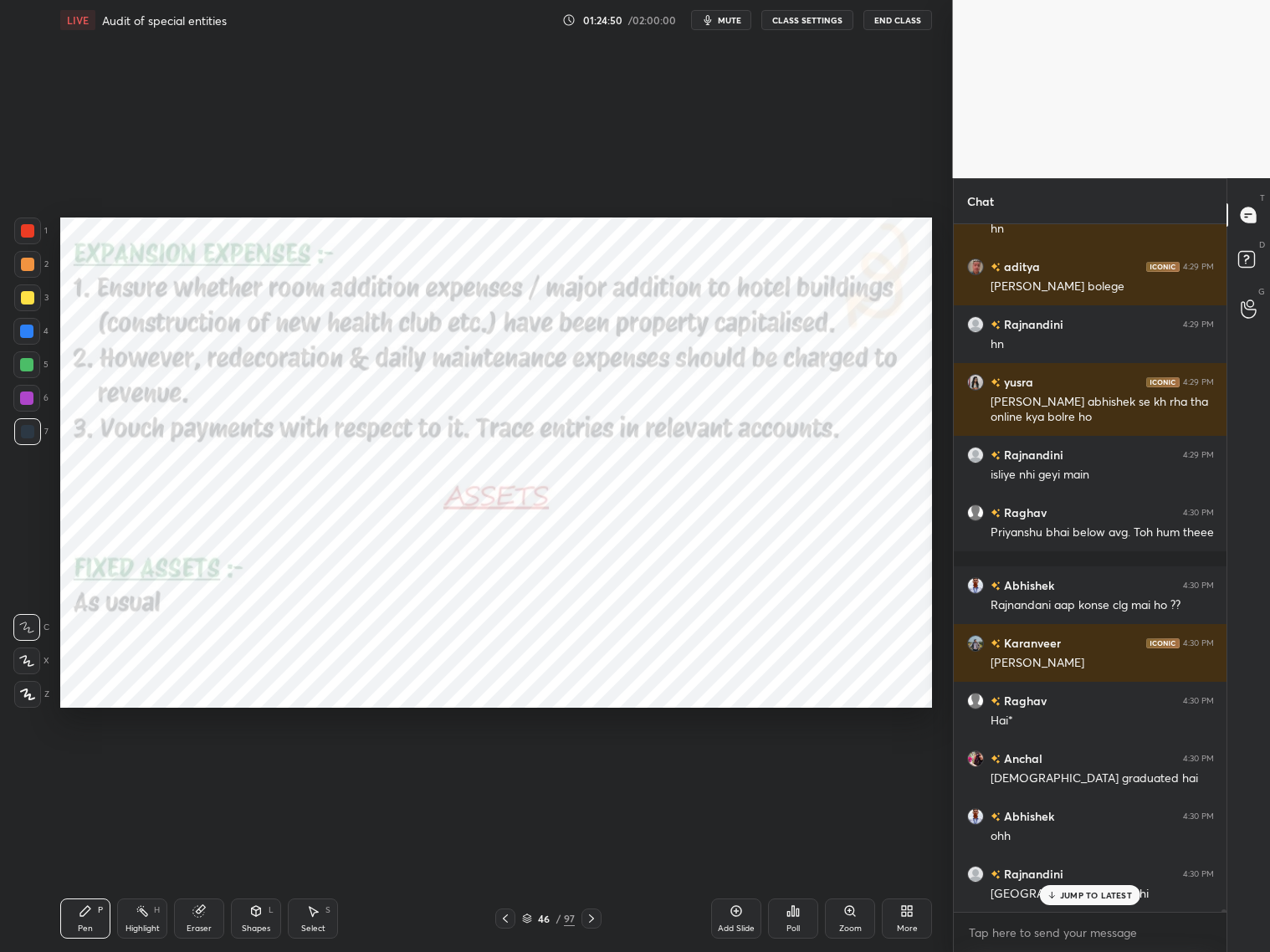
click at [1083, 768] on p "JUMP TO LATEST" at bounding box center [1096, 895] width 72 height 10
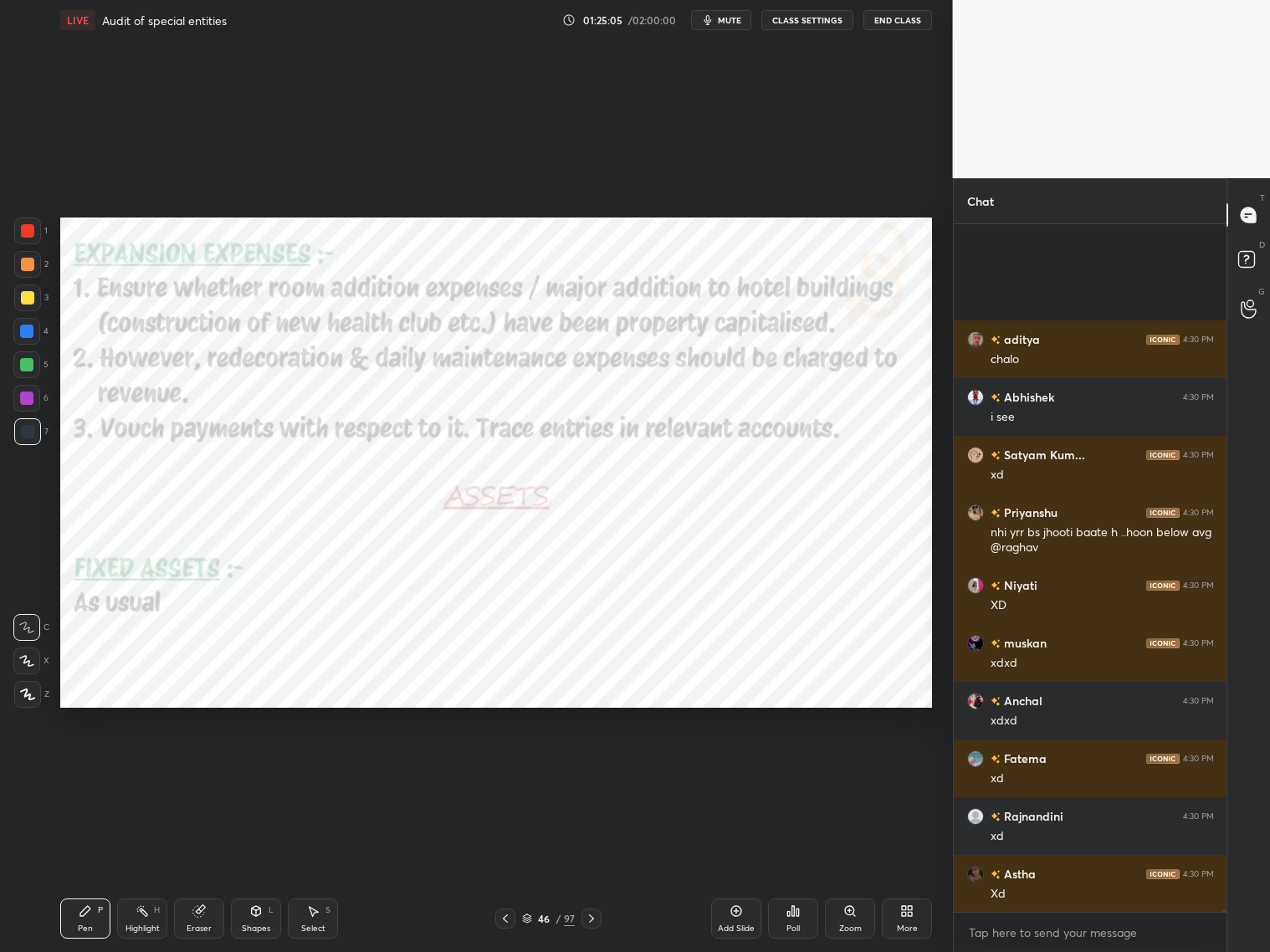
scroll to position [180542, 0]
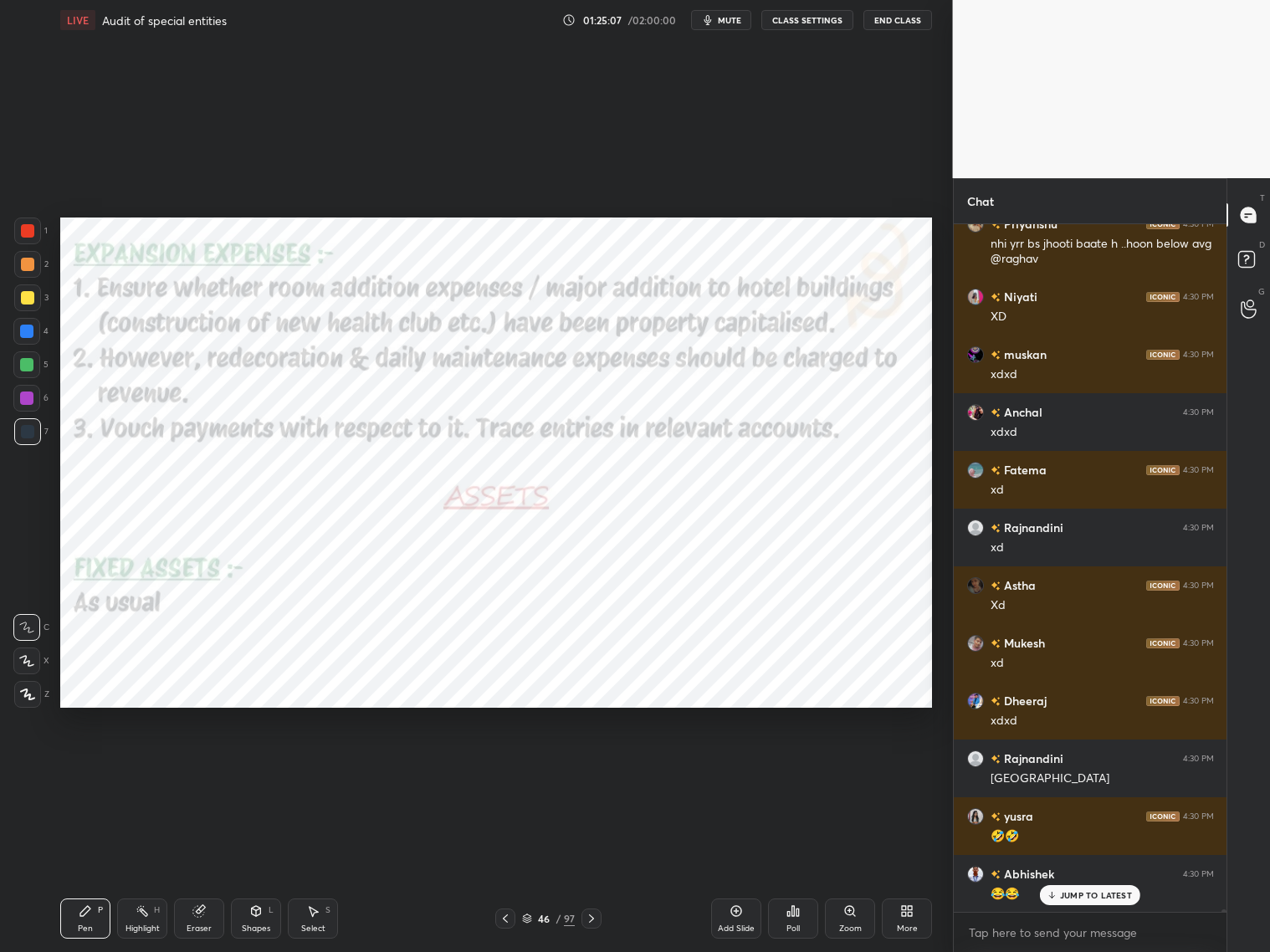
click at [726, 23] on span "mute" at bounding box center [729, 20] width 23 height 12
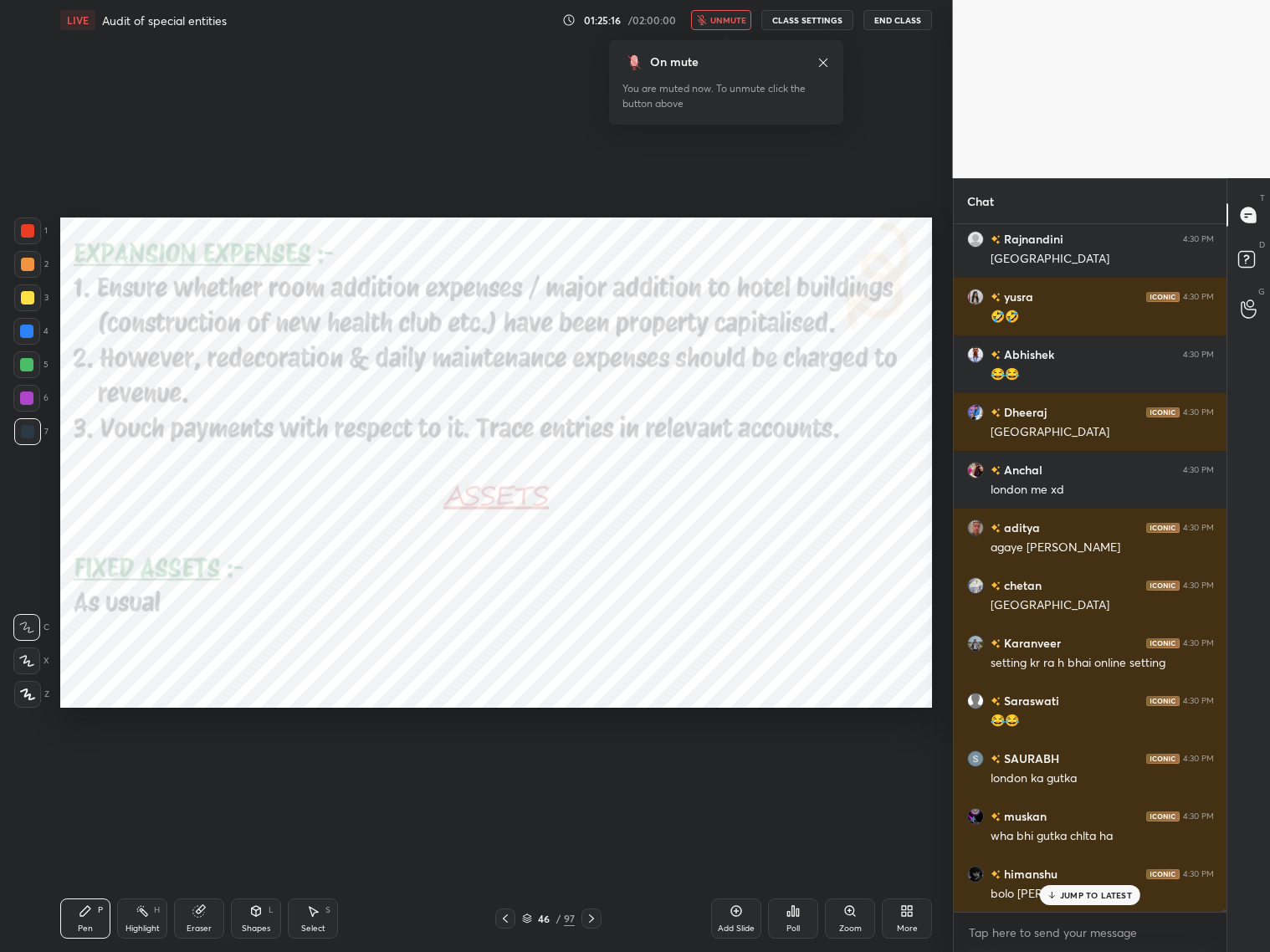
click at [733, 24] on span "unmute" at bounding box center [728, 20] width 36 height 12
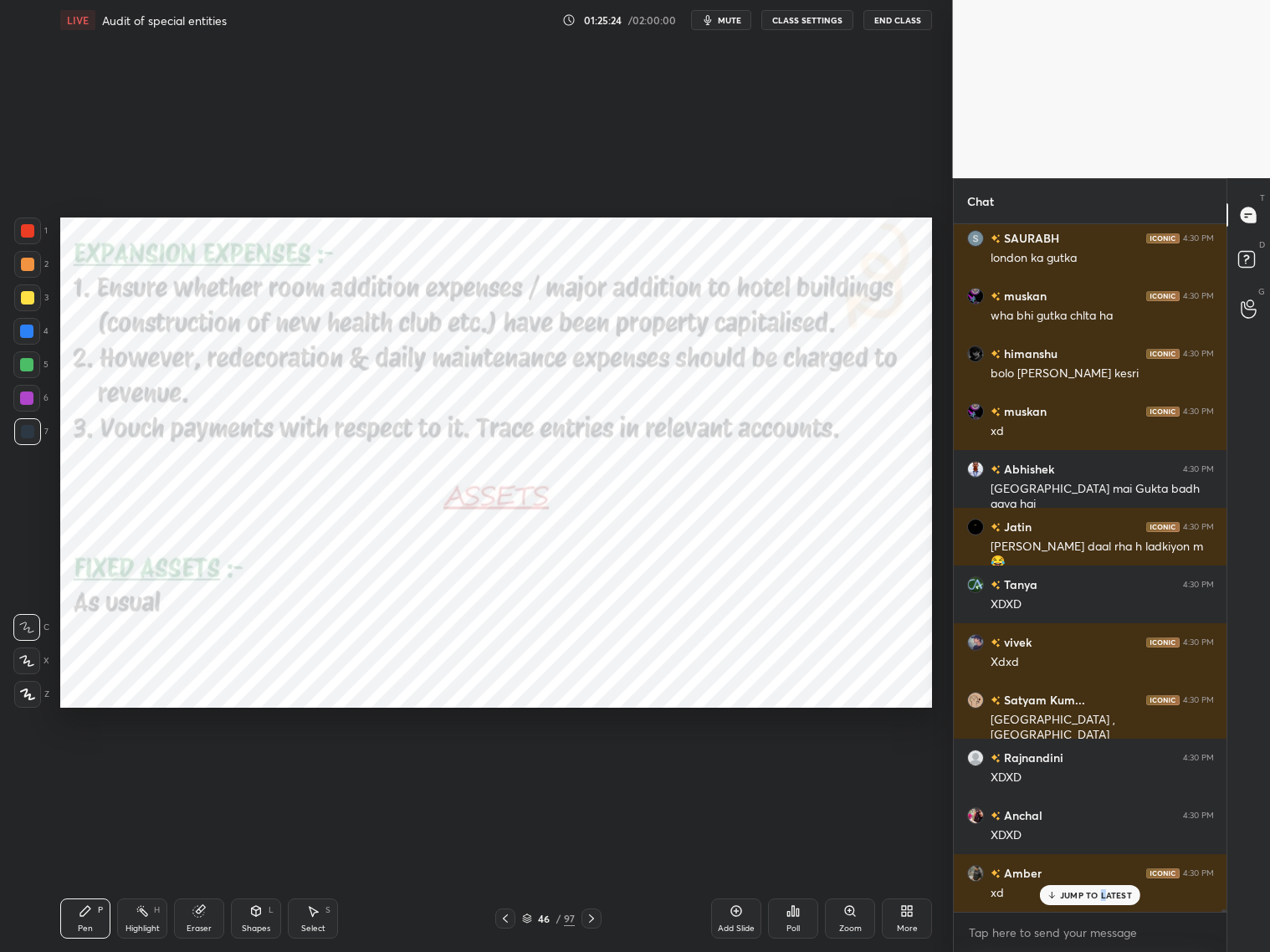
click at [1086, 768] on p "JUMP TO LATEST" at bounding box center [1096, 895] width 72 height 10
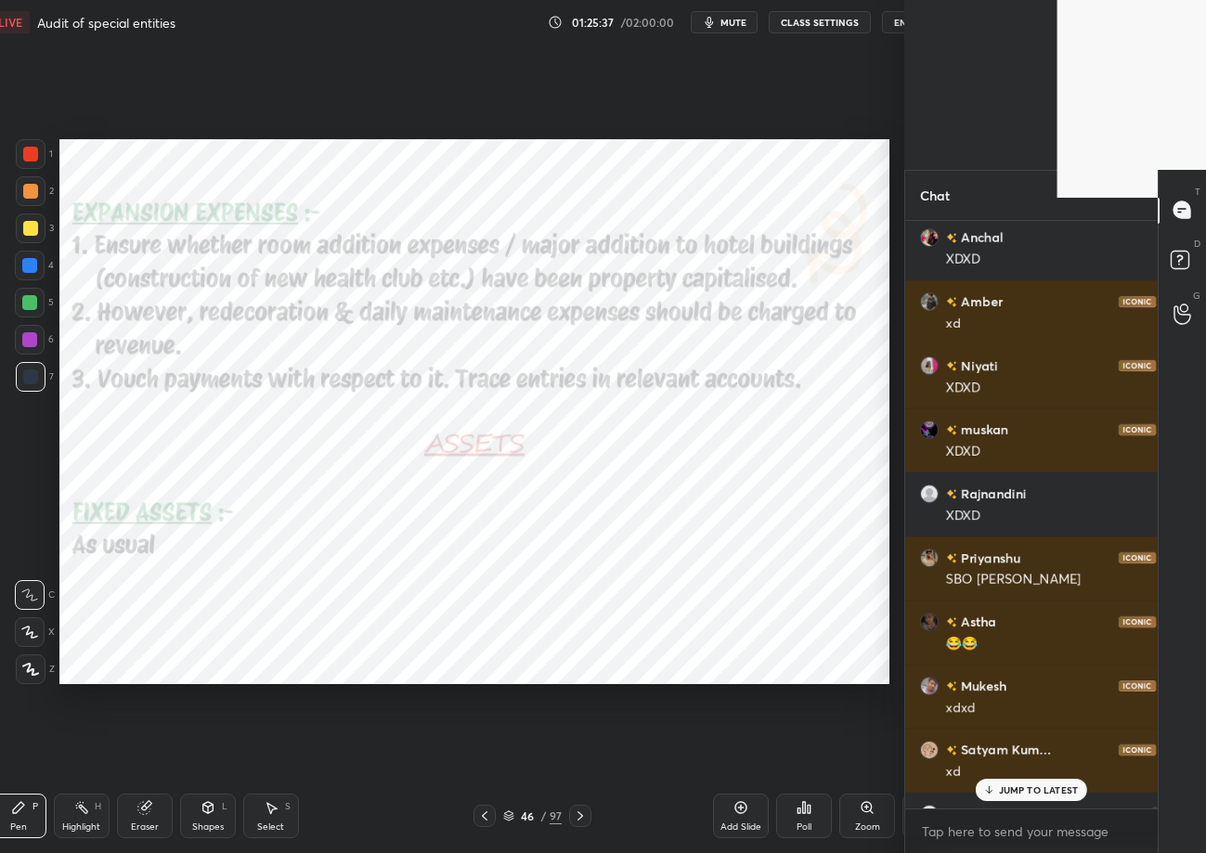
type textarea "x"
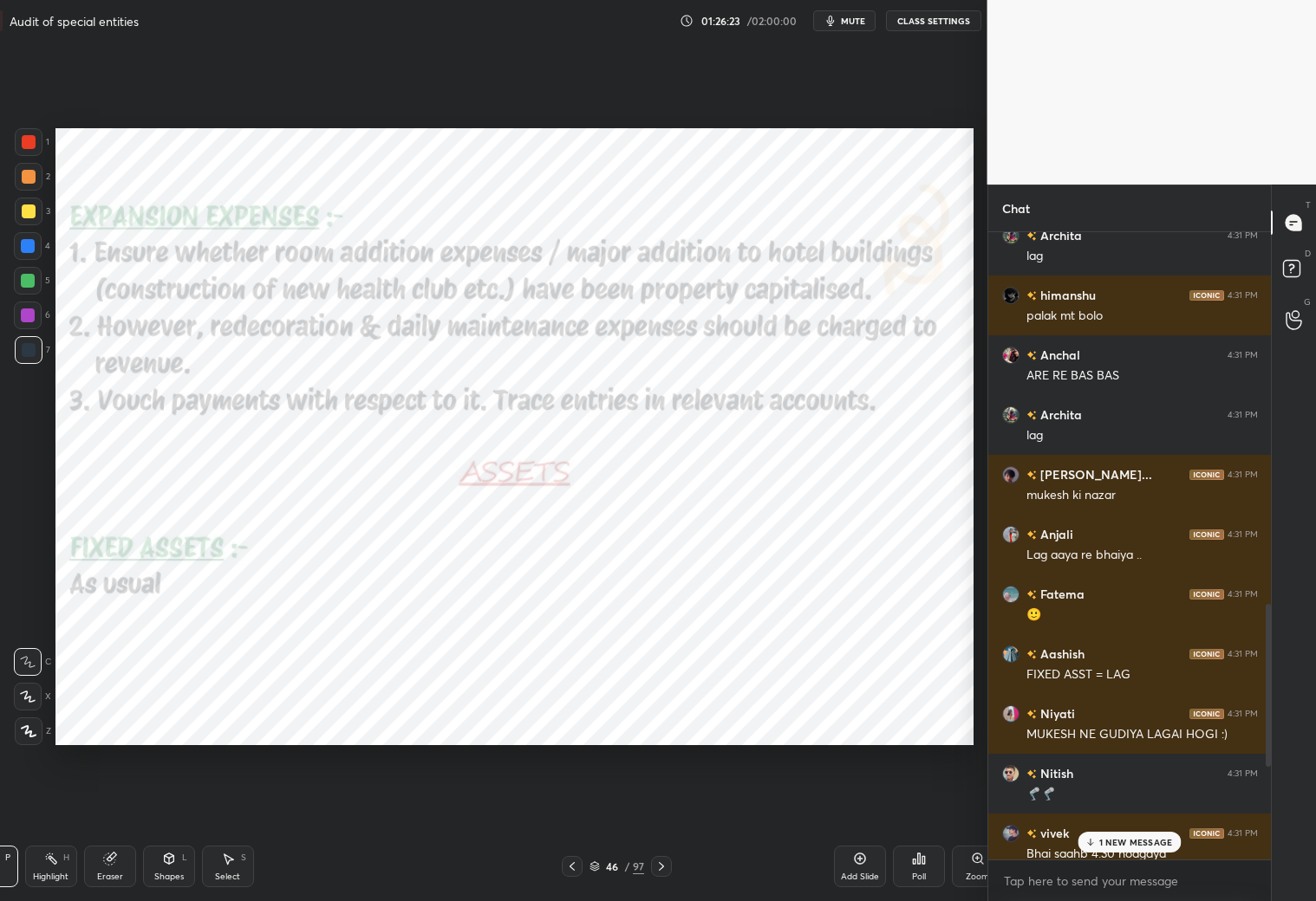
scroll to position [790, 960]
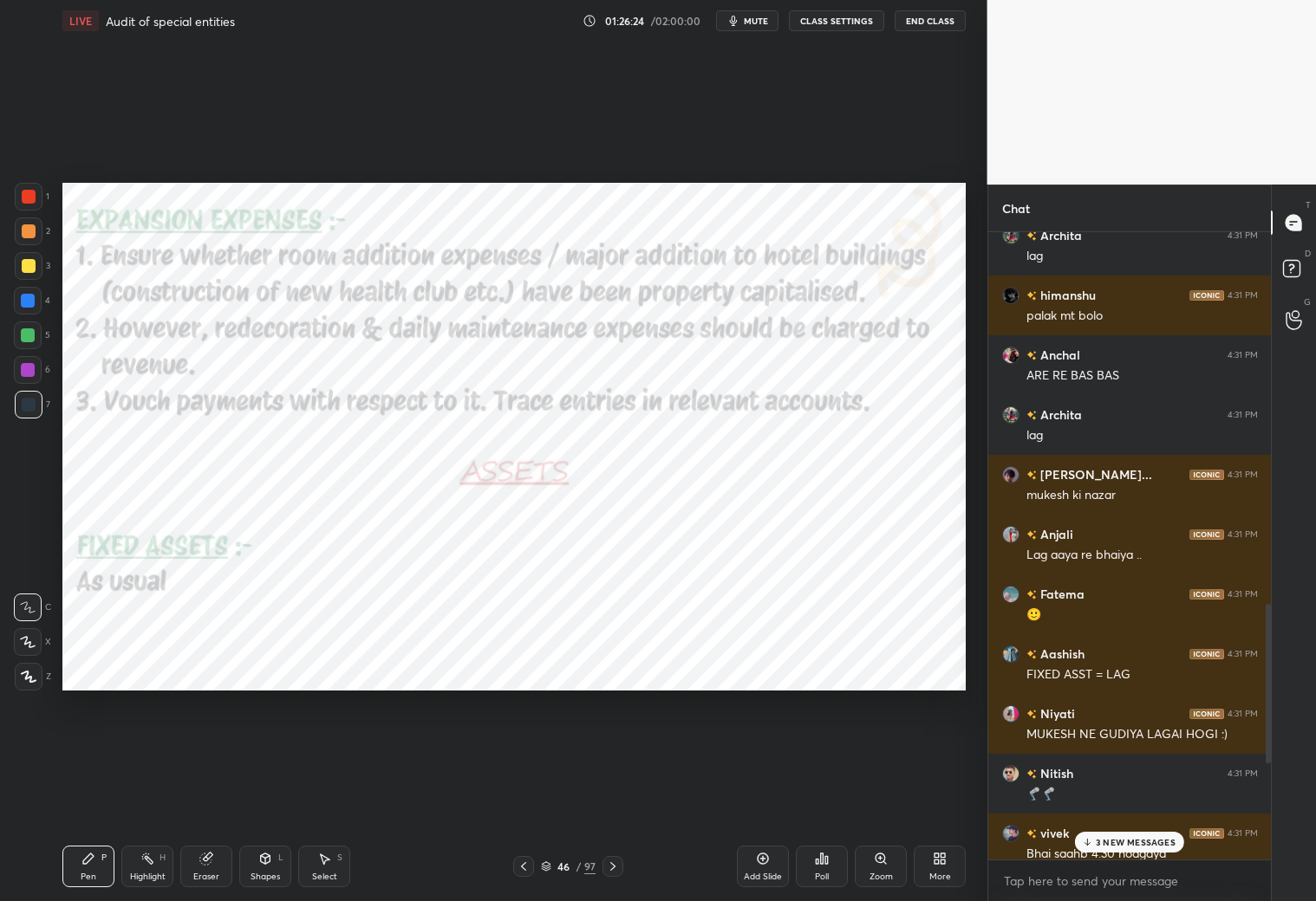
click at [1125, 795] on p "3 NEW MESSAGES" at bounding box center [1135, 842] width 79 height 10
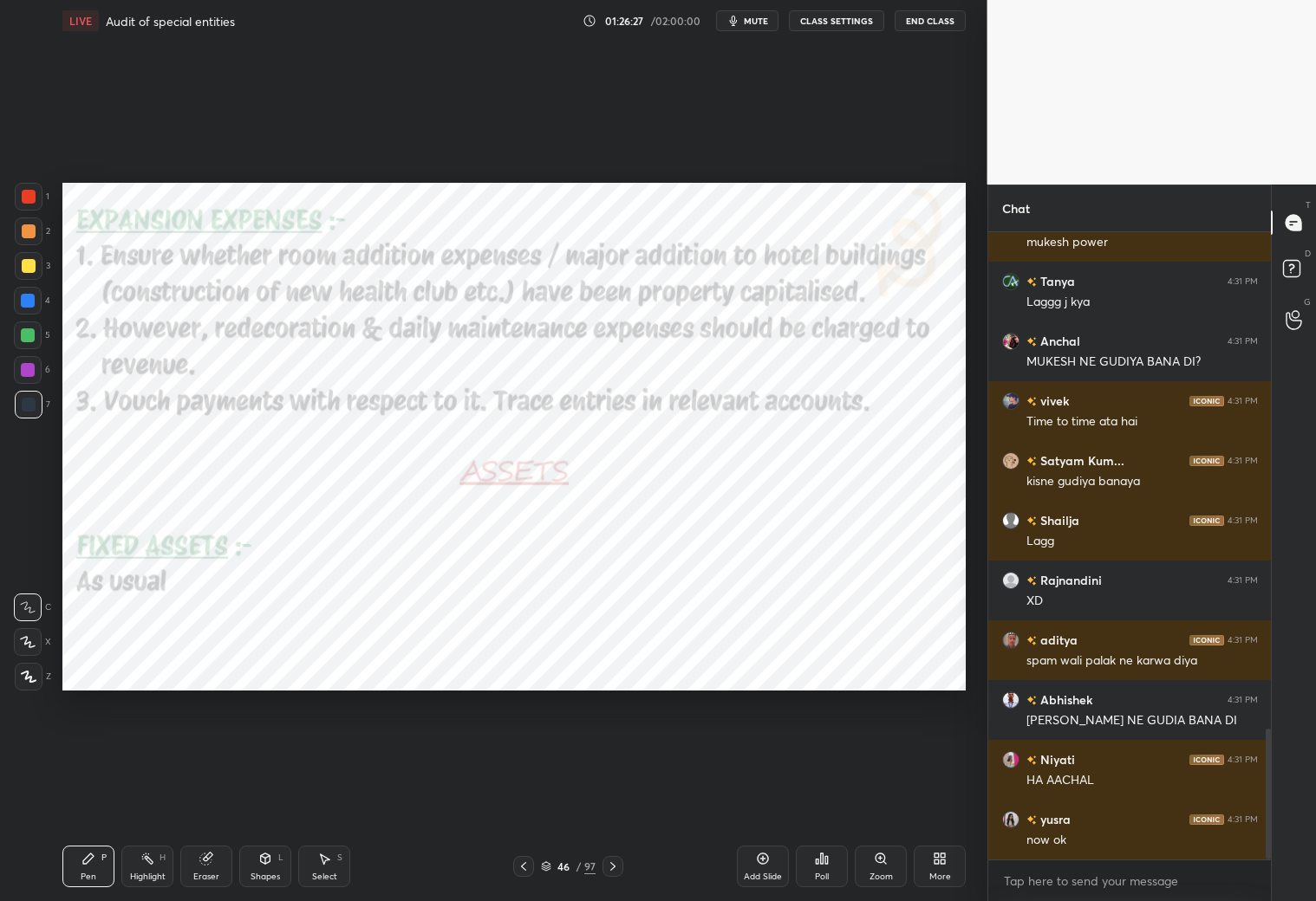
click at [933, 795] on div "More" at bounding box center [940, 877] width 21 height 8
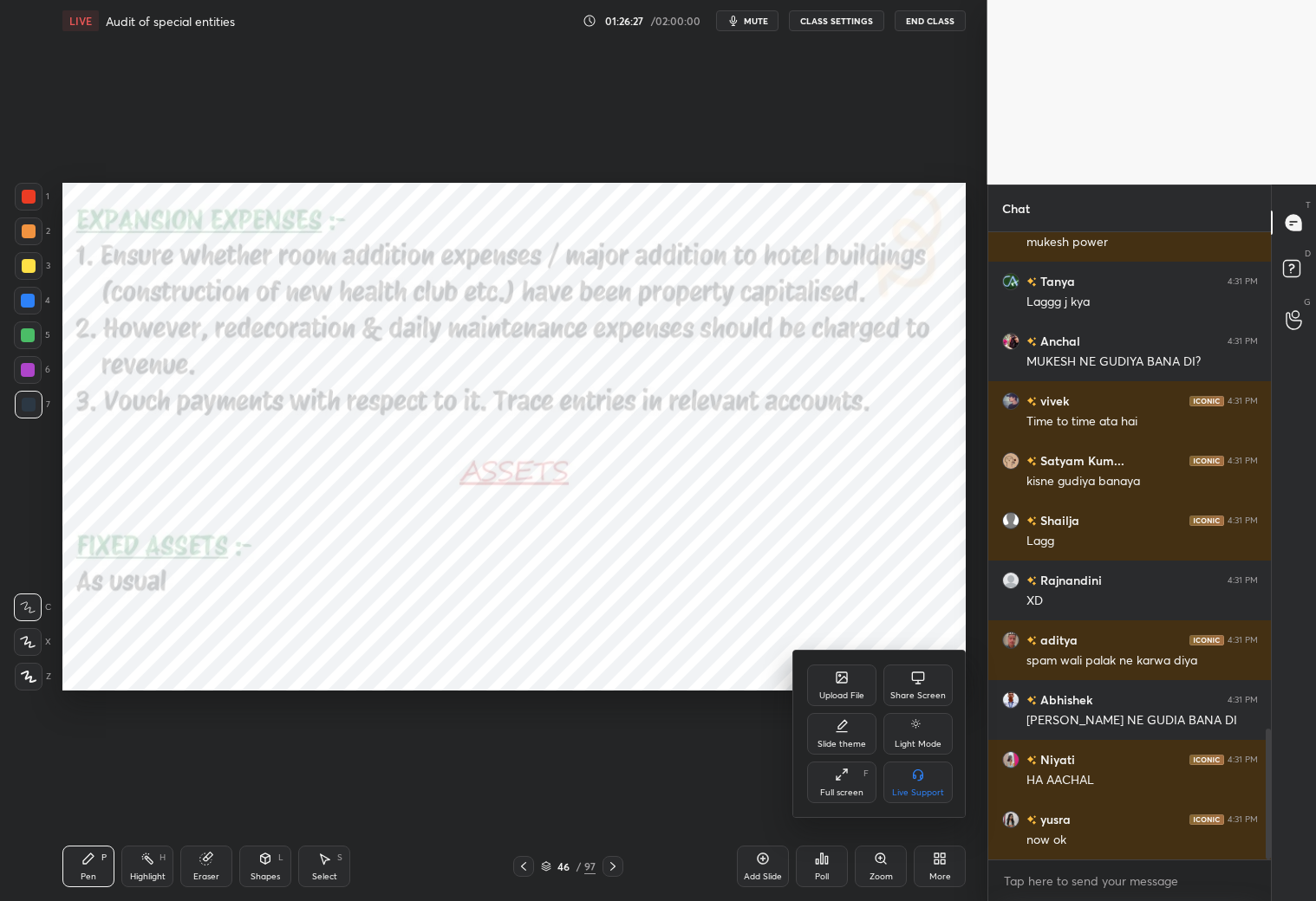
click at [841, 783] on div "Full screen F" at bounding box center [842, 782] width 69 height 42
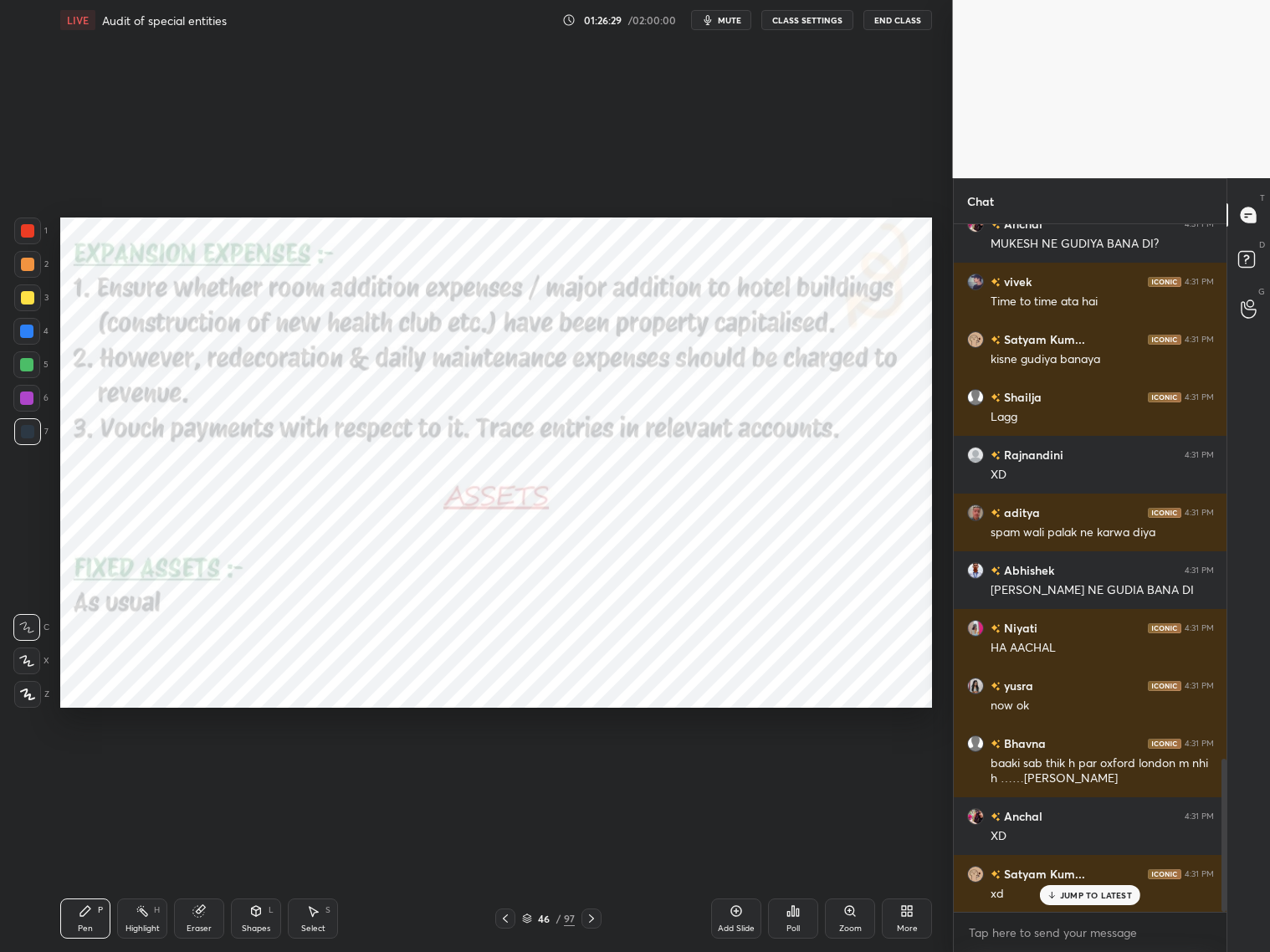
click at [592, 768] on icon at bounding box center [591, 919] width 14 height 14
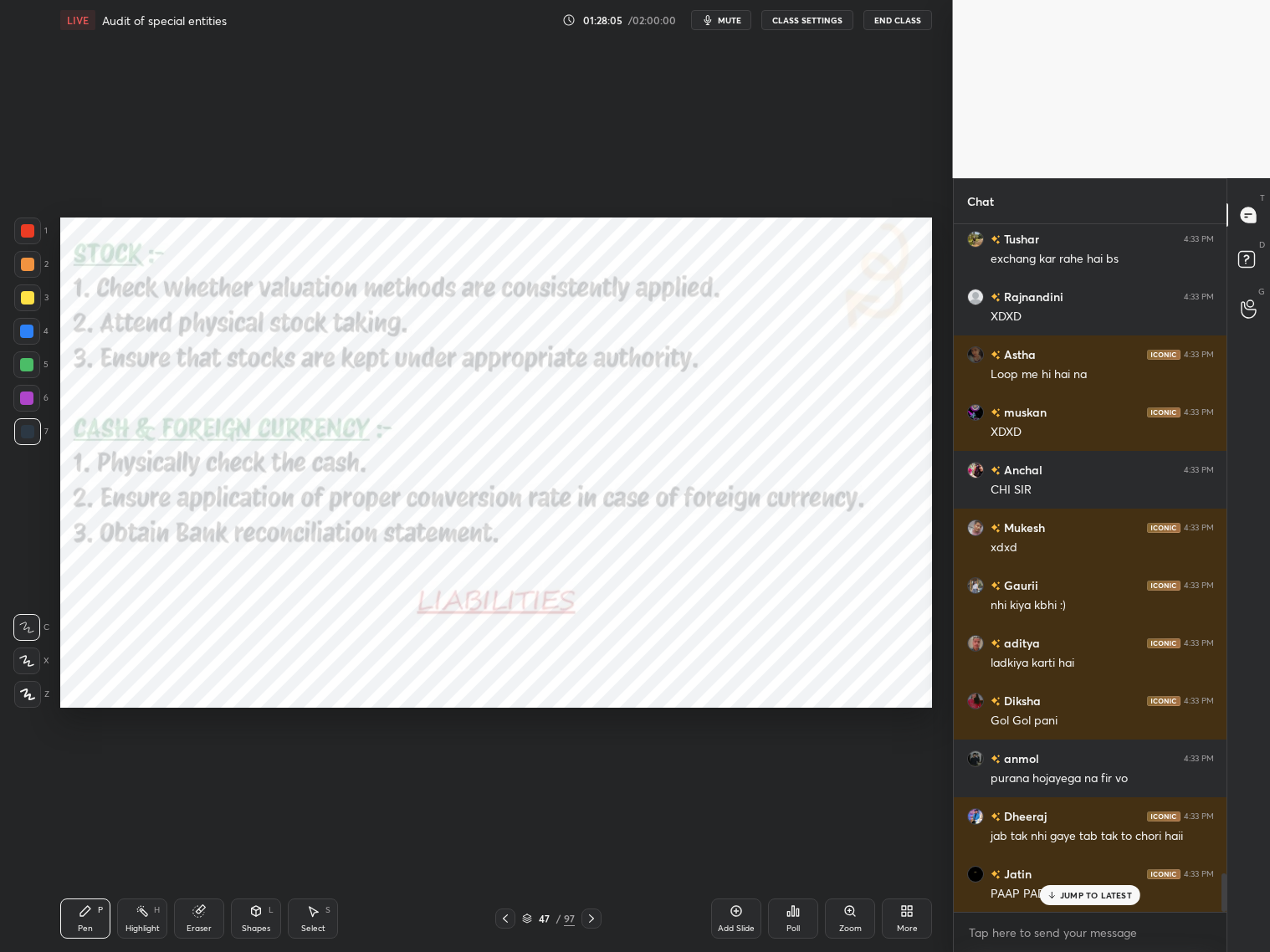
drag, startPoint x: 1092, startPoint y: 902, endPoint x: 1091, endPoint y: 889, distance: 13.0
click at [1086, 768] on div "JUMP TO LATEST" at bounding box center [1090, 895] width 100 height 20
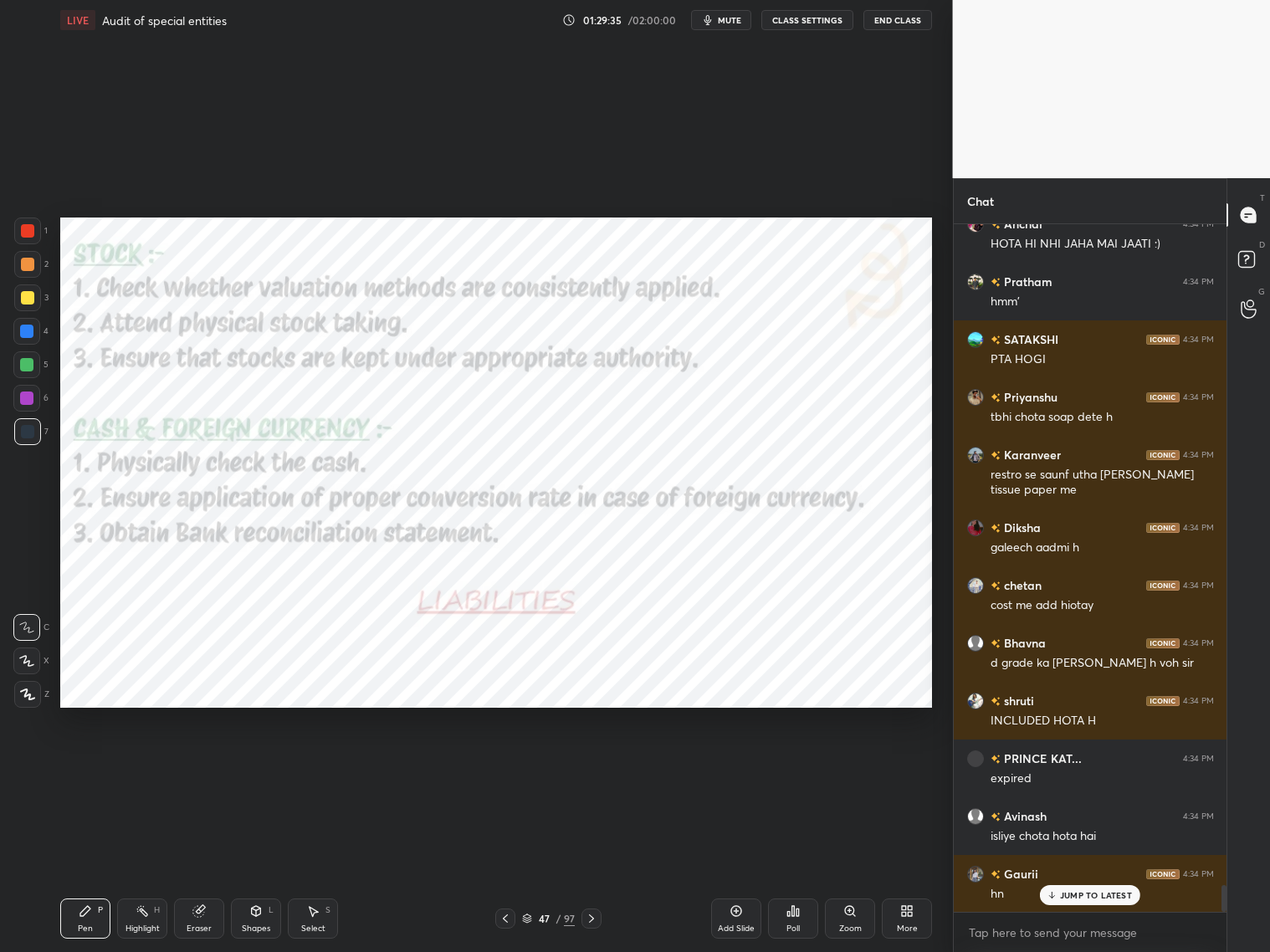
scroll to position [17205, 0]
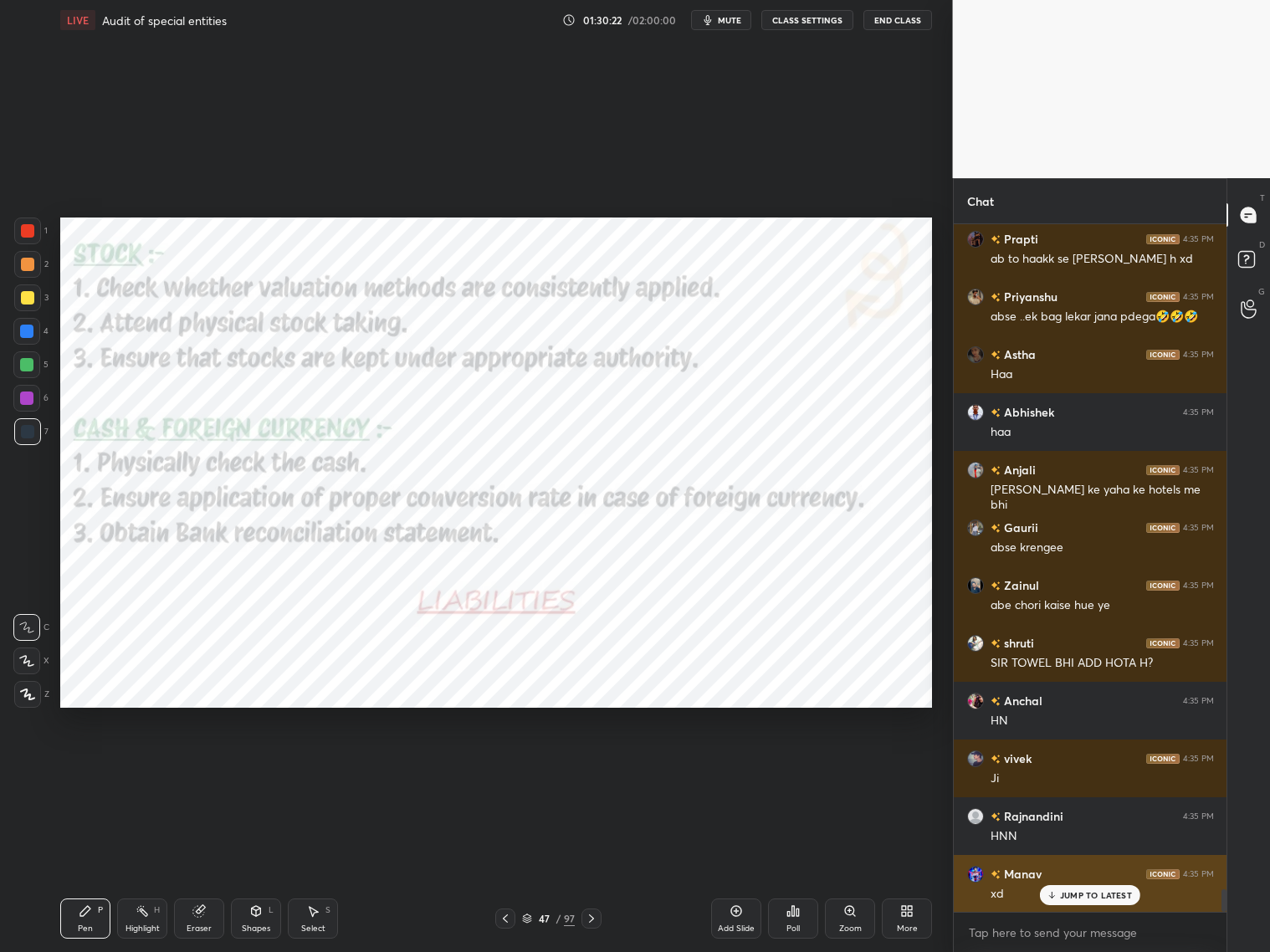
click at [1076, 768] on div "JUMP TO LATEST" at bounding box center [1090, 895] width 100 height 20
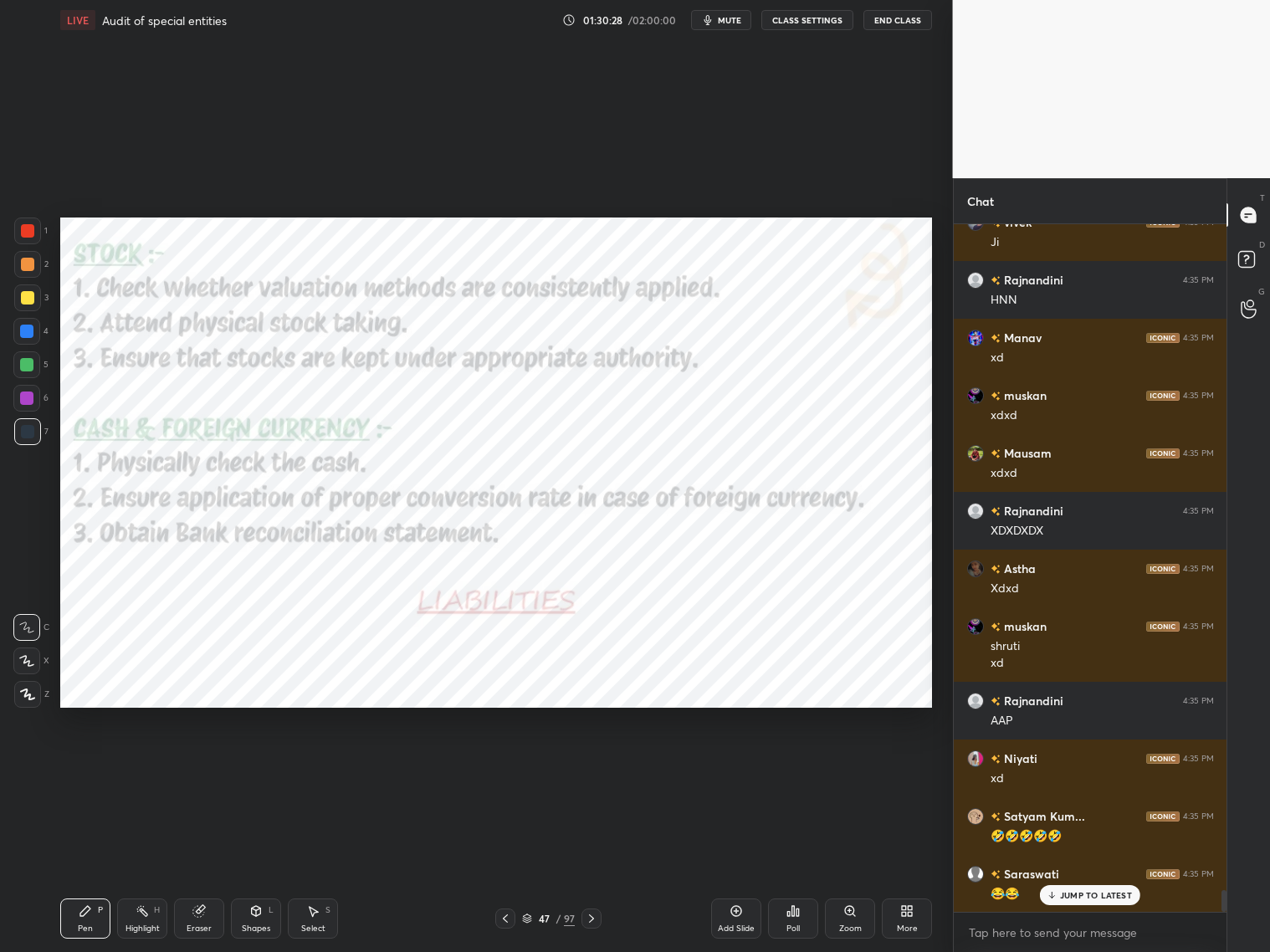
click at [1077, 768] on div "Amber 4:35 PM to fir credit khud ka to kaam hi khud kre Prapti 4:35 PM ab to ha…" at bounding box center [1091, 568] width 274 height 688
click at [1086, 768] on p "JUMP TO LATEST" at bounding box center [1096, 895] width 72 height 10
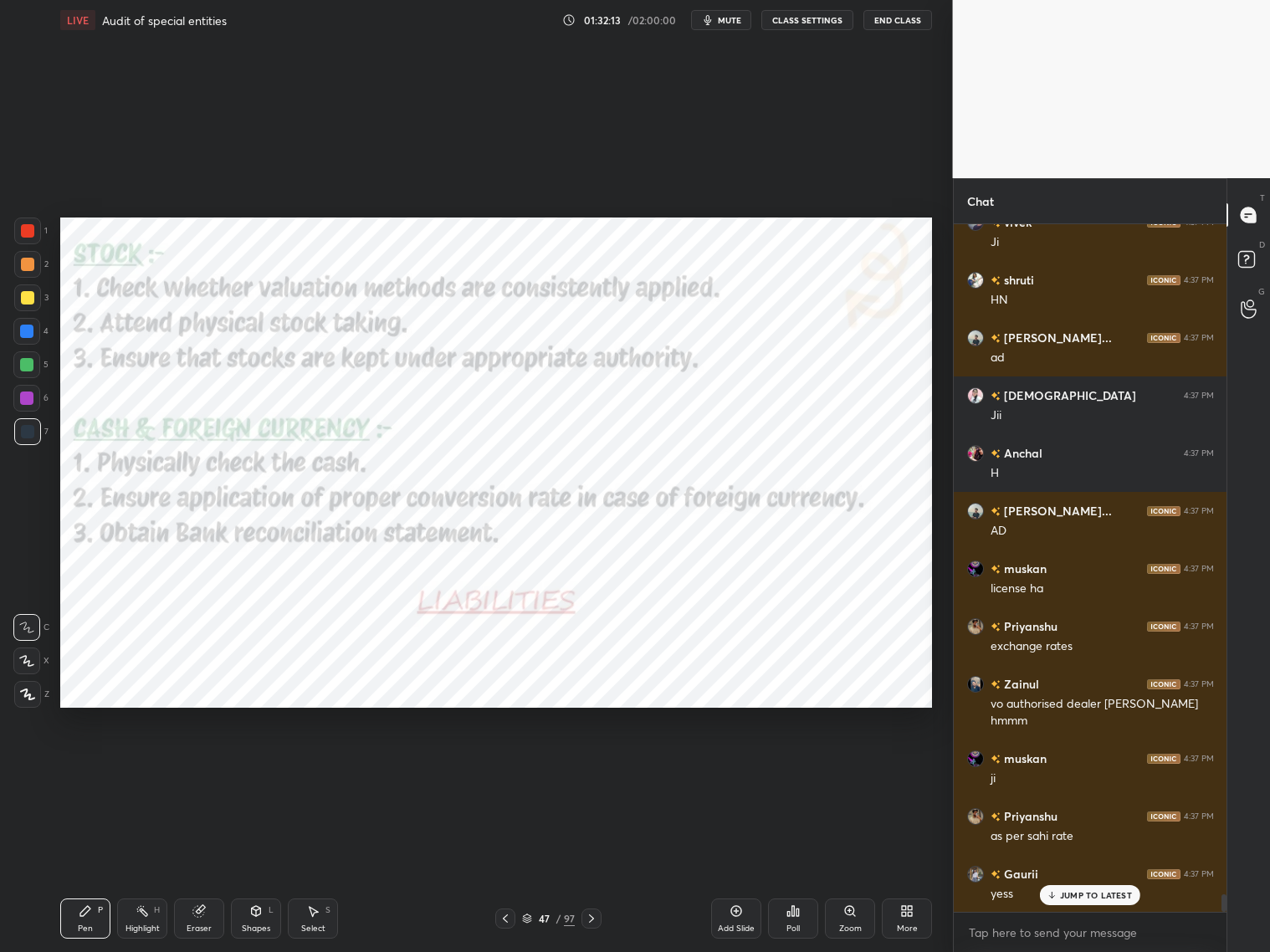
scroll to position [25974, 0]
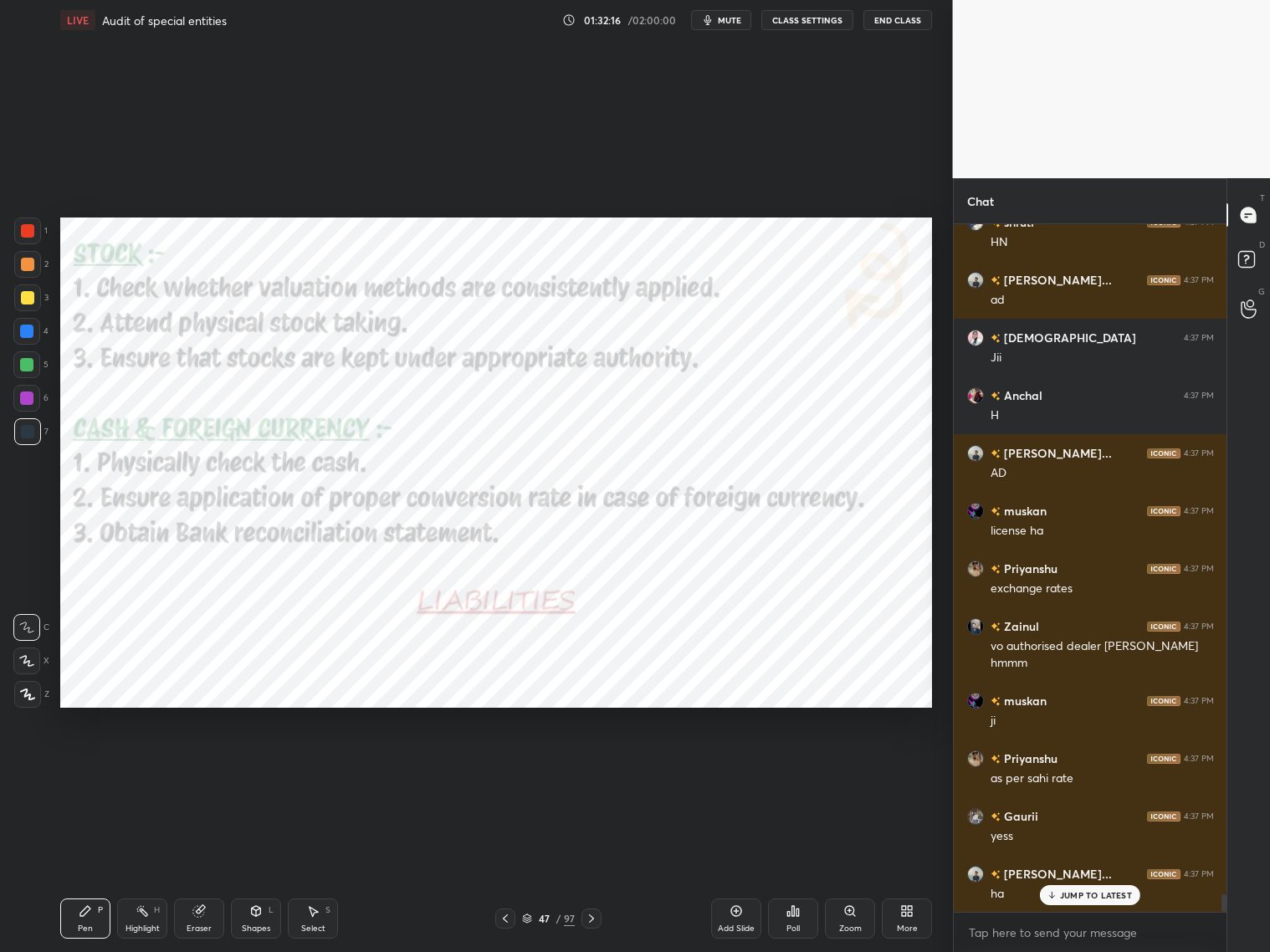
click at [1086, 768] on p "JUMP TO LATEST" at bounding box center [1096, 895] width 72 height 10
drag, startPoint x: 589, startPoint y: 915, endPoint x: 580, endPoint y: 910, distance: 10.3
click at [589, 768] on icon at bounding box center [591, 919] width 14 height 14
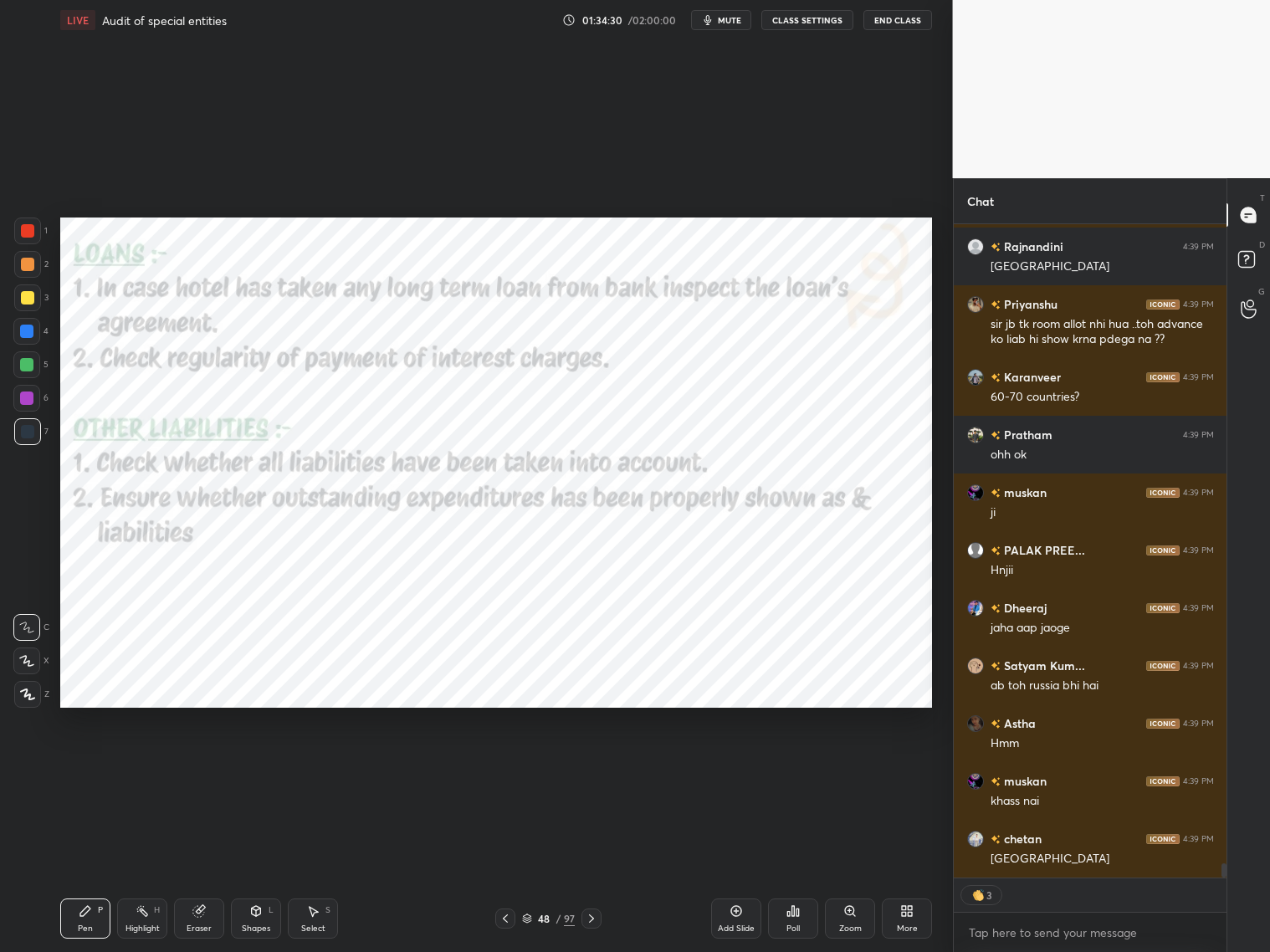
scroll to position [29430, 0]
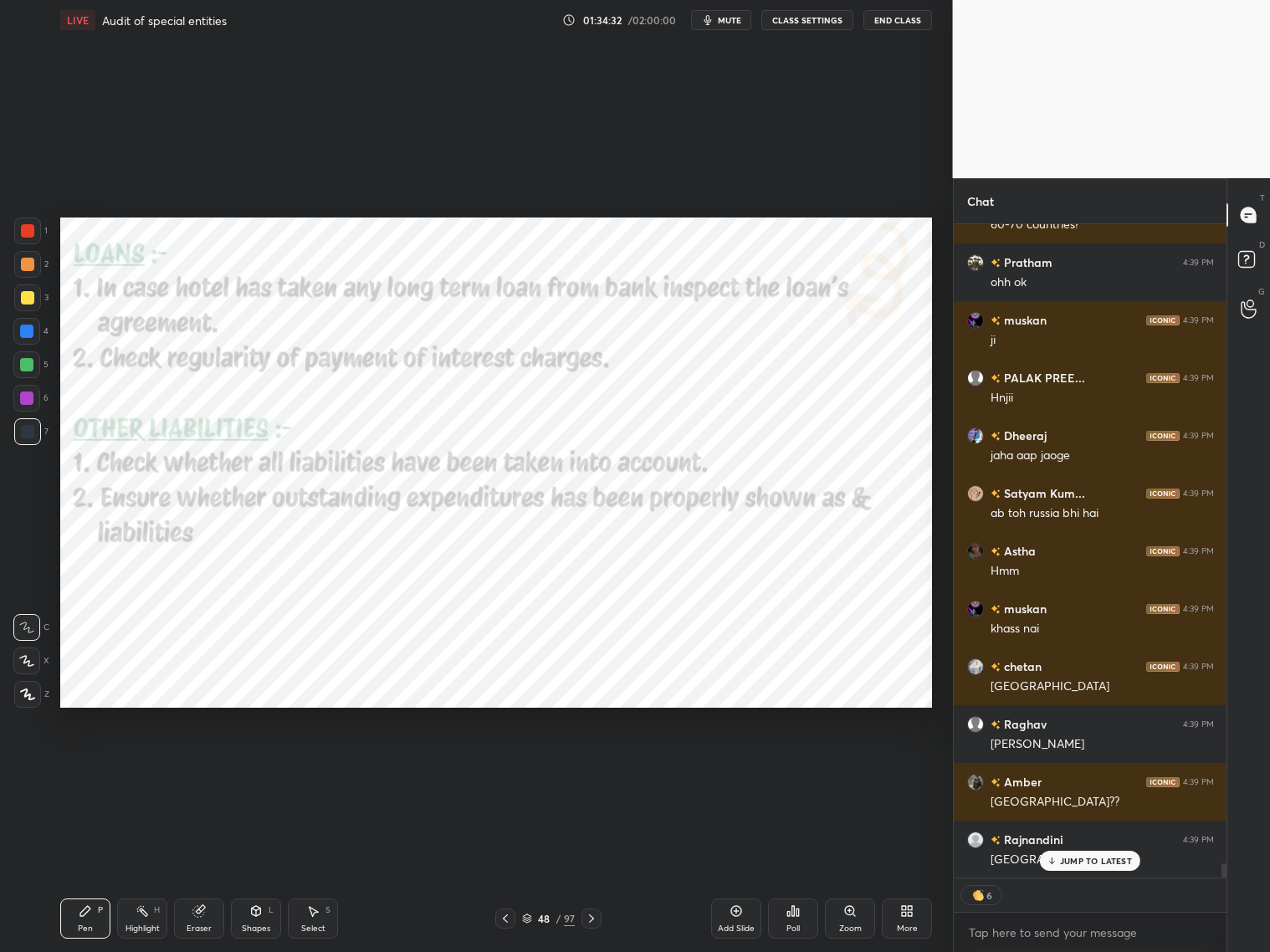
click at [1085, 768] on p "JUMP TO LATEST" at bounding box center [1096, 861] width 72 height 10
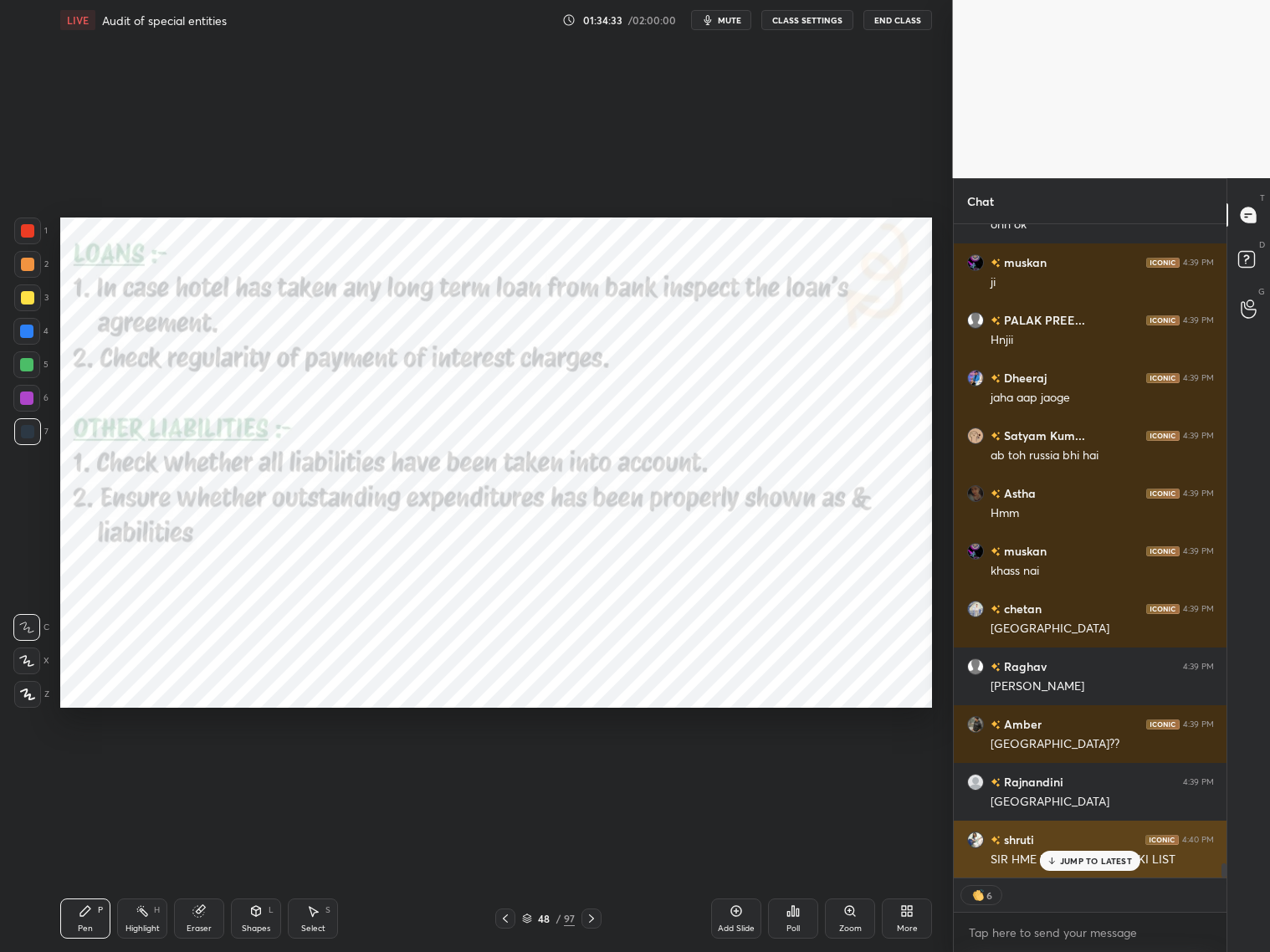
click at [1067, 768] on p "JUMP TO LATEST" at bounding box center [1096, 861] width 72 height 10
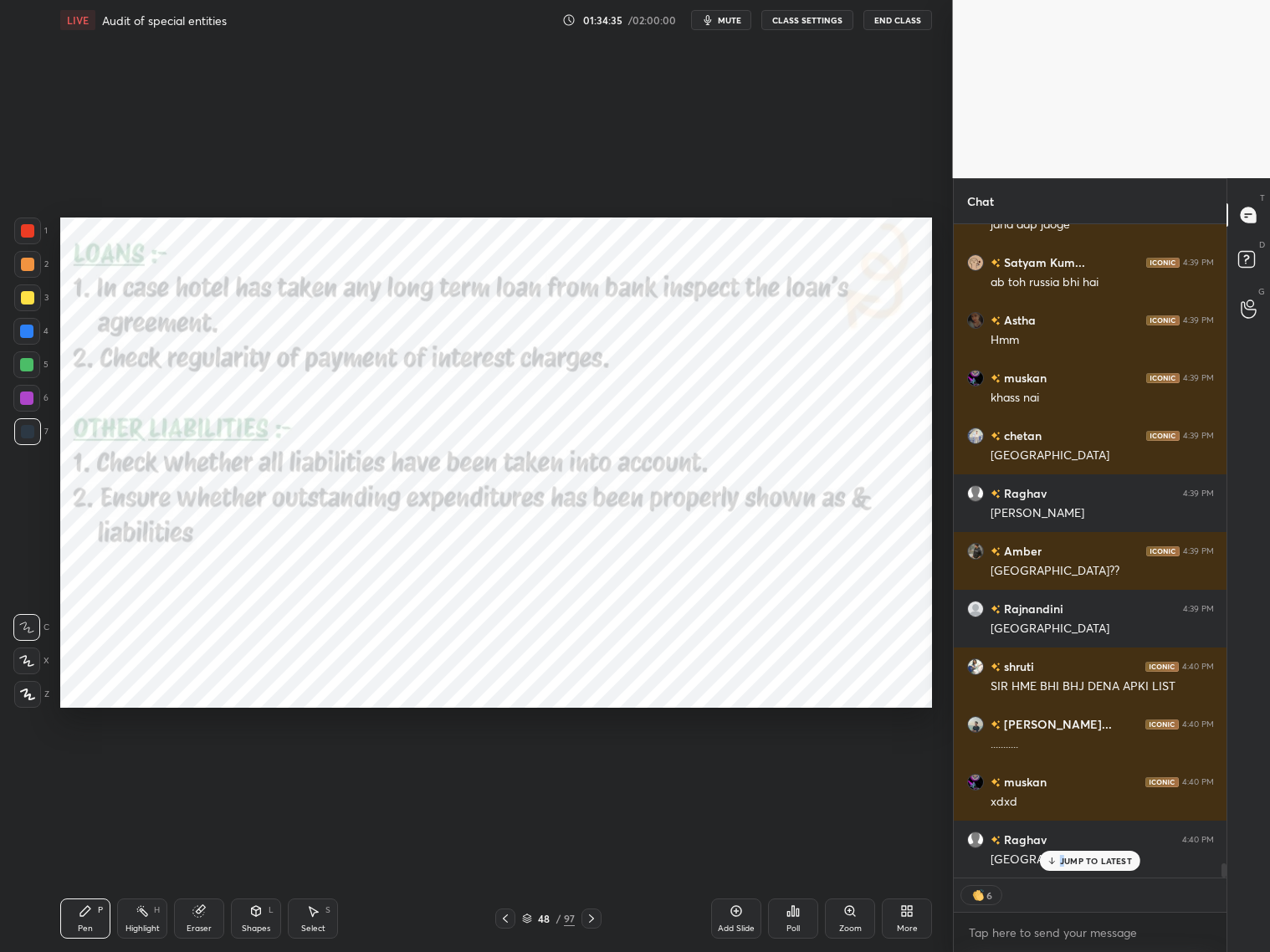
click at [1061, 768] on p "JUMP TO LATEST" at bounding box center [1096, 861] width 72 height 10
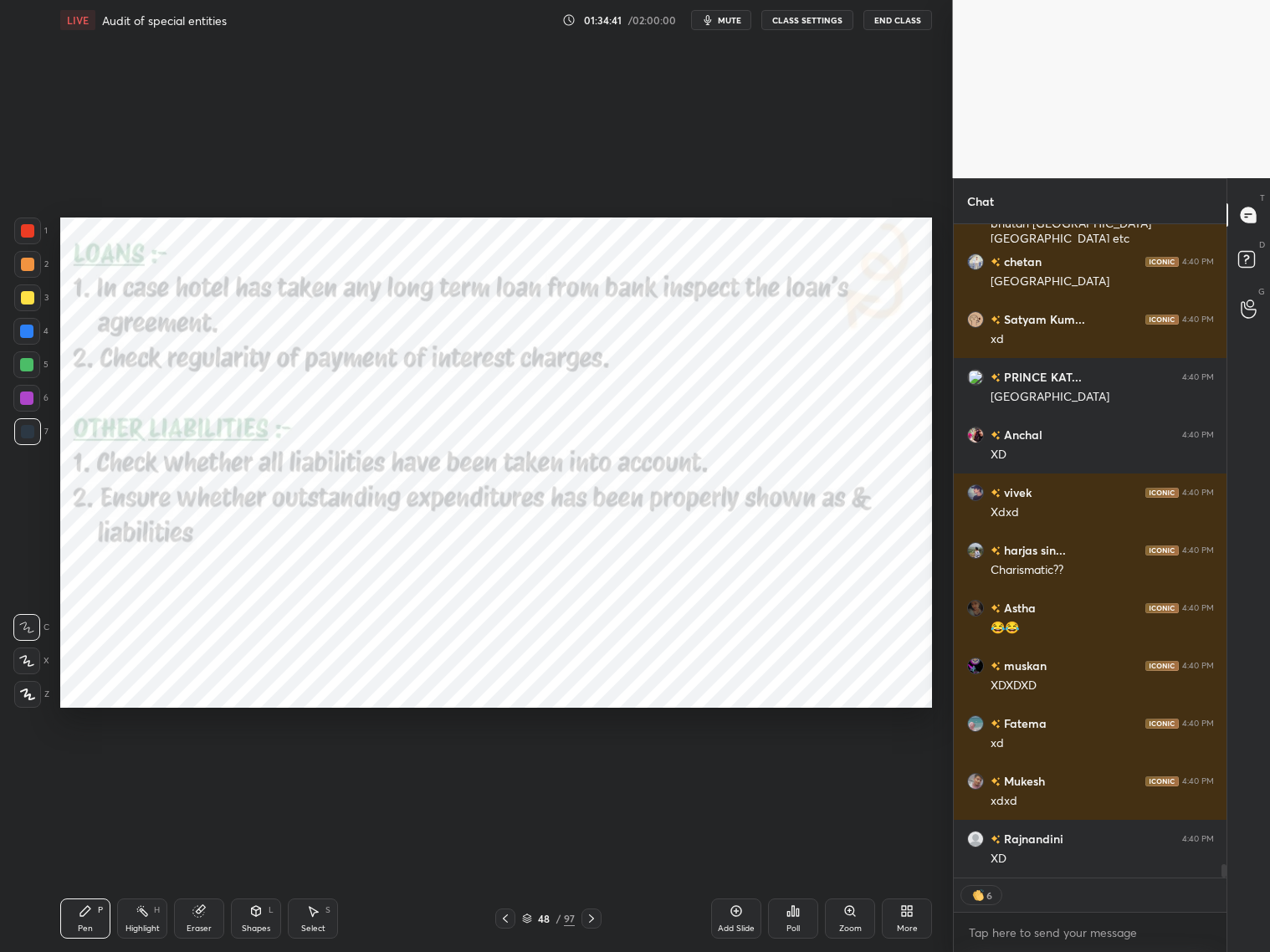
scroll to position [682, 269]
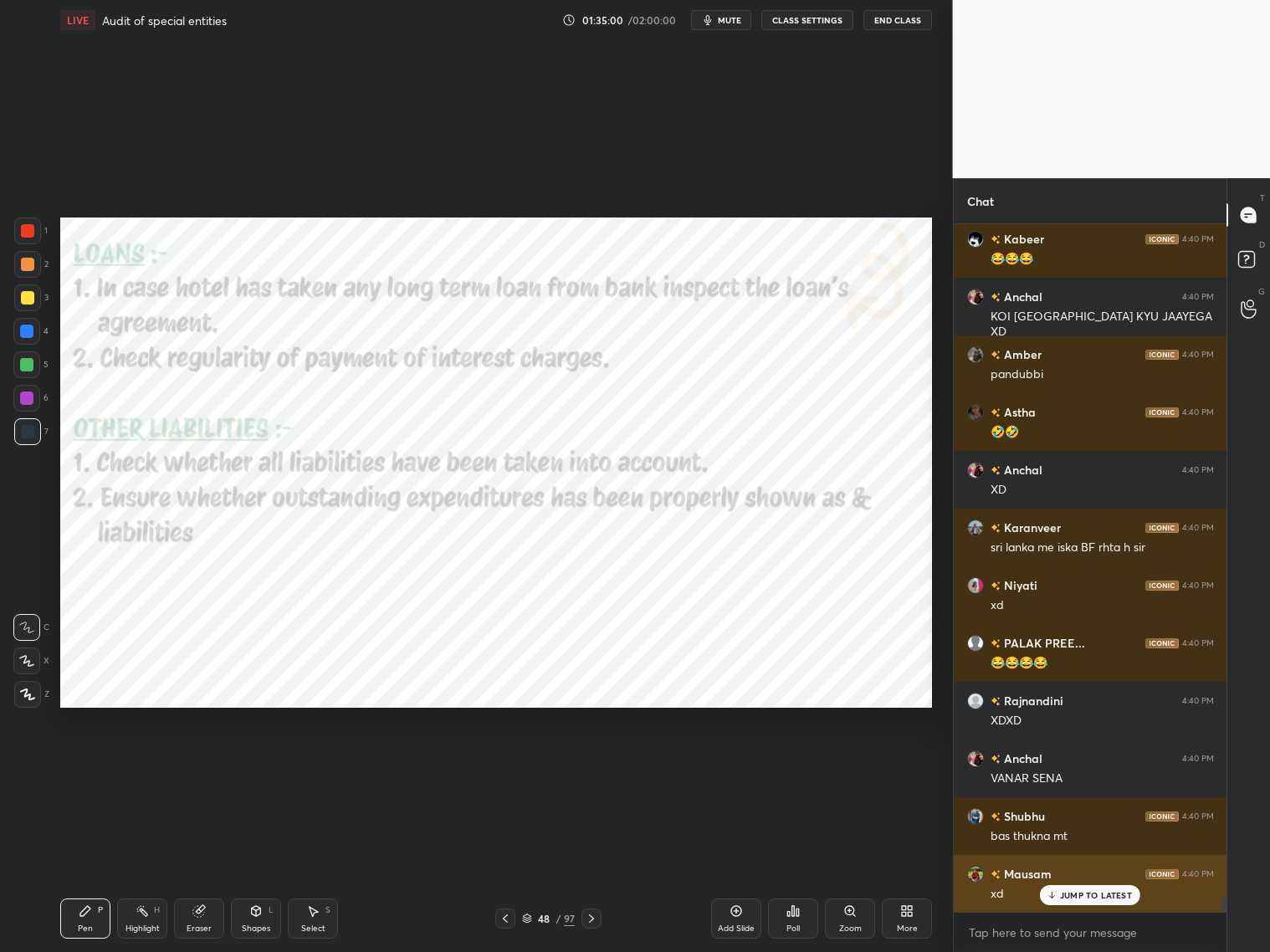
click at [1072, 768] on p "JUMP TO LATEST" at bounding box center [1096, 895] width 72 height 10
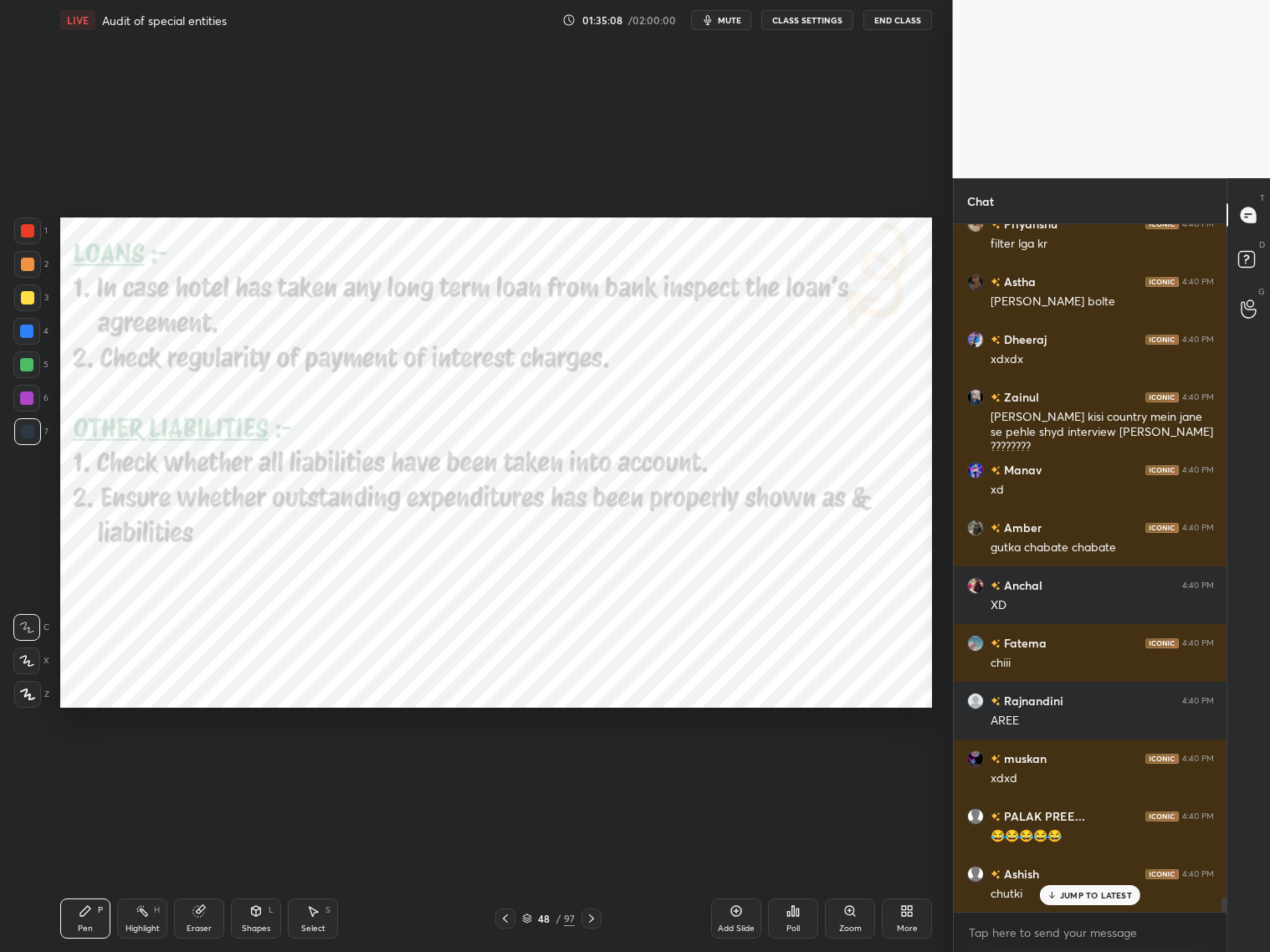
click at [1086, 768] on p "JUMP TO LATEST" at bounding box center [1096, 895] width 72 height 10
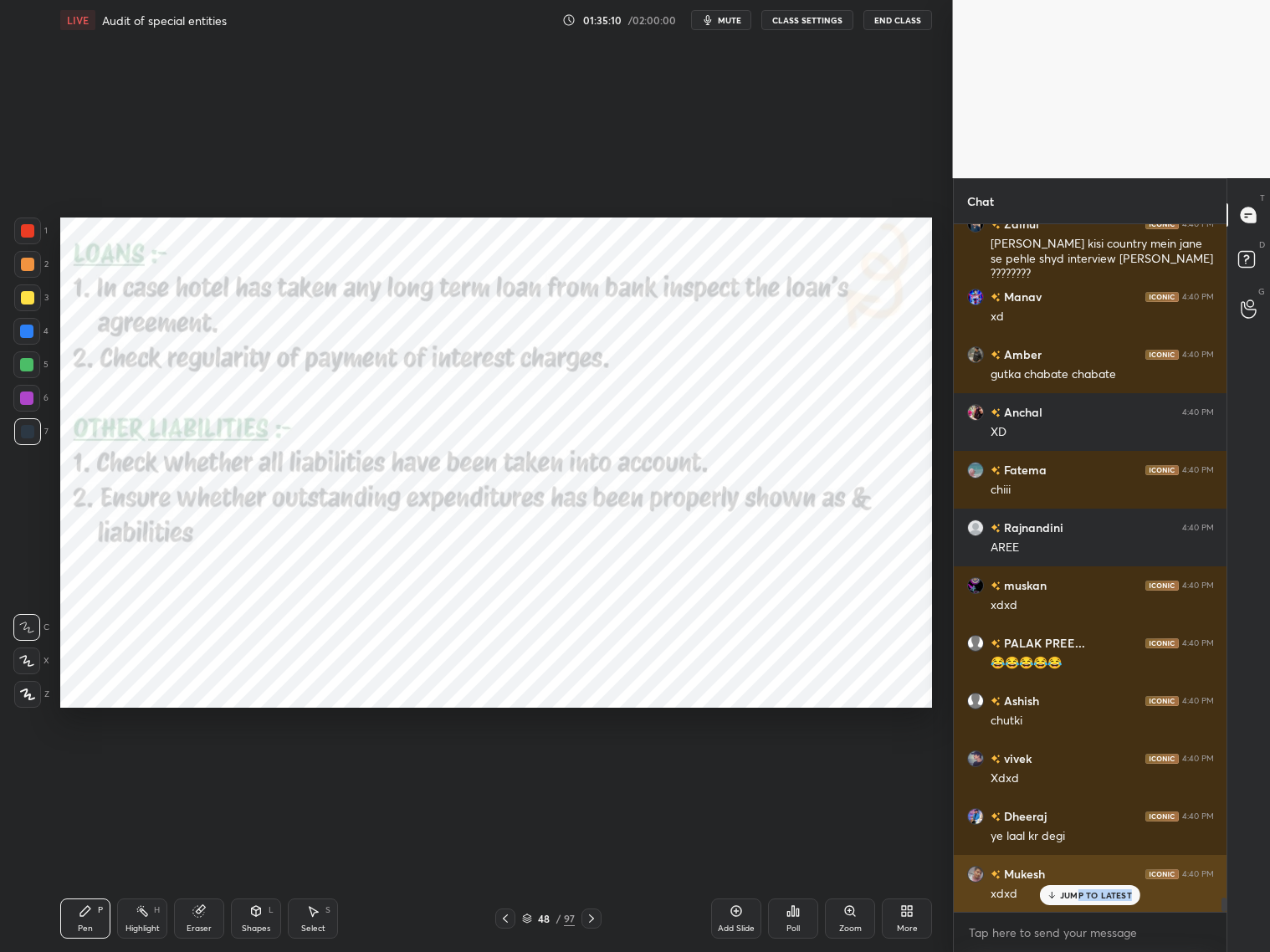
click at [1079, 768] on div "JUMP TO LATEST" at bounding box center [1090, 895] width 100 height 20
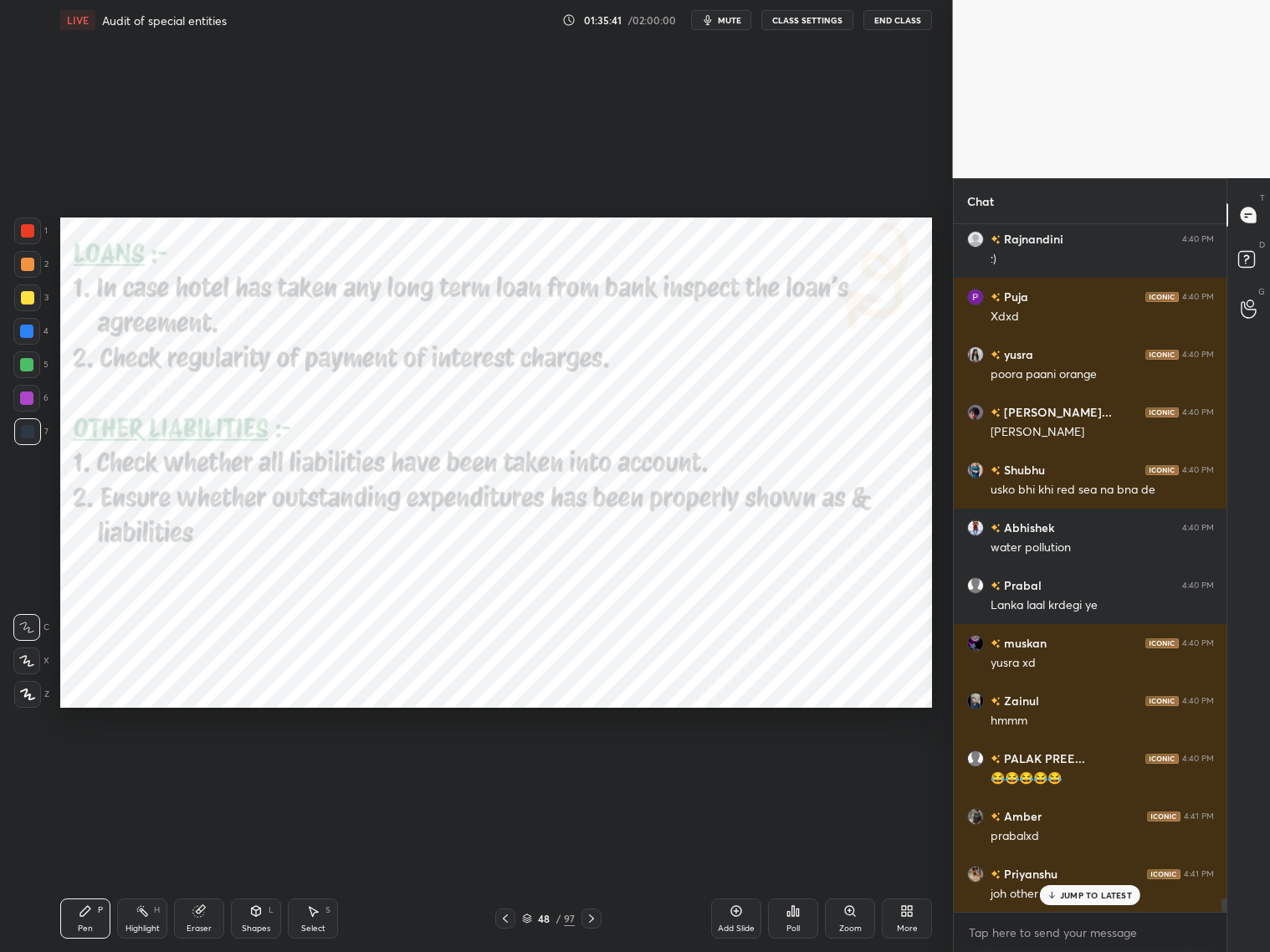
click at [594, 768] on icon at bounding box center [591, 919] width 14 height 14
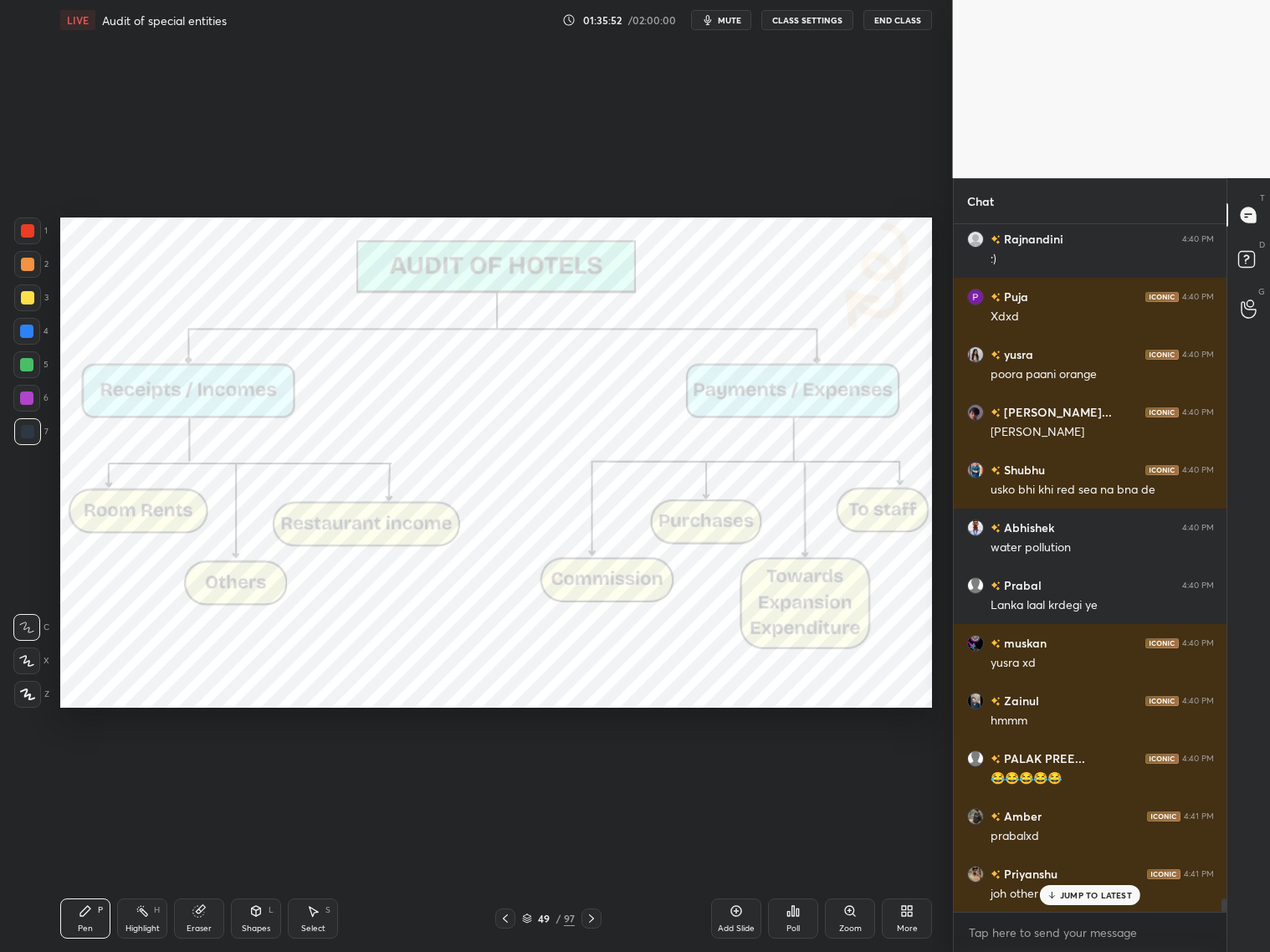
click at [24, 434] on div at bounding box center [27, 432] width 14 height 14
click at [29, 658] on icon at bounding box center [26, 661] width 15 height 12
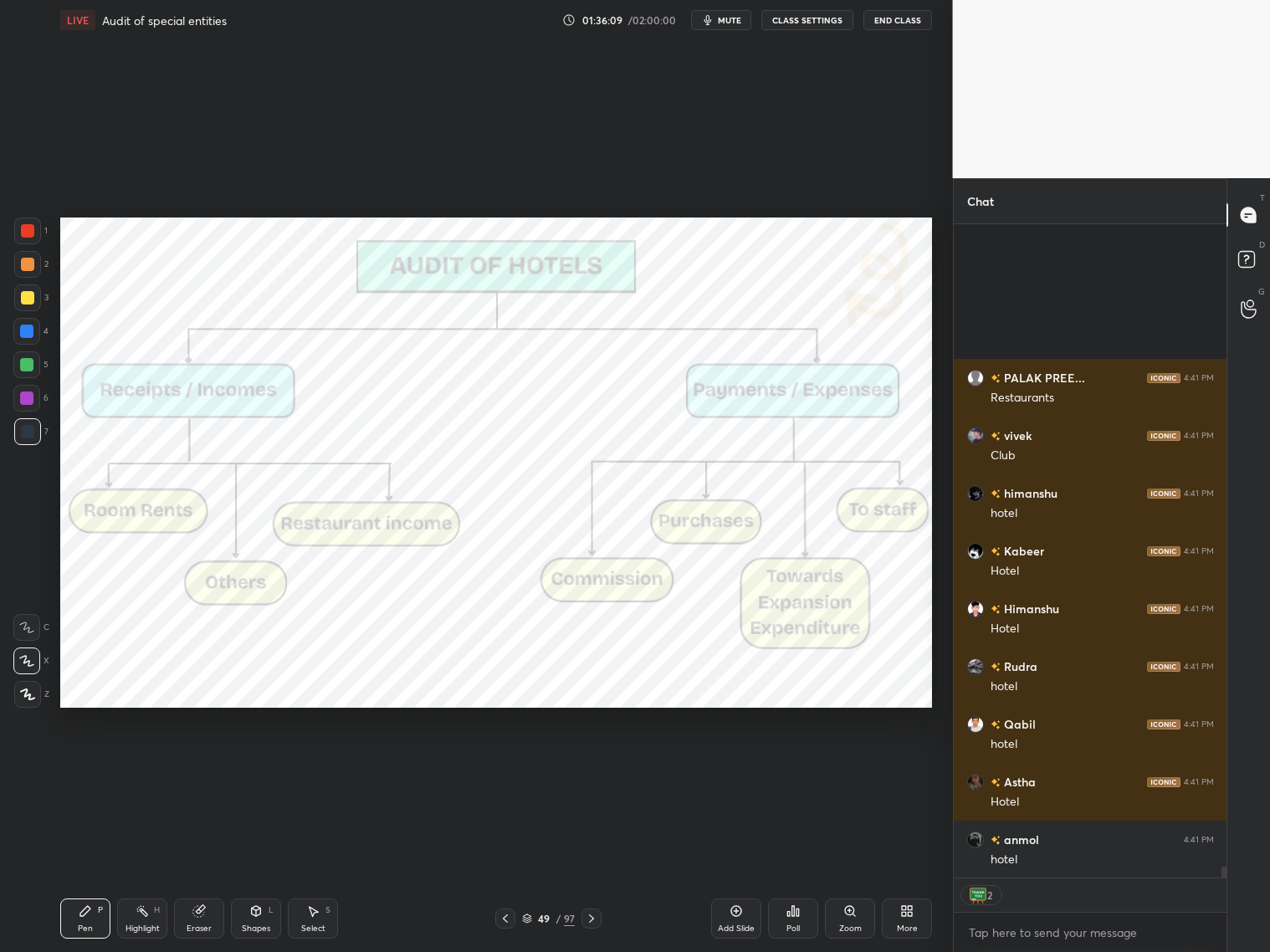
scroll to position [37186, 0]
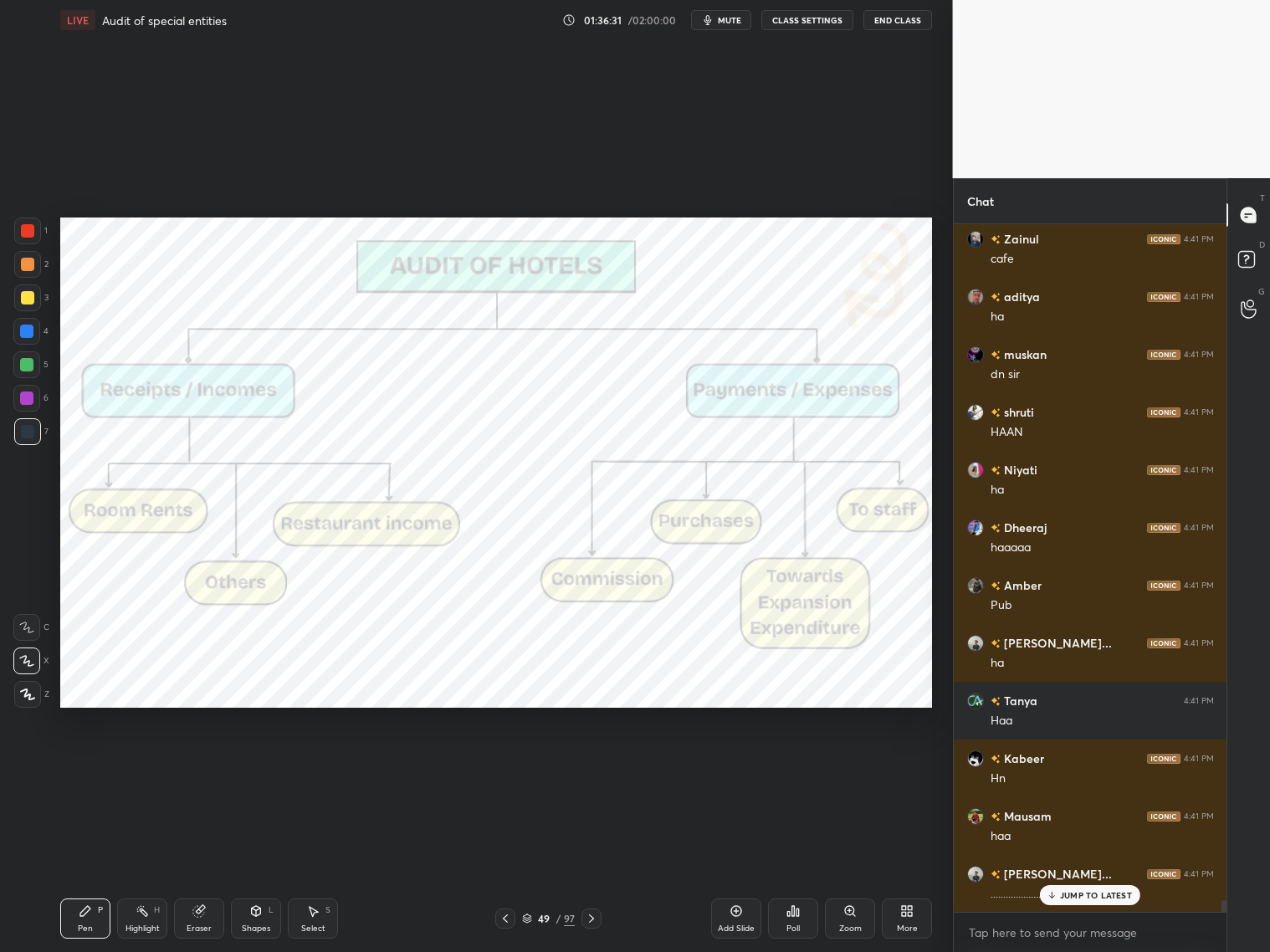
drag, startPoint x: 519, startPoint y: 919, endPoint x: 538, endPoint y: 897, distance: 29.1
click at [524, 768] on div "49 / 97" at bounding box center [548, 919] width 52 height 15
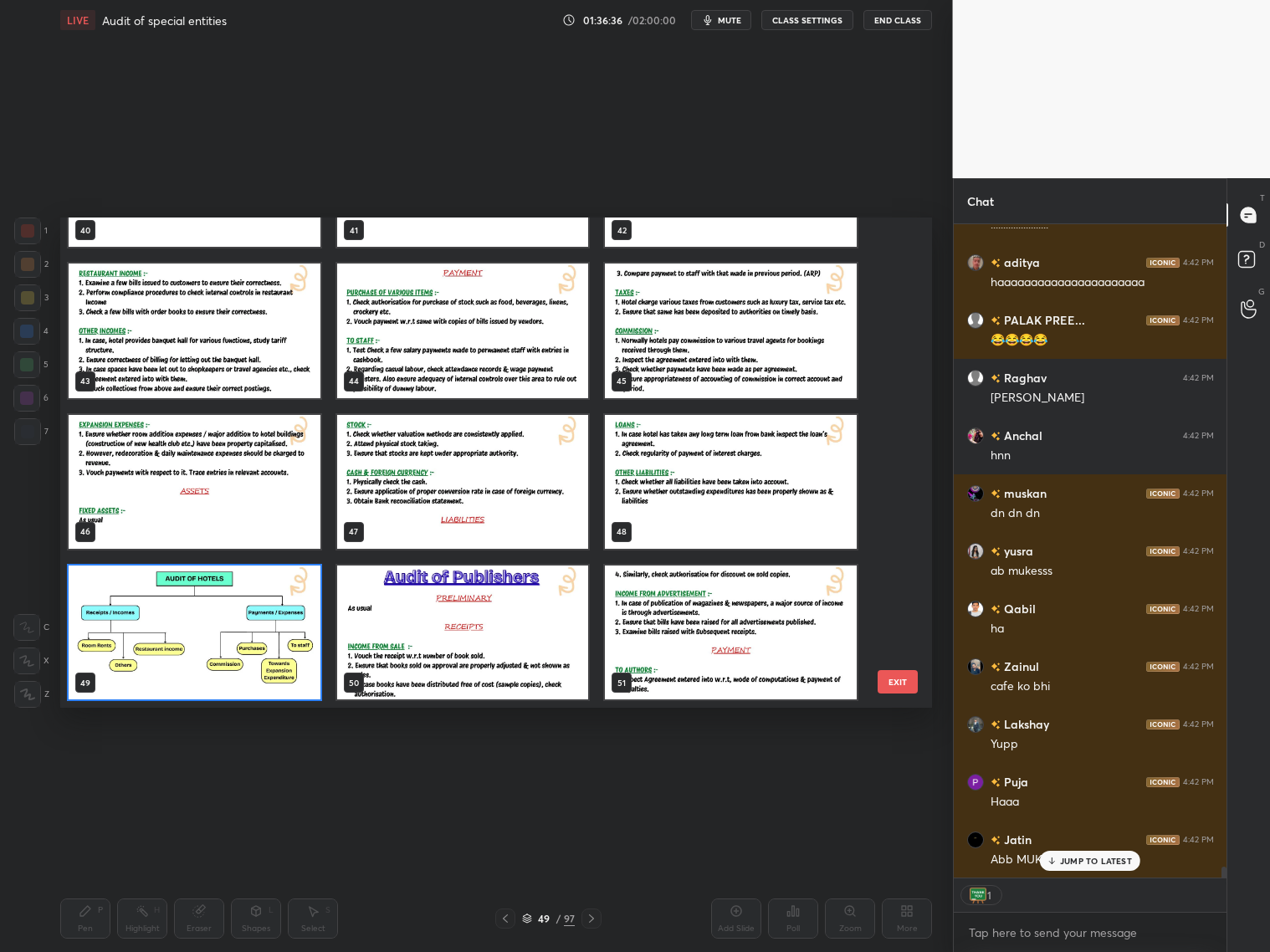
click at [892, 433] on div "40 41 42 43 44 45 46 47 48 49 50 51 52 53 54 55 56 57" at bounding box center [481, 462] width 843 height 490
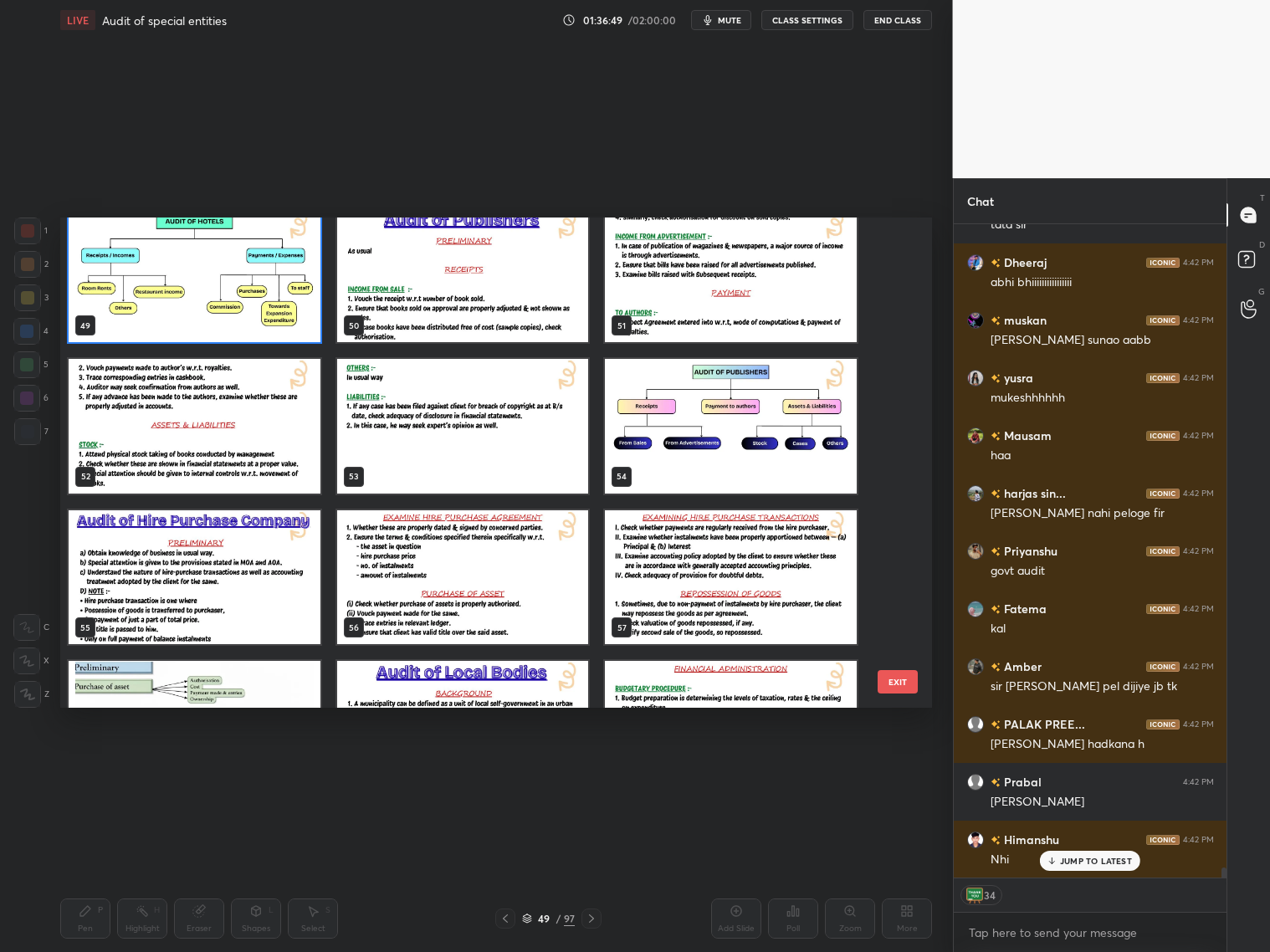
click at [511, 298] on img "grid" at bounding box center [462, 275] width 251 height 134
click at [506, 298] on img "grid" at bounding box center [462, 275] width 251 height 134
click at [503, 297] on img "grid" at bounding box center [462, 275] width 251 height 134
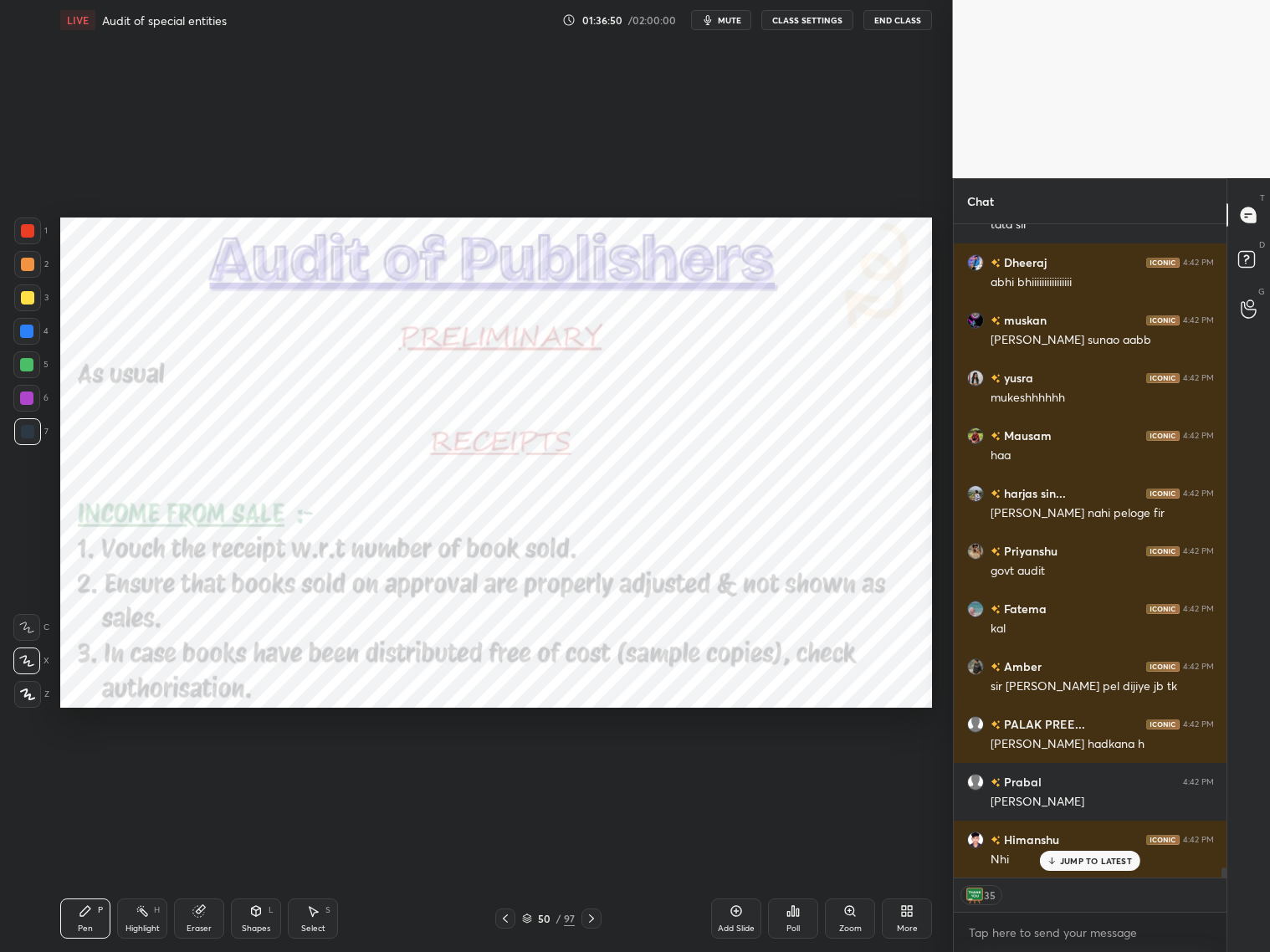
click at [505, 298] on img "grid" at bounding box center [462, 275] width 251 height 134
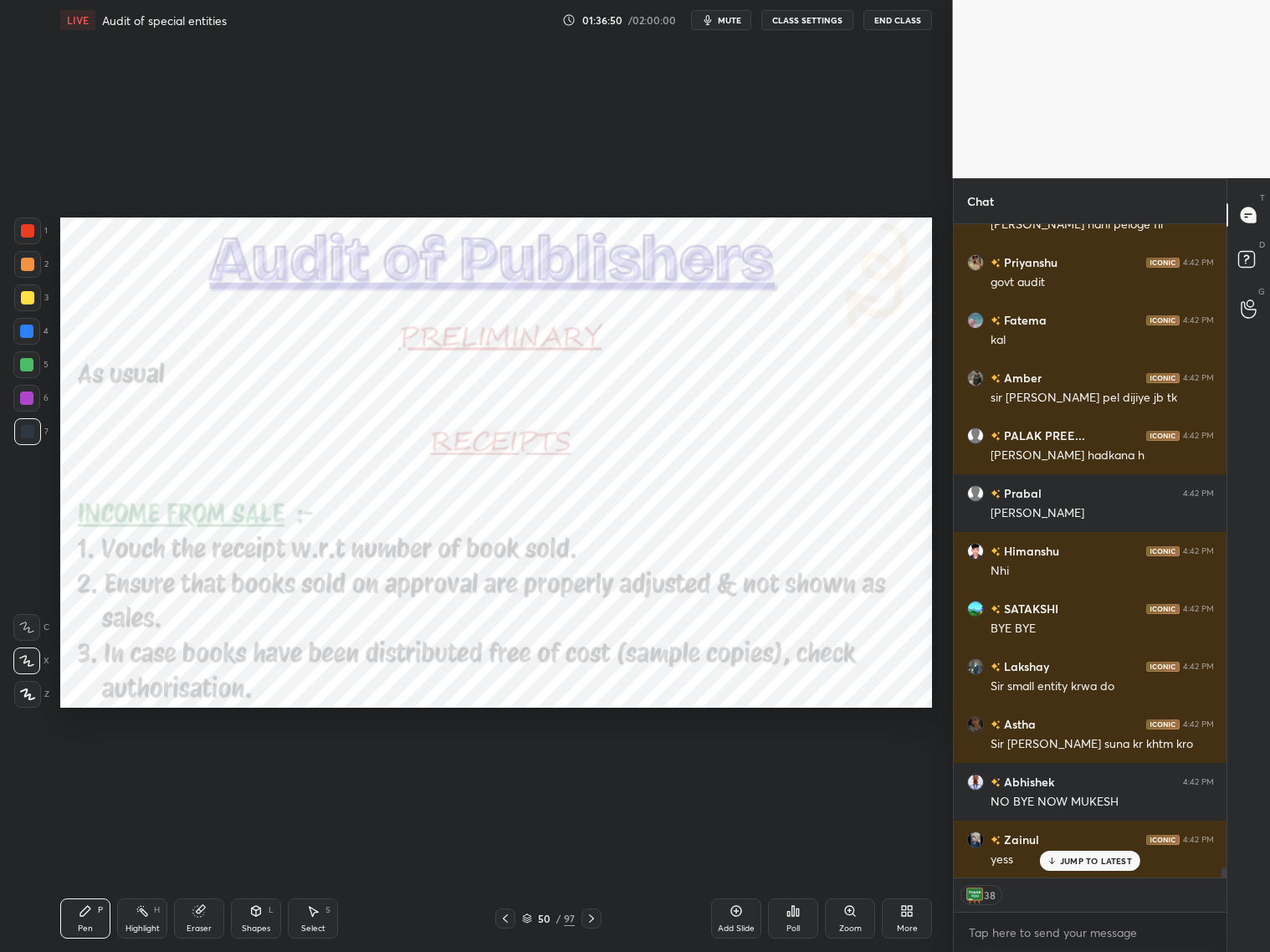
click at [498, 299] on img "grid" at bounding box center [462, 275] width 251 height 134
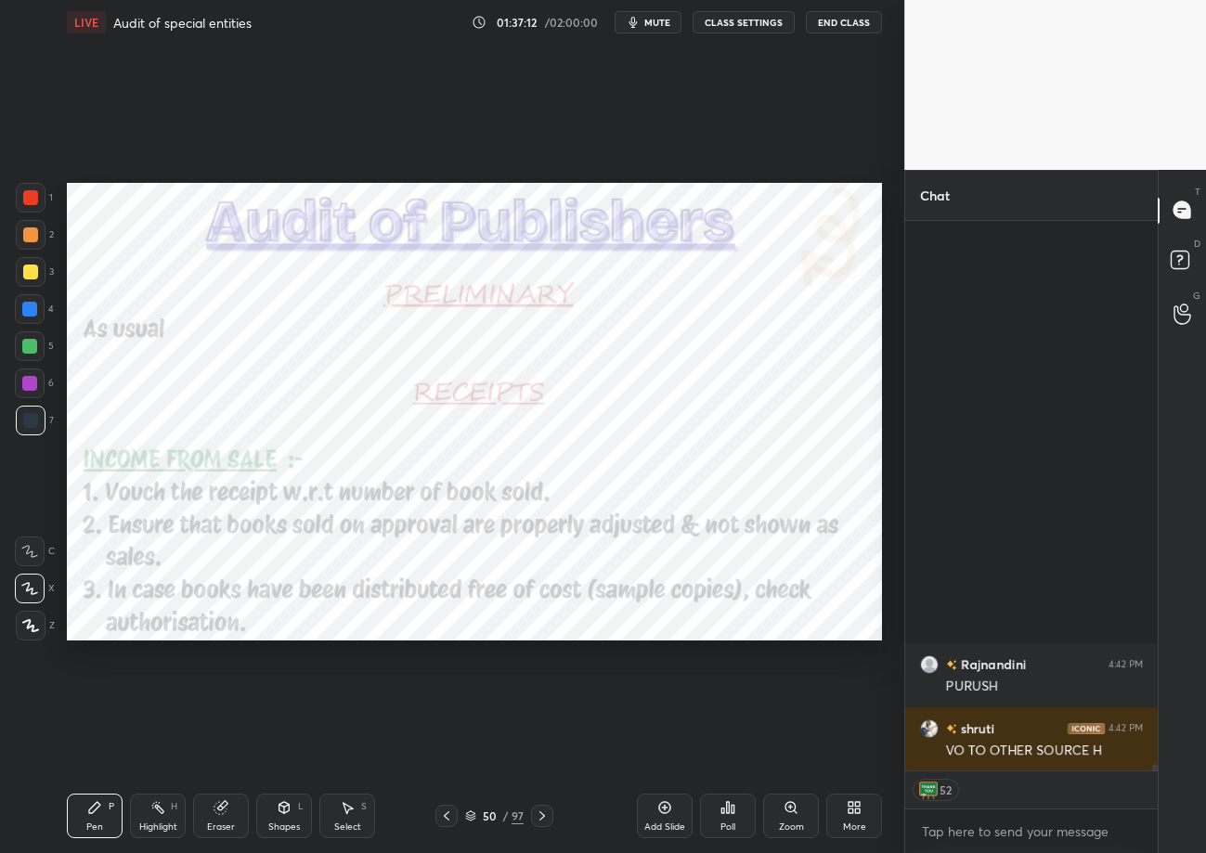
type textarea "x"
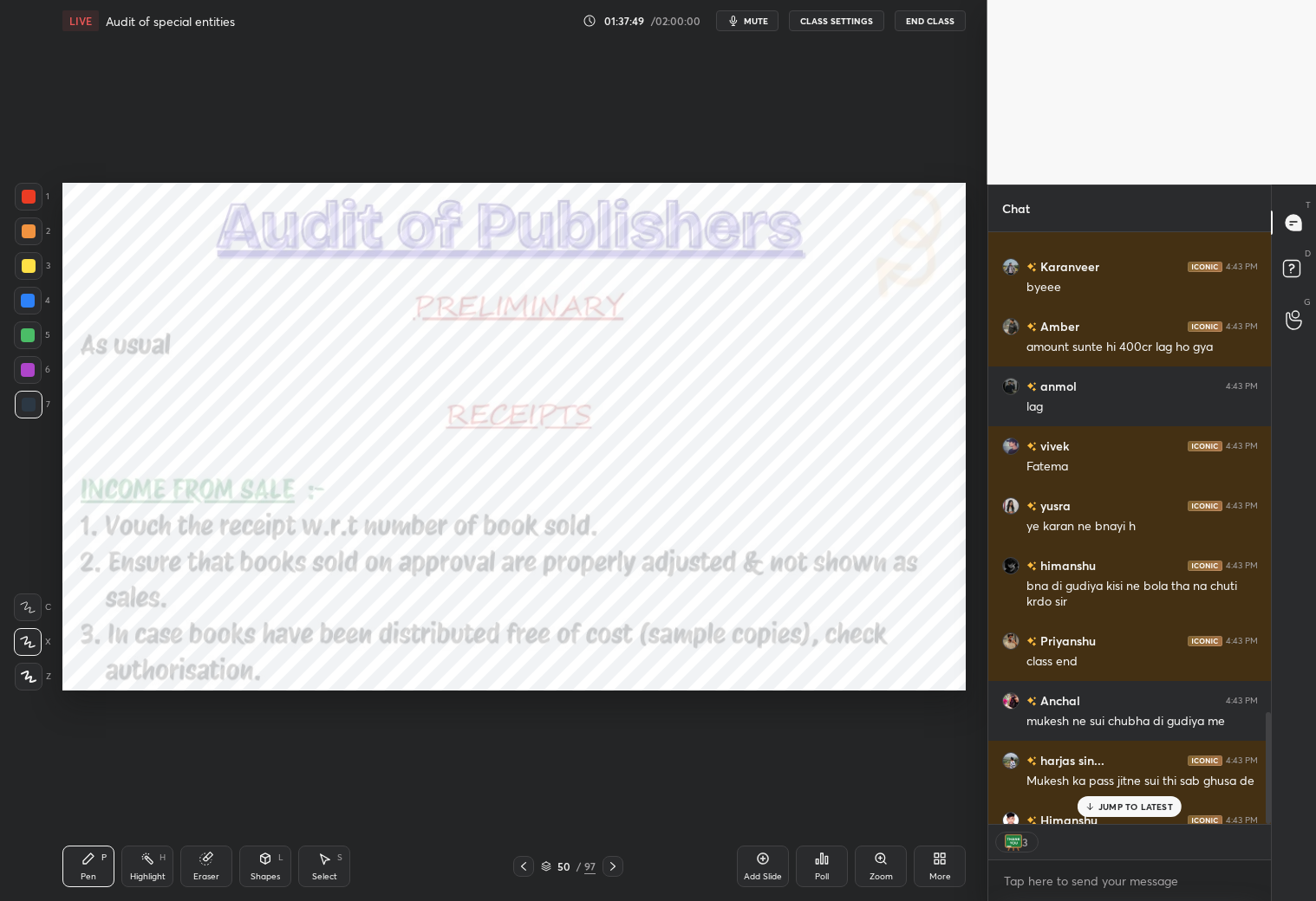
scroll to position [2797, 0]
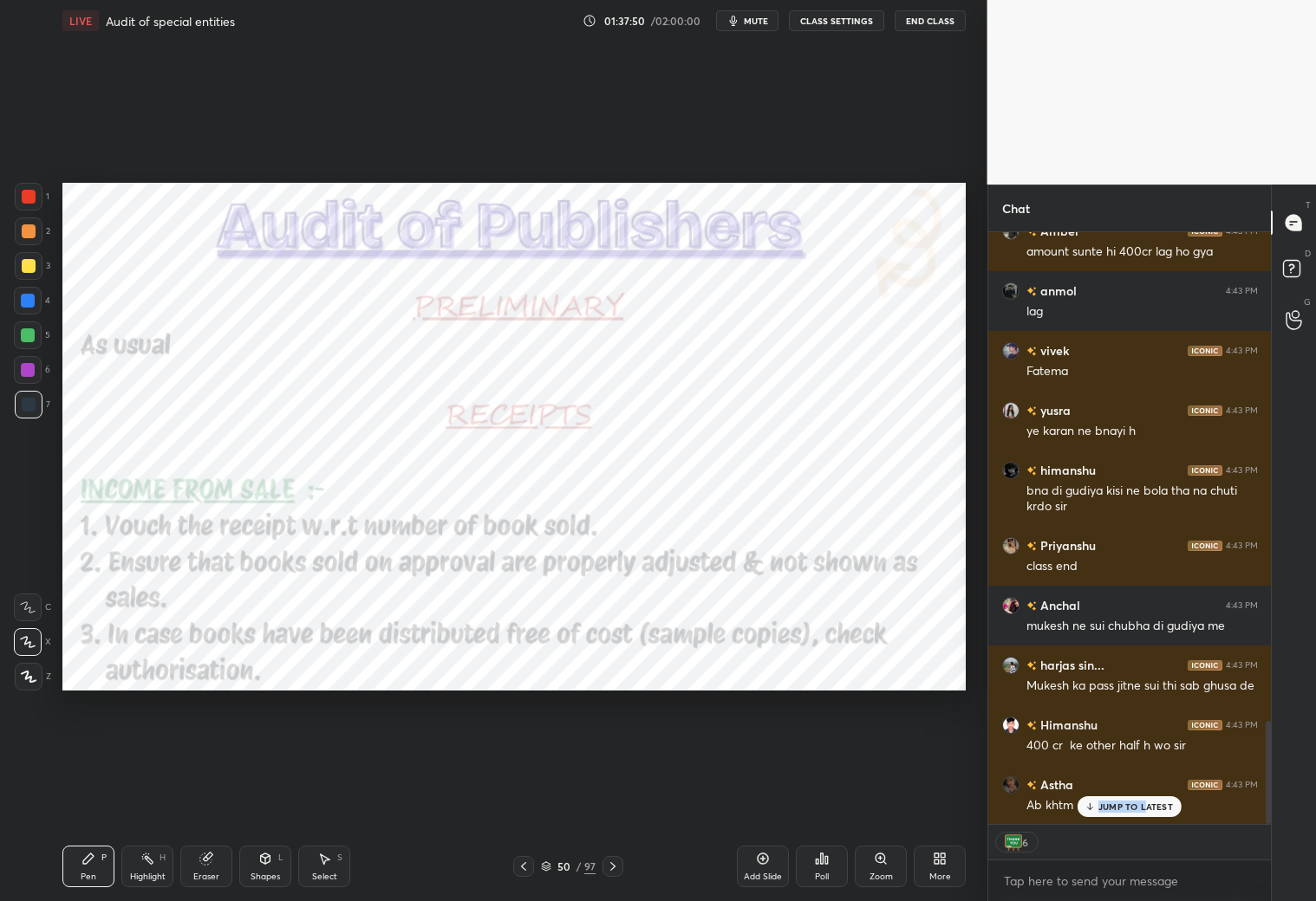
click at [1125, 795] on p "JUMP TO LATEST" at bounding box center [1136, 807] width 75 height 10
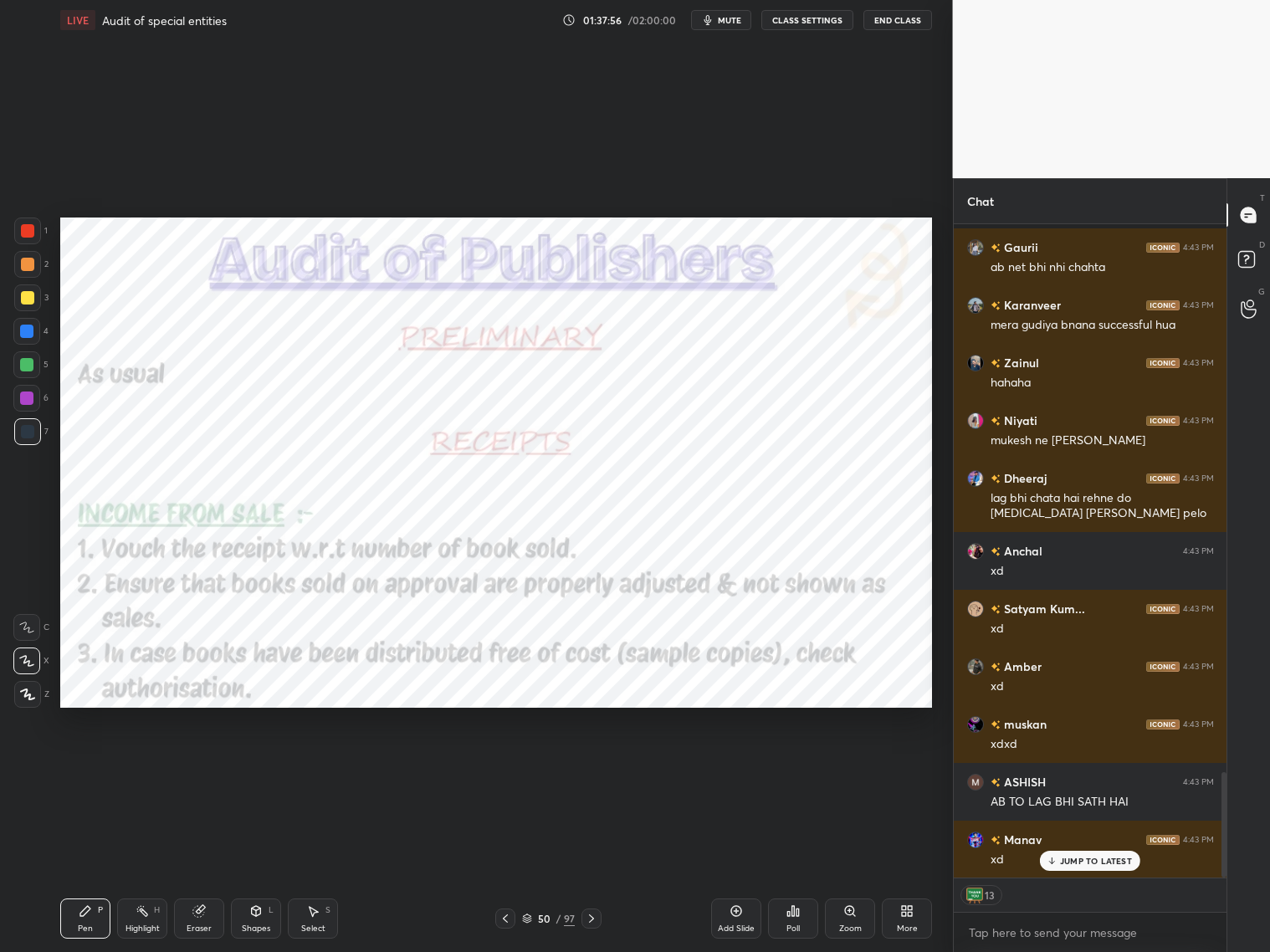
drag, startPoint x: 909, startPoint y: 911, endPoint x: 913, endPoint y: 920, distance: 9.8
click at [916, 768] on div "More" at bounding box center [907, 919] width 50 height 41
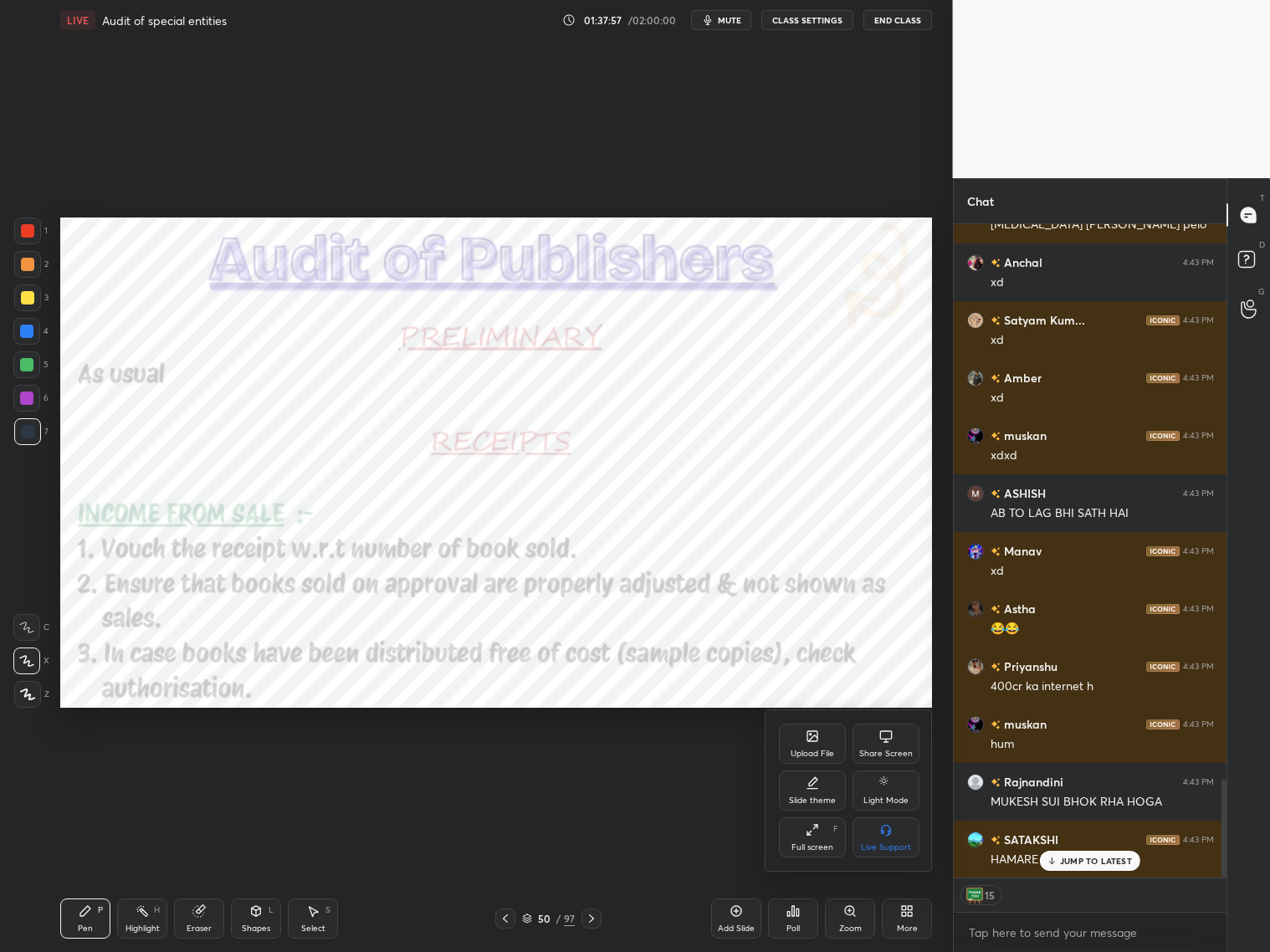
click at [739, 768] on div at bounding box center [635, 476] width 1270 height 952
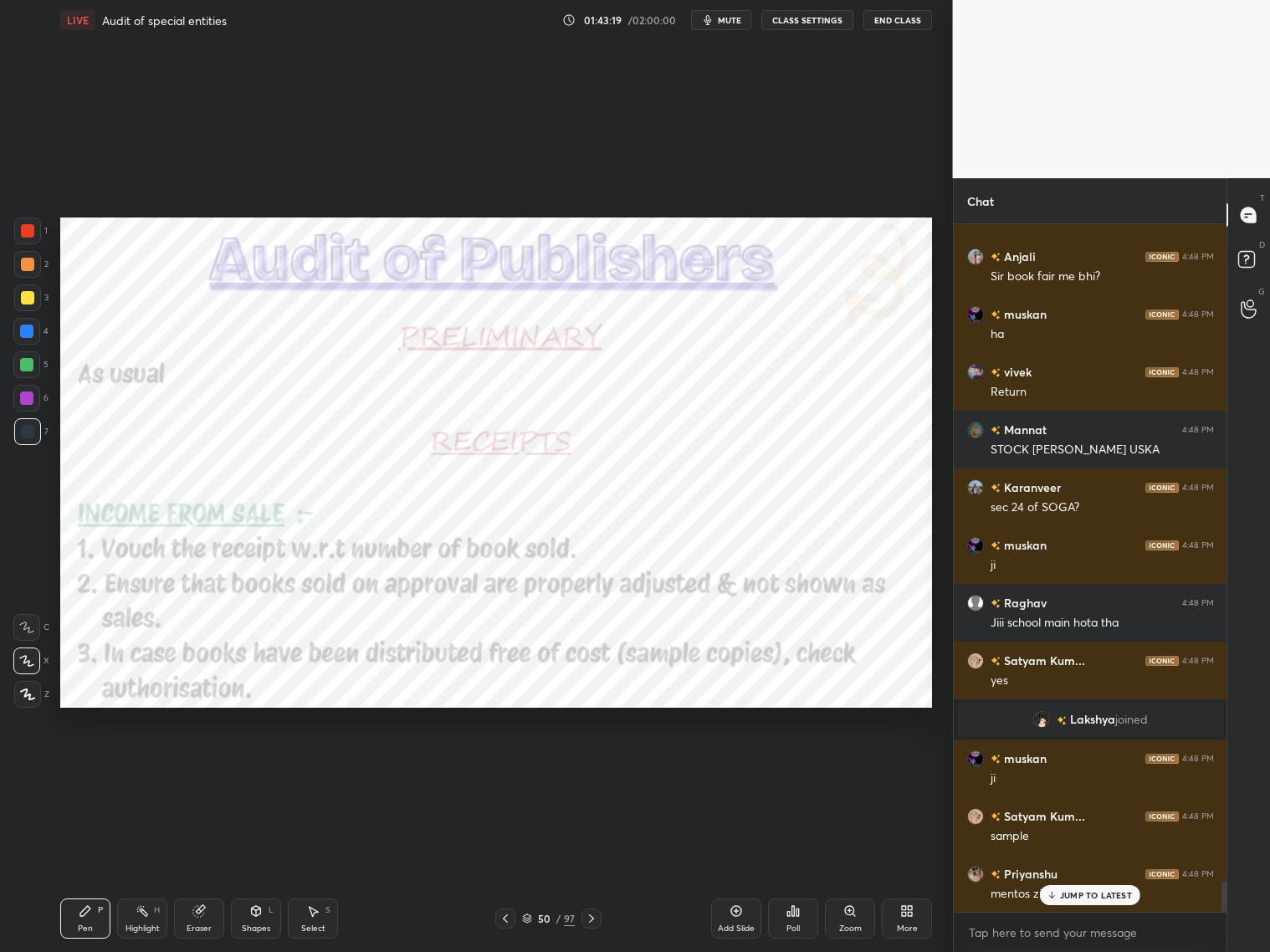
scroll to position [15081, 0]
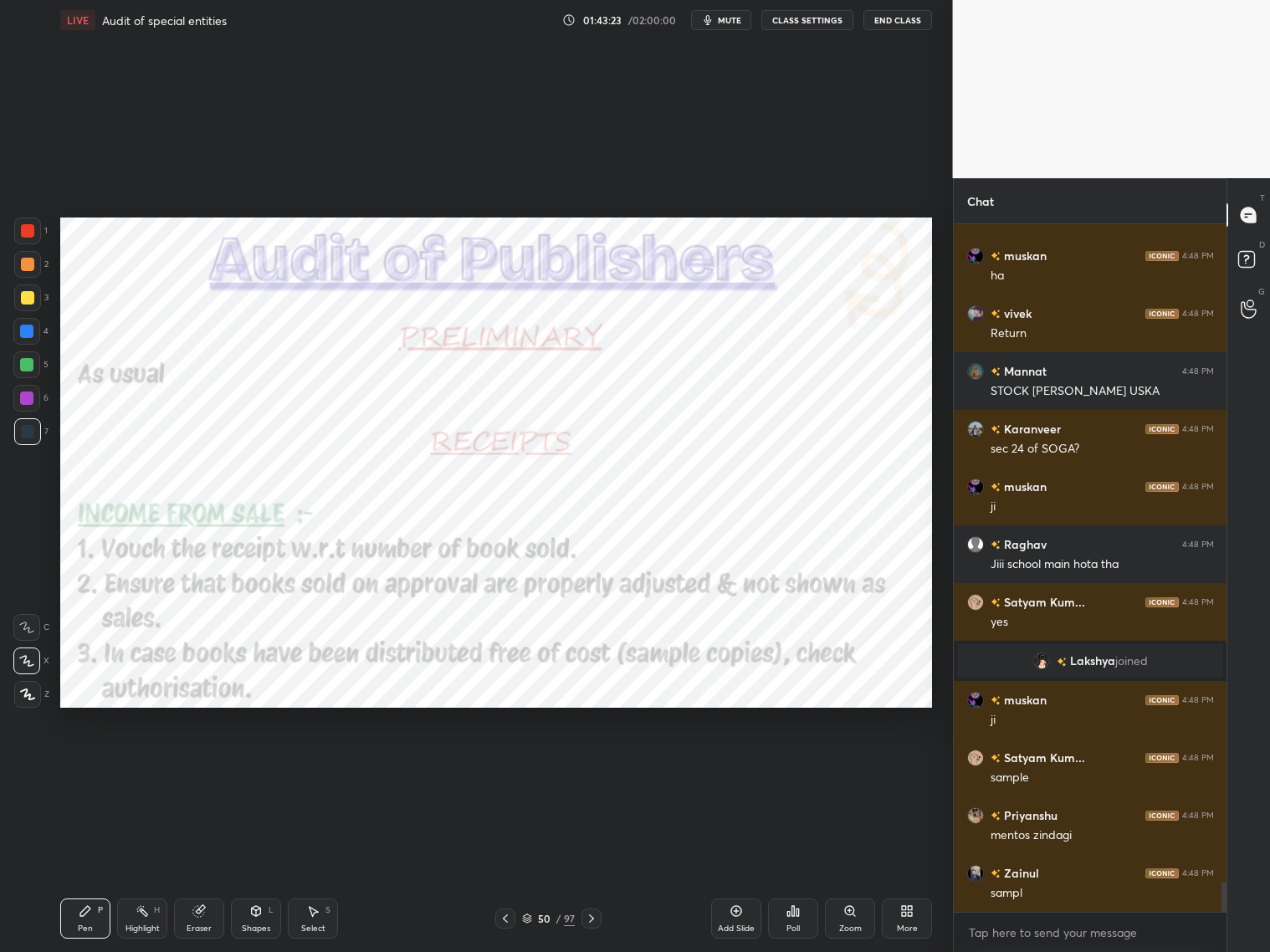
click at [592, 768] on icon at bounding box center [591, 919] width 14 height 14
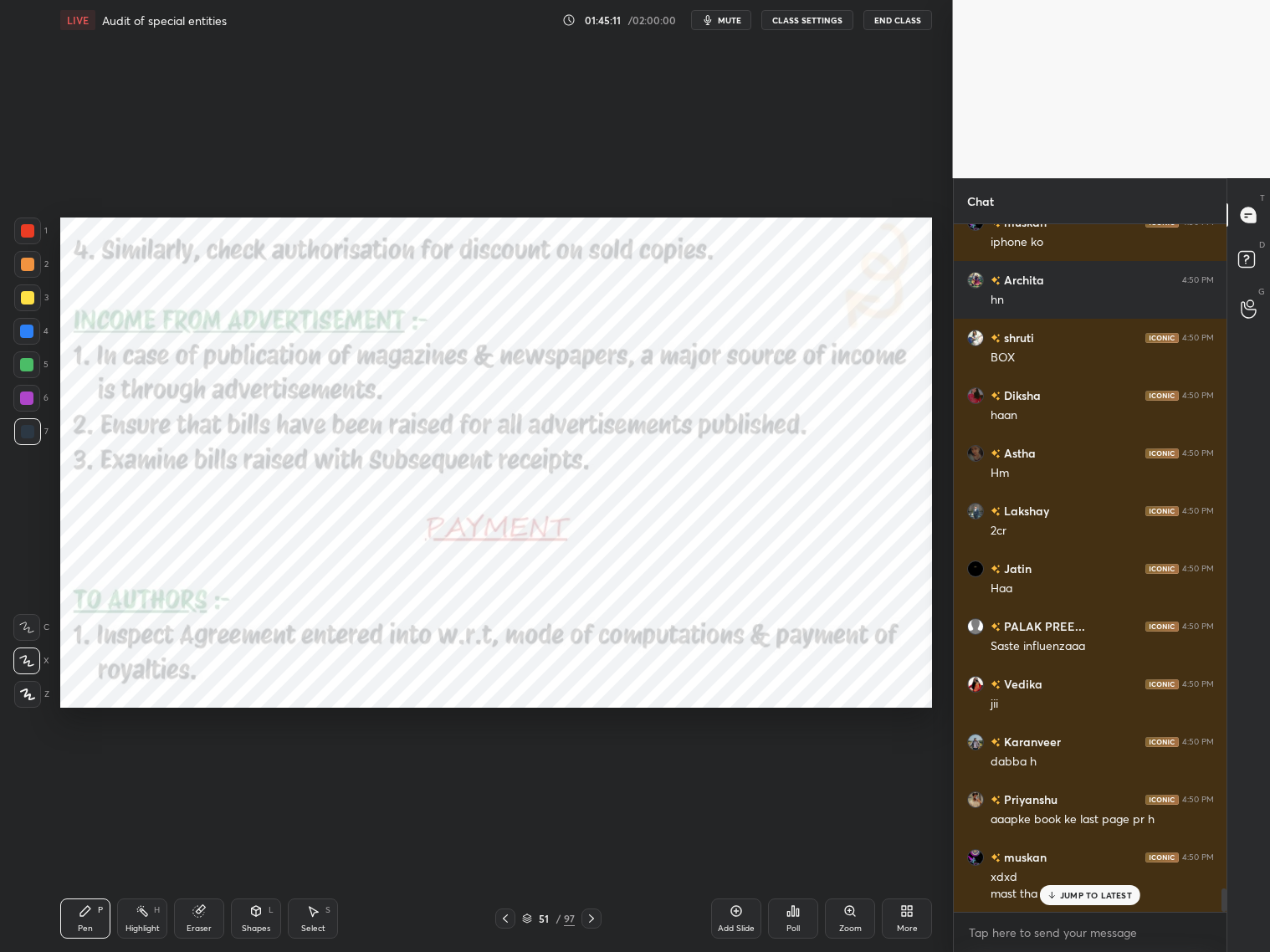
scroll to position [19154, 0]
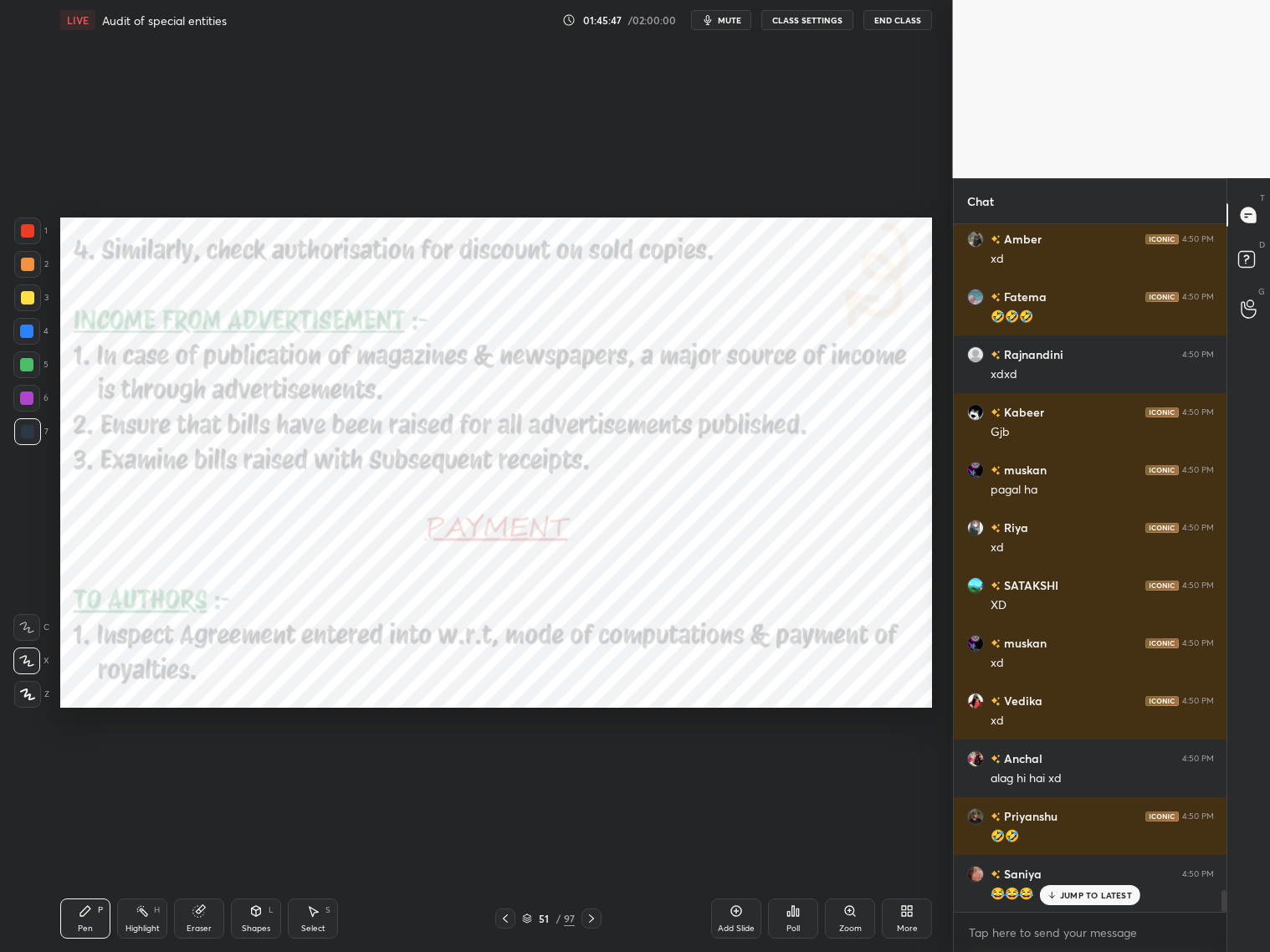
click at [599, 768] on div at bounding box center [591, 919] width 20 height 20
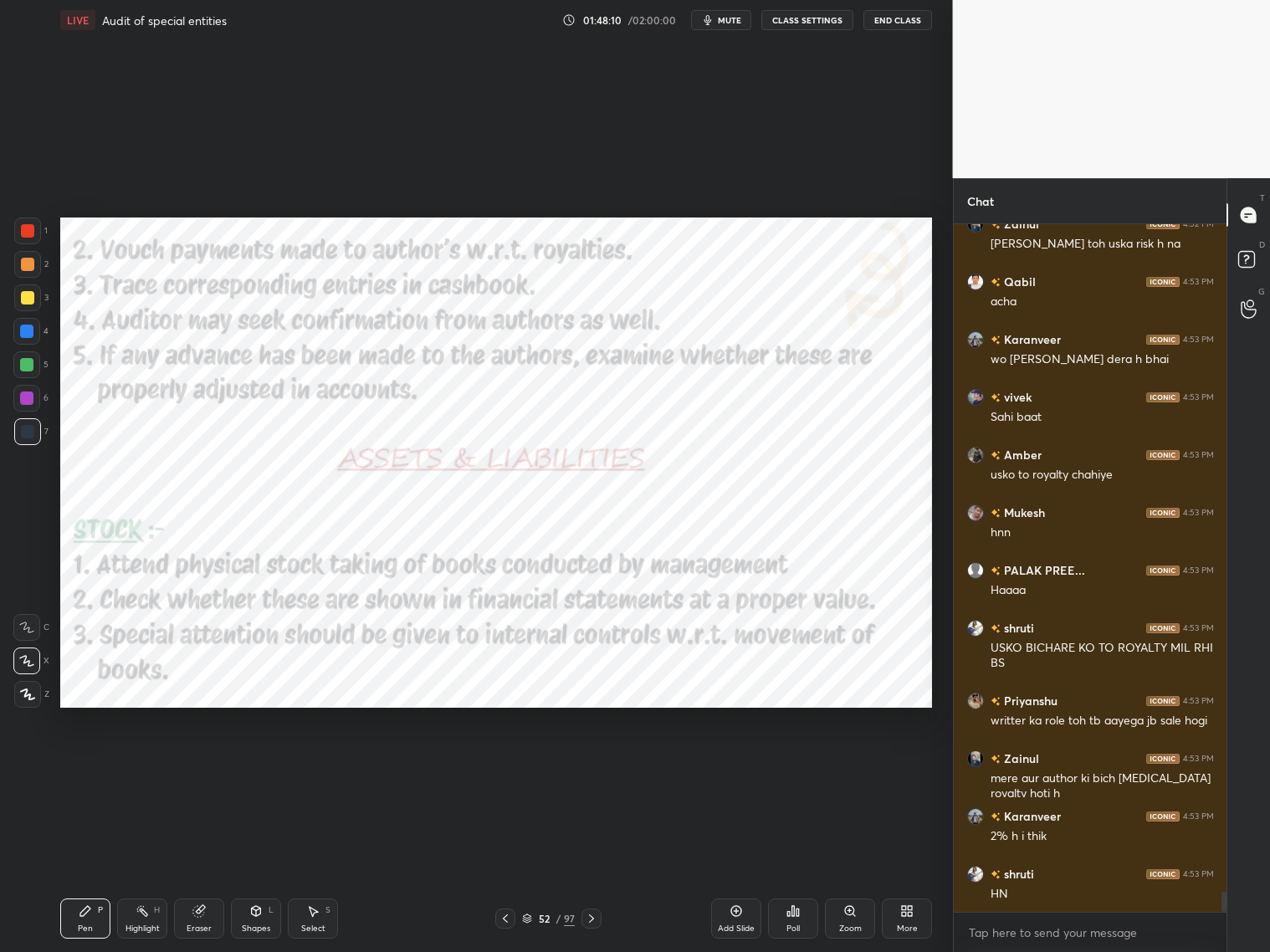
scroll to position [22897, 0]
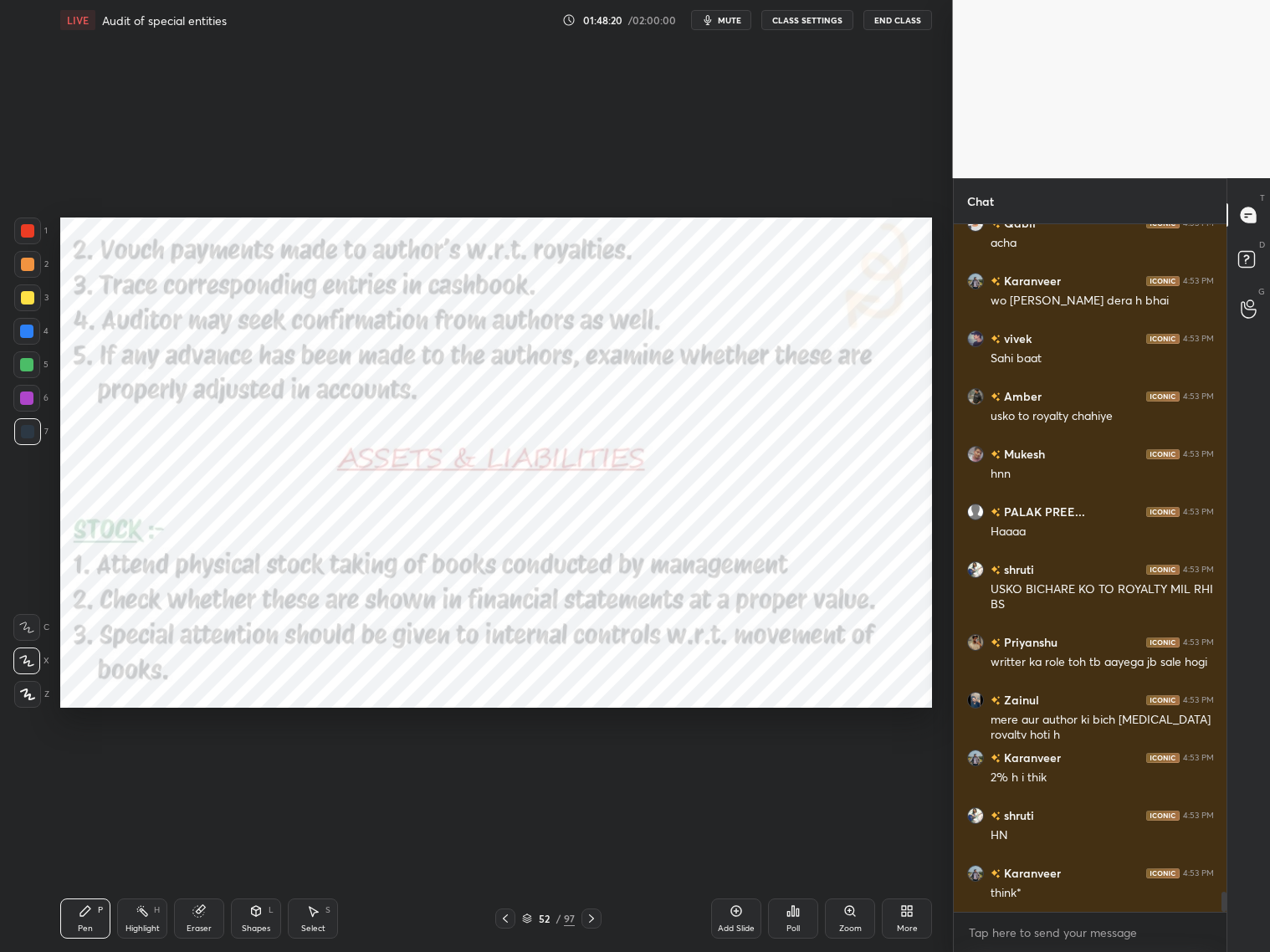
click at [599, 768] on div "52 / 97" at bounding box center [548, 919] width 325 height 20
click at [591, 768] on icon at bounding box center [591, 919] width 14 height 14
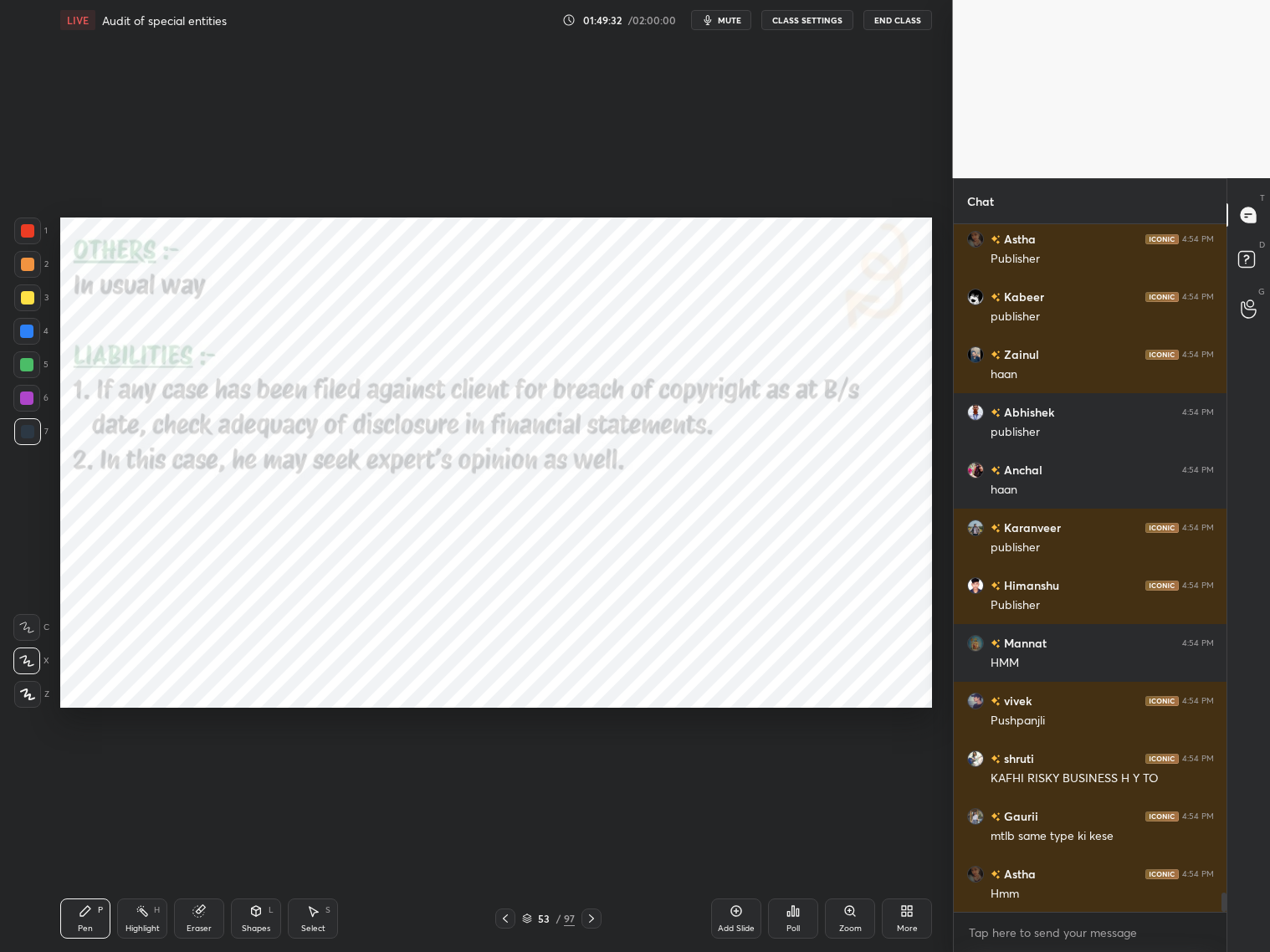
scroll to position [24241, 0]
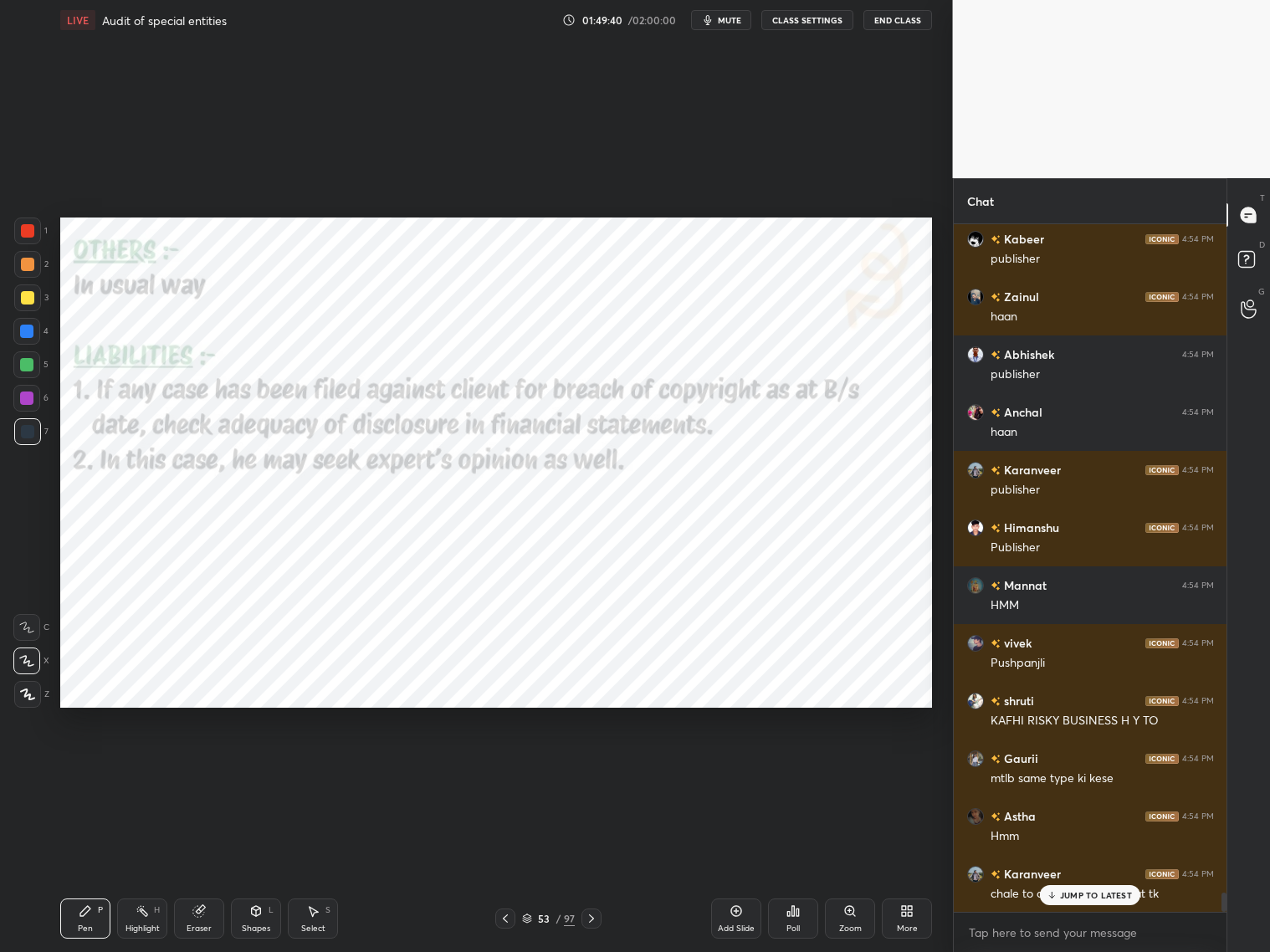
click at [591, 768] on icon at bounding box center [591, 919] width 14 height 14
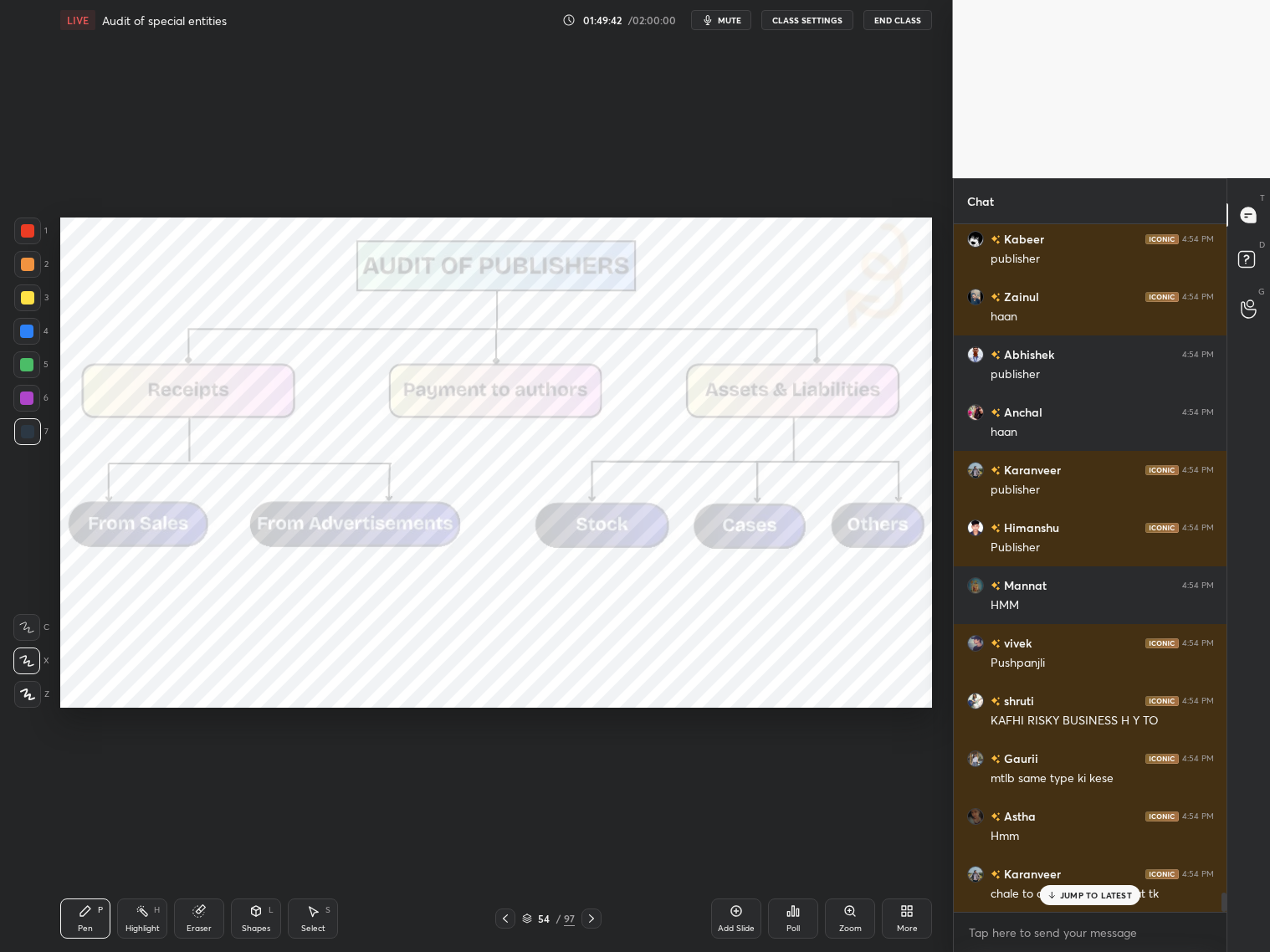
scroll to position [24299, 0]
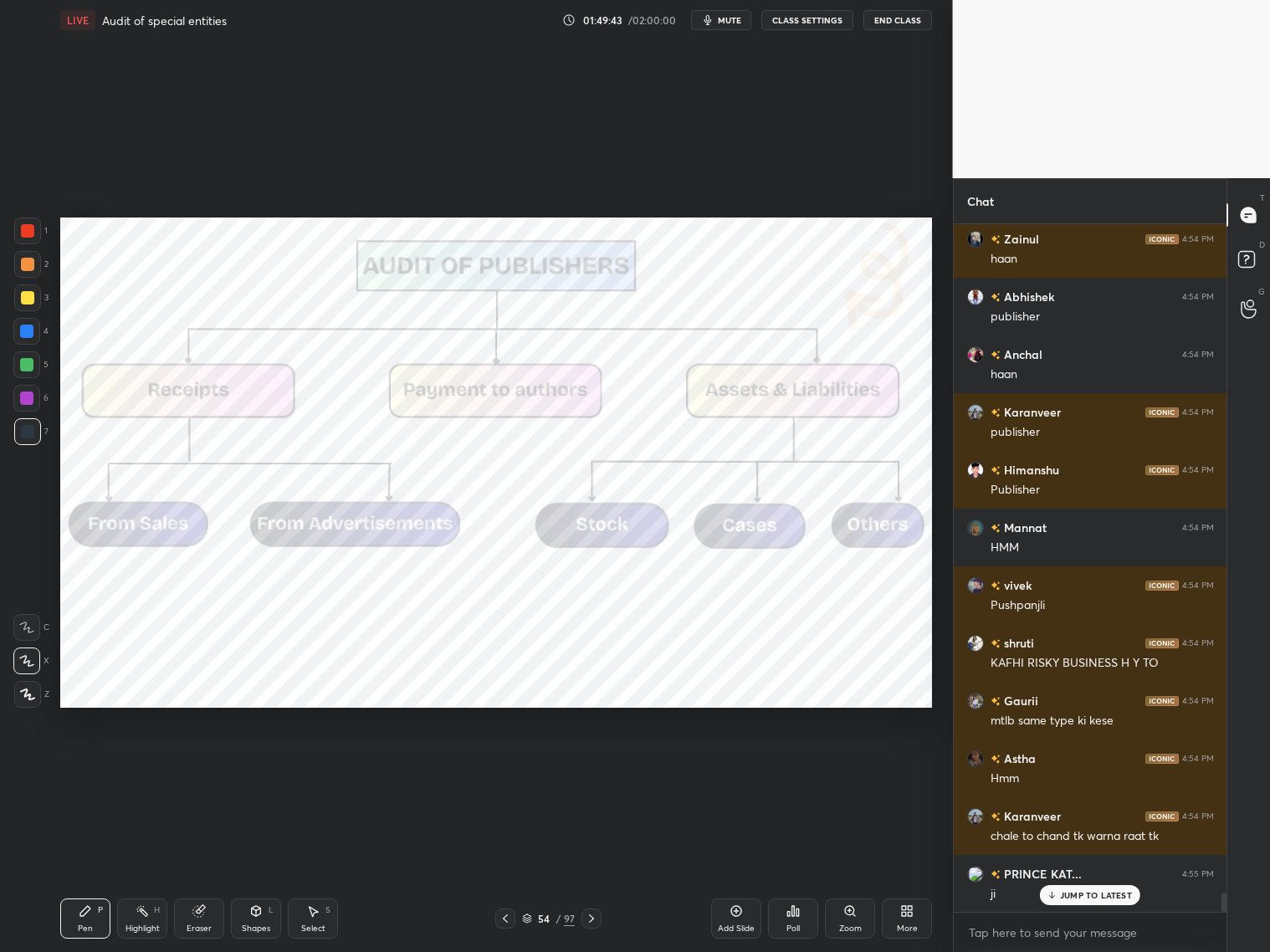
click at [726, 768] on div "Add Slide" at bounding box center [736, 919] width 50 height 41
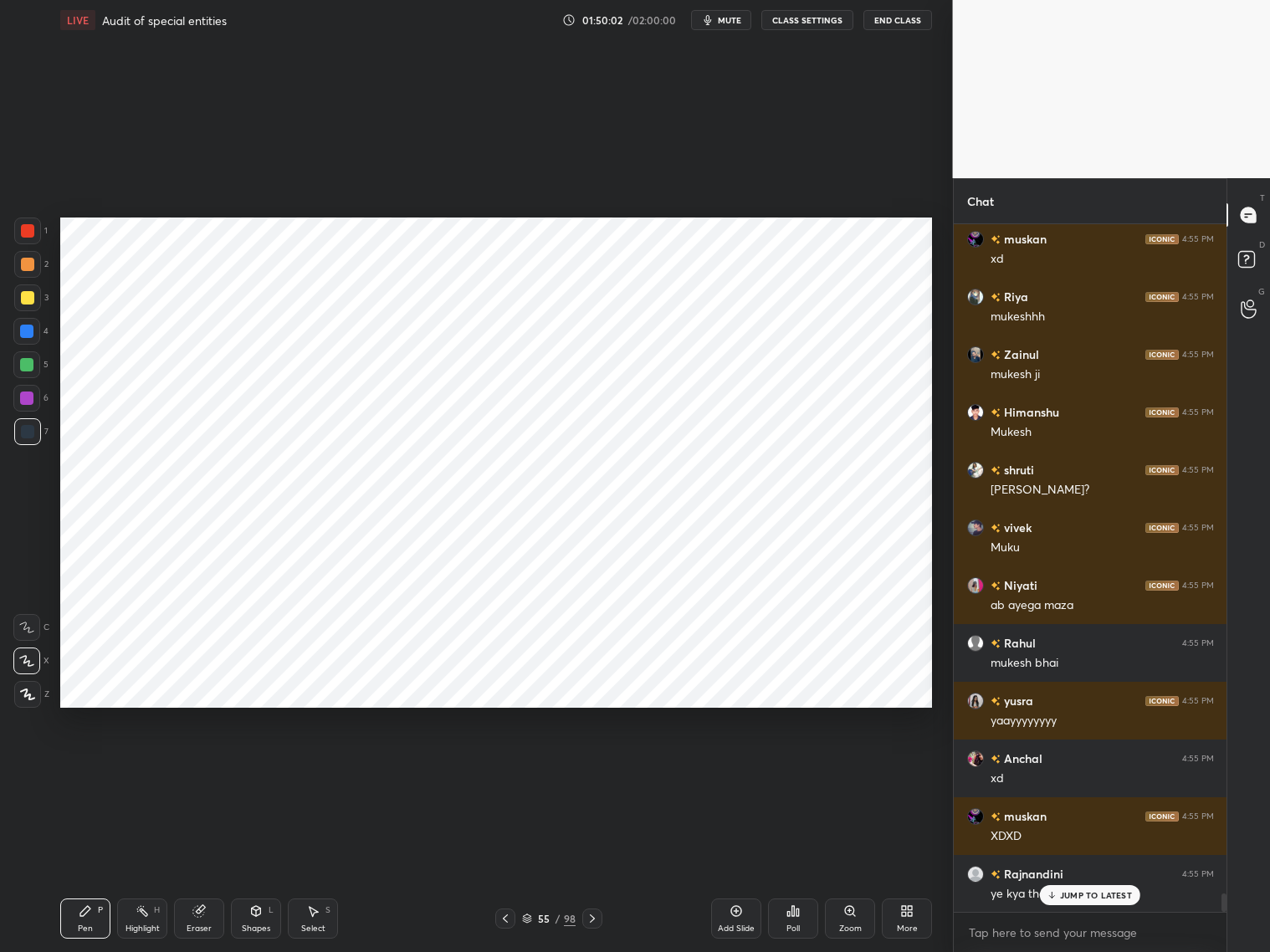
scroll to position [25396, 0]
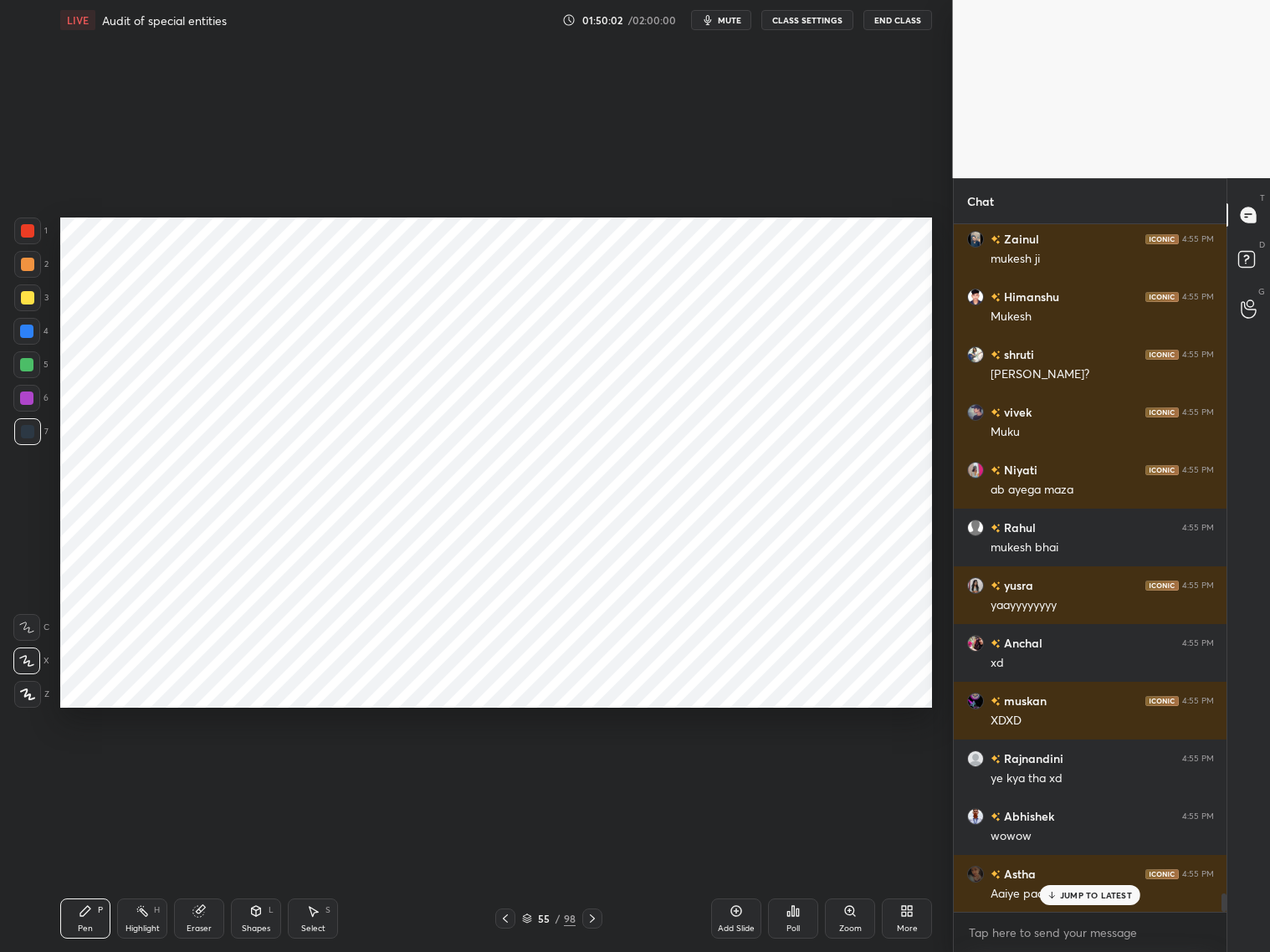
click at [1081, 768] on p "JUMP TO LATEST" at bounding box center [1096, 895] width 72 height 10
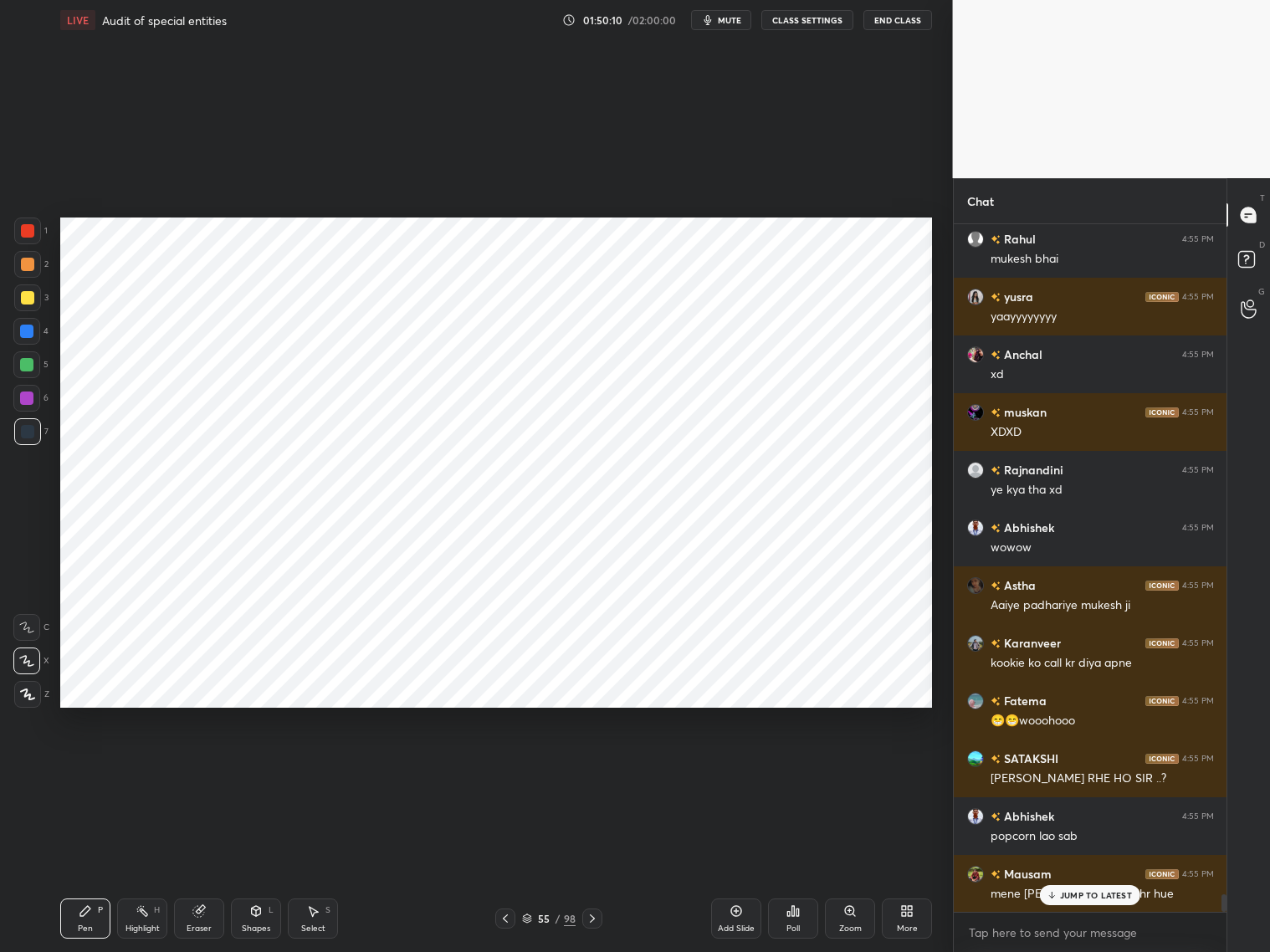
click at [33, 331] on div at bounding box center [27, 332] width 27 height 27
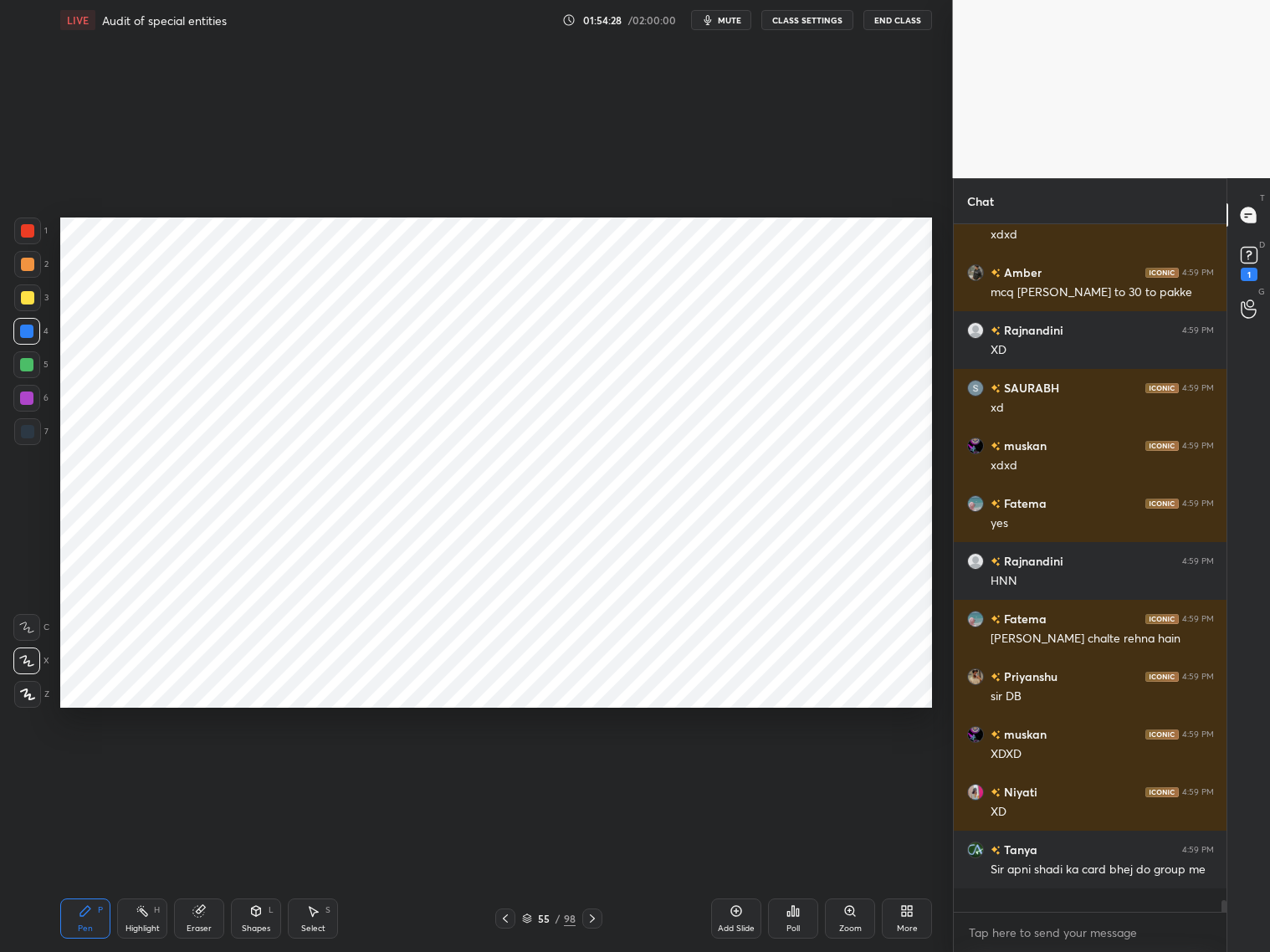
scroll to position [5, 5]
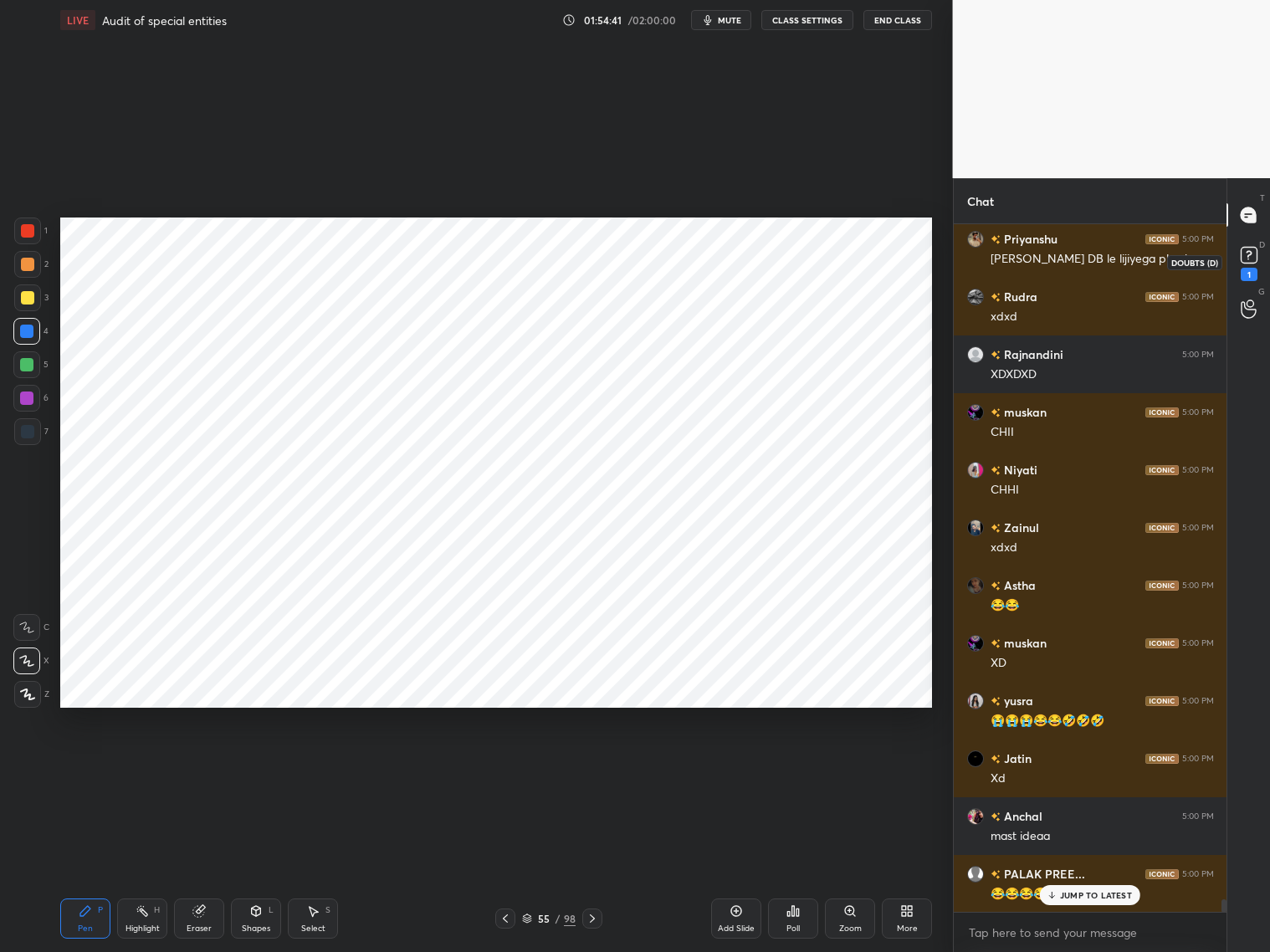
click at [1086, 272] on div "1" at bounding box center [1249, 274] width 17 height 14
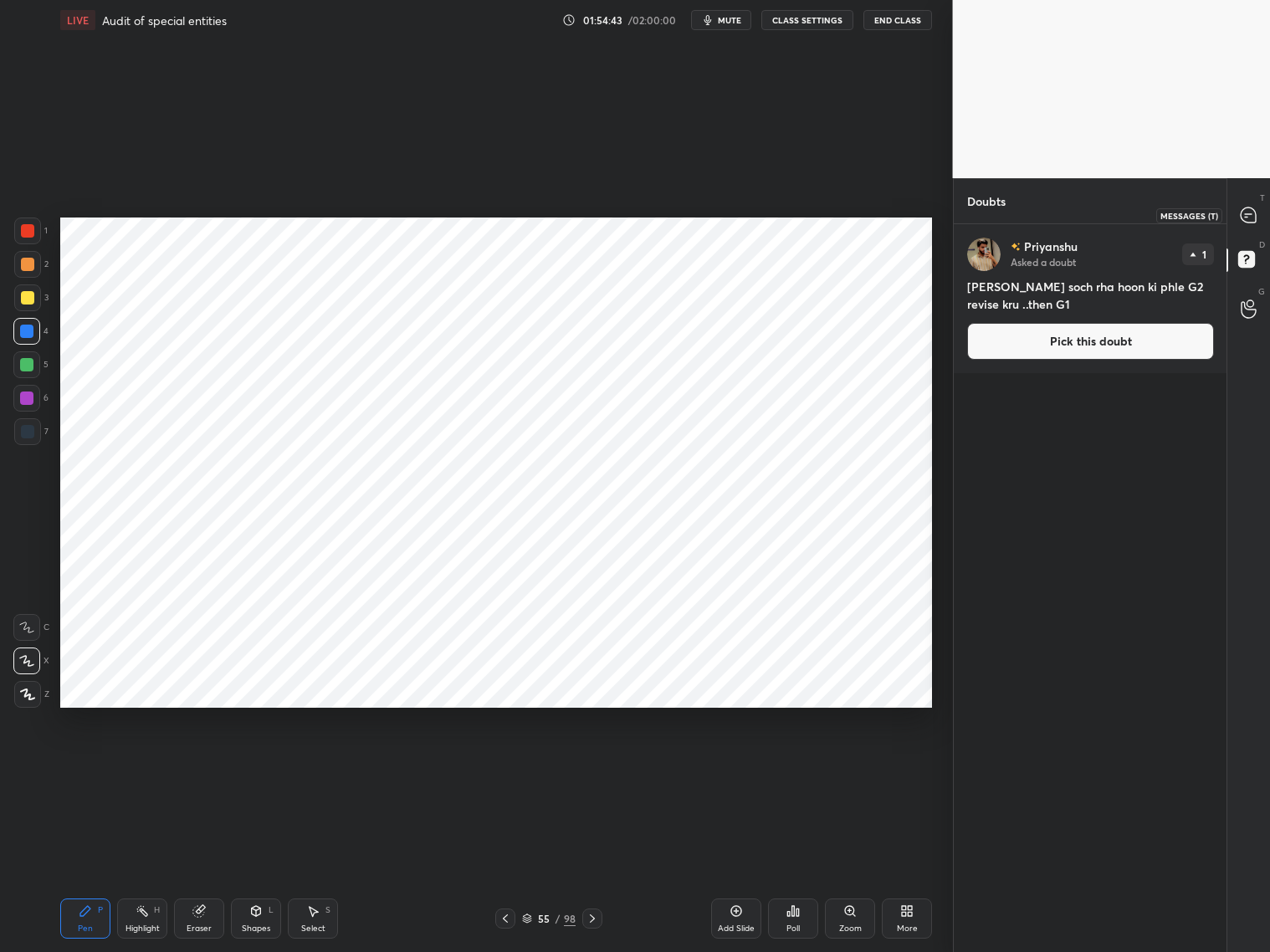
click at [1086, 229] on div at bounding box center [1248, 215] width 33 height 30
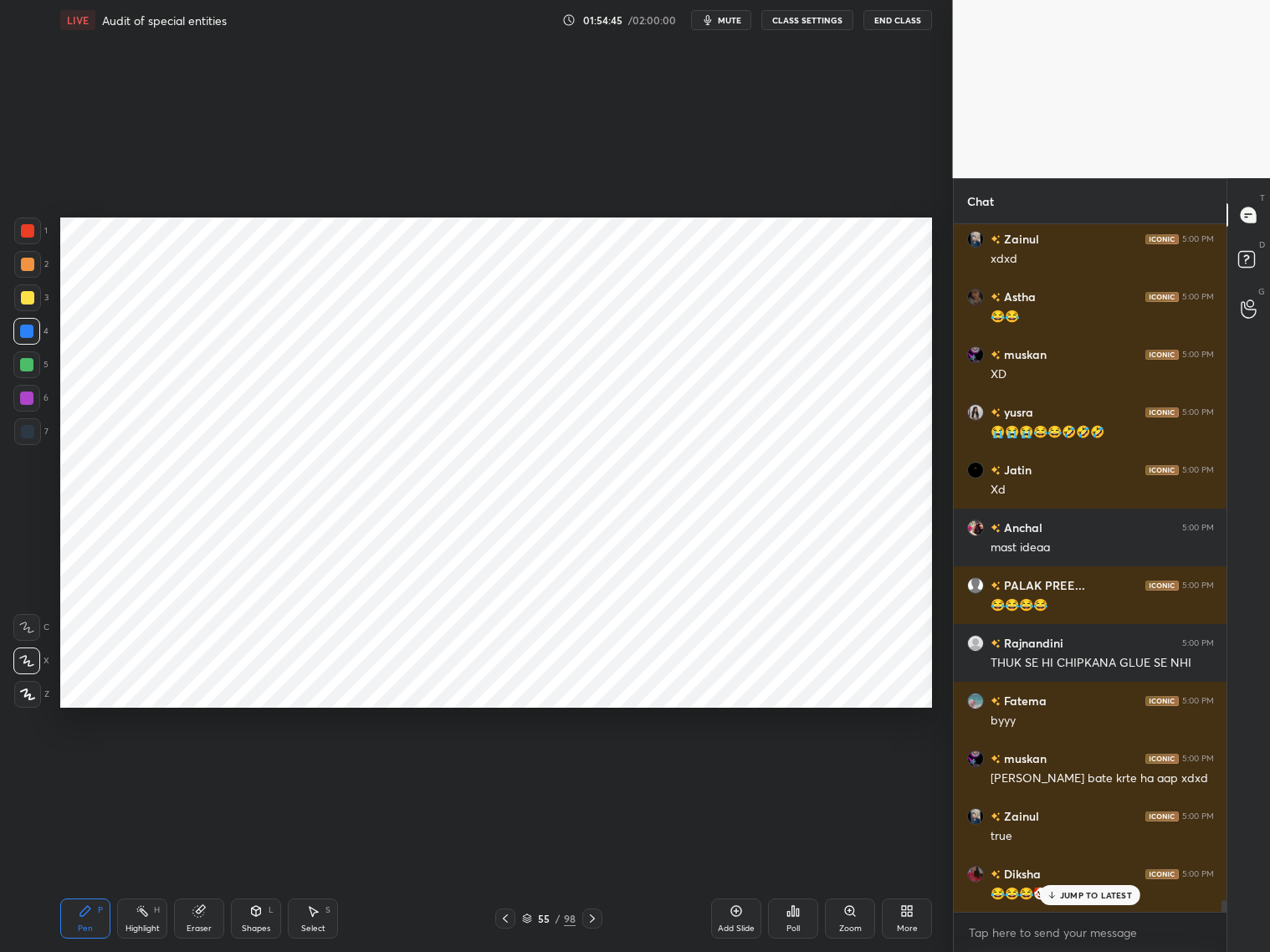
click at [1083, 768] on p "JUMP TO LATEST" at bounding box center [1096, 895] width 72 height 10
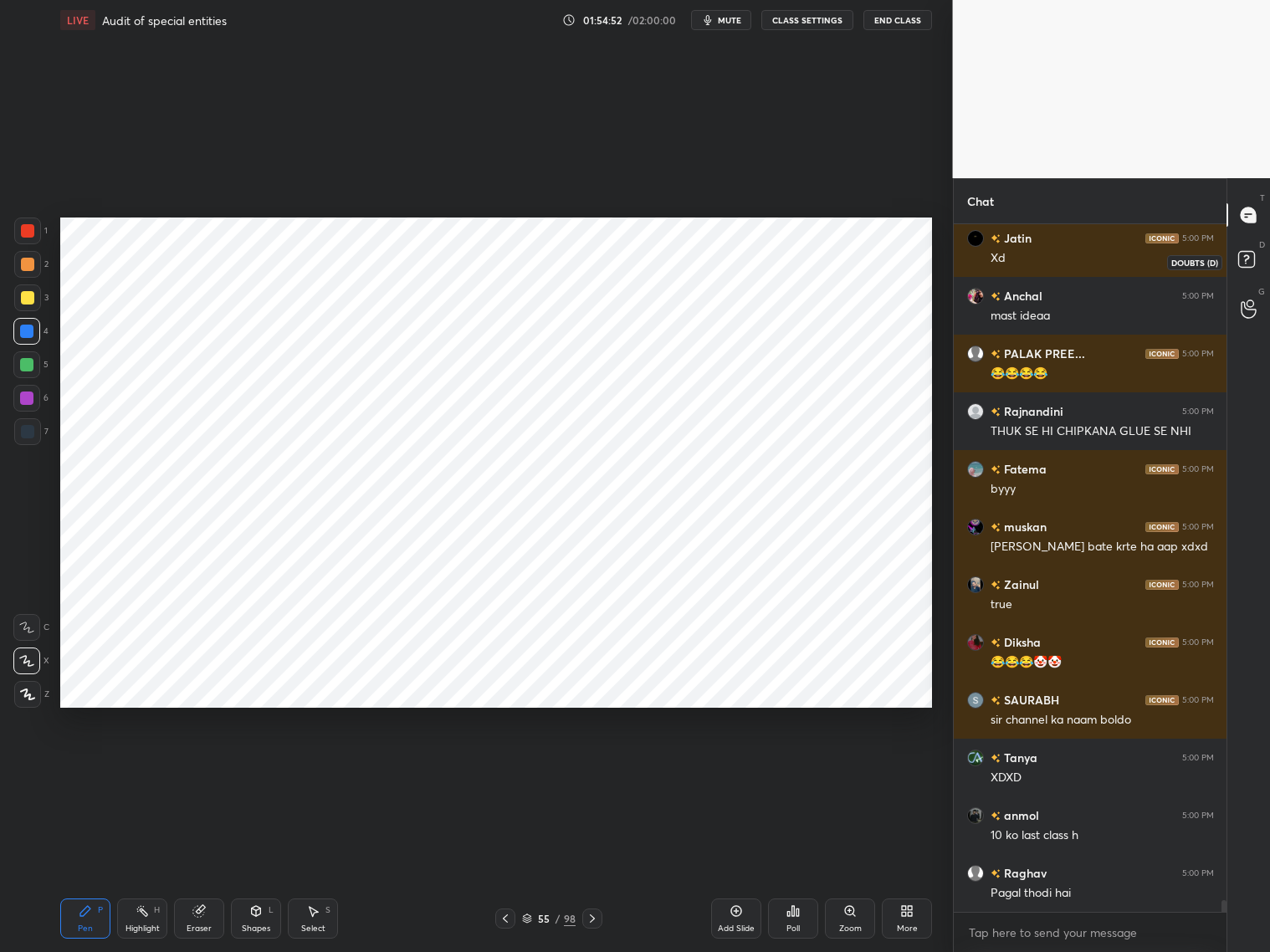
click at [1086, 262] on rect at bounding box center [1247, 260] width 16 height 16
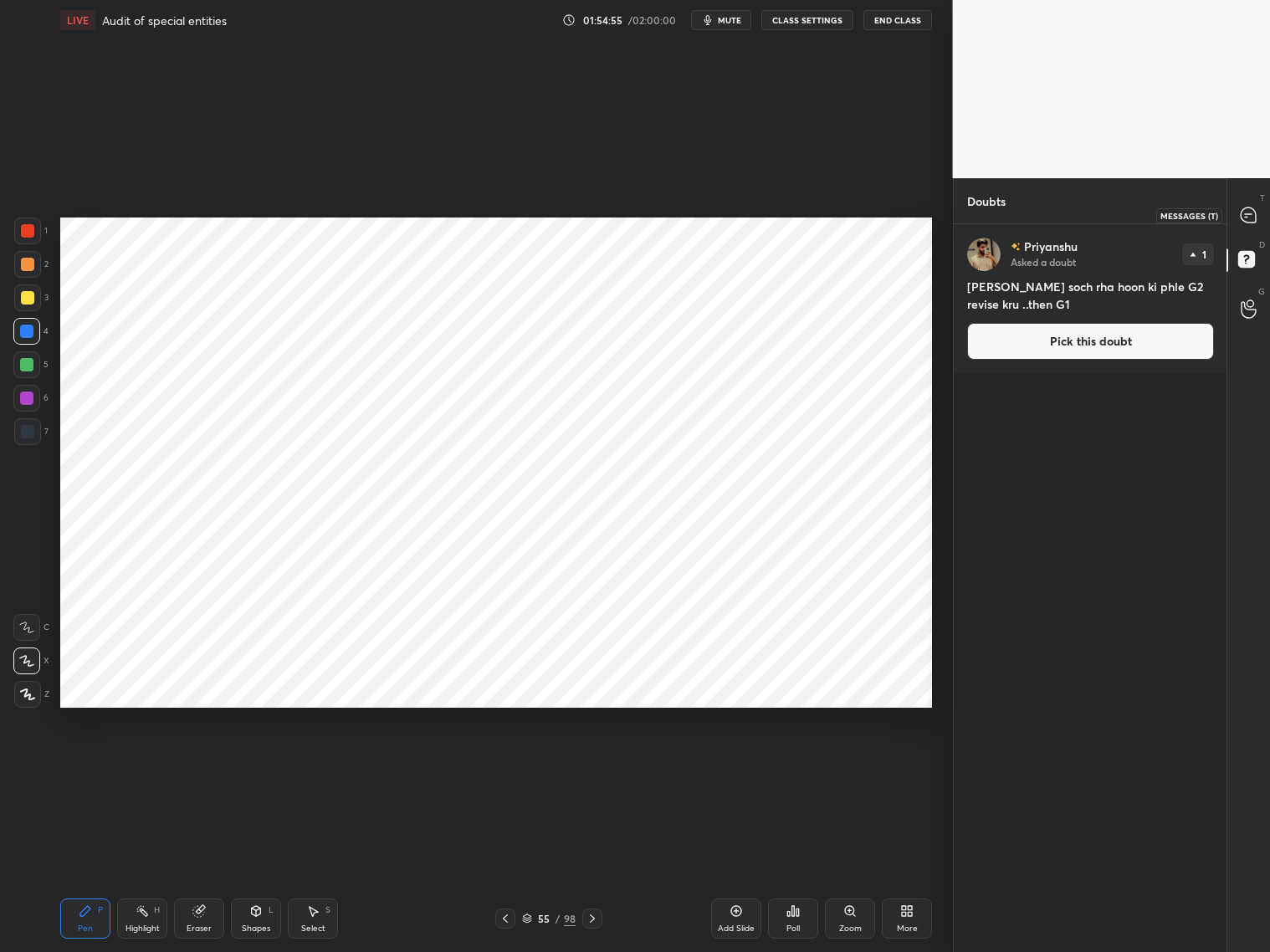
click at [1086, 225] on div at bounding box center [1248, 215] width 33 height 30
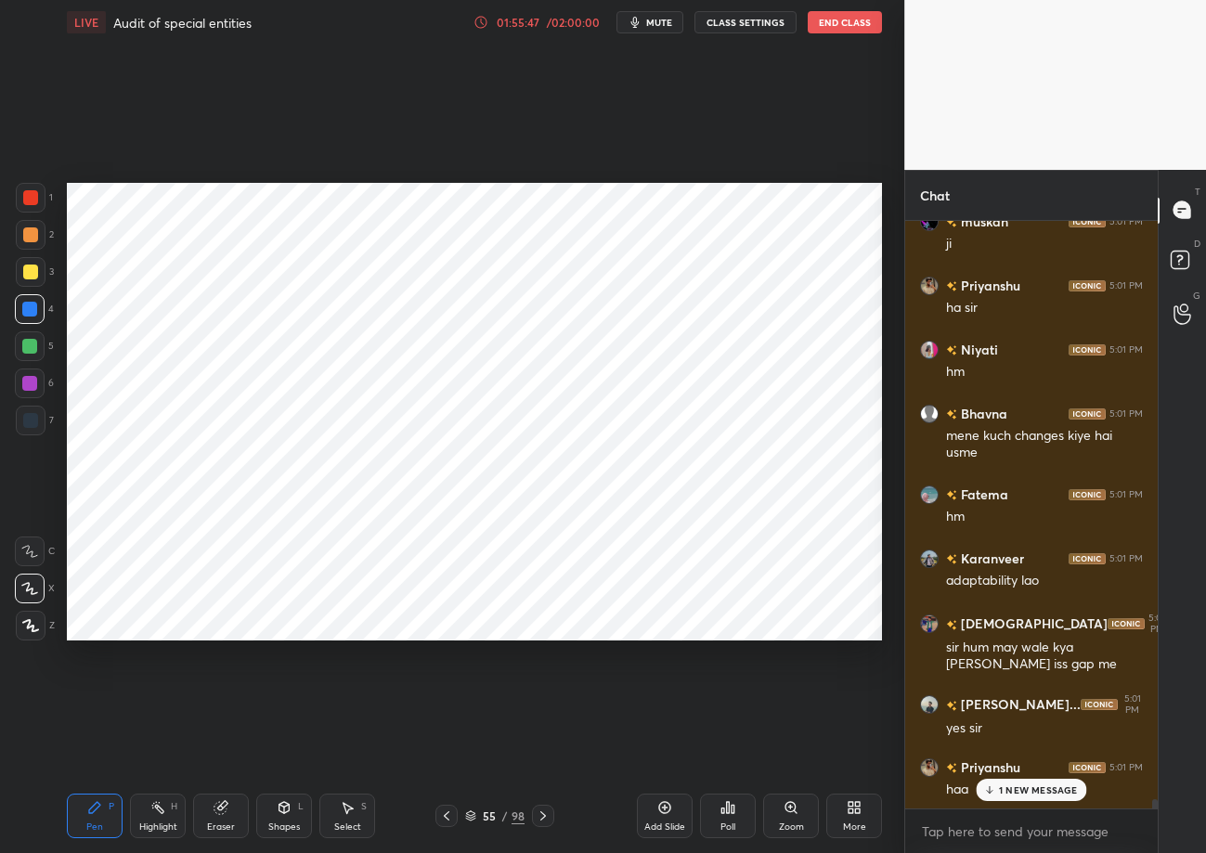
scroll to position [36325, 0]
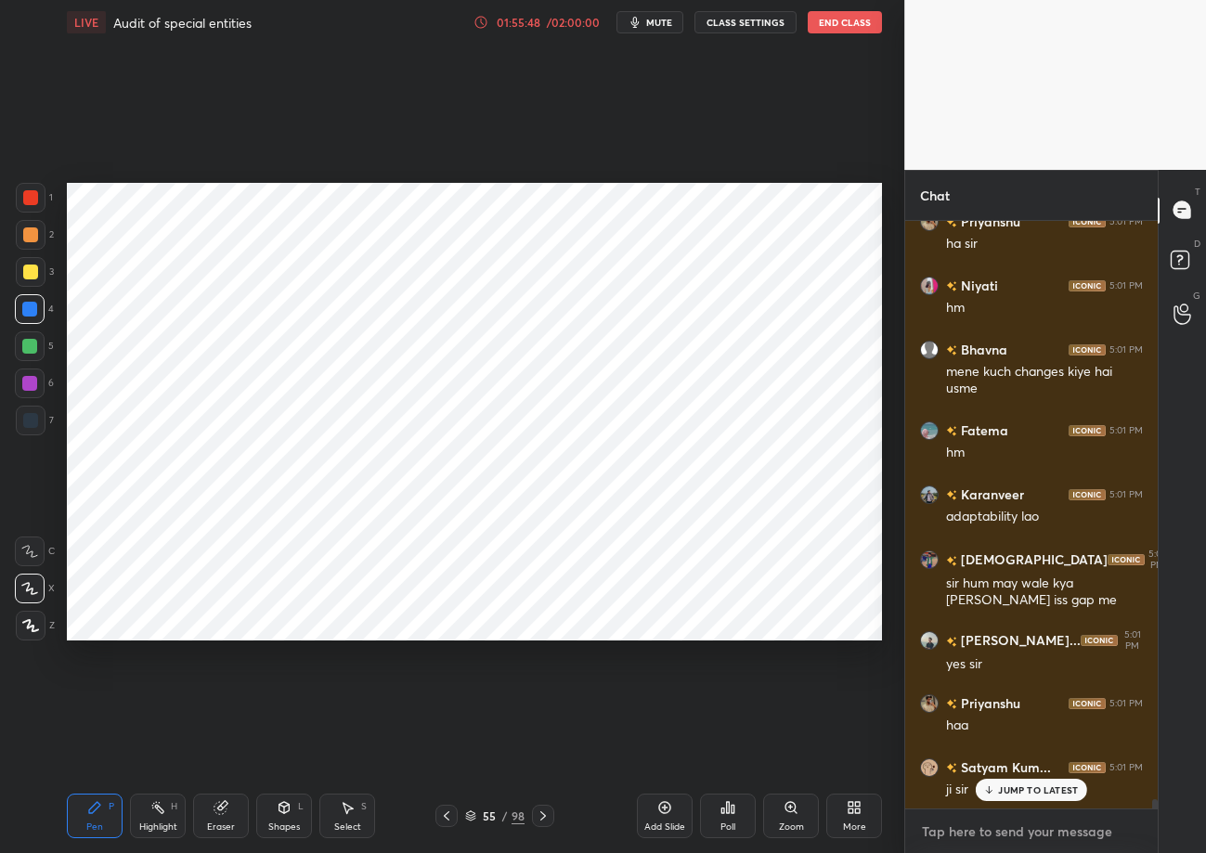
type textarea "x"
click at [976, 827] on textarea at bounding box center [1031, 832] width 223 height 30
paste textarea "https://youtu.be/HtmLlVUD6oU?si=m6ccFvF069VUfRFJ"
type textarea "https://youtu.be/HtmLlVUD6oU?si=m6ccFvF069VUfRFJ"
type textarea "x"
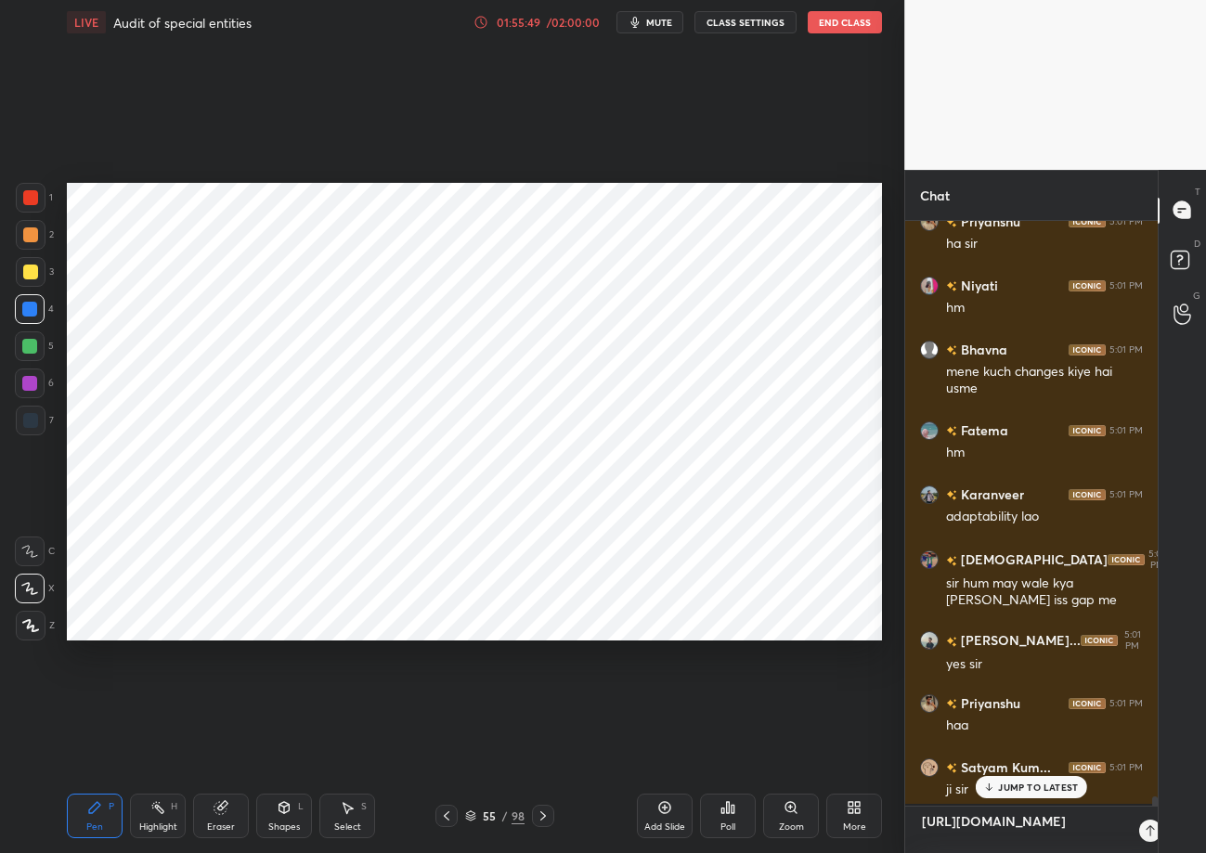
scroll to position [0, 0]
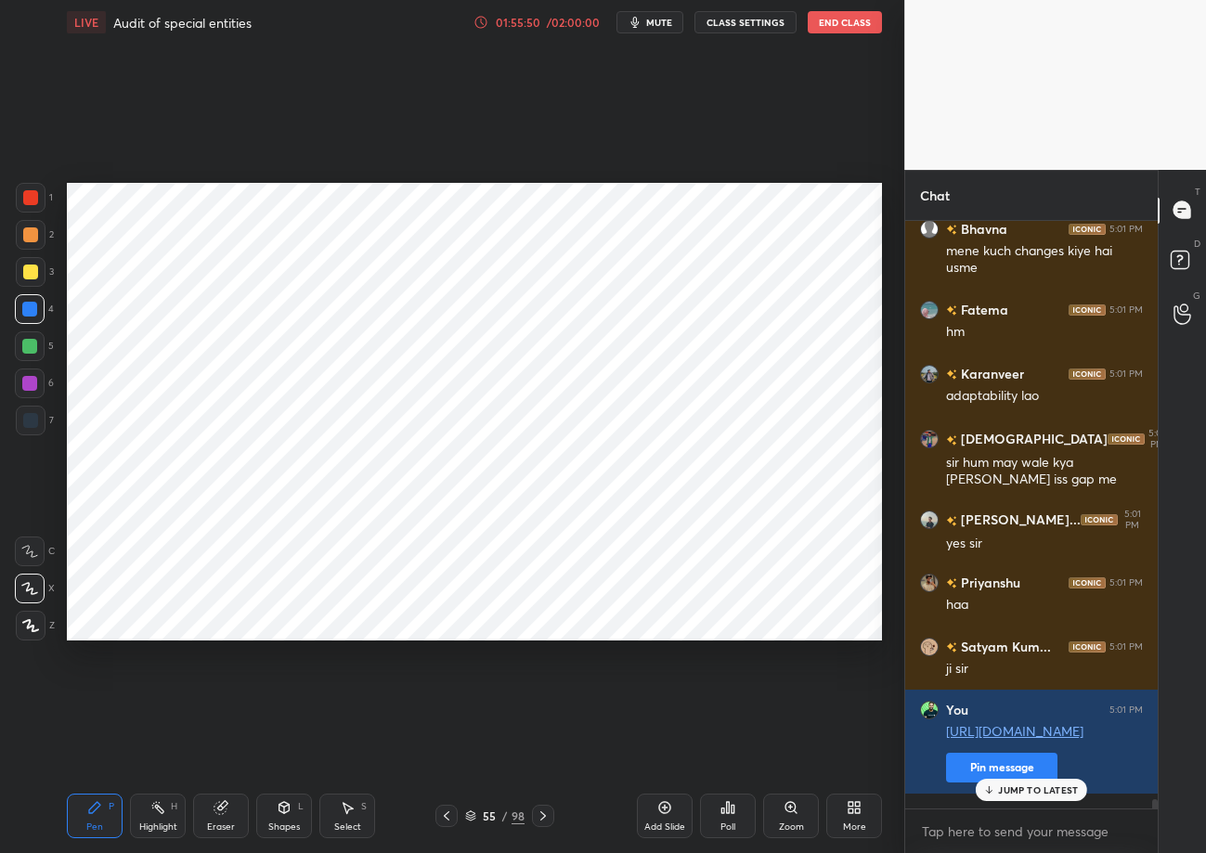
click at [984, 780] on div "Bhavna 5:00 PM grp pe hai toh Priyanshu 5:00 PM kyuki G2 flow me h abhi Rajnand…" at bounding box center [1031, 515] width 252 height 588
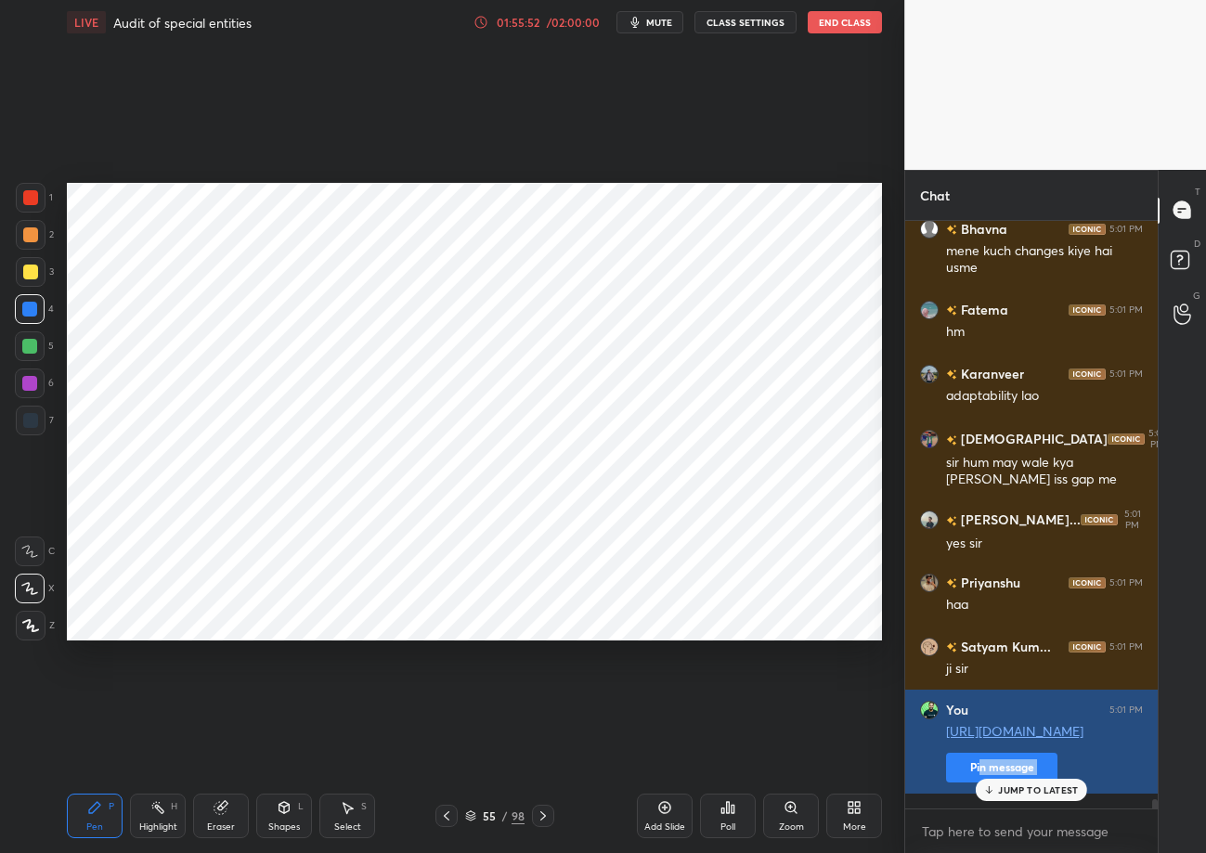
click at [960, 778] on button "Pin message" at bounding box center [1001, 768] width 111 height 30
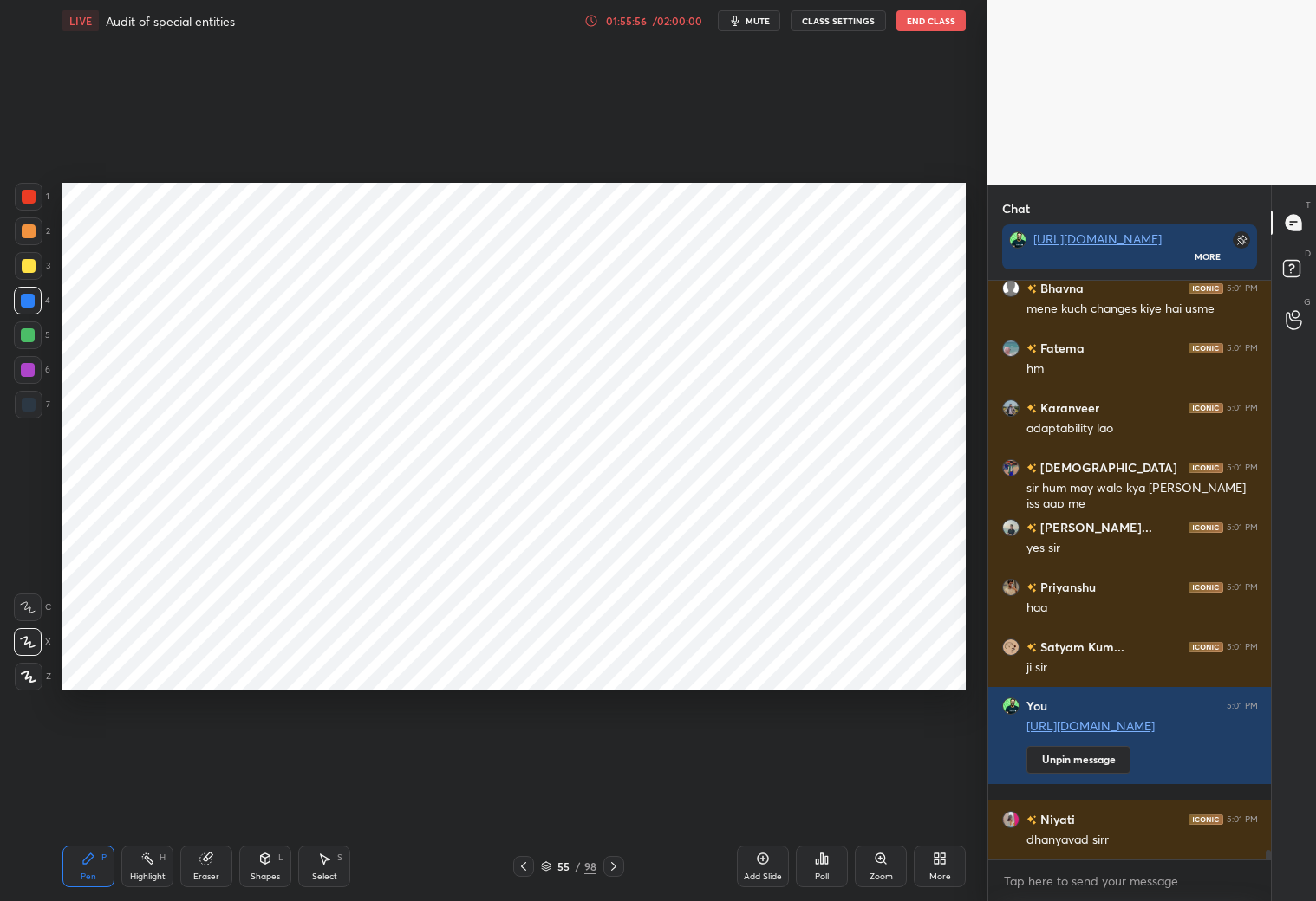
click at [1051, 795] on div "x" at bounding box center [1130, 881] width 284 height 41
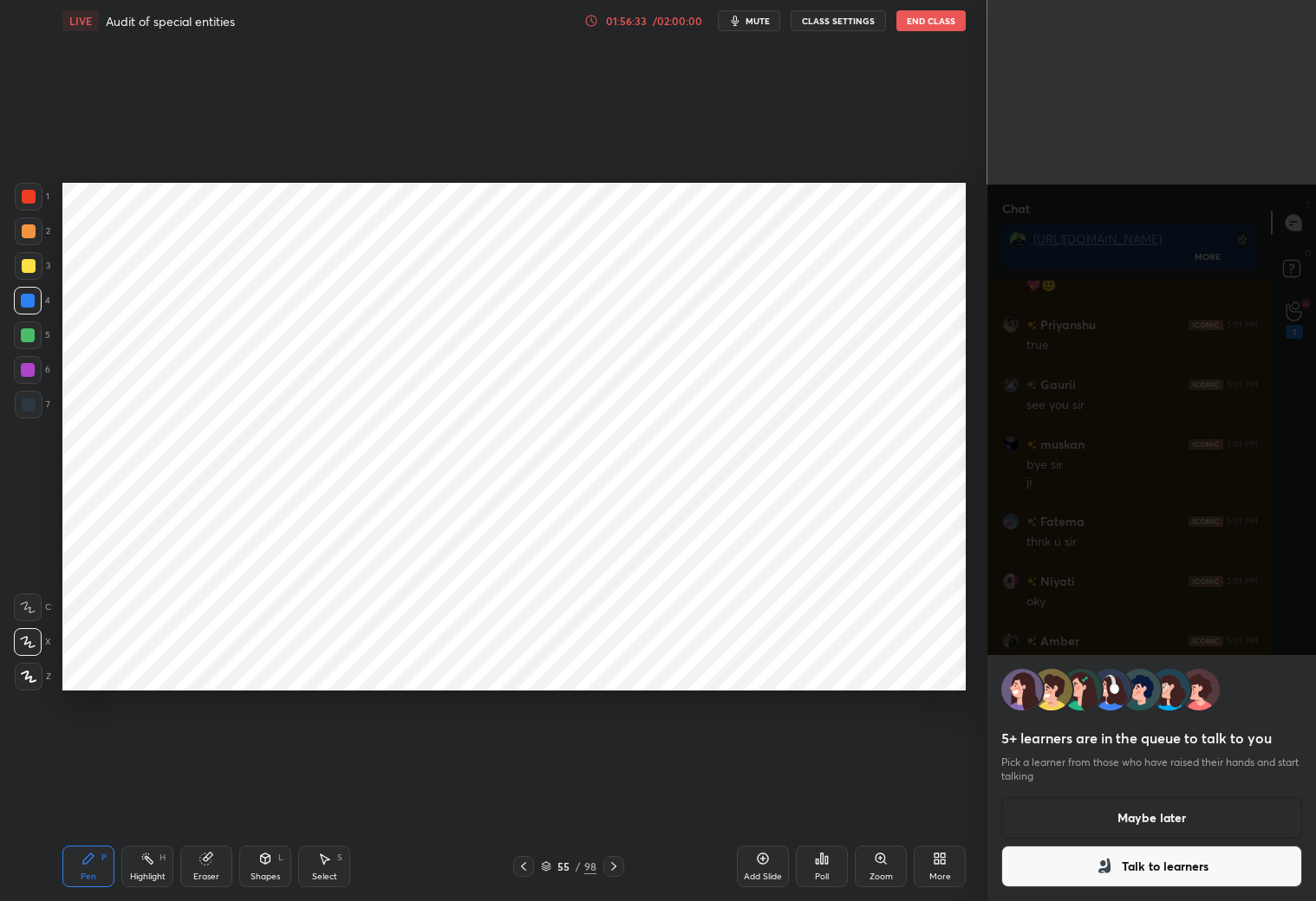
click at [1125, 795] on button "Maybe later" at bounding box center [1152, 818] width 302 height 42
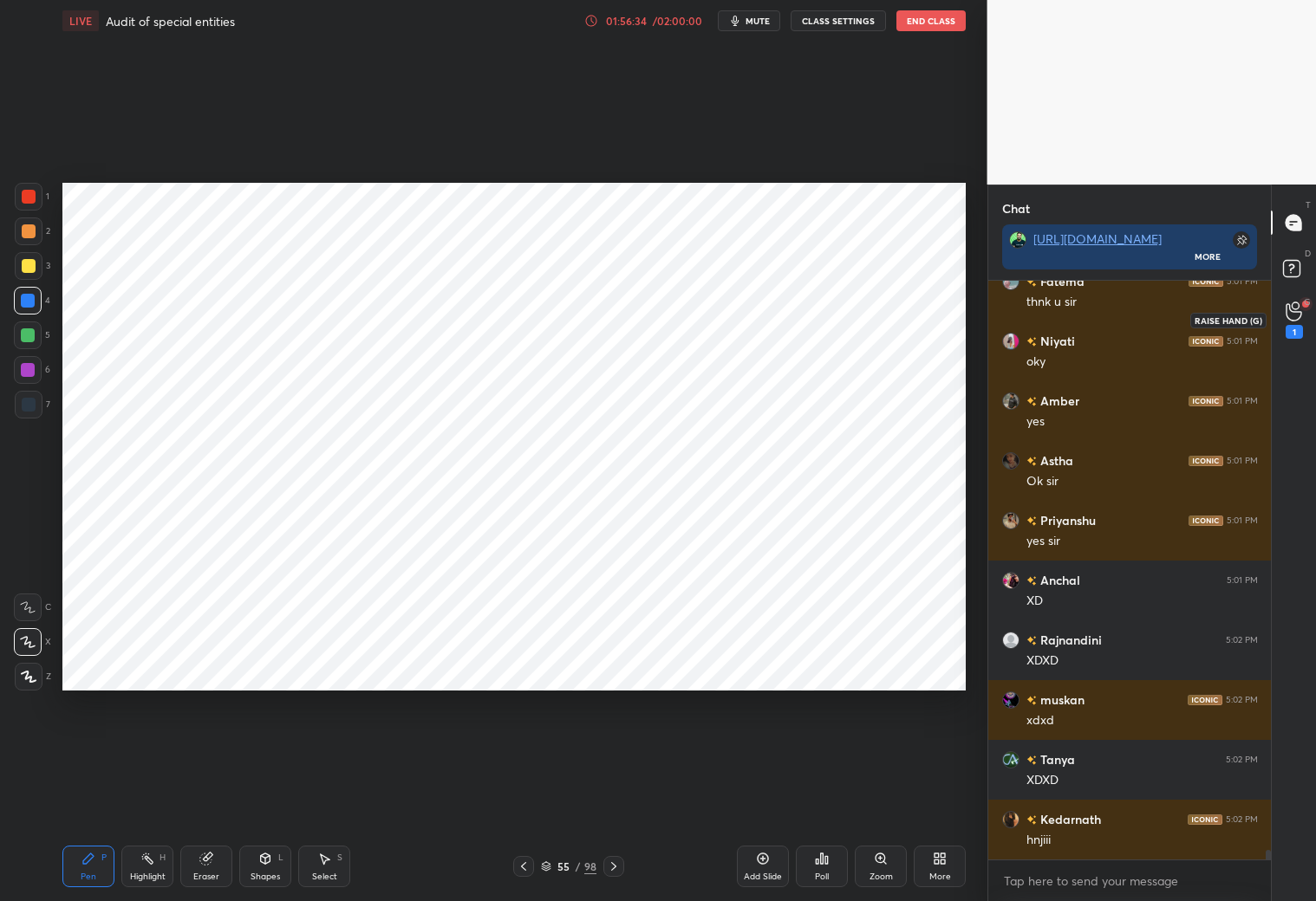
click at [1125, 322] on div "1" at bounding box center [1295, 320] width 18 height 37
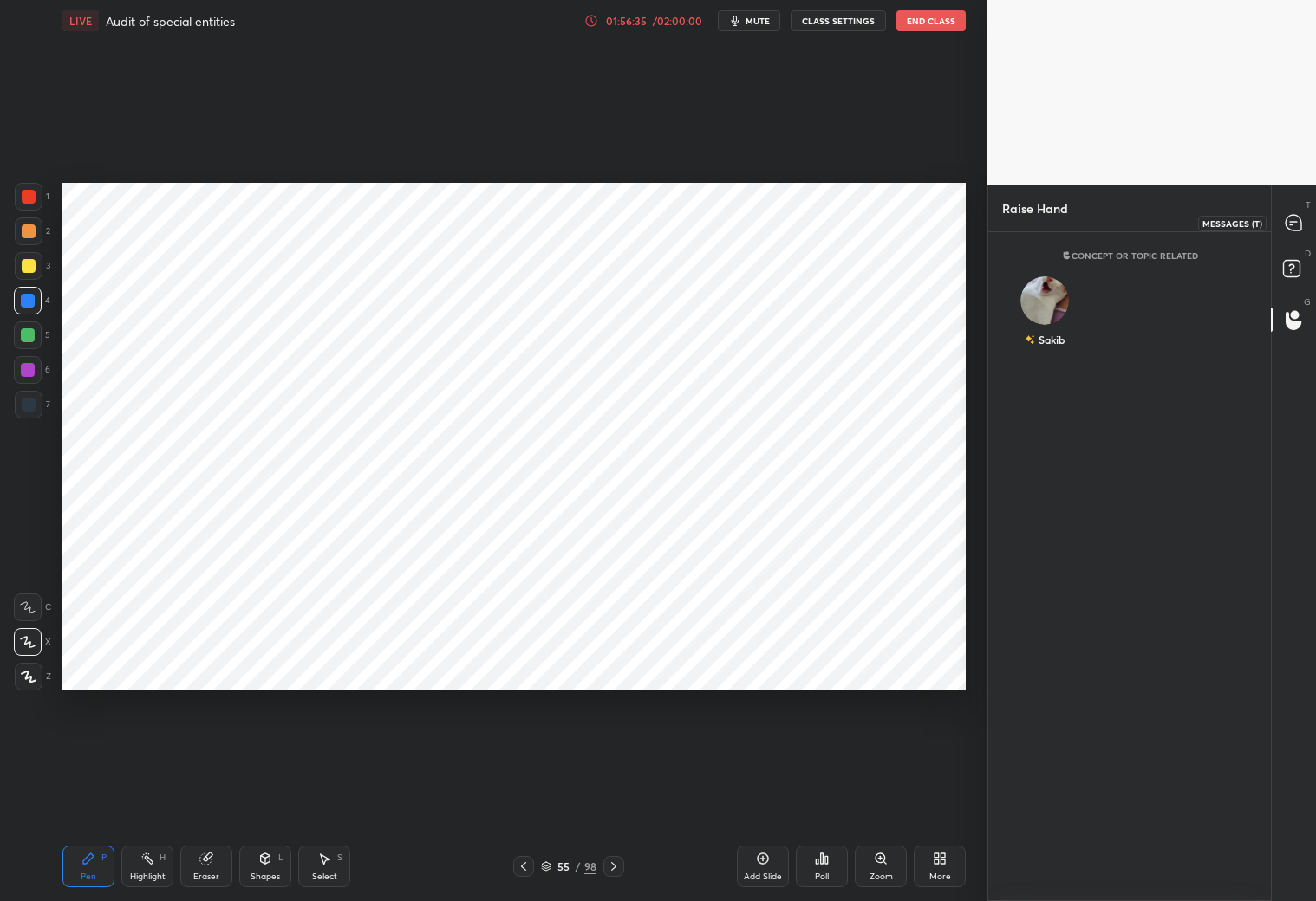
click at [1125, 219] on div at bounding box center [1294, 222] width 35 height 31
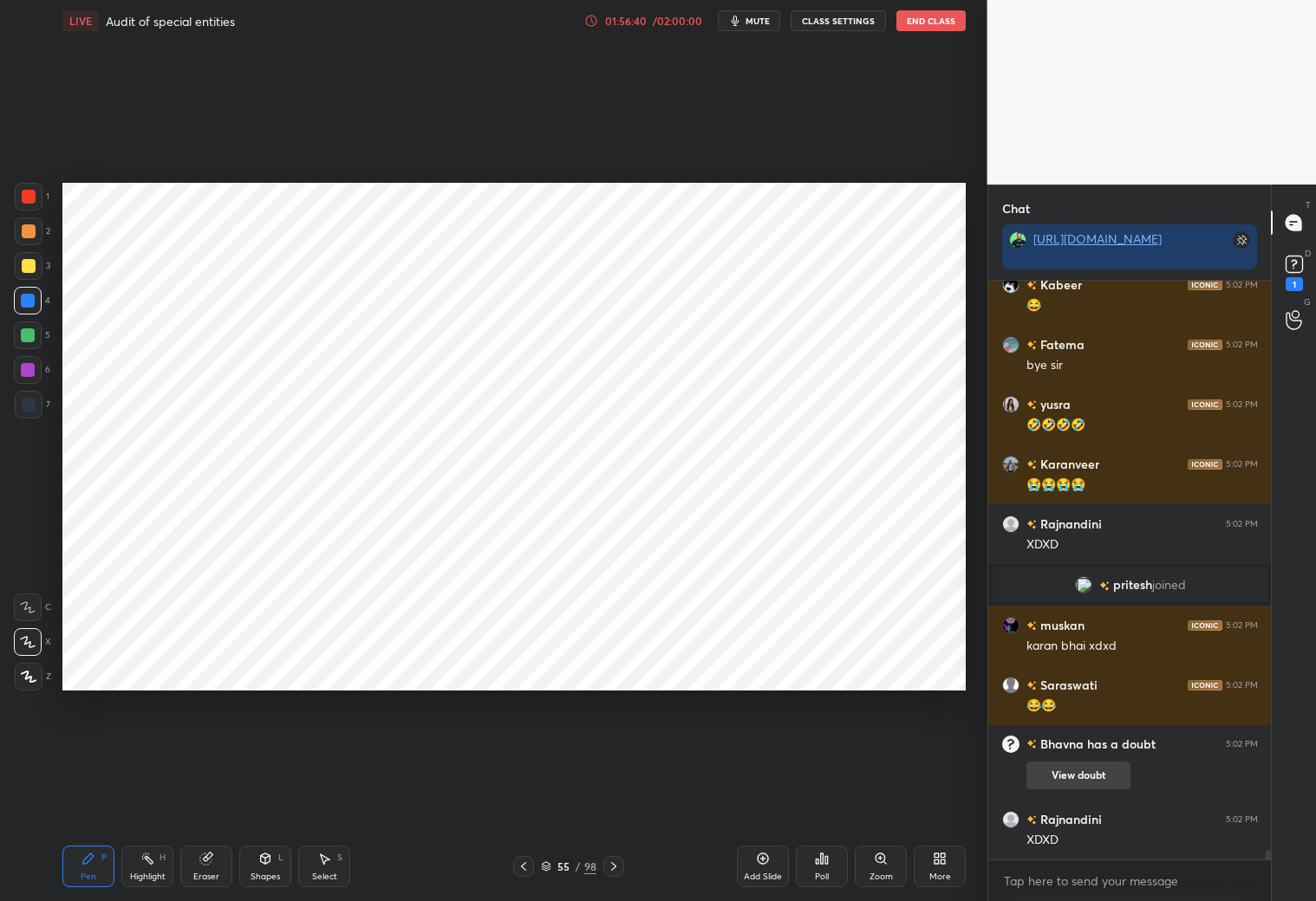
click at [1115, 762] on button "View doubt" at bounding box center [1078, 776] width 104 height 28
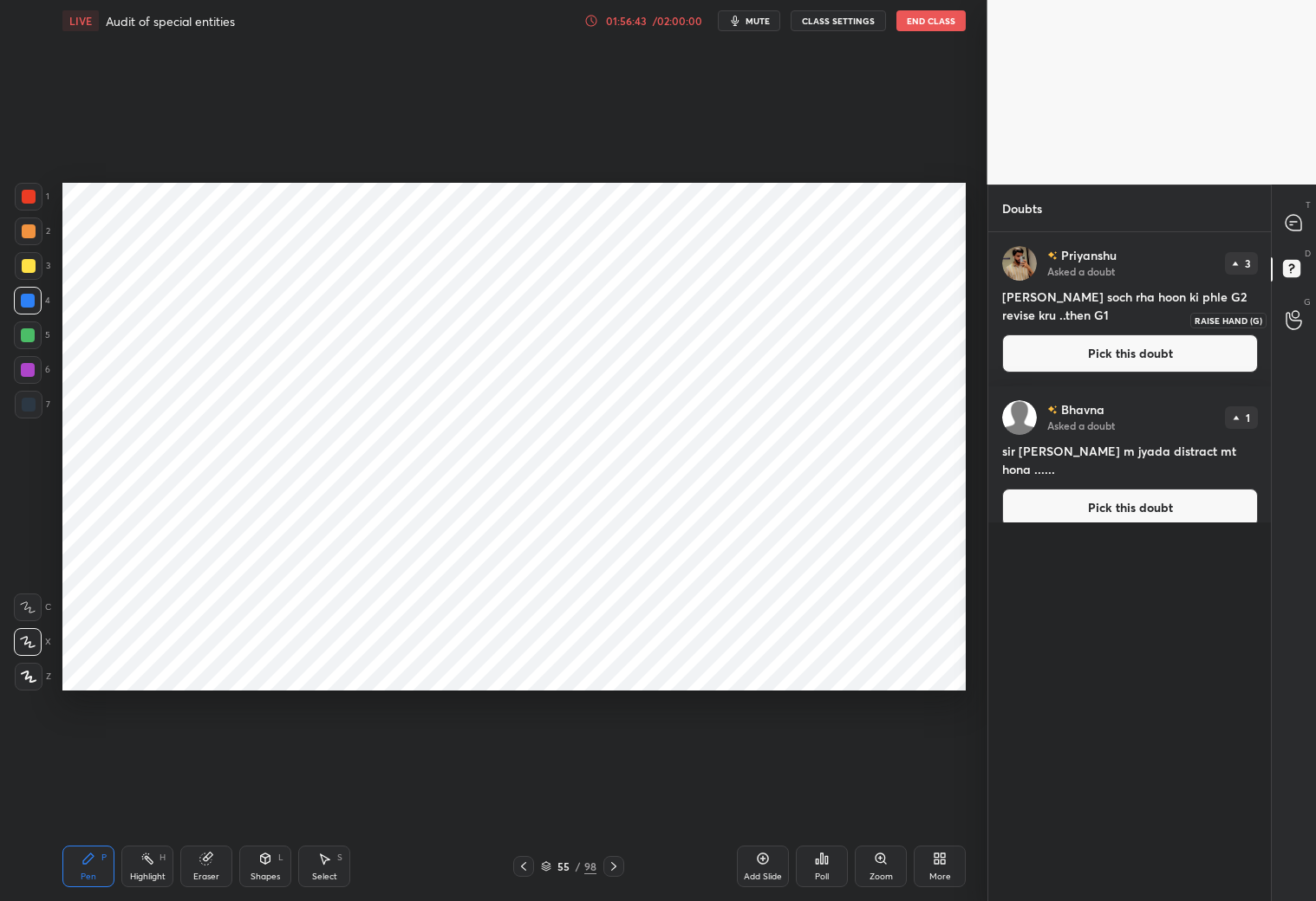
click at [1125, 318] on div at bounding box center [1294, 319] width 35 height 31
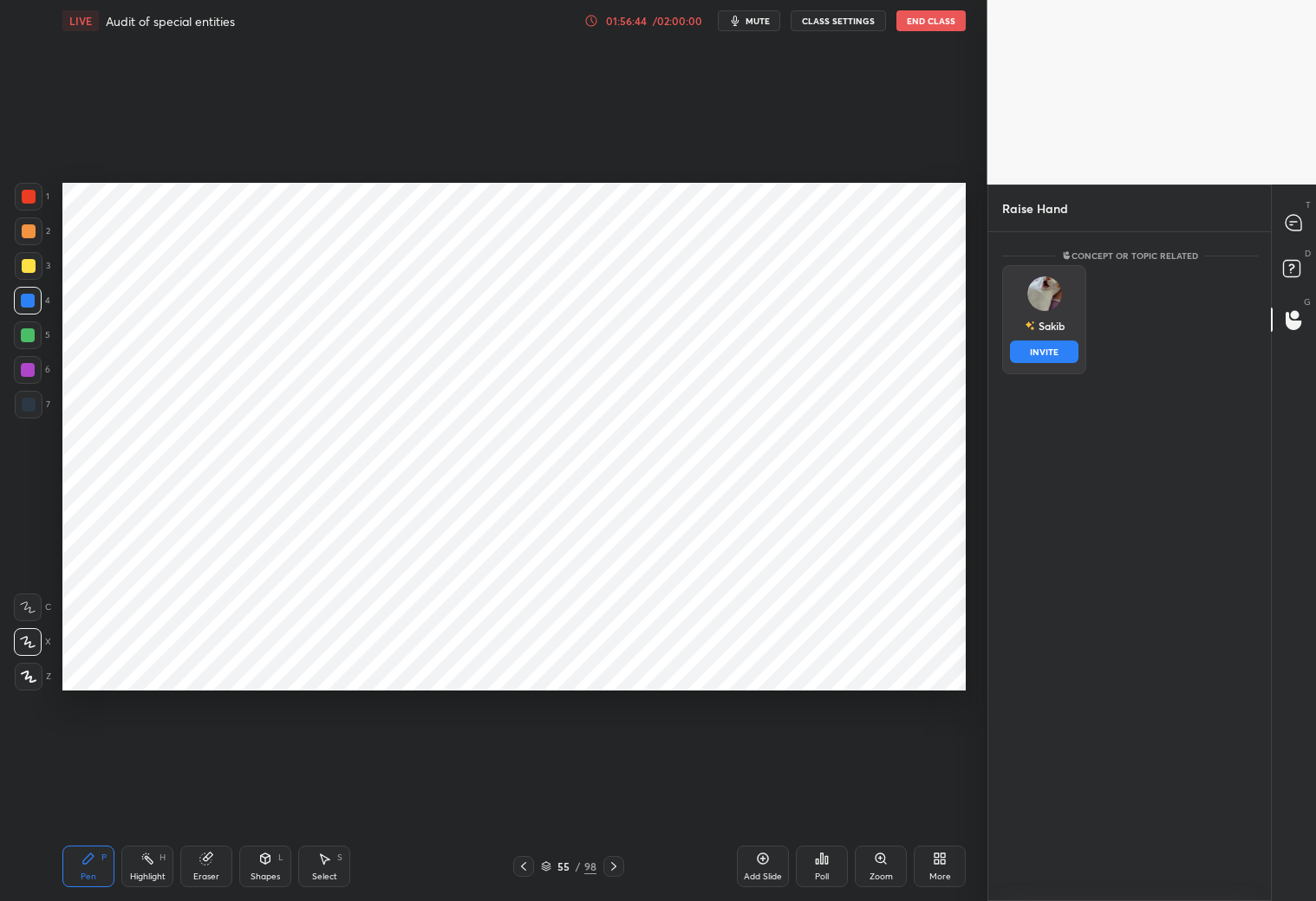
click at [1012, 292] on div "Sakib INVITE" at bounding box center [1044, 319] width 84 height 109
click at [1048, 353] on button "INVITE" at bounding box center [1043, 352] width 68 height 22
click at [1125, 222] on div at bounding box center [1294, 222] width 35 height 31
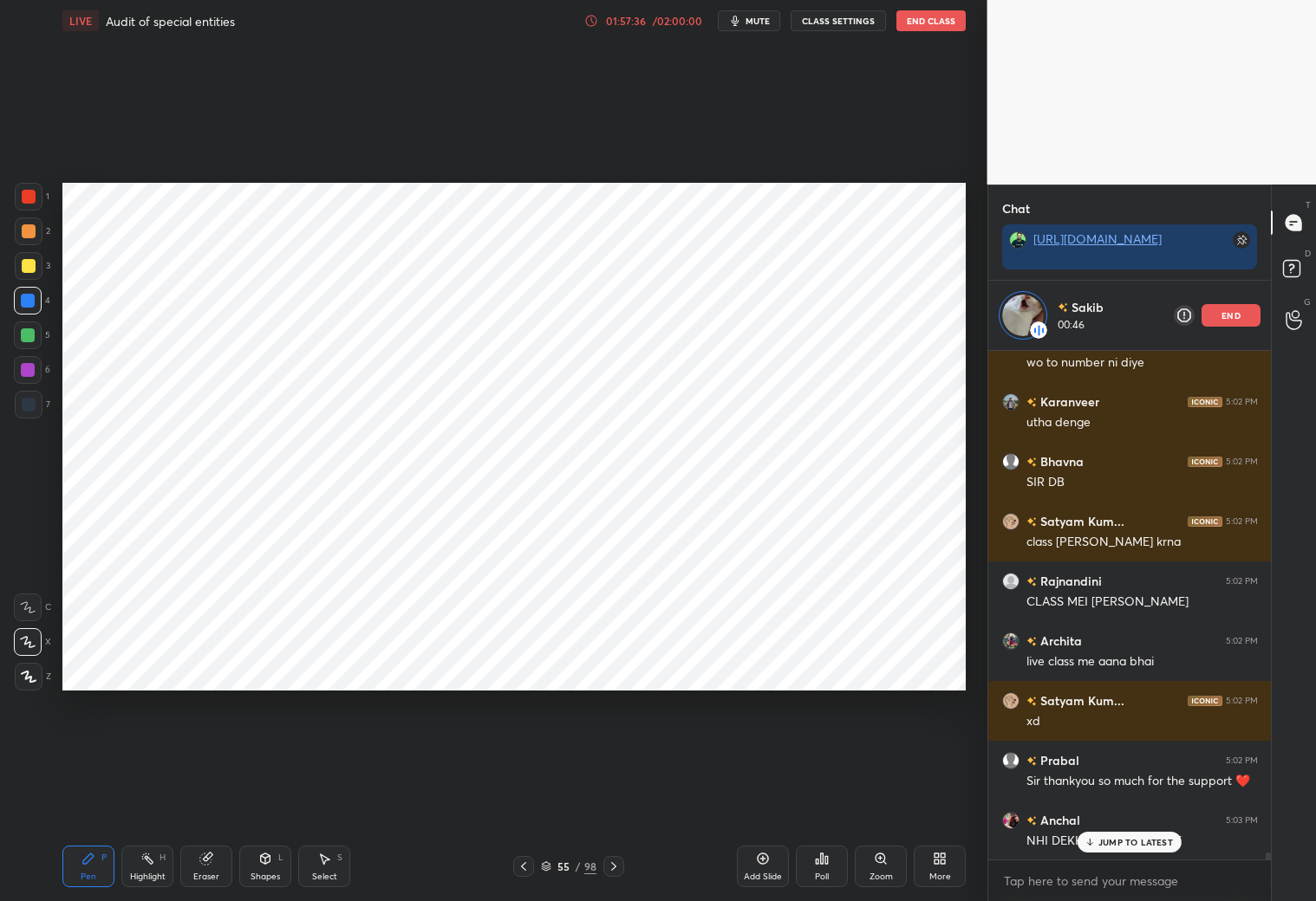
scroll to position [38018, 0]
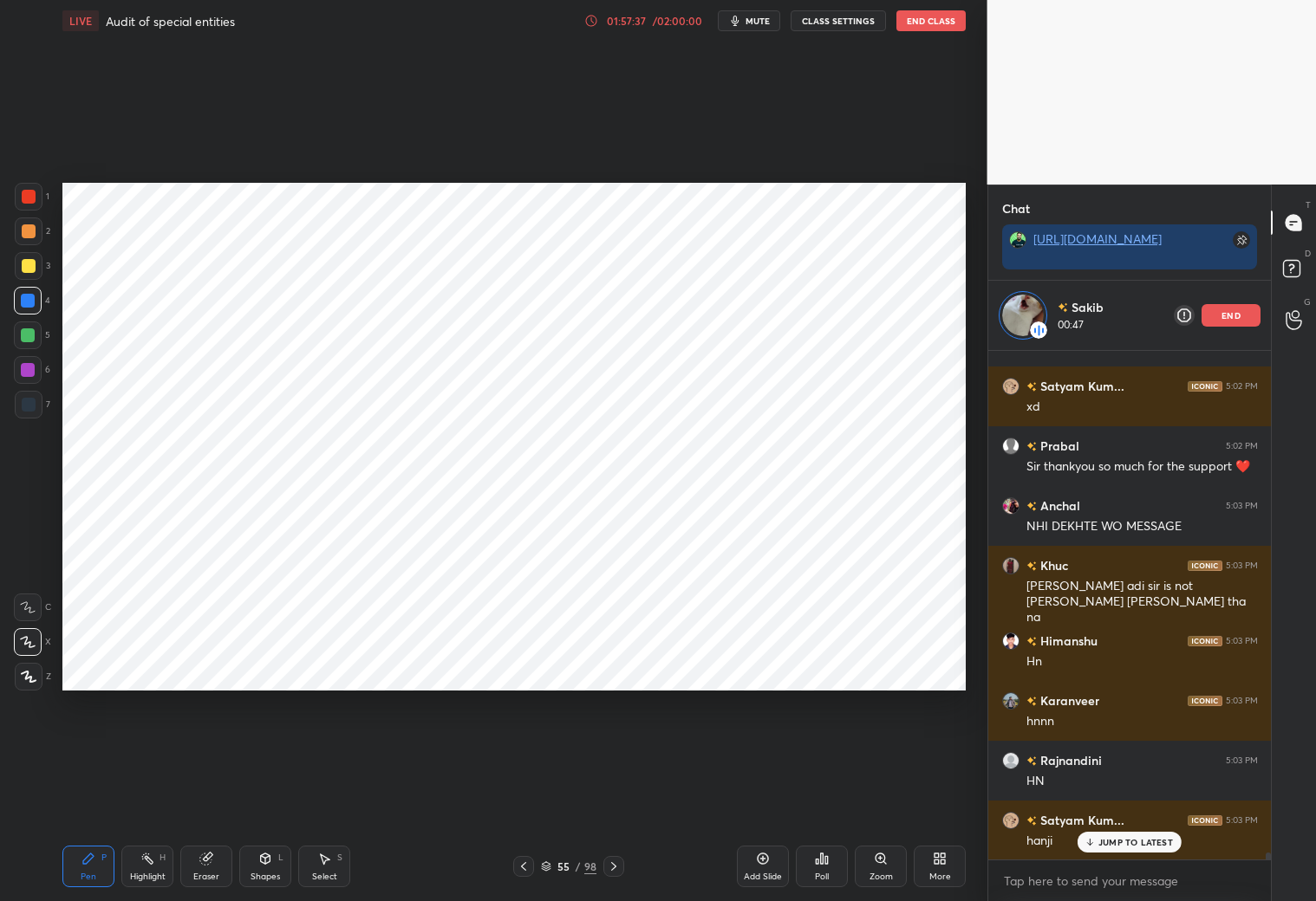
click at [1123, 795] on p "JUMP TO LATEST" at bounding box center [1136, 842] width 75 height 10
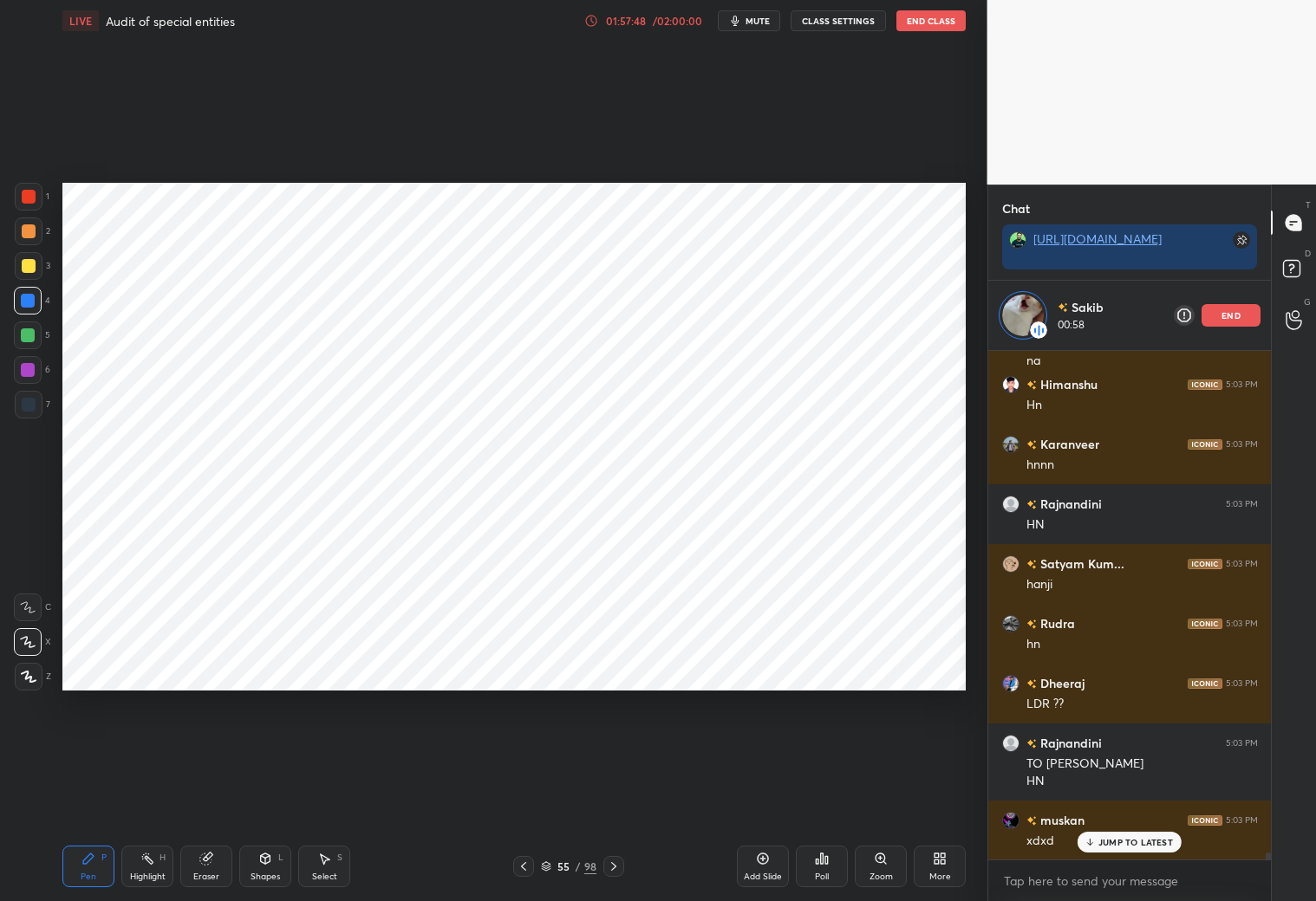
scroll to position [38574, 0]
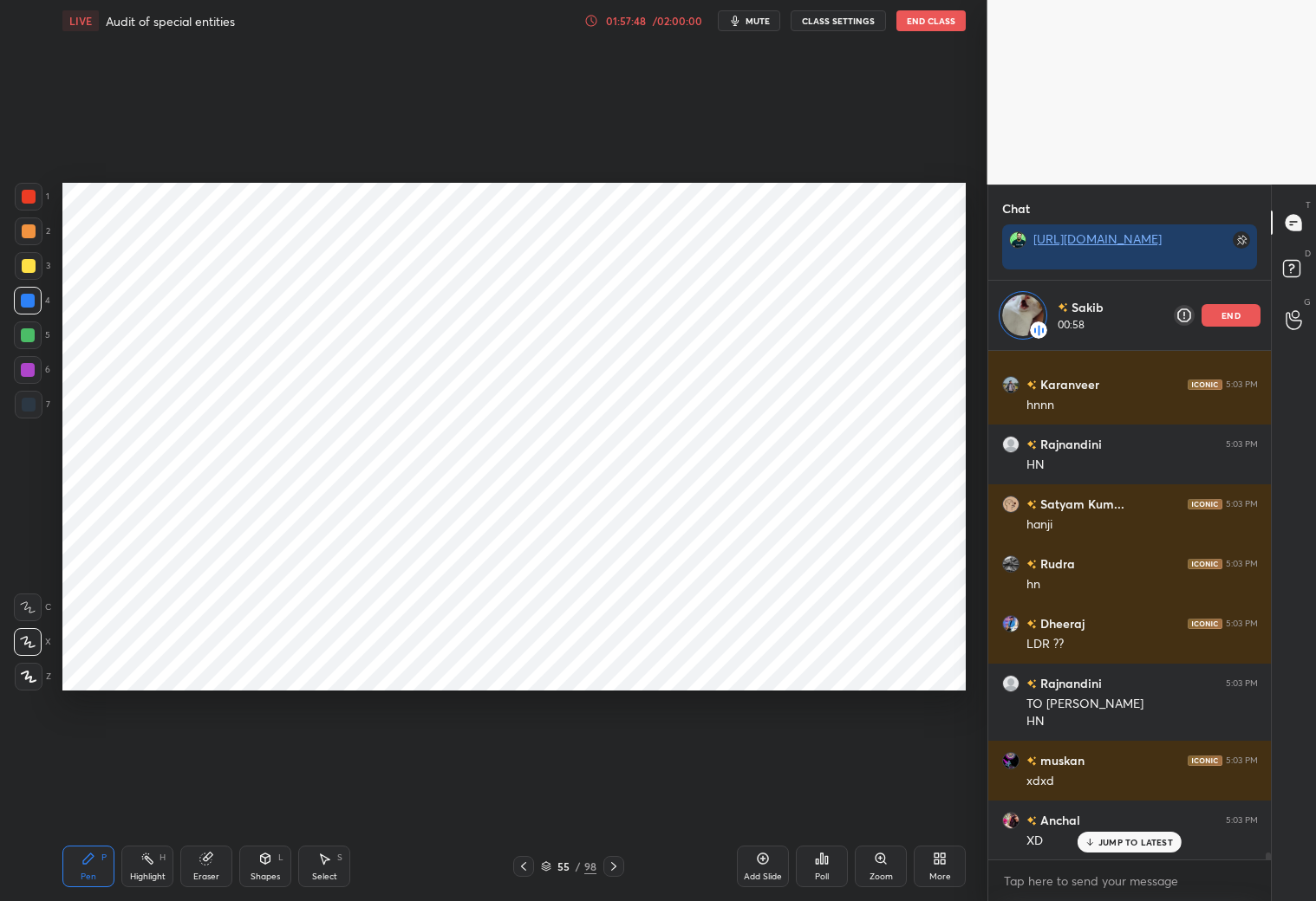
click at [1125, 317] on p "end" at bounding box center [1231, 315] width 19 height 8
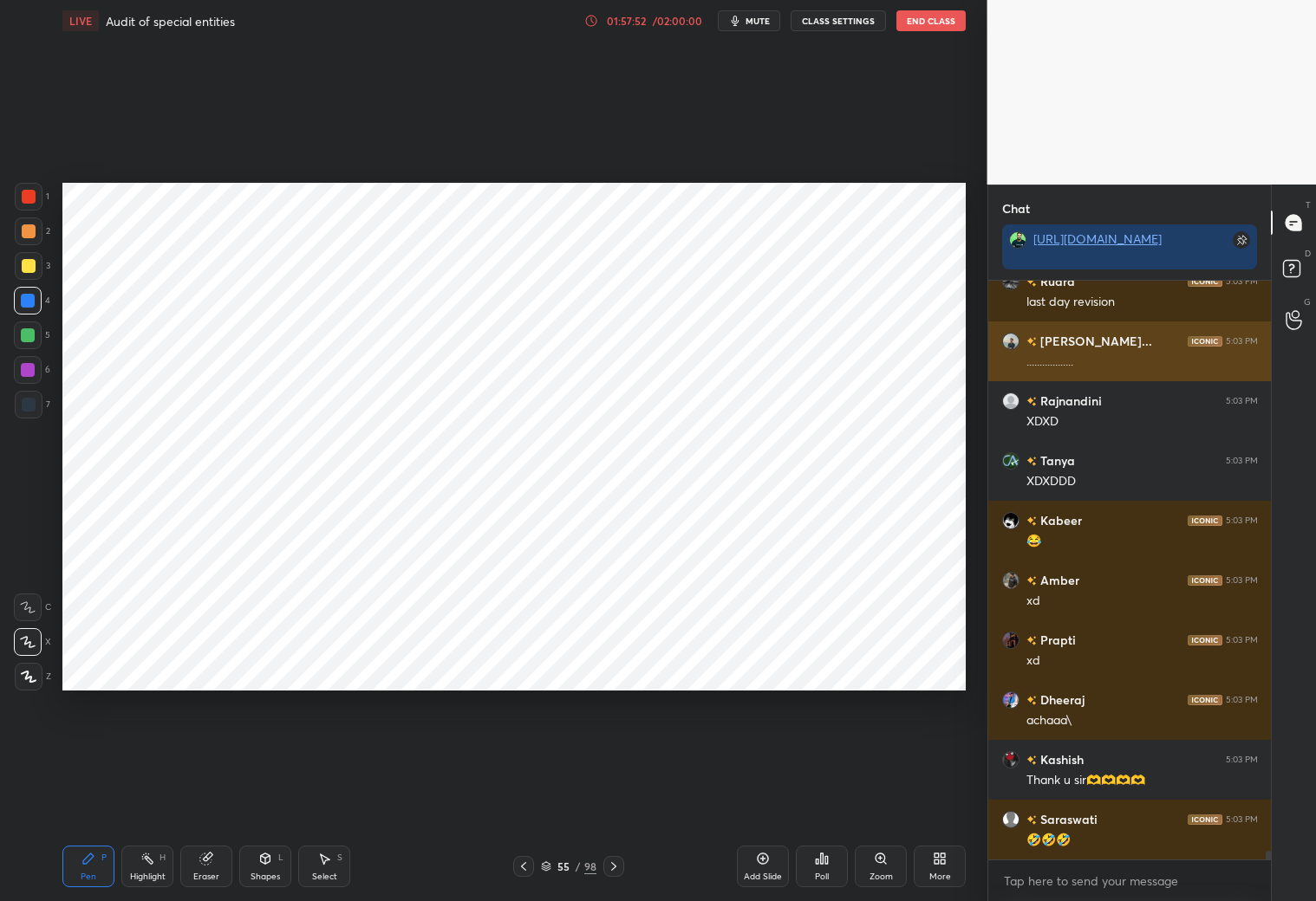
scroll to position [39402, 0]
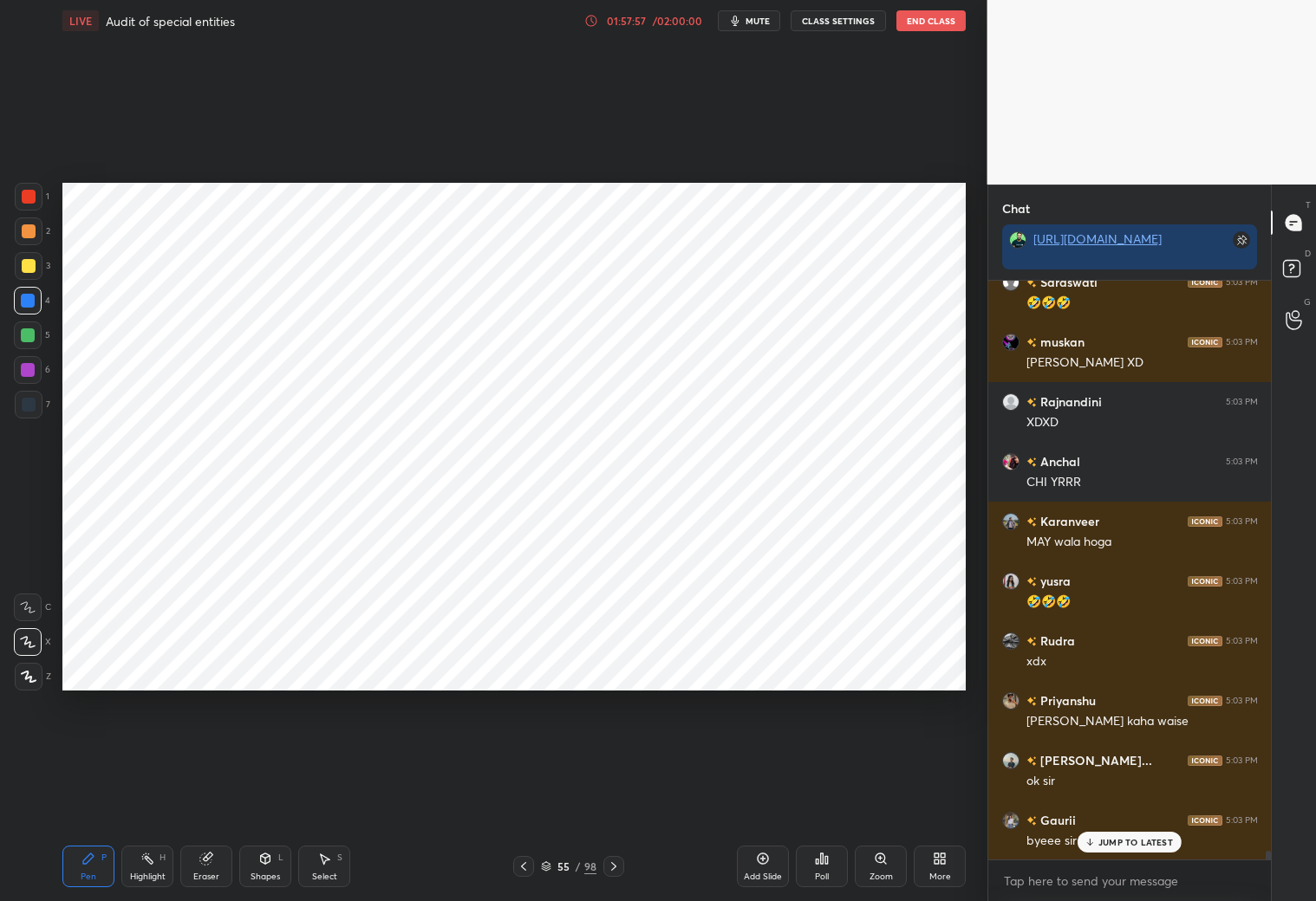
click at [921, 13] on button "End Class" at bounding box center [931, 21] width 69 height 21
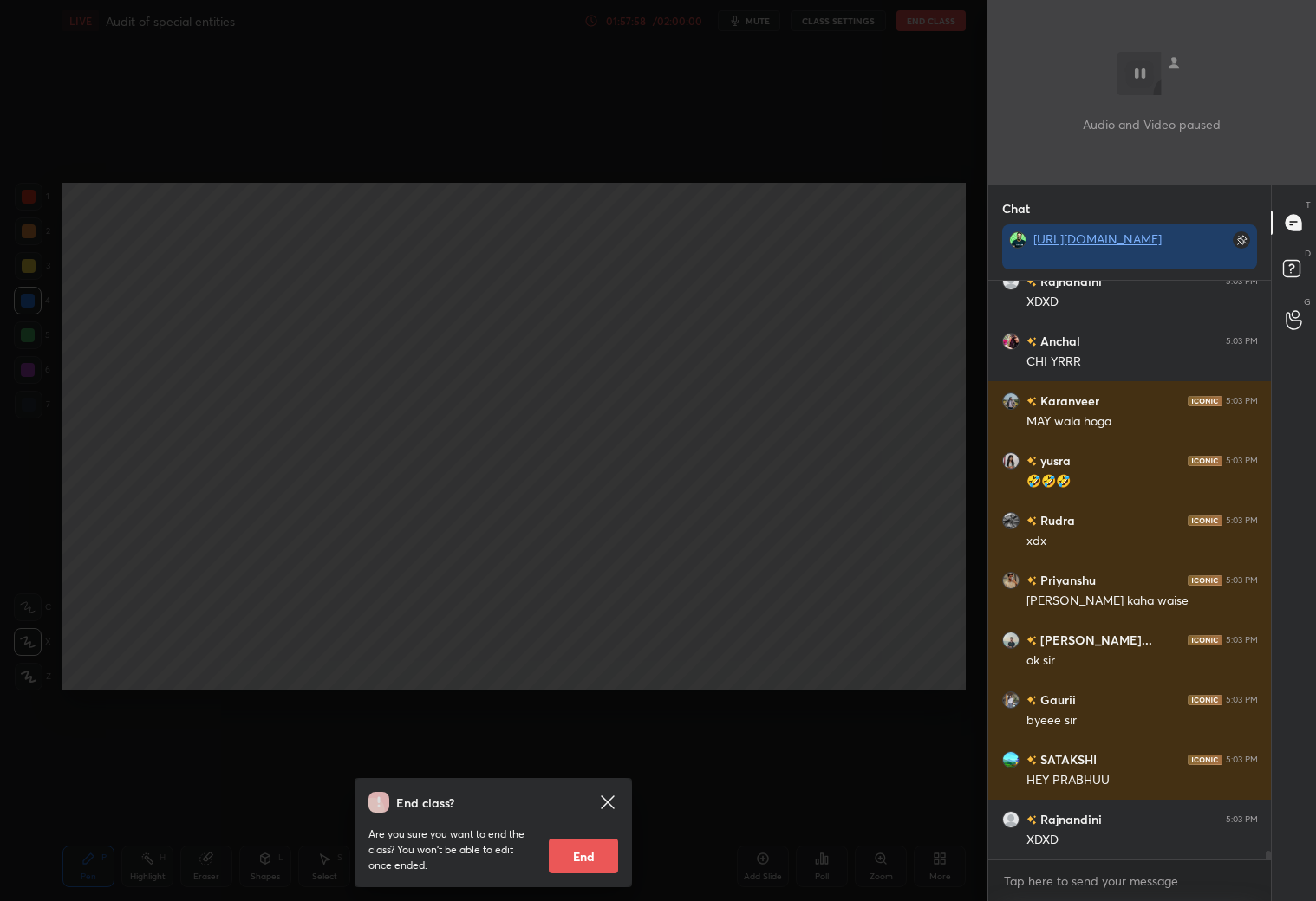
click at [555, 795] on button "End" at bounding box center [584, 856] width 69 height 35
type textarea "x"
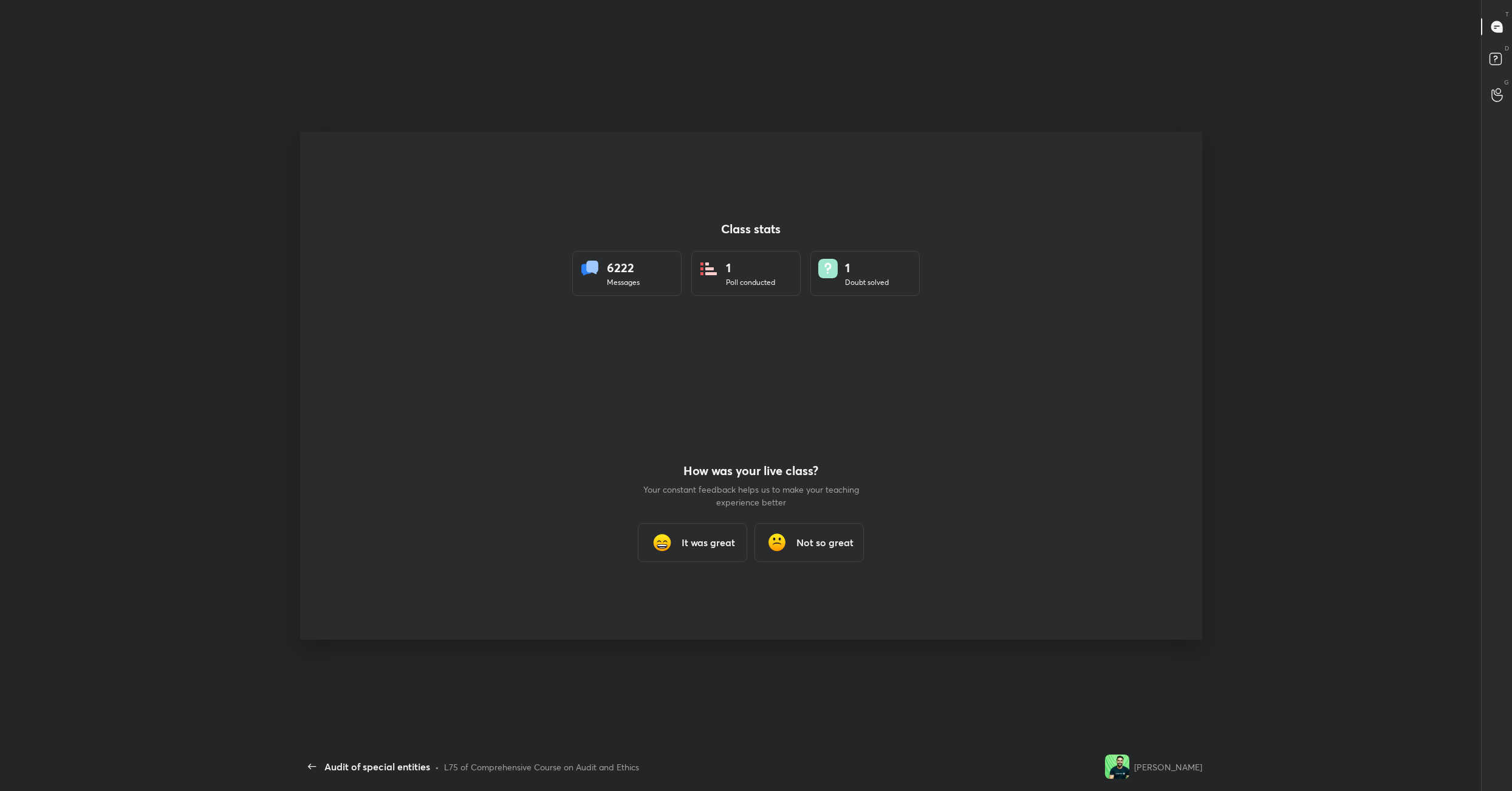
scroll to position [712, 1502]
type textarea "x"
